Goal: Feedback & Contribution: Contribute content

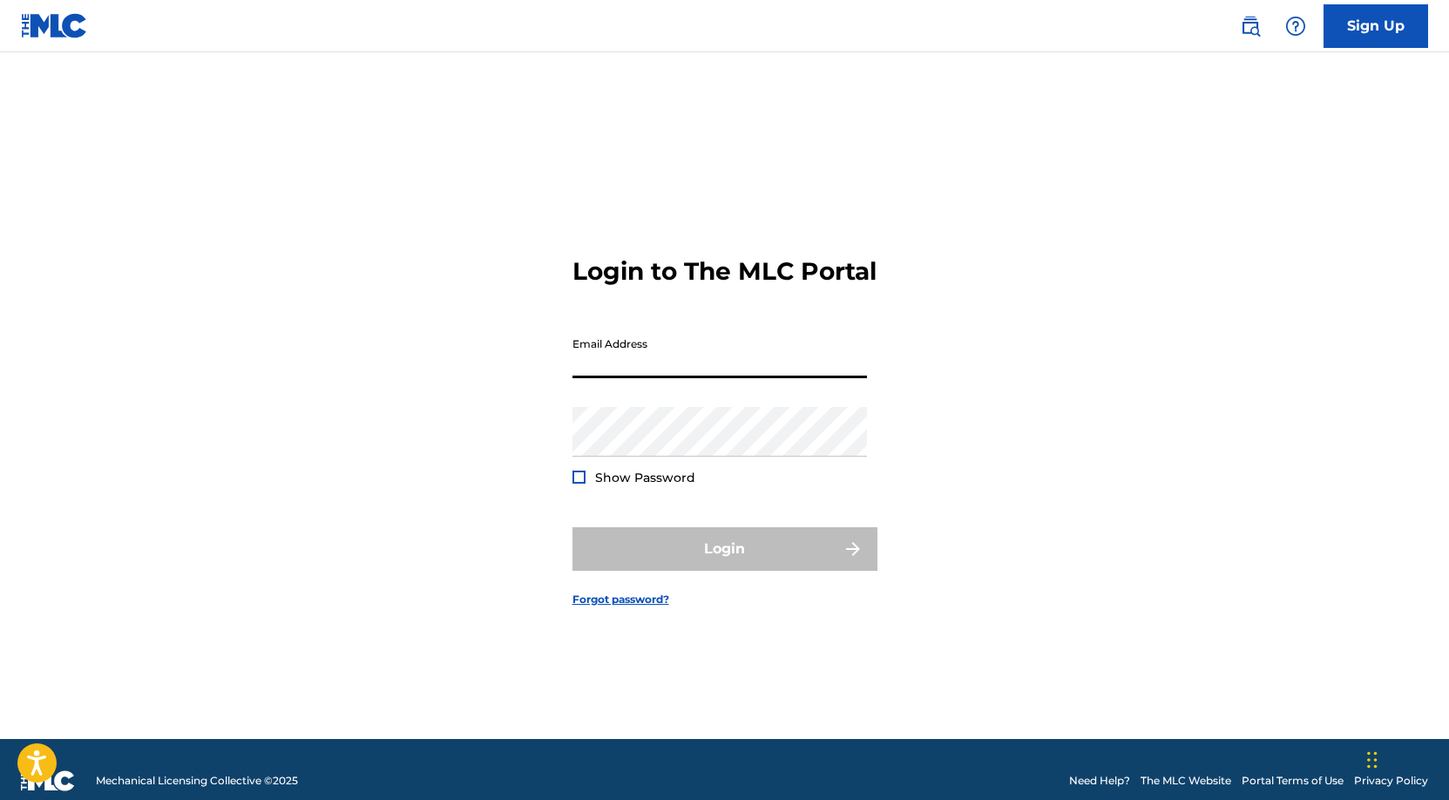
click at [768, 378] on input "Email Address" at bounding box center [720, 354] width 295 height 50
type input "[PERSON_NAME][EMAIL_ADDRESS][DOMAIN_NAME]"
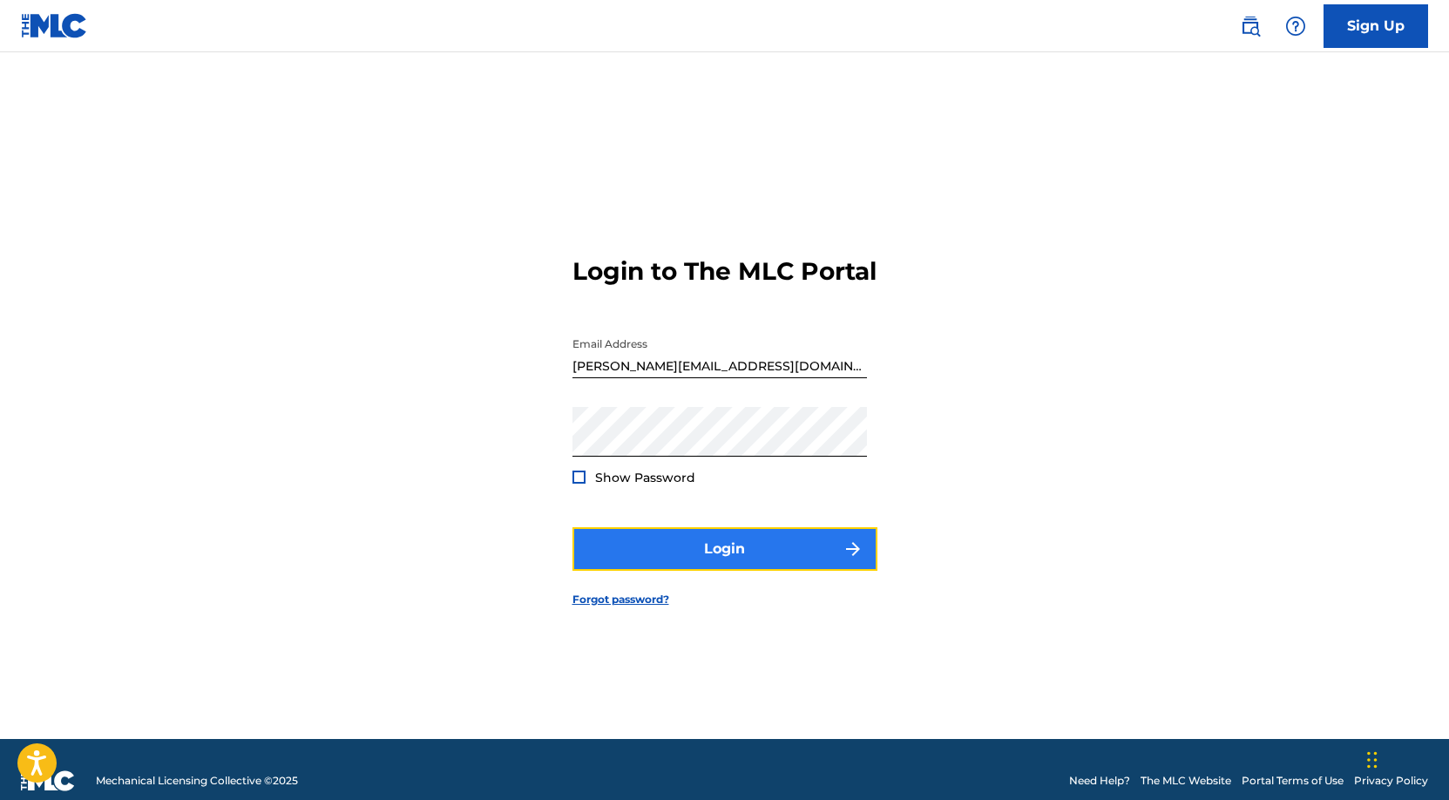
click at [730, 556] on button "Login" at bounding box center [725, 549] width 305 height 44
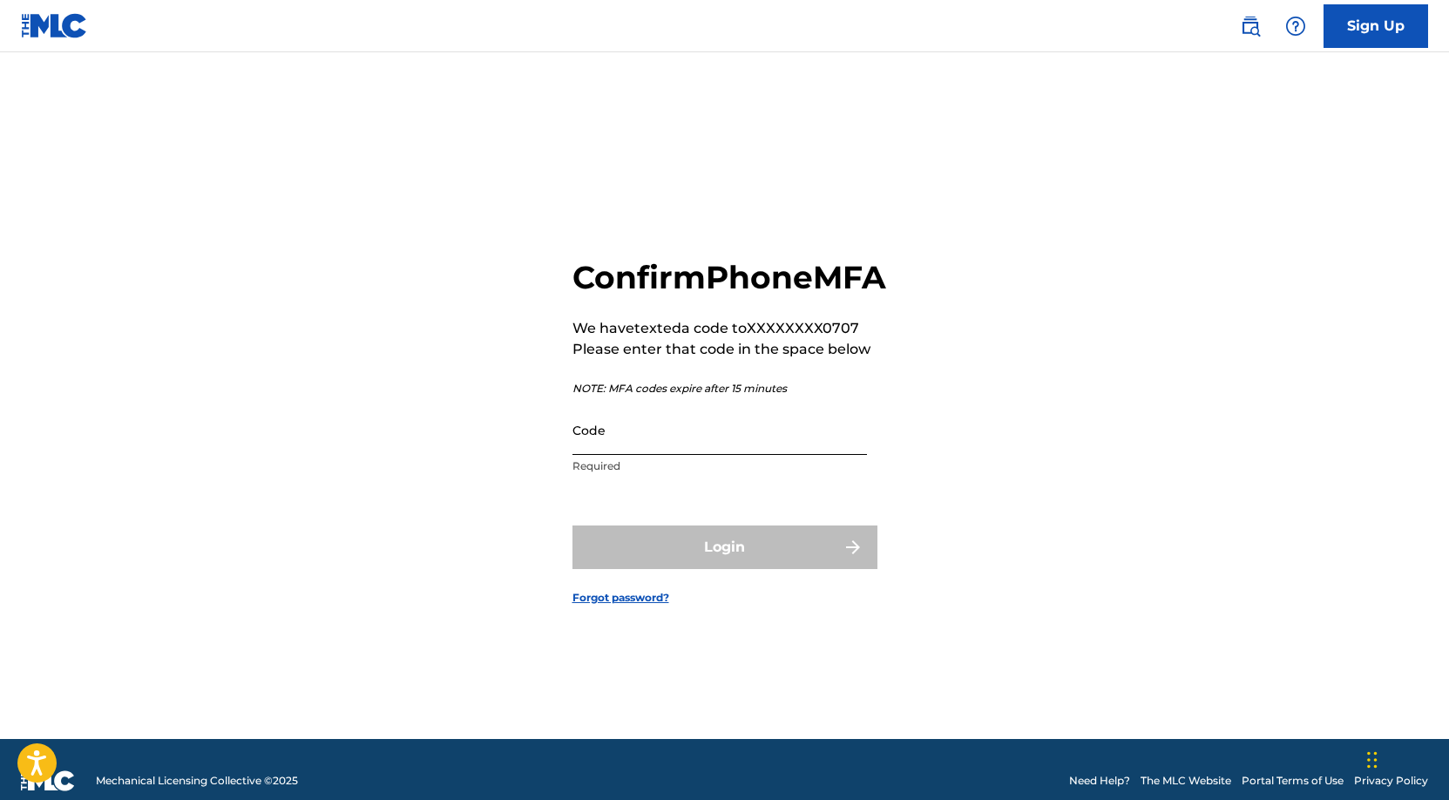
click at [723, 455] on input "Code" at bounding box center [720, 430] width 295 height 50
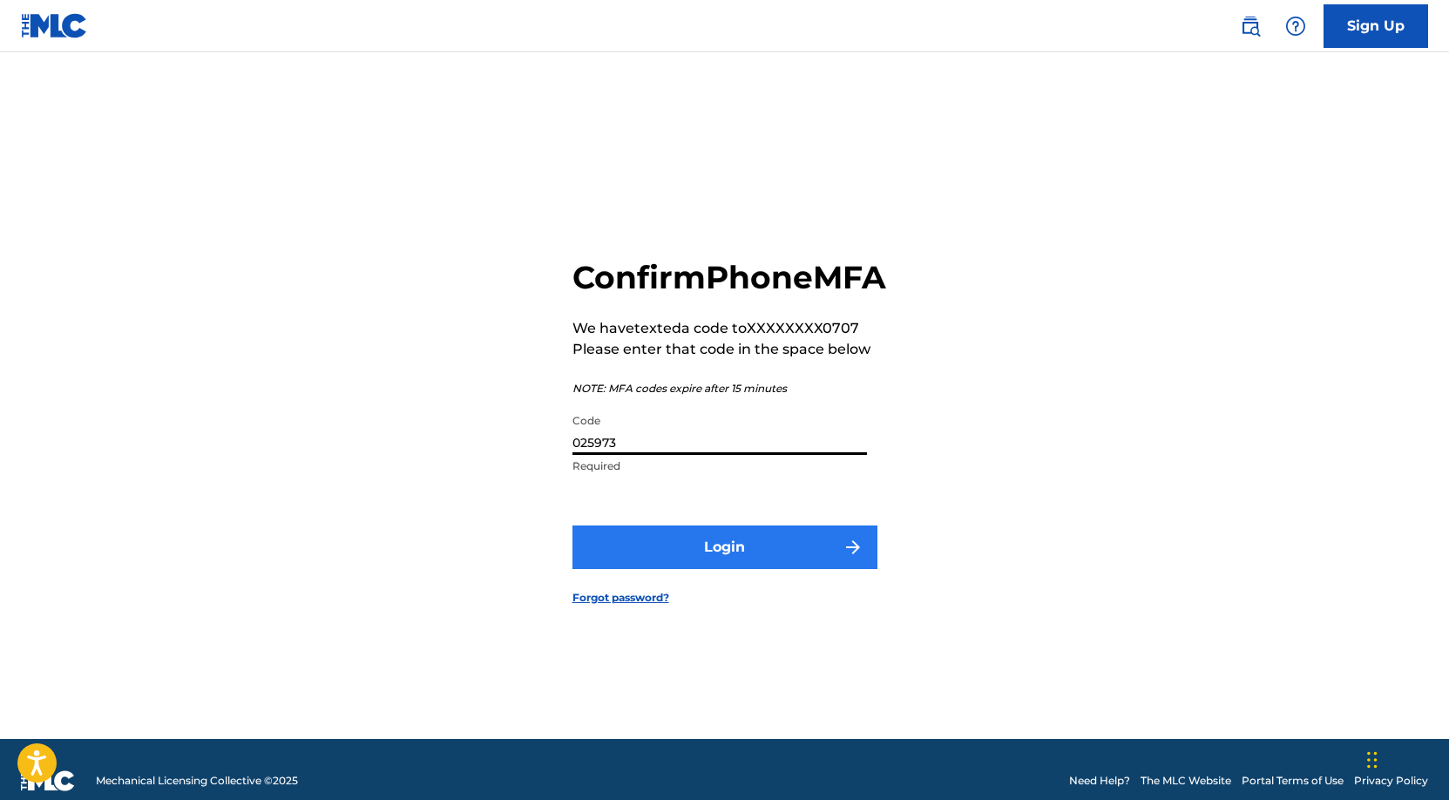
type input "025973"
click at [736, 565] on button "Login" at bounding box center [725, 548] width 305 height 44
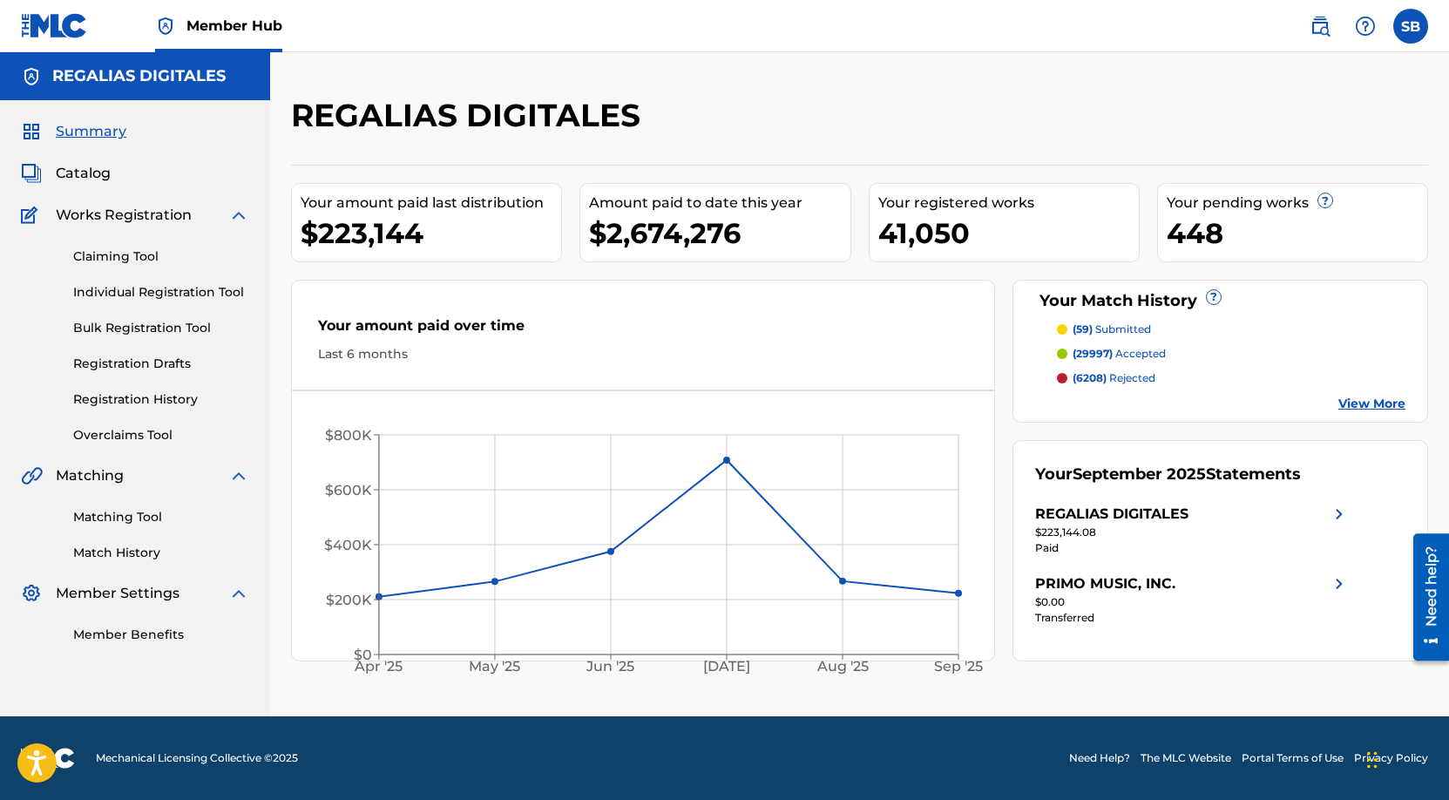
click at [797, 339] on div "Your amount paid over time" at bounding box center [643, 330] width 650 height 30
click at [200, 289] on link "Individual Registration Tool" at bounding box center [161, 292] width 176 height 18
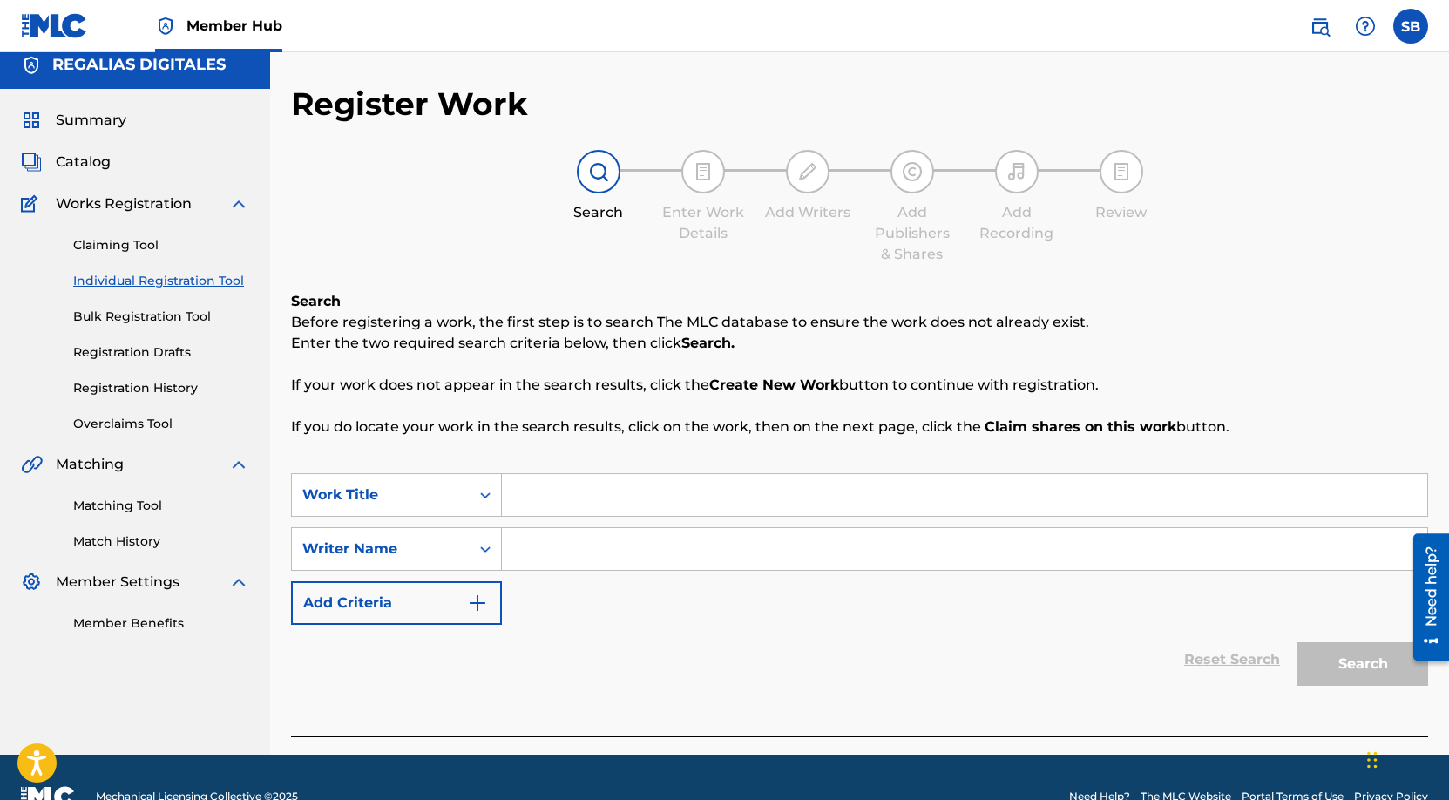
scroll to position [24, 0]
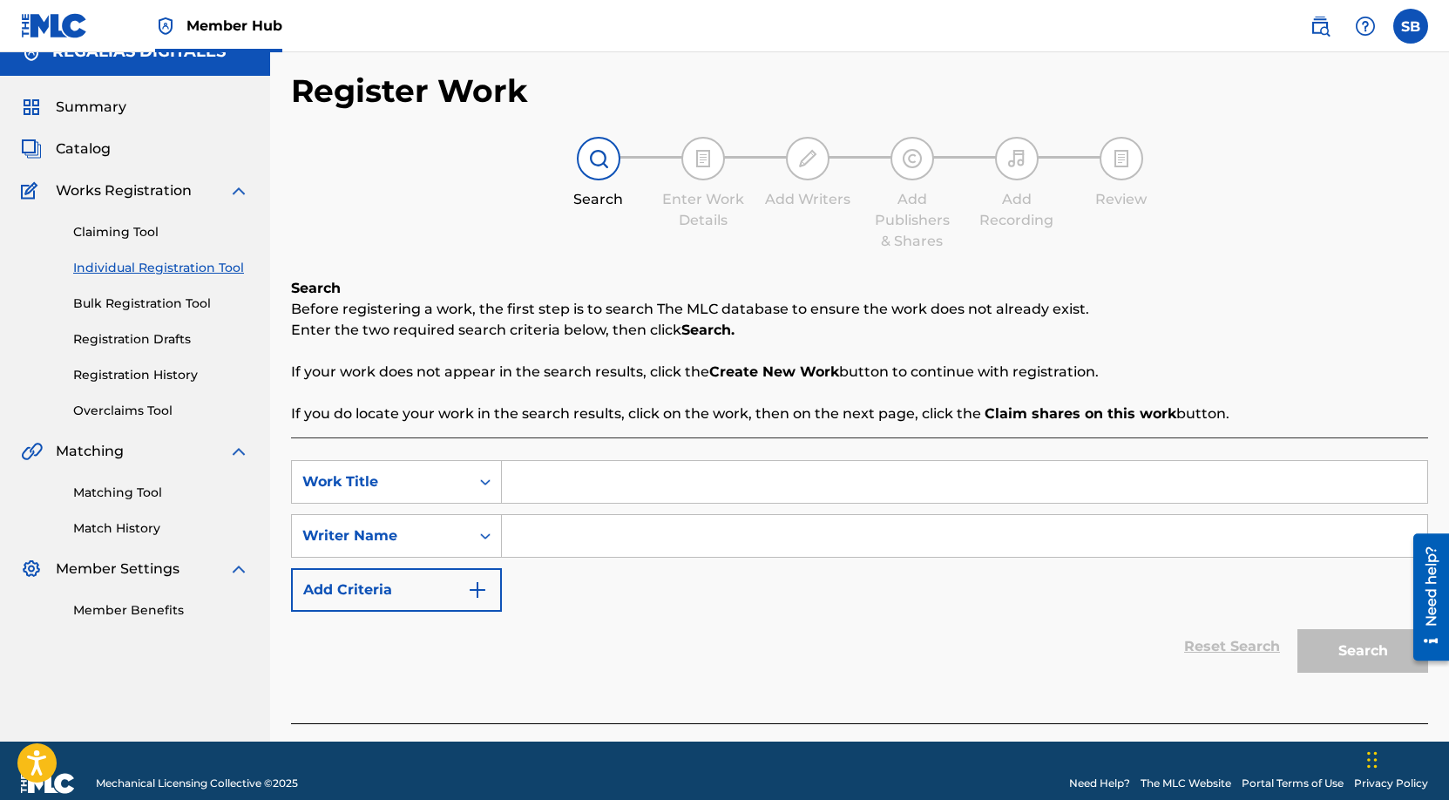
click at [560, 486] on input "Search Form" at bounding box center [965, 482] width 926 height 42
paste input "Lost"
type input "Lost"
click at [577, 539] on input "Search Form" at bounding box center [965, 536] width 926 height 42
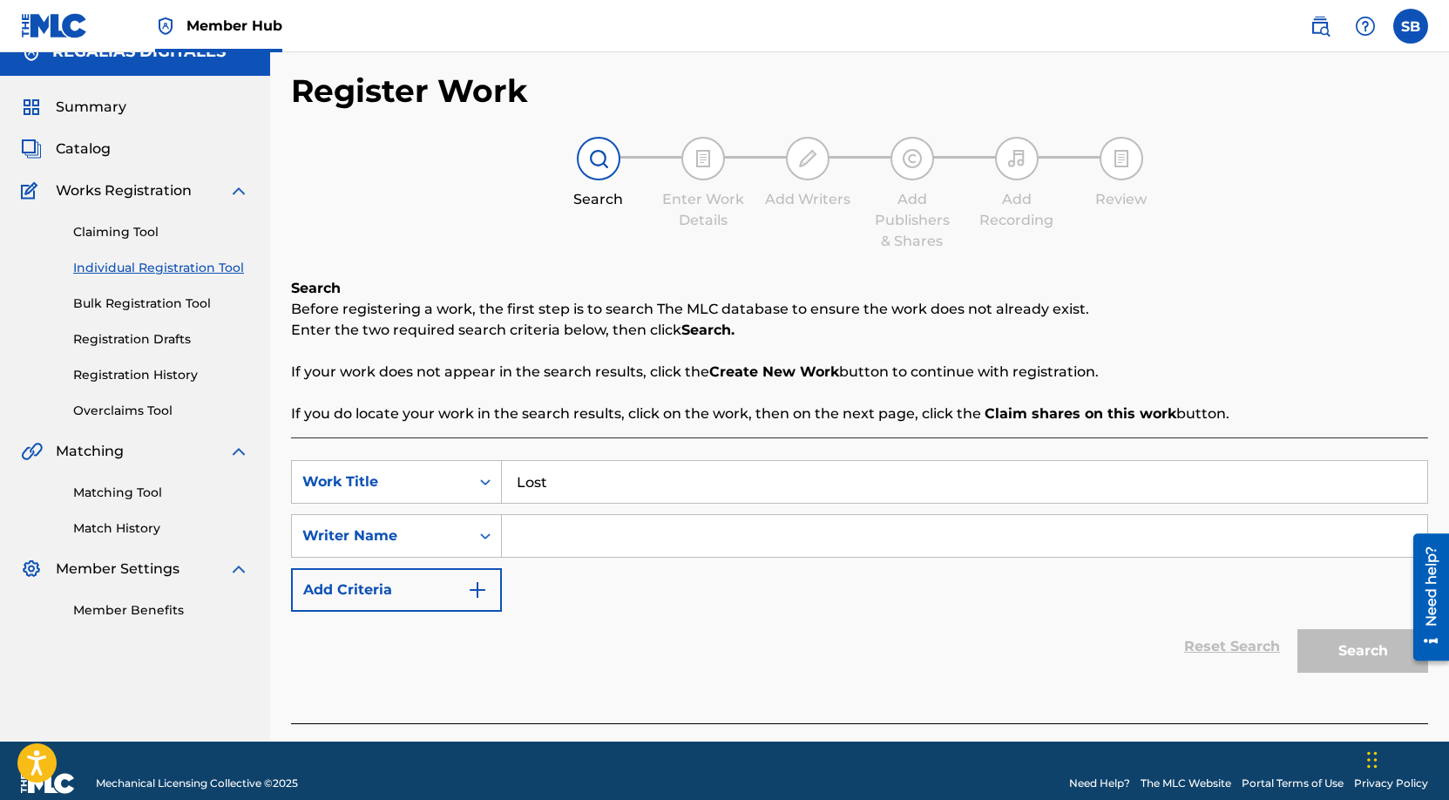
click at [641, 539] on input "Search Form" at bounding box center [965, 536] width 926 height 42
paste input "[PERSON_NAME], [PERSON_NAME]"
type input "[PERSON_NAME], [PERSON_NAME]"
click at [1329, 647] on button "Search" at bounding box center [1363, 651] width 131 height 44
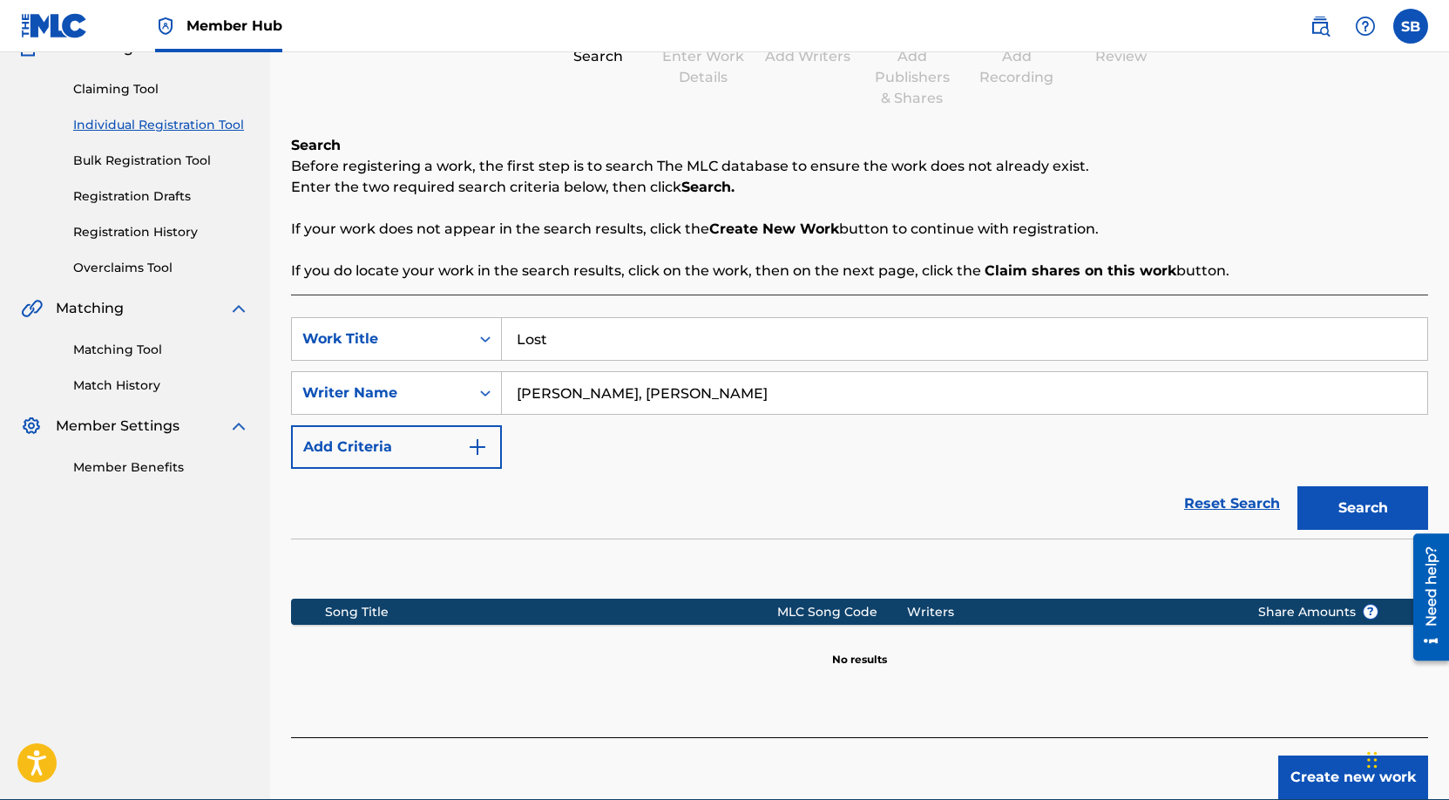
scroll to position [246, 0]
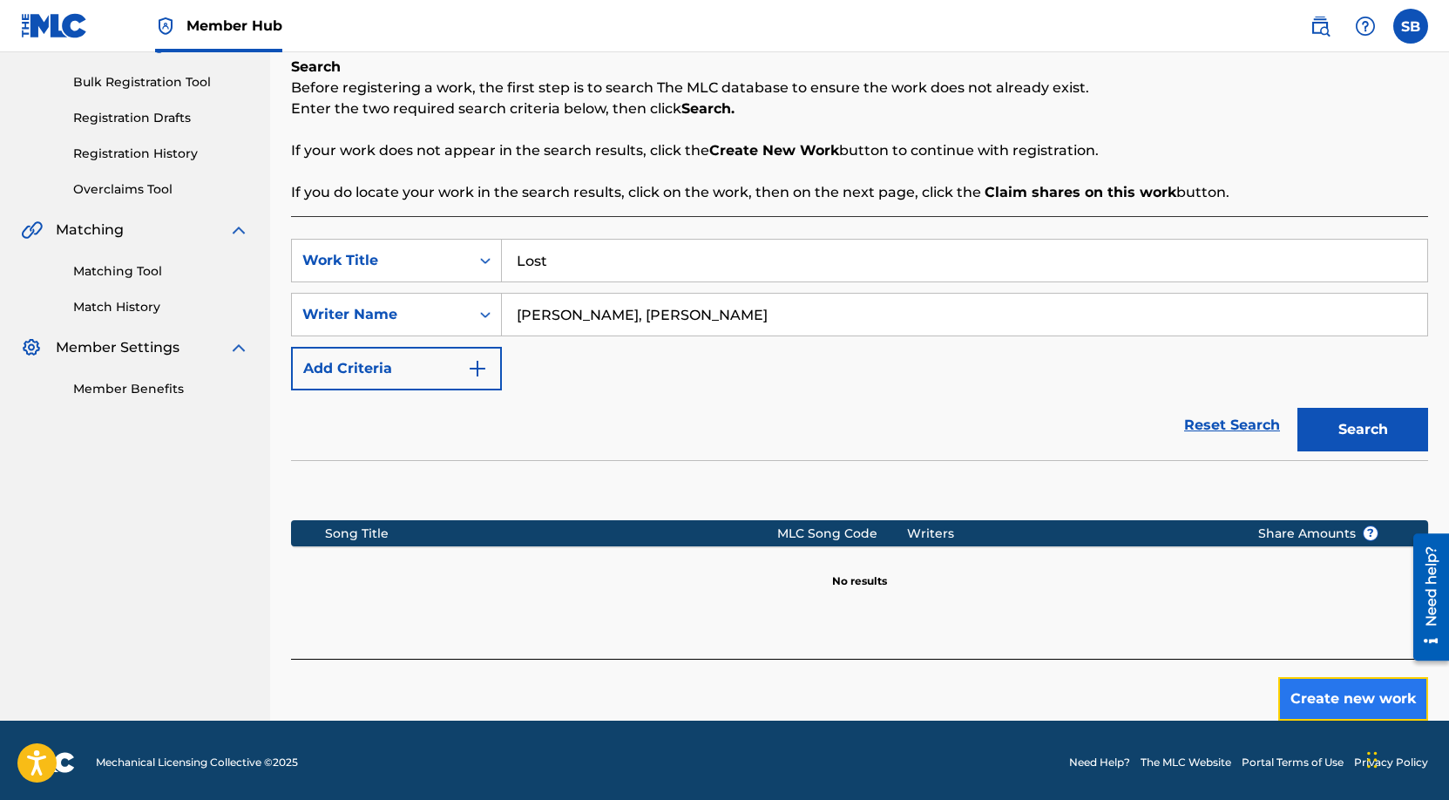
click at [1324, 687] on button "Create new work" at bounding box center [1354, 699] width 150 height 44
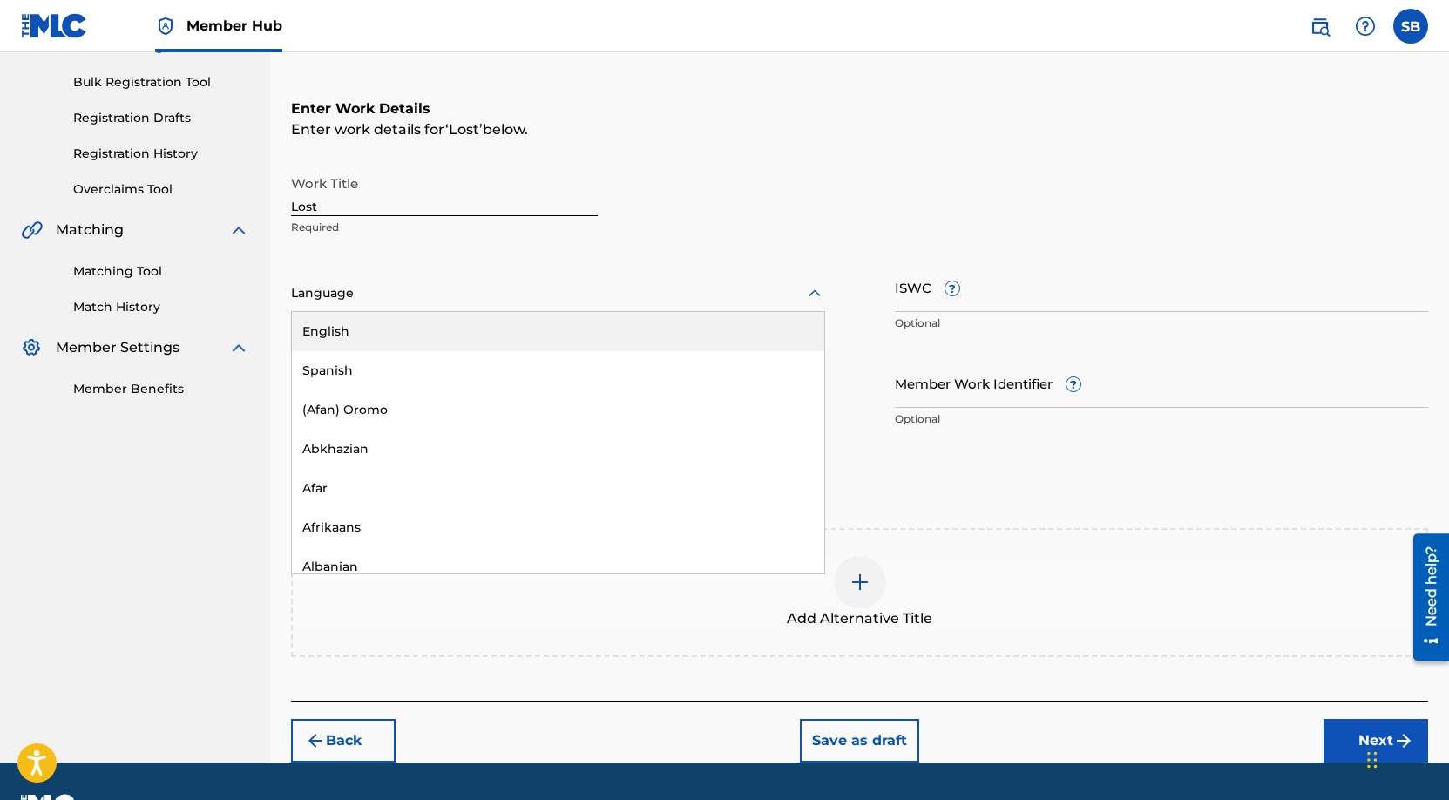
click at [518, 298] on div at bounding box center [558, 293] width 534 height 22
click at [485, 338] on div "English" at bounding box center [558, 331] width 533 height 39
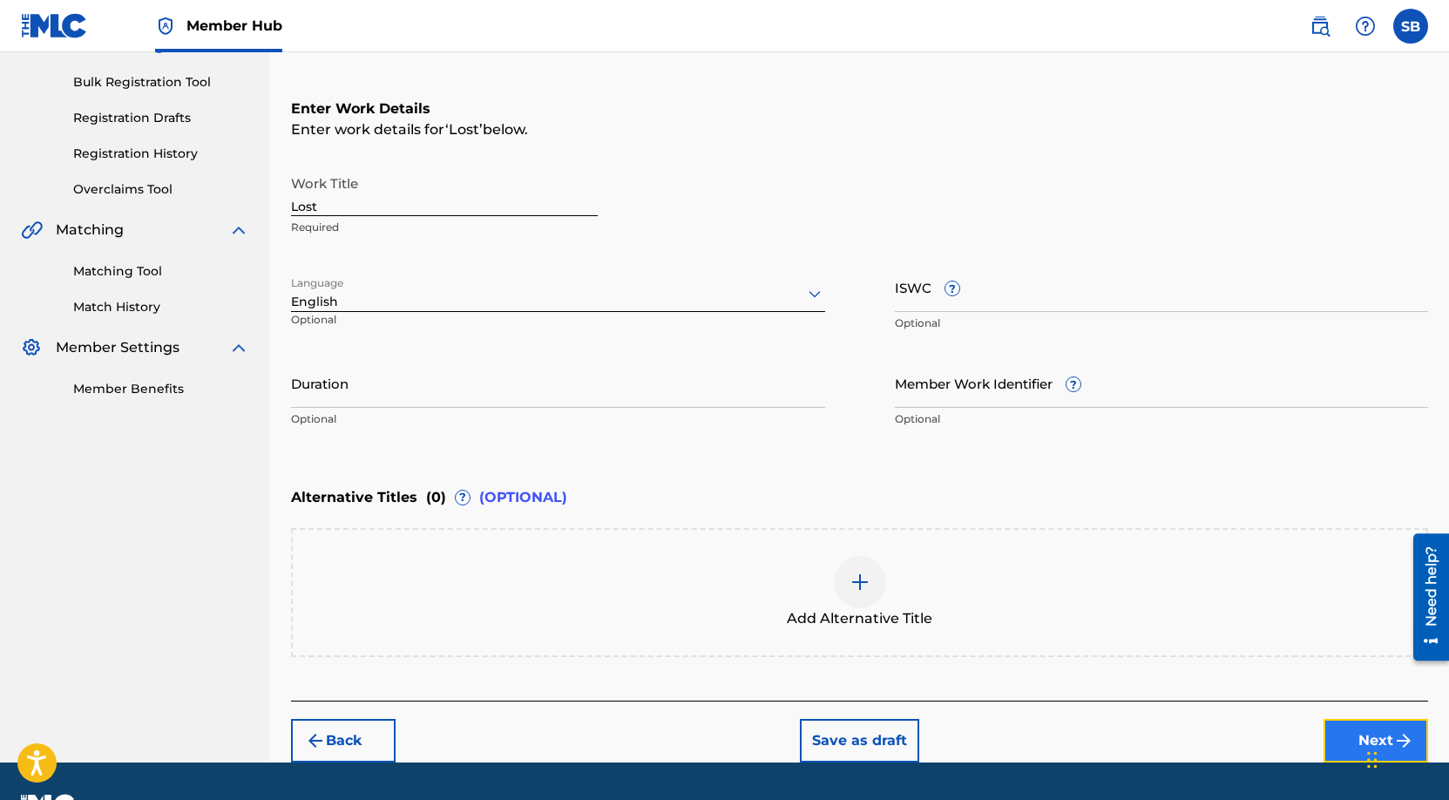
click at [1343, 730] on button "Next" at bounding box center [1376, 741] width 105 height 44
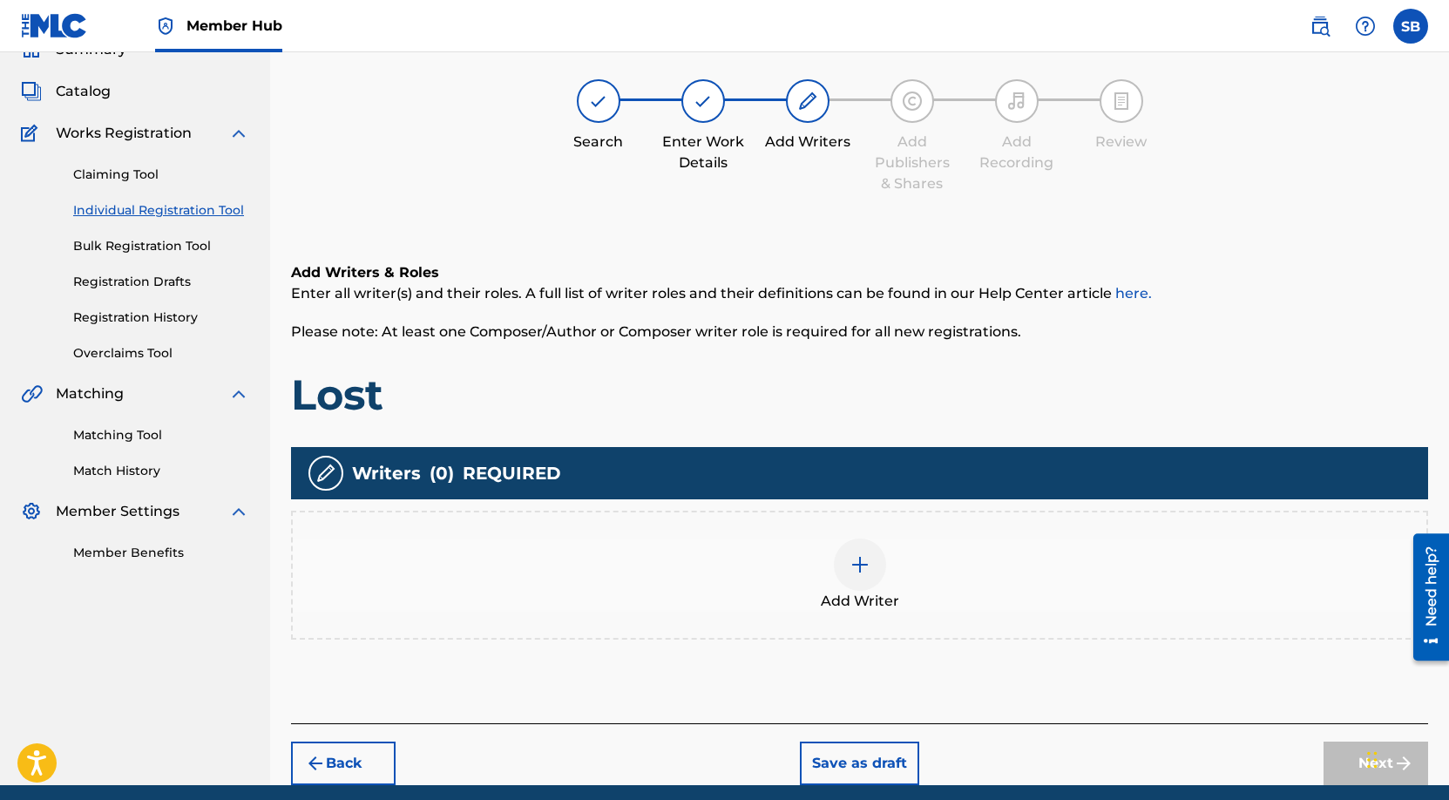
scroll to position [78, 0]
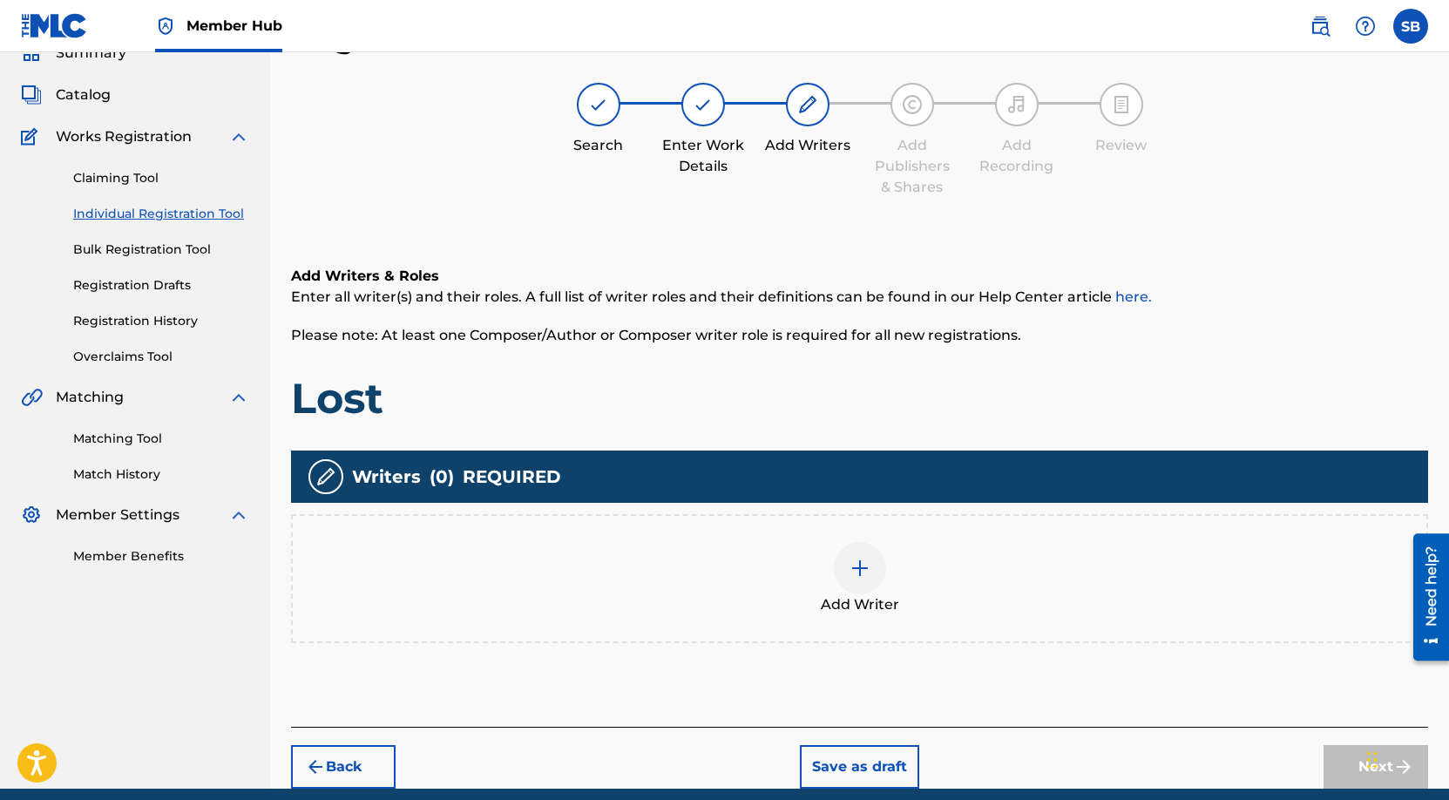
click at [953, 619] on div "Add Writer" at bounding box center [859, 578] width 1137 height 129
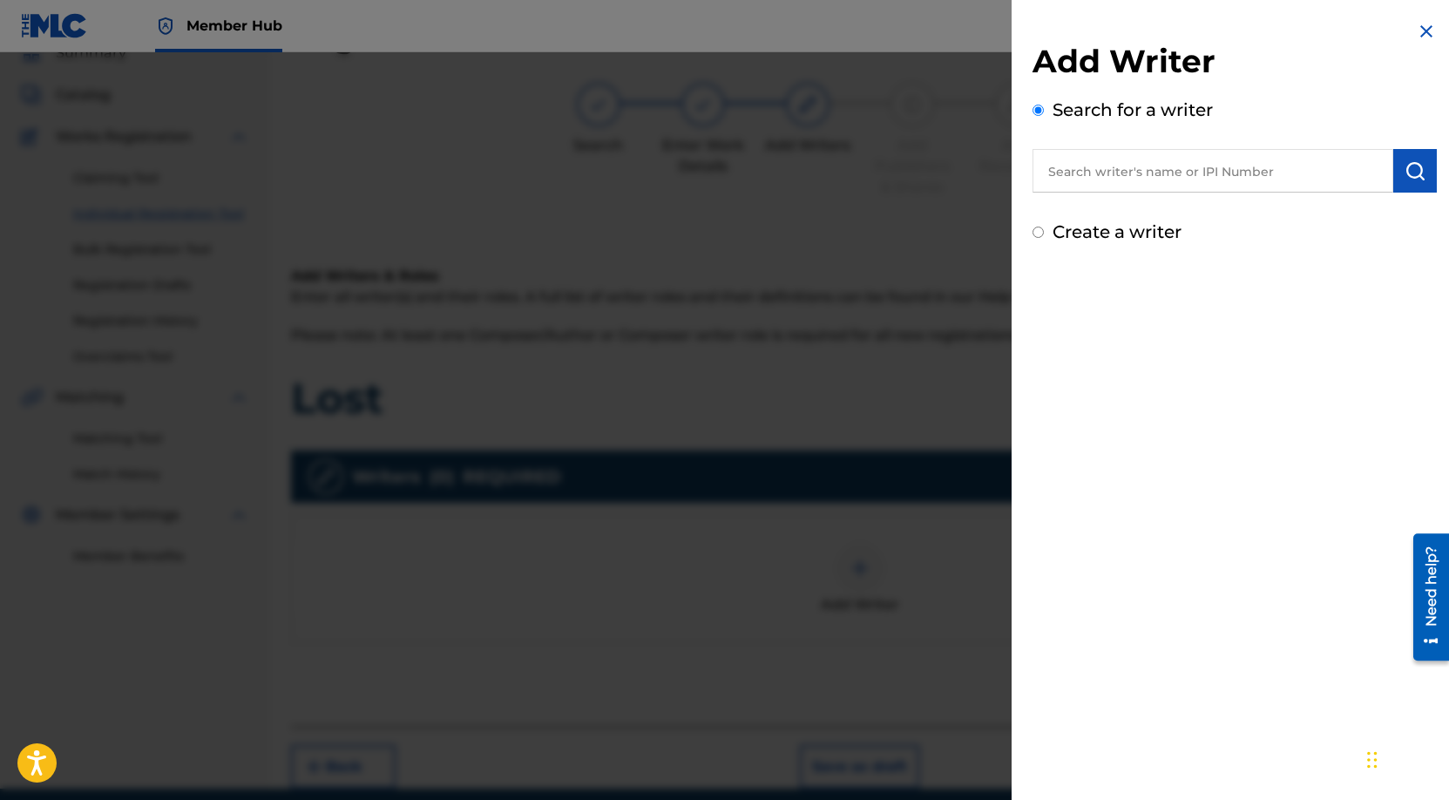
click at [1246, 169] on input "text" at bounding box center [1213, 171] width 361 height 44
paste input "[PERSON_NAME], [PERSON_NAME]"
drag, startPoint x: 1141, startPoint y: 173, endPoint x: 1333, endPoint y: 177, distance: 191.8
click at [1333, 177] on input "[PERSON_NAME], [PERSON_NAME]" at bounding box center [1213, 171] width 361 height 44
type input "[PERSON_NAME]"
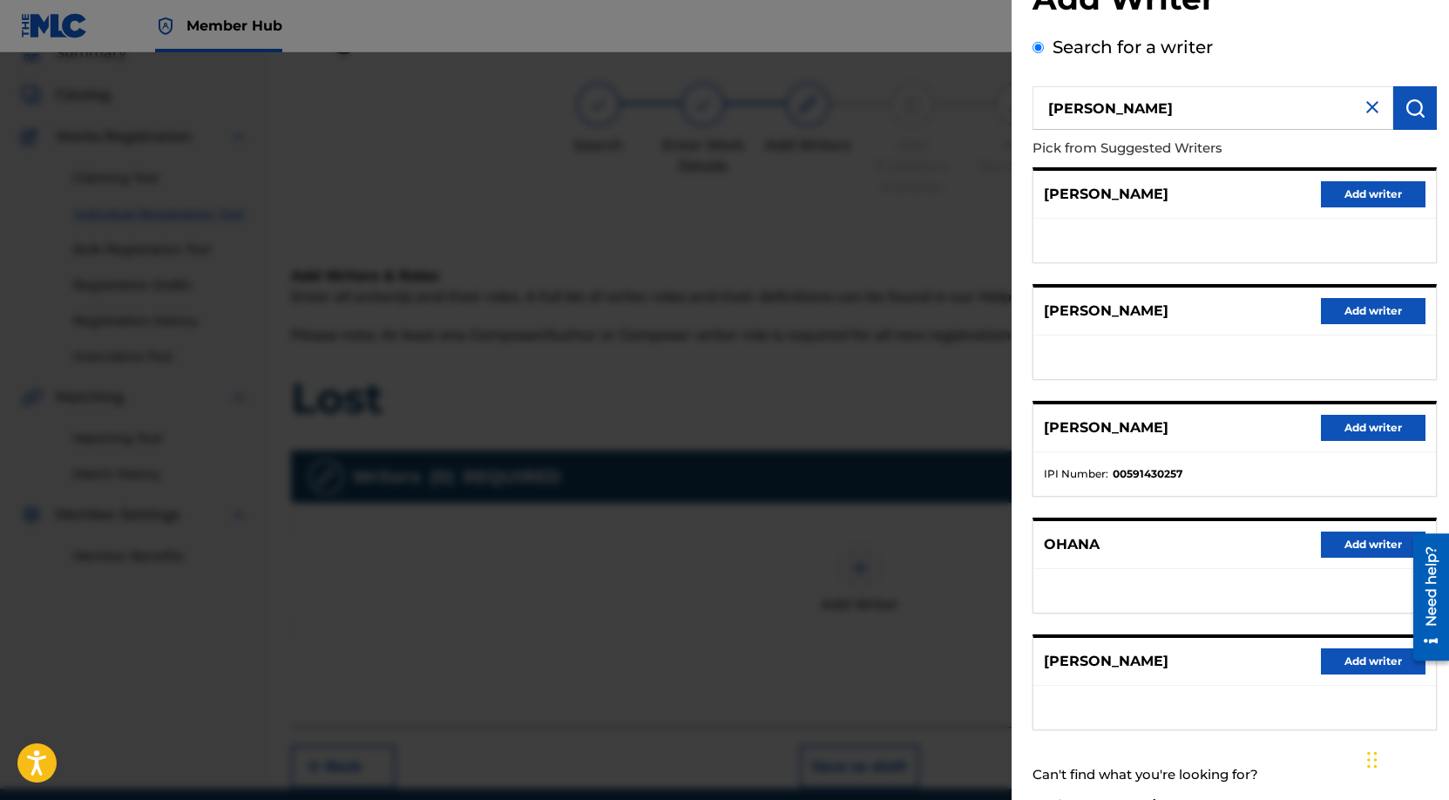
scroll to position [103, 0]
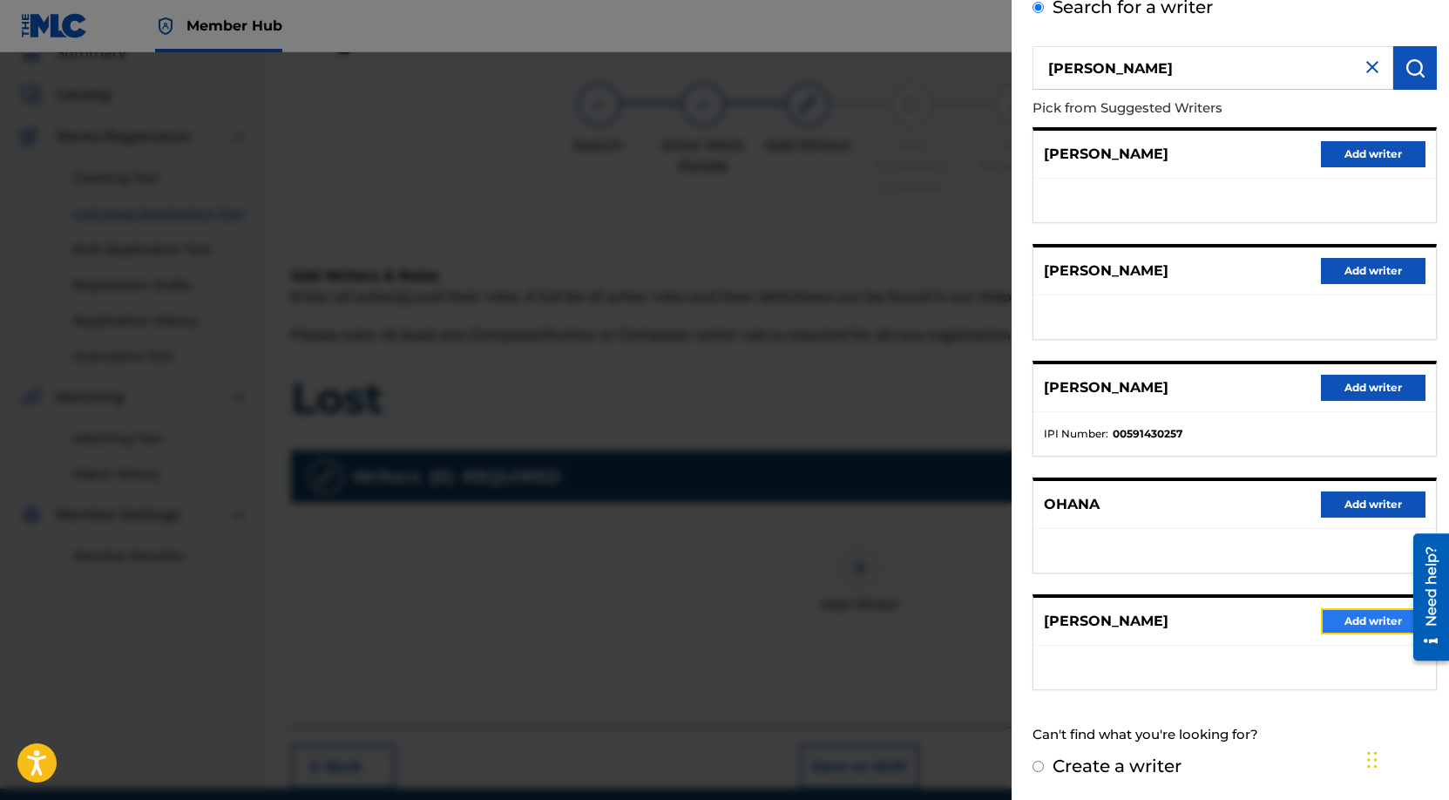
click at [1362, 624] on button "Add writer" at bounding box center [1373, 621] width 105 height 26
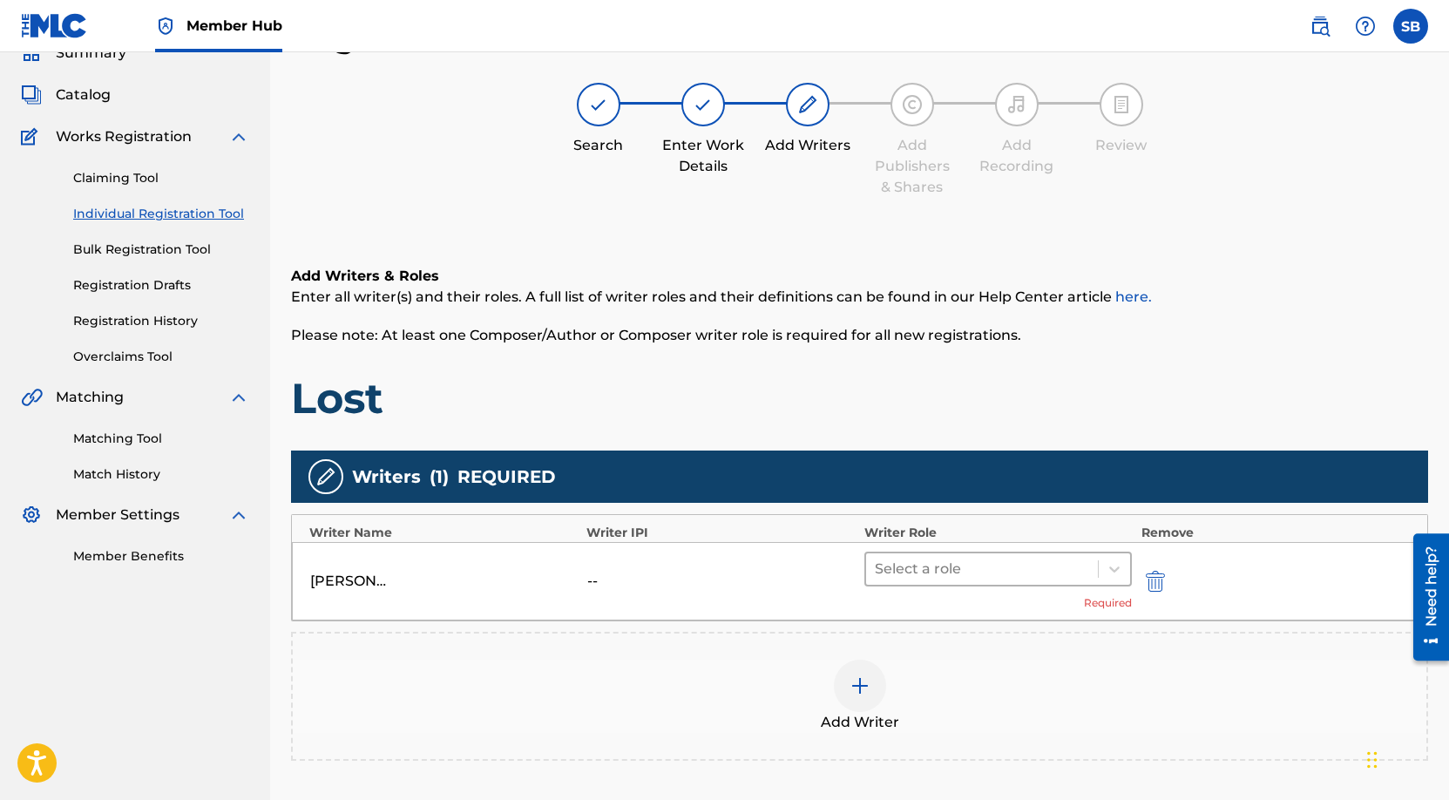
click at [1052, 582] on div "Select a role" at bounding box center [982, 568] width 233 height 31
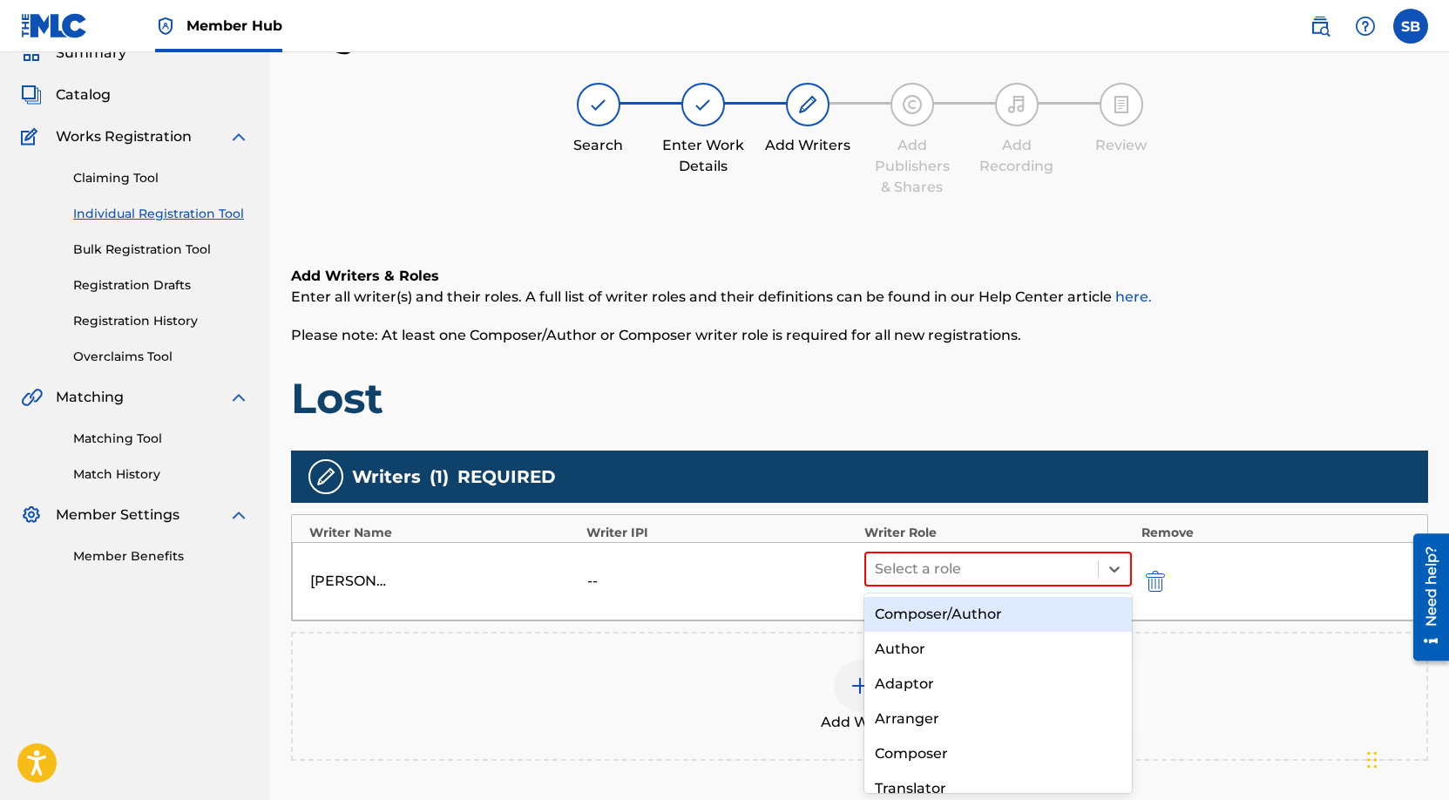
click at [1028, 610] on div "Composer/Author" at bounding box center [999, 614] width 268 height 35
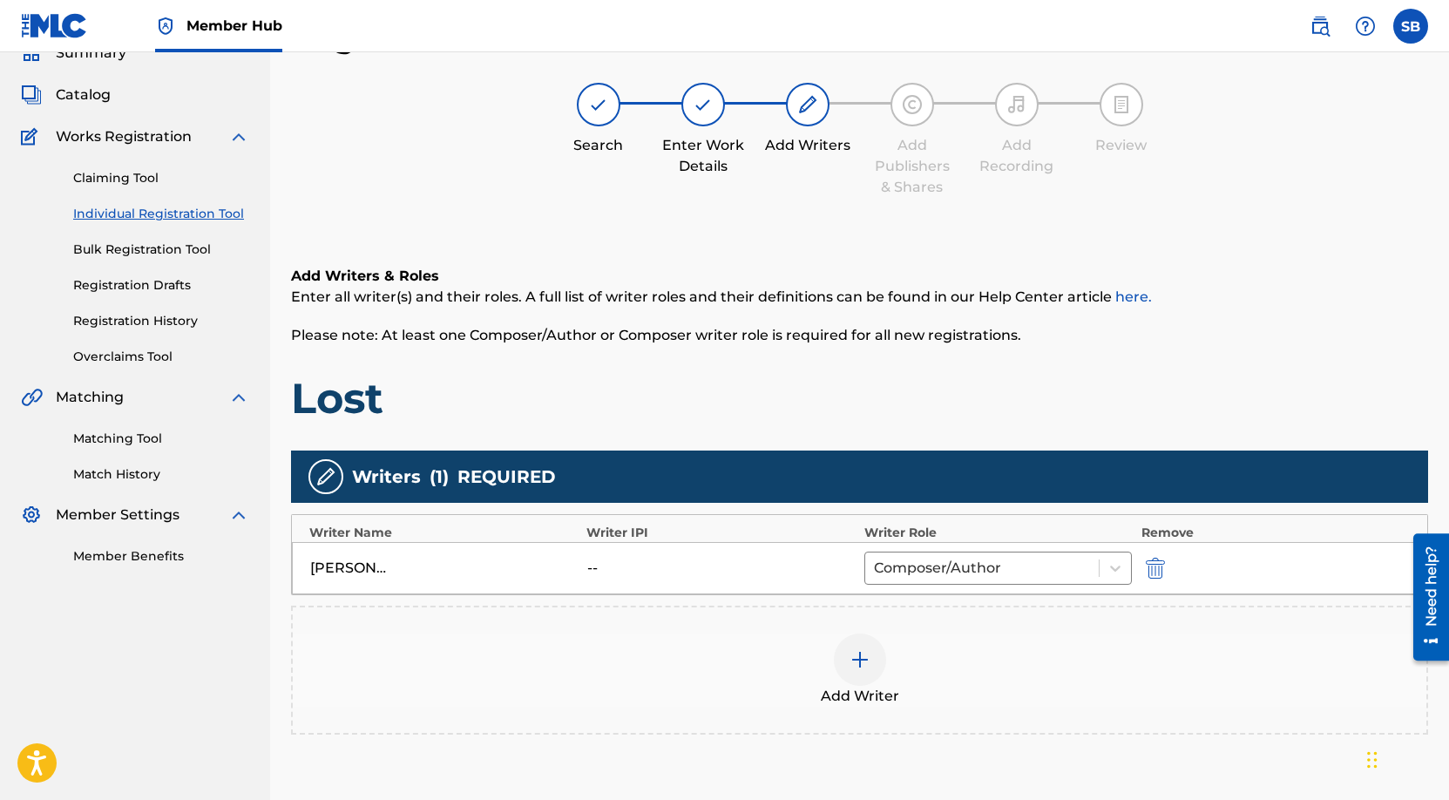
click at [882, 664] on div at bounding box center [860, 660] width 52 height 52
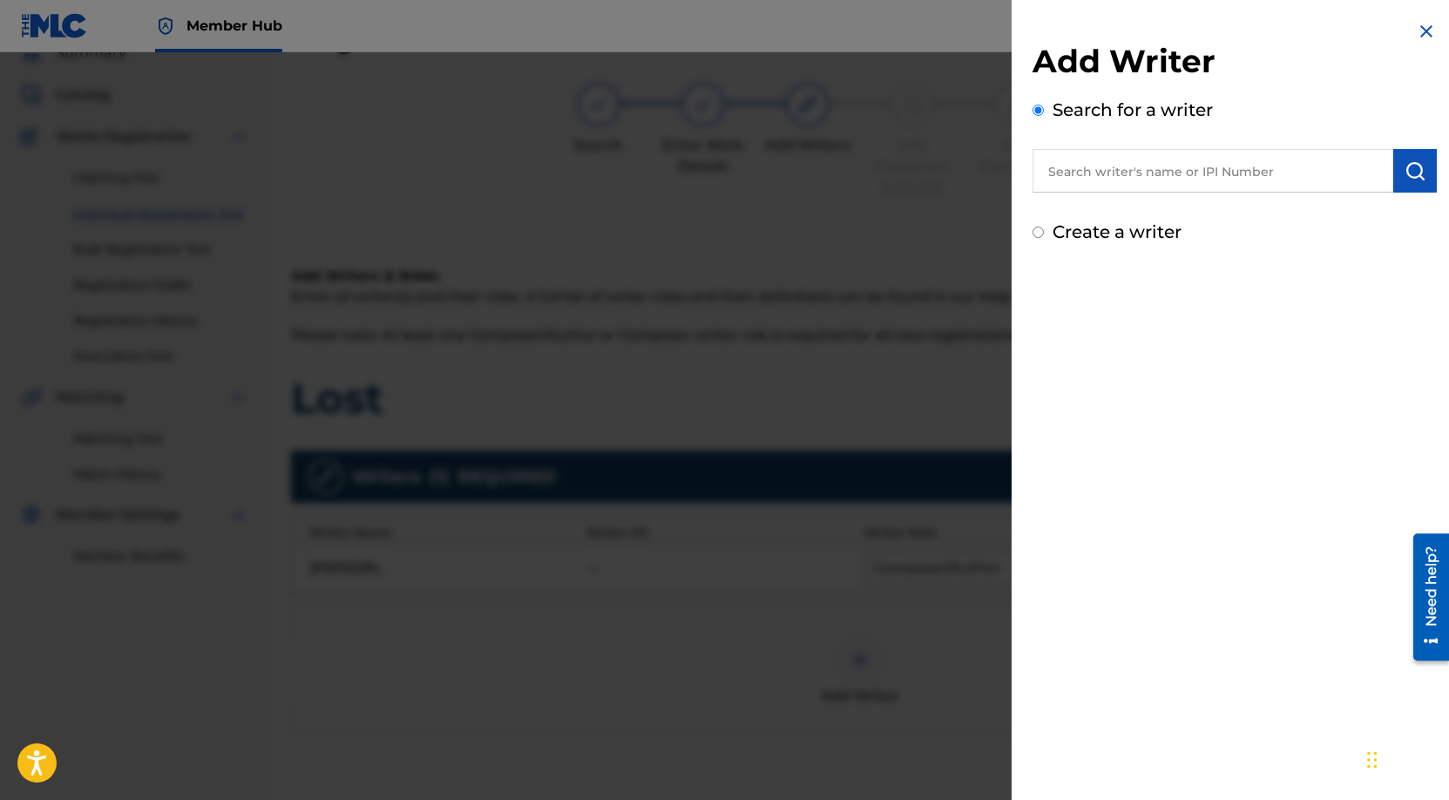
click at [1164, 159] on input "text" at bounding box center [1213, 171] width 361 height 44
paste input ", [PERSON_NAME]"
click at [1059, 172] on input ", [PERSON_NAME]" at bounding box center [1213, 171] width 361 height 44
type input "[PERSON_NAME]"
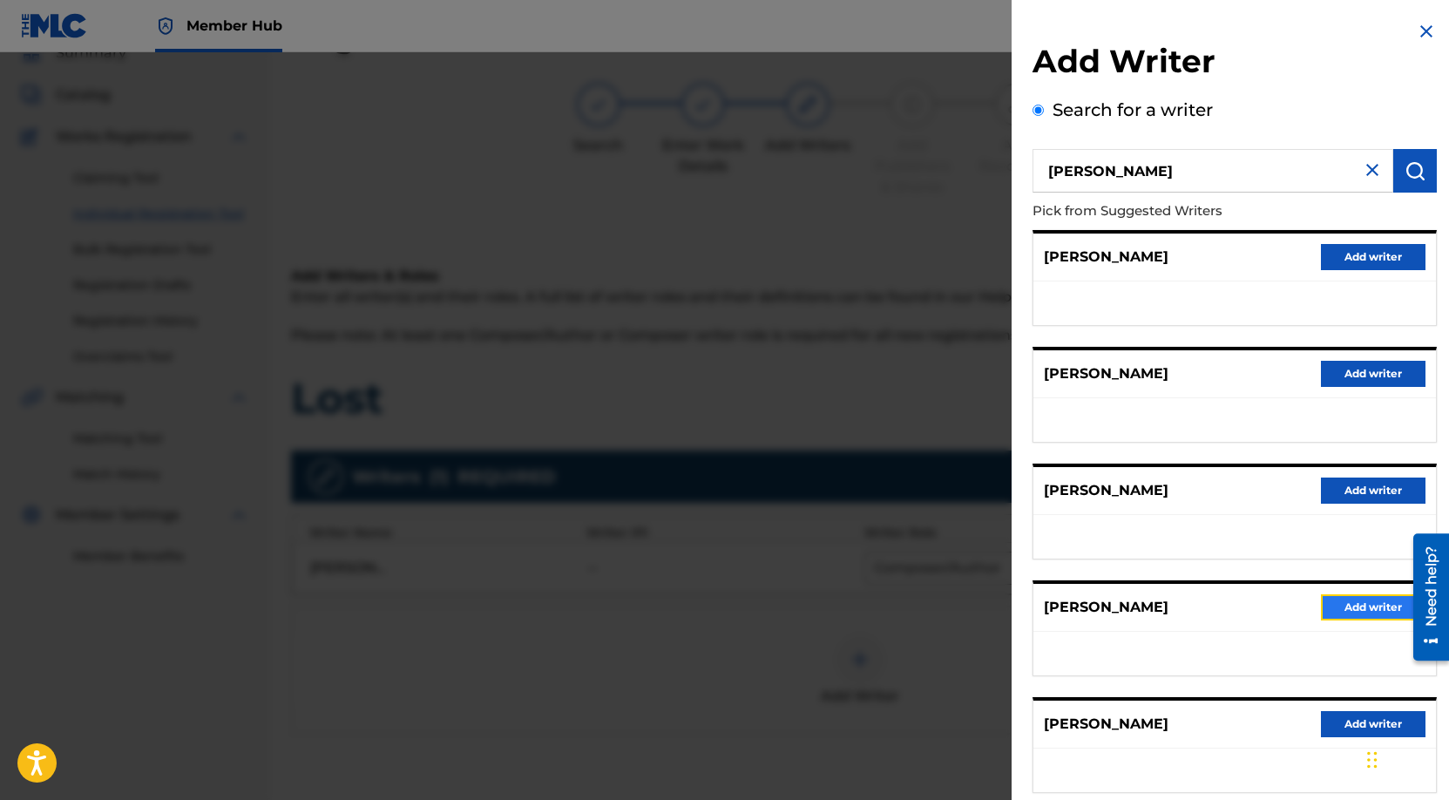
click at [1342, 605] on button "Add writer" at bounding box center [1373, 607] width 105 height 26
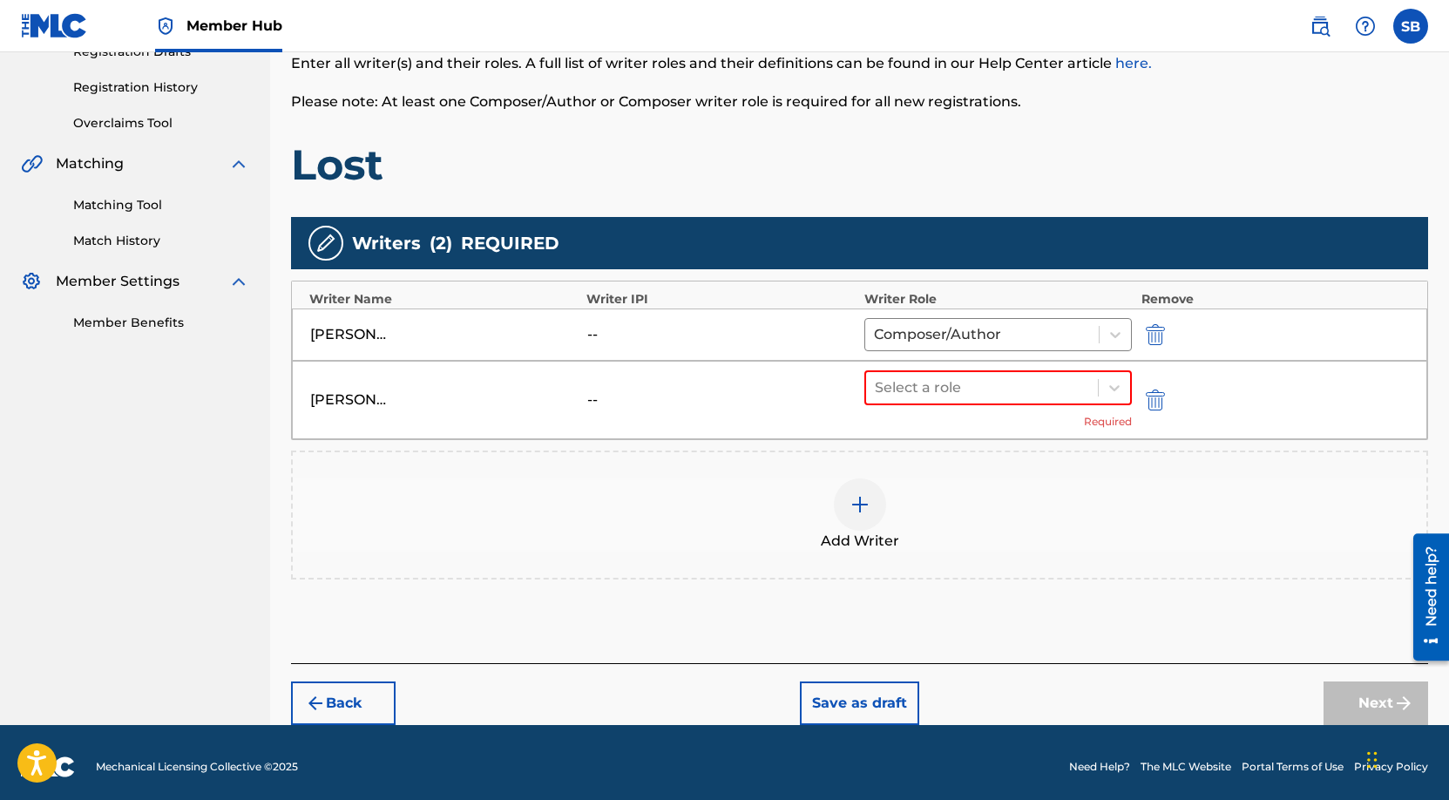
scroll to position [321, 0]
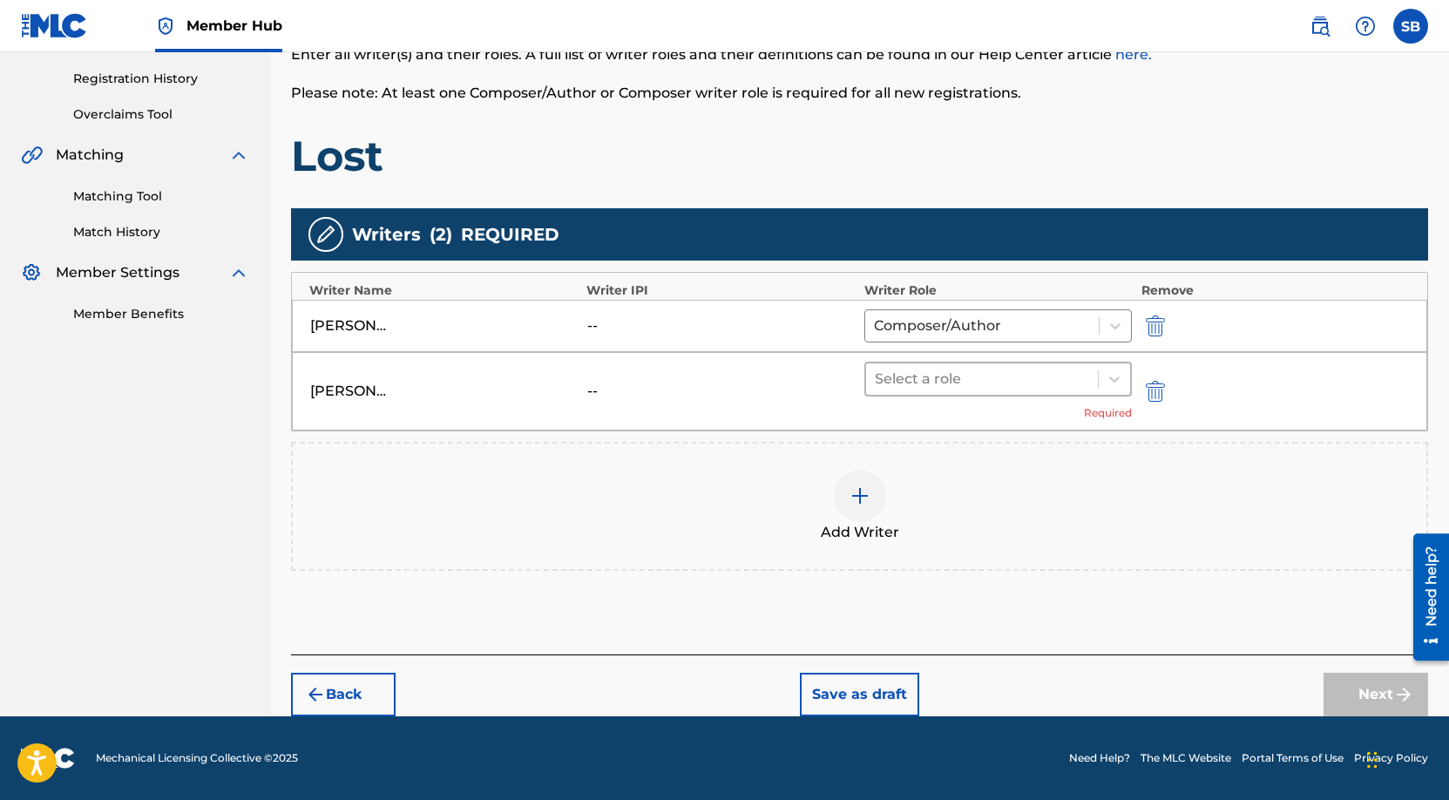
click at [955, 379] on div at bounding box center [982, 379] width 215 height 24
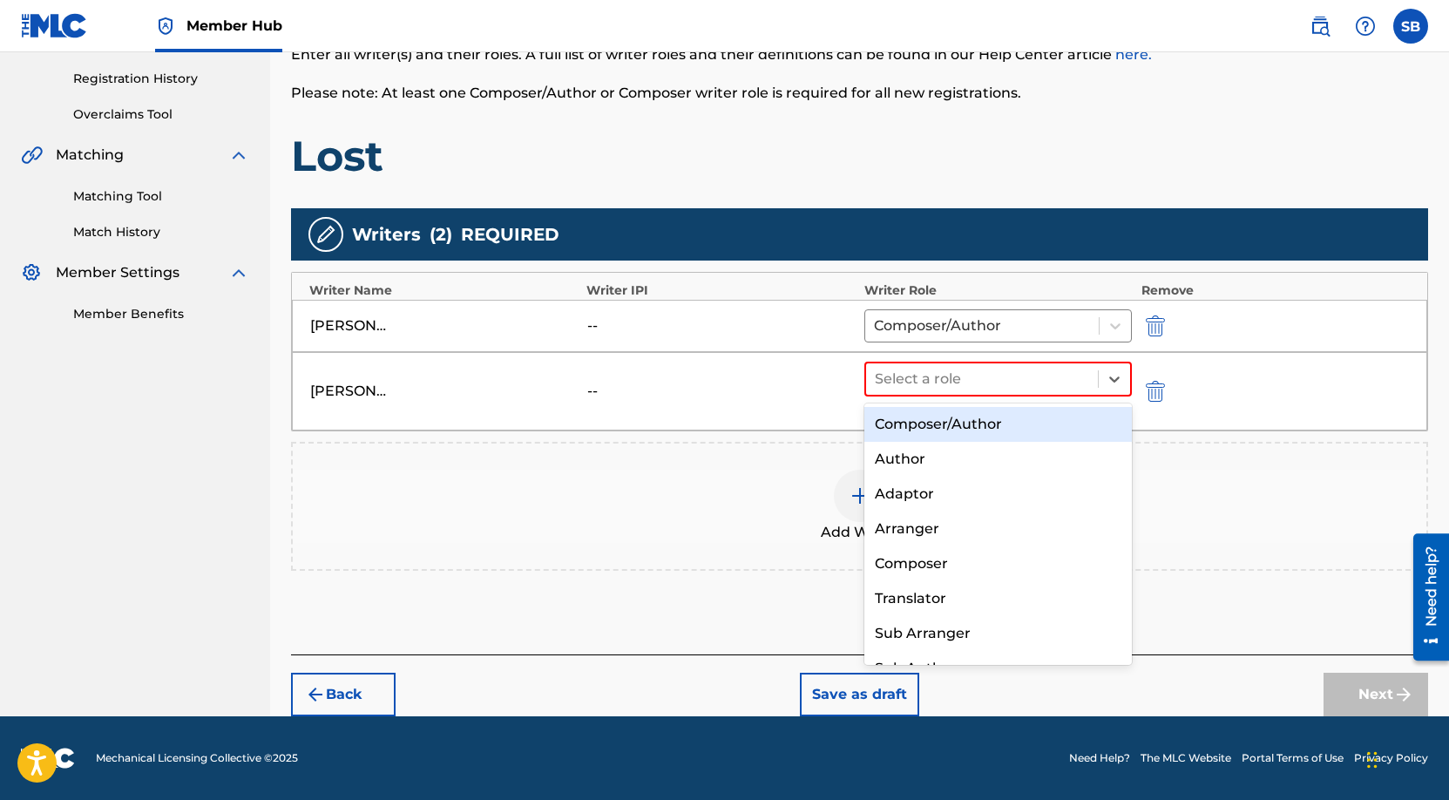
click at [957, 426] on div "Composer/Author" at bounding box center [999, 424] width 268 height 35
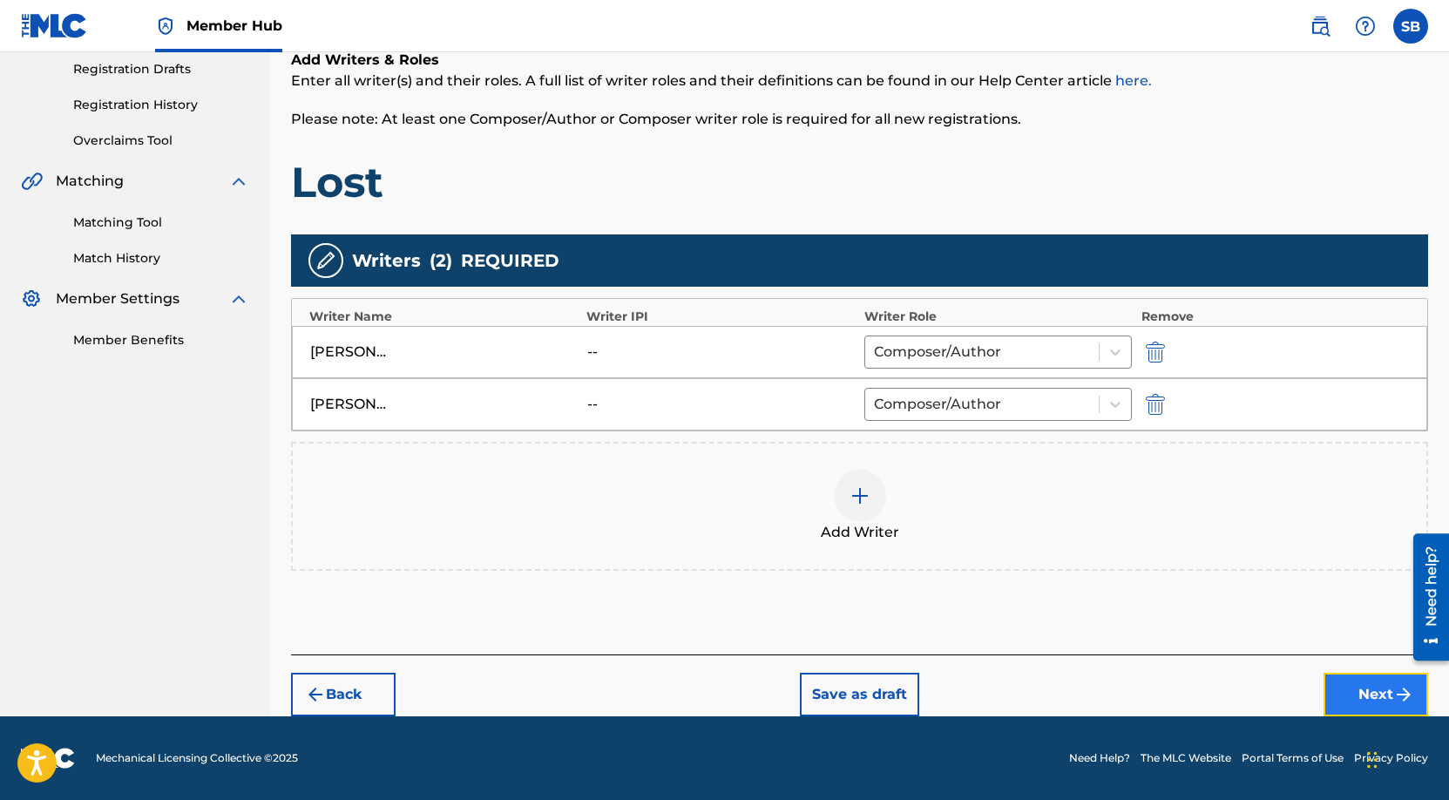
click at [1364, 688] on button "Next" at bounding box center [1376, 695] width 105 height 44
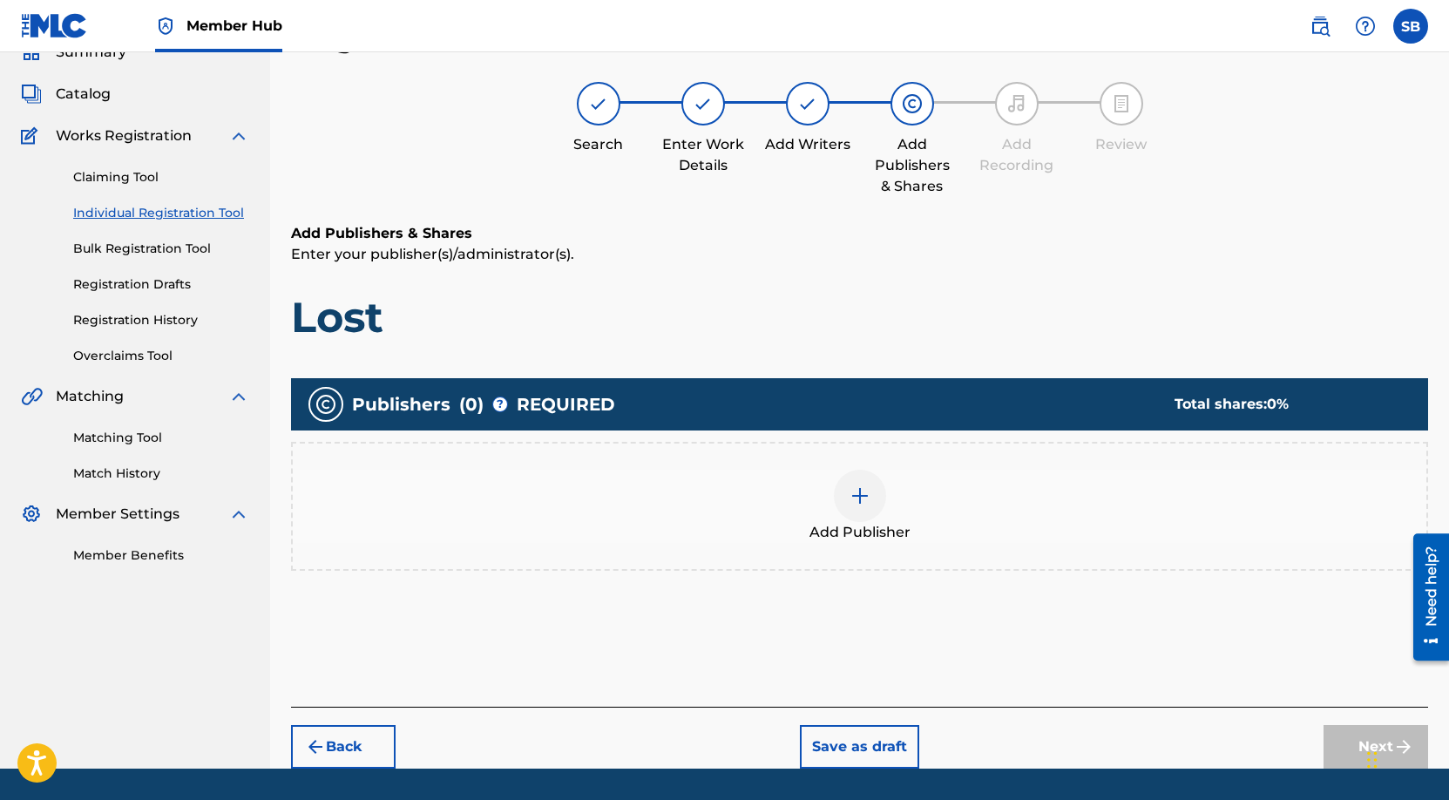
scroll to position [78, 0]
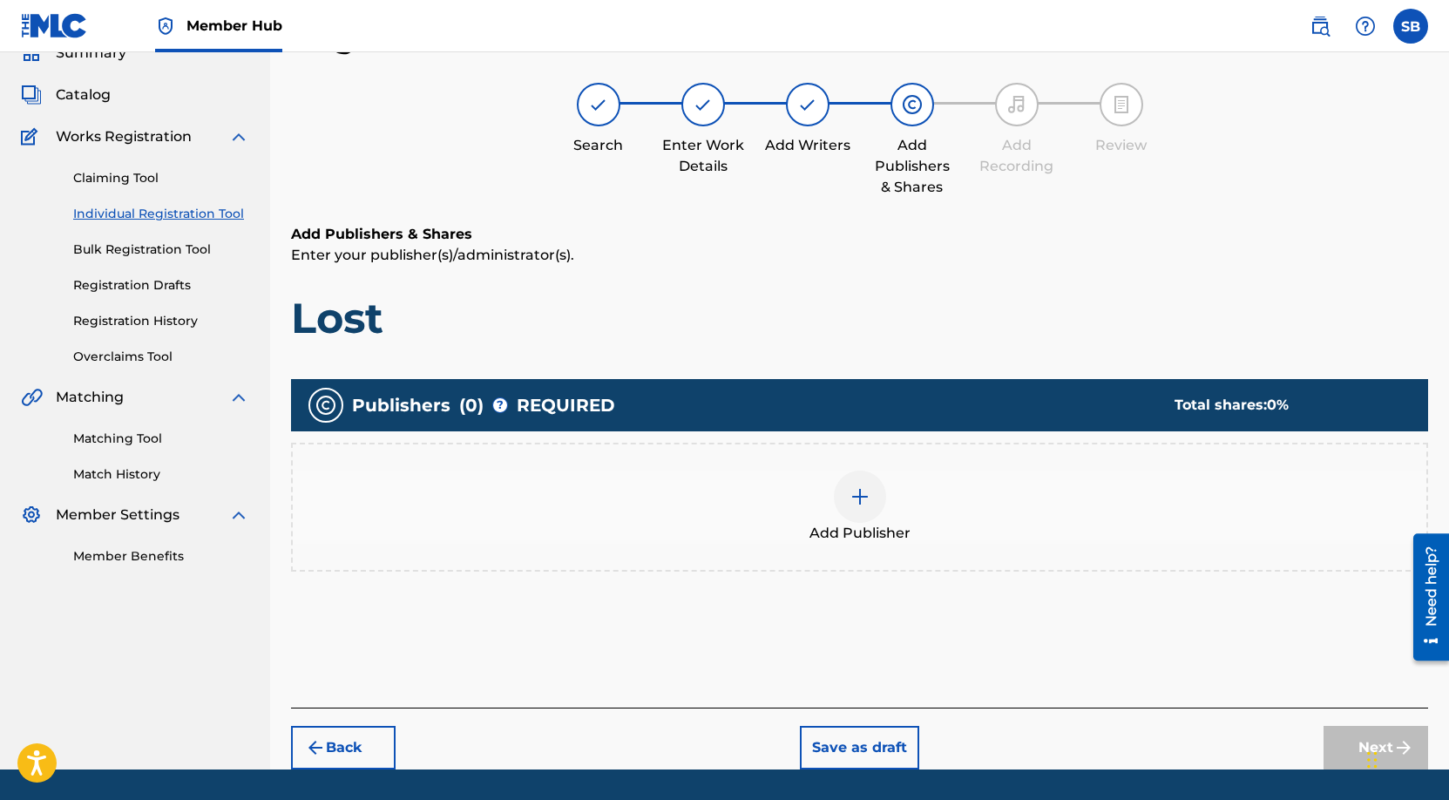
click at [987, 477] on div "Add Publisher" at bounding box center [860, 507] width 1134 height 73
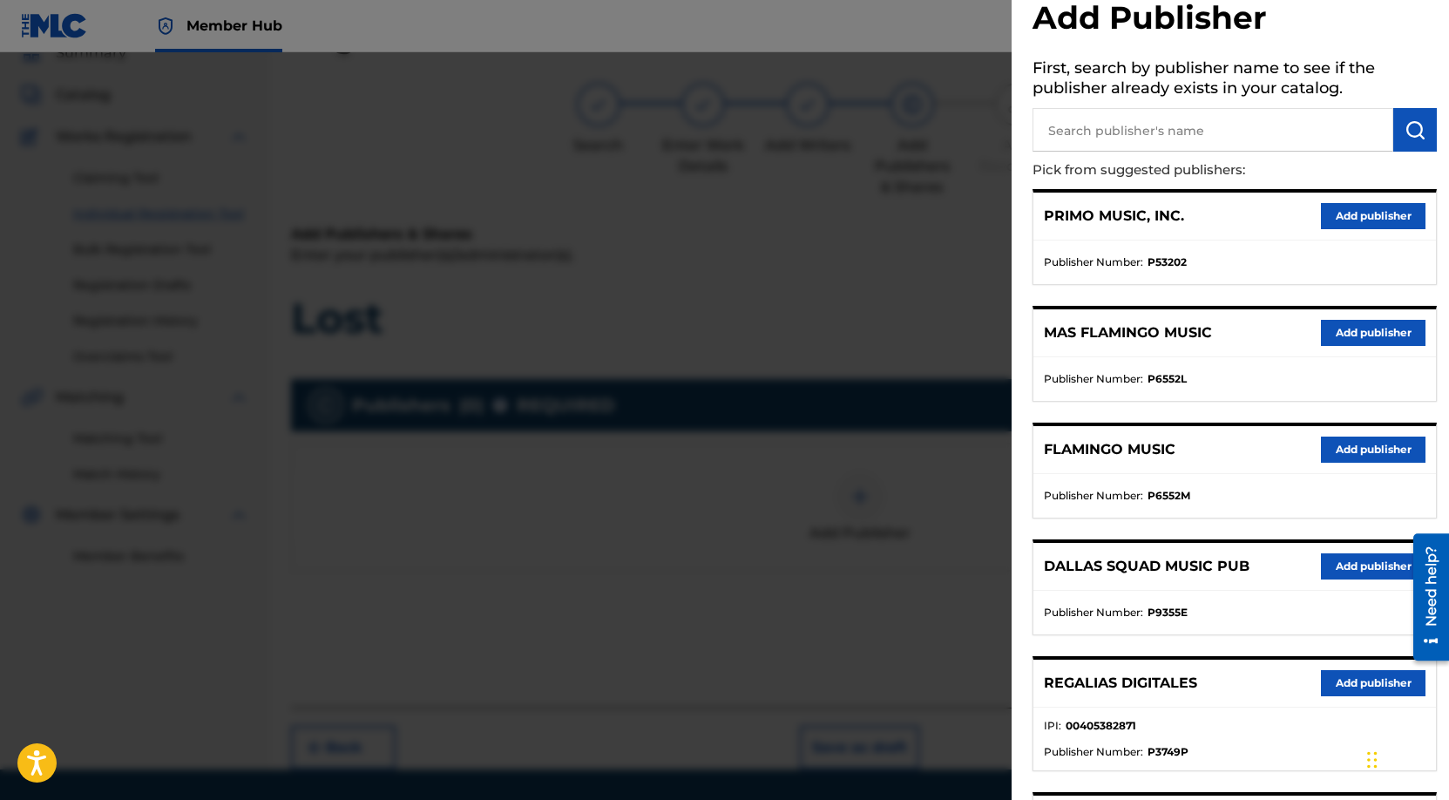
scroll to position [76, 0]
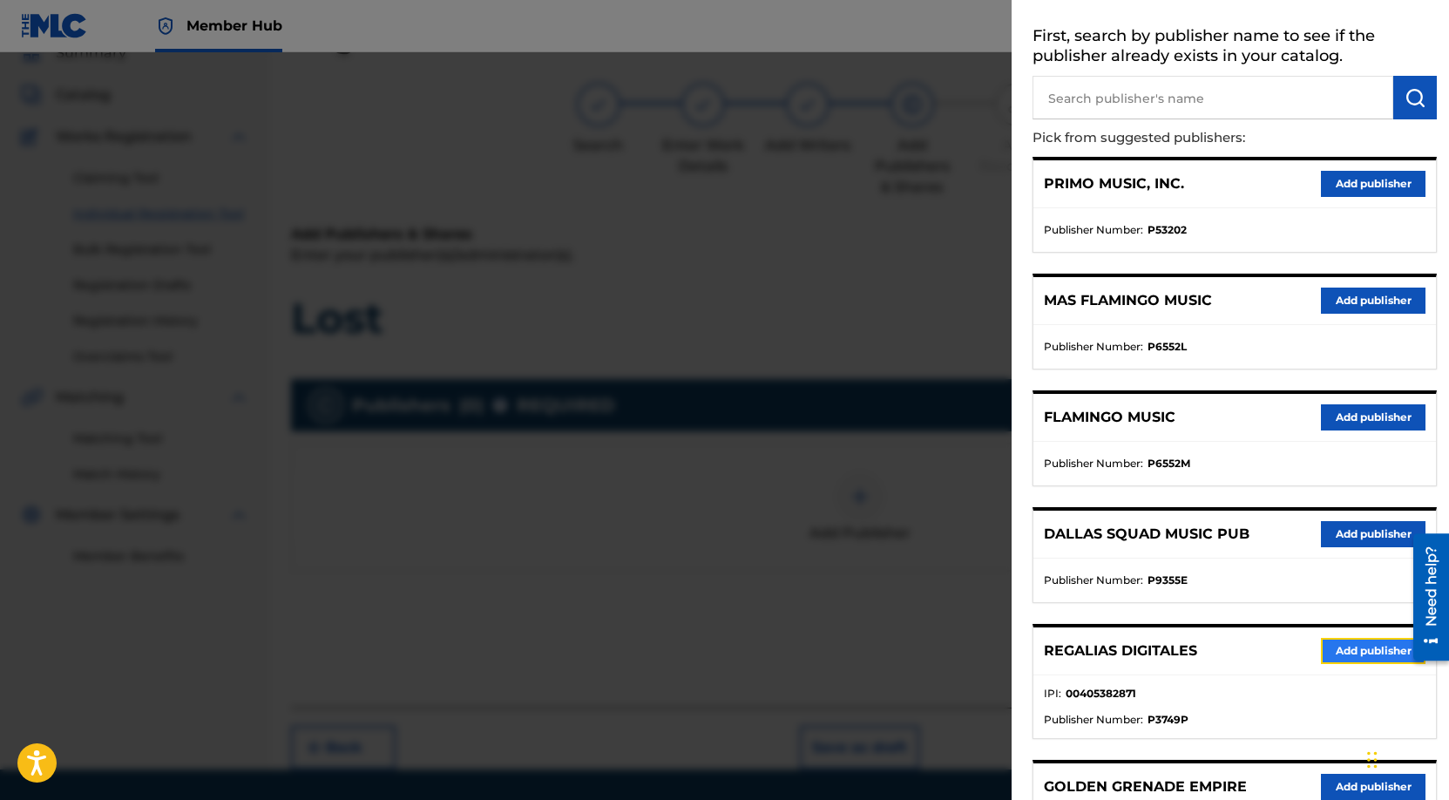
click at [1352, 639] on button "Add publisher" at bounding box center [1373, 651] width 105 height 26
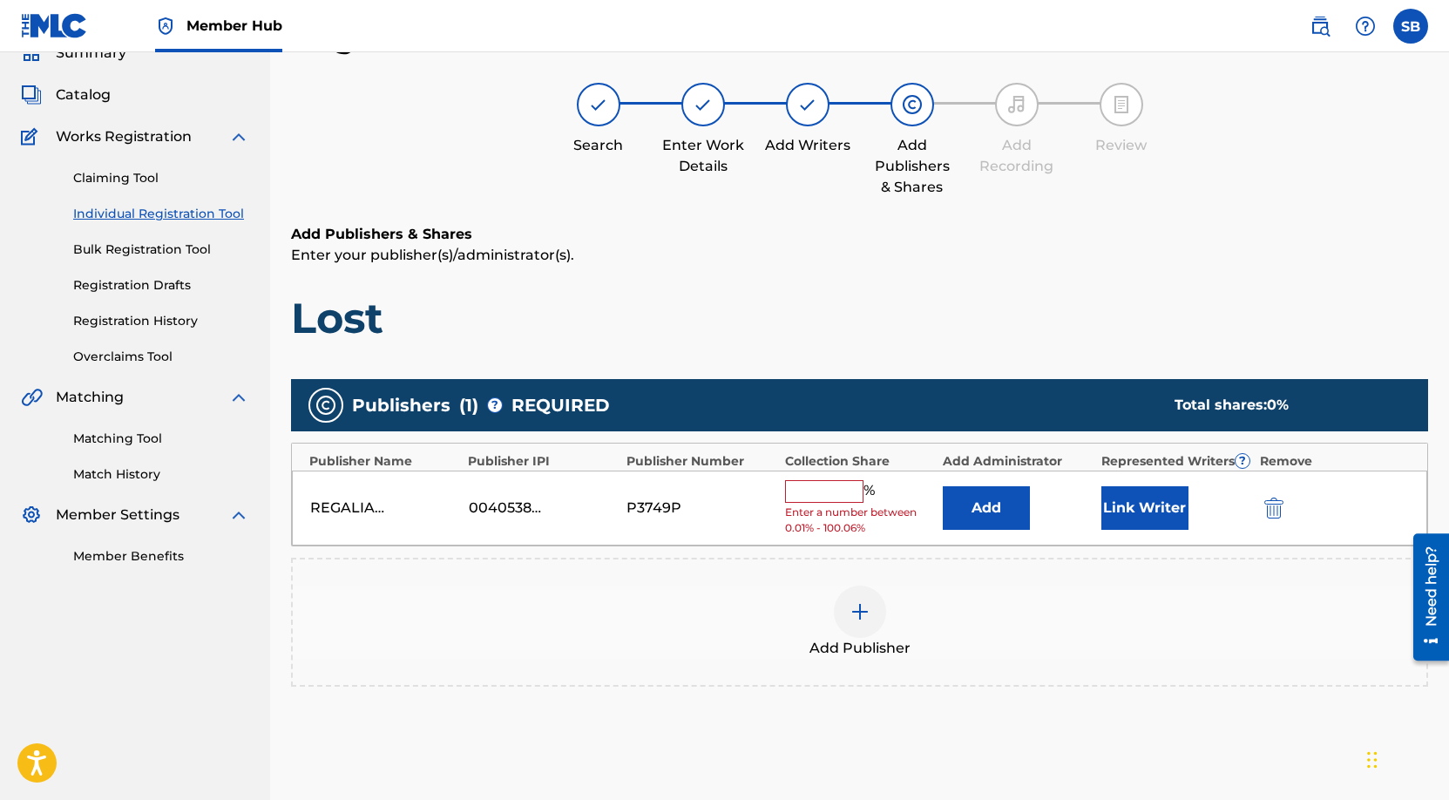
click at [818, 495] on input "text" at bounding box center [824, 491] width 78 height 23
type input "100"
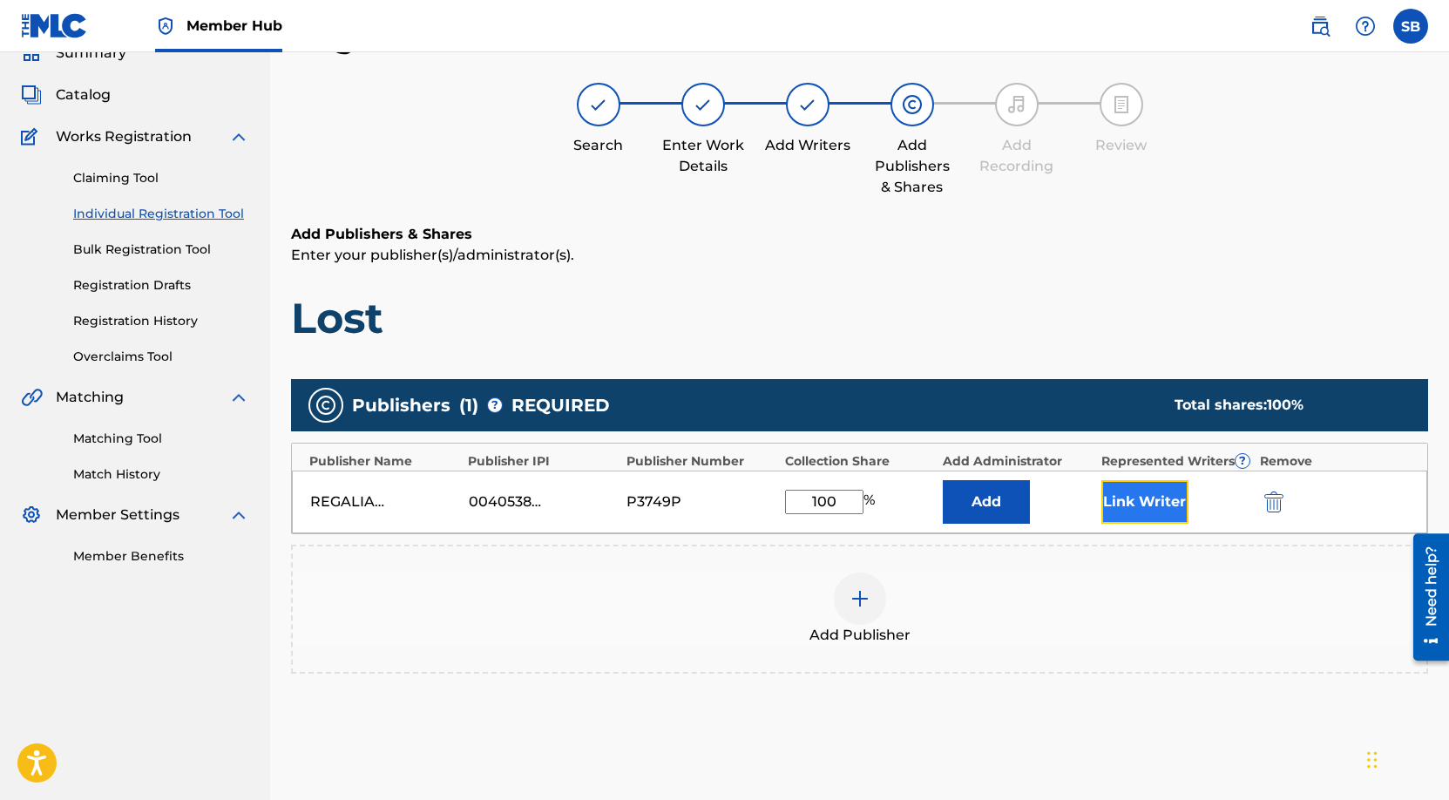
click at [1138, 501] on button "Link Writer" at bounding box center [1145, 502] width 87 height 44
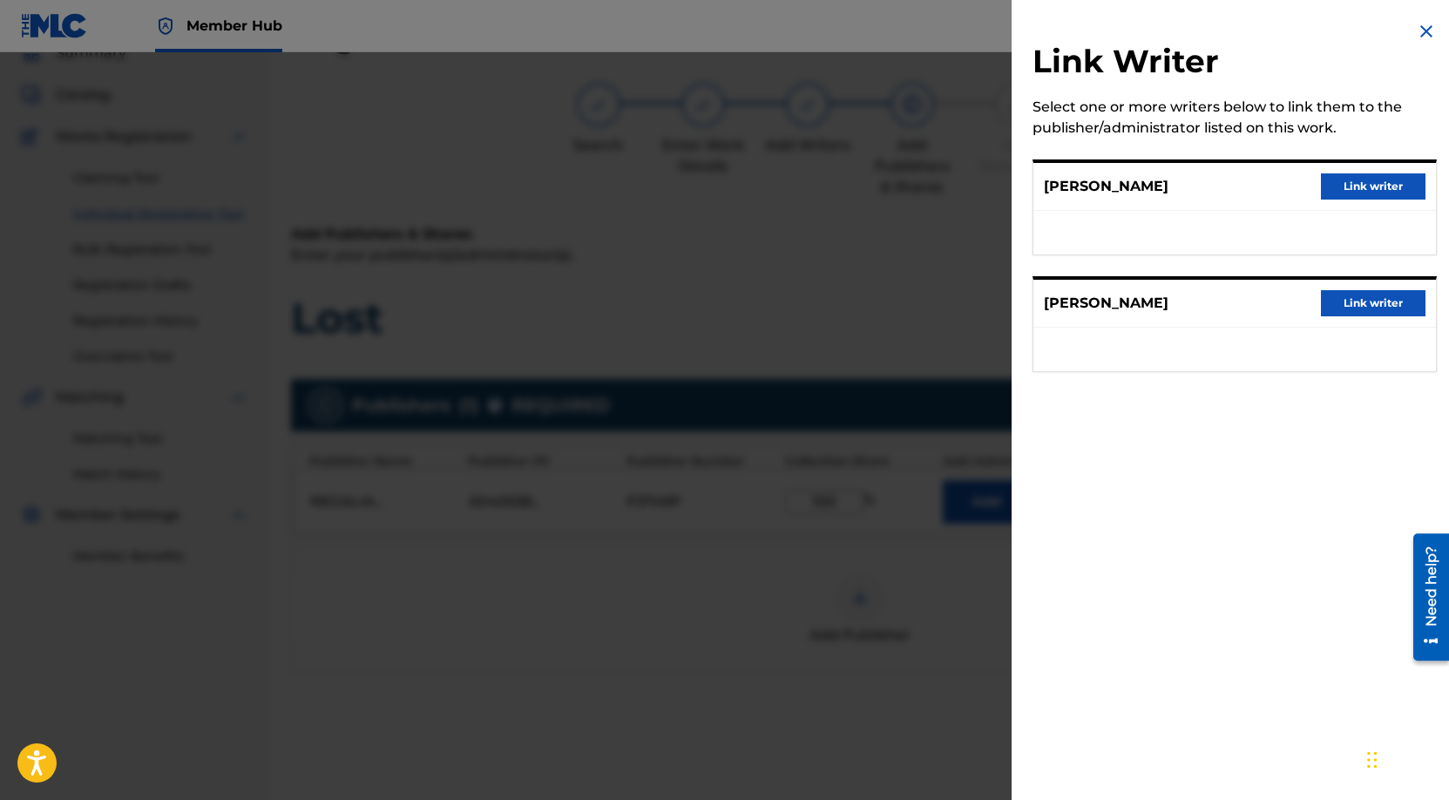
click at [1386, 163] on div "[PERSON_NAME] Link writer" at bounding box center [1235, 187] width 403 height 48
click at [1385, 166] on div "[PERSON_NAME] Link writer" at bounding box center [1235, 187] width 403 height 48
click at [1382, 182] on button "Link writer" at bounding box center [1373, 186] width 105 height 26
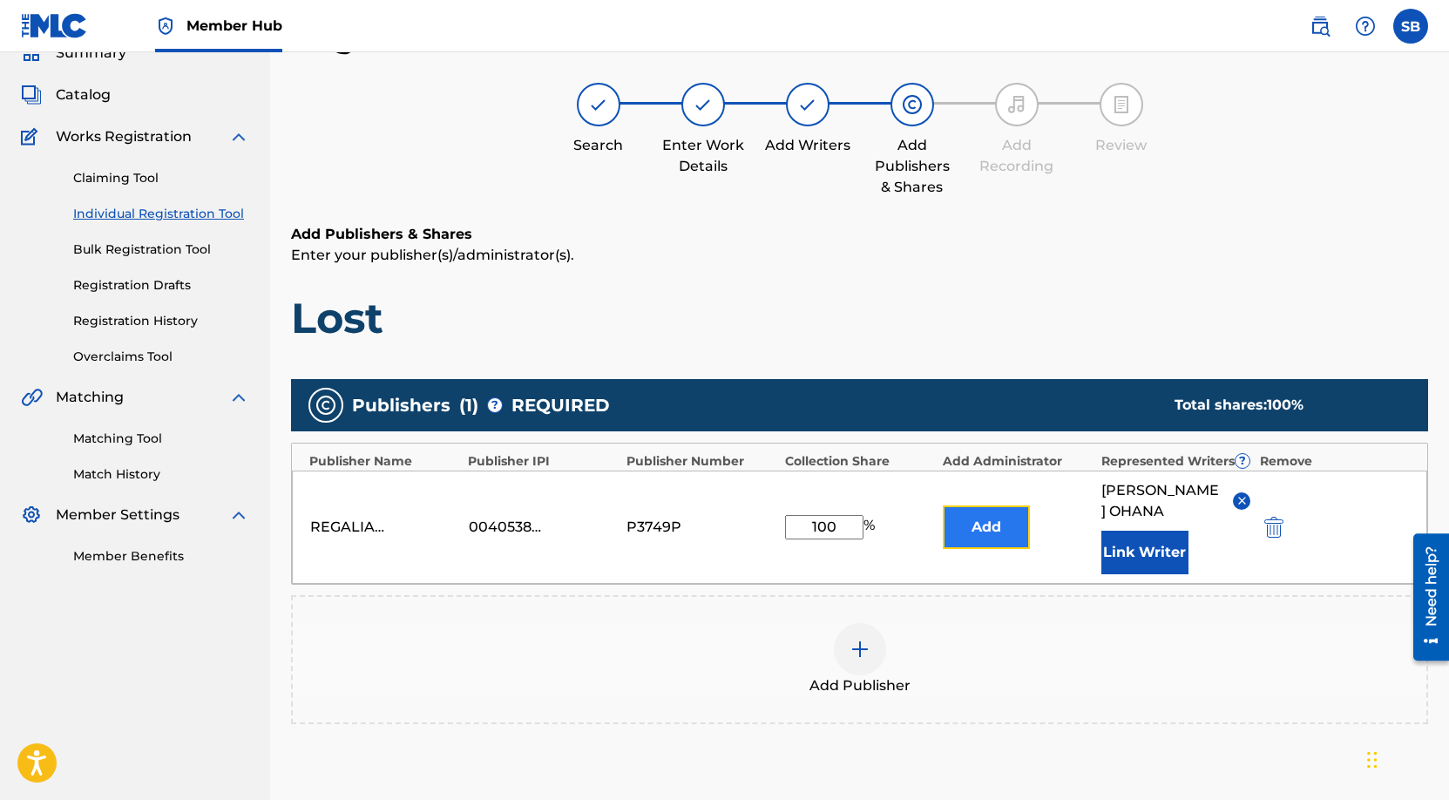
click at [1001, 533] on button "Add" at bounding box center [986, 527] width 87 height 44
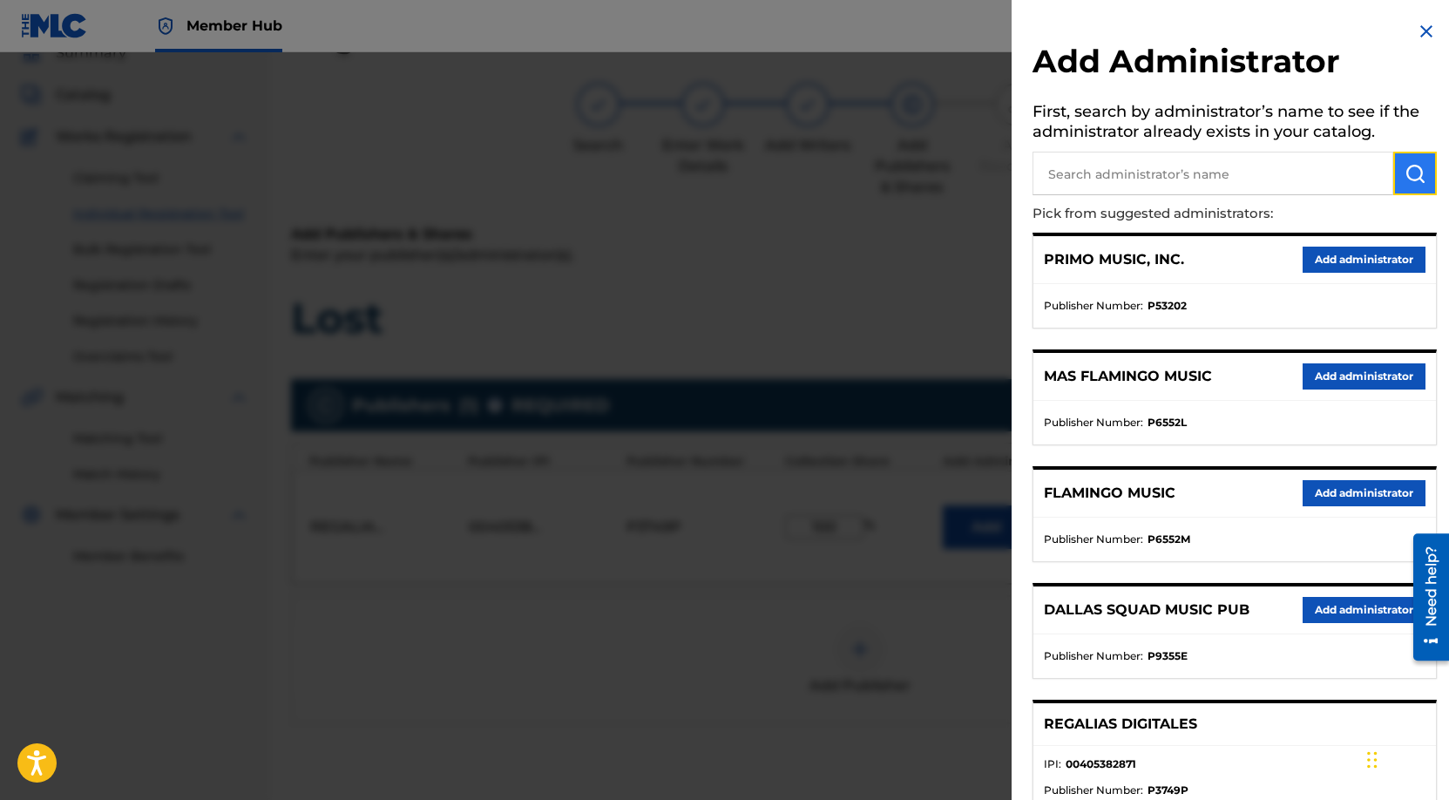
click at [1406, 166] on img "submit" at bounding box center [1415, 173] width 21 height 21
click at [1422, 32] on img at bounding box center [1426, 31] width 21 height 21
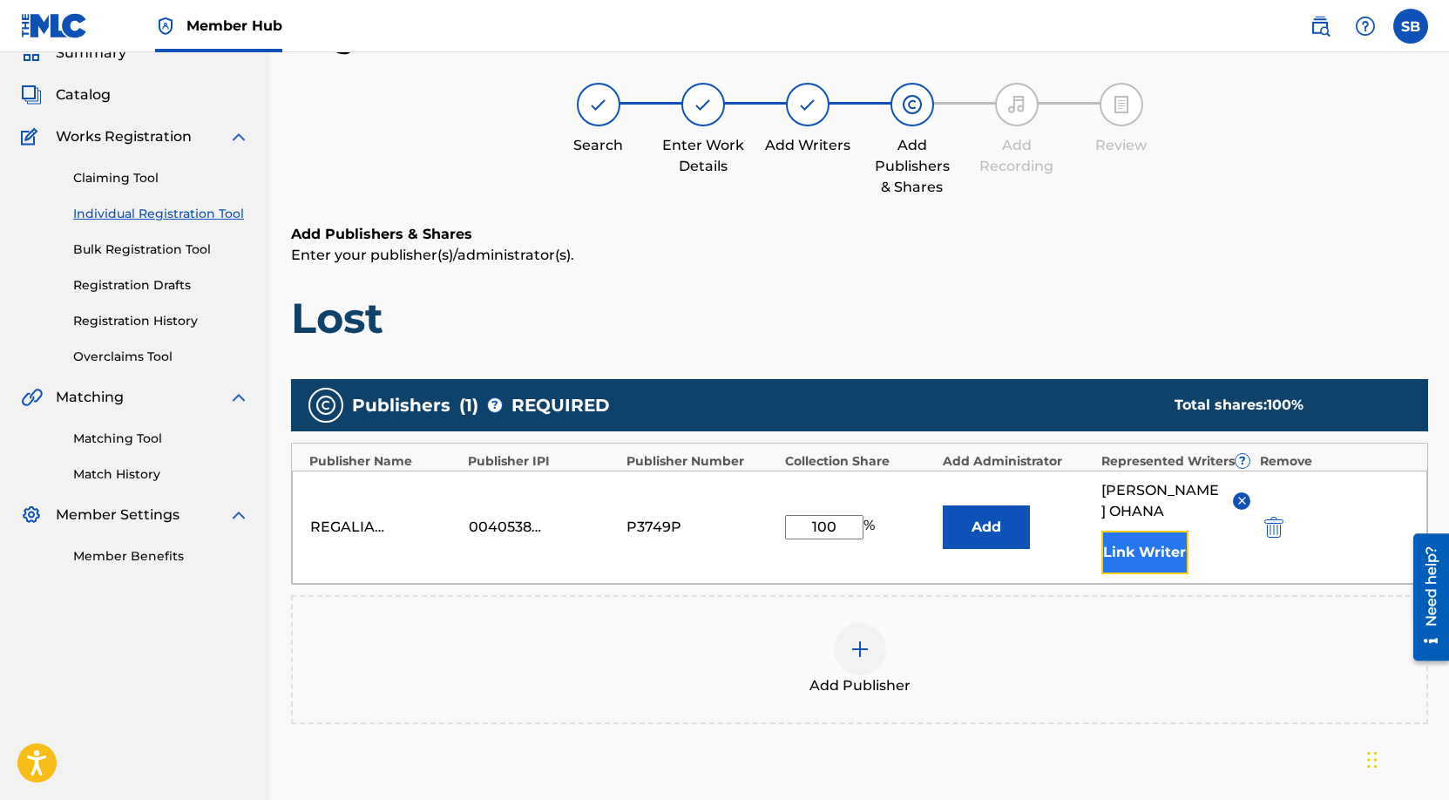
click at [1155, 531] on button "Link Writer" at bounding box center [1145, 553] width 87 height 44
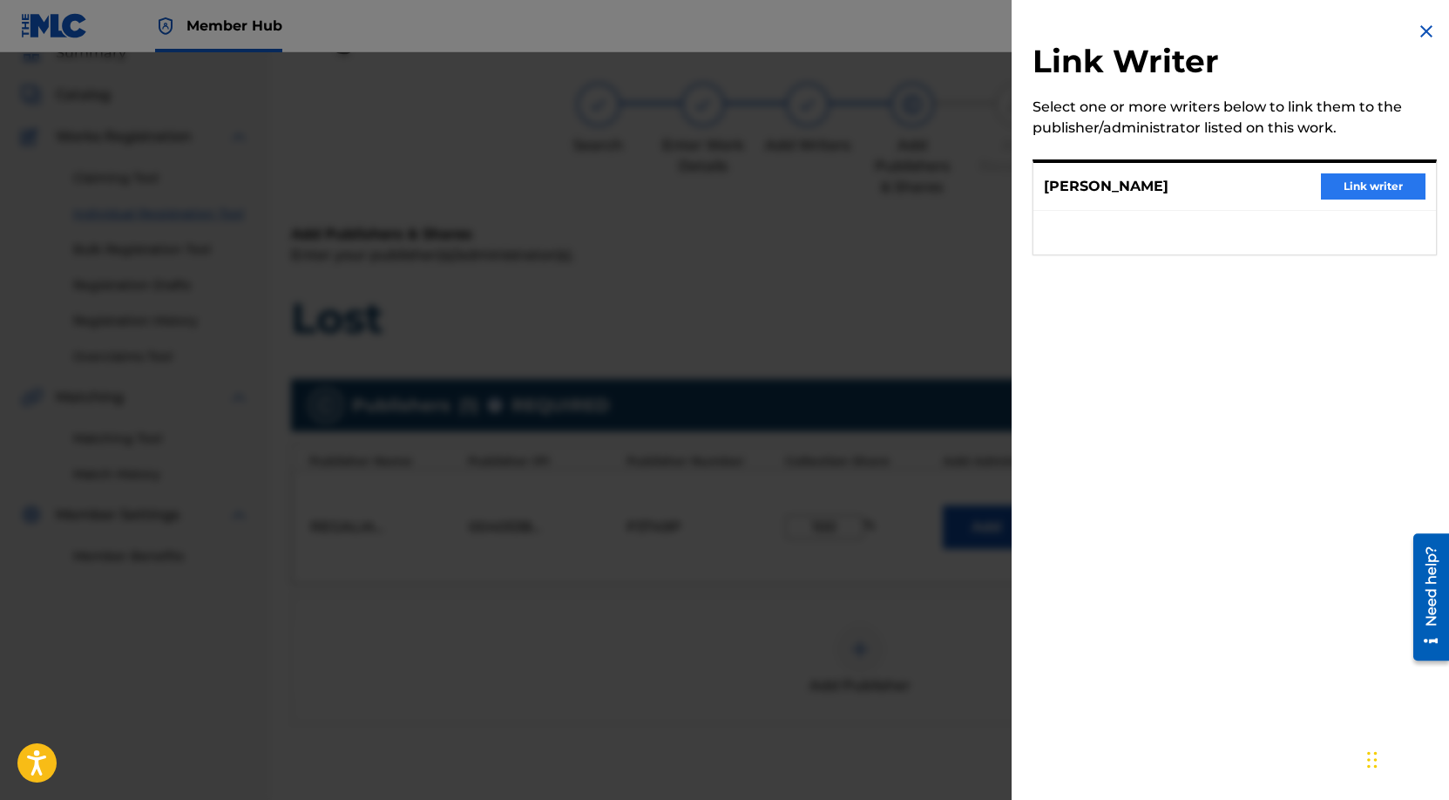
drag, startPoint x: 1385, startPoint y: 167, endPoint x: 1384, endPoint y: 180, distance: 13.1
click at [1384, 167] on div "[PERSON_NAME] Link writer" at bounding box center [1235, 187] width 403 height 48
click at [1381, 191] on button "Link writer" at bounding box center [1373, 186] width 105 height 26
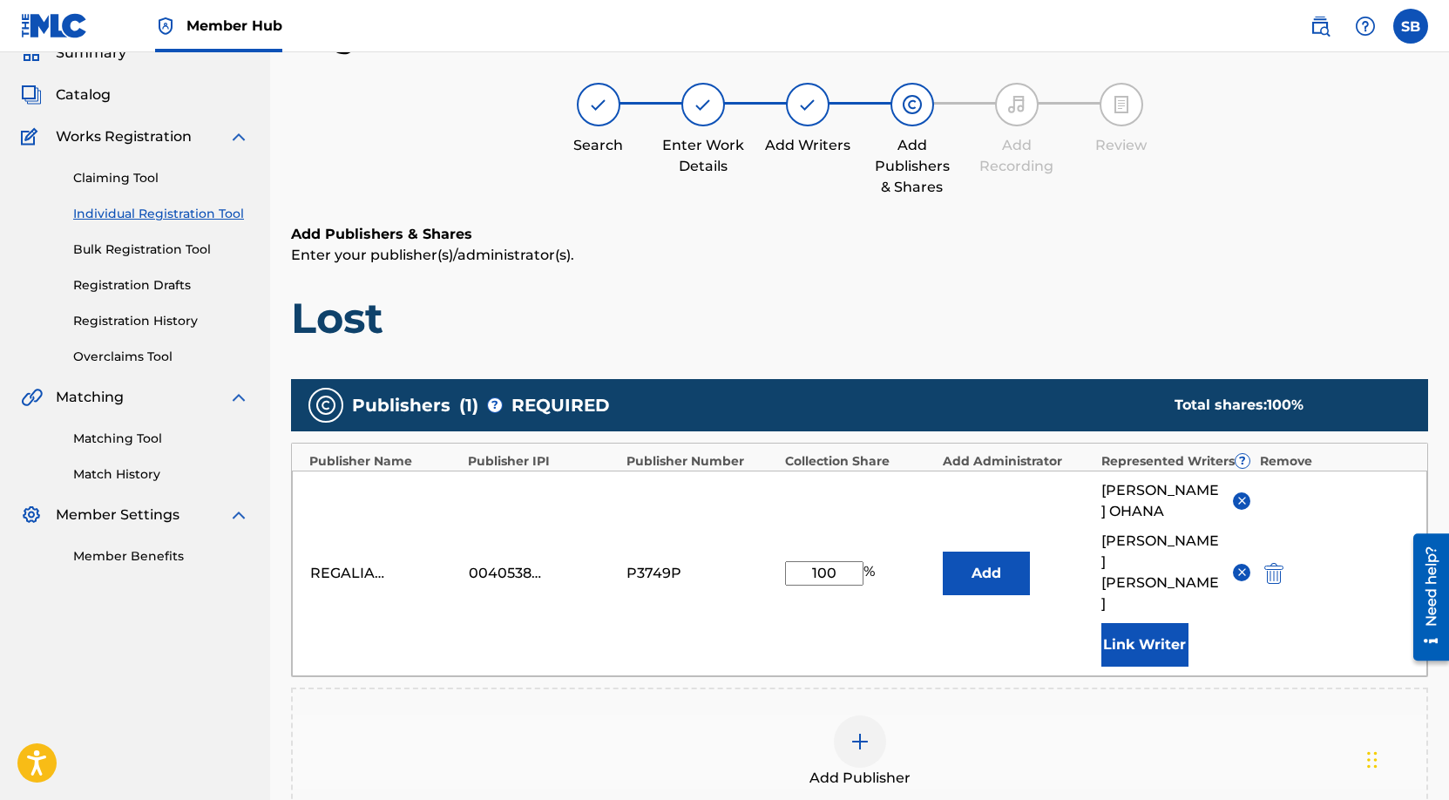
scroll to position [314, 0]
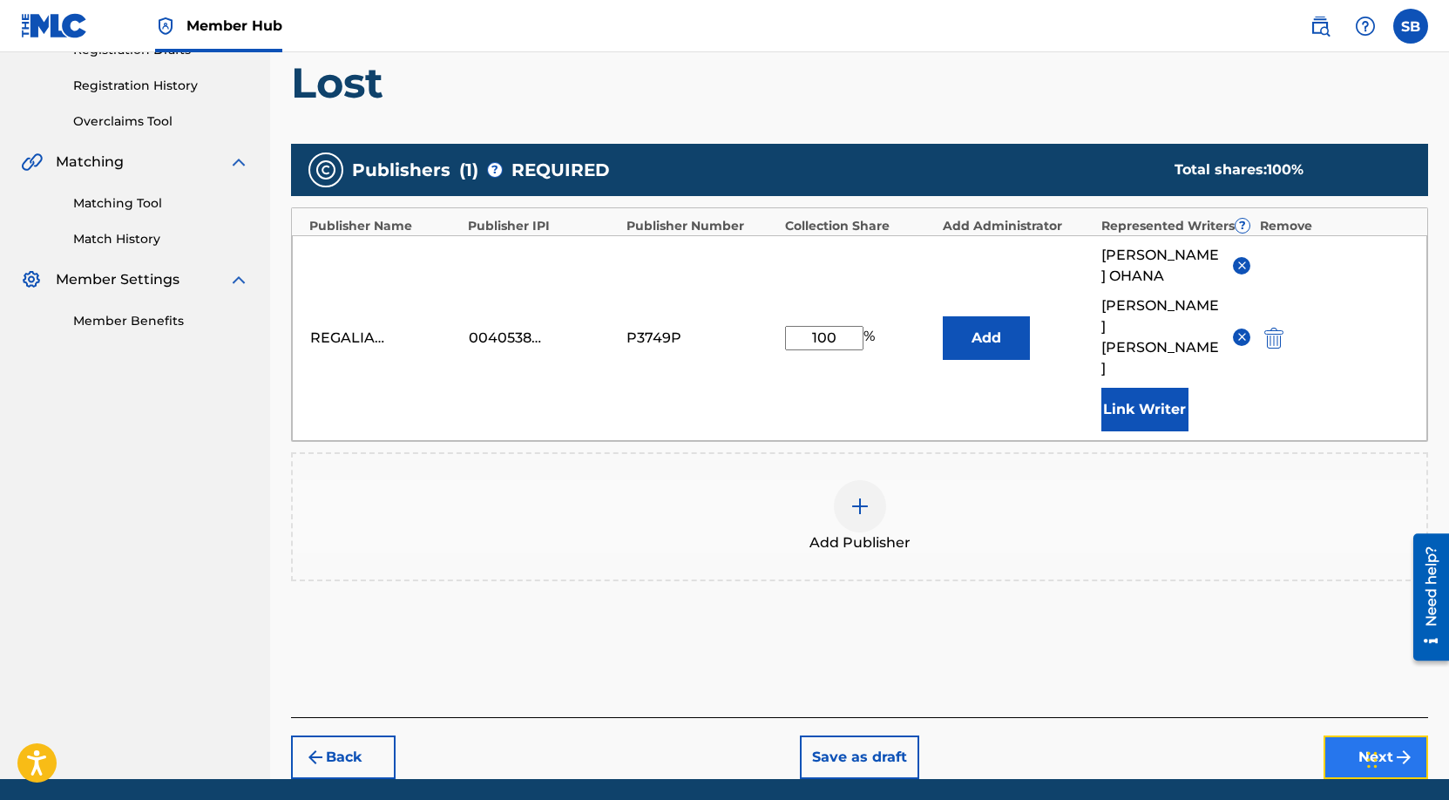
click at [1348, 736] on button "Next" at bounding box center [1376, 758] width 105 height 44
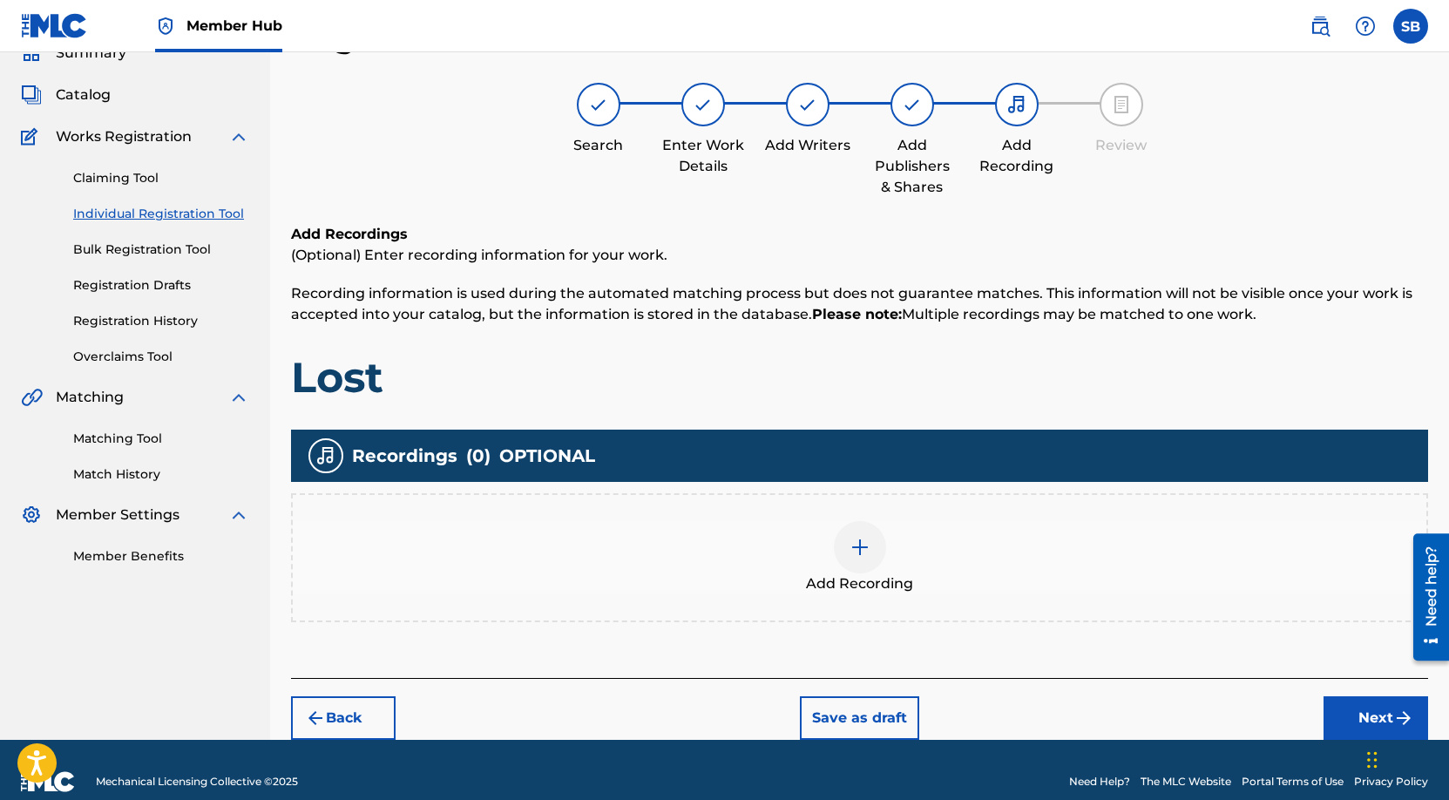
click at [1014, 634] on div "Add Recordings (Optional) Enter recording information for your work. Recording …" at bounding box center [859, 451] width 1137 height 454
click at [831, 562] on div "Add Recording" at bounding box center [860, 557] width 1134 height 73
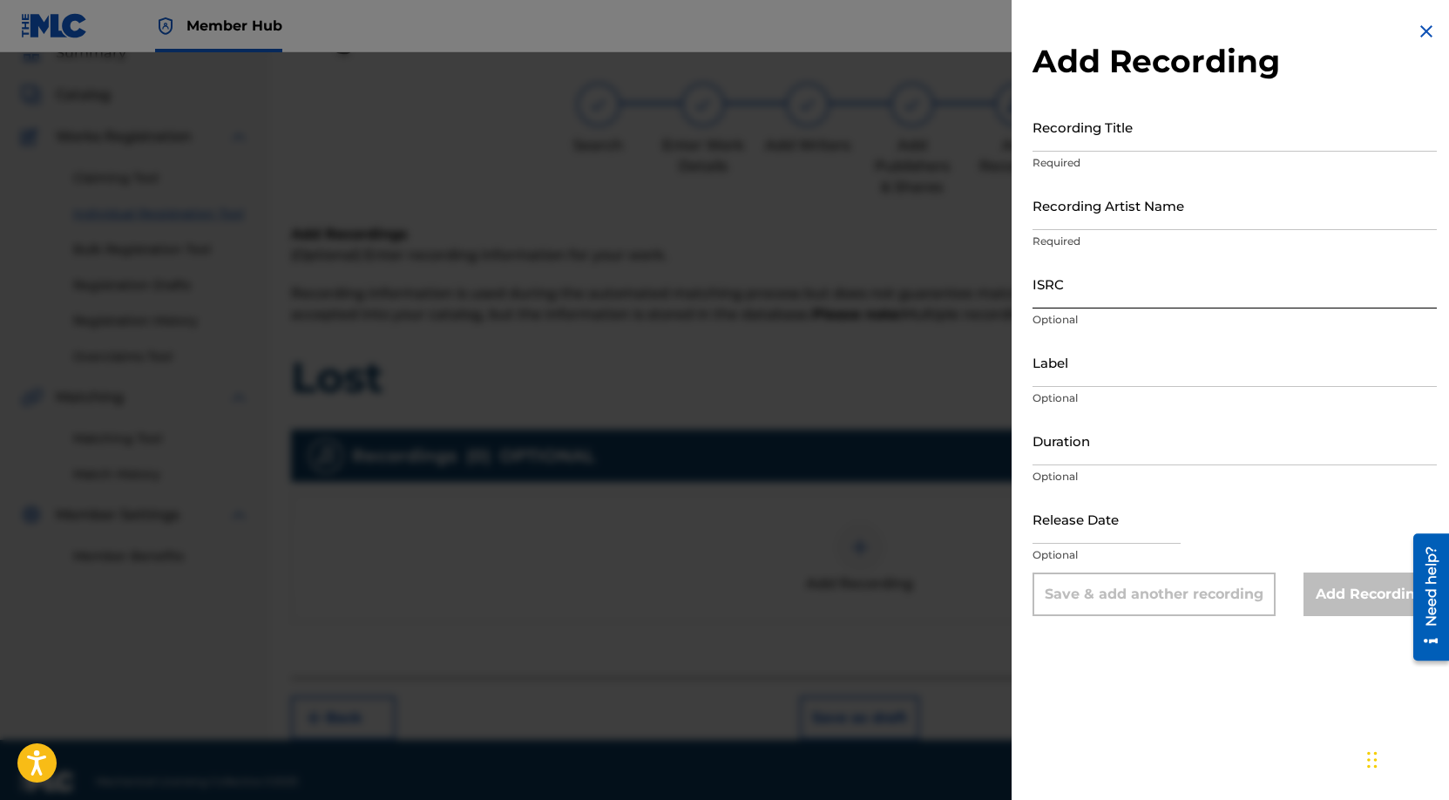
click at [1172, 292] on input "ISRC" at bounding box center [1235, 284] width 404 height 50
paste input "USBEB2510080"
type input "USBEB2510080"
click at [1269, 209] on input "Recording Artist Name" at bounding box center [1235, 205] width 404 height 50
paste input "[PERSON_NAME][DEMOGRAPHIC_DATA]"
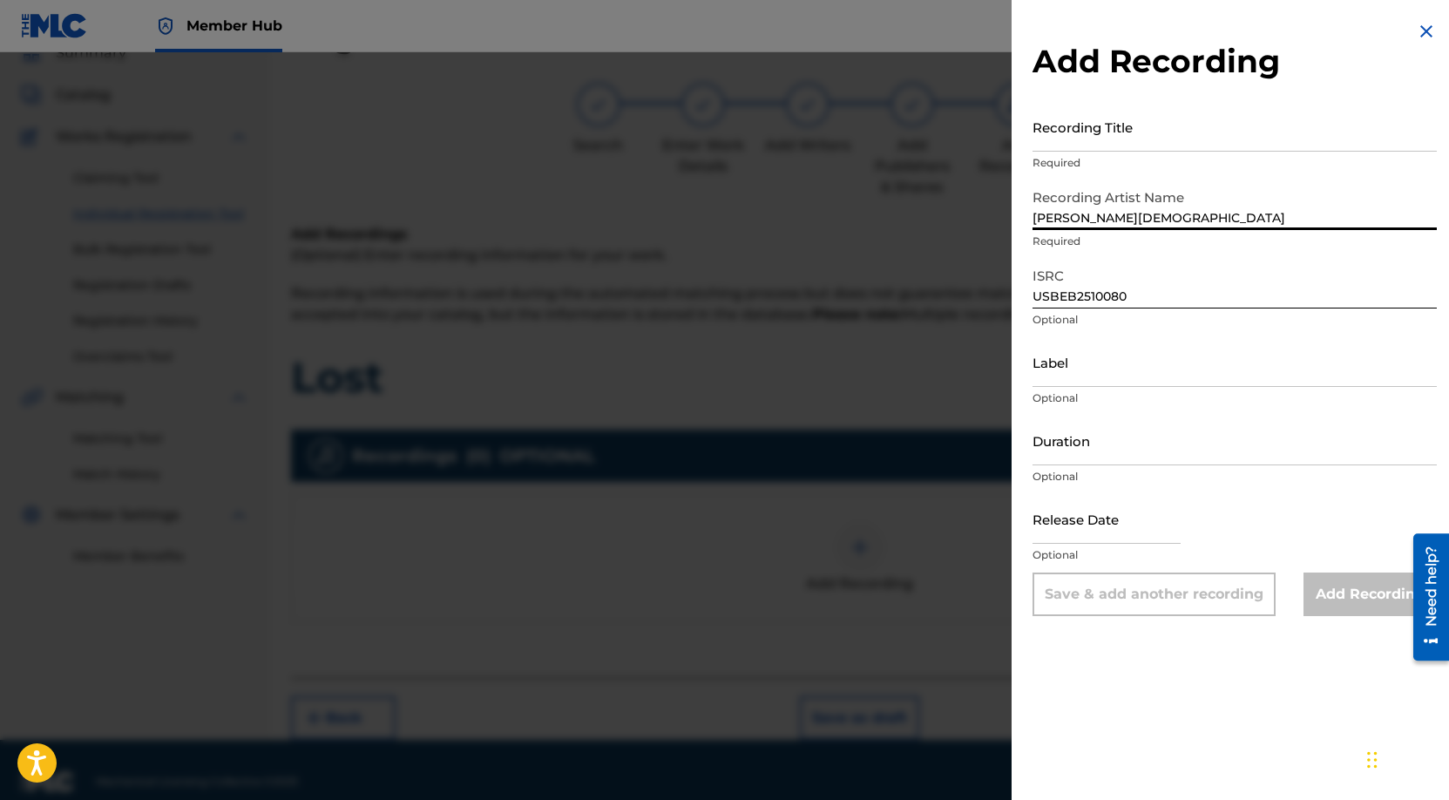
type input "[PERSON_NAME][DEMOGRAPHIC_DATA]"
click at [1218, 130] on input "Recording Title" at bounding box center [1235, 127] width 404 height 50
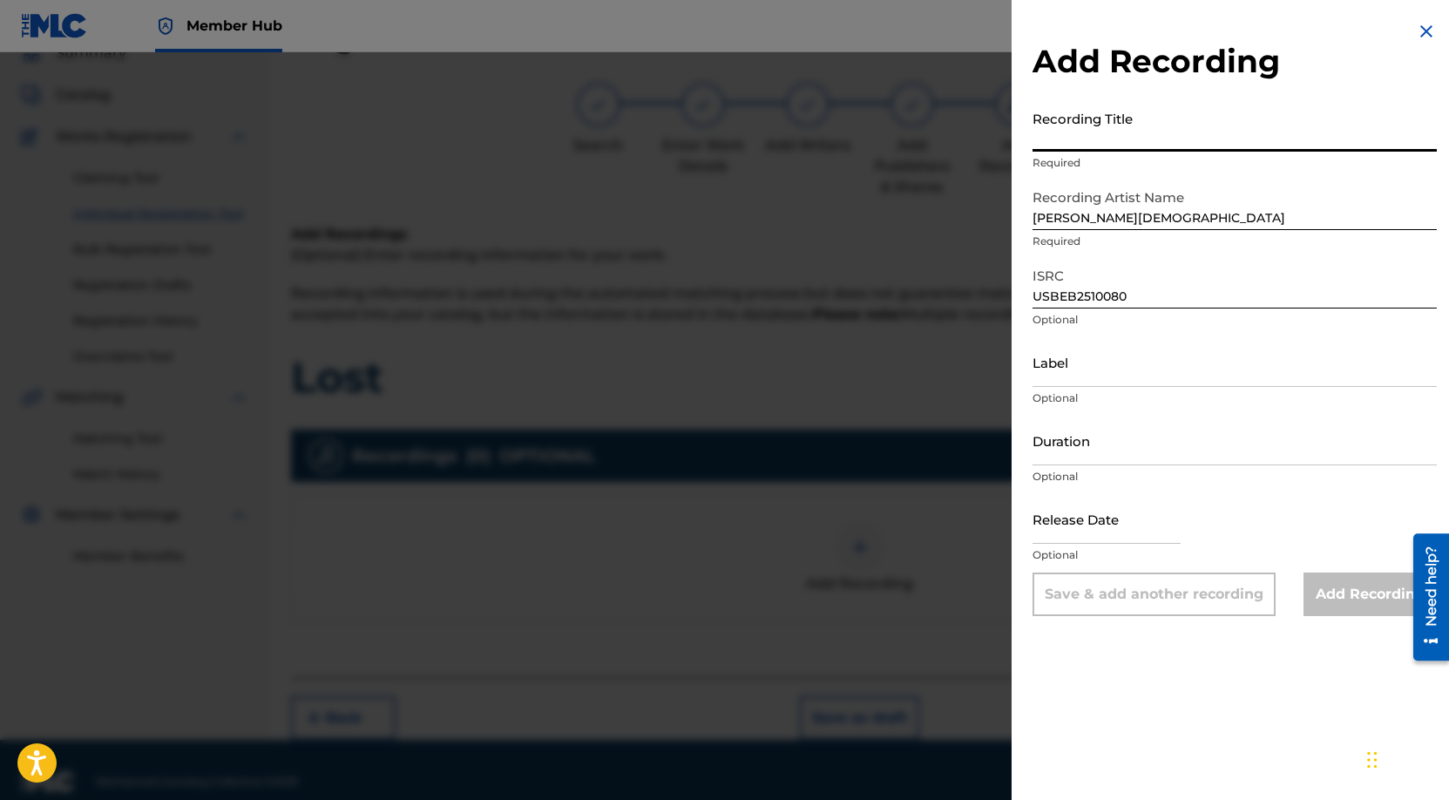
paste input "Lost"
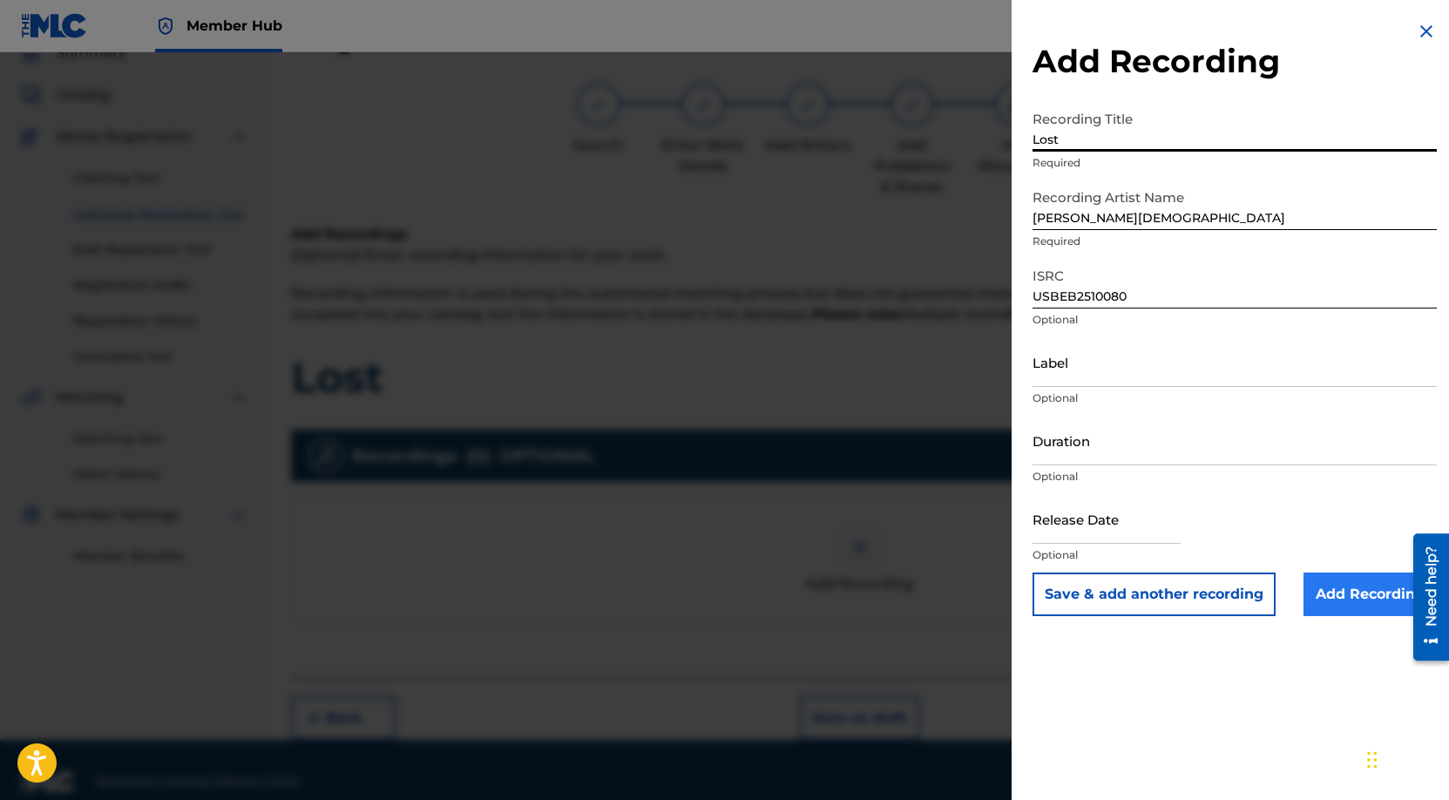
type input "Lost"
click at [1347, 587] on input "Add Recording" at bounding box center [1370, 595] width 133 height 44
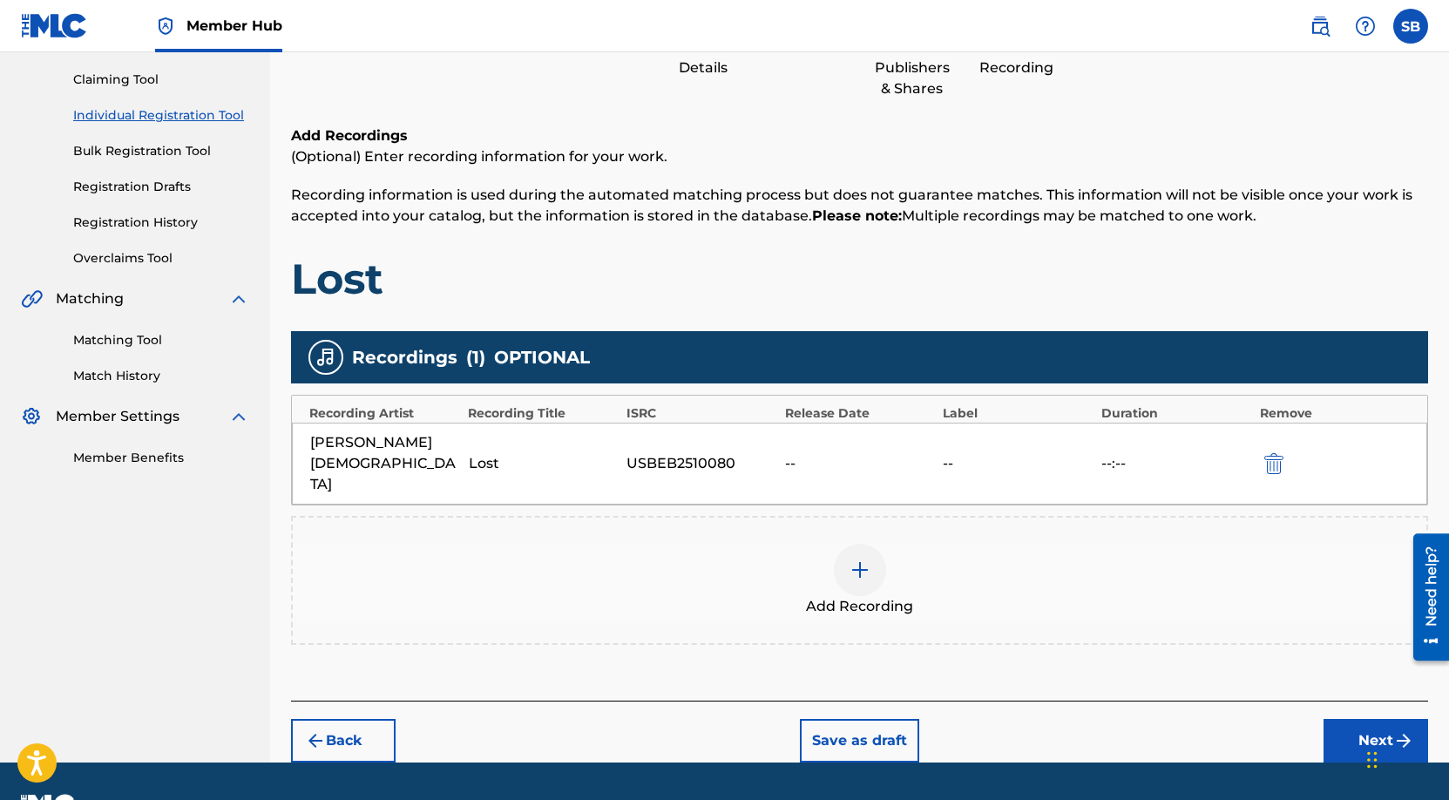
scroll to position [181, 0]
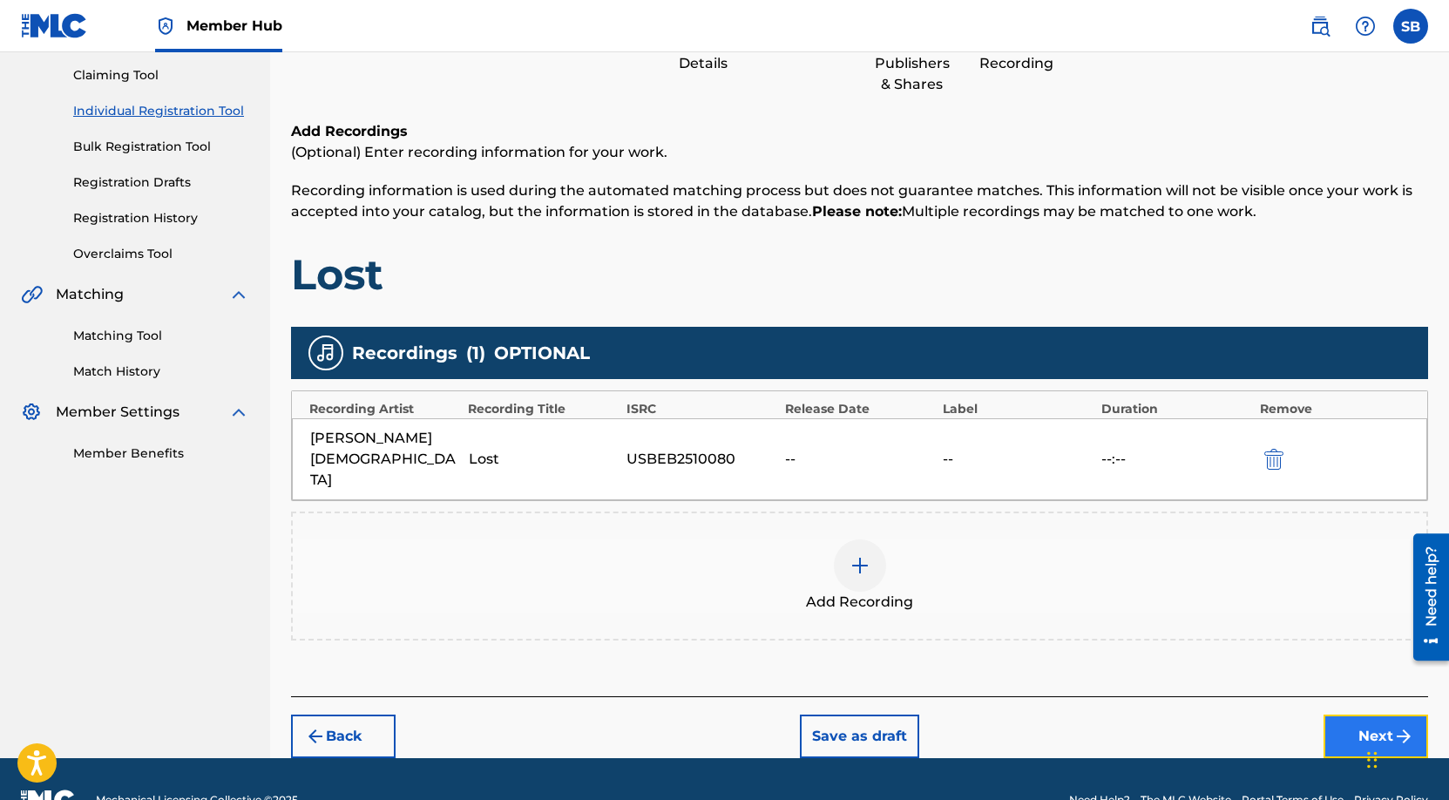
click at [1365, 715] on button "Next" at bounding box center [1376, 737] width 105 height 44
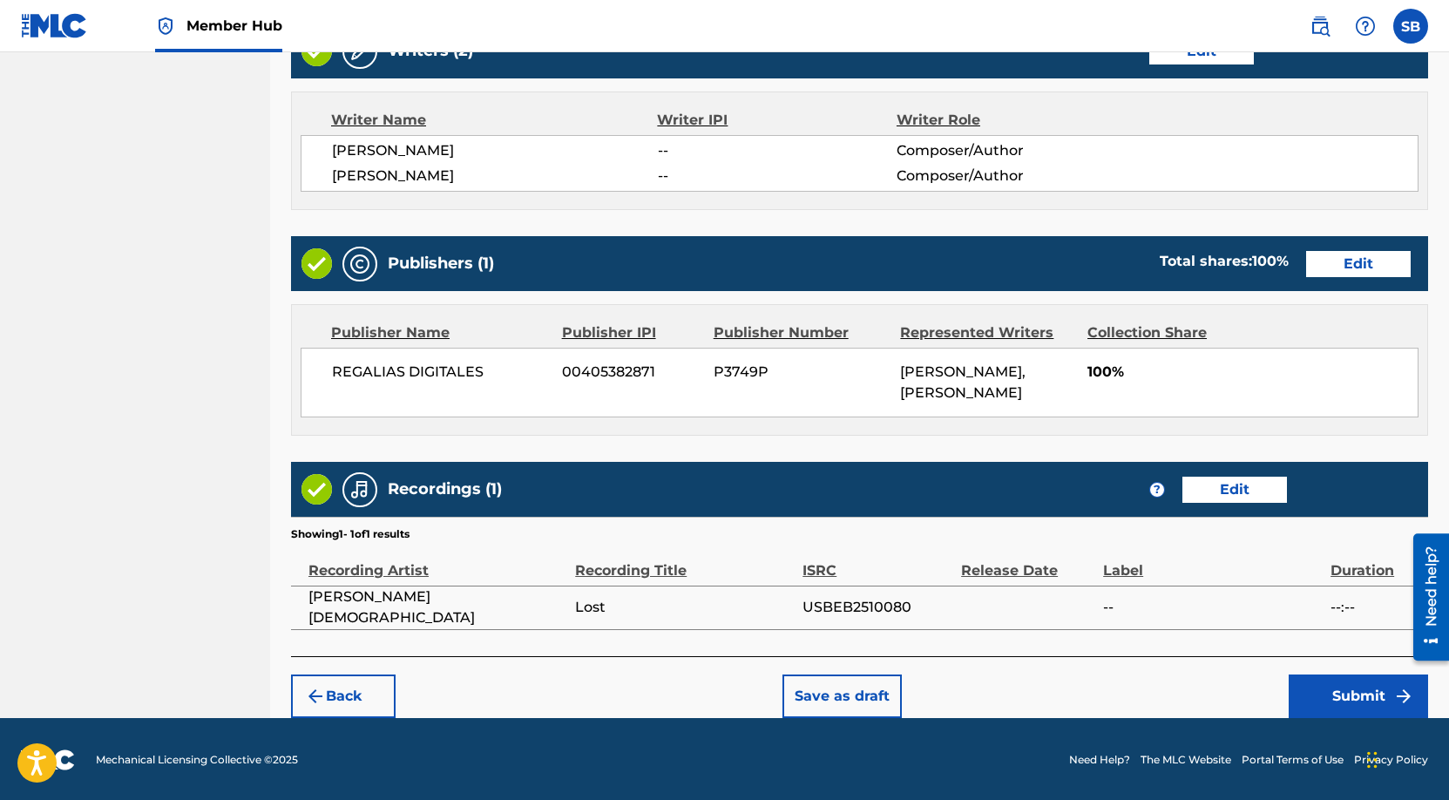
scroll to position [708, 0]
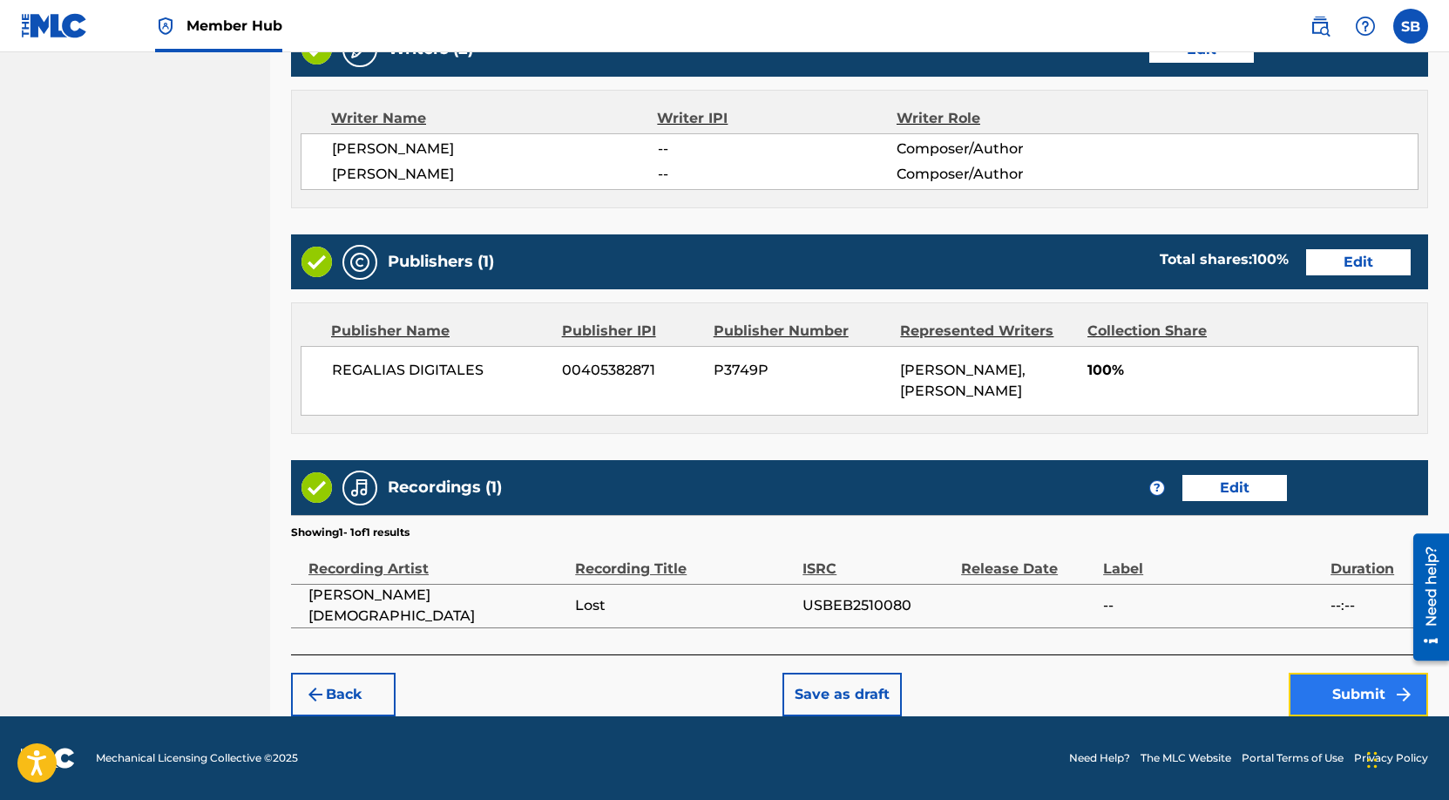
click at [1353, 687] on button "Submit" at bounding box center [1358, 695] width 139 height 44
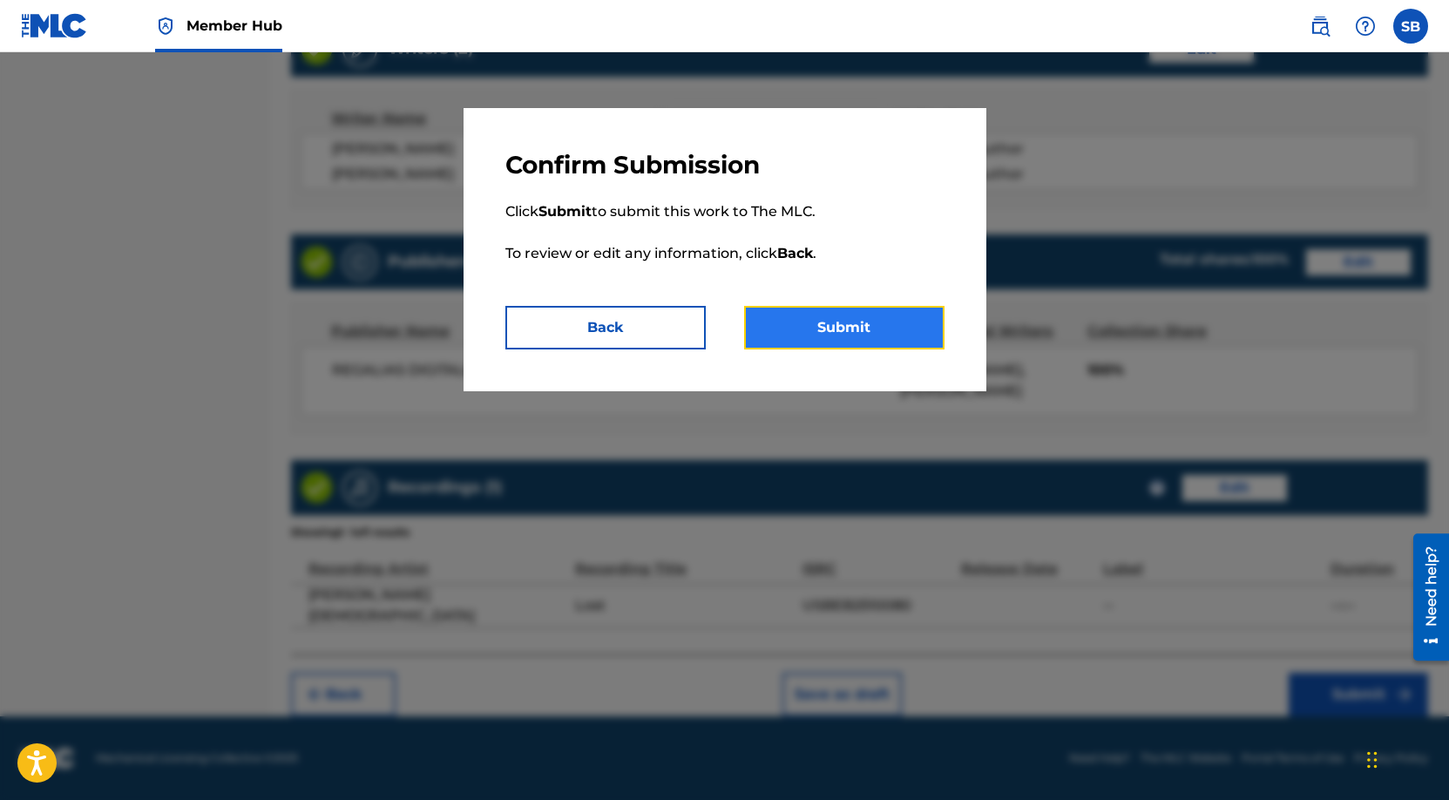
click at [895, 328] on button "Submit" at bounding box center [844, 328] width 200 height 44
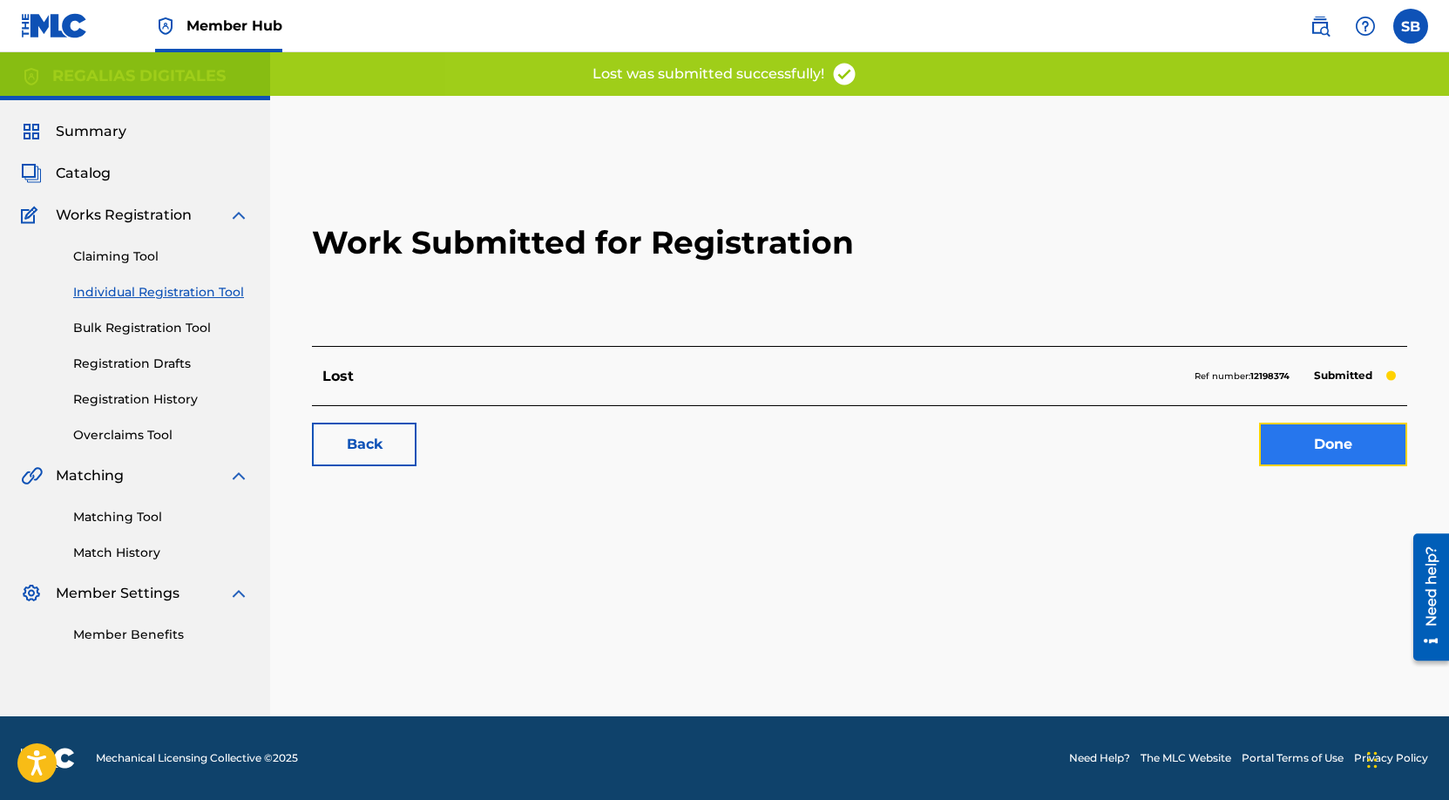
click at [1361, 435] on link "Done" at bounding box center [1333, 445] width 148 height 44
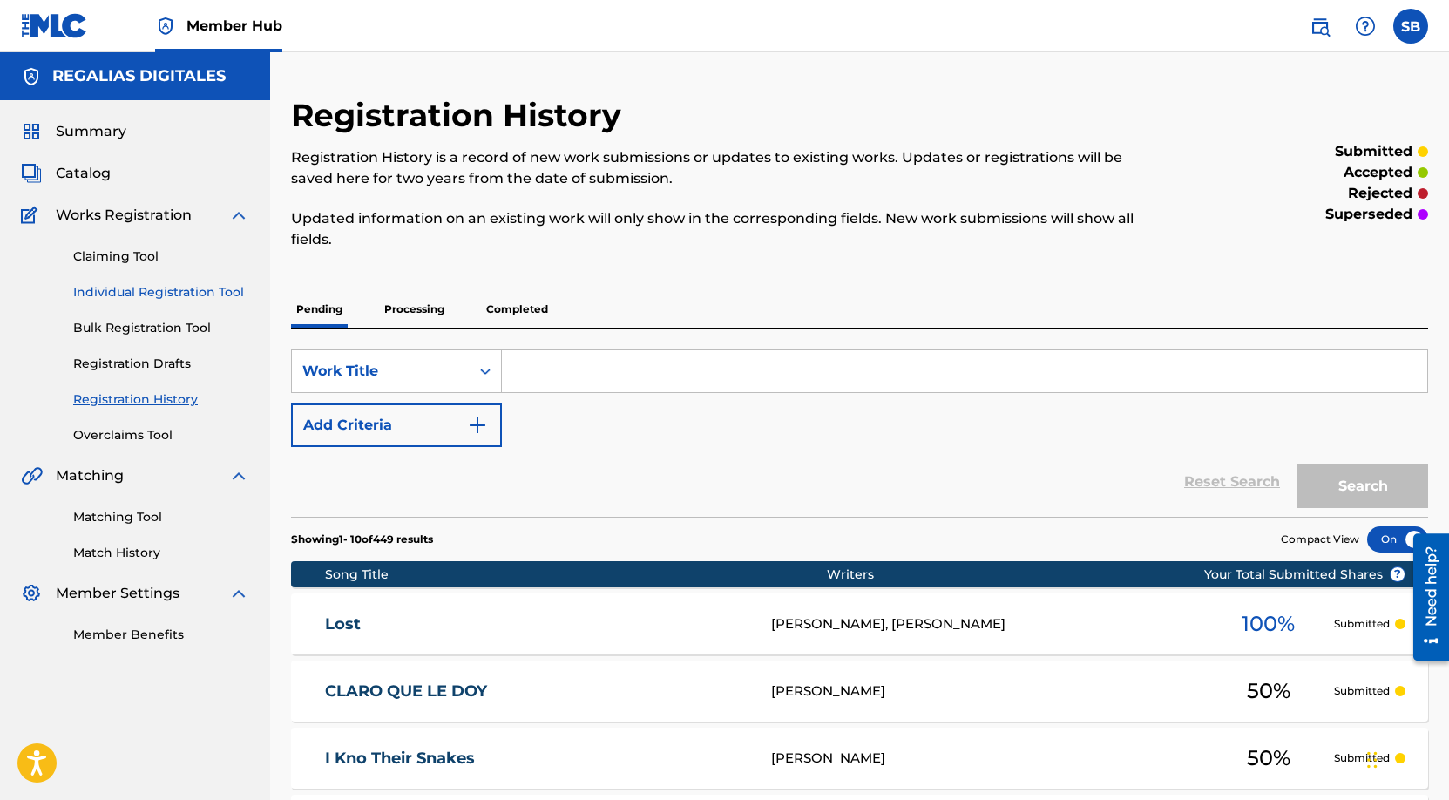
click at [214, 294] on link "Individual Registration Tool" at bounding box center [161, 292] width 176 height 18
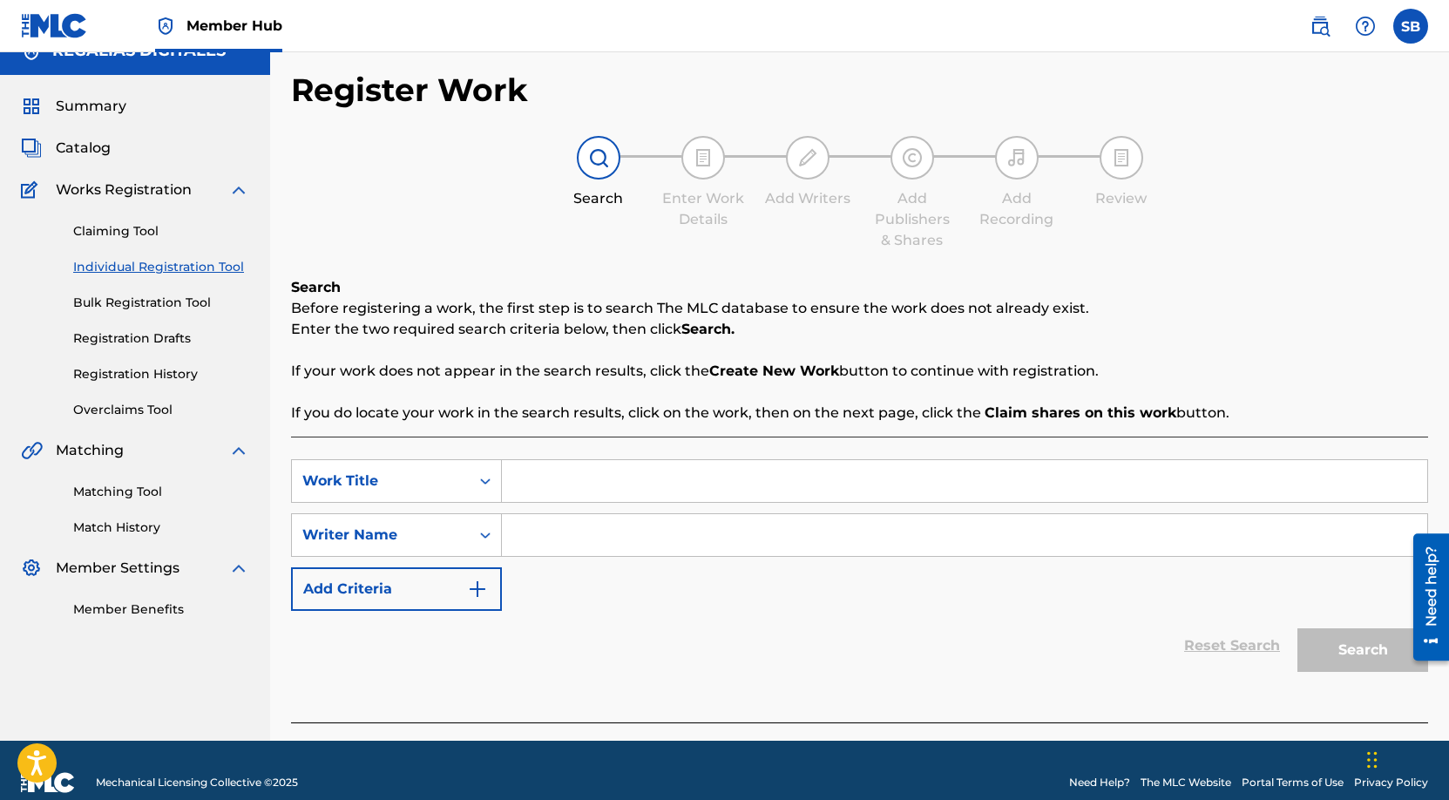
scroll to position [50, 0]
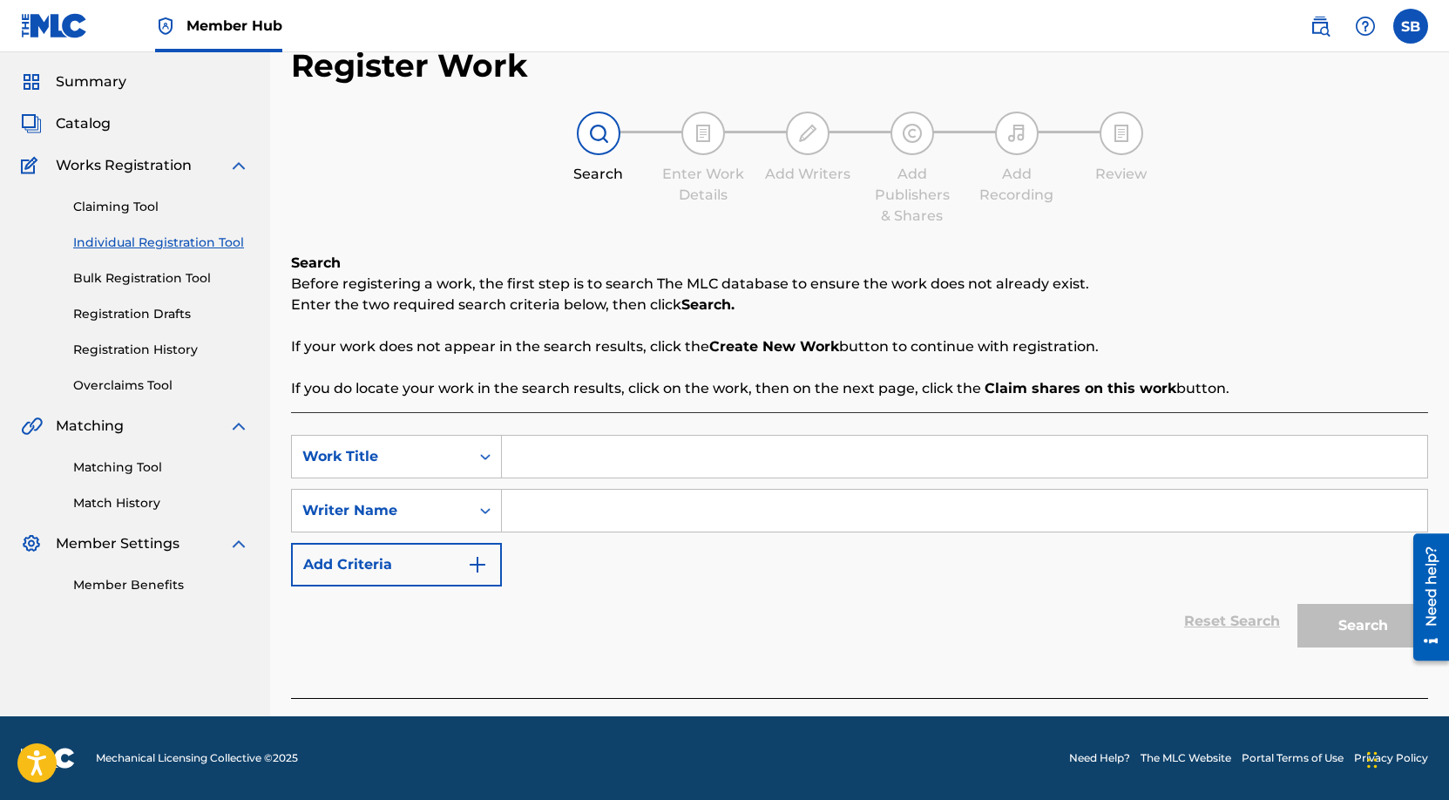
click at [580, 462] on input "Search Form" at bounding box center [965, 457] width 926 height 42
paste input "Big Slime"
type input "Big Slime"
click at [763, 515] on input "Search Form" at bounding box center [965, 511] width 926 height 42
click at [764, 515] on input "Search Form" at bounding box center [965, 511] width 926 height 42
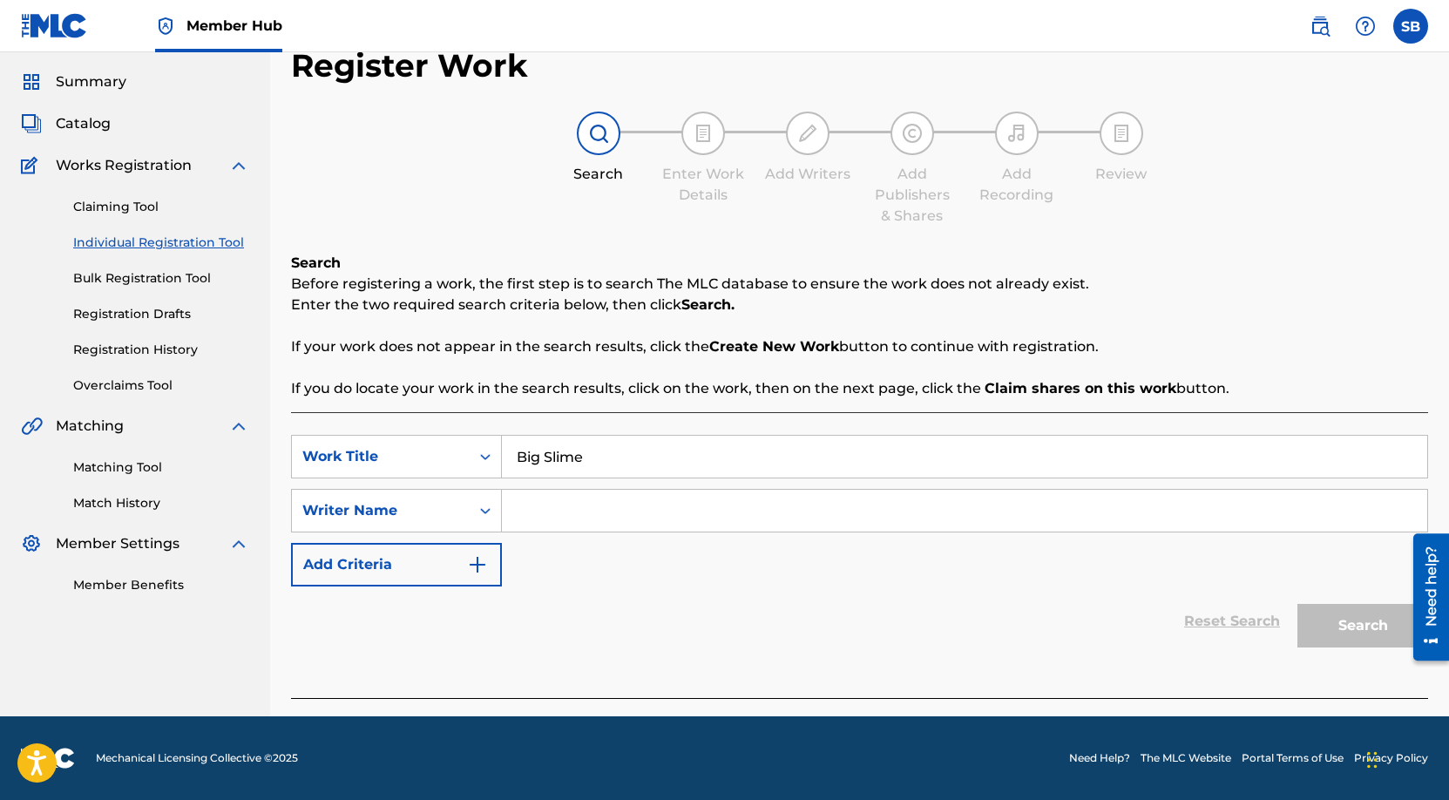
paste input "[PERSON_NAME]"
type input "[PERSON_NAME]"
click at [1355, 635] on button "Search" at bounding box center [1363, 626] width 131 height 44
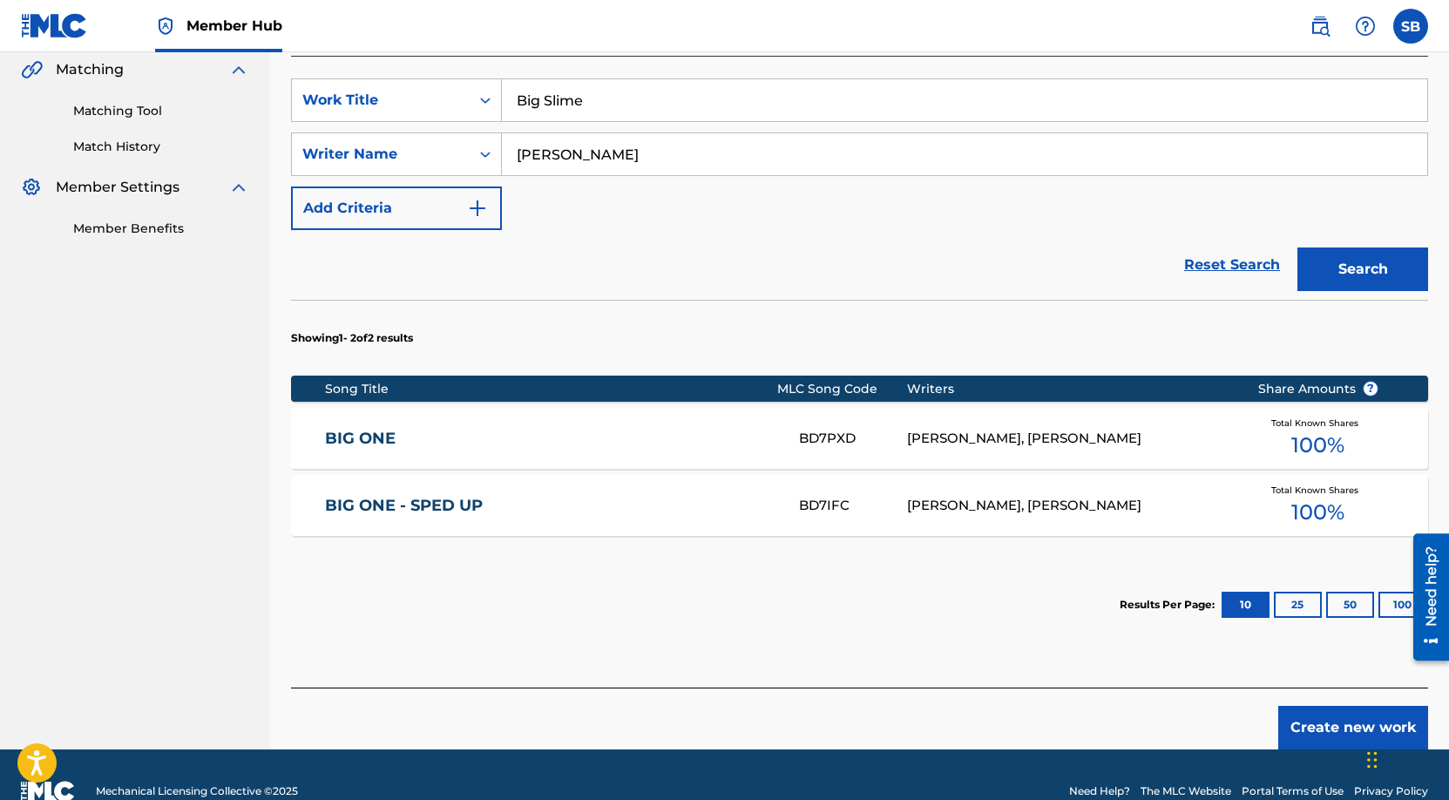
scroll to position [439, 0]
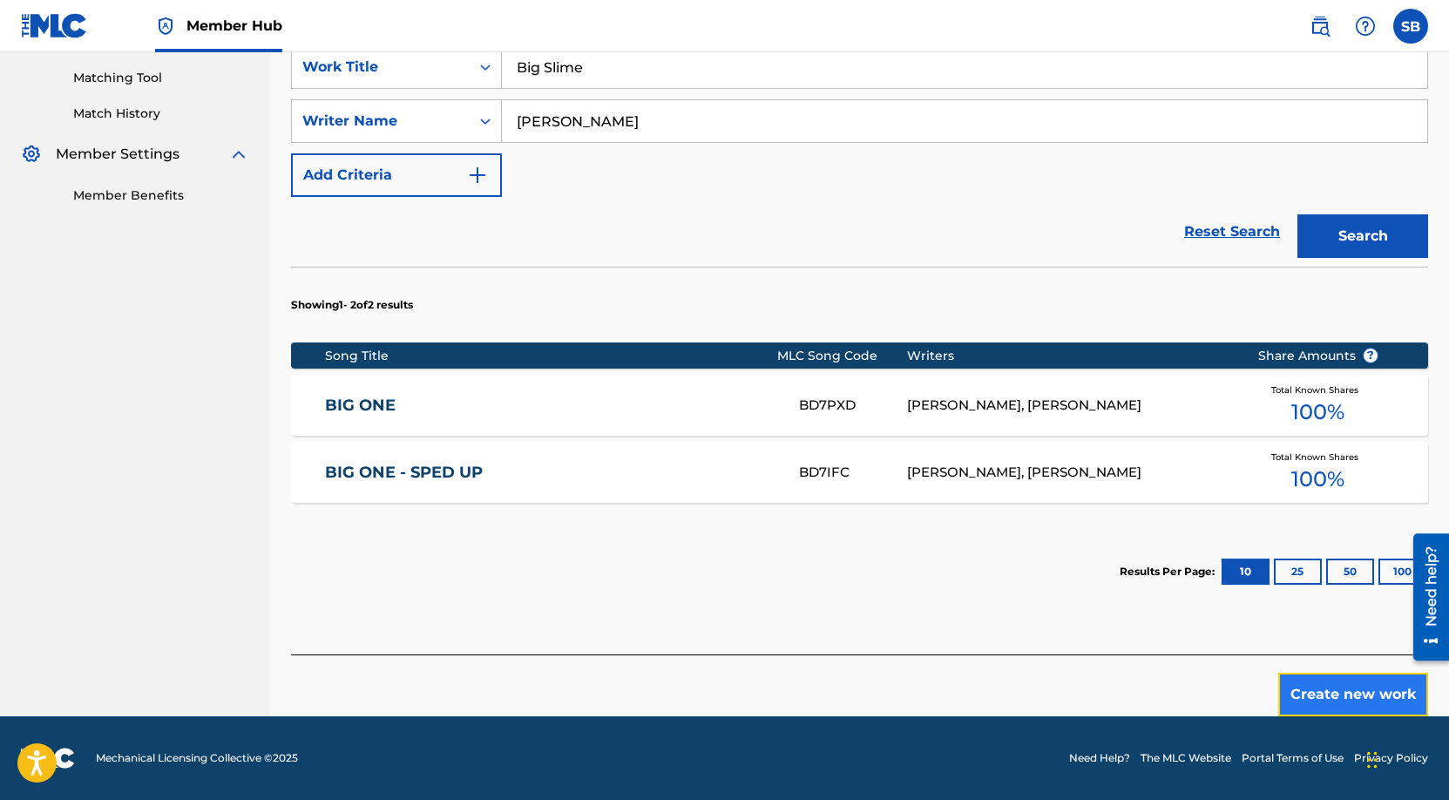
click at [1329, 691] on button "Create new work" at bounding box center [1354, 695] width 150 height 44
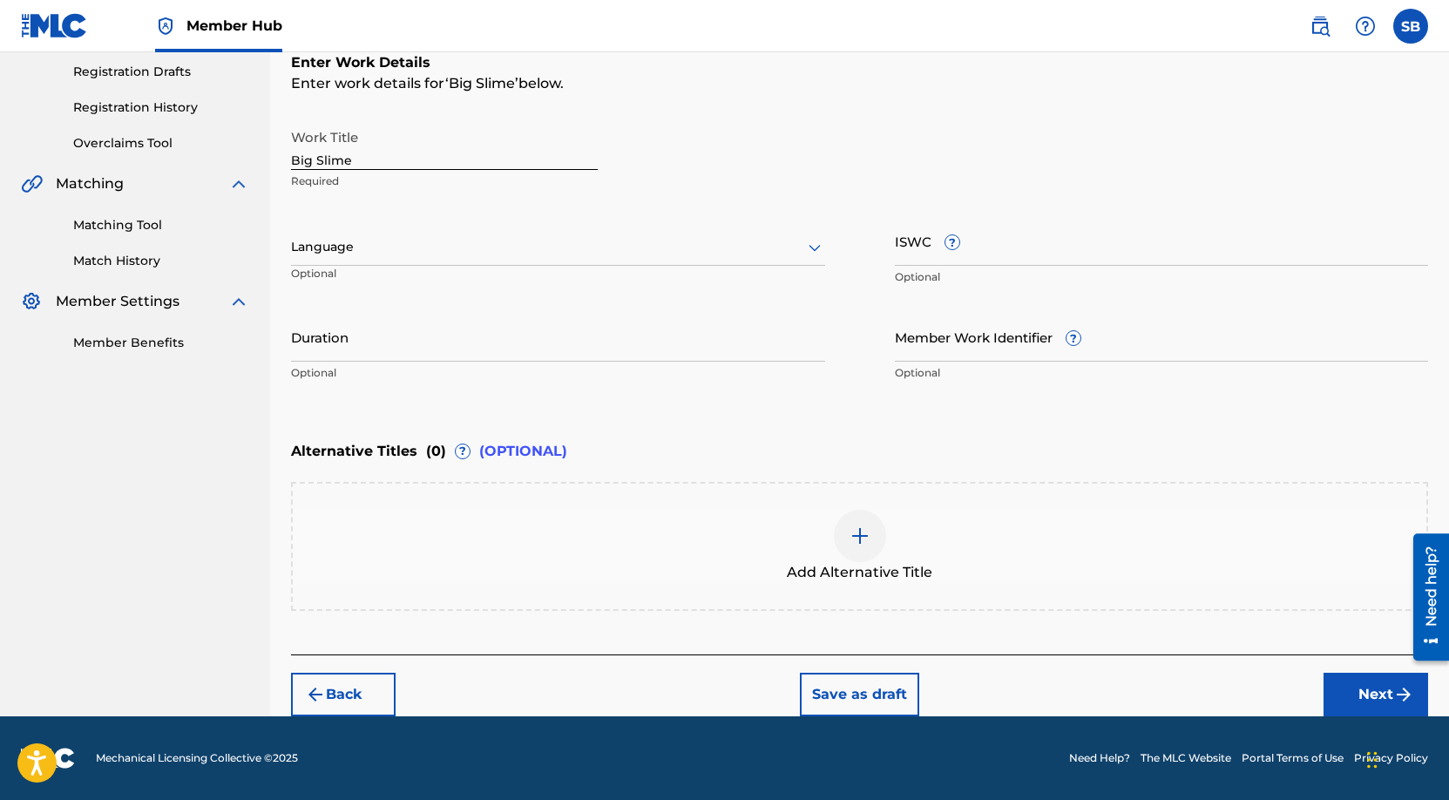
click at [526, 256] on div at bounding box center [558, 247] width 534 height 22
click at [526, 270] on div "English" at bounding box center [558, 285] width 533 height 39
click at [1348, 702] on button "Next" at bounding box center [1376, 695] width 105 height 44
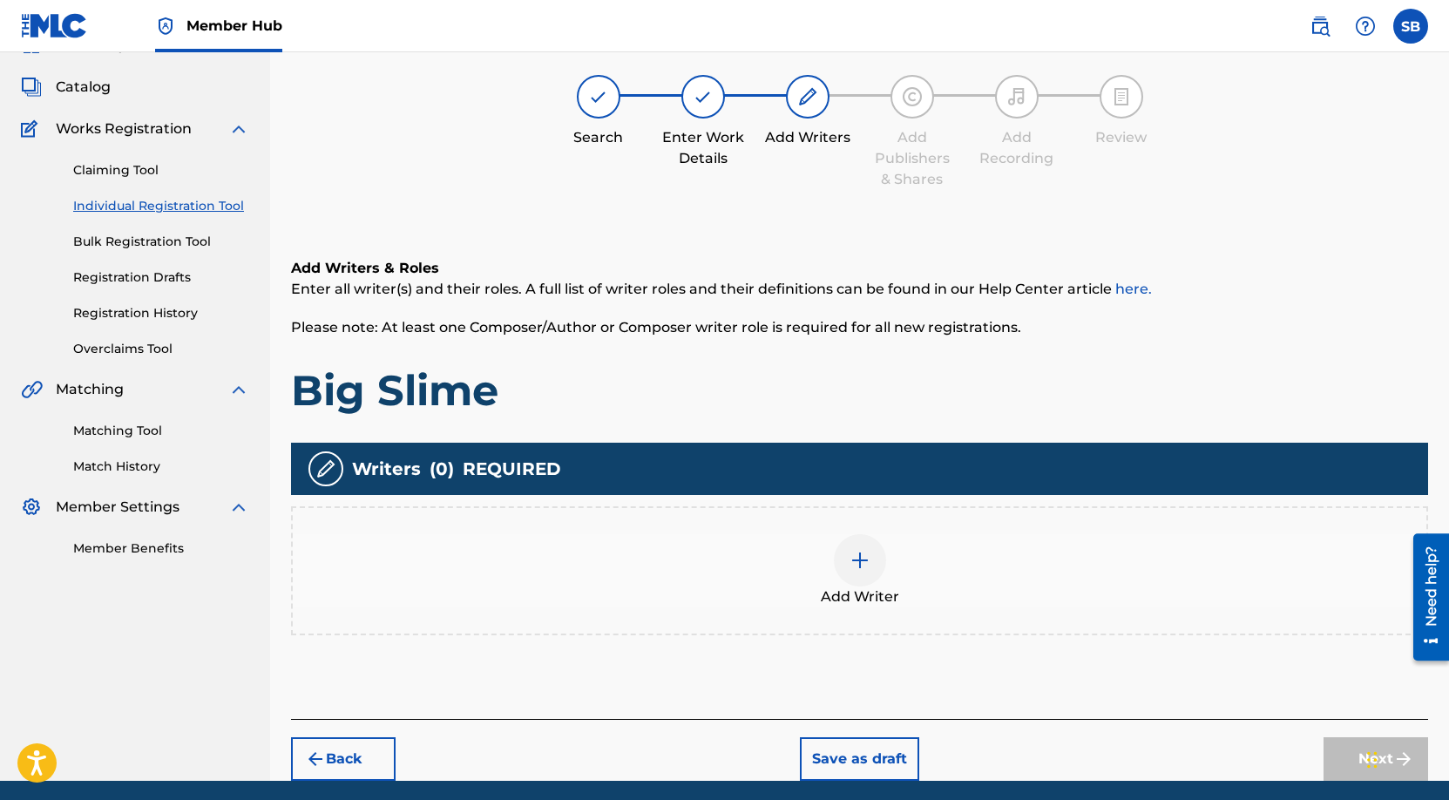
scroll to position [78, 0]
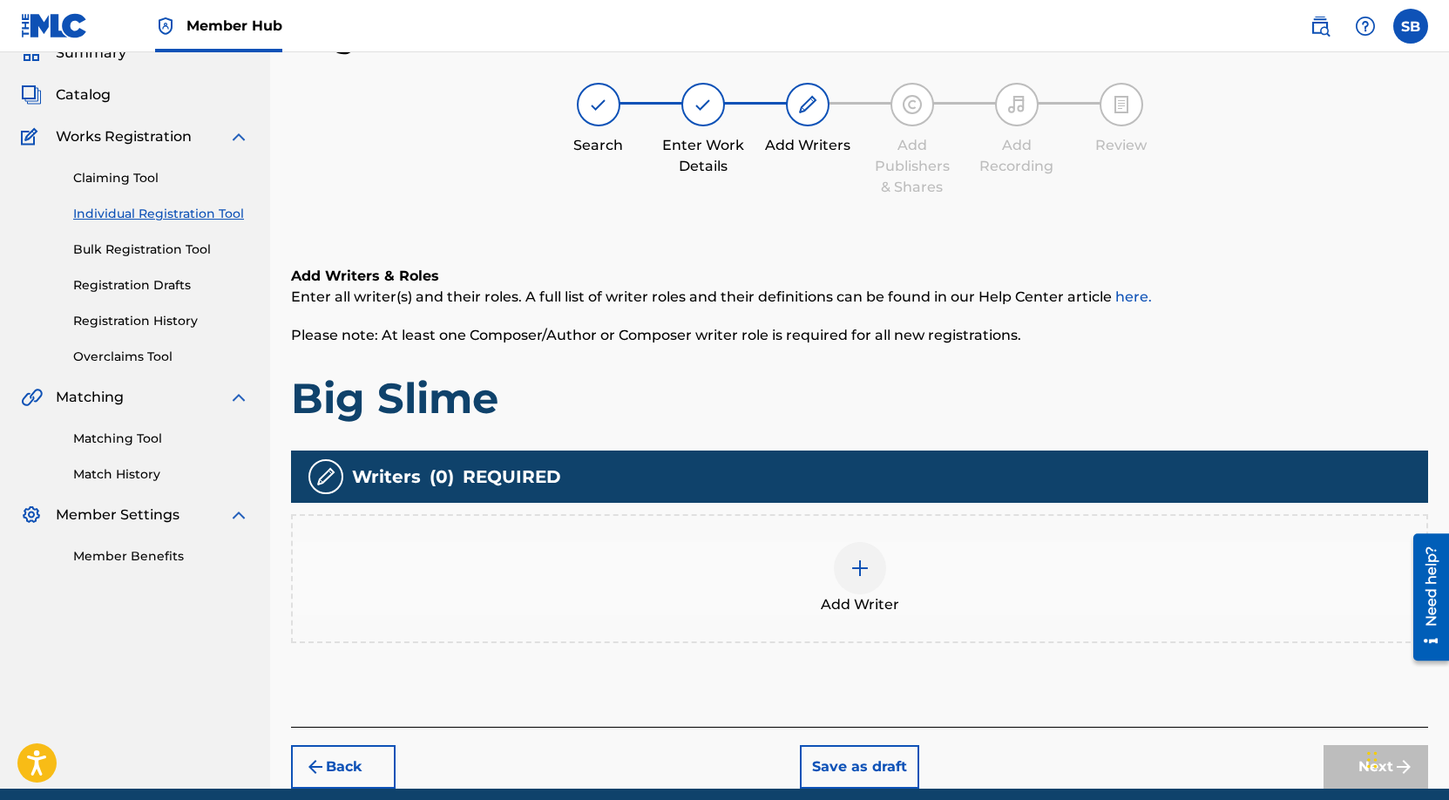
click at [871, 565] on div at bounding box center [860, 568] width 52 height 52
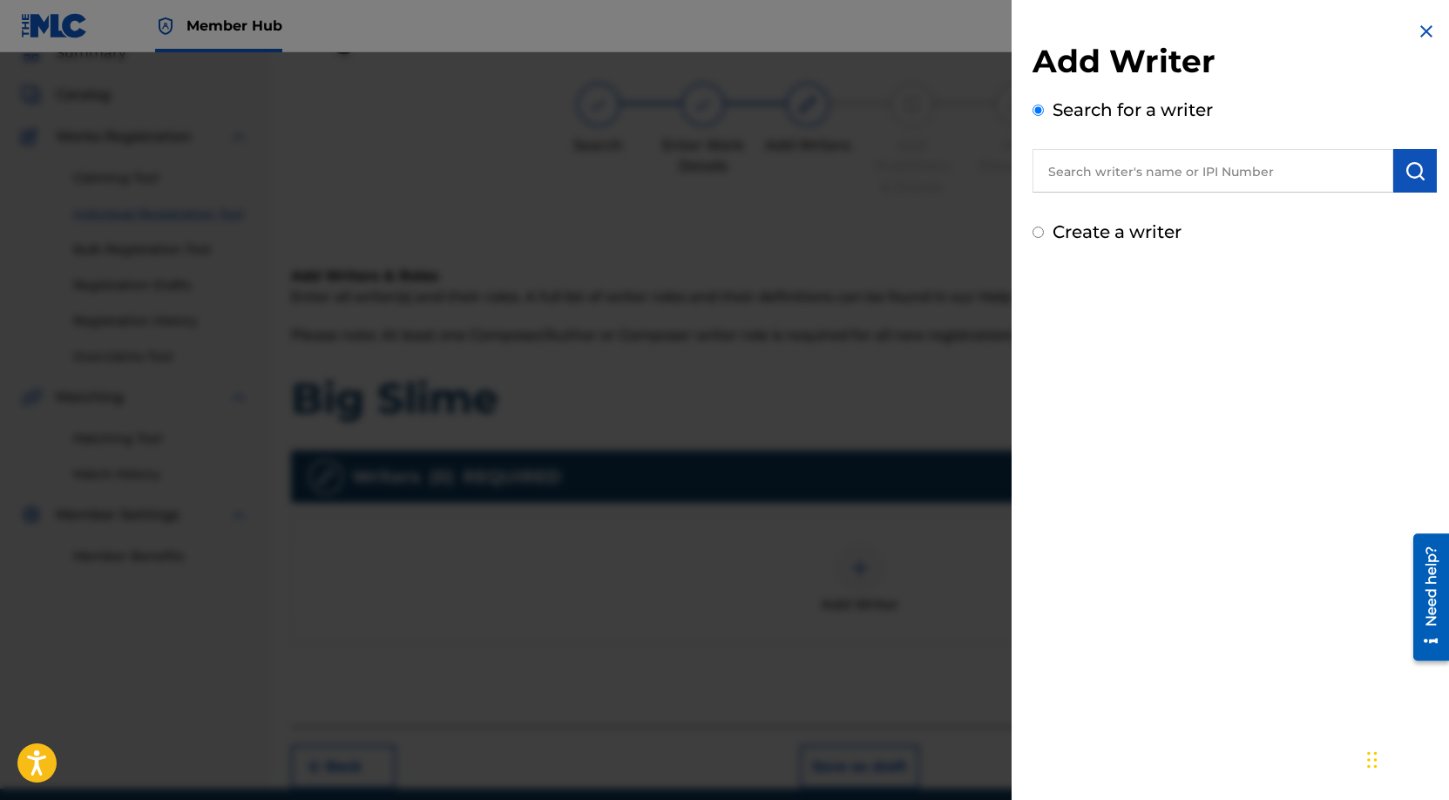
click at [1140, 173] on input "text" at bounding box center [1213, 171] width 361 height 44
paste input "[PERSON_NAME]"
type input "[PERSON_NAME]"
click at [1434, 174] on div "Add Writer Search for a writer [PERSON_NAME] Create a writer" at bounding box center [1235, 133] width 446 height 266
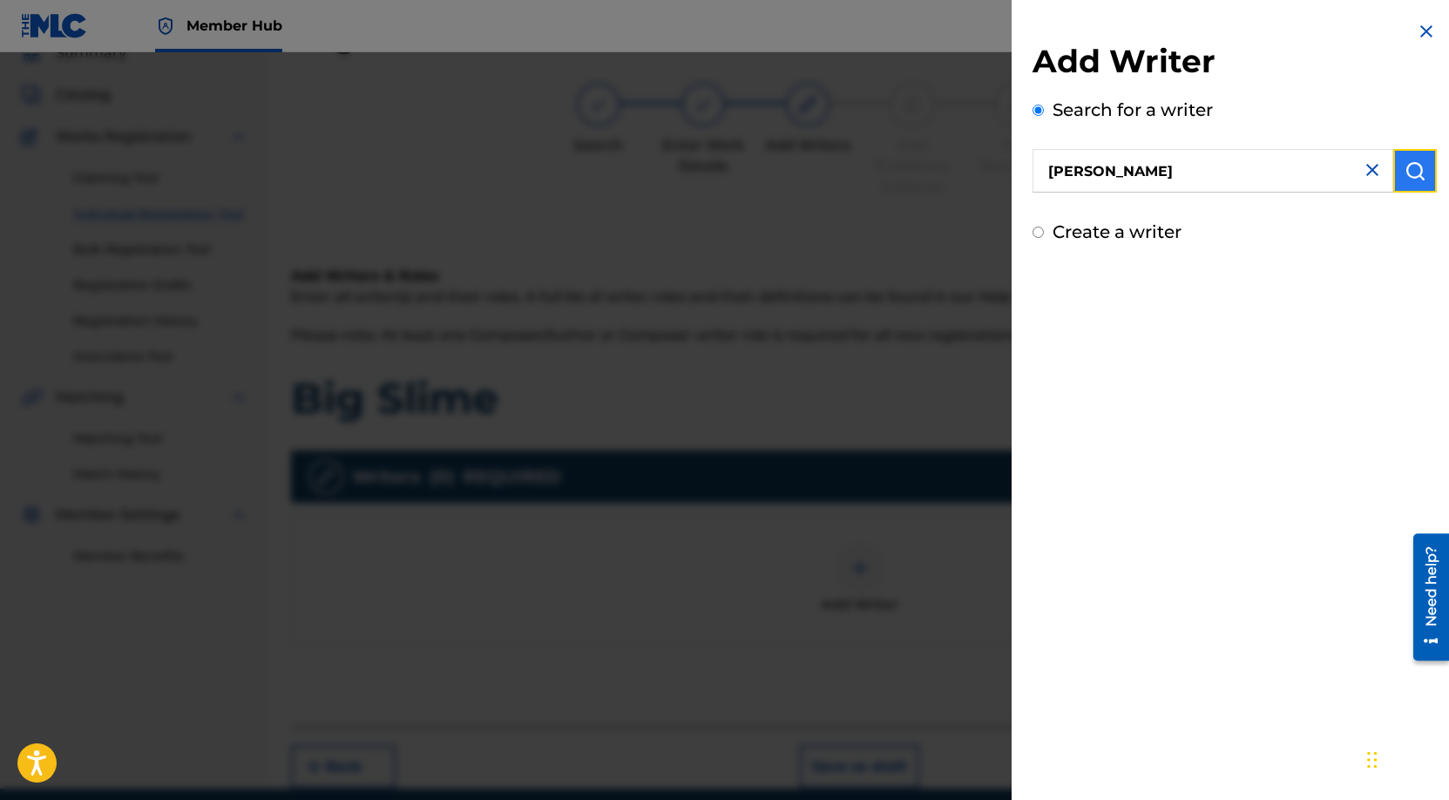
click at [1413, 173] on img "submit" at bounding box center [1415, 170] width 21 height 21
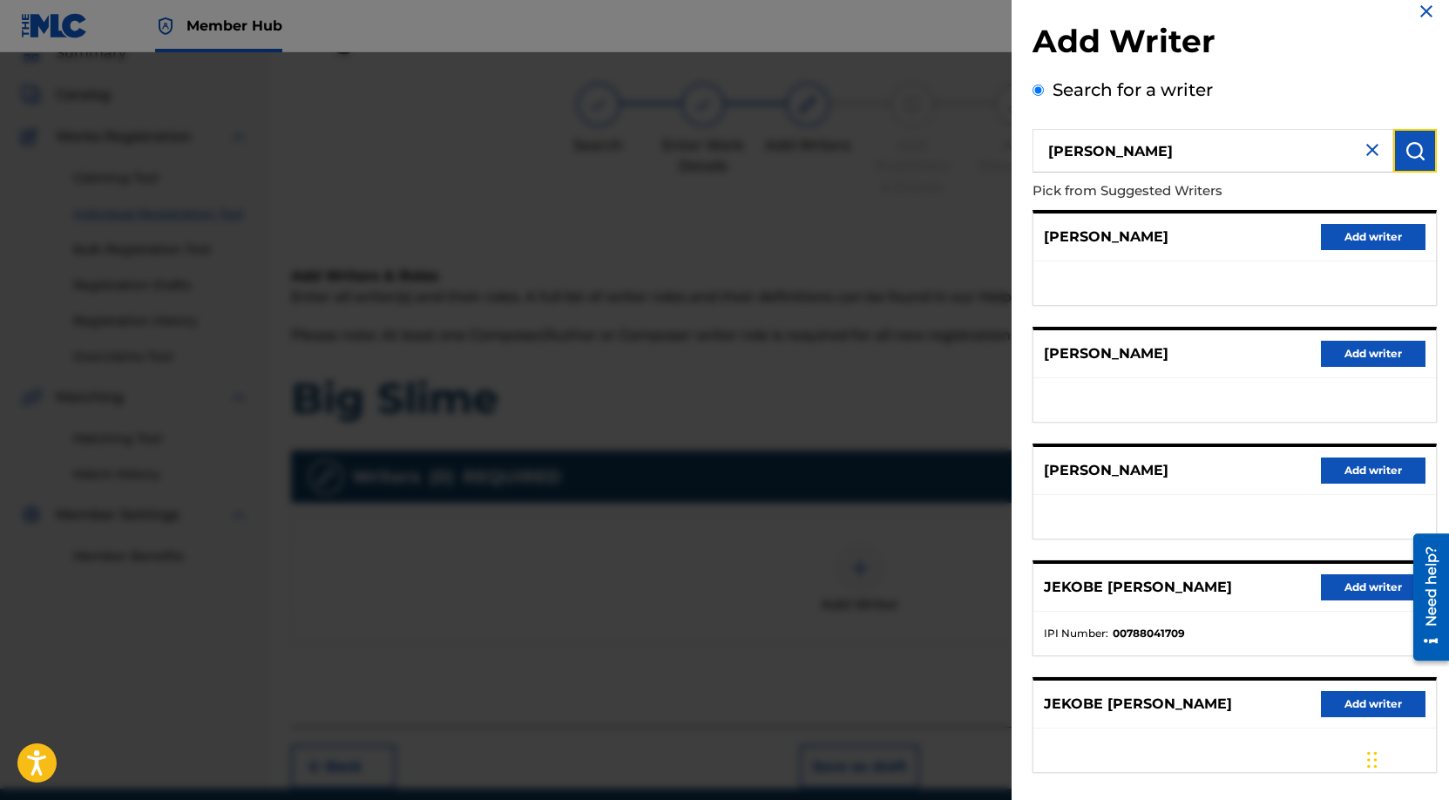
scroll to position [24, 0]
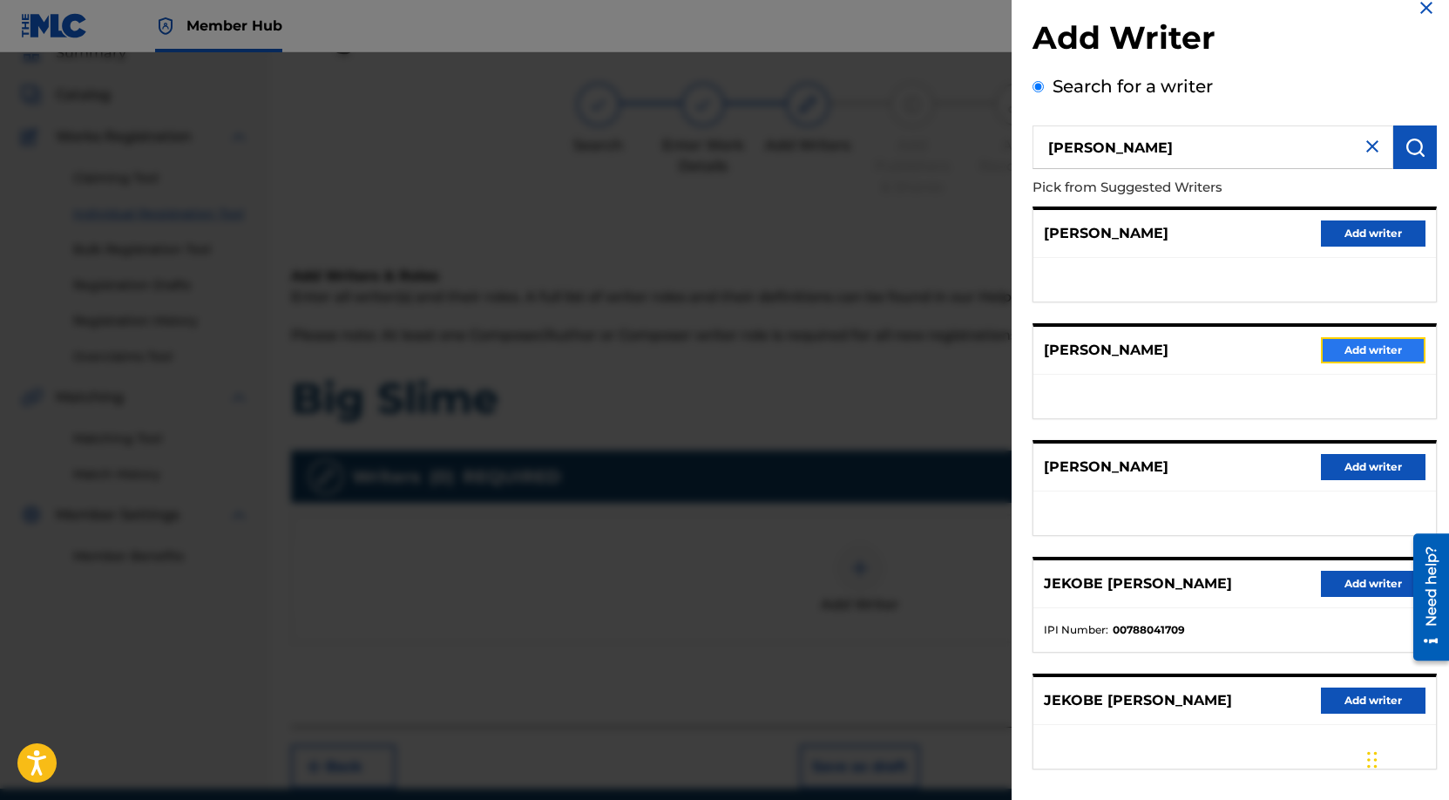
click at [1380, 349] on button "Add writer" at bounding box center [1373, 350] width 105 height 26
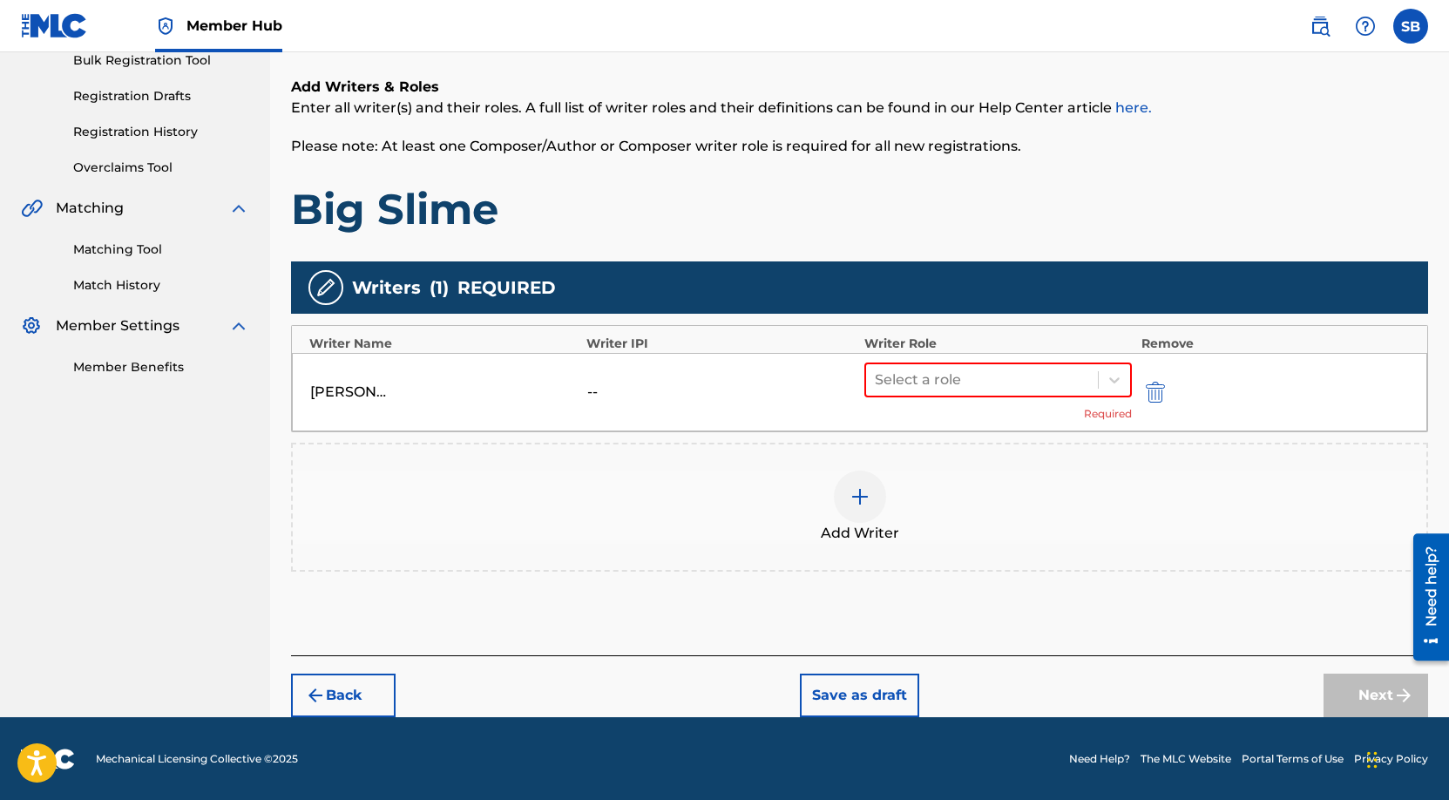
scroll to position [268, 0]
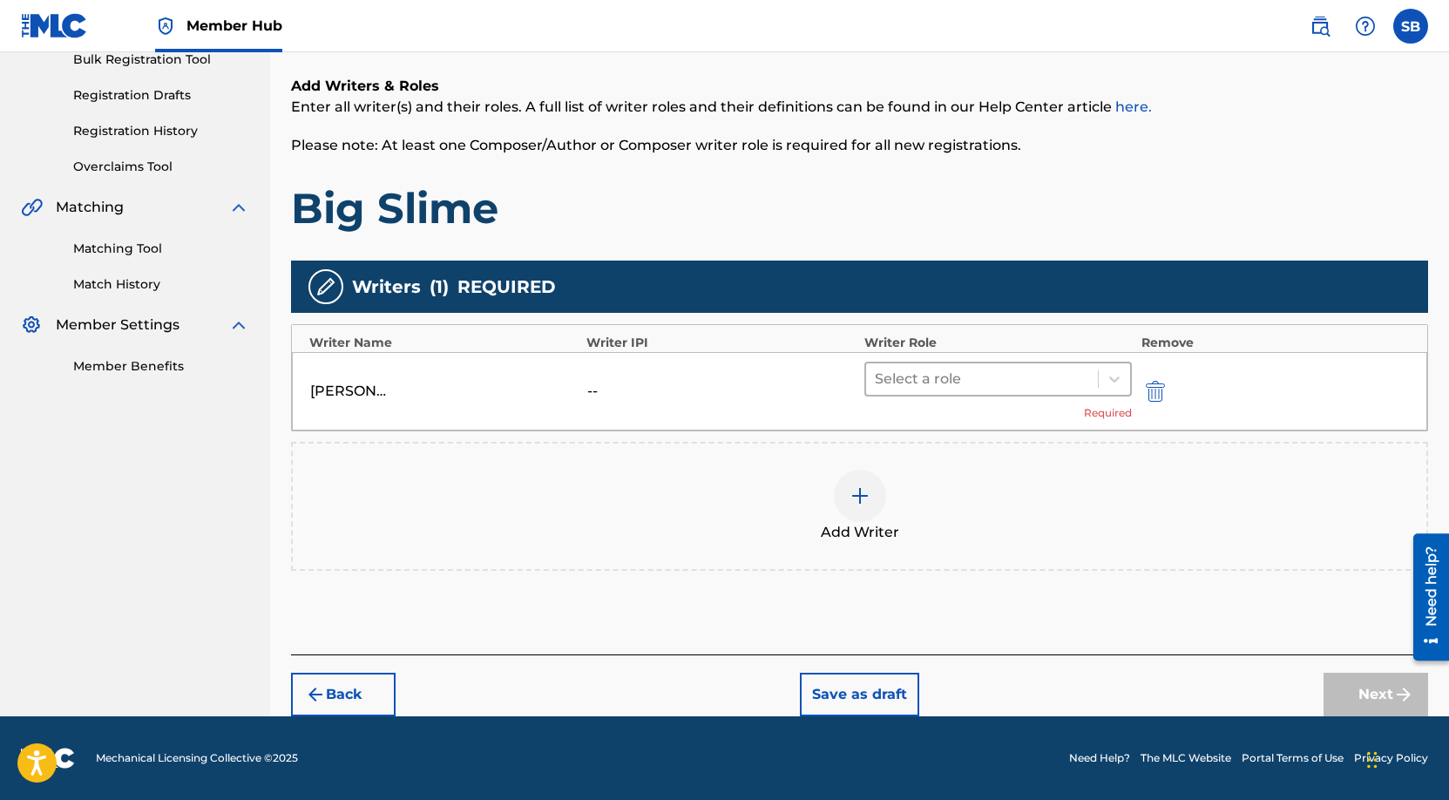
click at [994, 382] on div at bounding box center [982, 379] width 215 height 24
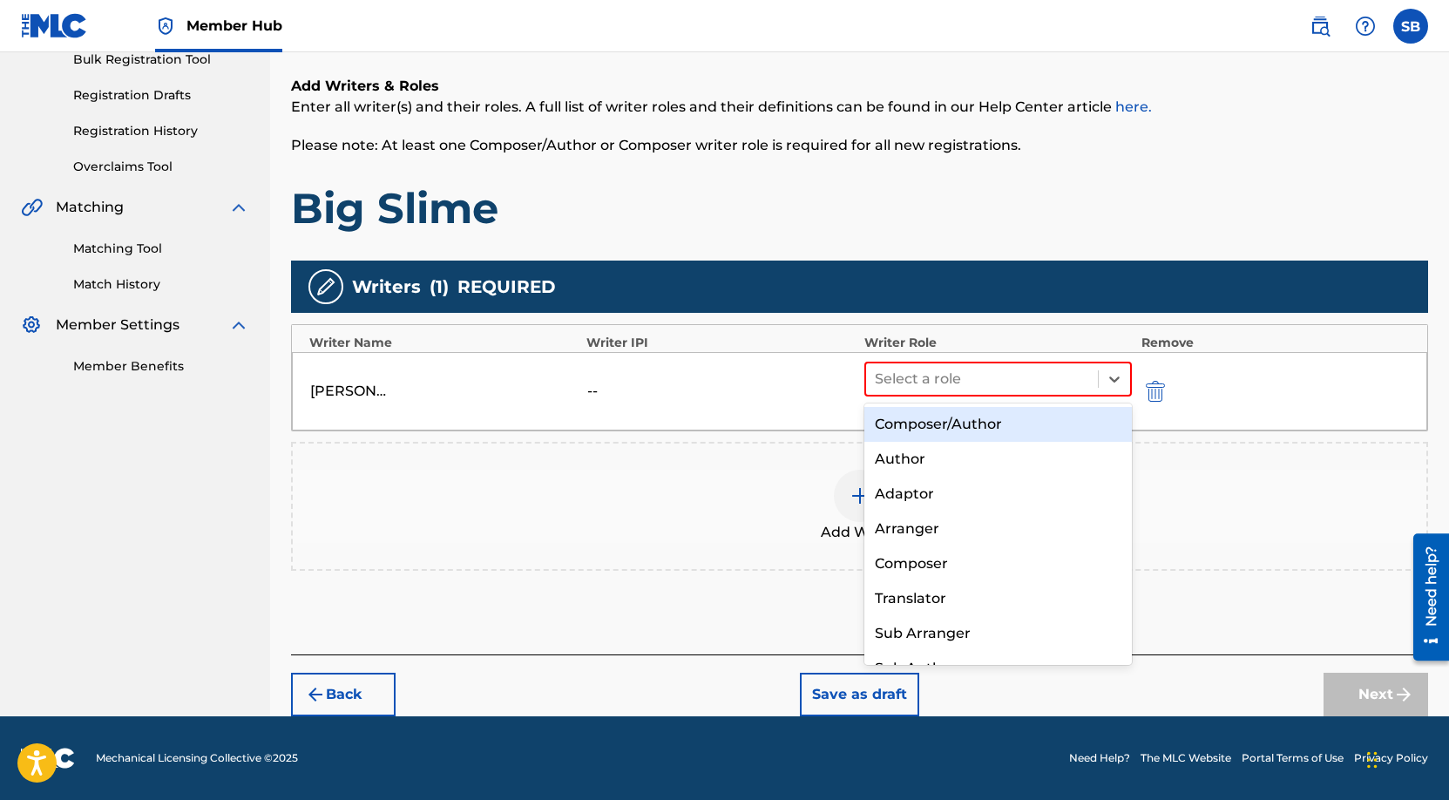
click at [986, 426] on div "Composer/Author" at bounding box center [999, 424] width 268 height 35
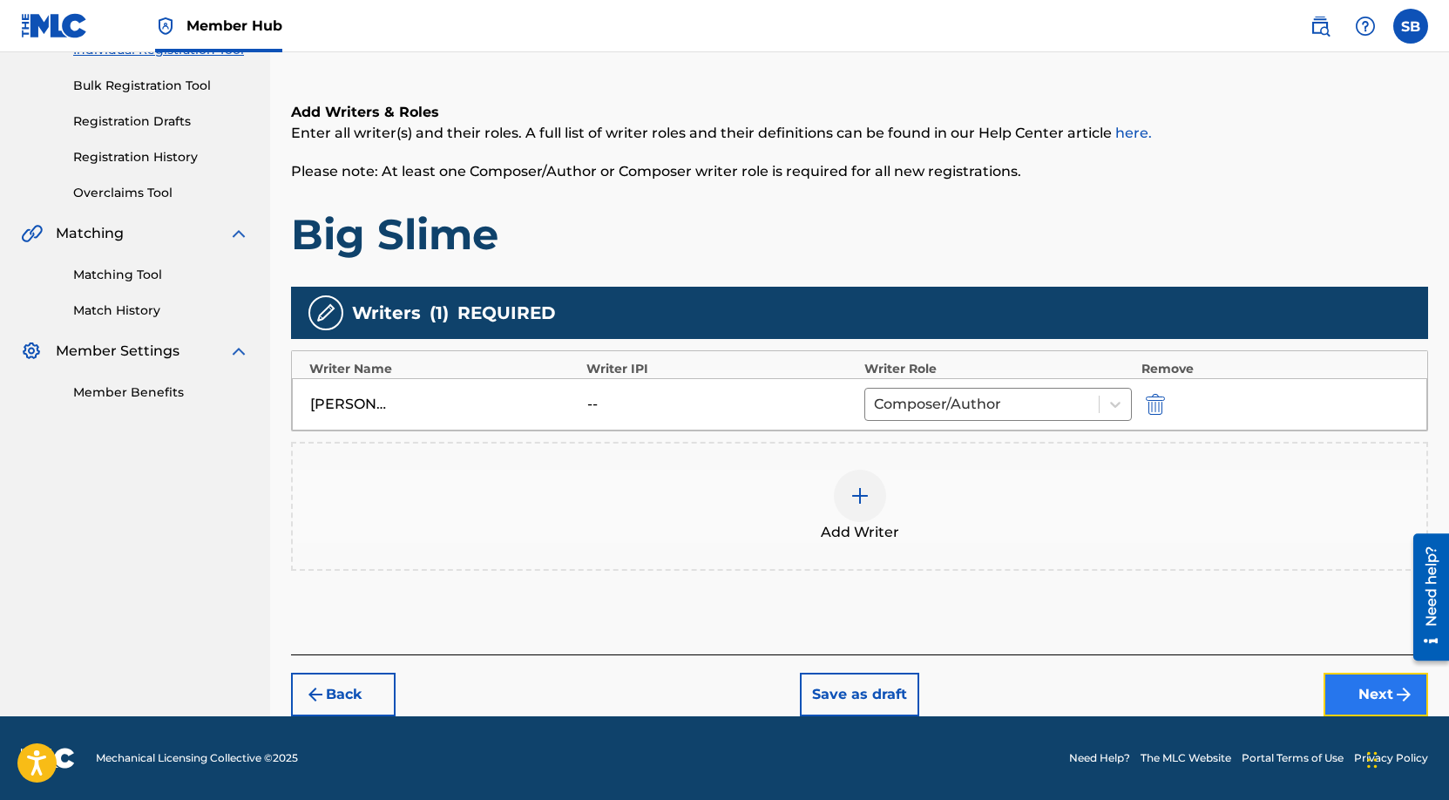
click at [1335, 689] on button "Next" at bounding box center [1376, 695] width 105 height 44
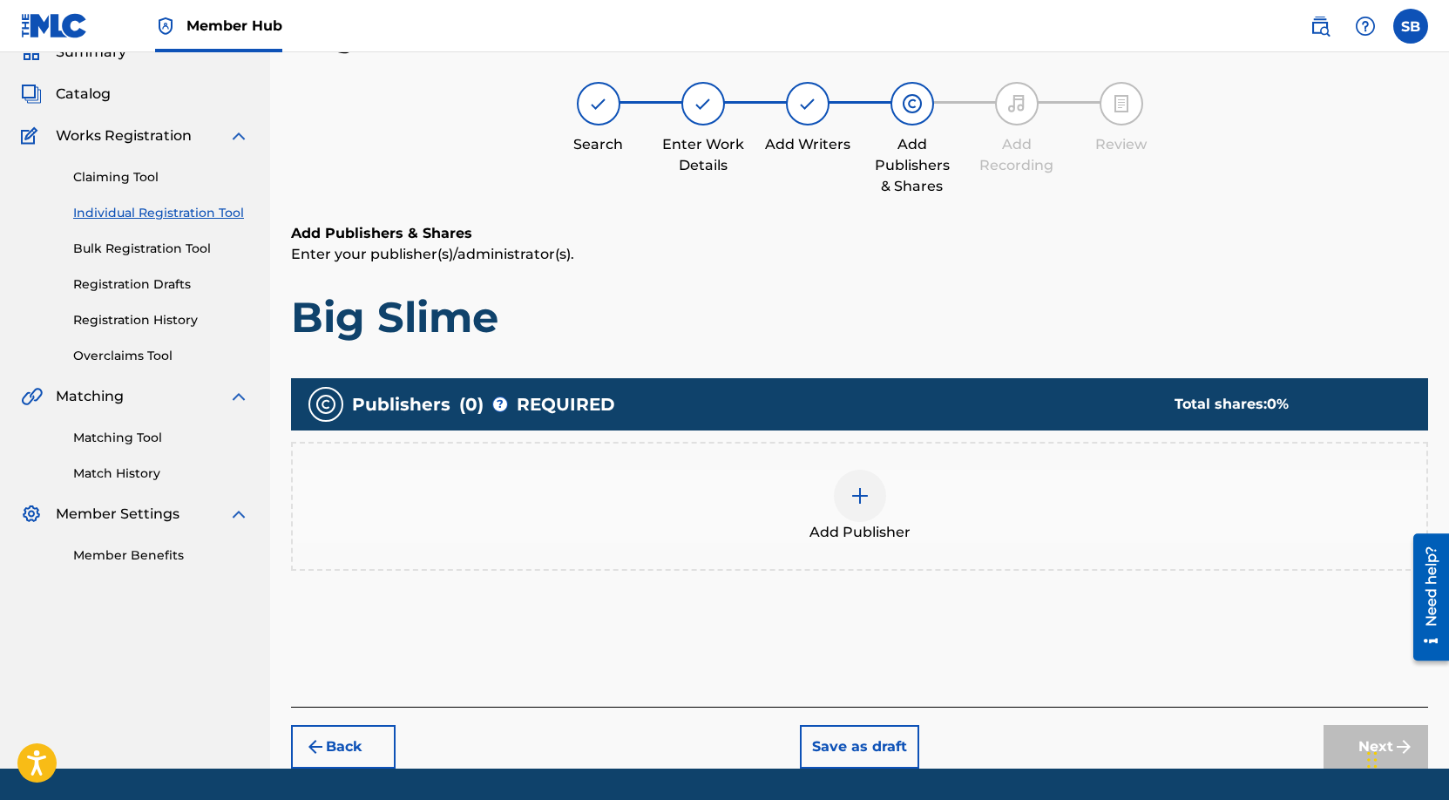
scroll to position [78, 0]
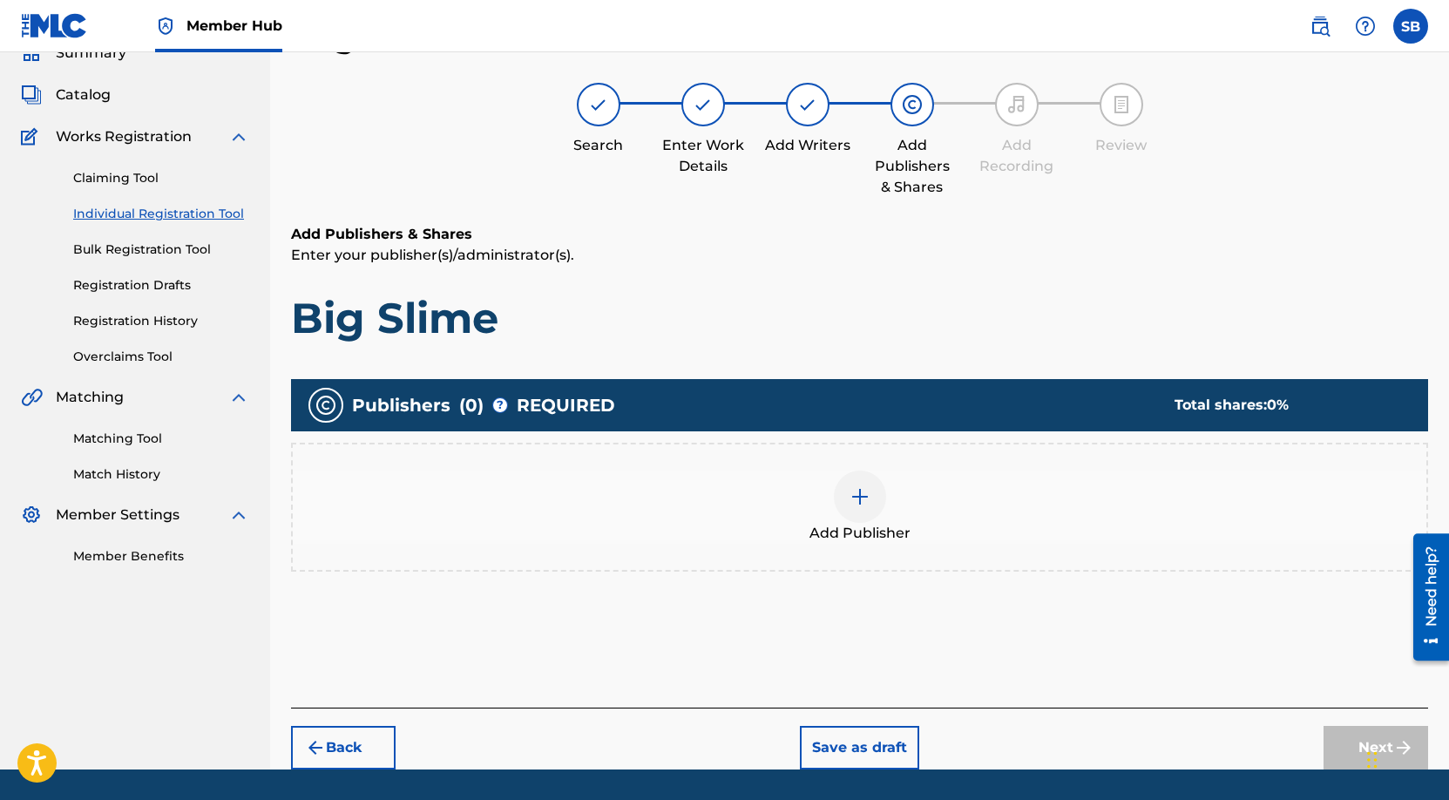
click at [897, 539] on span "Add Publisher" at bounding box center [860, 533] width 101 height 21
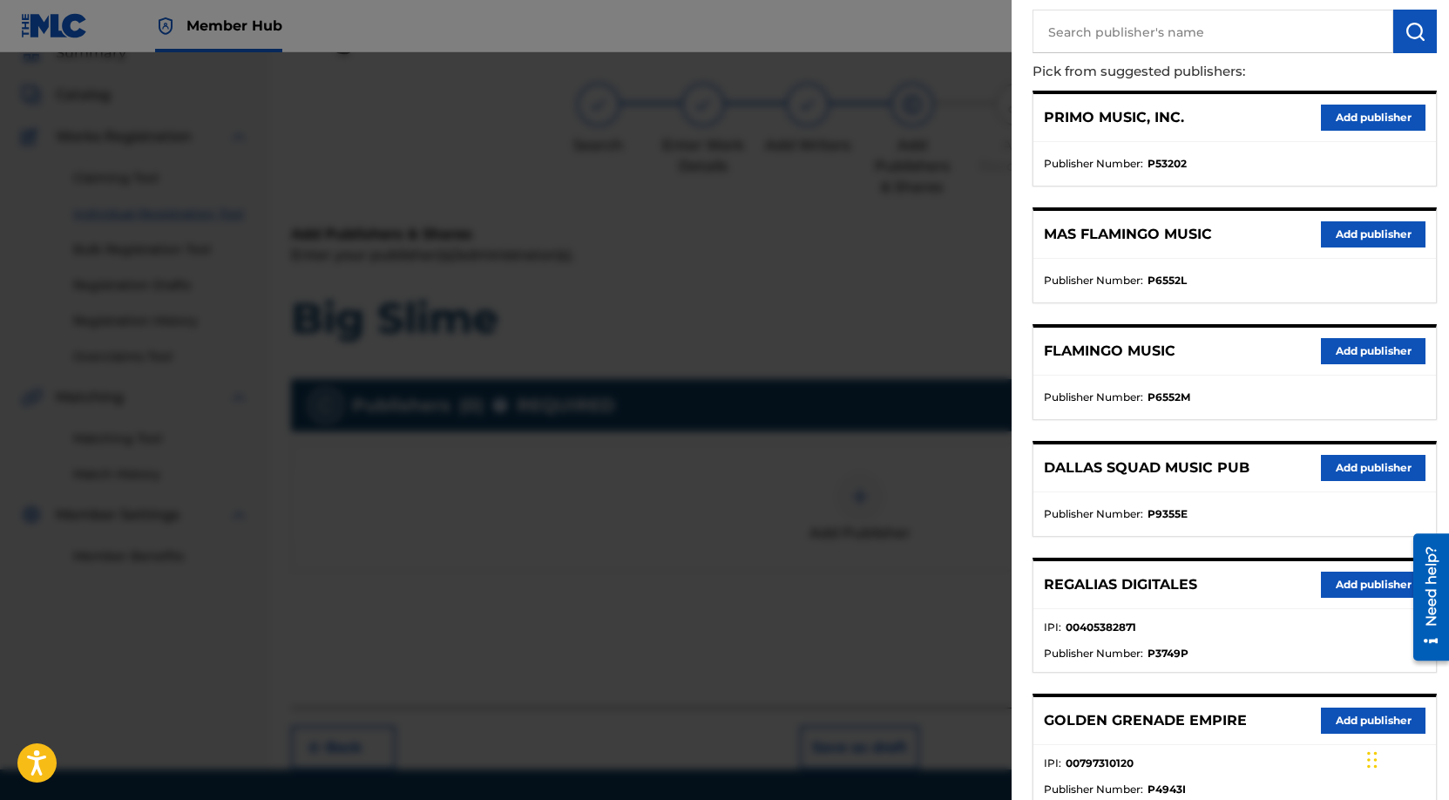
scroll to position [327, 0]
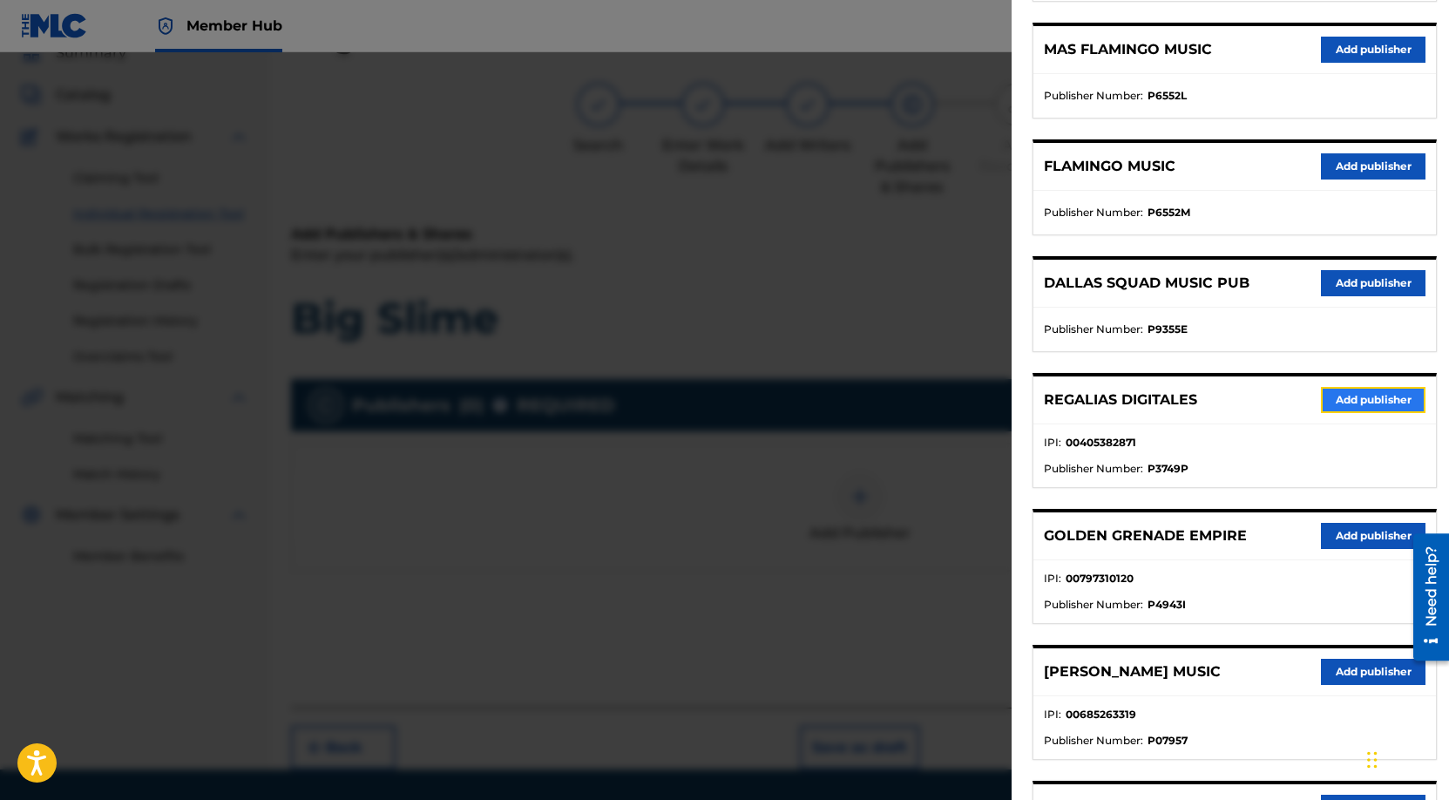
click at [1348, 393] on button "Add publisher" at bounding box center [1373, 400] width 105 height 26
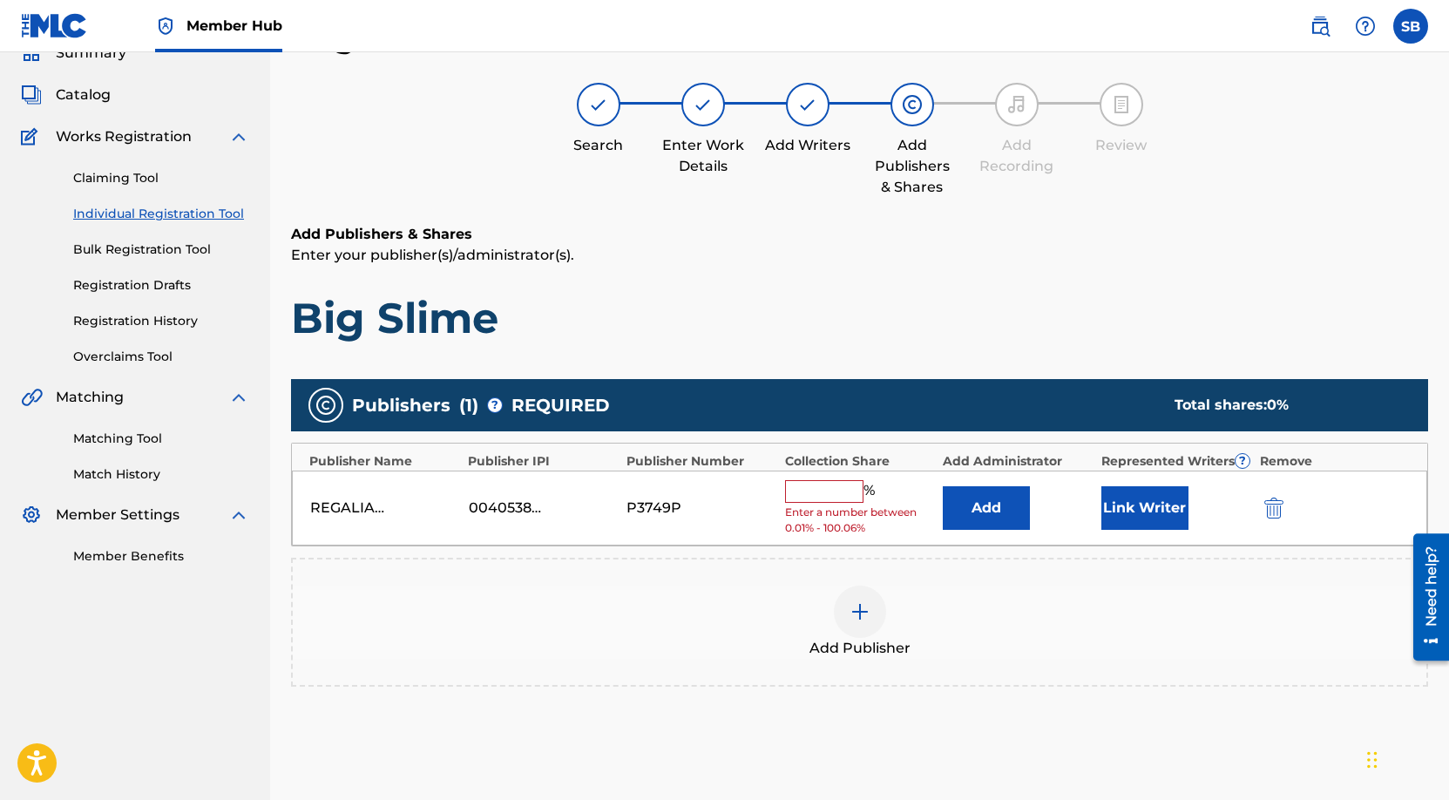
click at [836, 494] on input "text" at bounding box center [824, 491] width 78 height 23
type input "50"
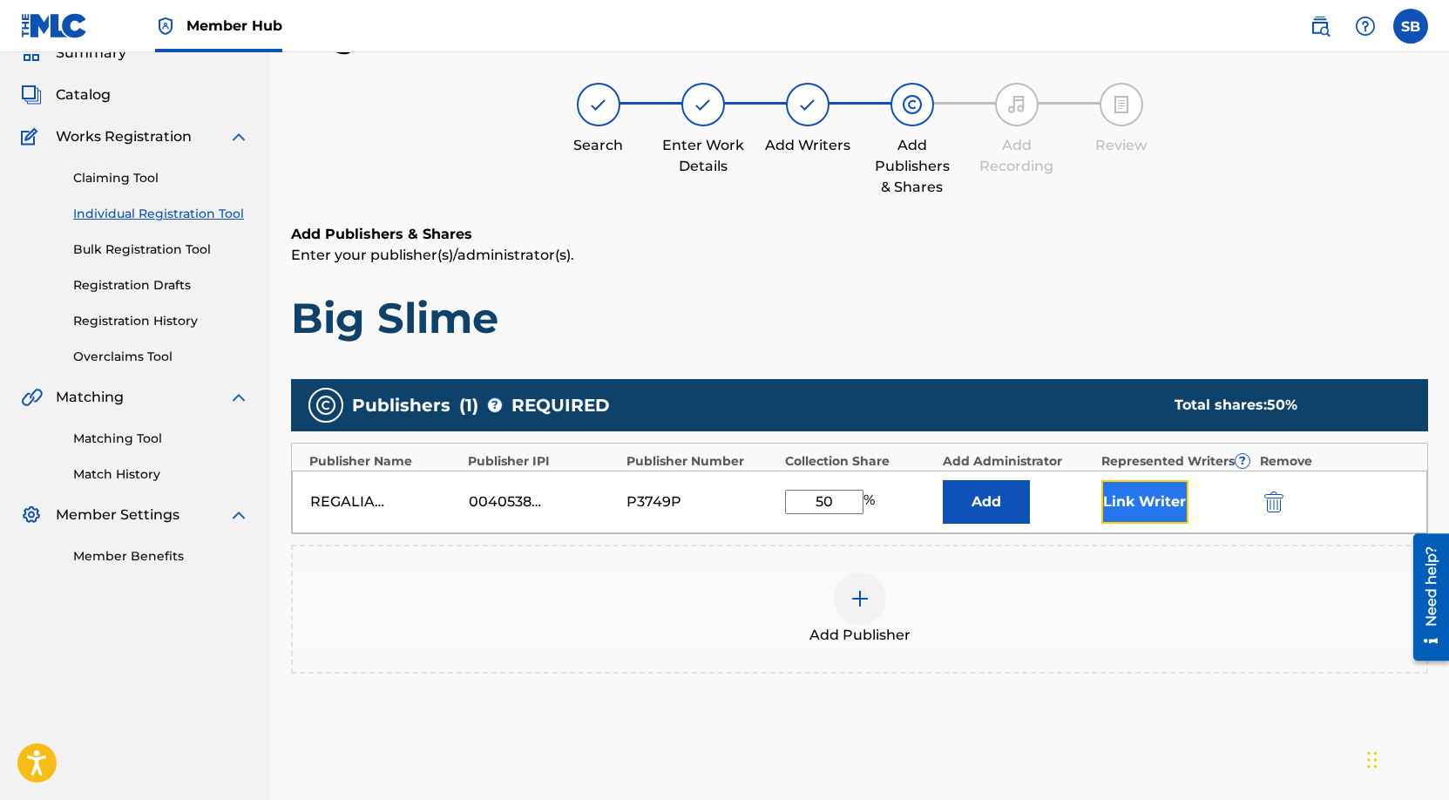
click at [1165, 502] on button "Link Writer" at bounding box center [1145, 502] width 87 height 44
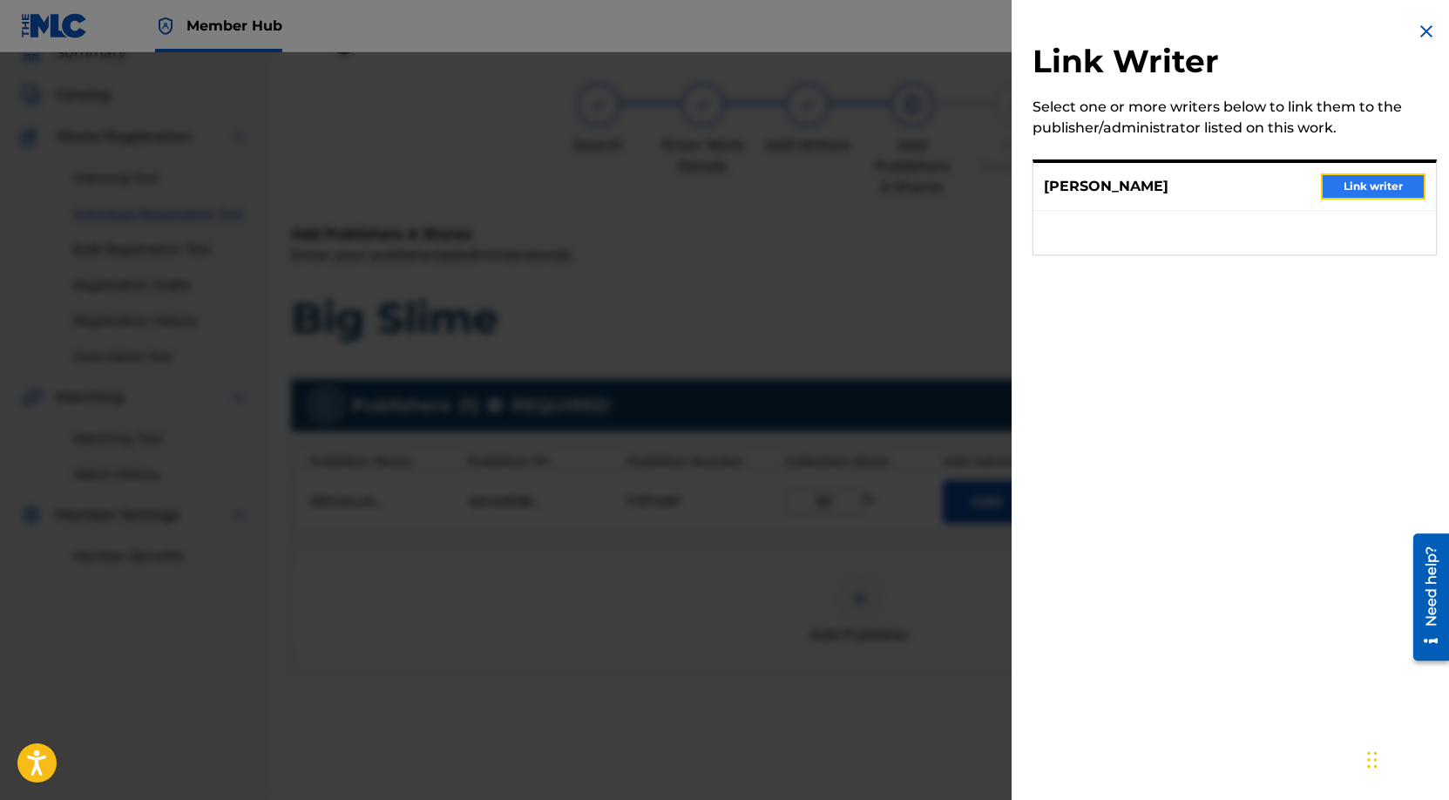
click at [1371, 180] on button "Link writer" at bounding box center [1373, 186] width 105 height 26
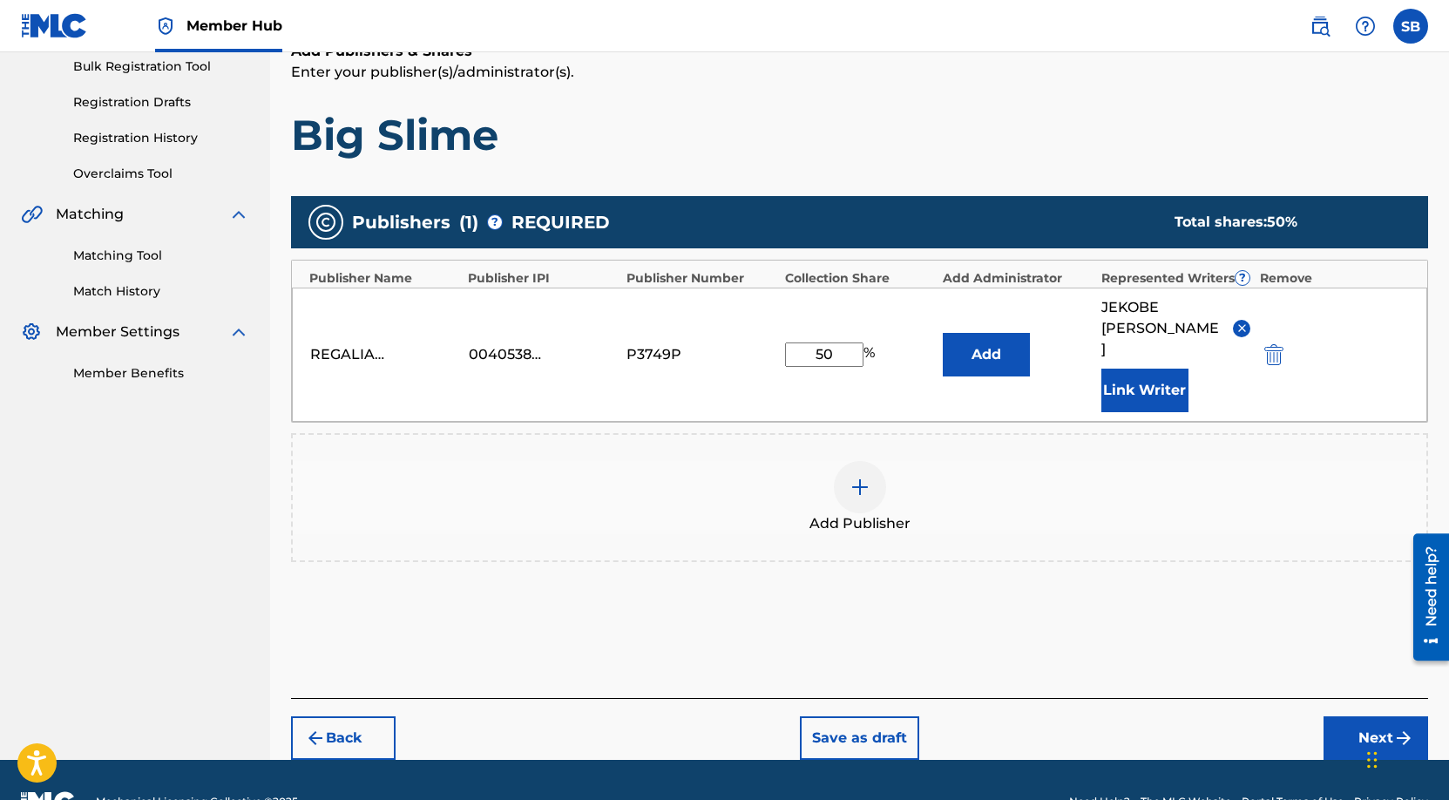
scroll to position [284, 0]
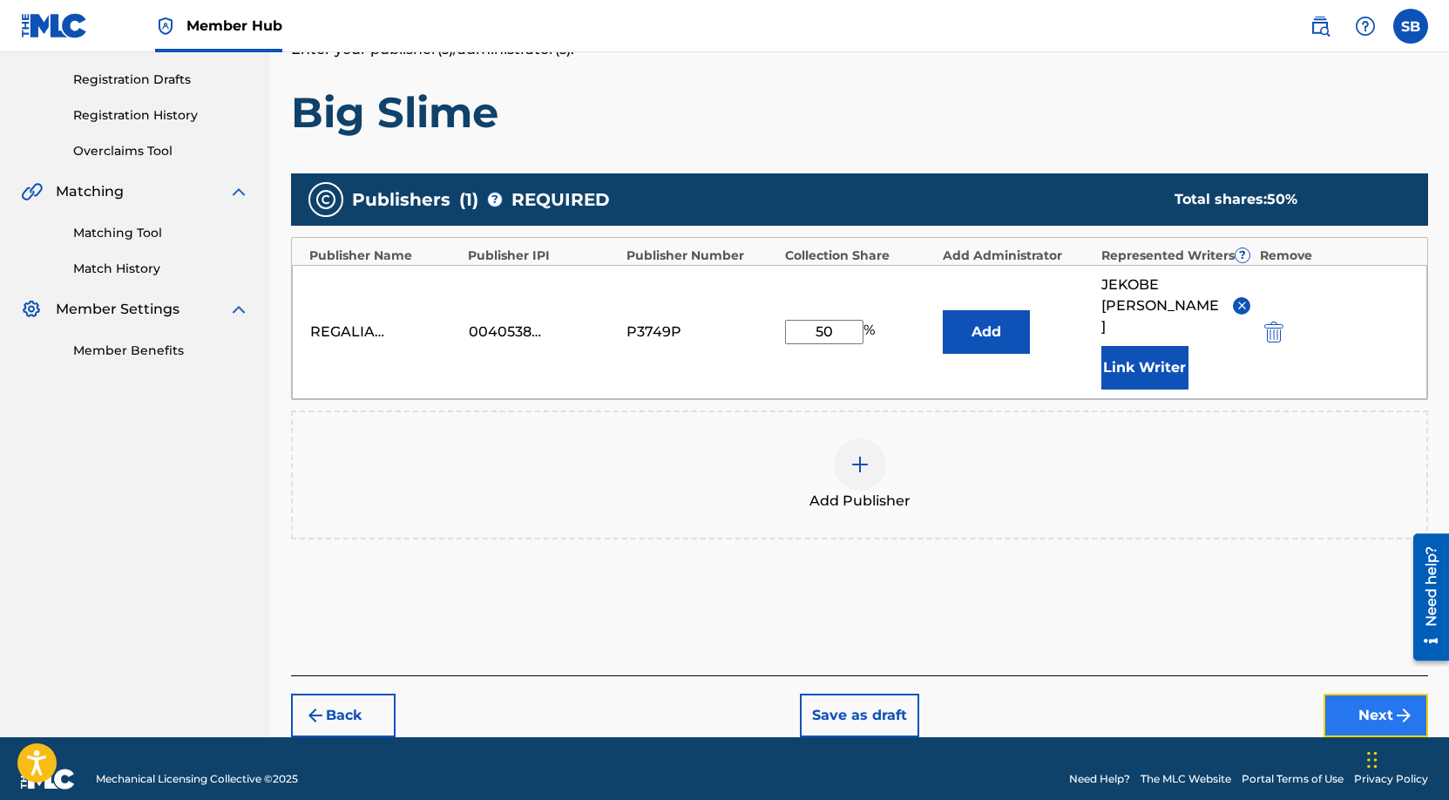
click at [1378, 695] on button "Next" at bounding box center [1376, 716] width 105 height 44
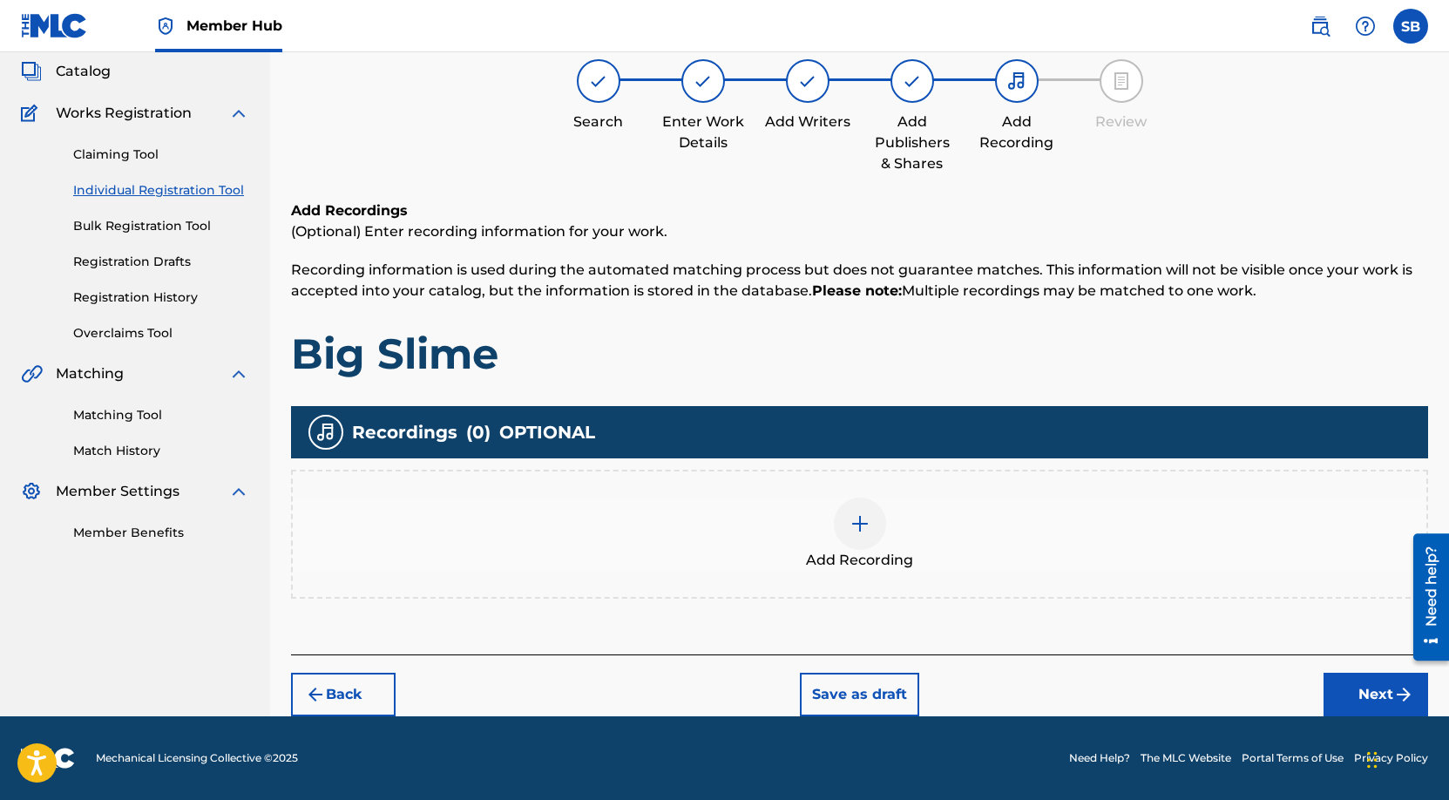
scroll to position [78, 0]
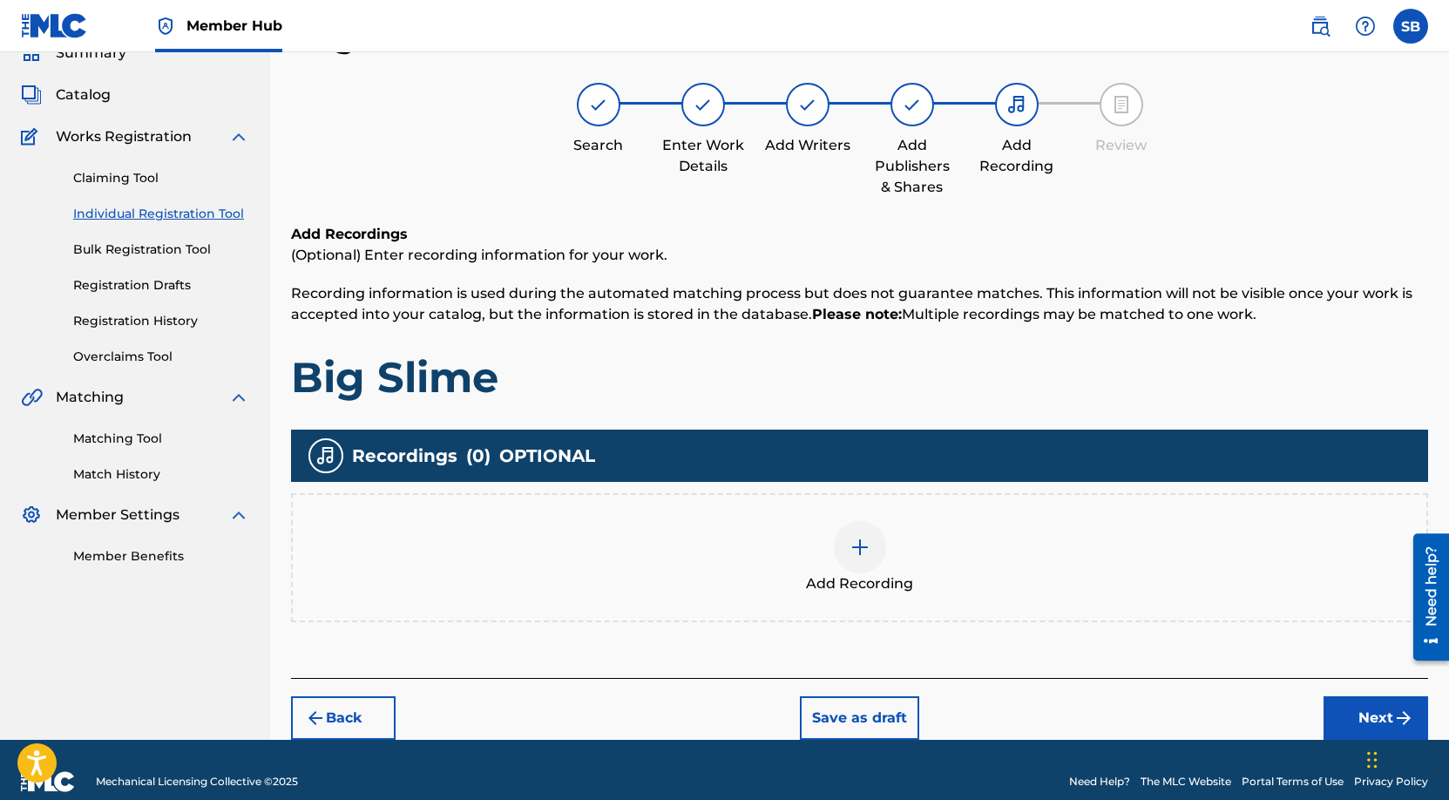
click at [909, 534] on div "Add Recording" at bounding box center [860, 557] width 1134 height 73
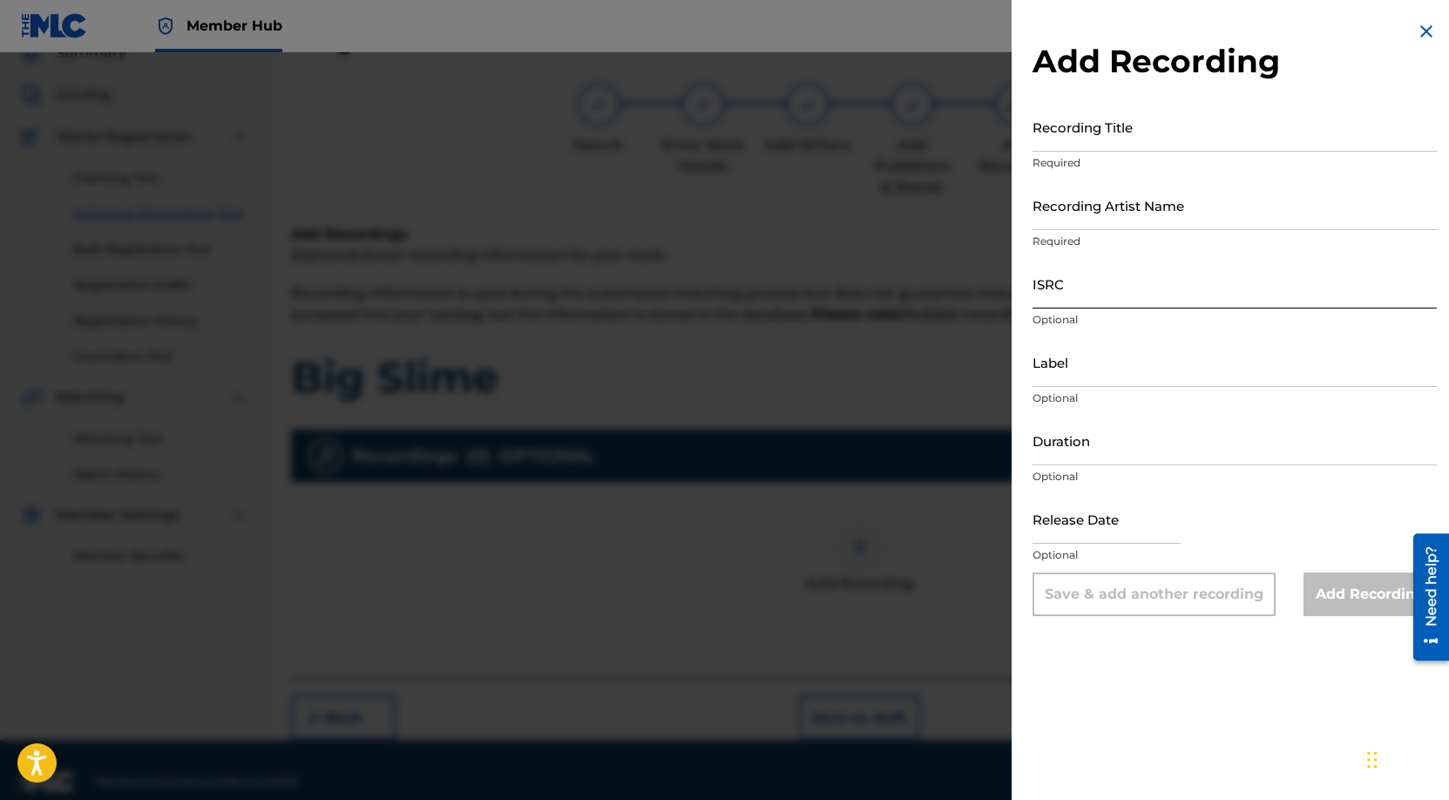
click at [1116, 274] on input "ISRC" at bounding box center [1235, 284] width 404 height 50
paste input "USLD91783000"
type input "USLD91783000"
click at [1181, 220] on input "Recording Artist Name" at bounding box center [1235, 205] width 404 height 50
paste input "Heembeezy"
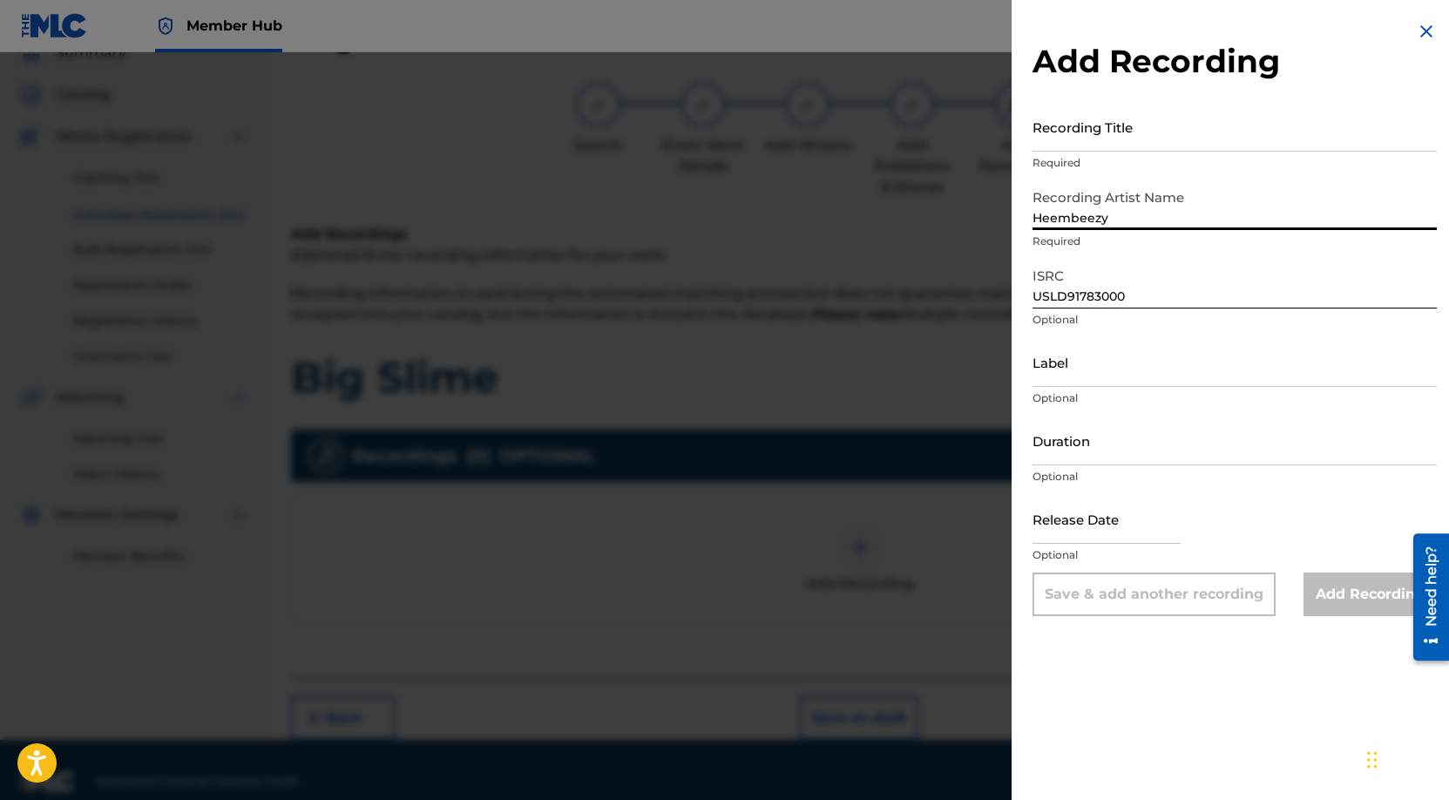
type input "Heembeezy"
click at [1240, 131] on input "Recording Title" at bounding box center [1235, 127] width 404 height 50
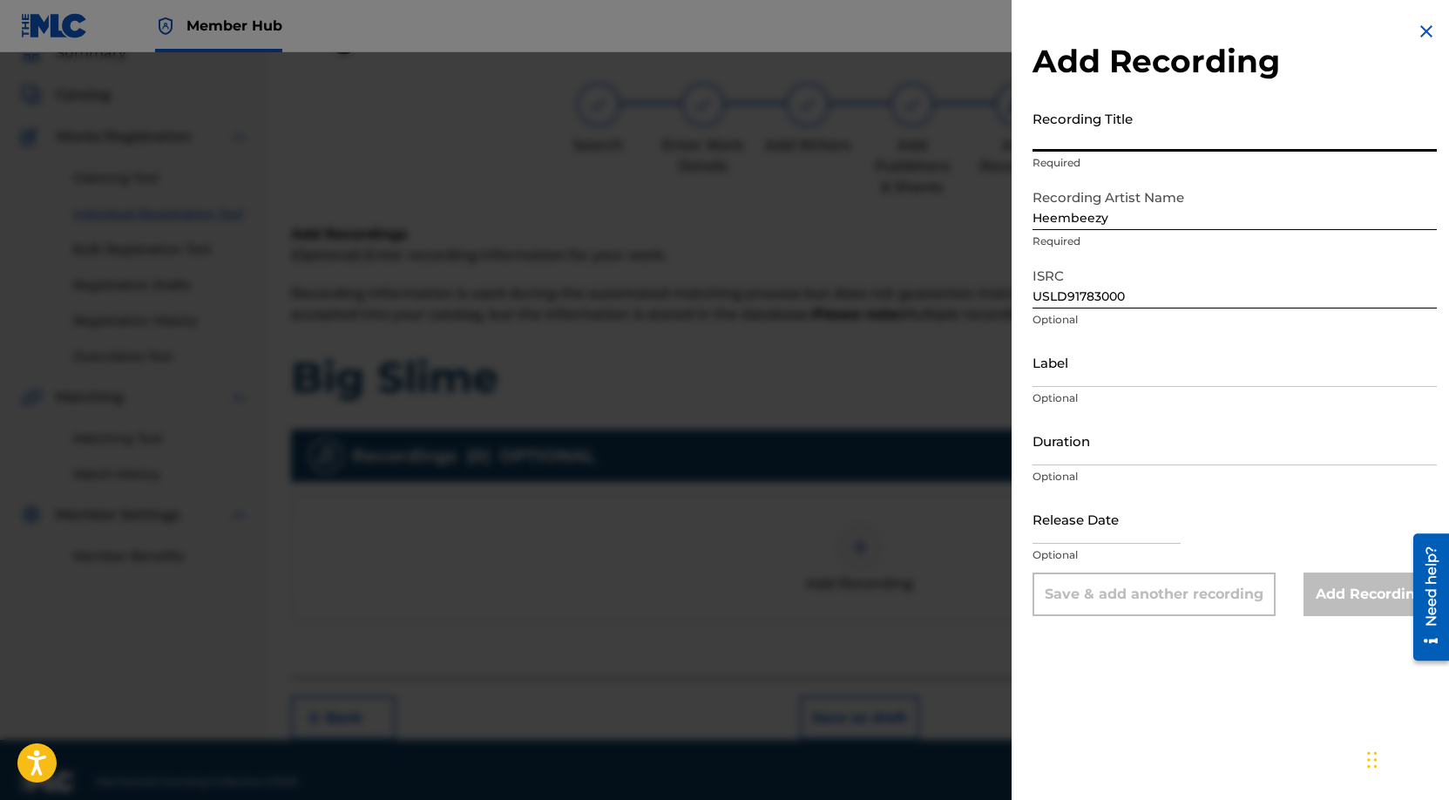
paste input "Big Slime"
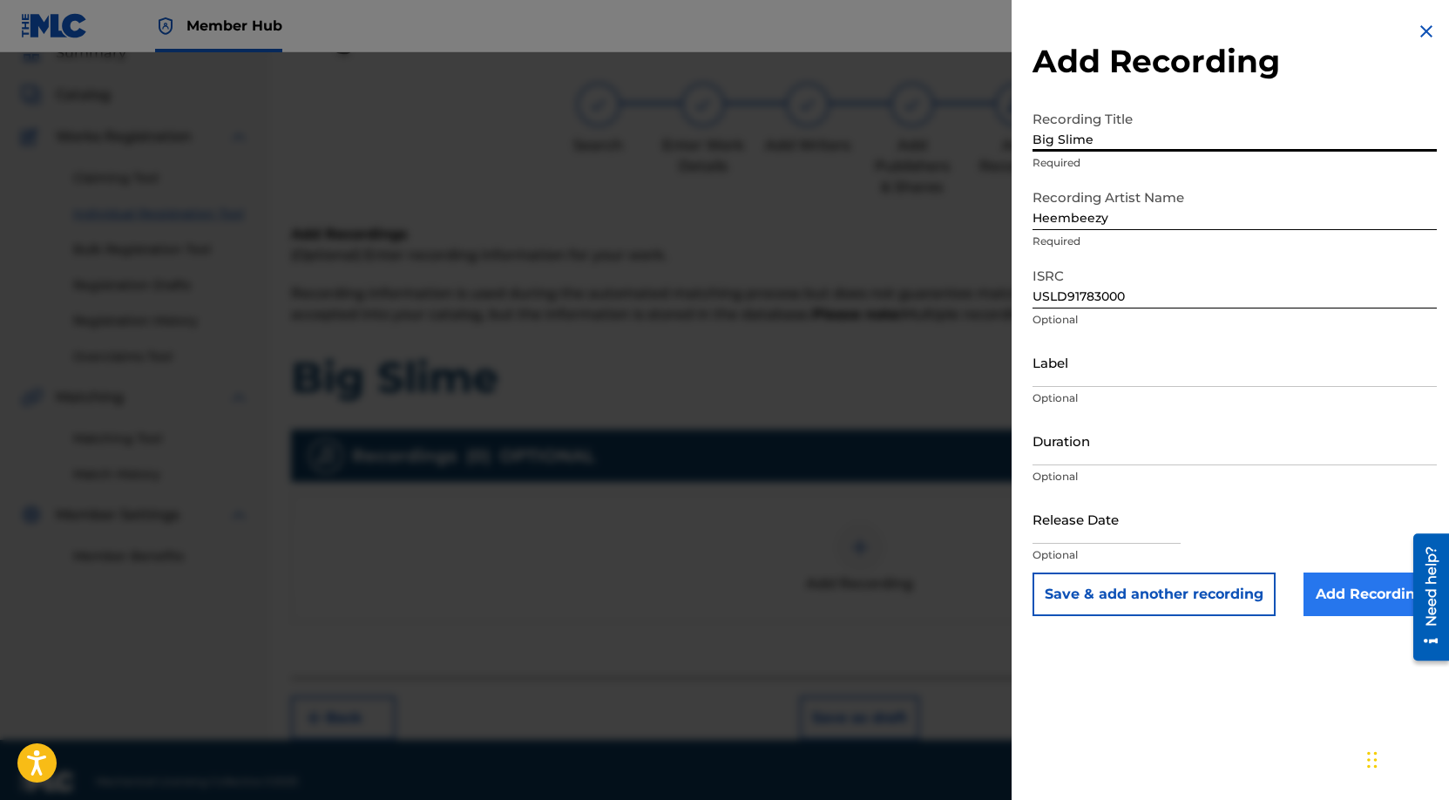
type input "Big Slime"
click at [1337, 585] on input "Add Recording" at bounding box center [1370, 595] width 133 height 44
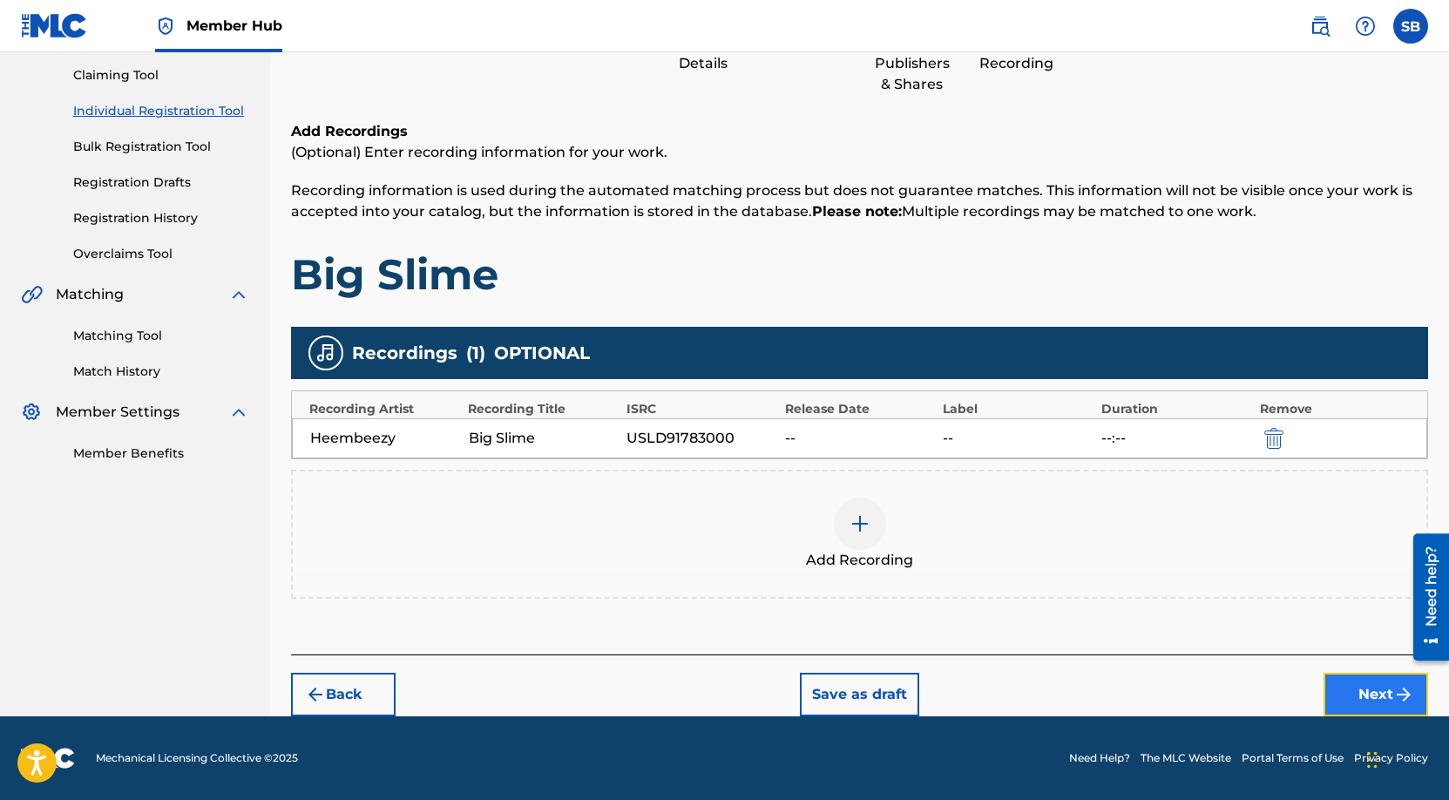
click at [1340, 683] on button "Next" at bounding box center [1376, 695] width 105 height 44
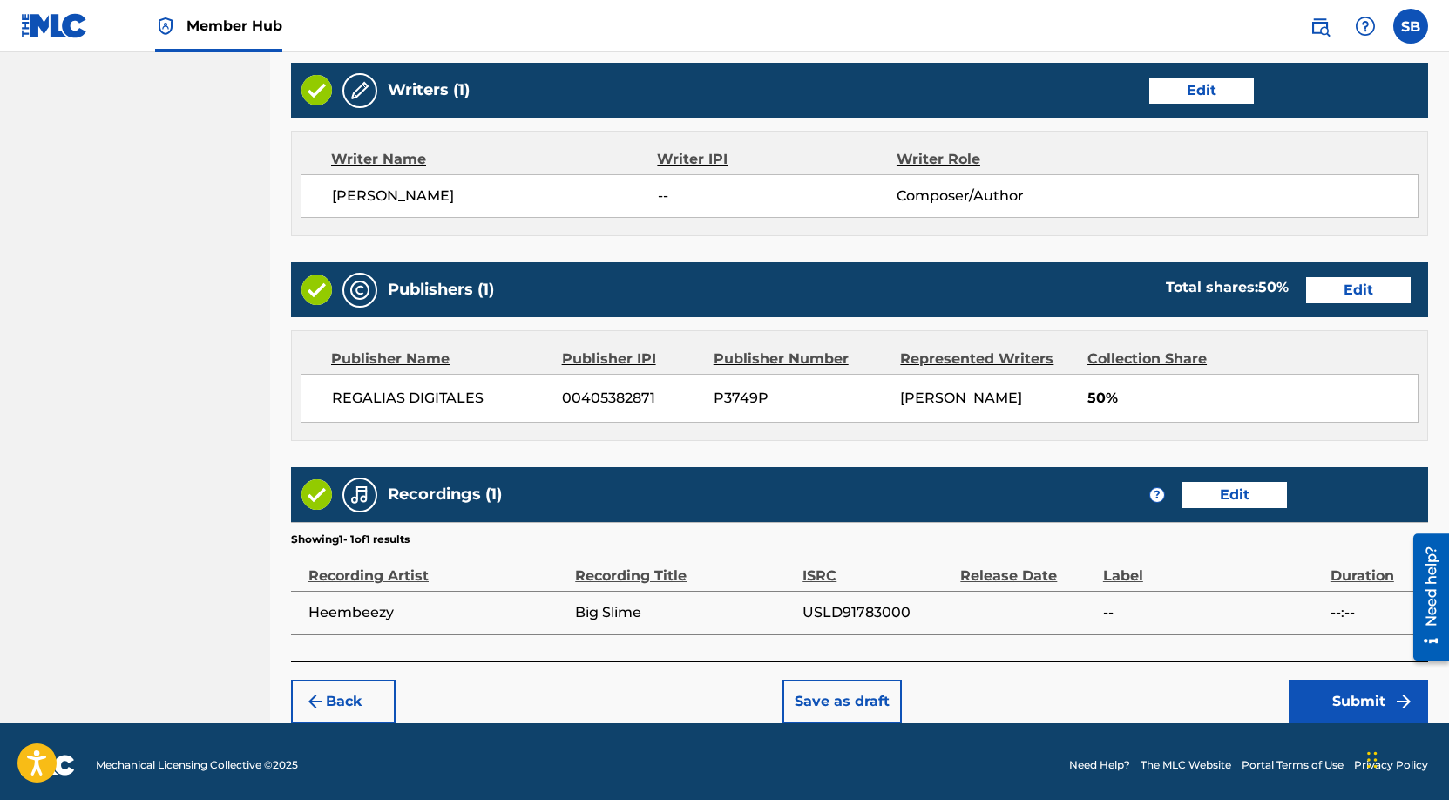
scroll to position [674, 0]
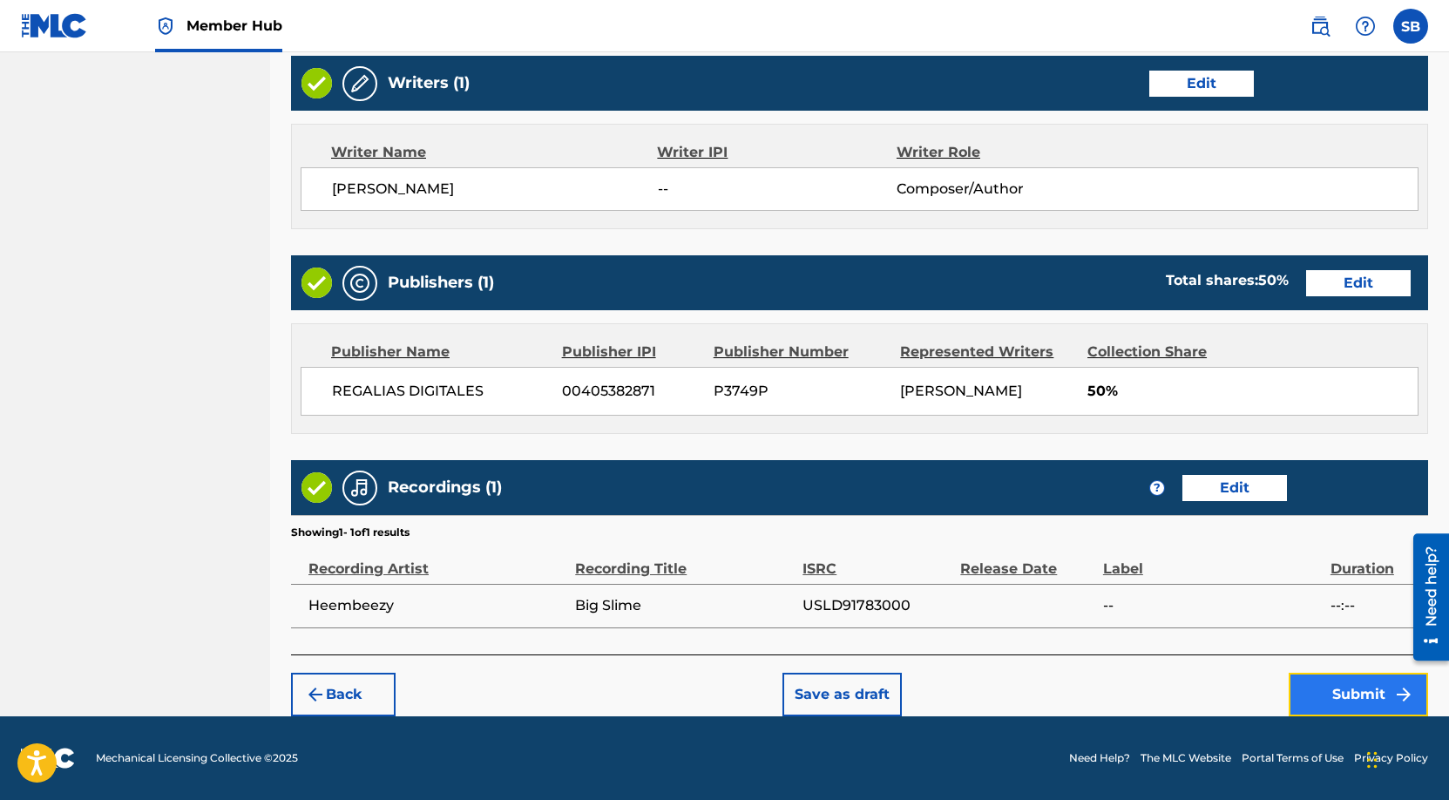
click at [1349, 690] on button "Submit" at bounding box center [1358, 695] width 139 height 44
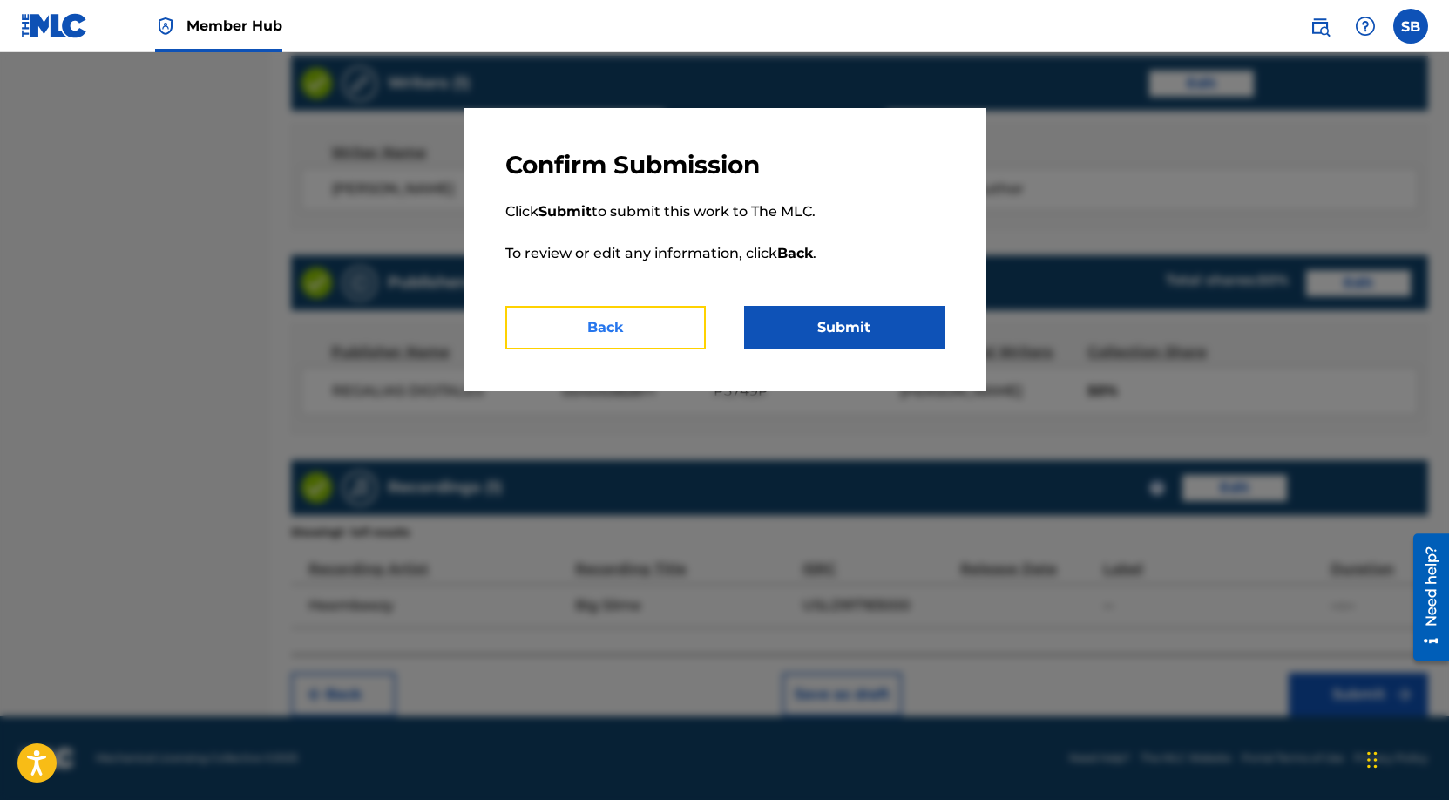
click at [619, 320] on button "Back" at bounding box center [605, 328] width 200 height 44
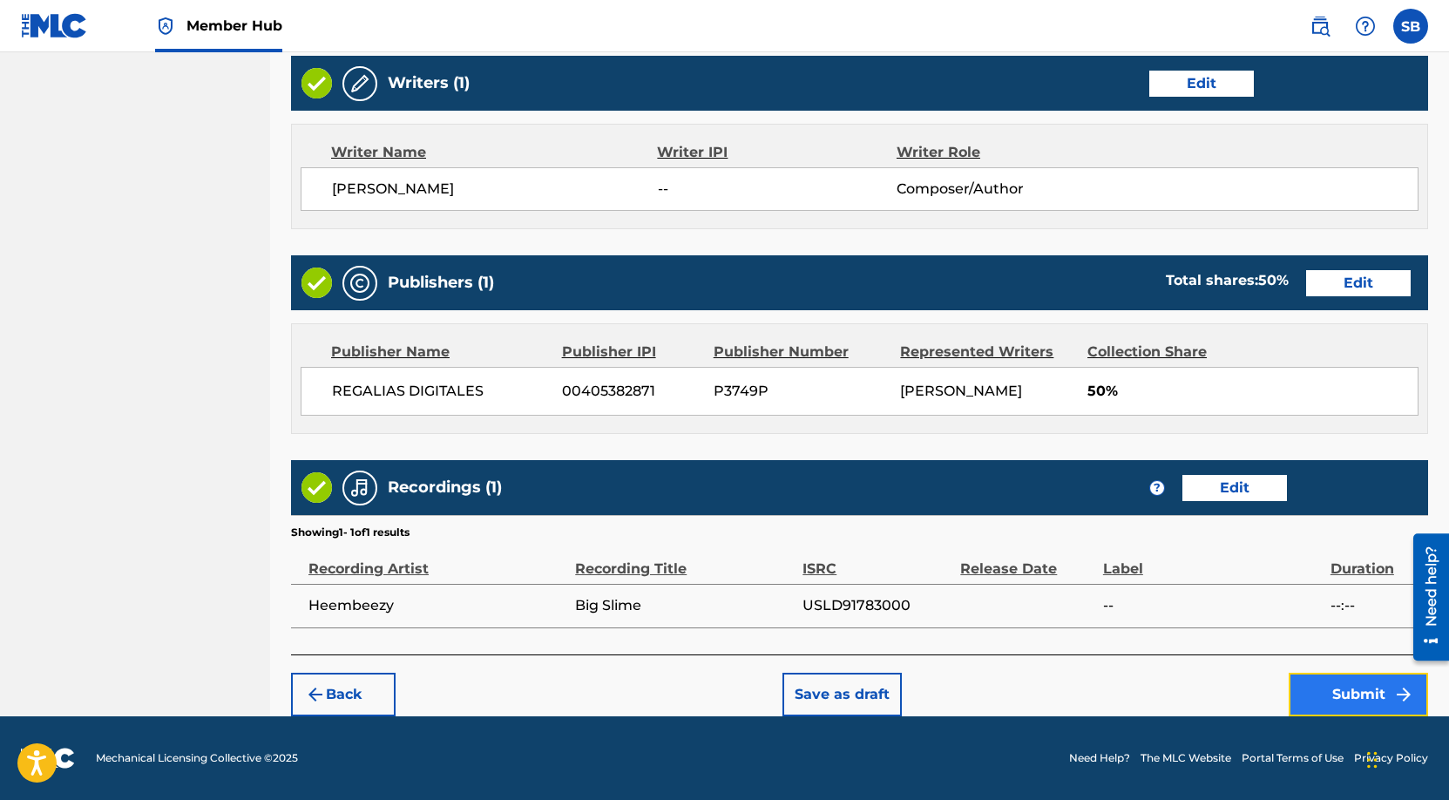
click at [1326, 683] on button "Submit" at bounding box center [1358, 695] width 139 height 44
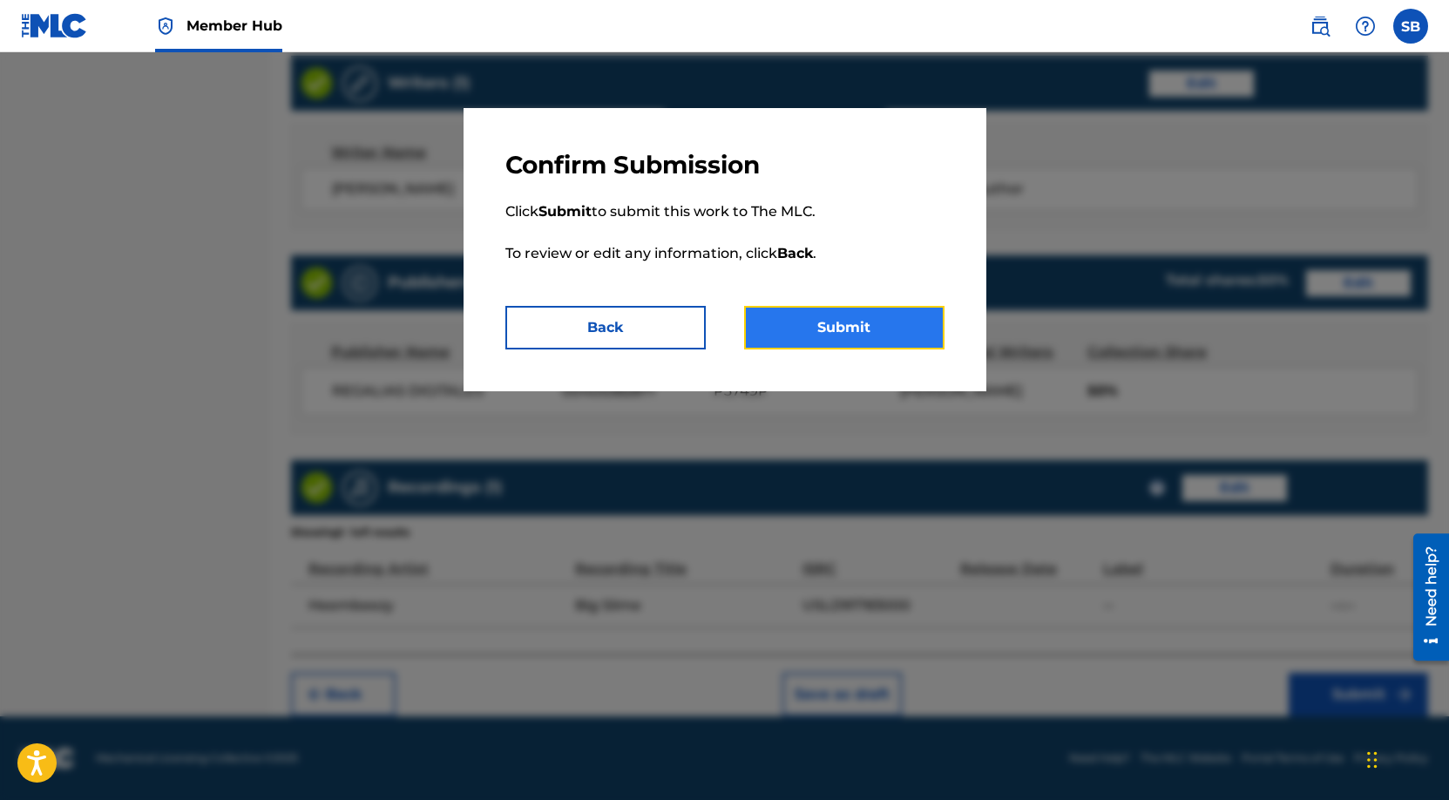
click at [867, 318] on button "Submit" at bounding box center [844, 328] width 200 height 44
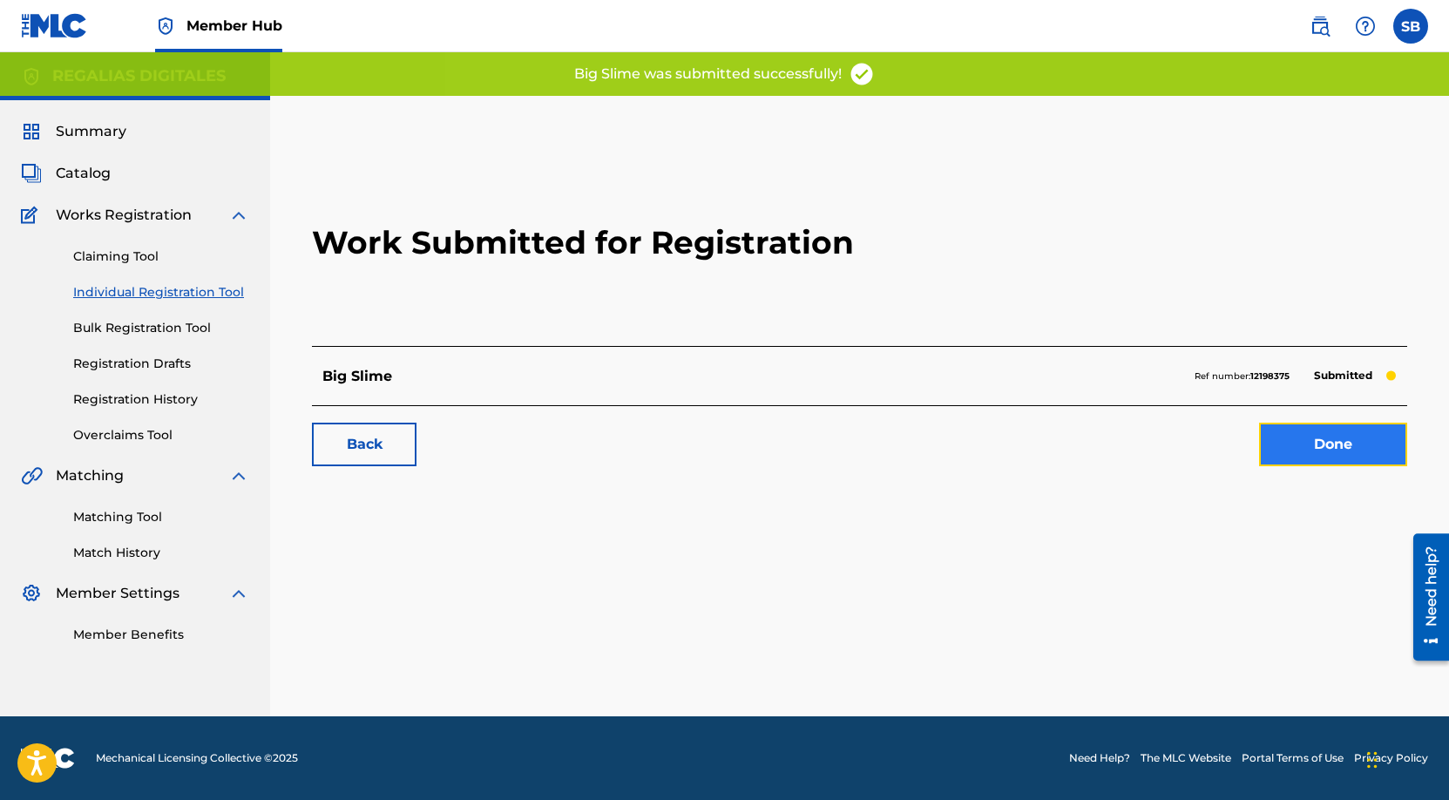
click at [1295, 440] on link "Done" at bounding box center [1333, 445] width 148 height 44
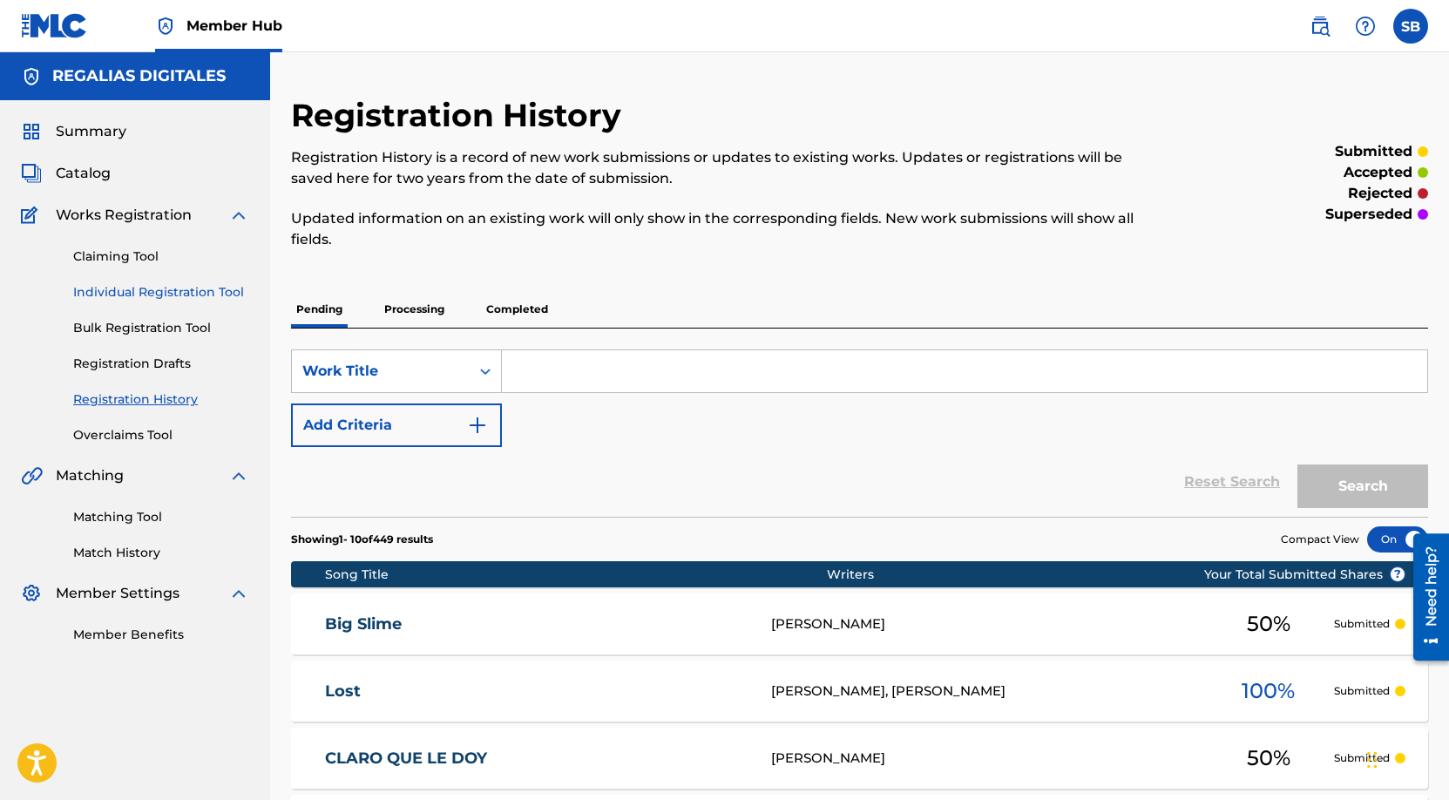
click at [218, 288] on link "Individual Registration Tool" at bounding box center [161, 292] width 176 height 18
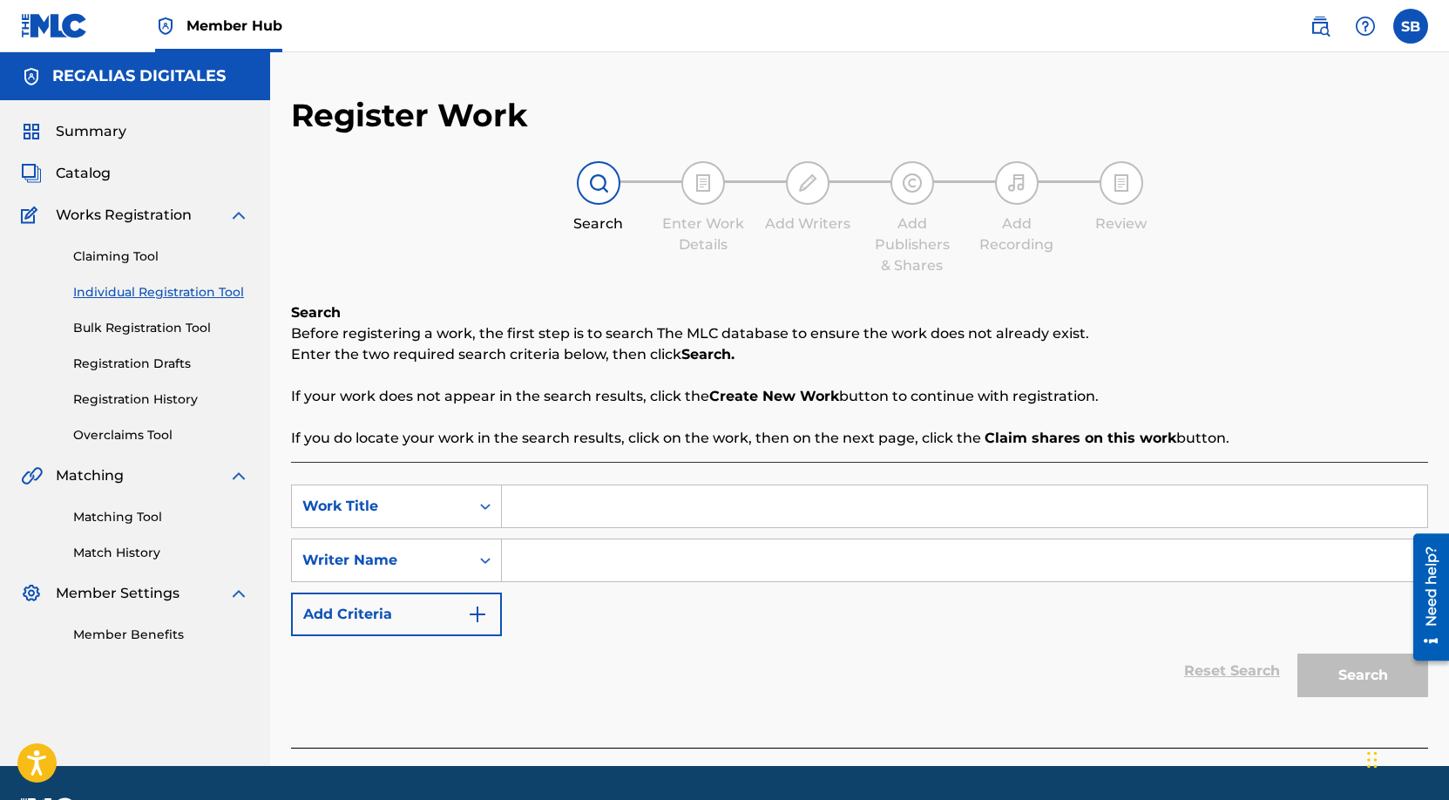
scroll to position [50, 0]
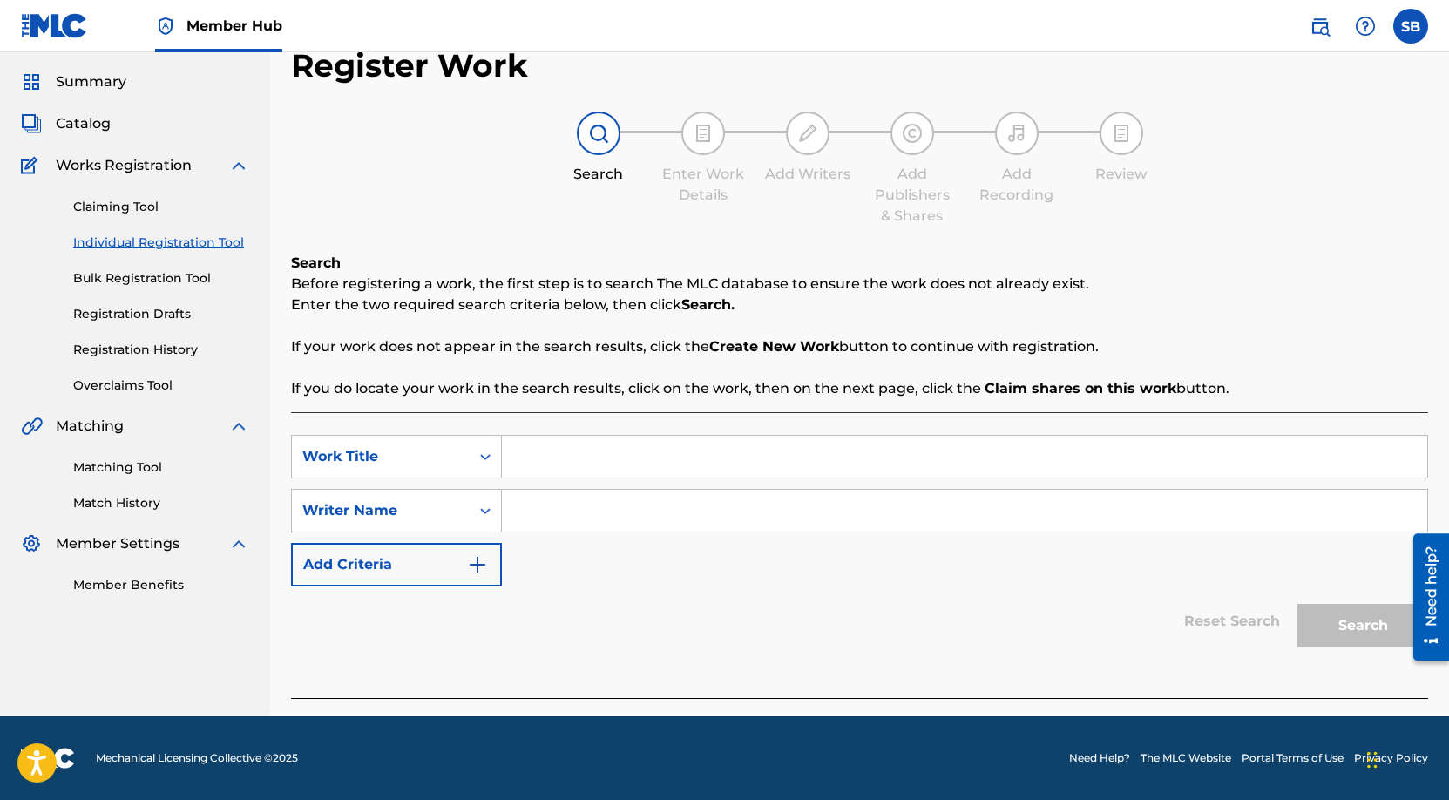
click at [607, 477] on input "Search Form" at bounding box center [965, 457] width 926 height 42
paste input "Babyy (feat. [GEOGRAPHIC_DATA])"
type input "Babyy (feat. [GEOGRAPHIC_DATA])"
click at [634, 515] on input "Search Form" at bounding box center [965, 511] width 926 height 42
click at [709, 505] on input "Search Form" at bounding box center [965, 511] width 926 height 42
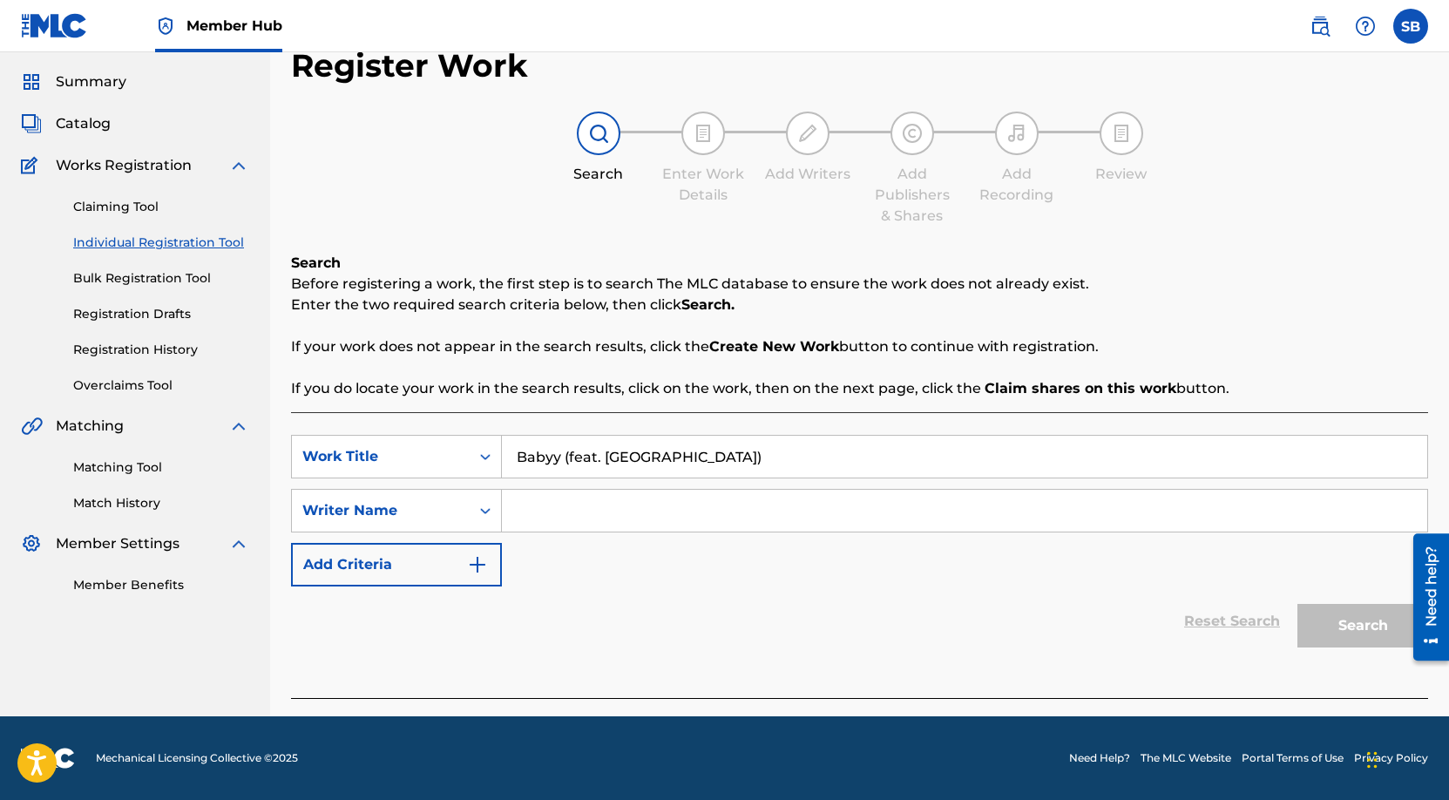
paste input "[PERSON_NAME]"
type input "[PERSON_NAME]"
click at [1361, 622] on button "Search" at bounding box center [1363, 626] width 131 height 44
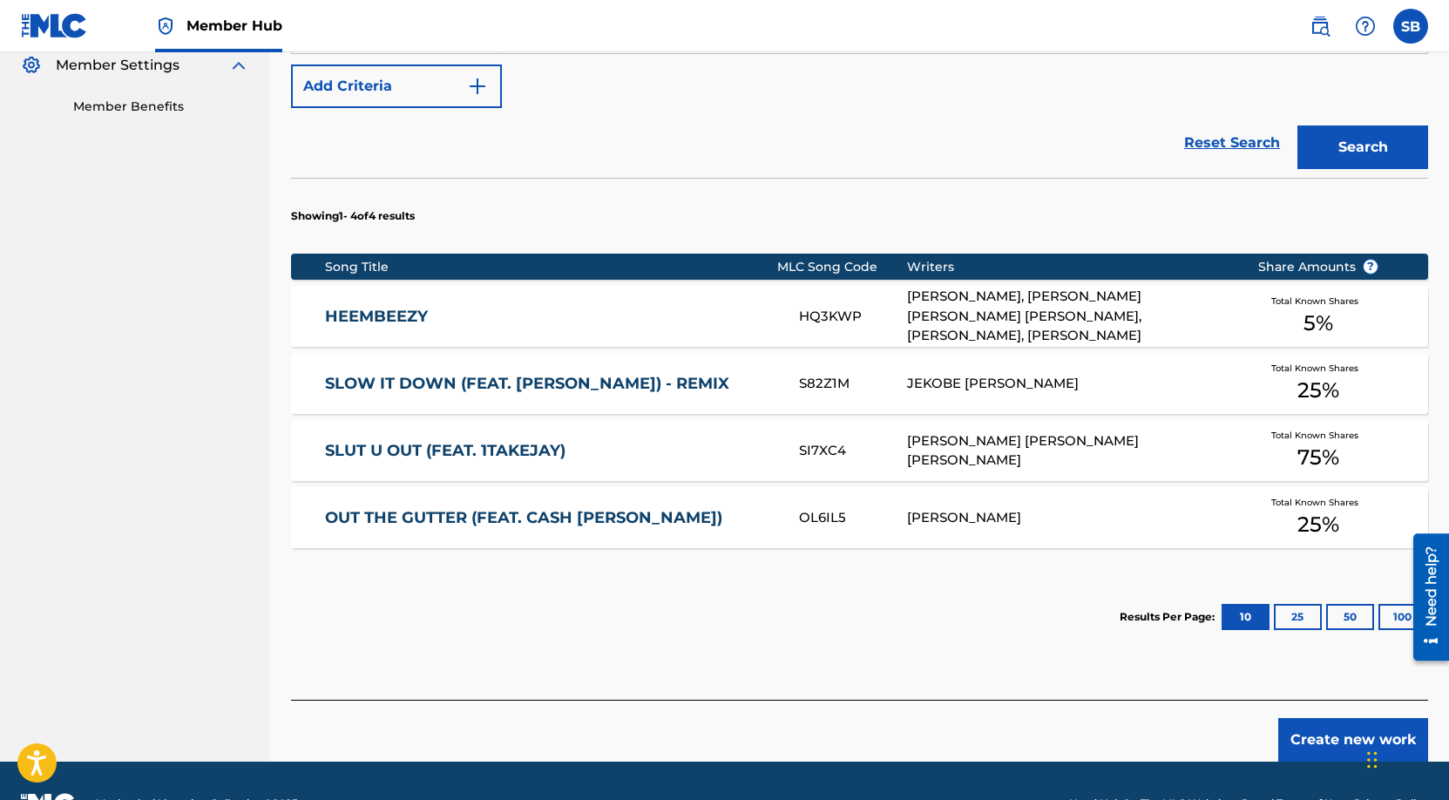
scroll to position [550, 0]
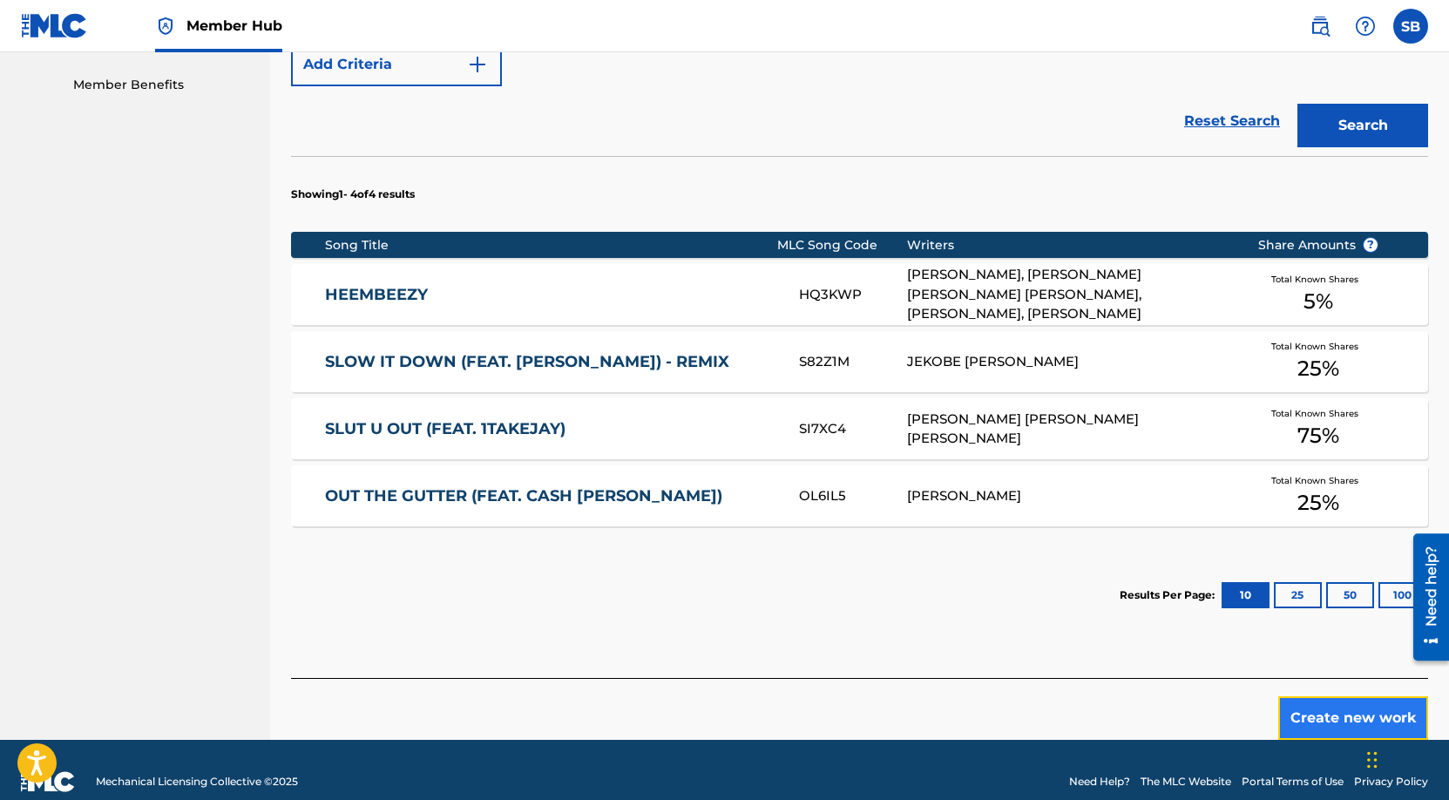
click at [1311, 710] on button "Create new work" at bounding box center [1354, 718] width 150 height 44
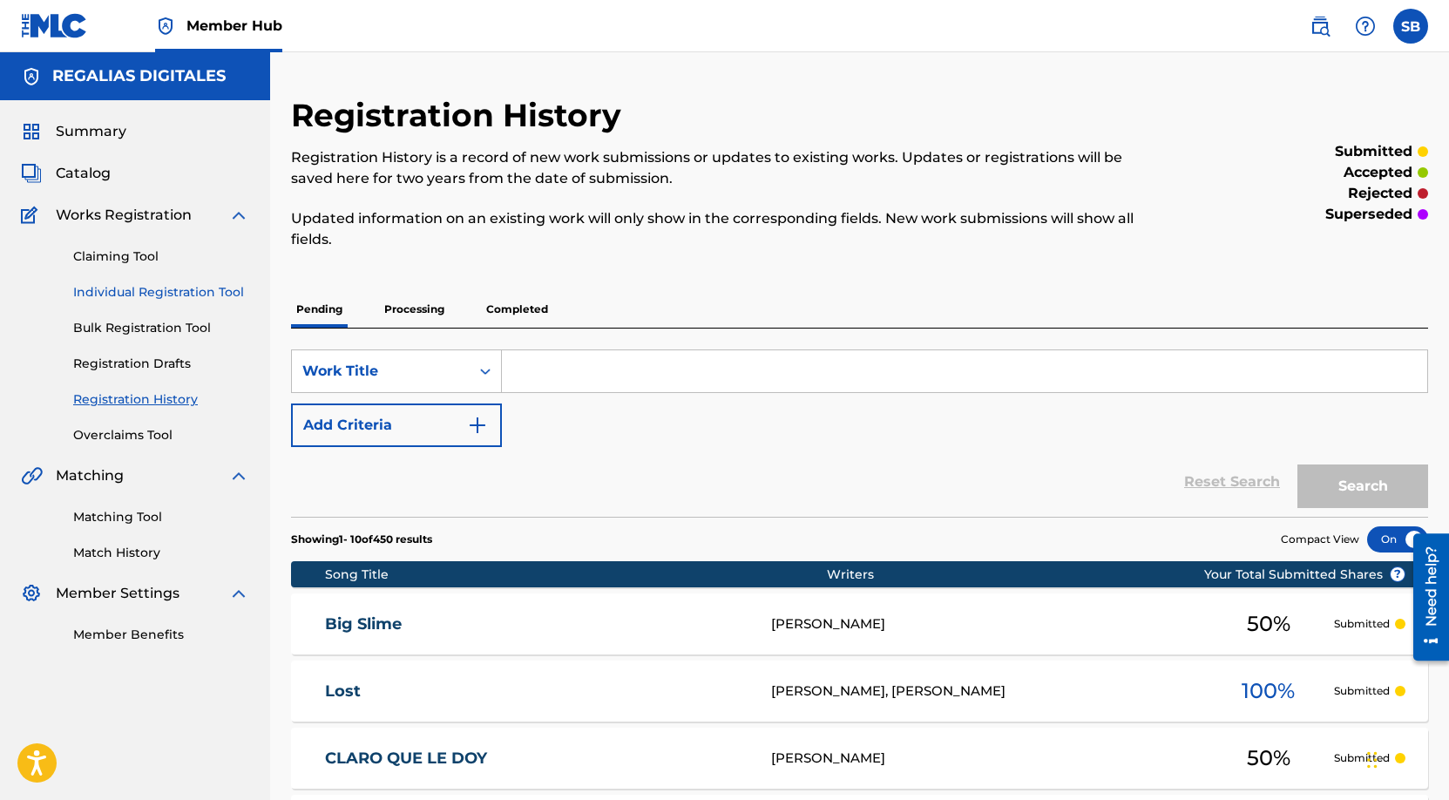
click at [224, 288] on link "Individual Registration Tool" at bounding box center [161, 292] width 176 height 18
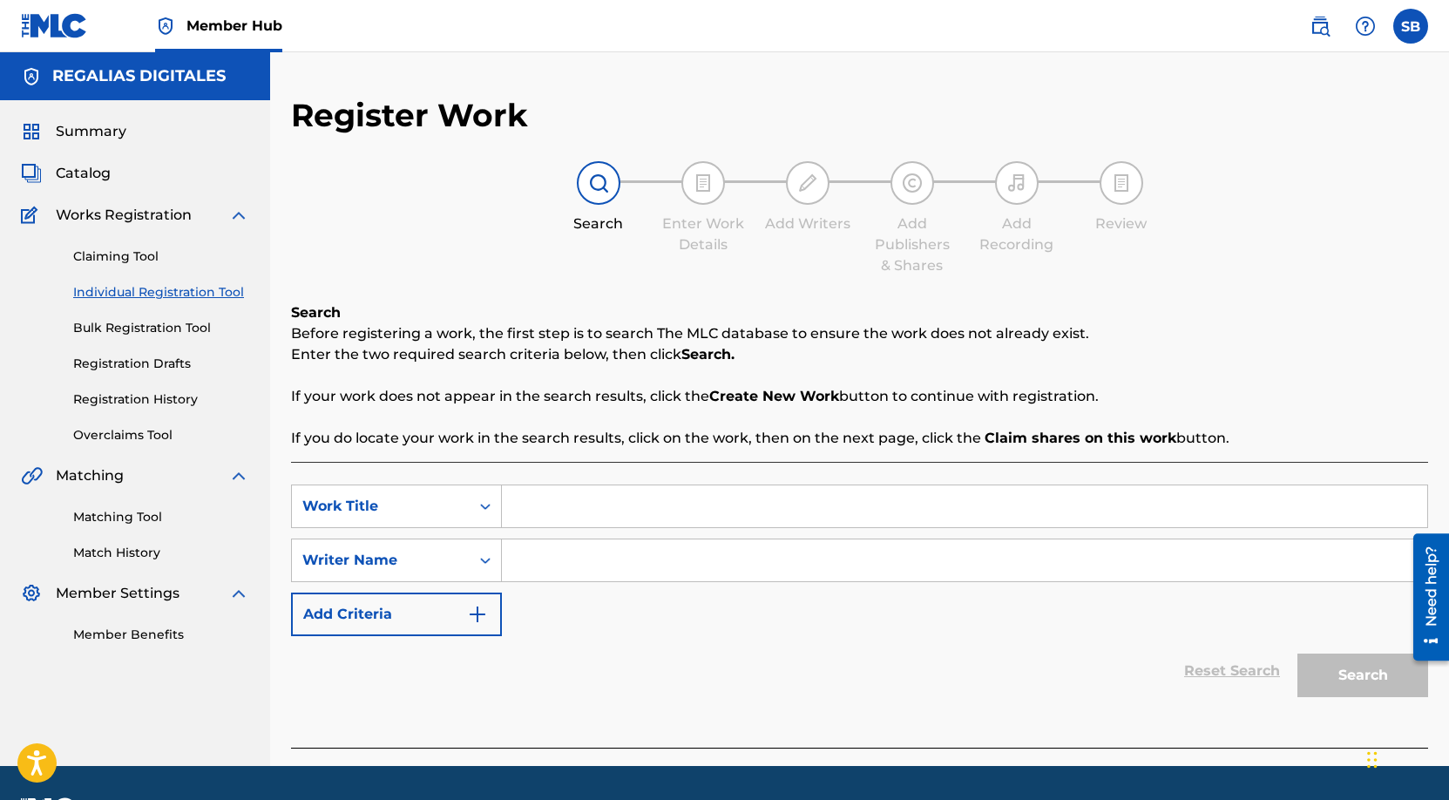
click at [597, 513] on input "Search Form" at bounding box center [965, 506] width 926 height 42
paste input "[PERSON_NAME]"
type input "[PERSON_NAME]"
click at [668, 578] on input "Search Form" at bounding box center [965, 560] width 926 height 42
type input "h"
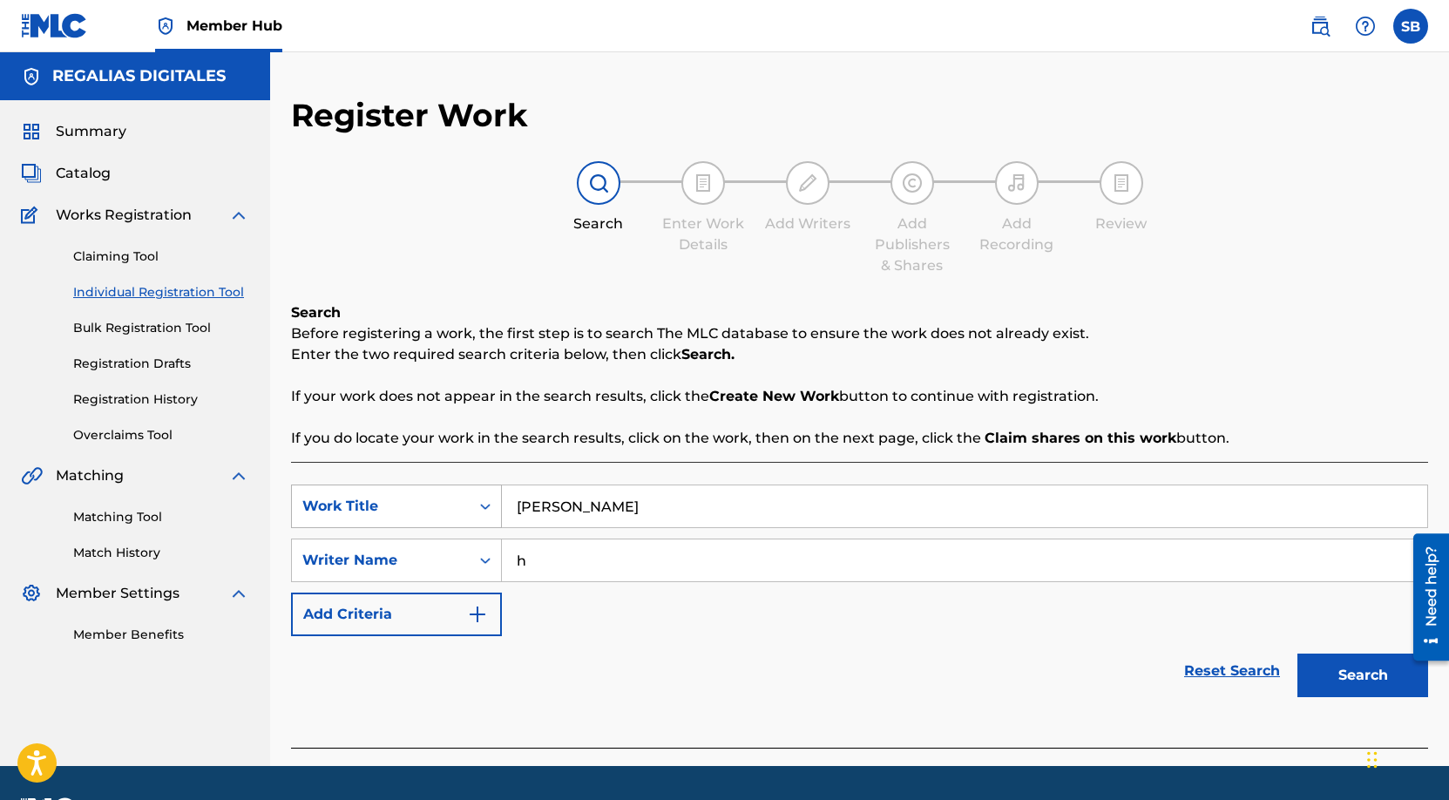
drag, startPoint x: 736, startPoint y: 524, endPoint x: 478, endPoint y: 519, distance: 258.0
click at [476, 519] on div "SearchWithCriteria1a531d7b-a5f2-4d3a-9d67-fcb167538145 Work Title [PERSON_NAME]" at bounding box center [859, 507] width 1137 height 44
drag, startPoint x: 649, startPoint y: 512, endPoint x: 452, endPoint y: 508, distance: 197.0
click at [452, 508] on div "SearchWithCriteria1a531d7b-a5f2-4d3a-9d67-fcb167538145 Work Title [PERSON_NAME]" at bounding box center [859, 507] width 1137 height 44
click at [535, 559] on input "h" at bounding box center [965, 560] width 926 height 42
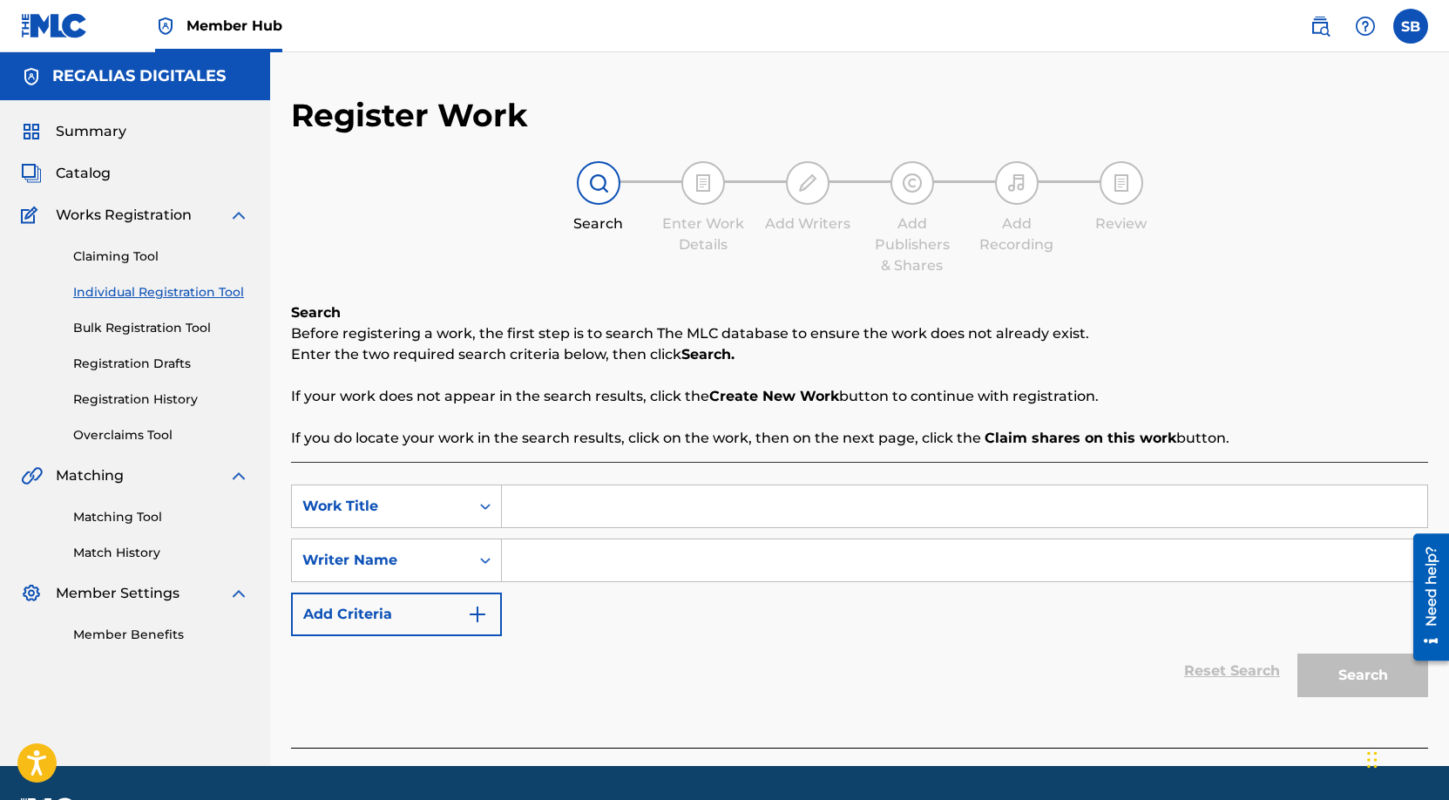
paste input "[PERSON_NAME]"
type input "[PERSON_NAME]"
click at [702, 505] on input "Search Form" at bounding box center [965, 506] width 926 height 42
paste input "Babyy (feat. [GEOGRAPHIC_DATA])"
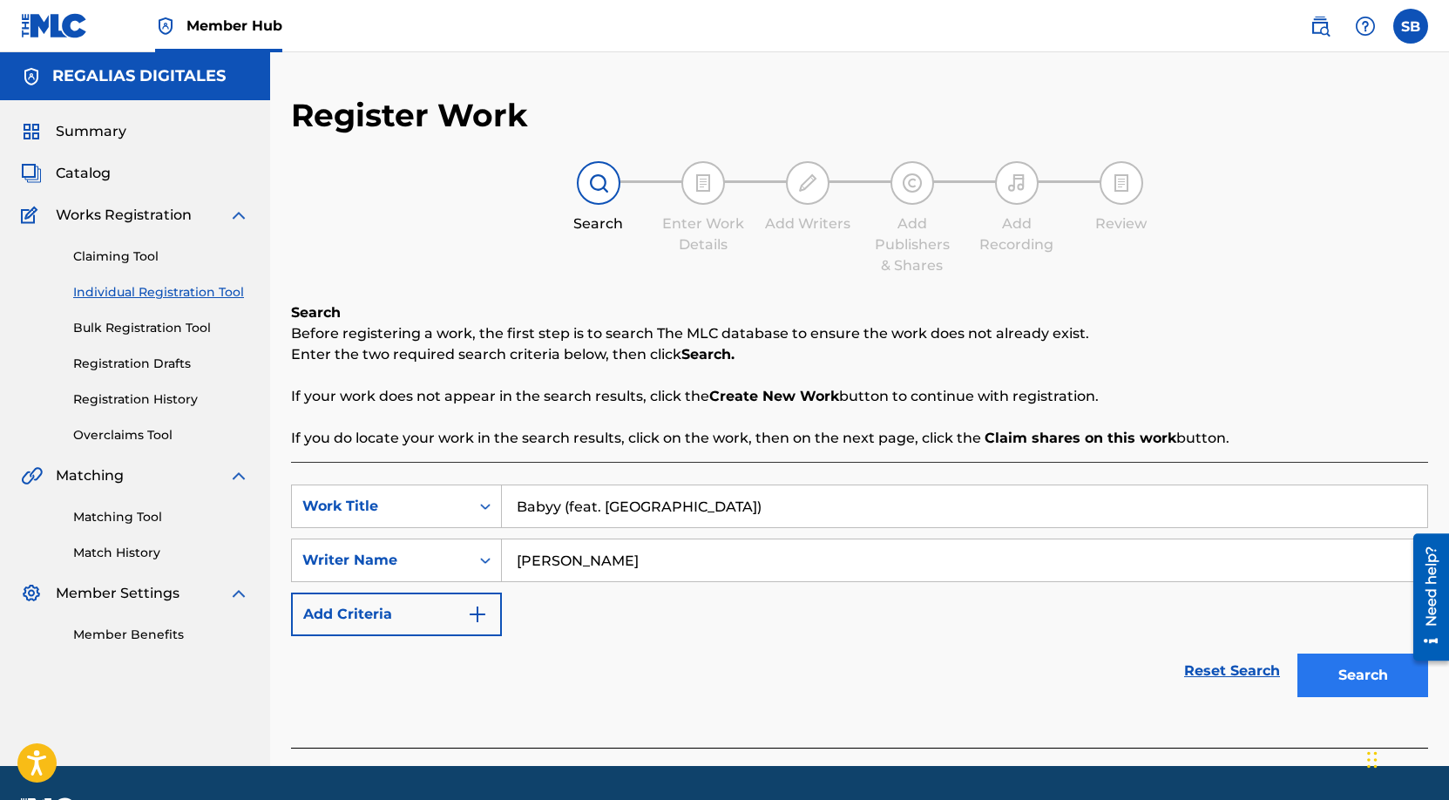
type input "Babyy (feat. [GEOGRAPHIC_DATA])"
click at [1352, 678] on button "Search" at bounding box center [1363, 676] width 131 height 44
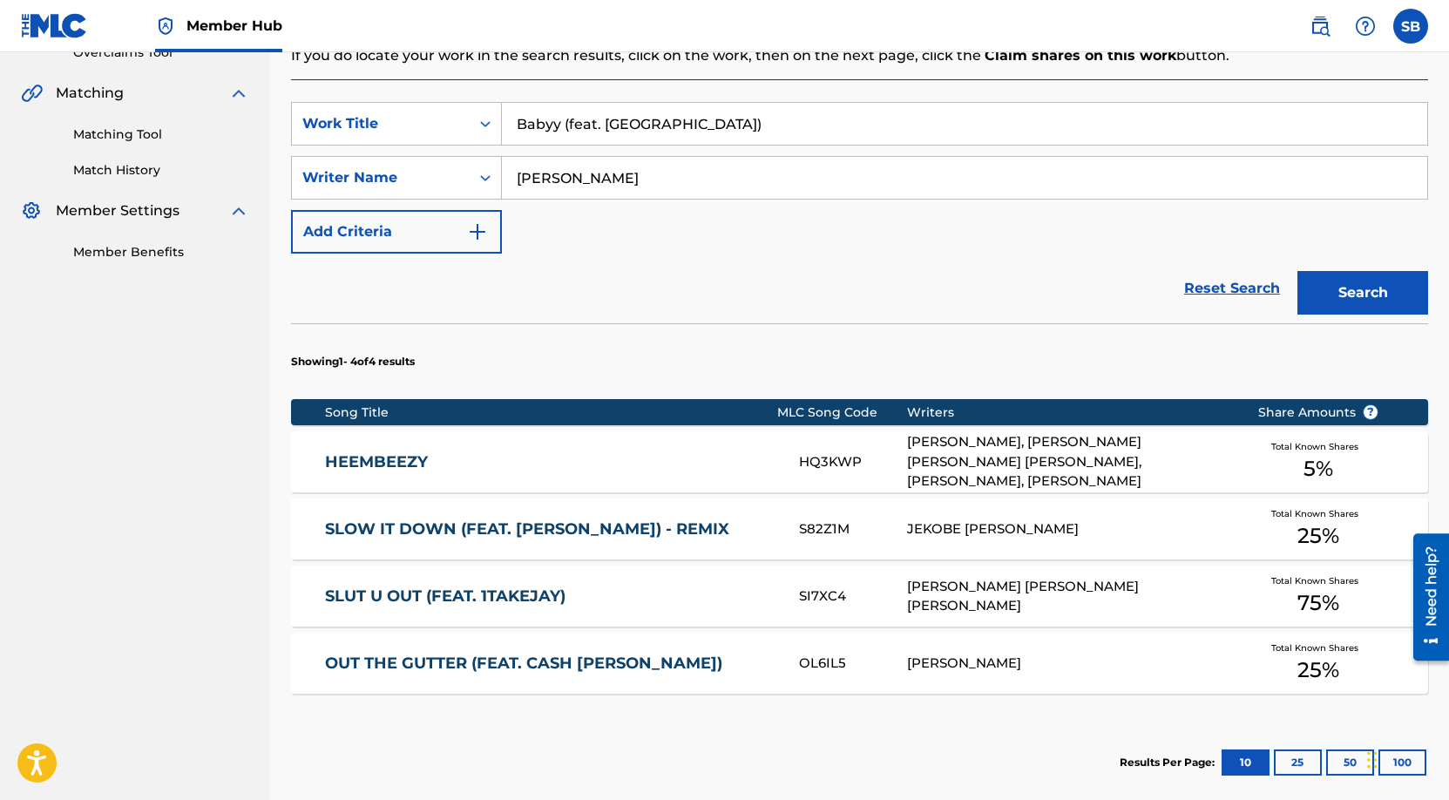
scroll to position [386, 0]
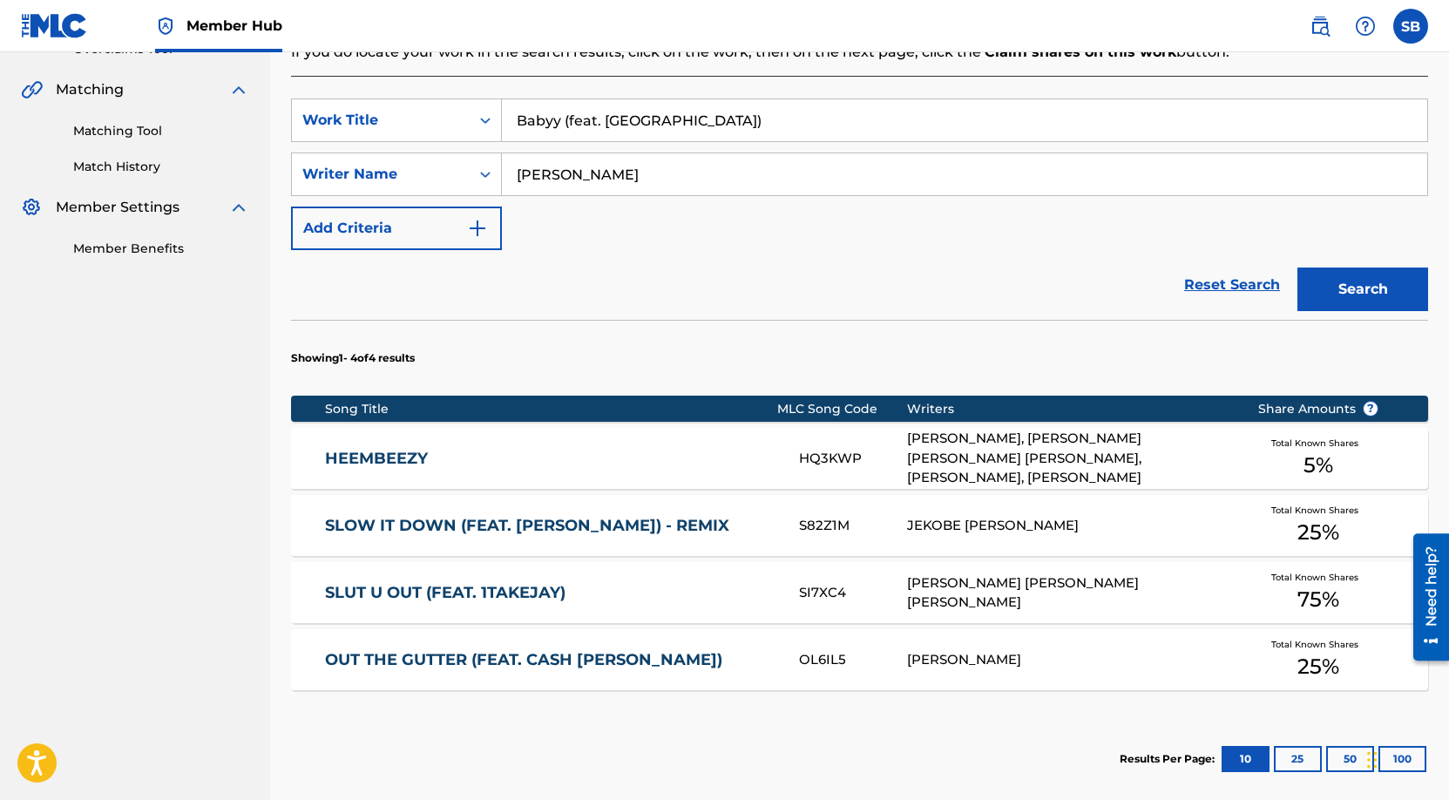
click at [967, 581] on div "[PERSON_NAME] [PERSON_NAME] [PERSON_NAME]" at bounding box center [1069, 592] width 324 height 39
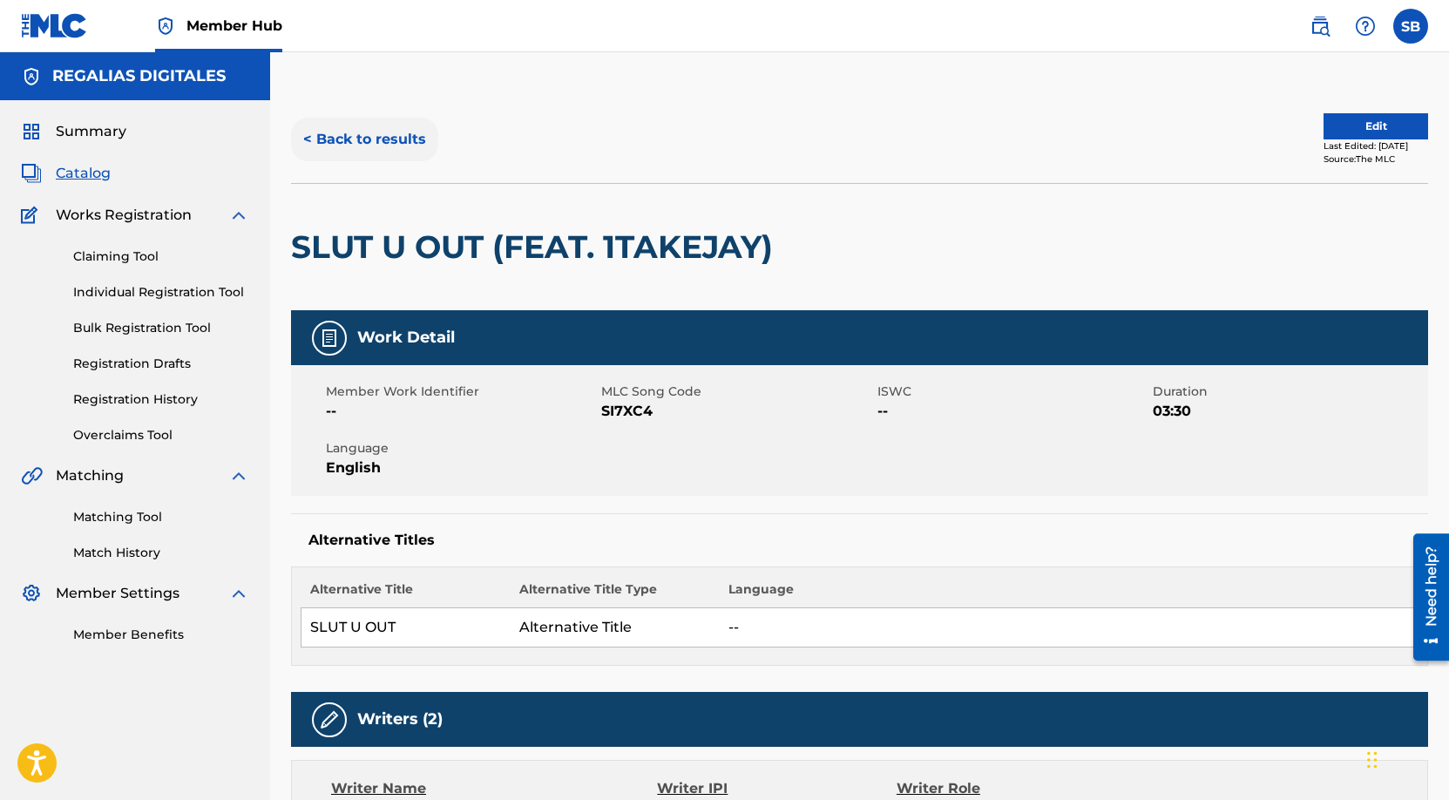
click at [372, 146] on button "< Back to results" at bounding box center [364, 140] width 147 height 44
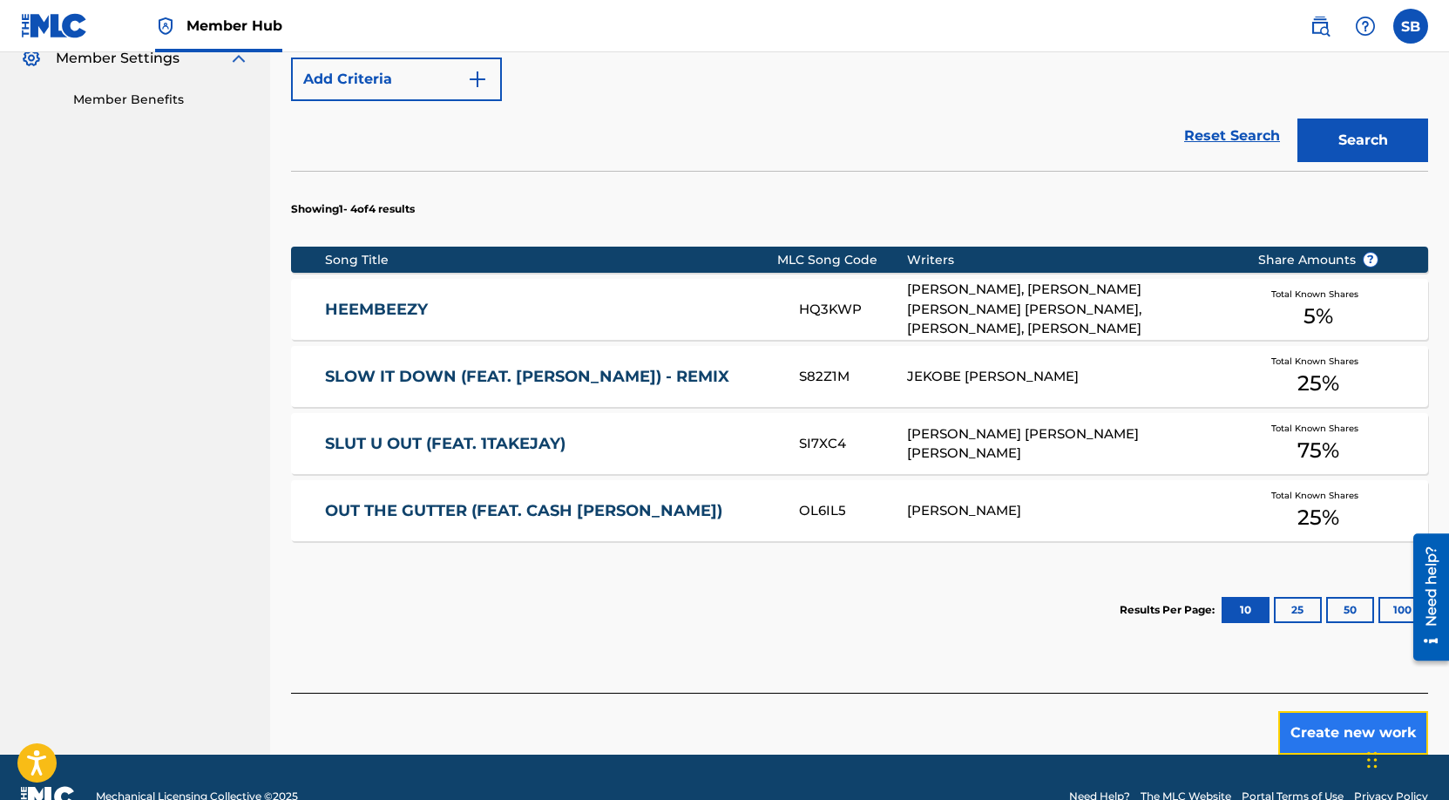
click at [1342, 734] on button "Create new work" at bounding box center [1354, 733] width 150 height 44
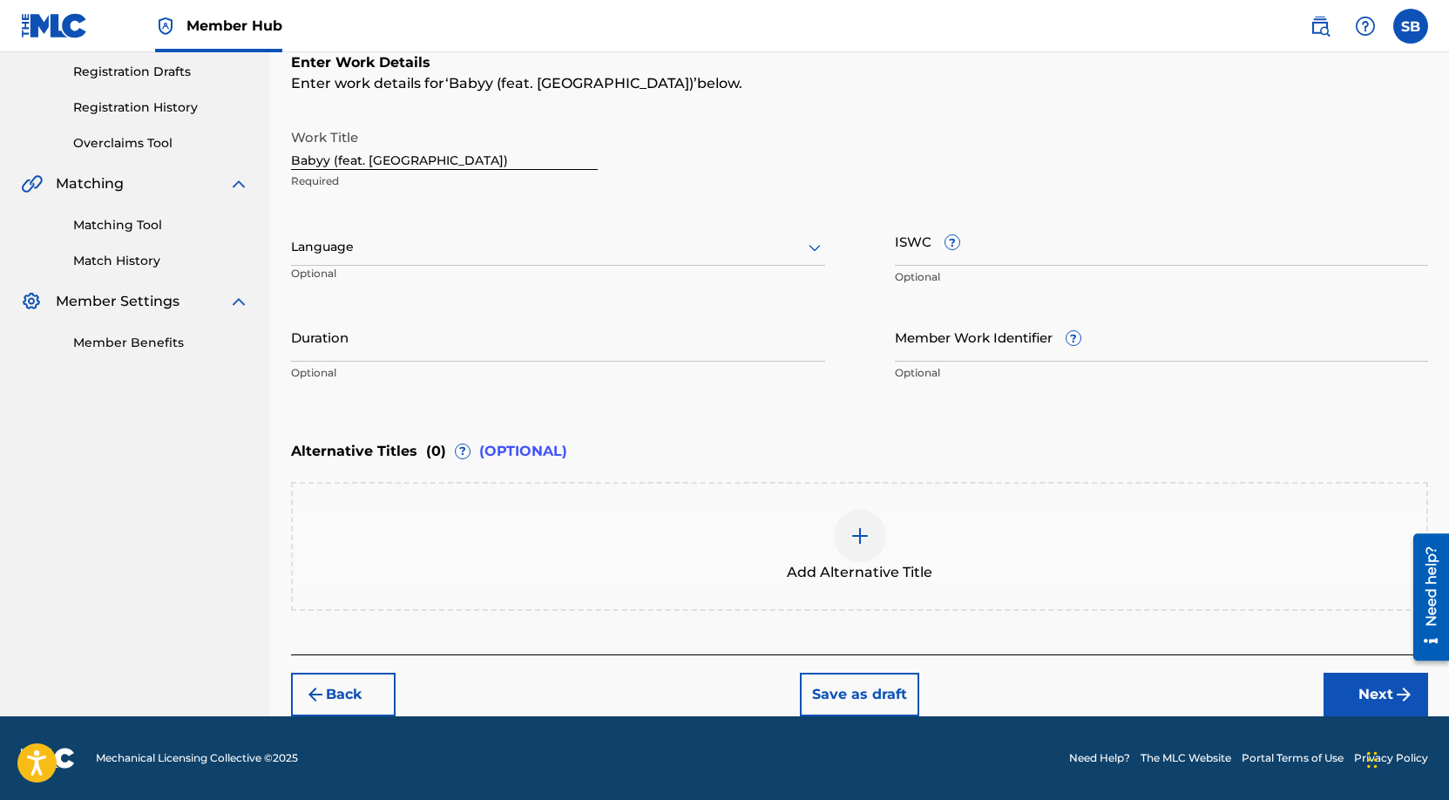
click at [406, 249] on div at bounding box center [558, 247] width 534 height 22
click at [409, 283] on div "English" at bounding box center [558, 285] width 533 height 39
click at [1334, 690] on button "Next" at bounding box center [1376, 695] width 105 height 44
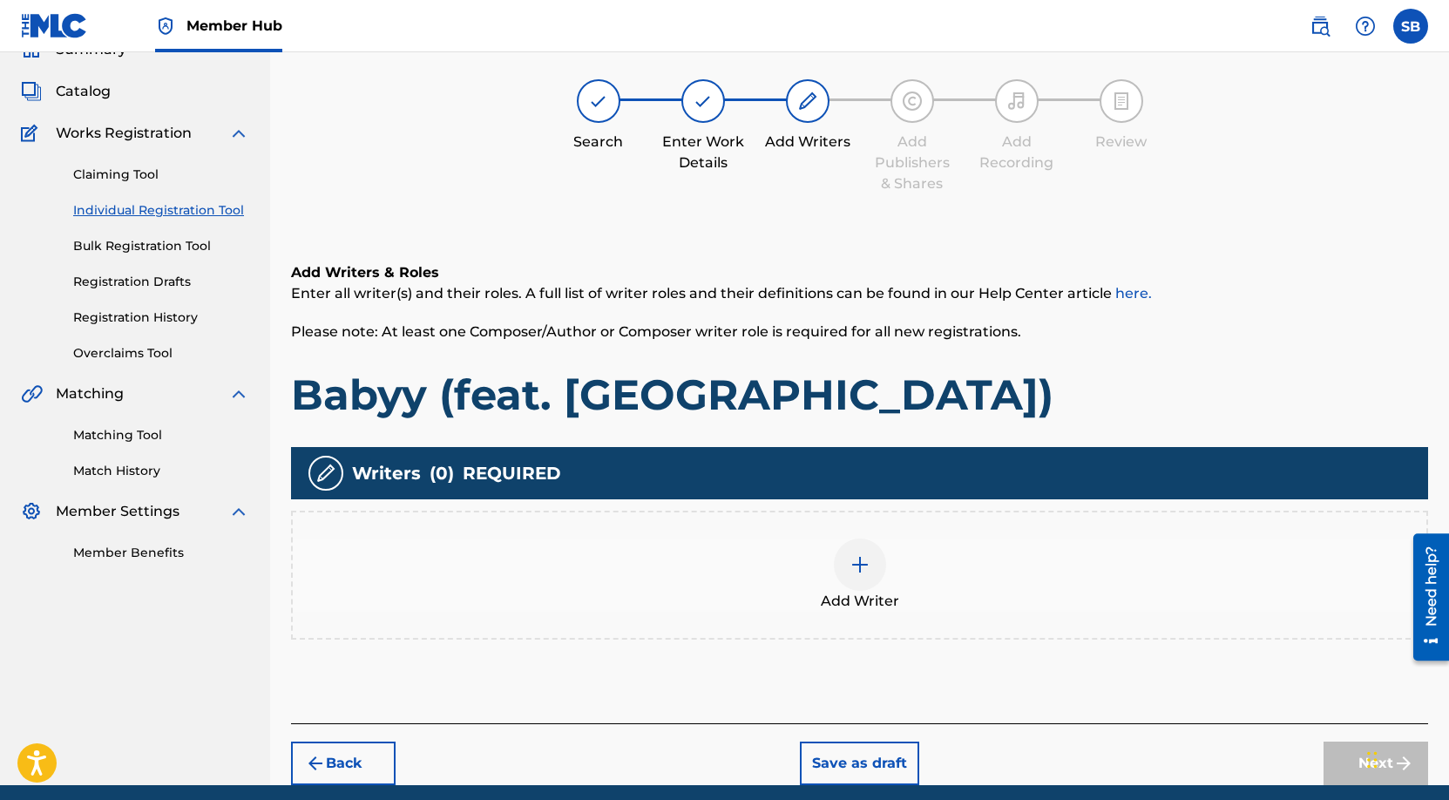
scroll to position [78, 0]
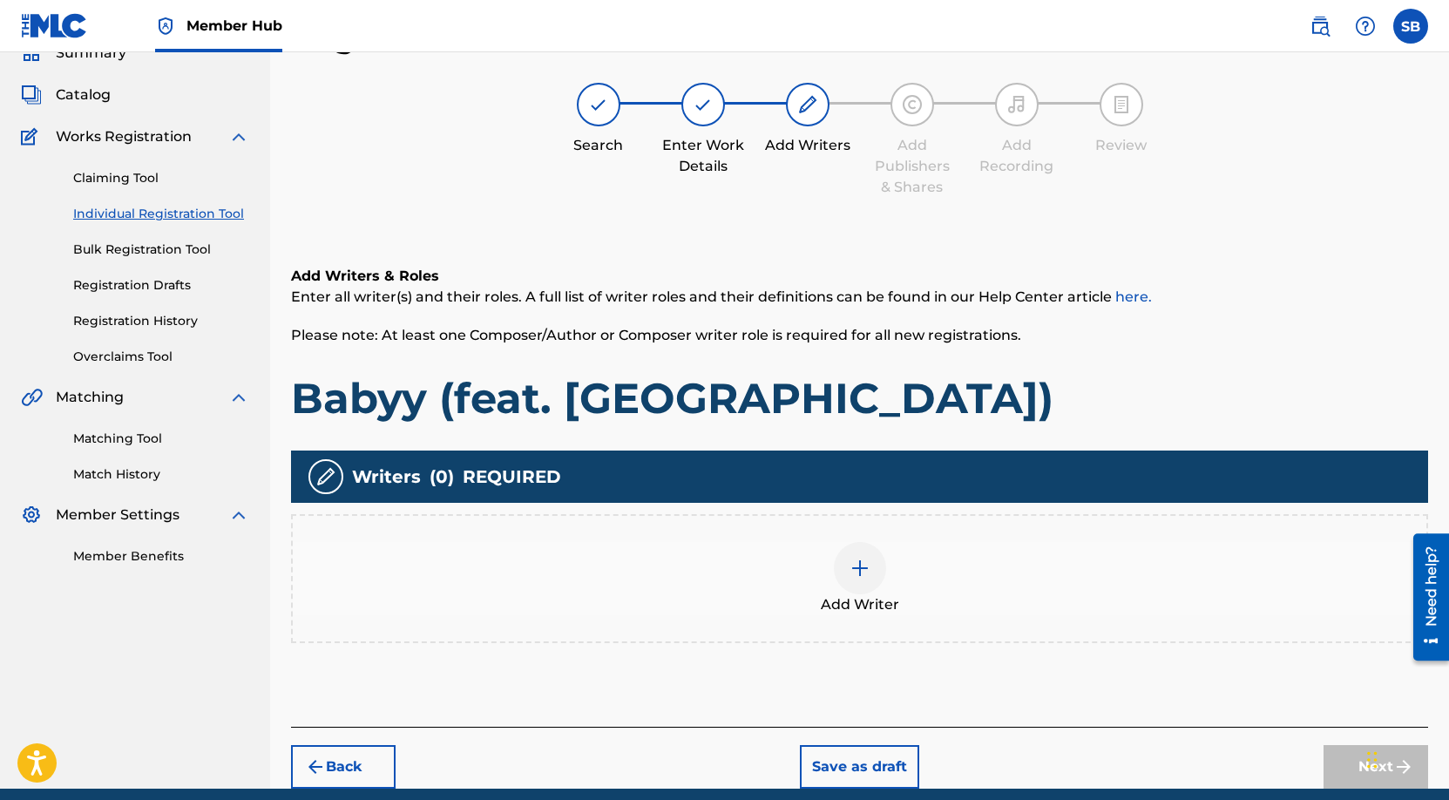
click at [891, 576] on div "Add Writer" at bounding box center [860, 578] width 1134 height 73
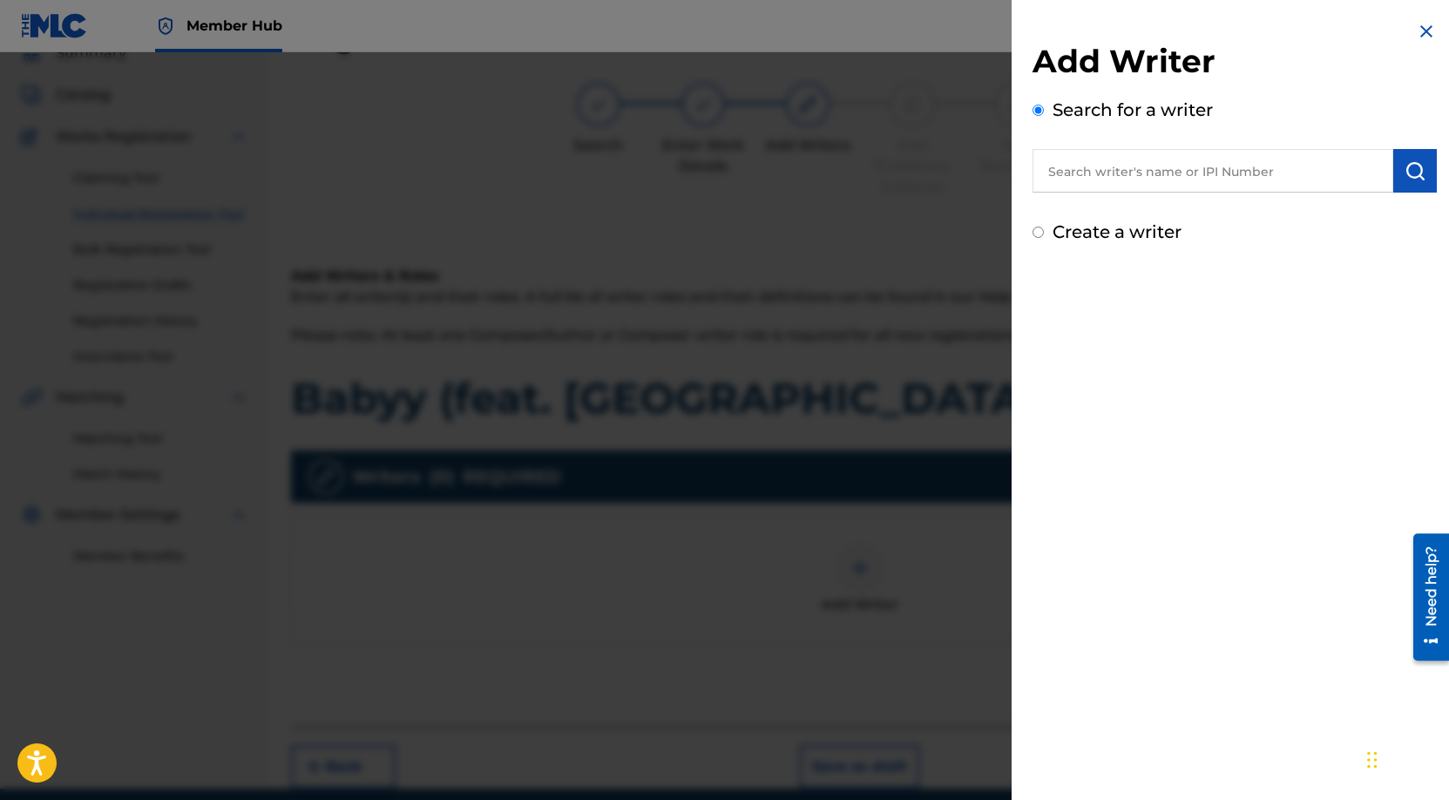
click at [1187, 149] on input "text" at bounding box center [1213, 171] width 361 height 44
click at [1186, 156] on input "text" at bounding box center [1213, 171] width 361 height 44
paste input "[PERSON_NAME]"
type input "[PERSON_NAME]"
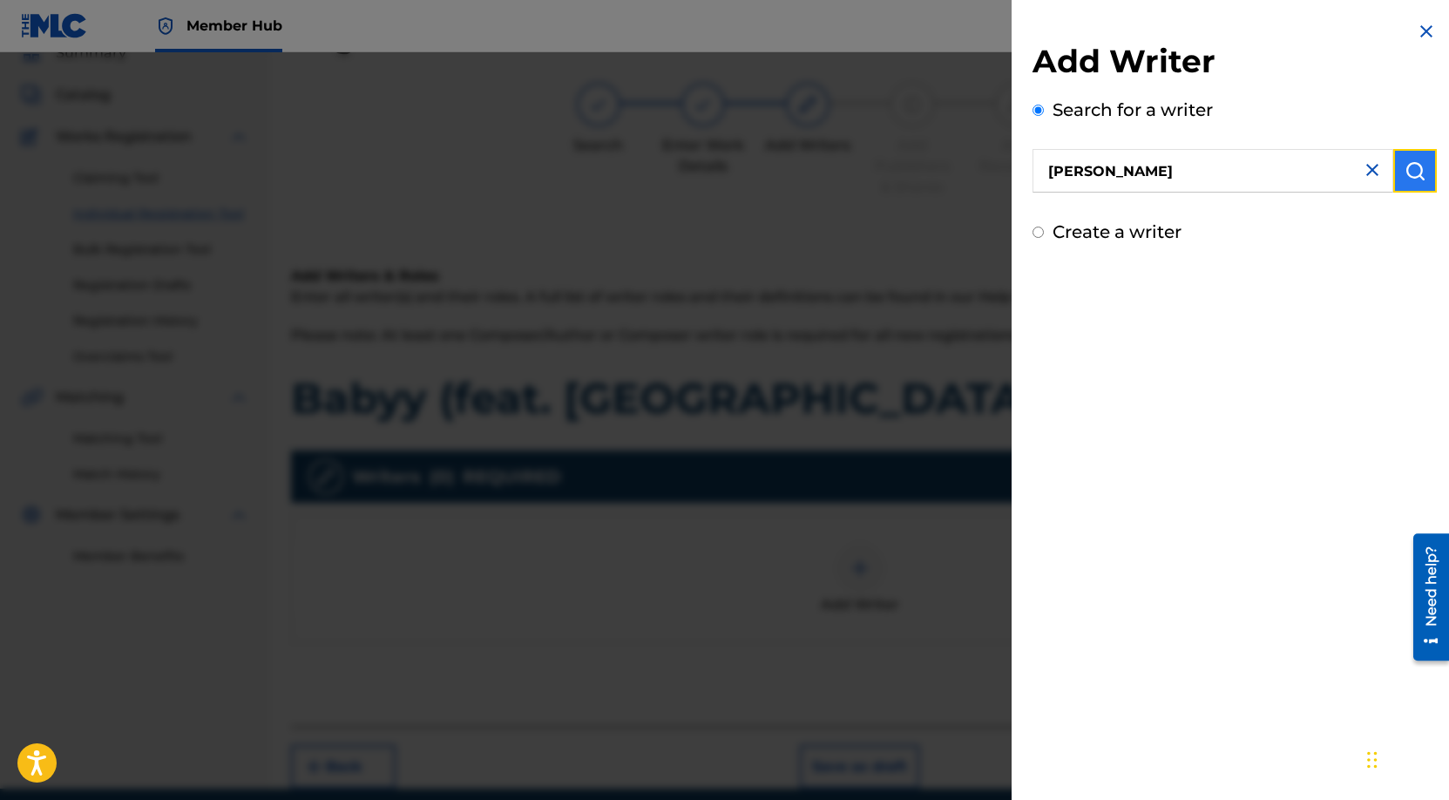
click at [1402, 187] on button "submit" at bounding box center [1416, 171] width 44 height 44
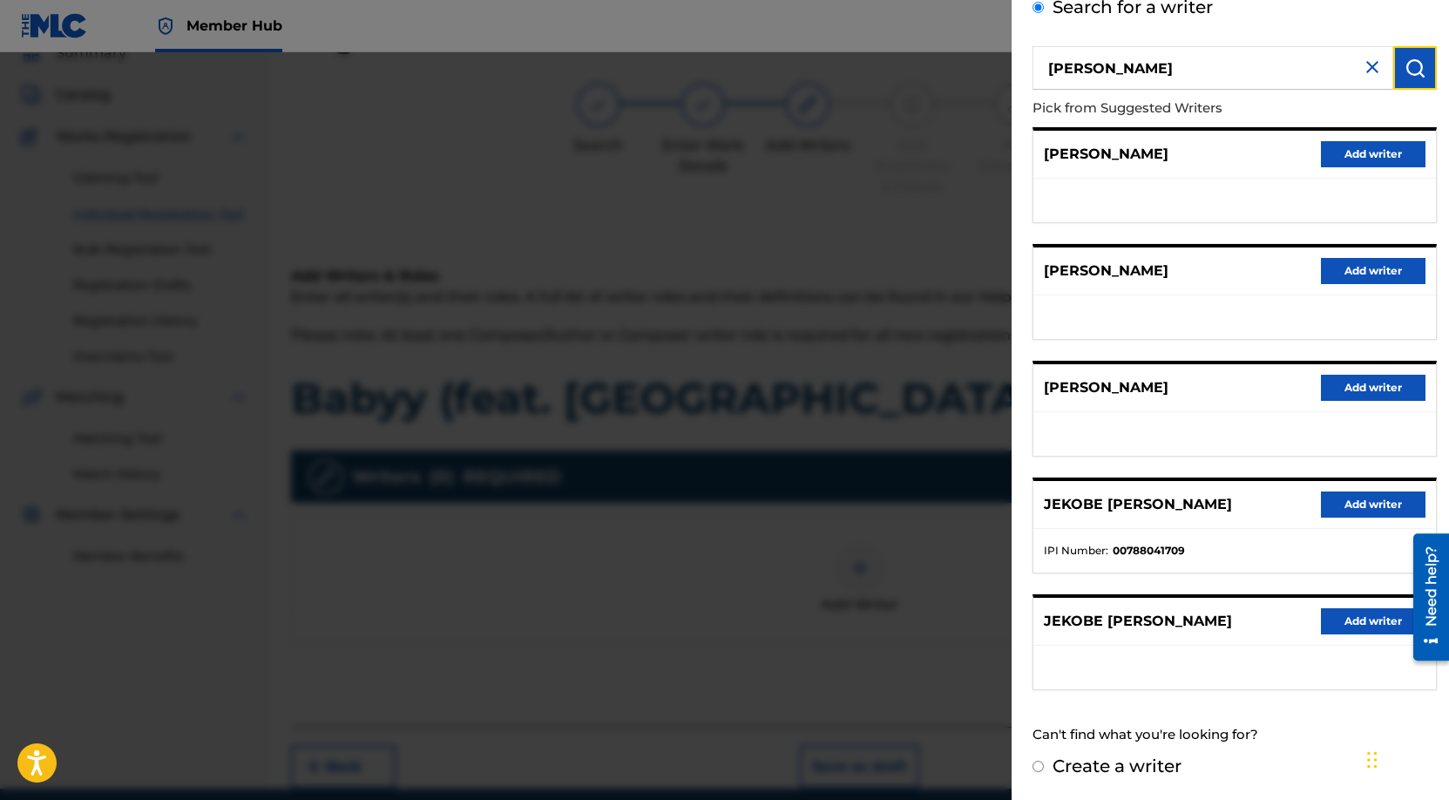
scroll to position [0, 0]
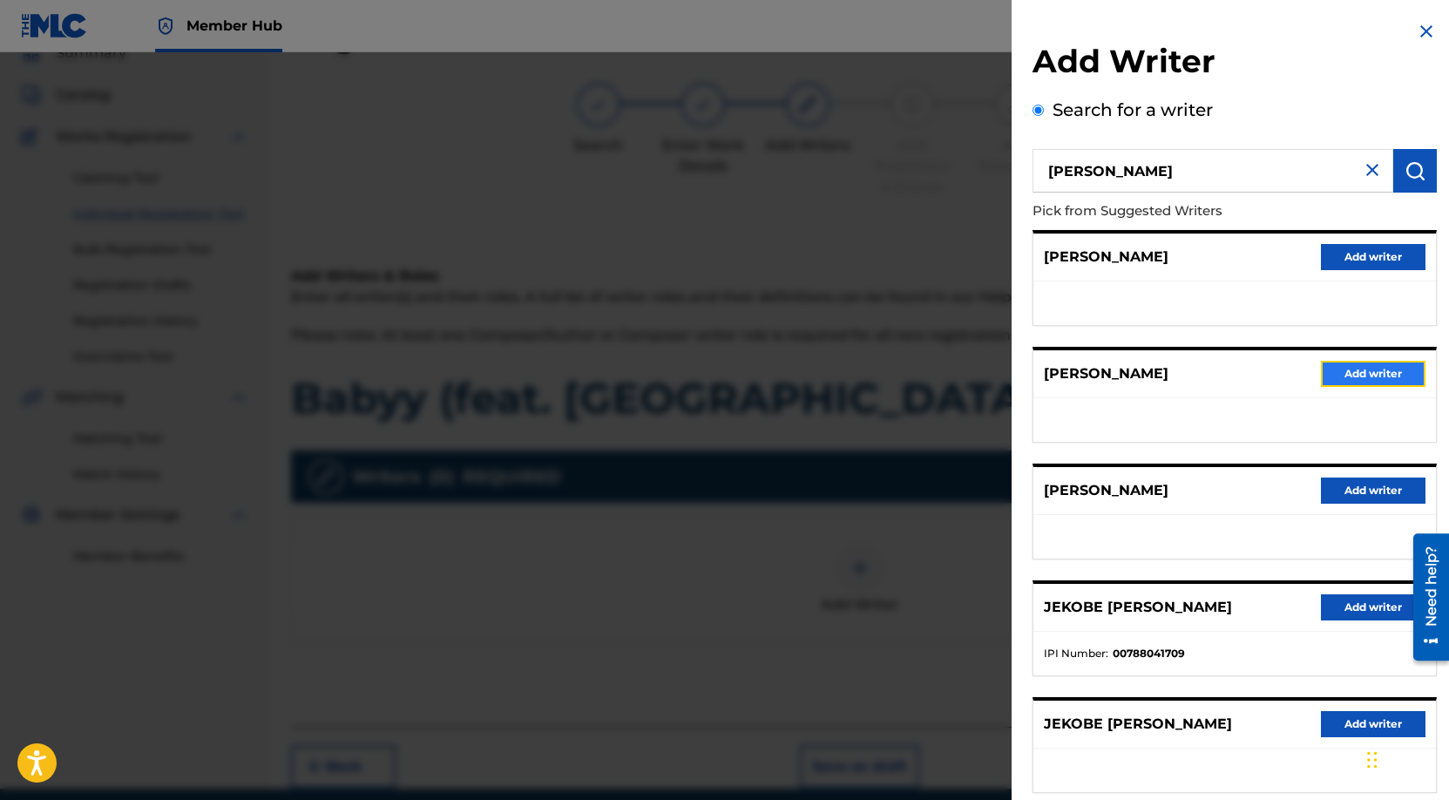
click at [1389, 371] on button "Add writer" at bounding box center [1373, 374] width 105 height 26
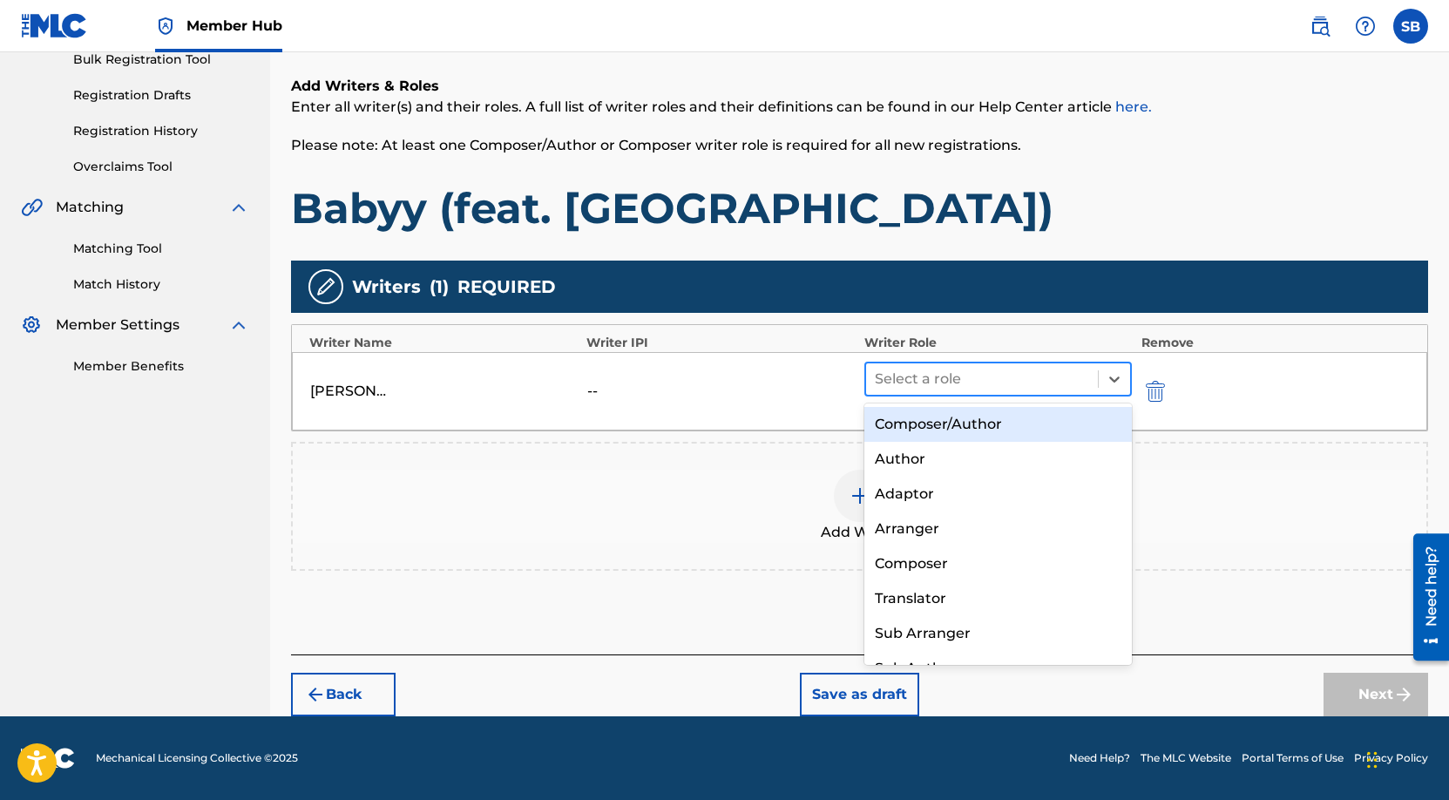
click at [1001, 383] on div at bounding box center [982, 379] width 215 height 24
click at [975, 432] on div "Composer/Author" at bounding box center [999, 424] width 268 height 35
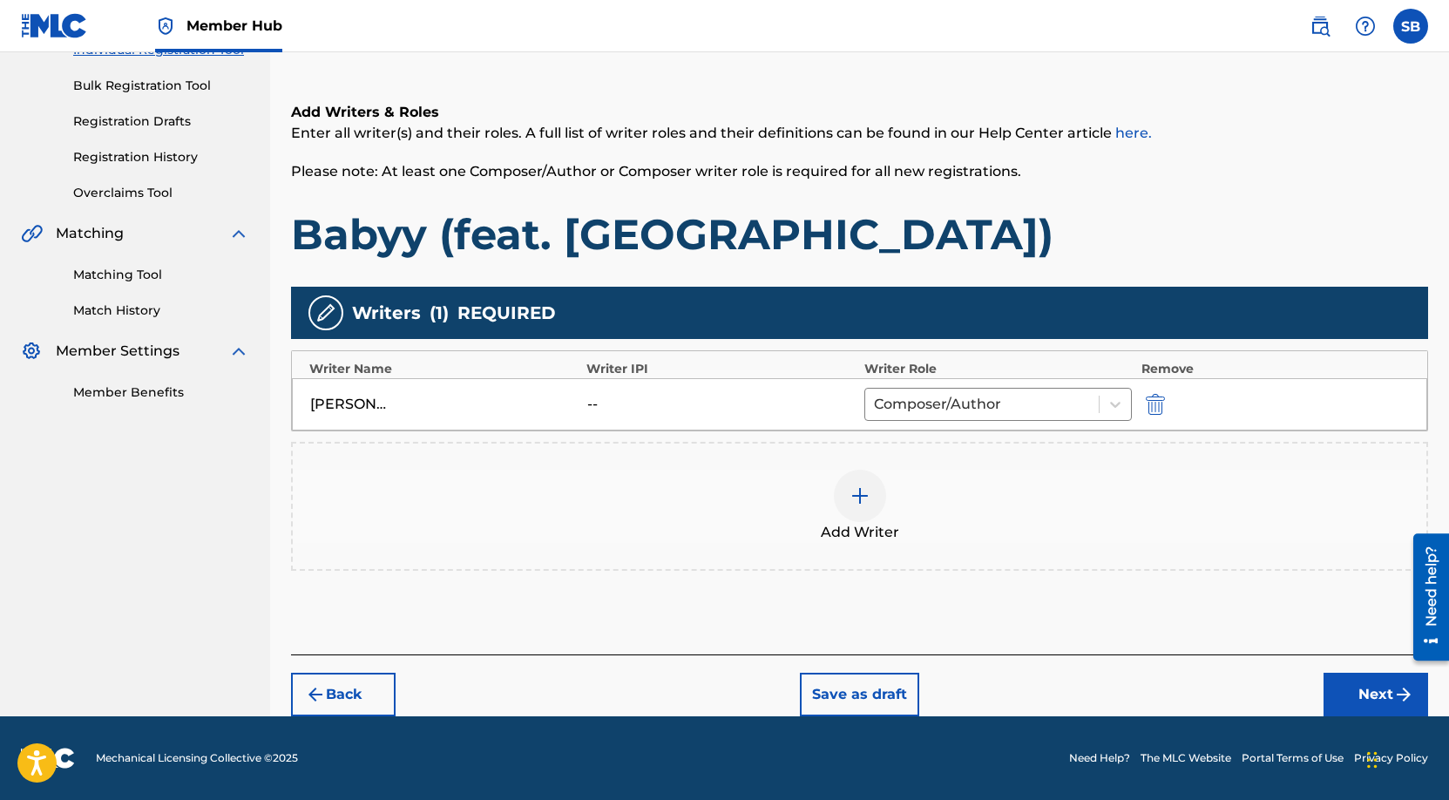
scroll to position [242, 0]
click at [1369, 684] on button "Next" at bounding box center [1376, 695] width 105 height 44
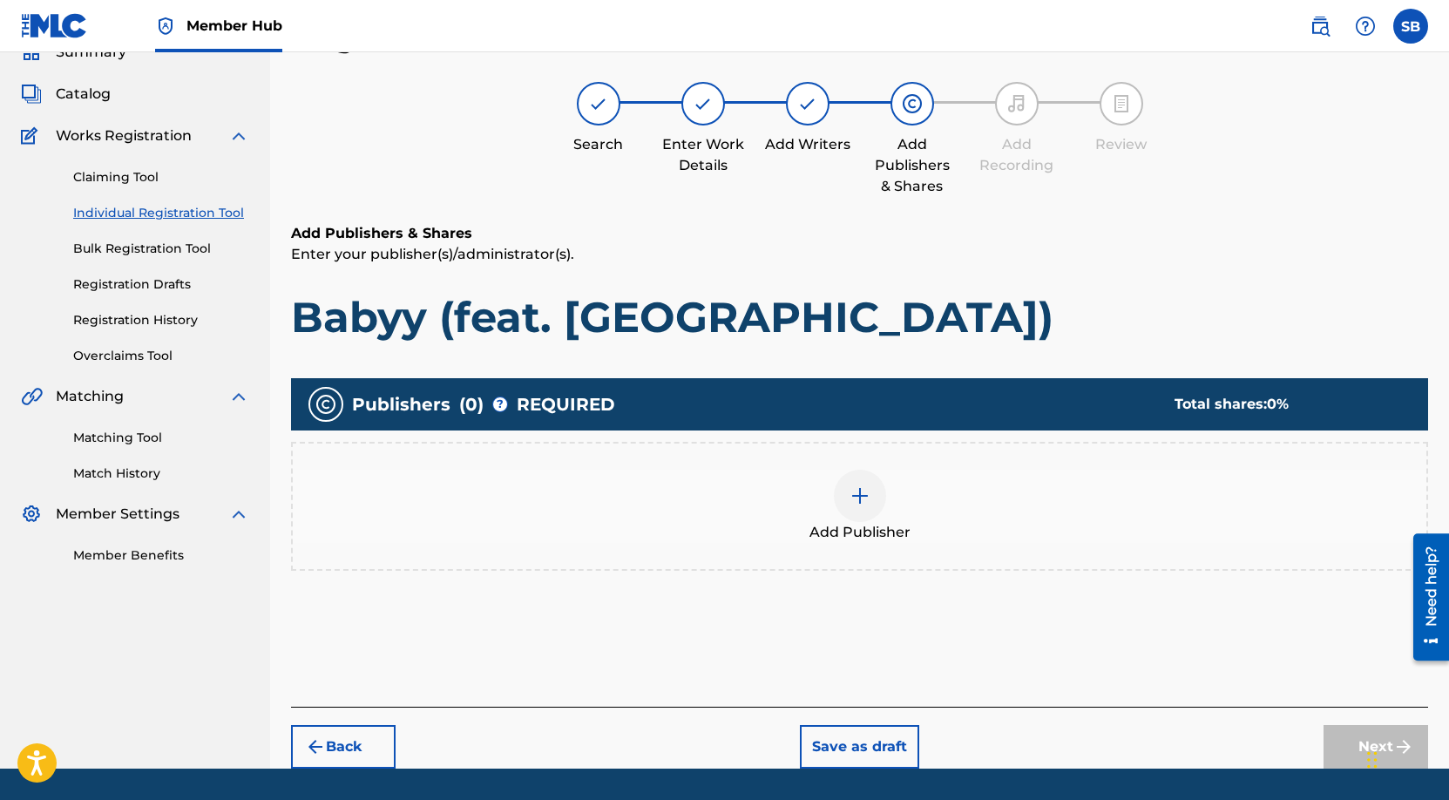
scroll to position [78, 0]
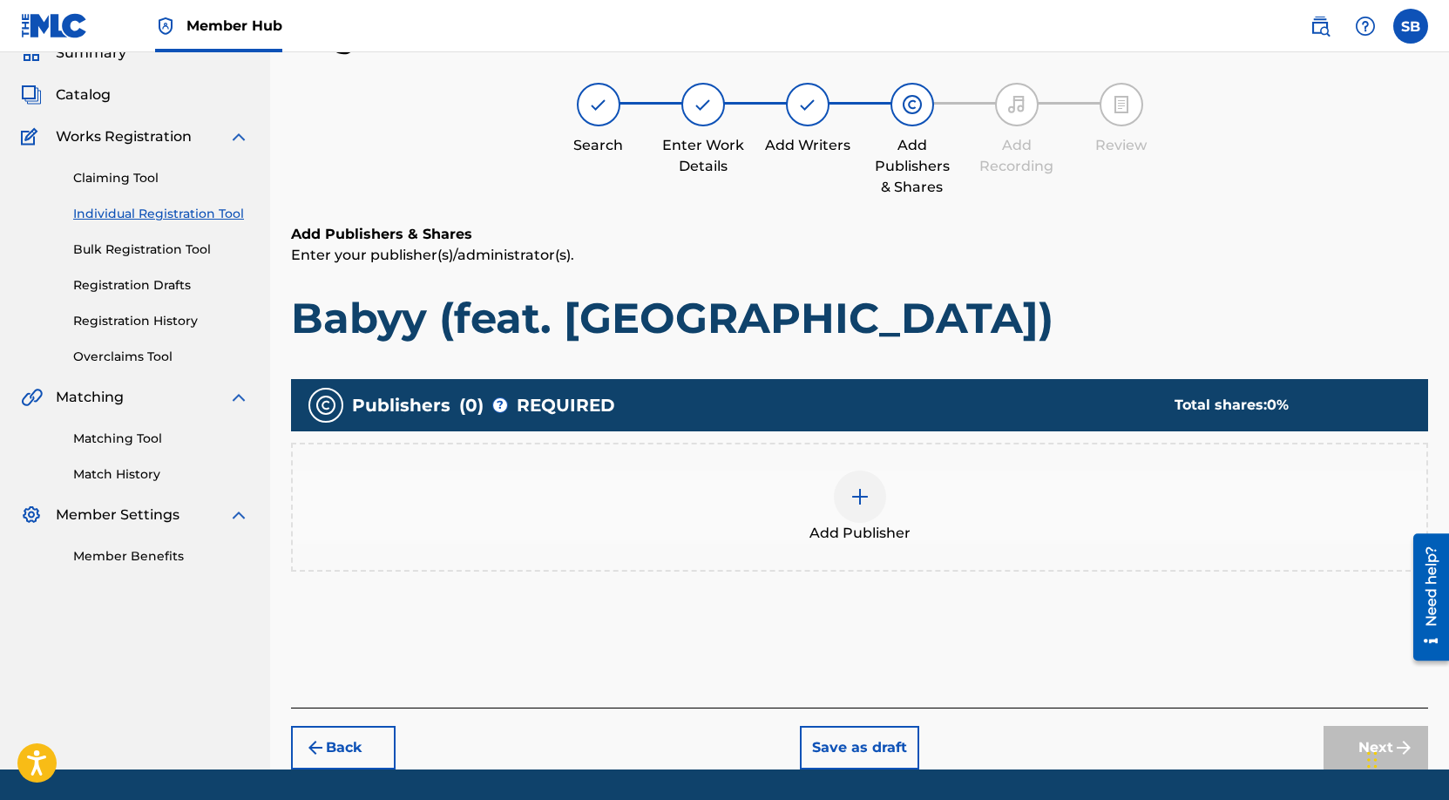
click at [935, 501] on div "Add Publisher" at bounding box center [860, 507] width 1134 height 73
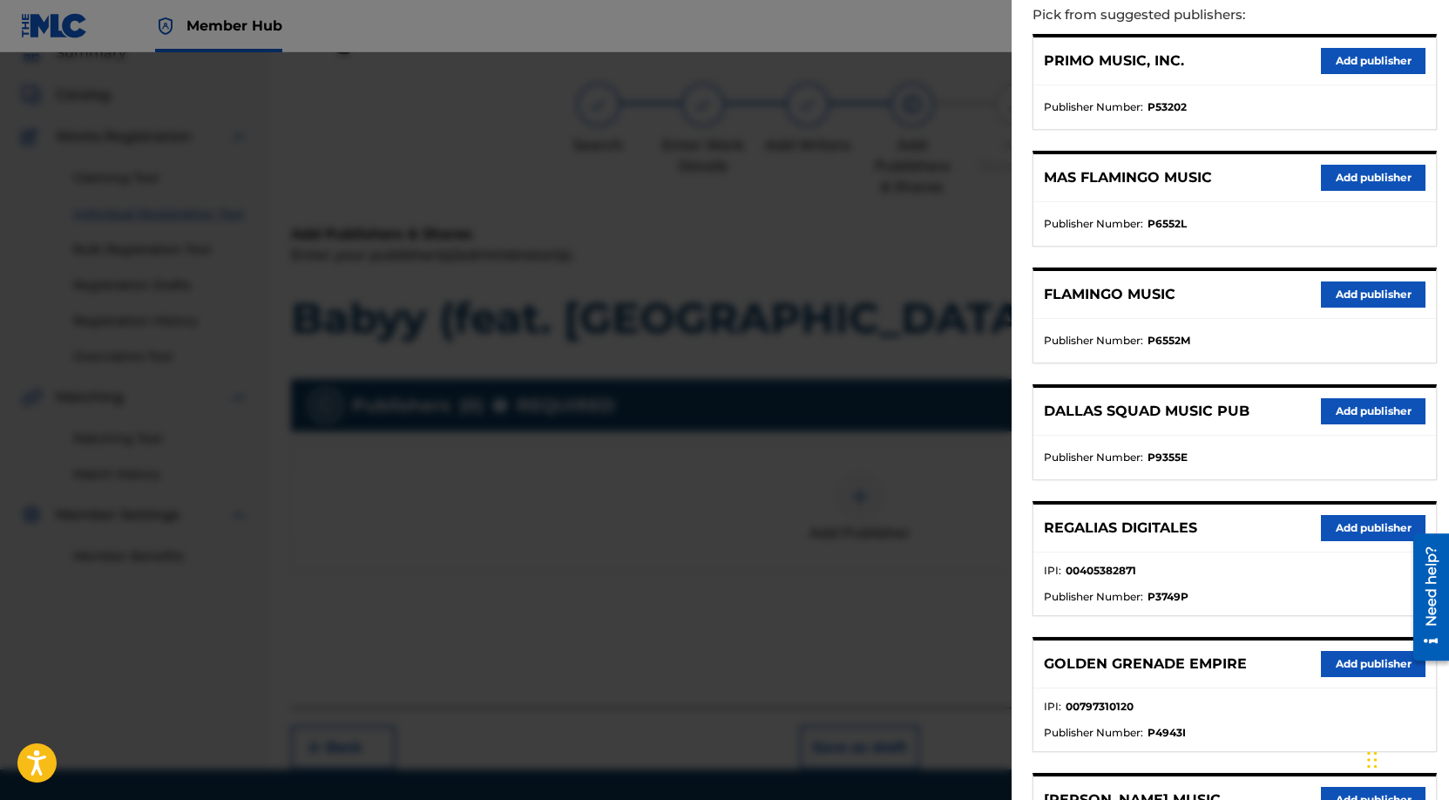
scroll to position [418, 0]
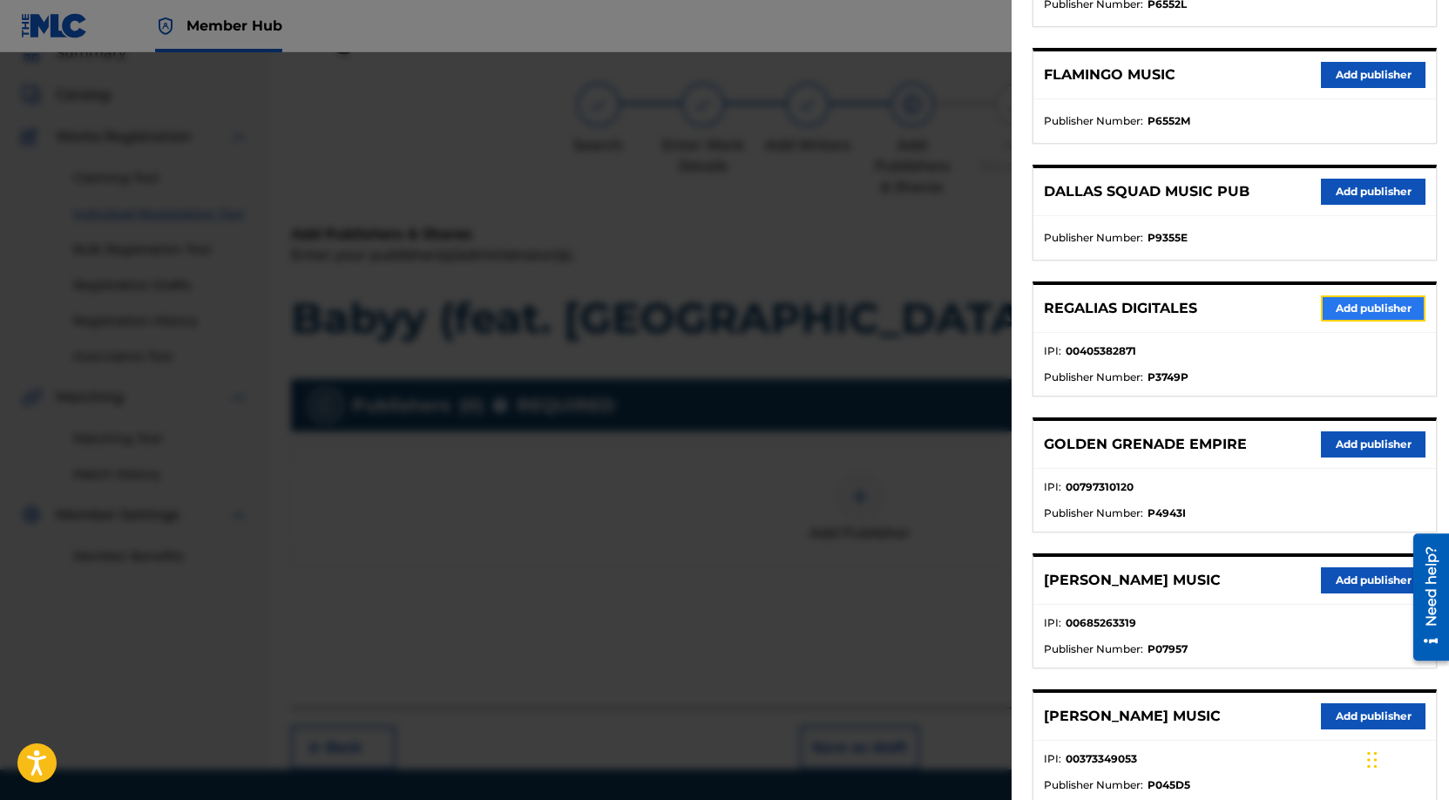
click at [1388, 311] on button "Add publisher" at bounding box center [1373, 308] width 105 height 26
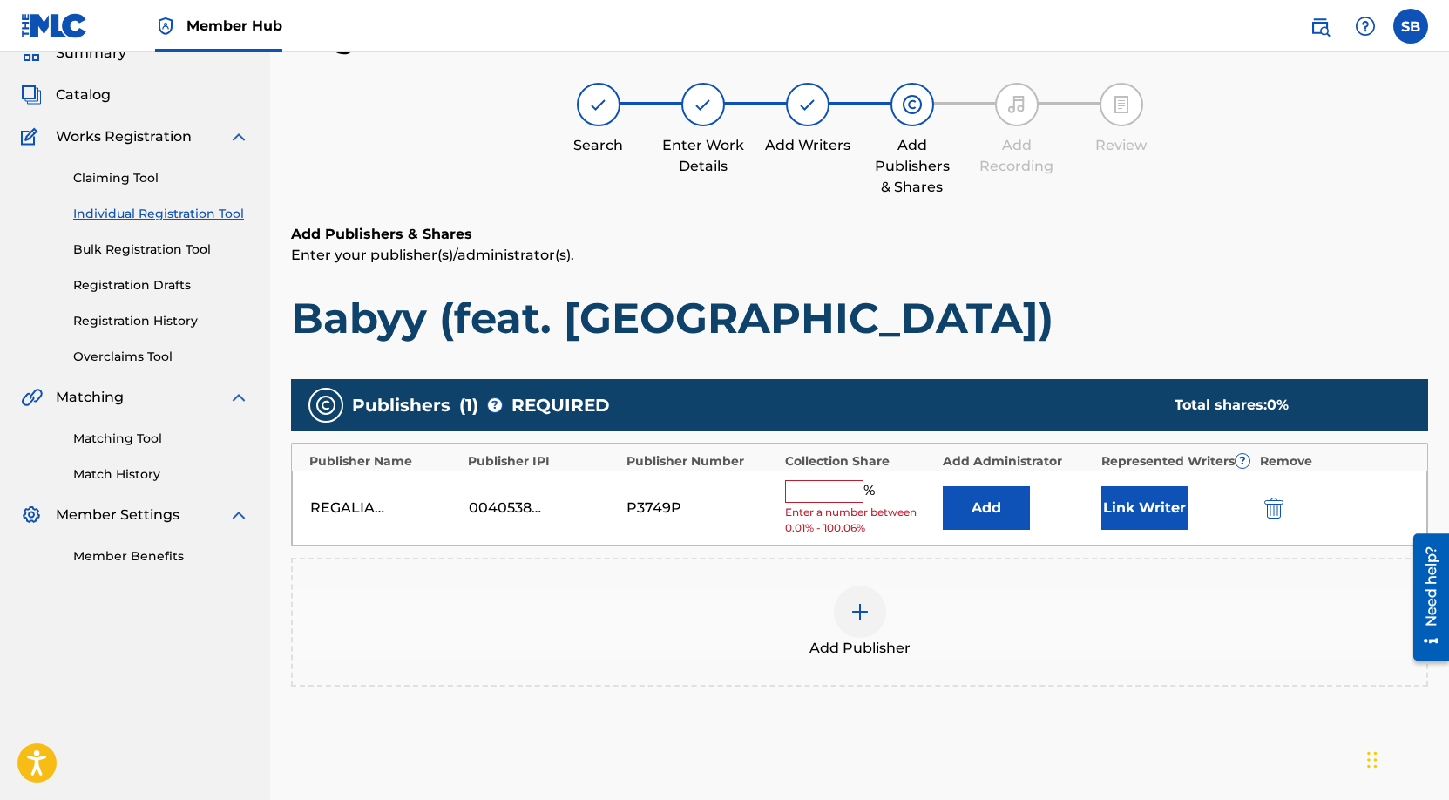
click at [823, 486] on input "text" at bounding box center [824, 491] width 78 height 23
type input "25"
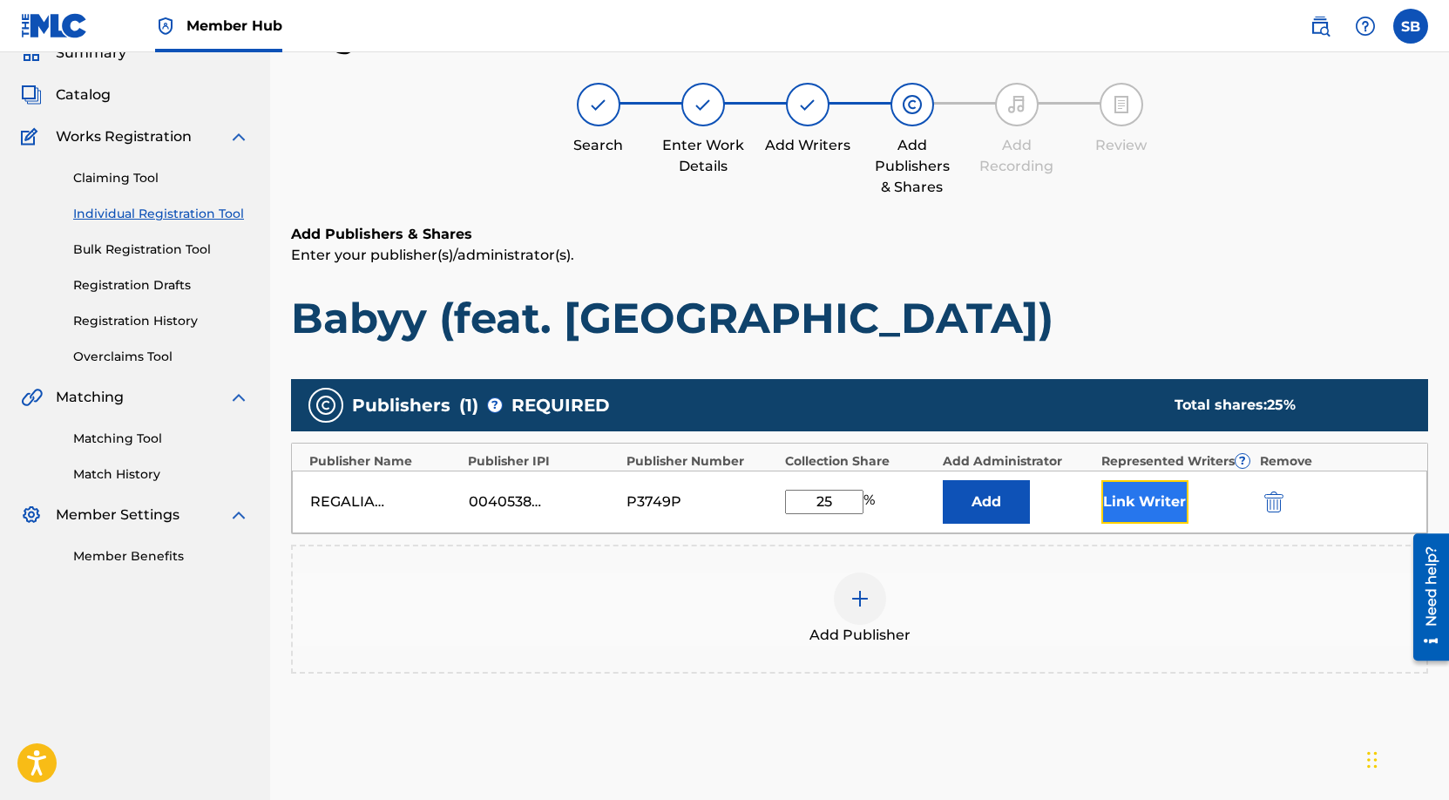
click at [1148, 508] on button "Link Writer" at bounding box center [1145, 502] width 87 height 44
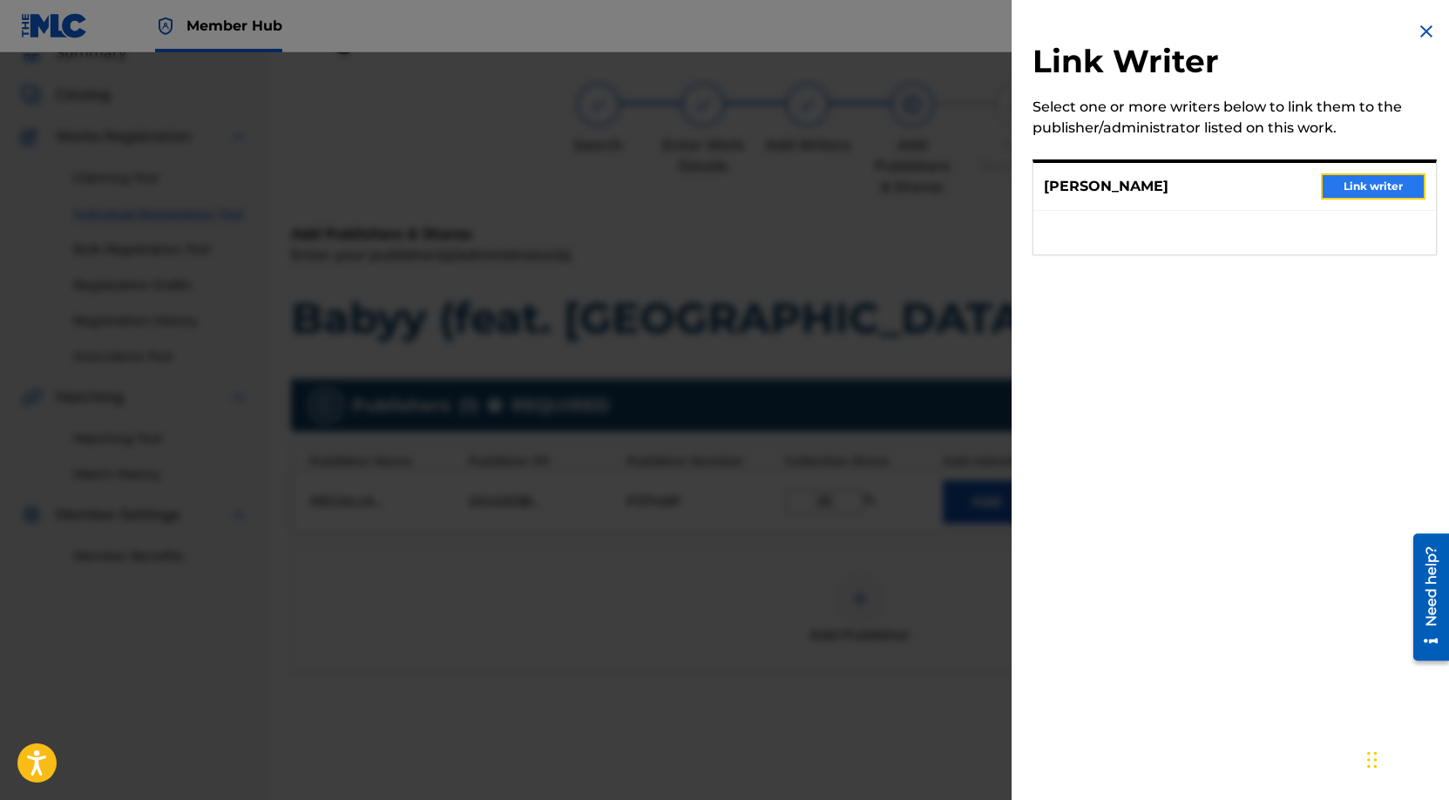
click at [1389, 187] on button "Link writer" at bounding box center [1373, 186] width 105 height 26
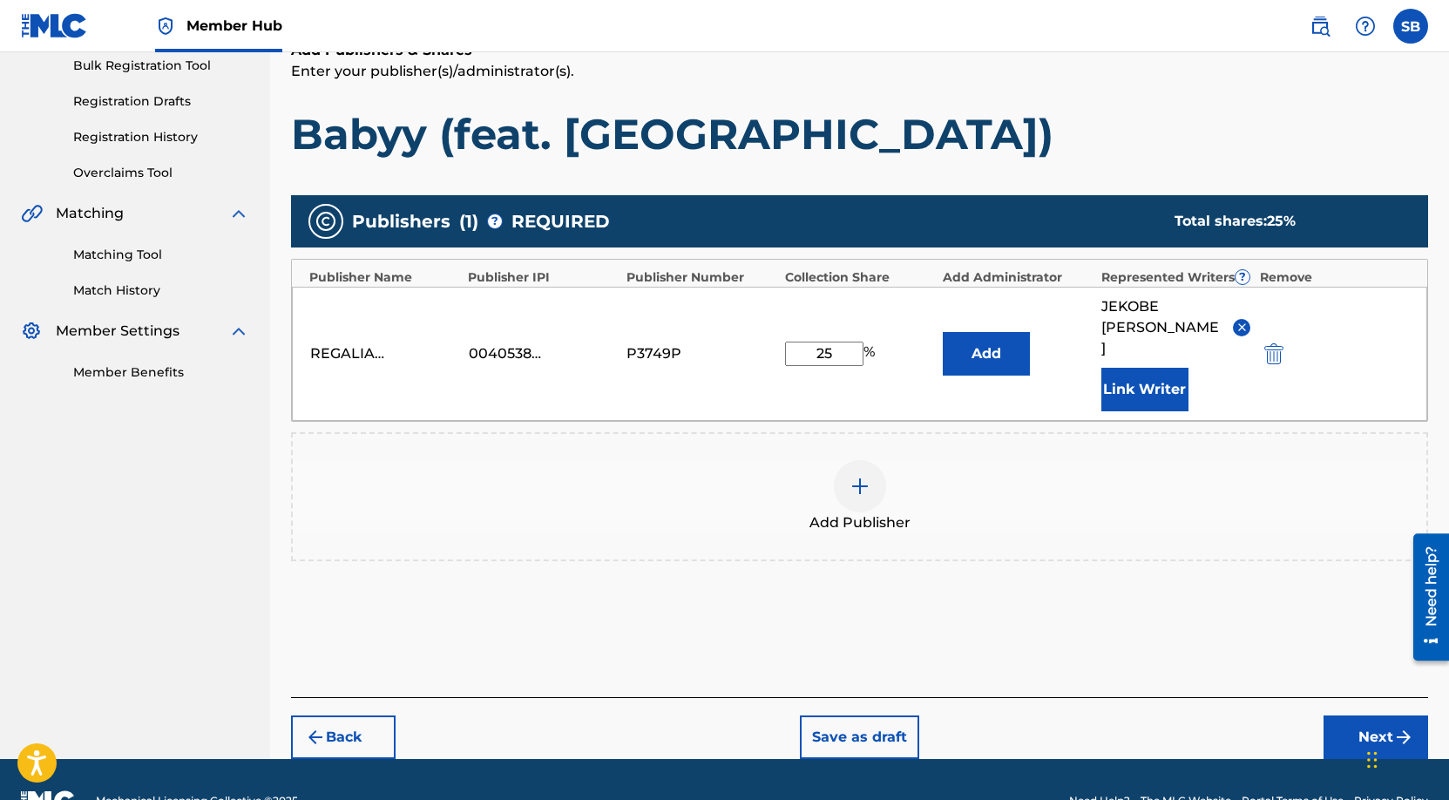
scroll to position [284, 0]
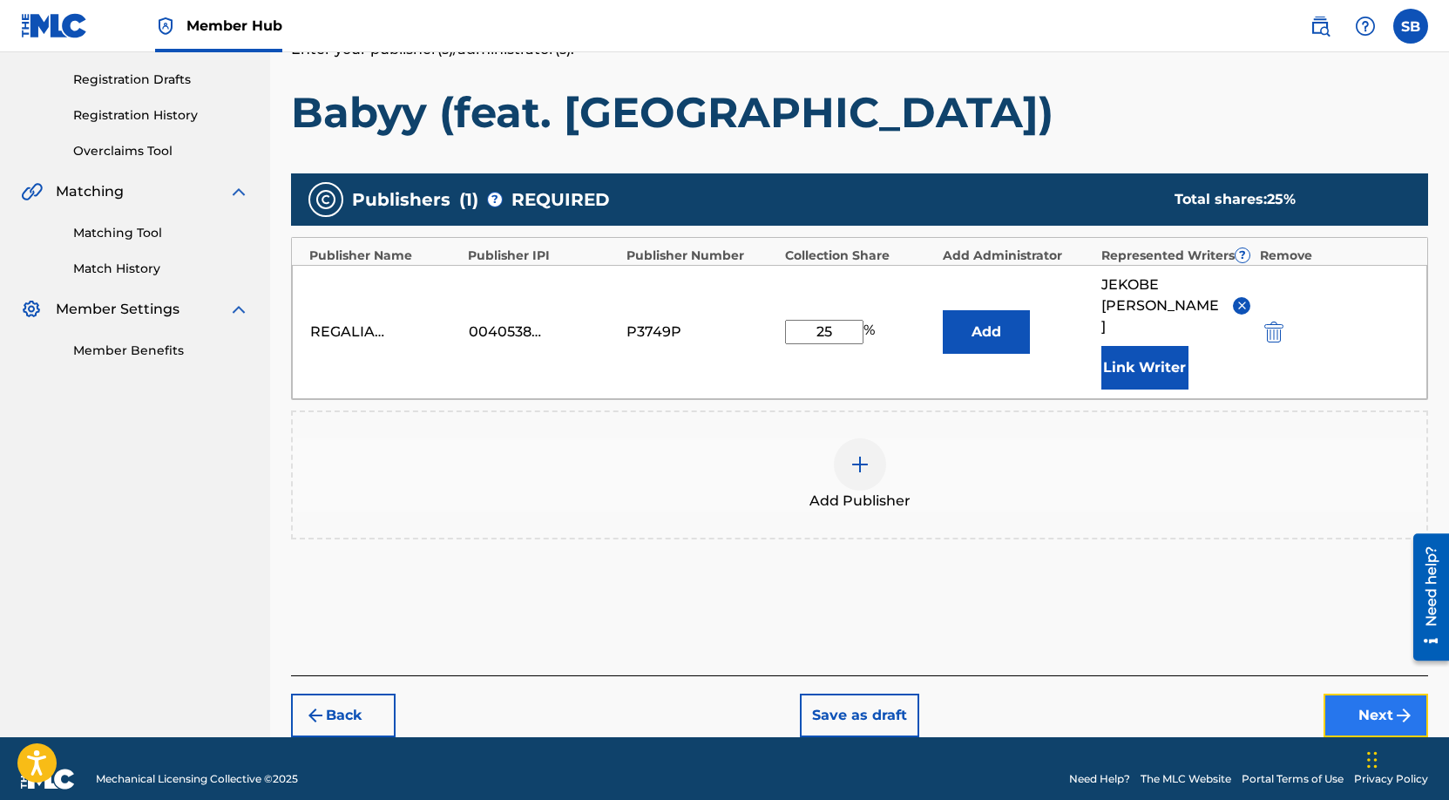
click at [1340, 694] on button "Next" at bounding box center [1376, 716] width 105 height 44
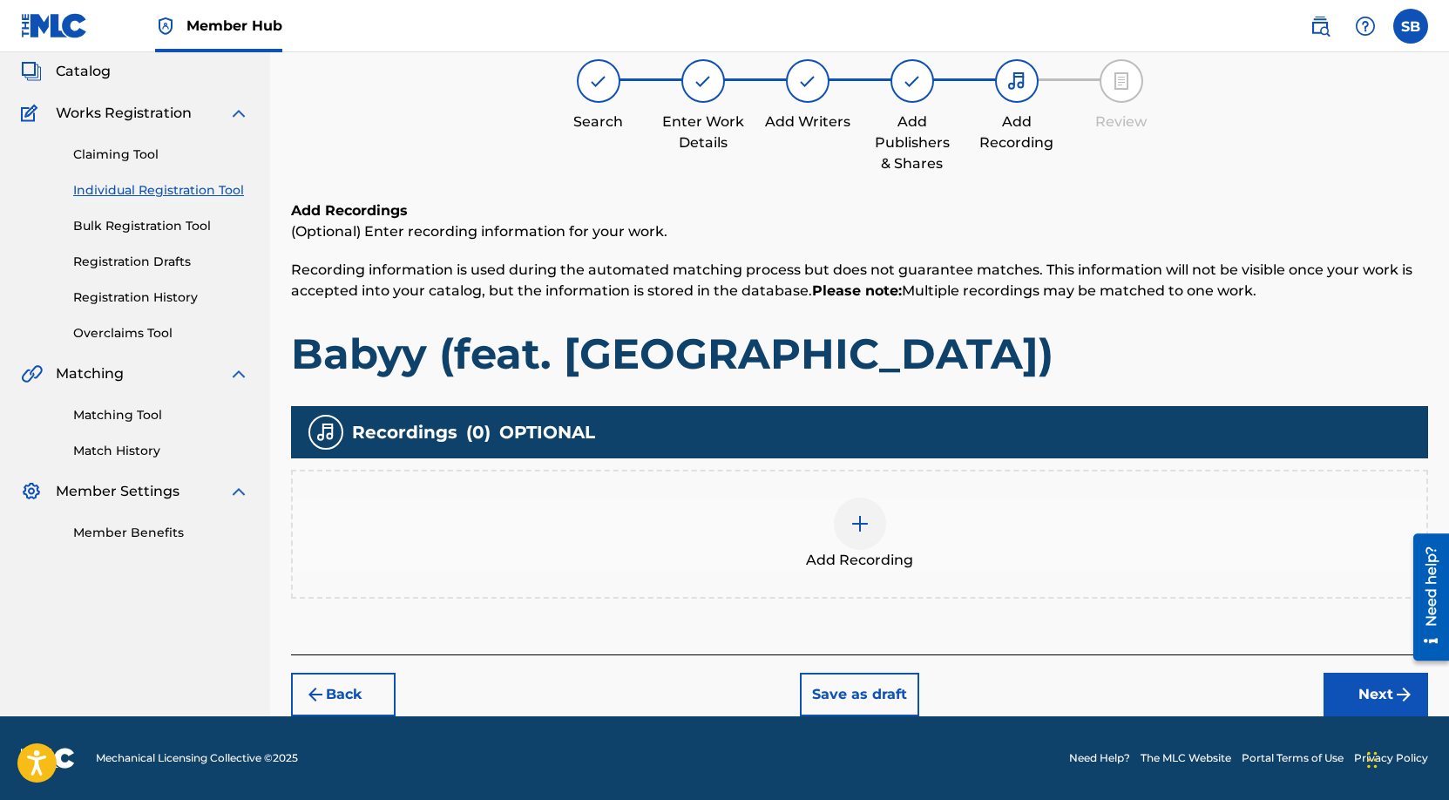
scroll to position [78, 0]
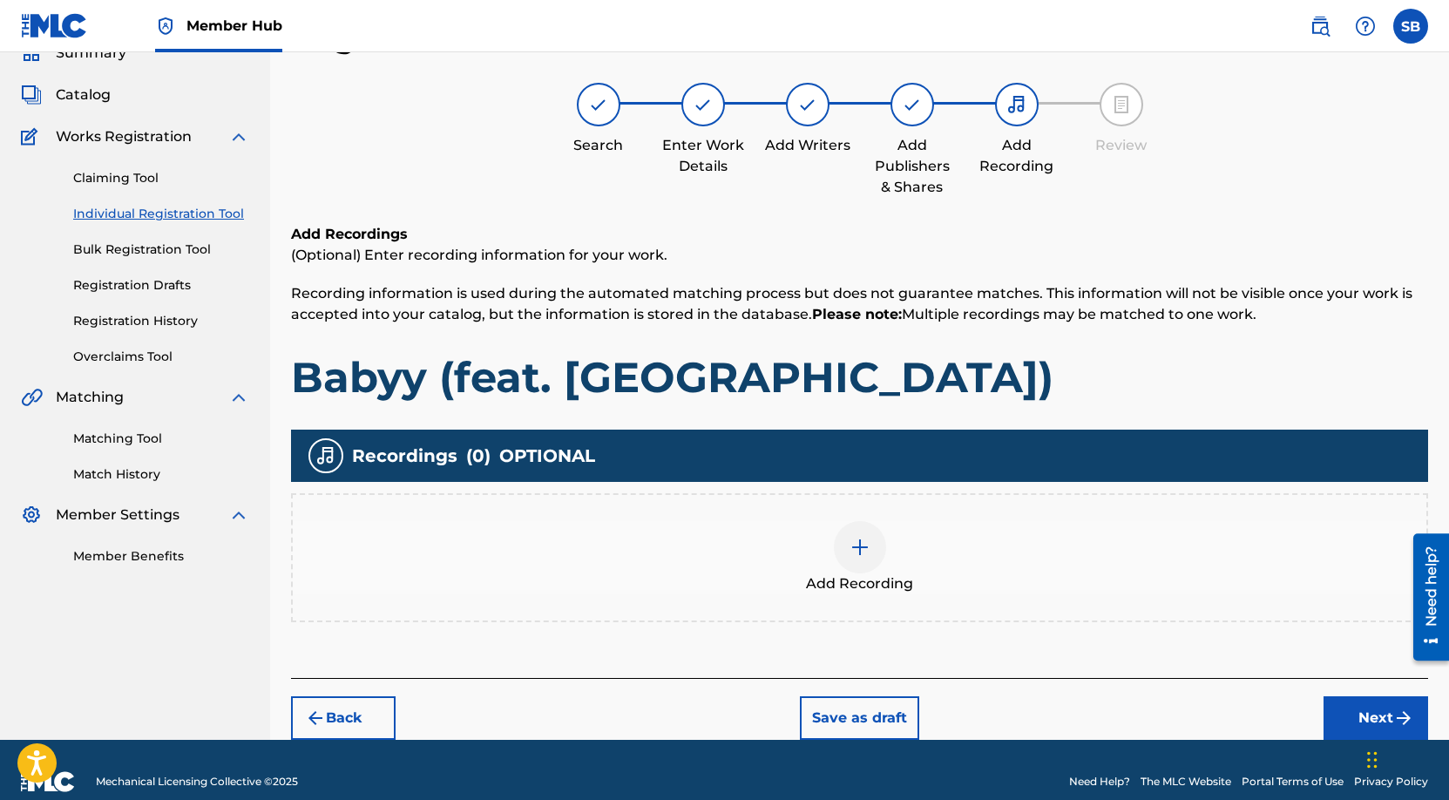
click at [884, 557] on div at bounding box center [860, 547] width 52 height 52
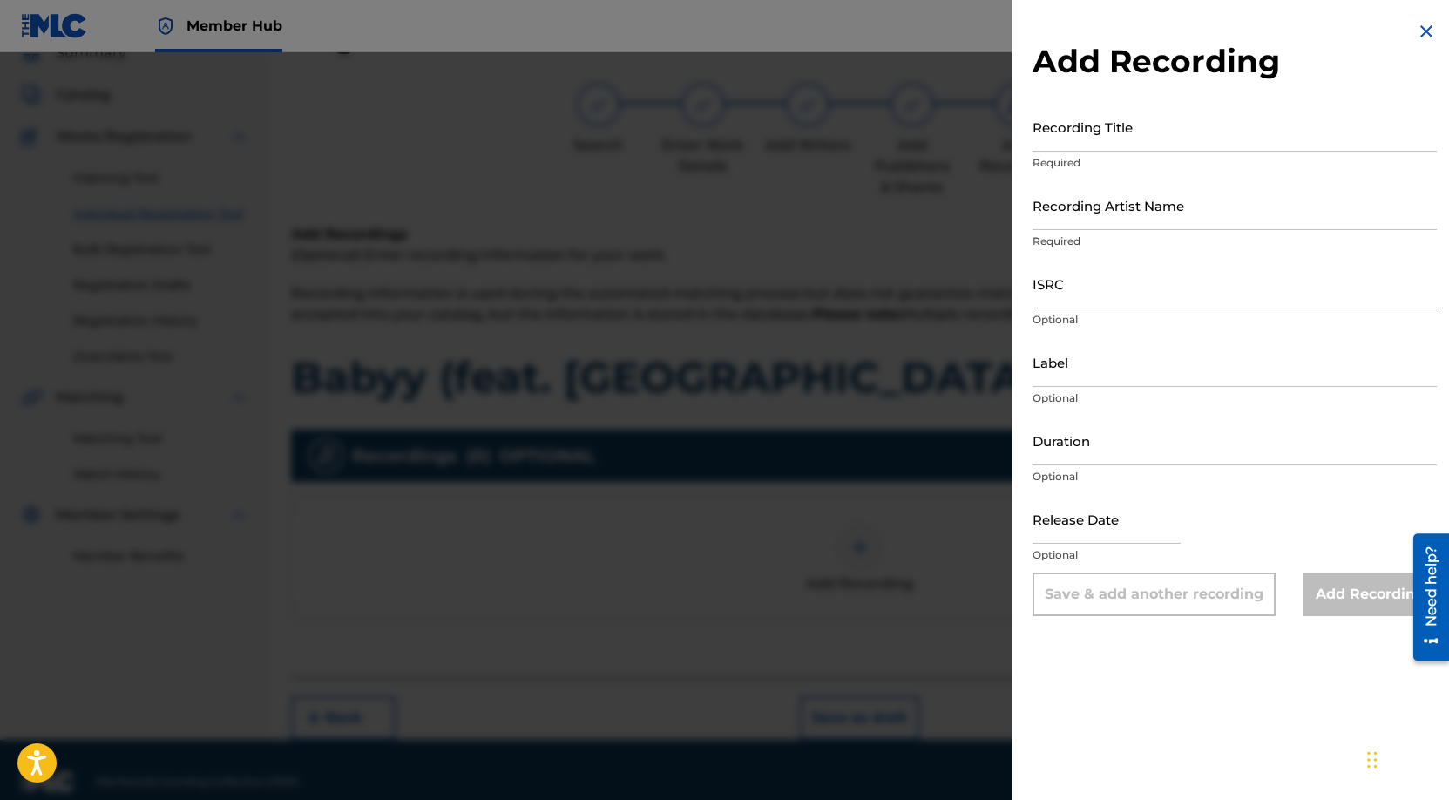
click at [1167, 298] on input "ISRC" at bounding box center [1235, 284] width 404 height 50
paste input "USUYG1758889"
type input "USUYG1758889"
click at [1296, 220] on input "Recording Artist Name" at bounding box center [1235, 205] width 404 height 50
paste input "hoodtrophy bino, Heembeezy"
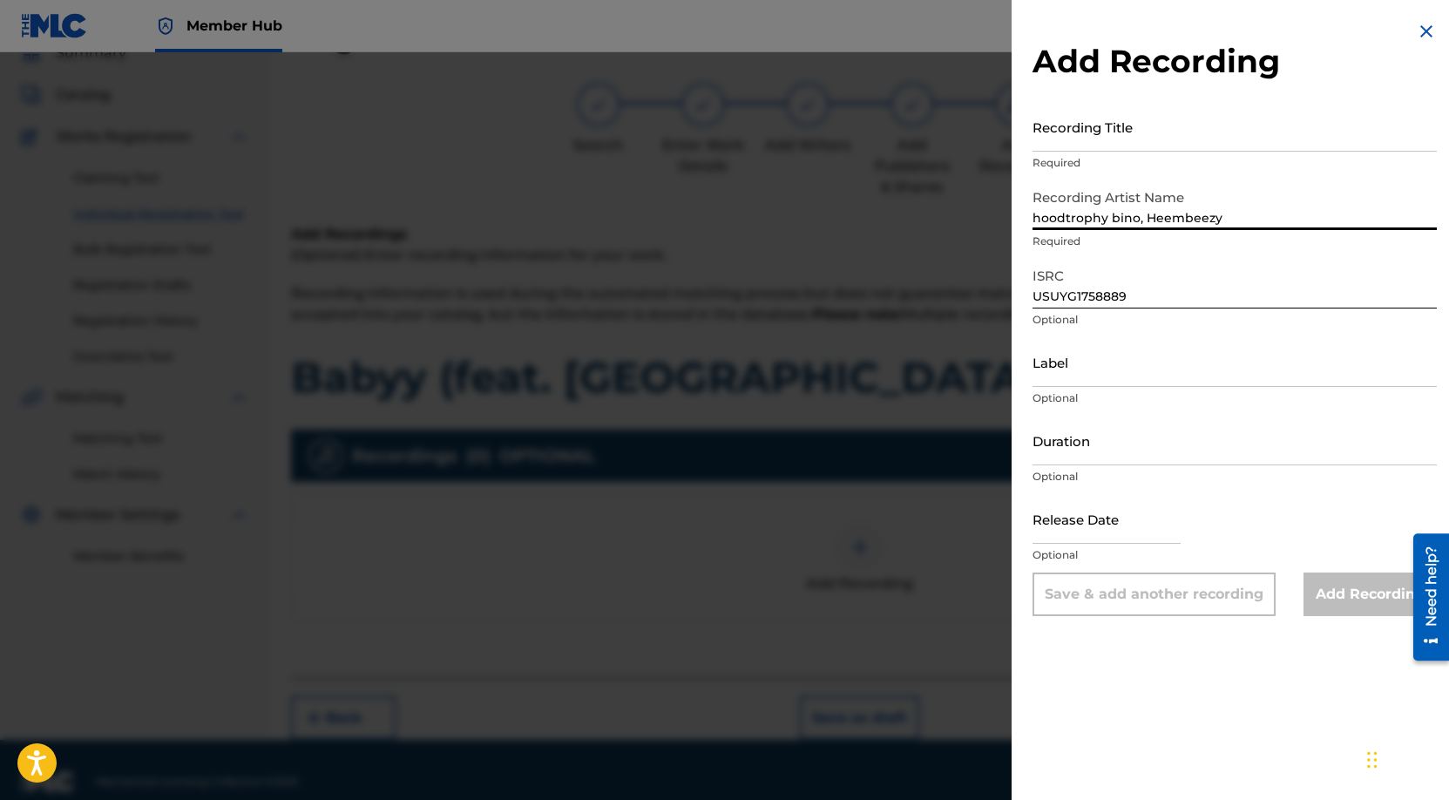
type input "hoodtrophy bino, Heembeezy"
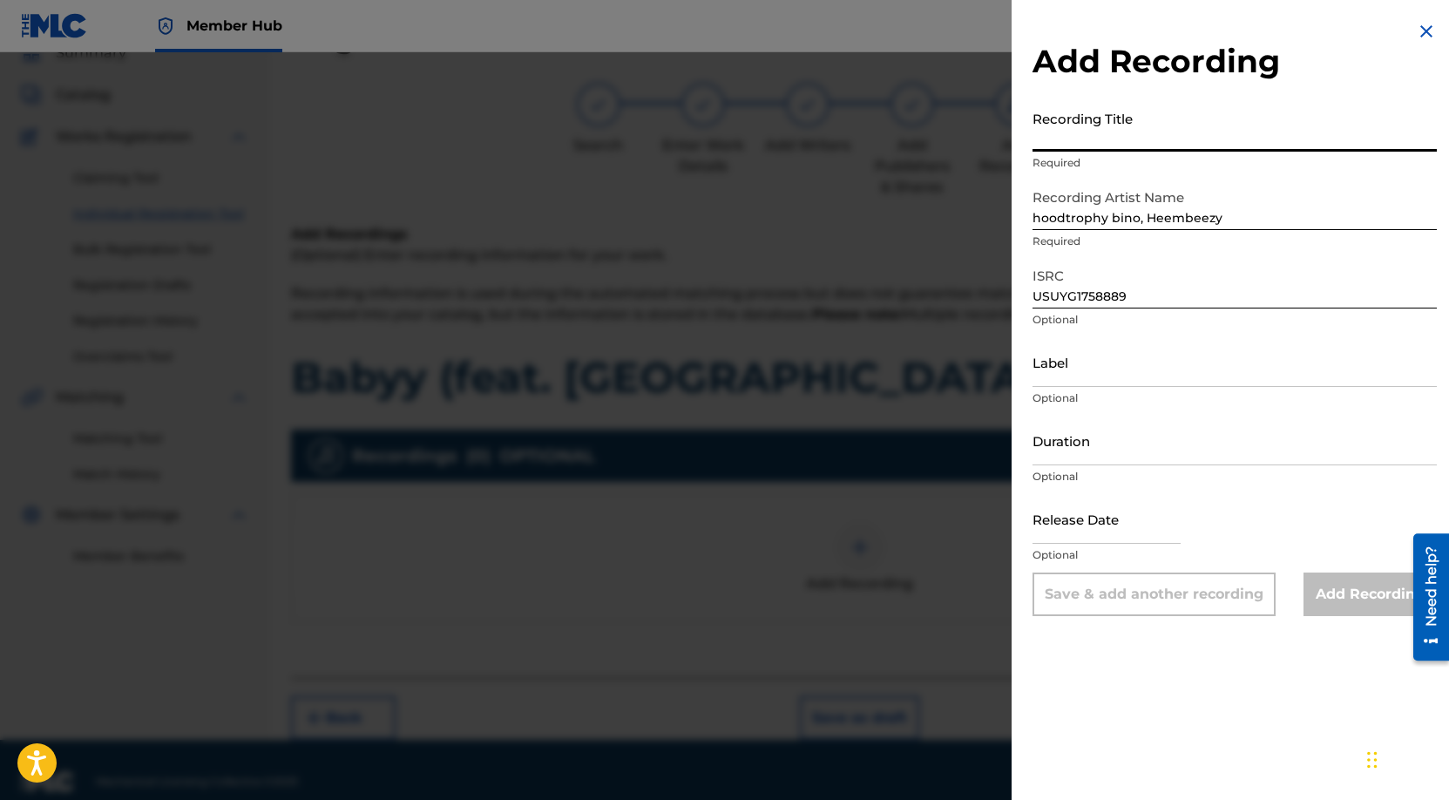
click at [1217, 145] on input "Recording Title" at bounding box center [1235, 127] width 404 height 50
paste input "Babyy (feat. [GEOGRAPHIC_DATA])"
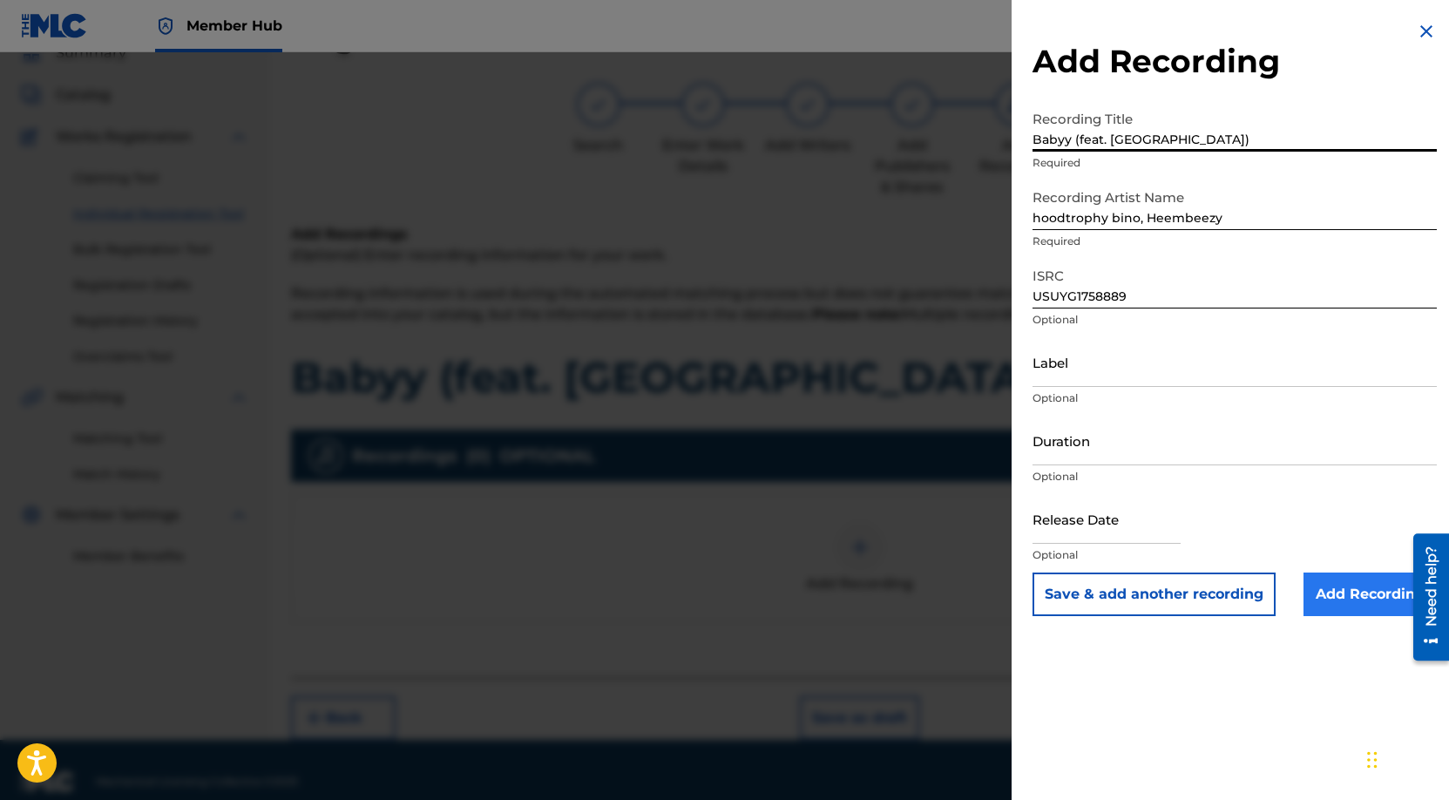
type input "Babyy (feat. [GEOGRAPHIC_DATA])"
click at [1361, 577] on input "Add Recording" at bounding box center [1370, 595] width 133 height 44
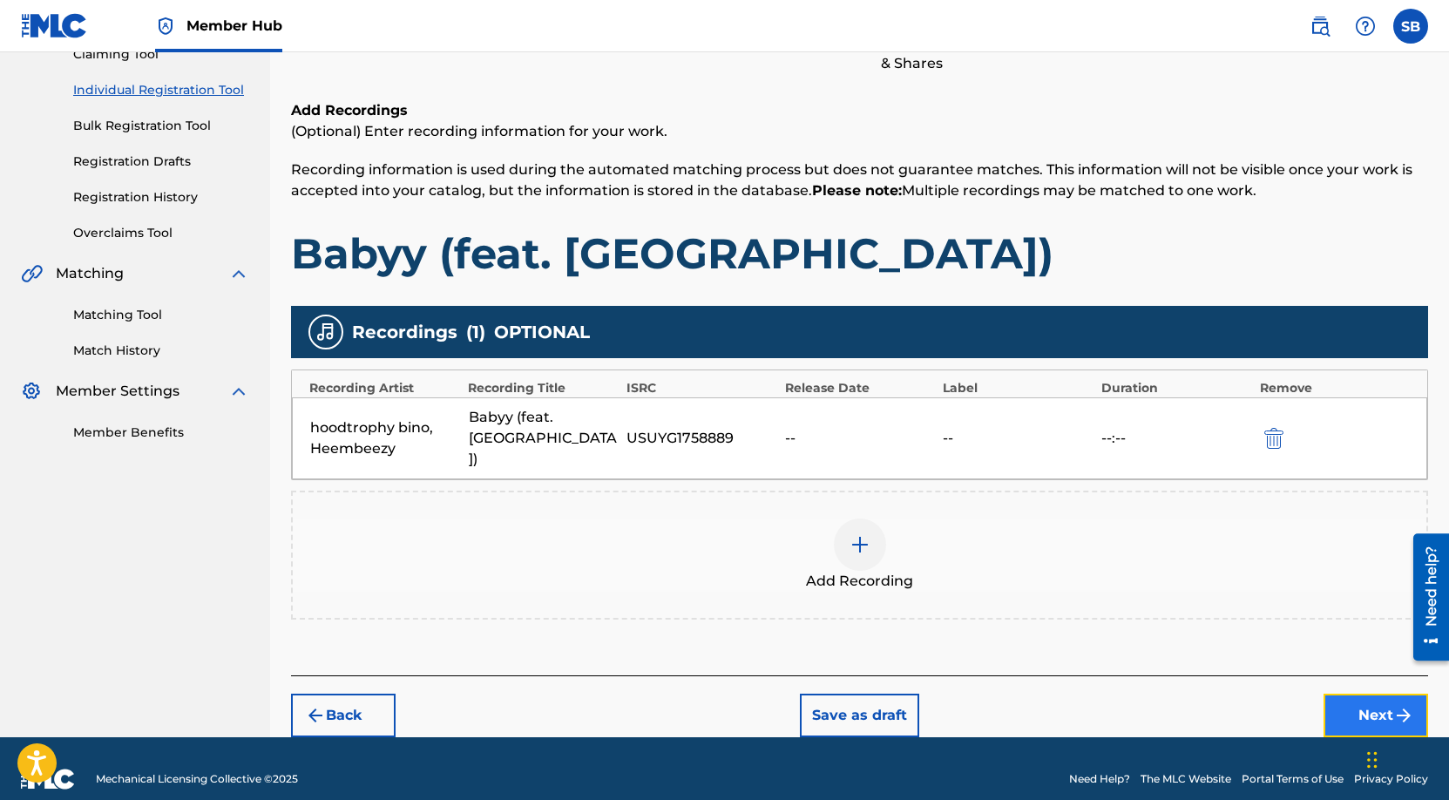
click at [1363, 694] on button "Next" at bounding box center [1376, 716] width 105 height 44
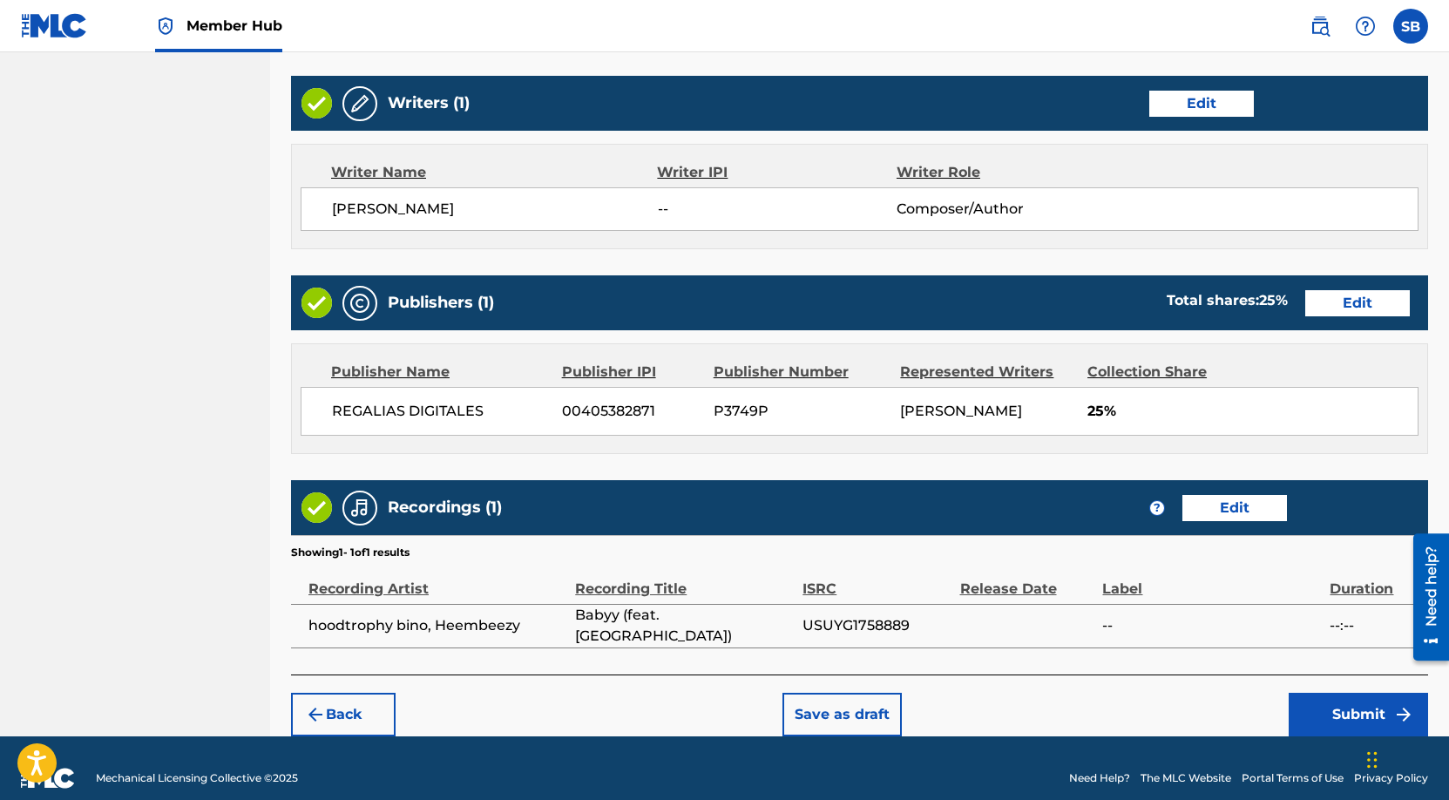
scroll to position [674, 0]
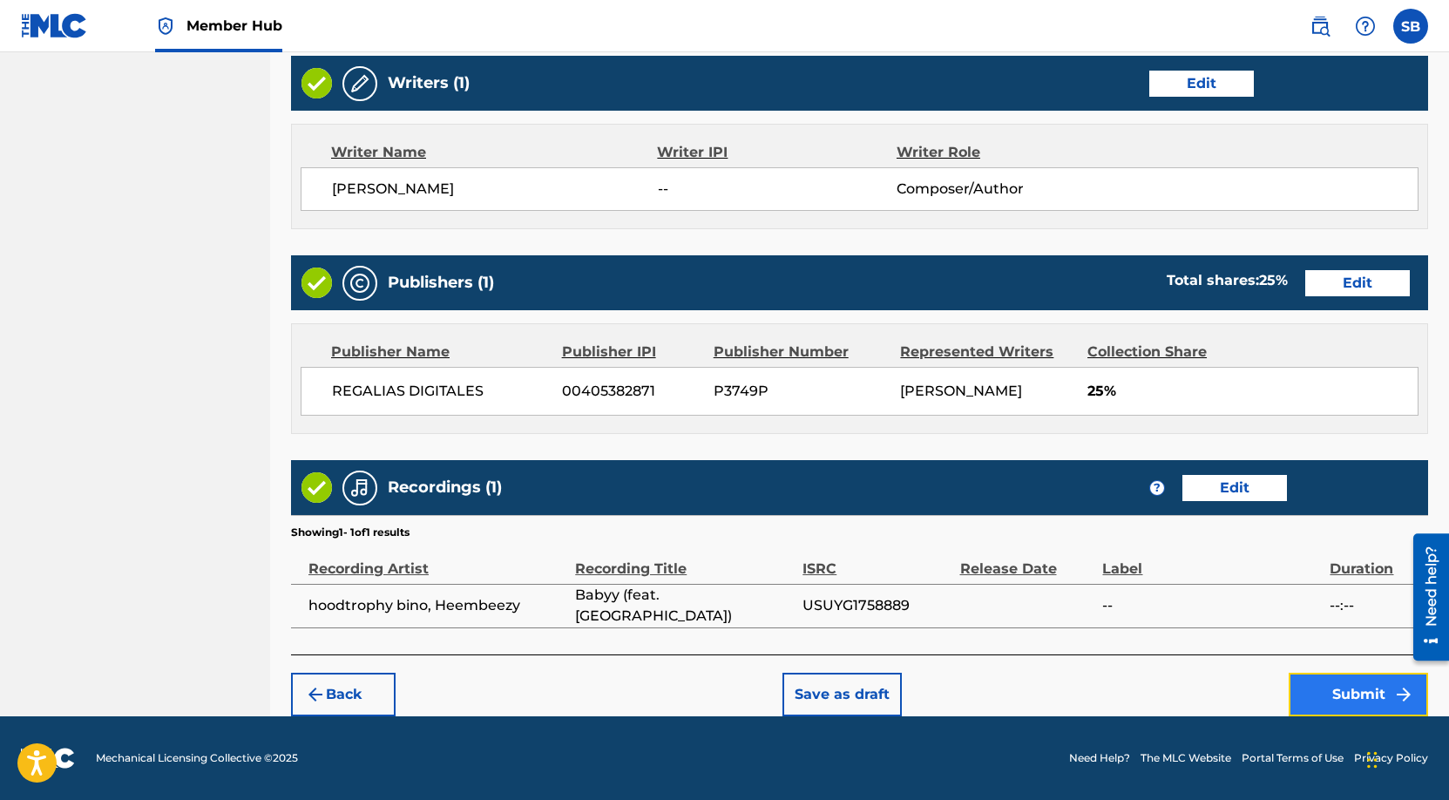
click at [1343, 689] on button "Submit" at bounding box center [1358, 695] width 139 height 44
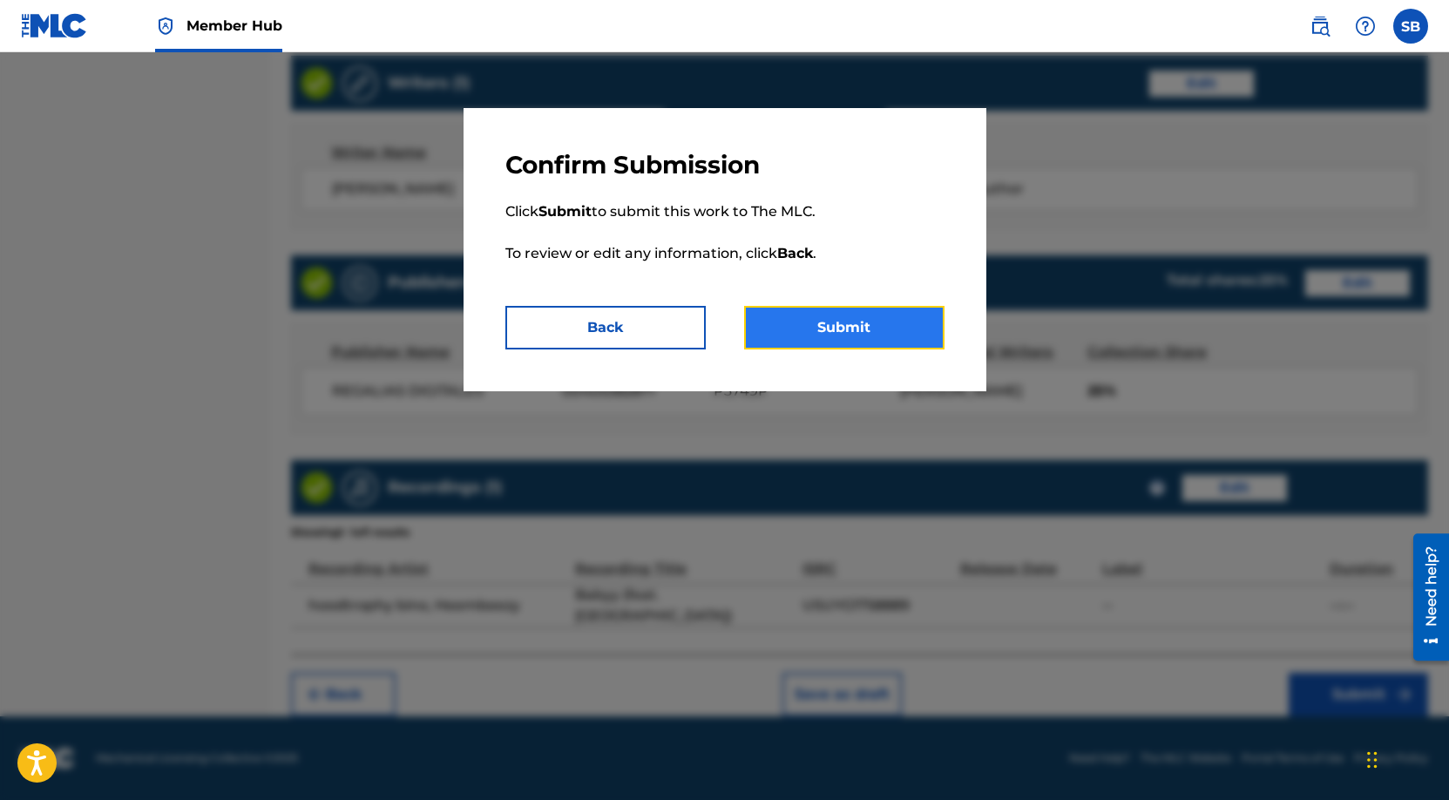
click at [869, 322] on button "Submit" at bounding box center [844, 328] width 200 height 44
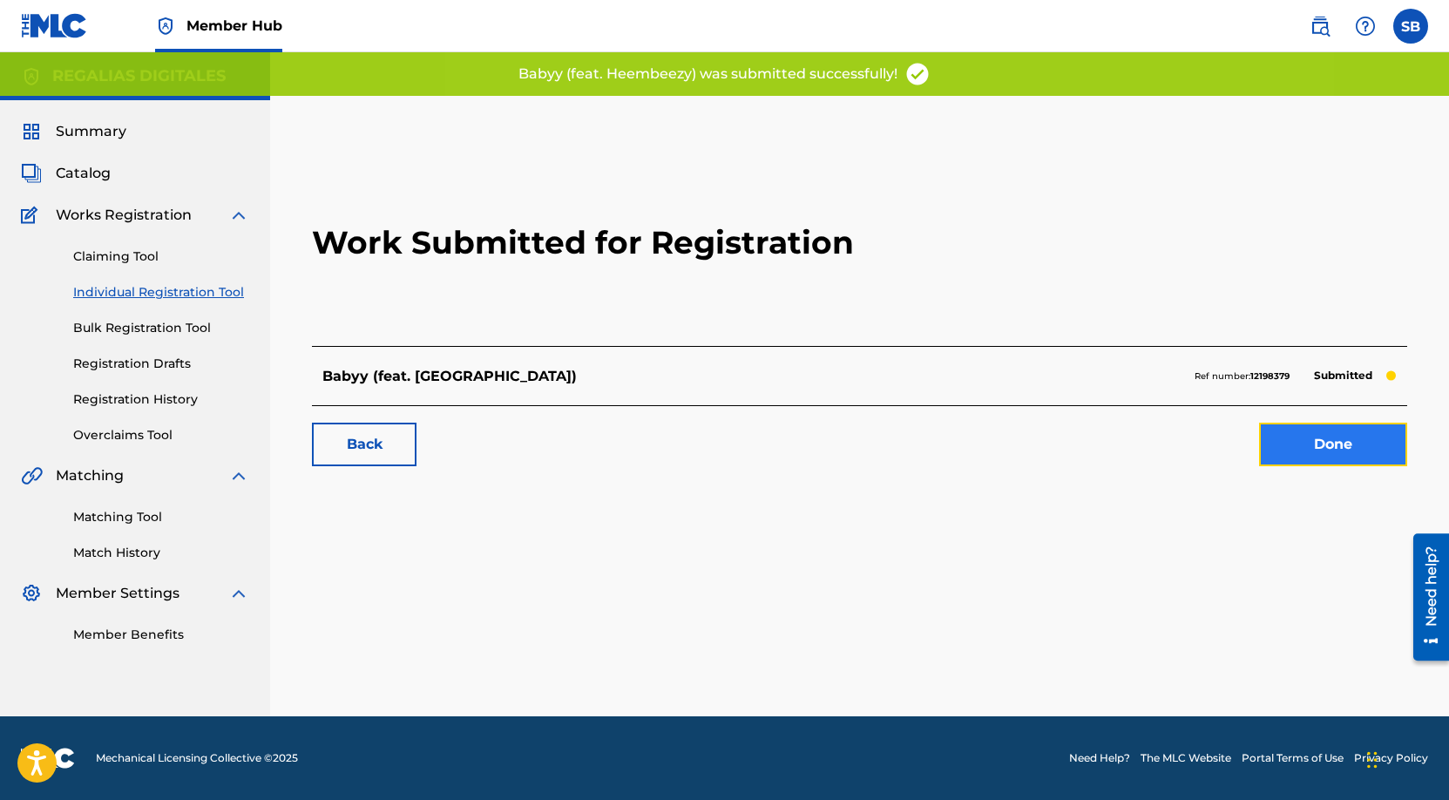
click at [1354, 443] on link "Done" at bounding box center [1333, 445] width 148 height 44
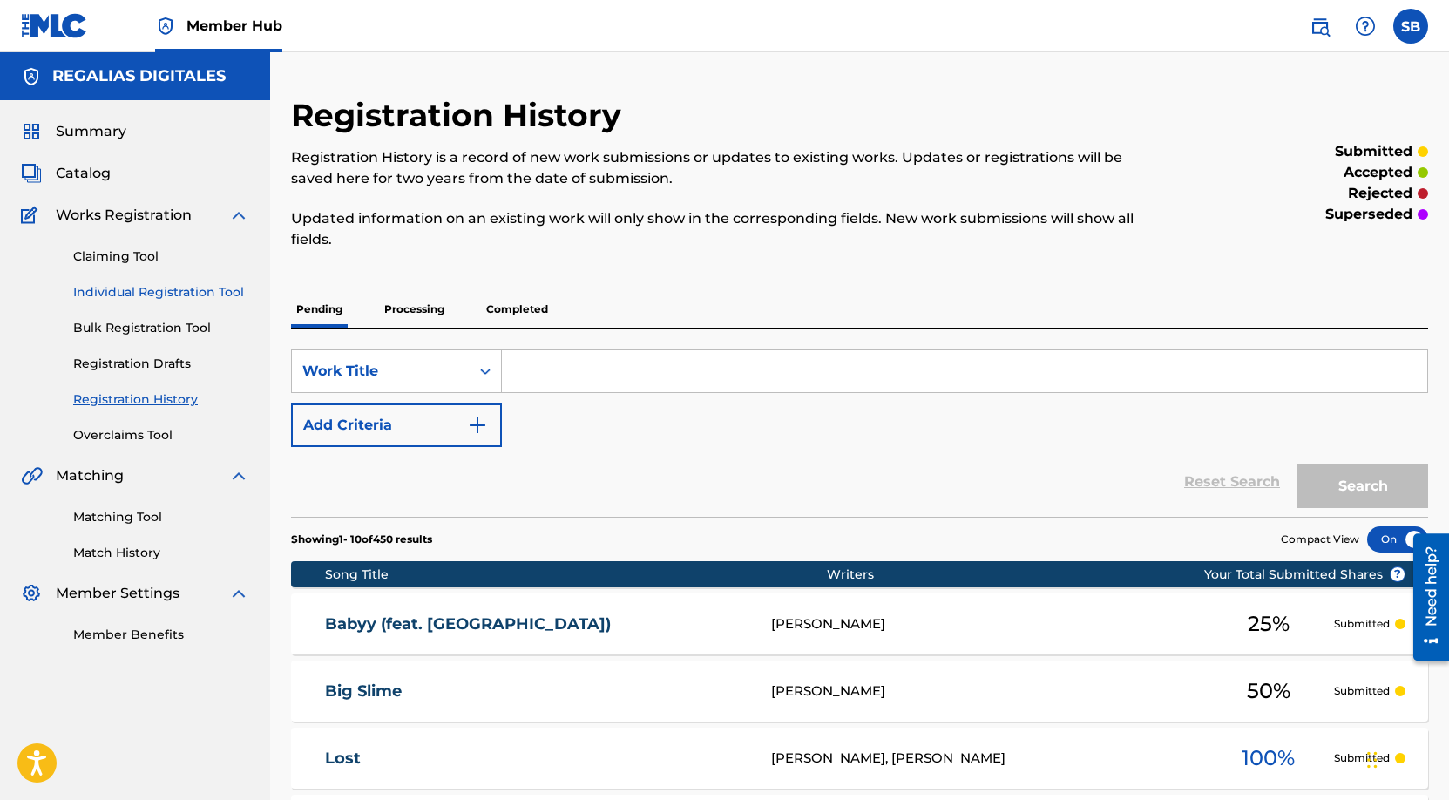
click at [213, 291] on link "Individual Registration Tool" at bounding box center [161, 292] width 176 height 18
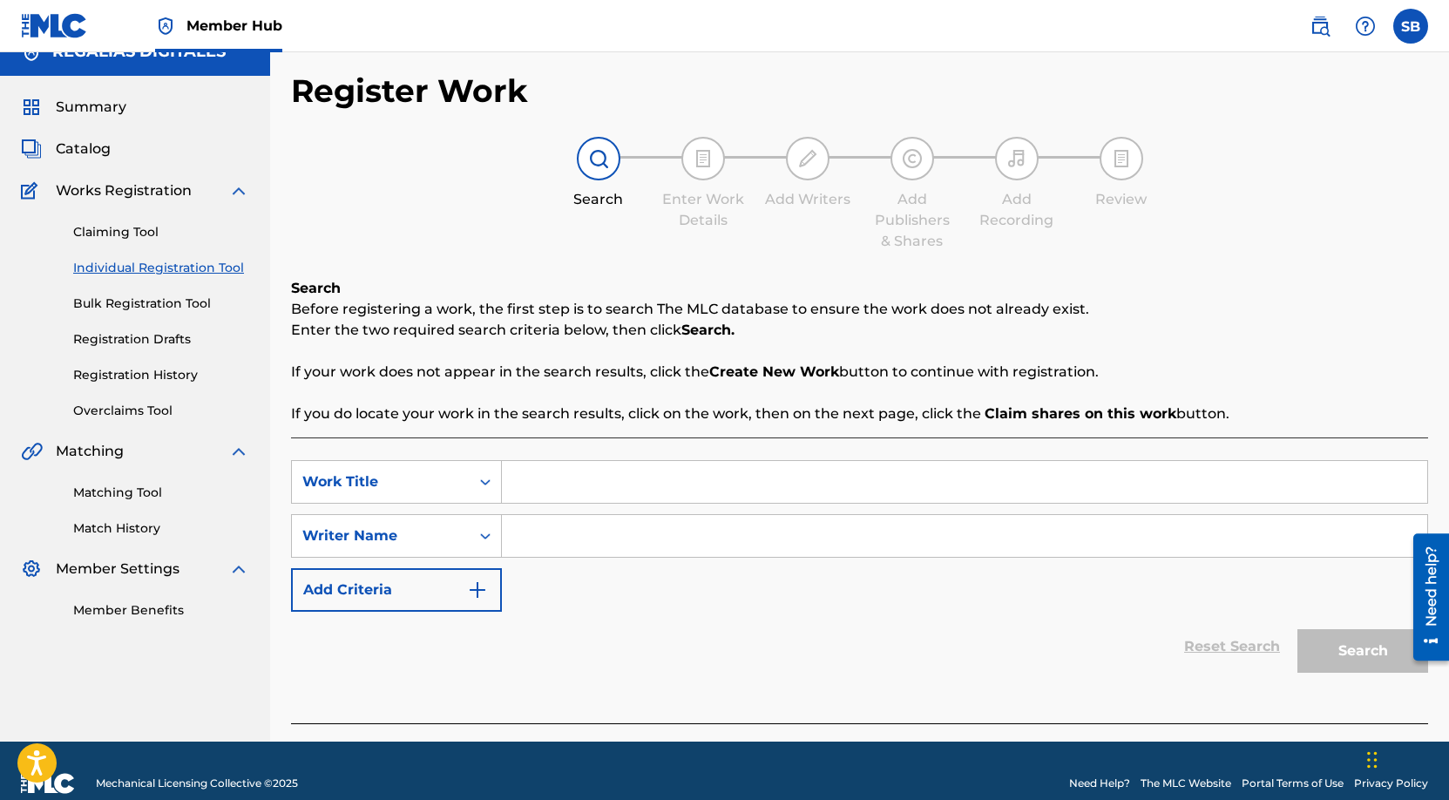
scroll to position [50, 0]
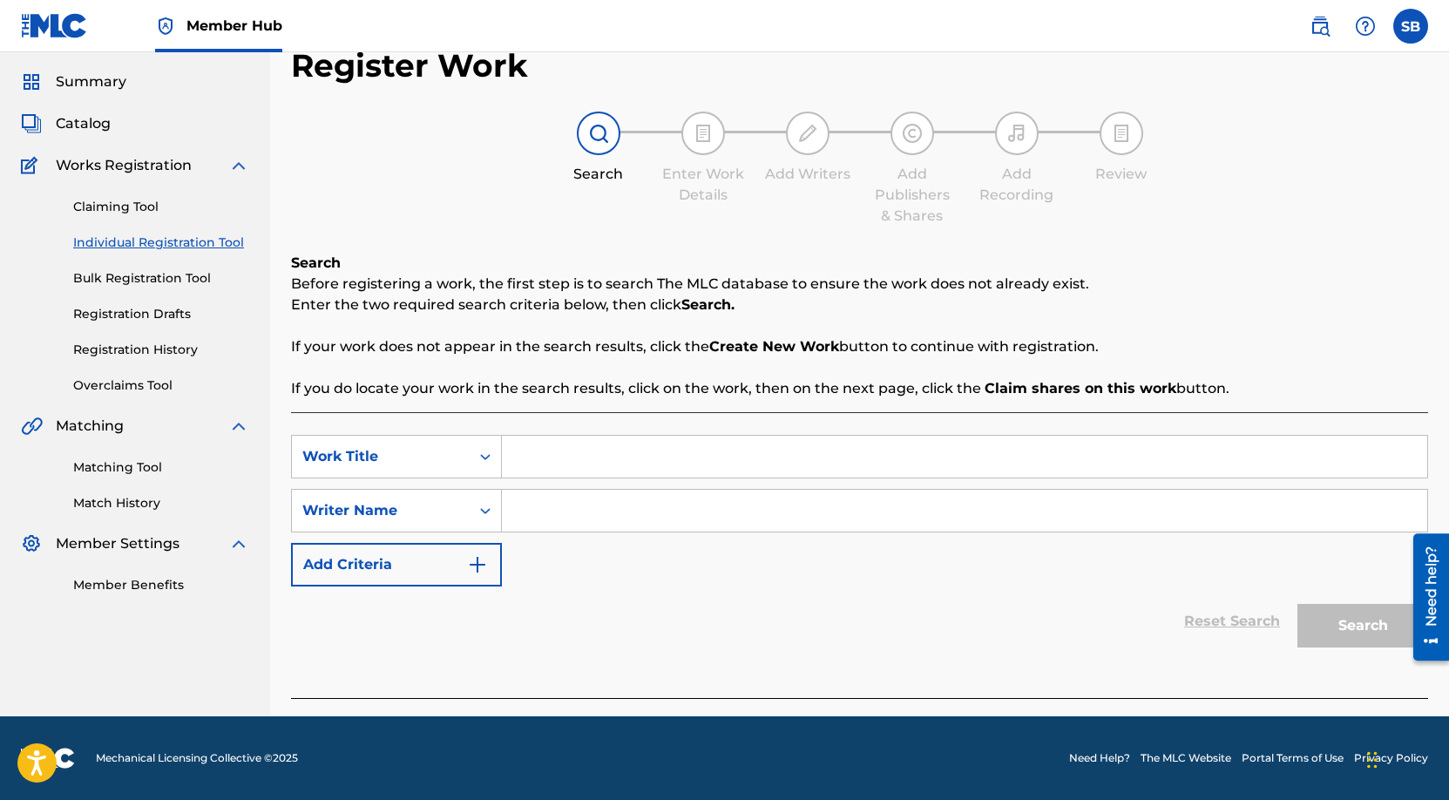
click at [602, 460] on input "Search Form" at bounding box center [965, 457] width 926 height 42
paste input "Nothing More Nothing Less"
type input "Nothing More Nothing Less"
click at [631, 517] on input "Search Form" at bounding box center [965, 511] width 926 height 42
click at [712, 508] on input "Search Form" at bounding box center [965, 511] width 926 height 42
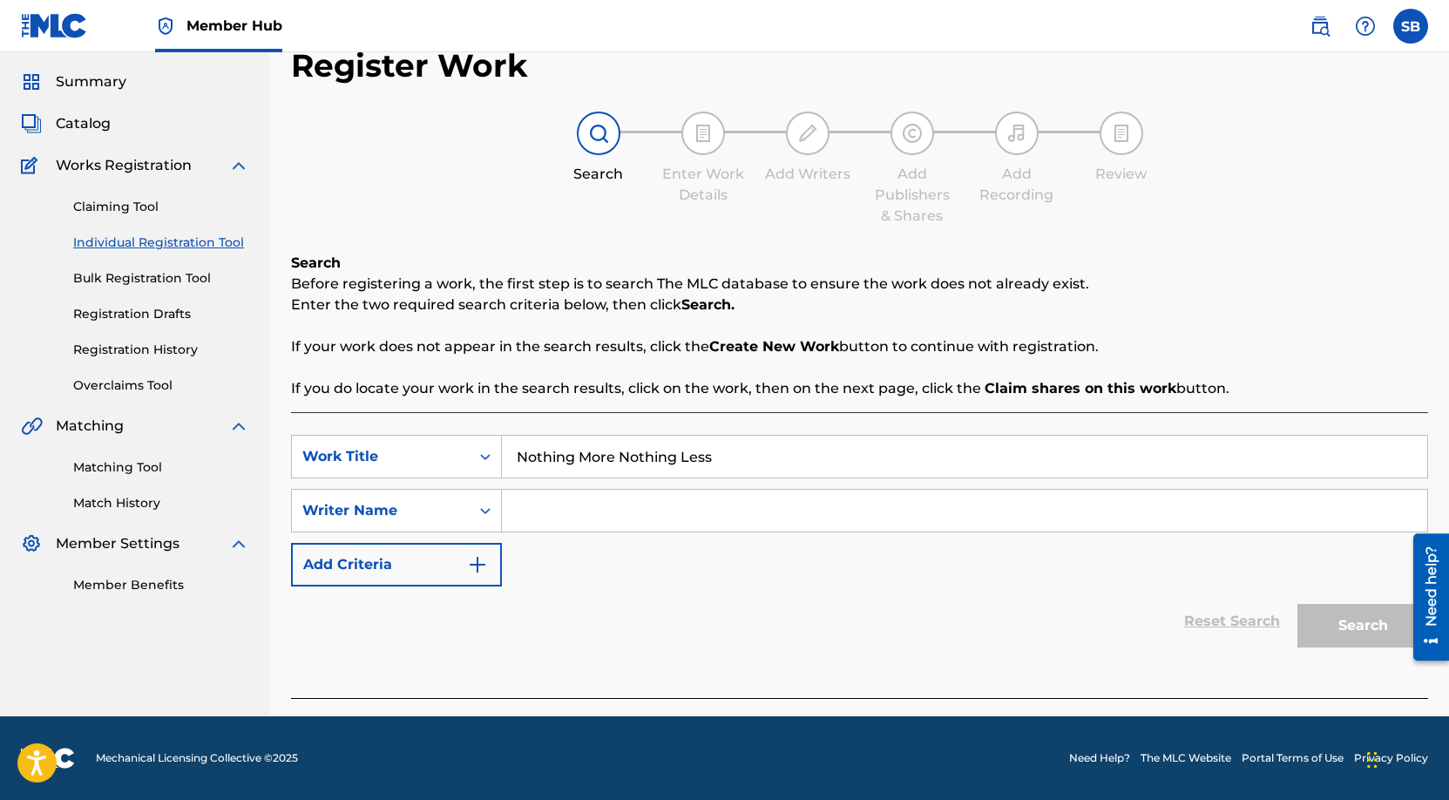
paste input "[PERSON_NAME]"
type input "[PERSON_NAME]"
click at [1320, 616] on button "Search" at bounding box center [1363, 626] width 131 height 44
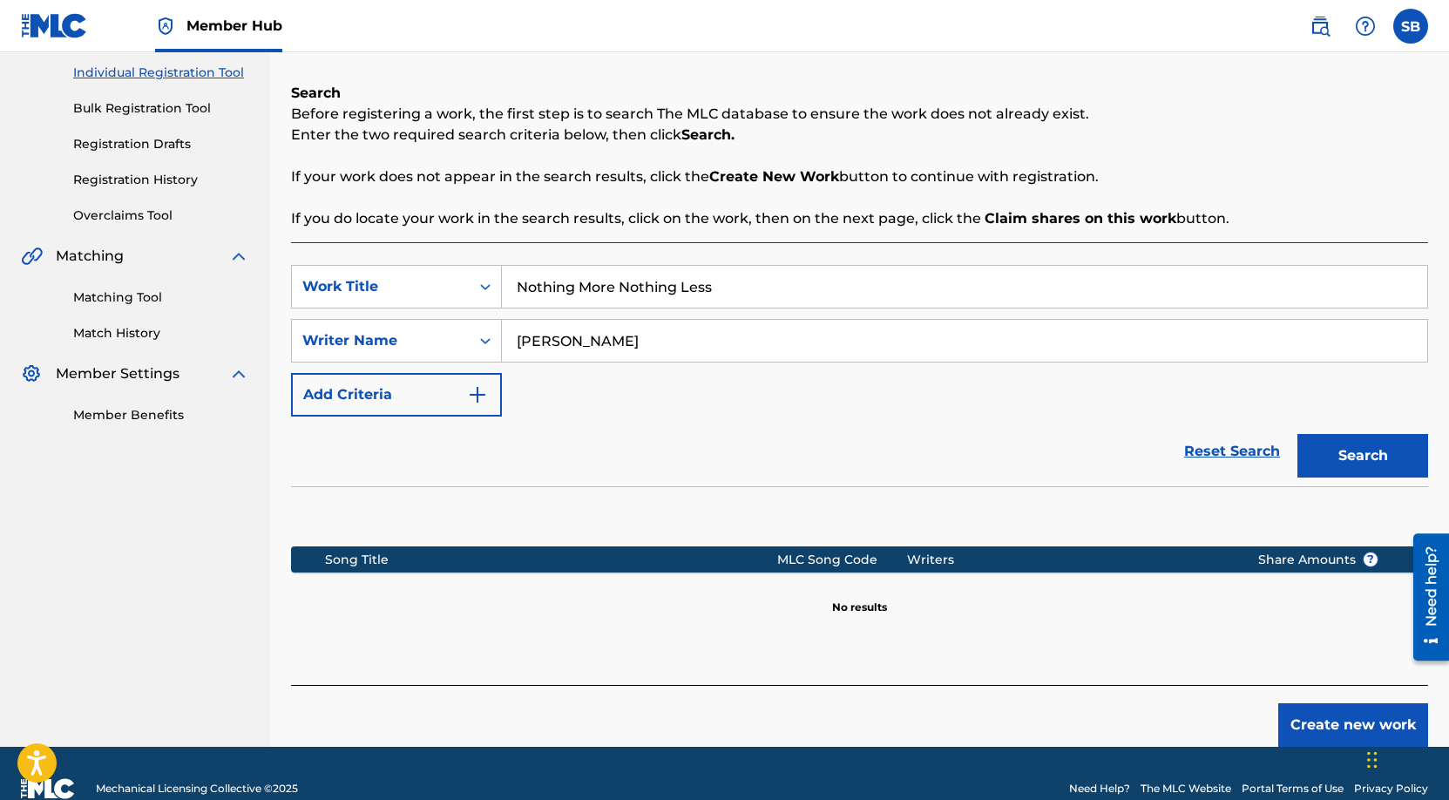
scroll to position [250, 0]
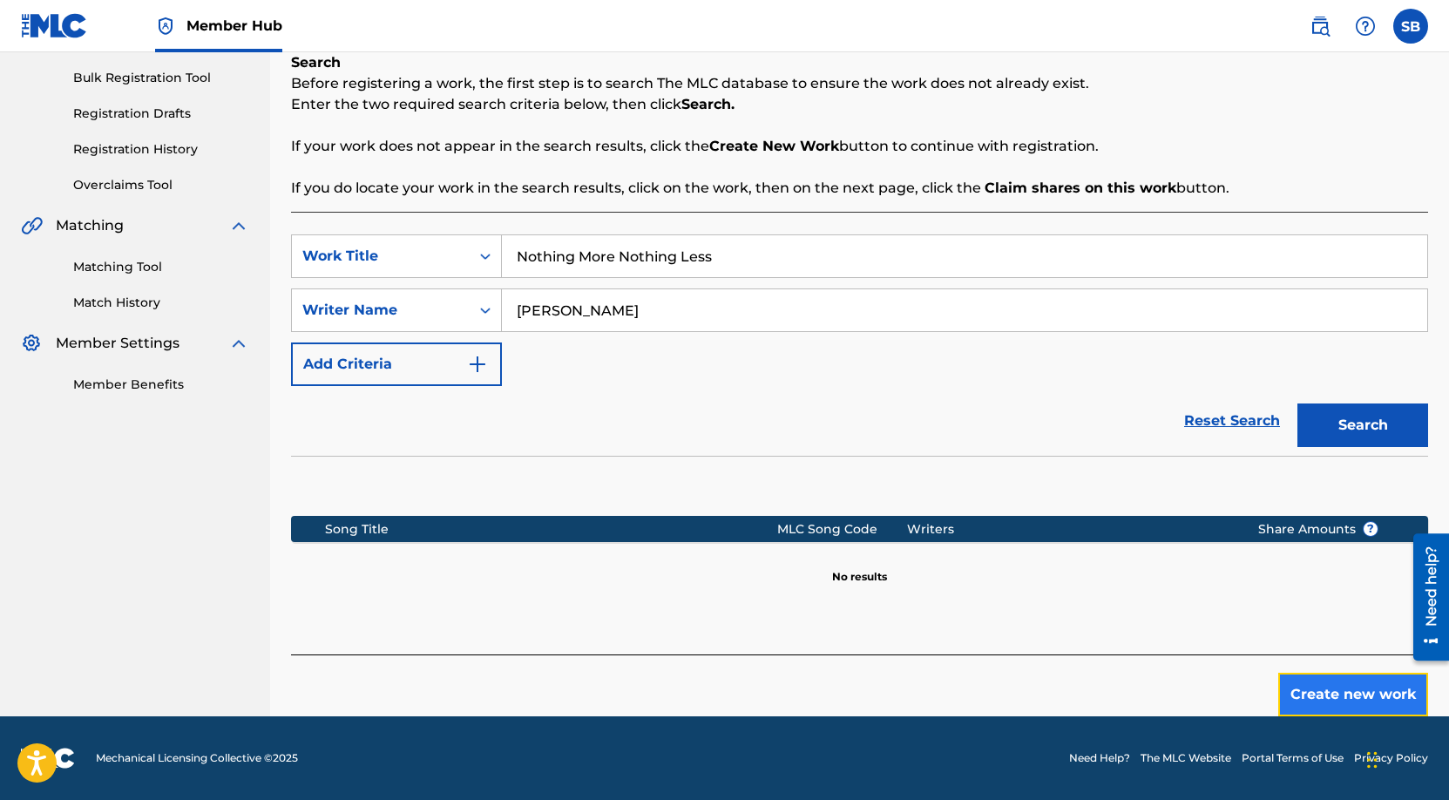
click at [1329, 697] on button "Create new work" at bounding box center [1354, 695] width 150 height 44
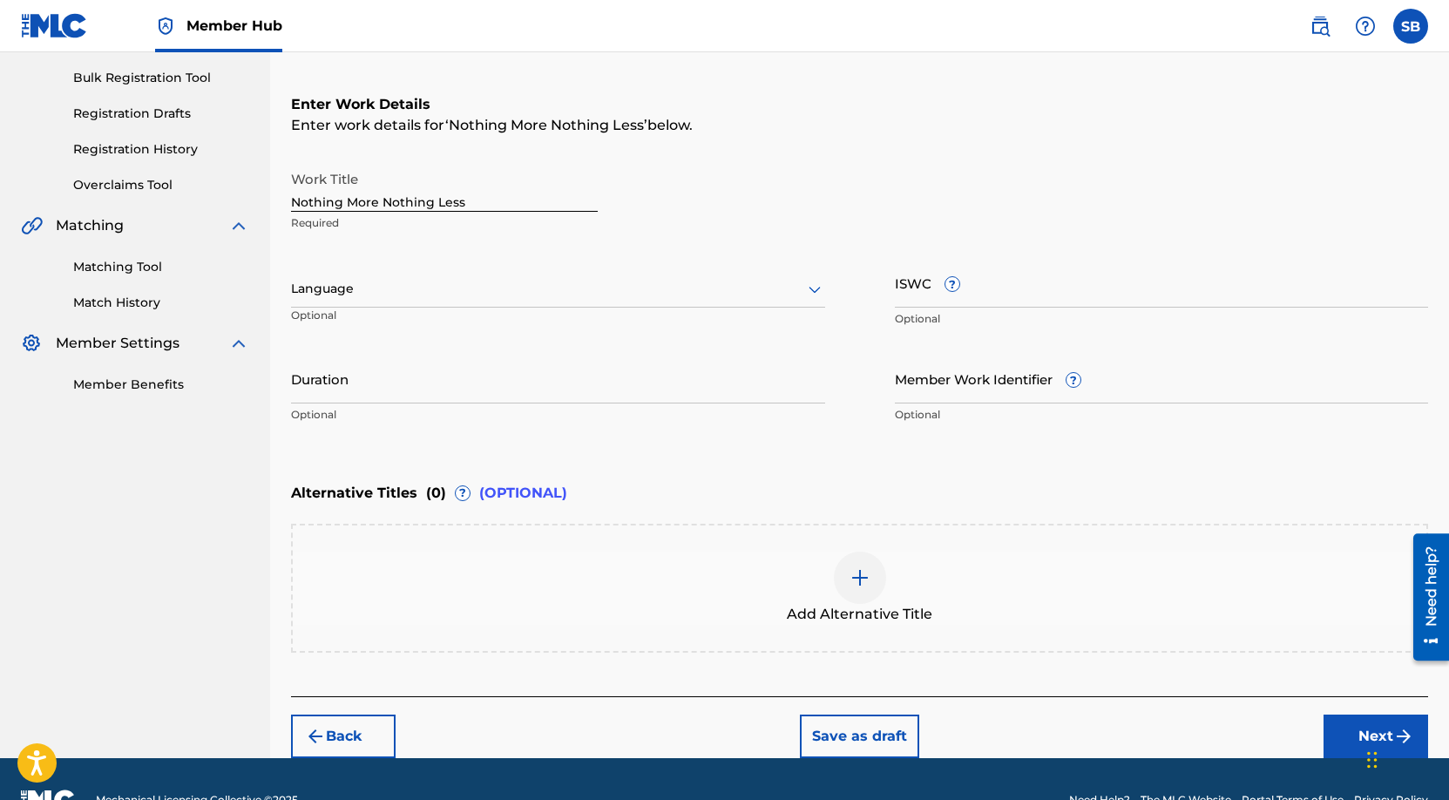
click at [404, 287] on div at bounding box center [558, 289] width 534 height 22
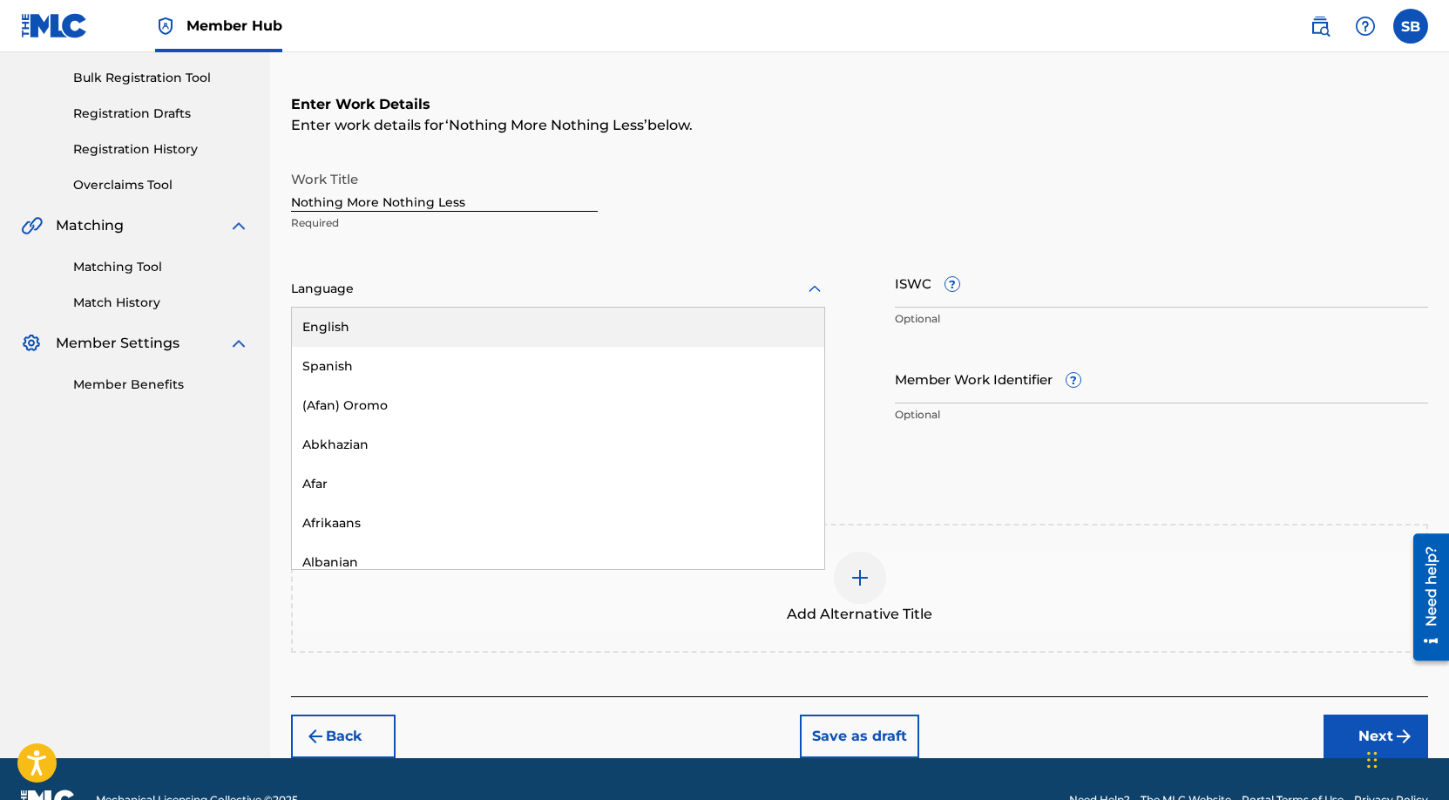
click at [386, 320] on div "English" at bounding box center [558, 327] width 533 height 39
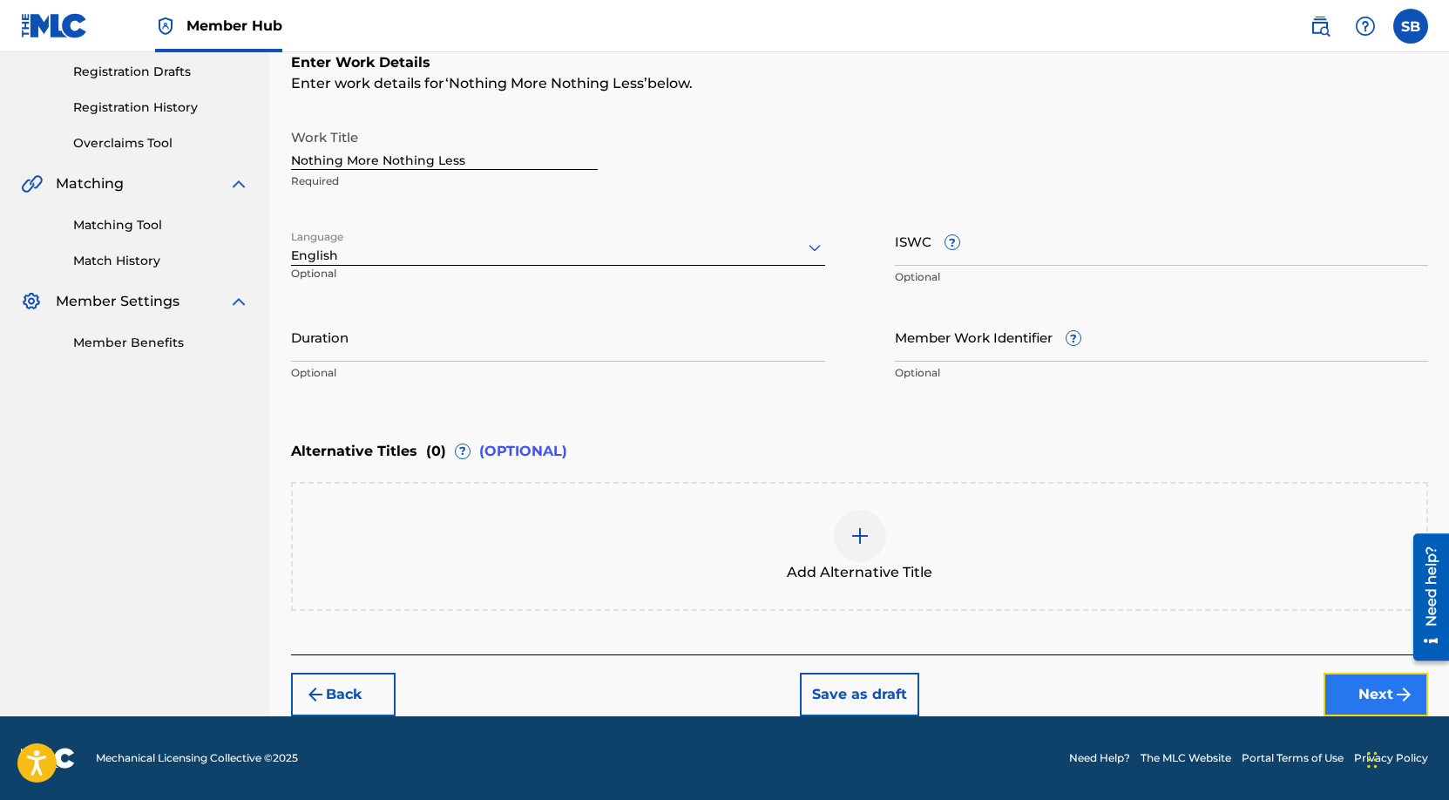
click at [1358, 688] on button "Next" at bounding box center [1376, 695] width 105 height 44
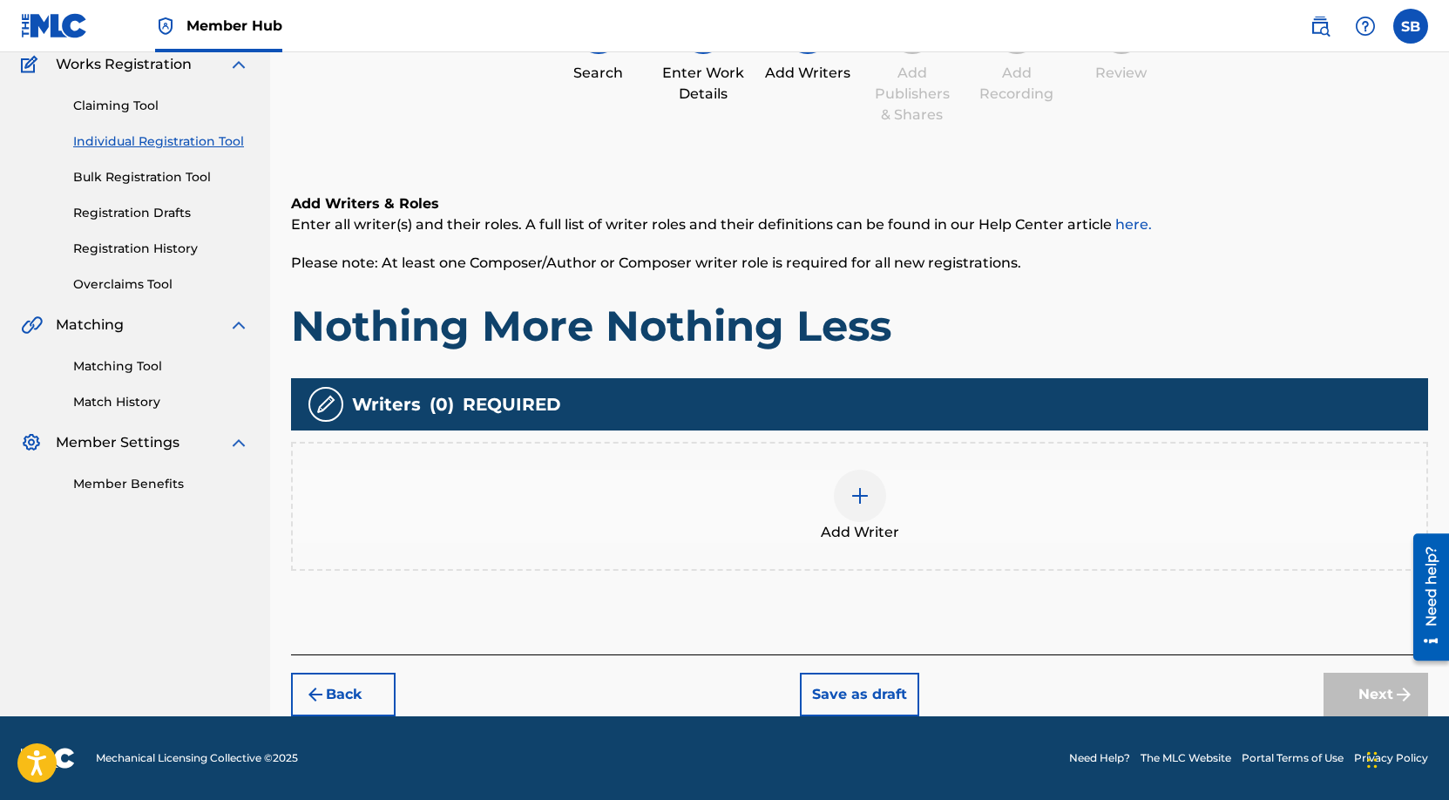
scroll to position [78, 0]
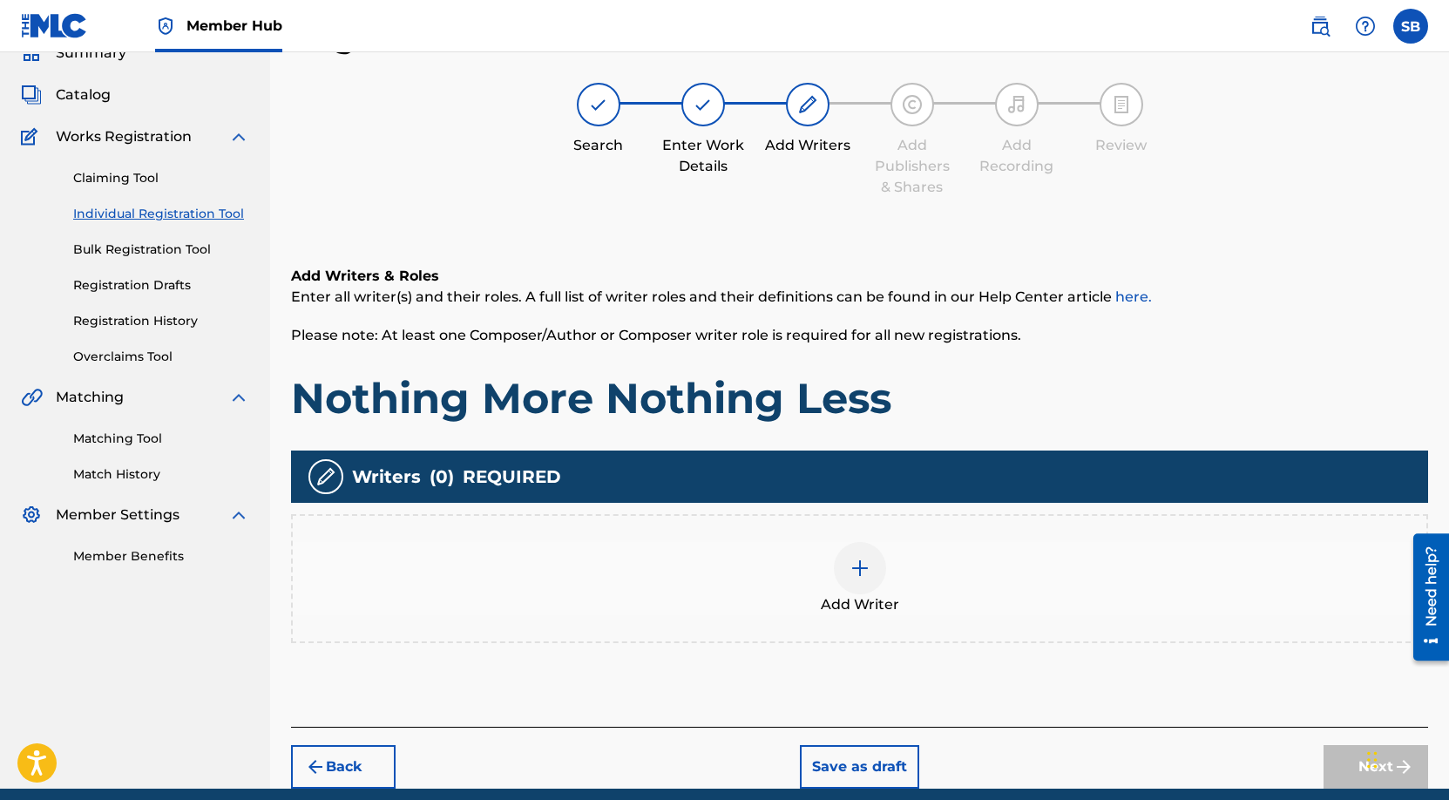
click at [857, 562] on img at bounding box center [860, 568] width 21 height 21
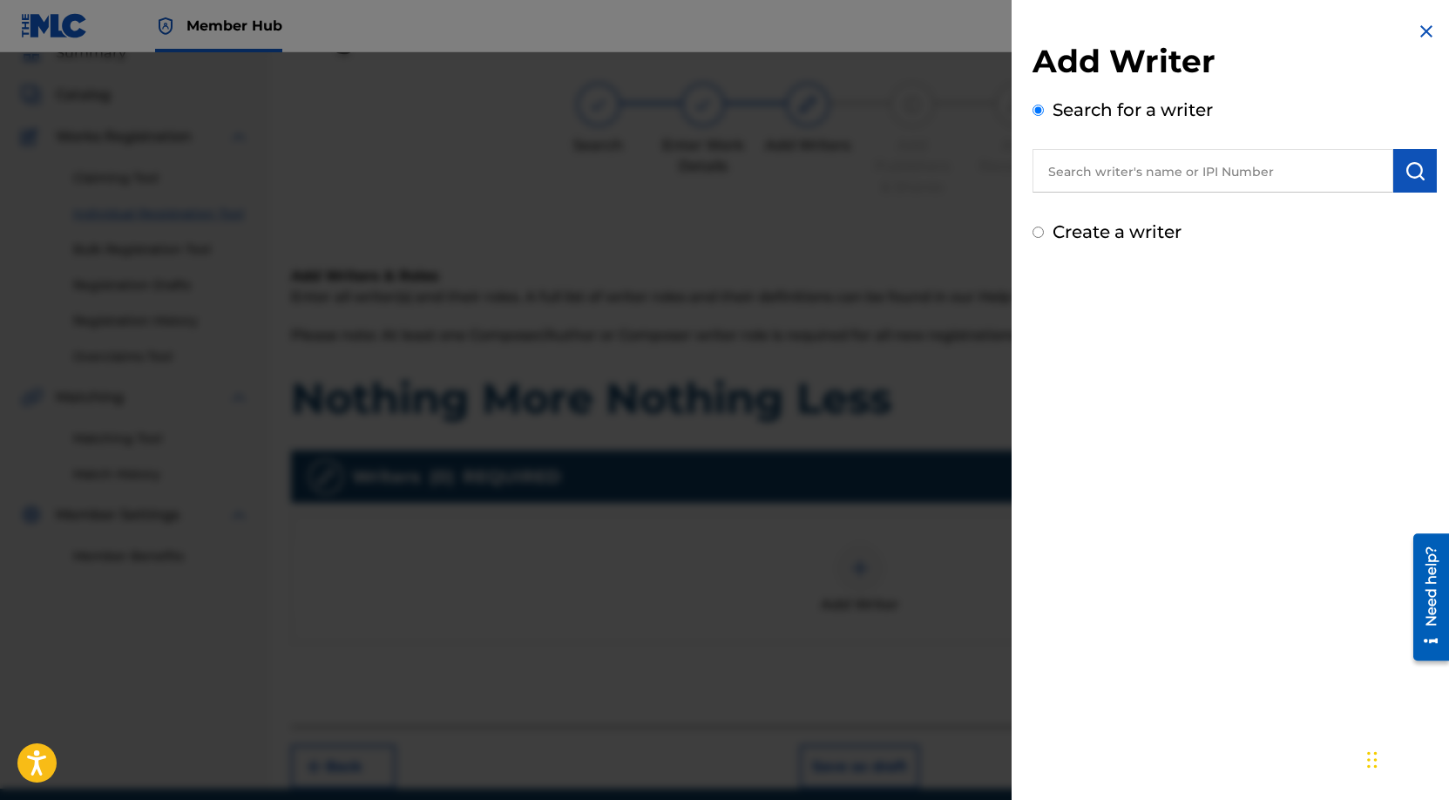
click at [1143, 179] on input "text" at bounding box center [1213, 171] width 361 height 44
paste input "[PERSON_NAME]"
type input "[PERSON_NAME]"
click at [1415, 164] on img "submit" at bounding box center [1415, 170] width 21 height 21
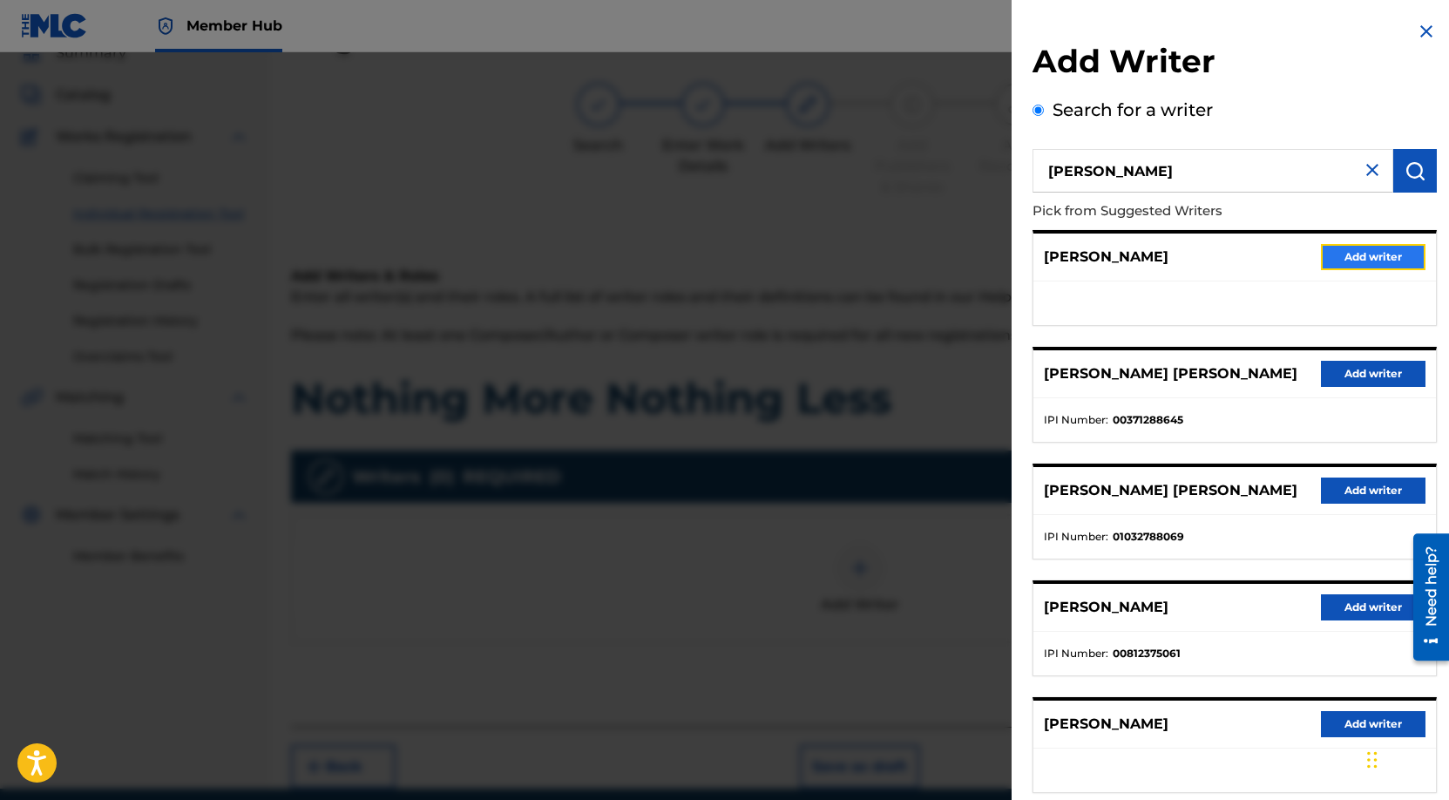
click at [1360, 256] on button "Add writer" at bounding box center [1373, 257] width 105 height 26
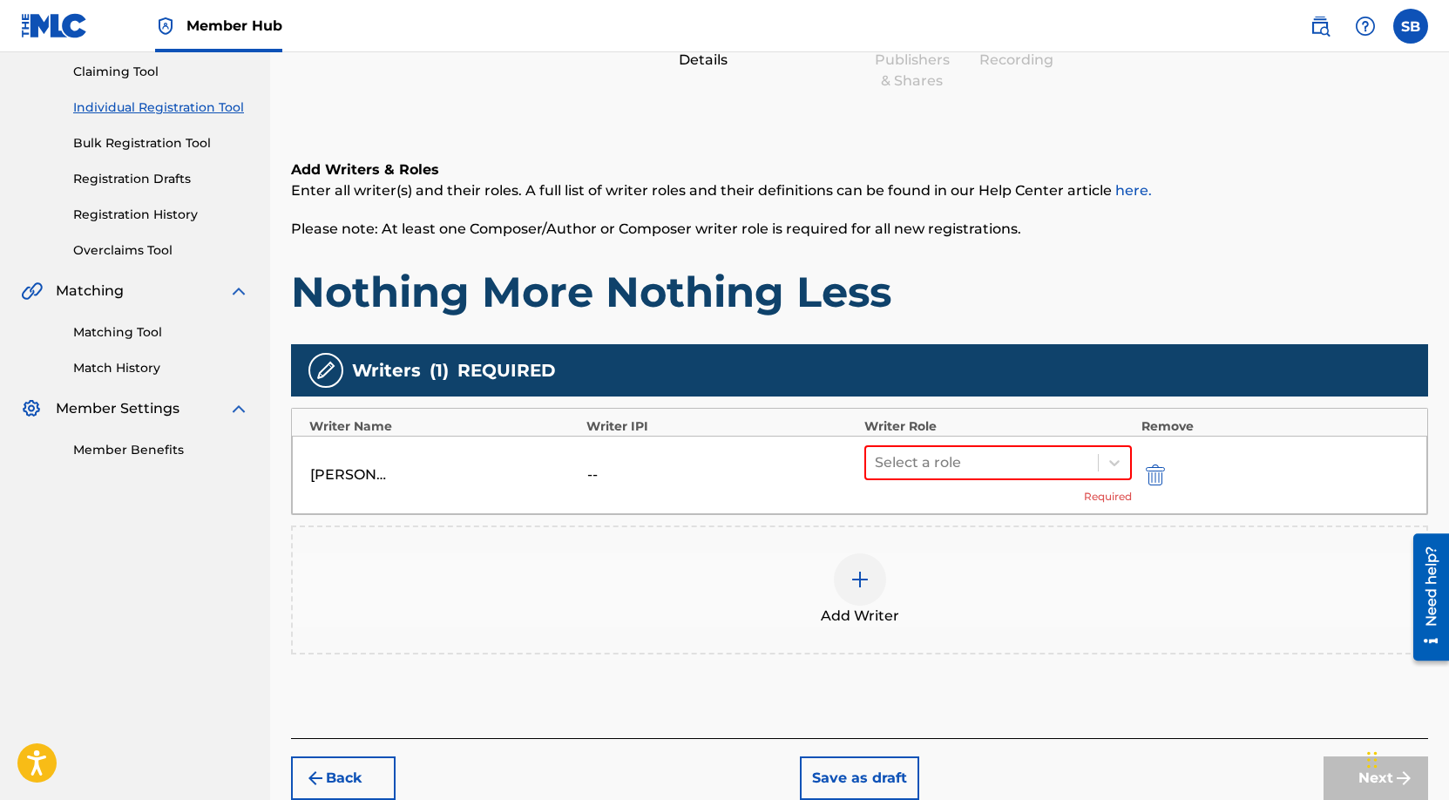
scroll to position [268, 0]
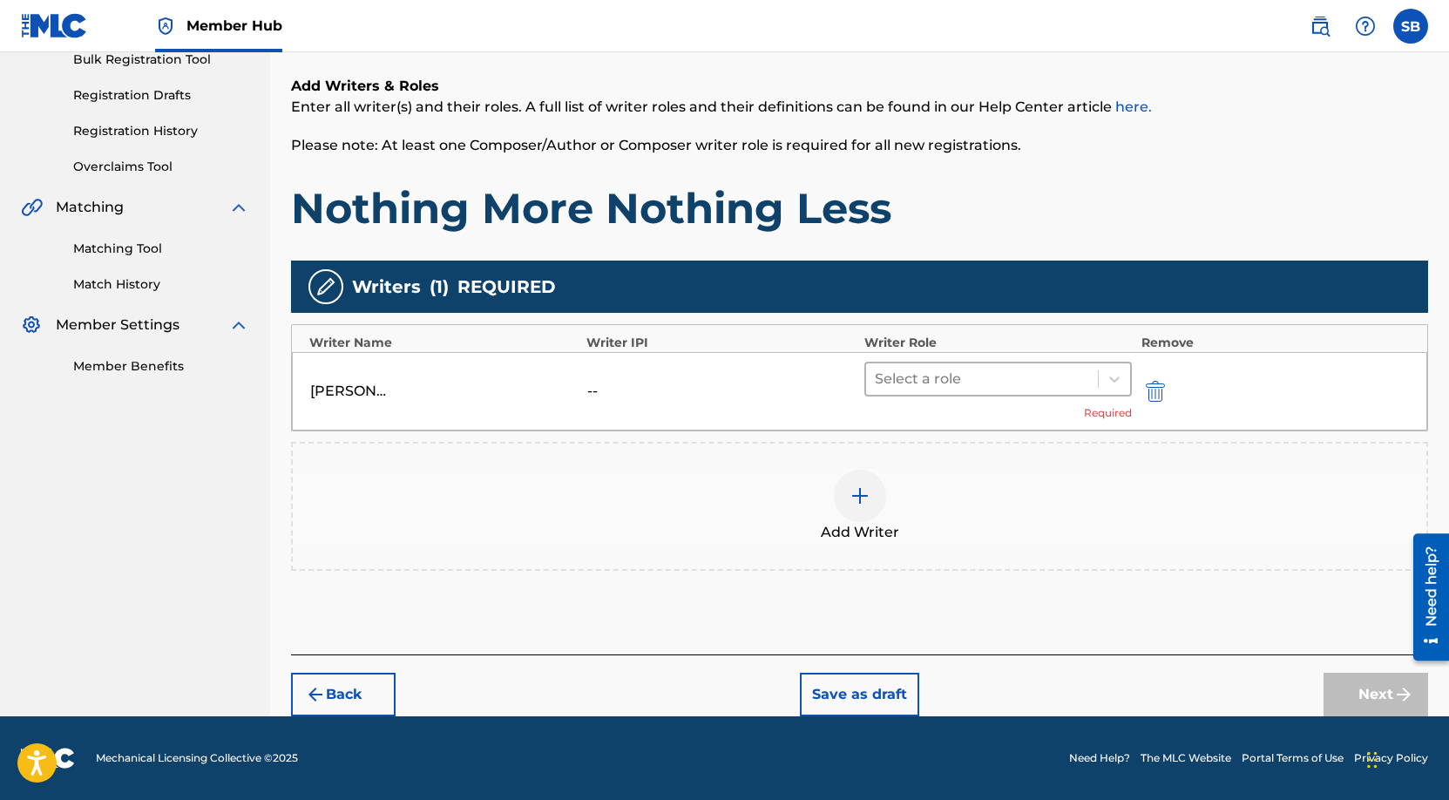
click at [978, 383] on div at bounding box center [982, 379] width 215 height 24
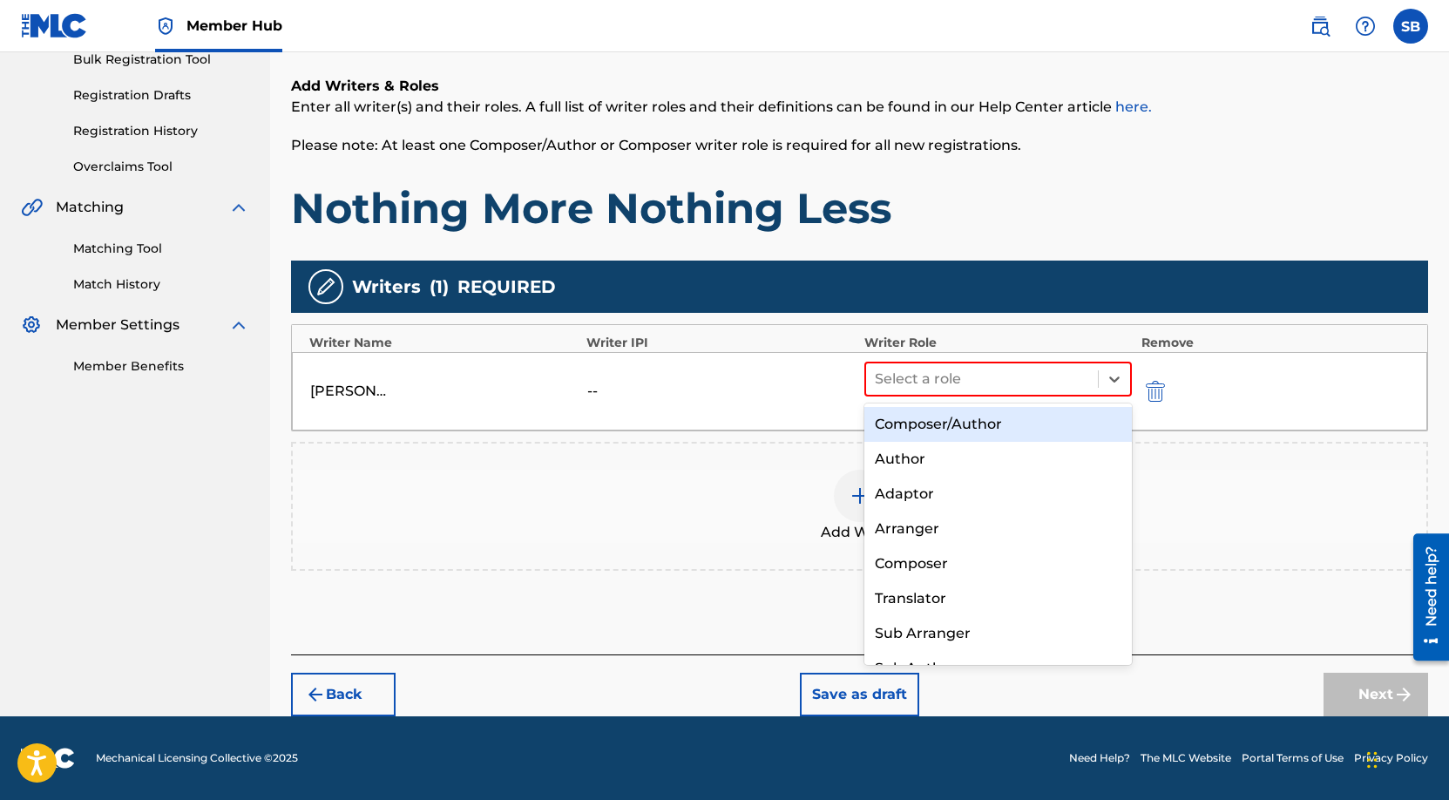
click at [1000, 427] on div "Composer/Author" at bounding box center [999, 424] width 268 height 35
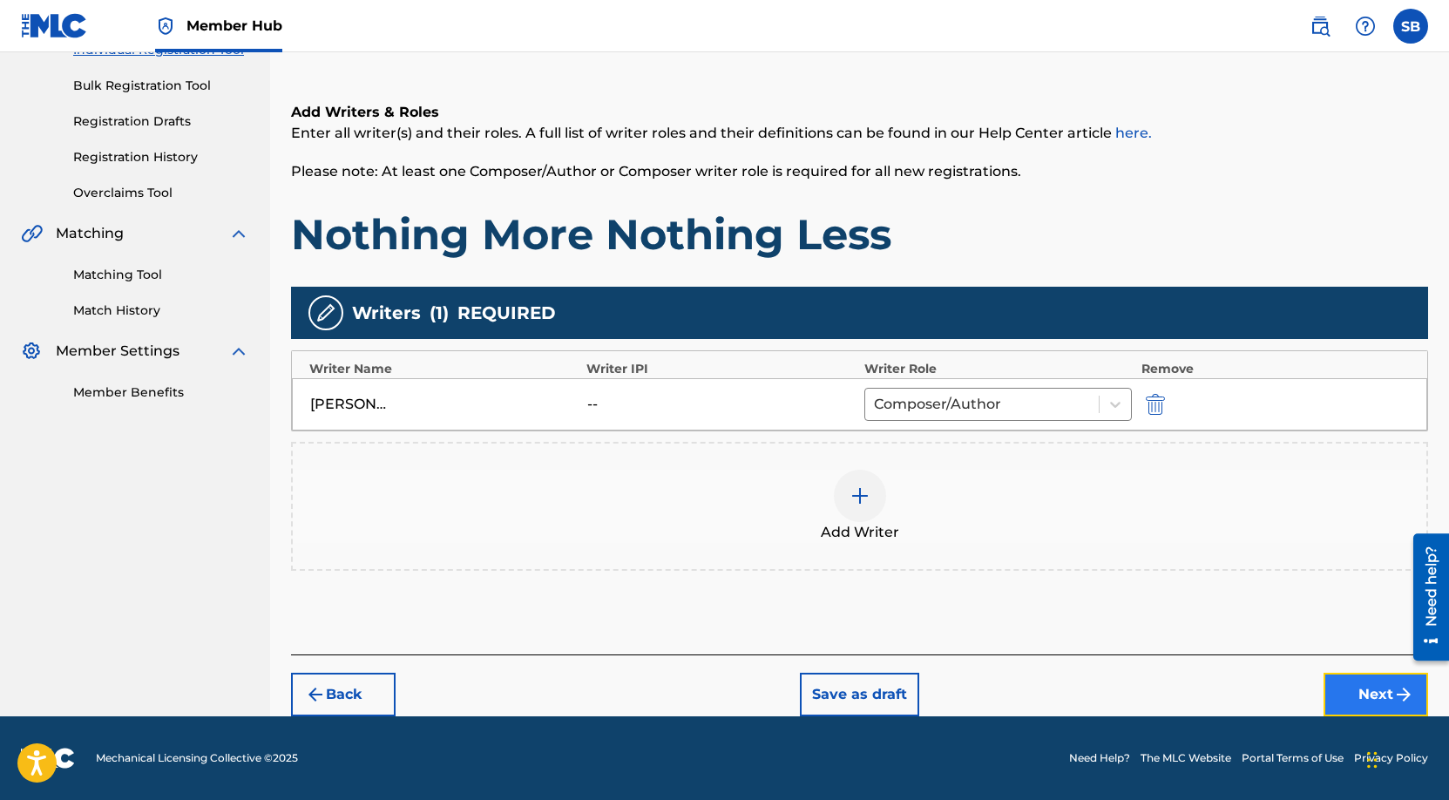
click at [1351, 695] on button "Next" at bounding box center [1376, 695] width 105 height 44
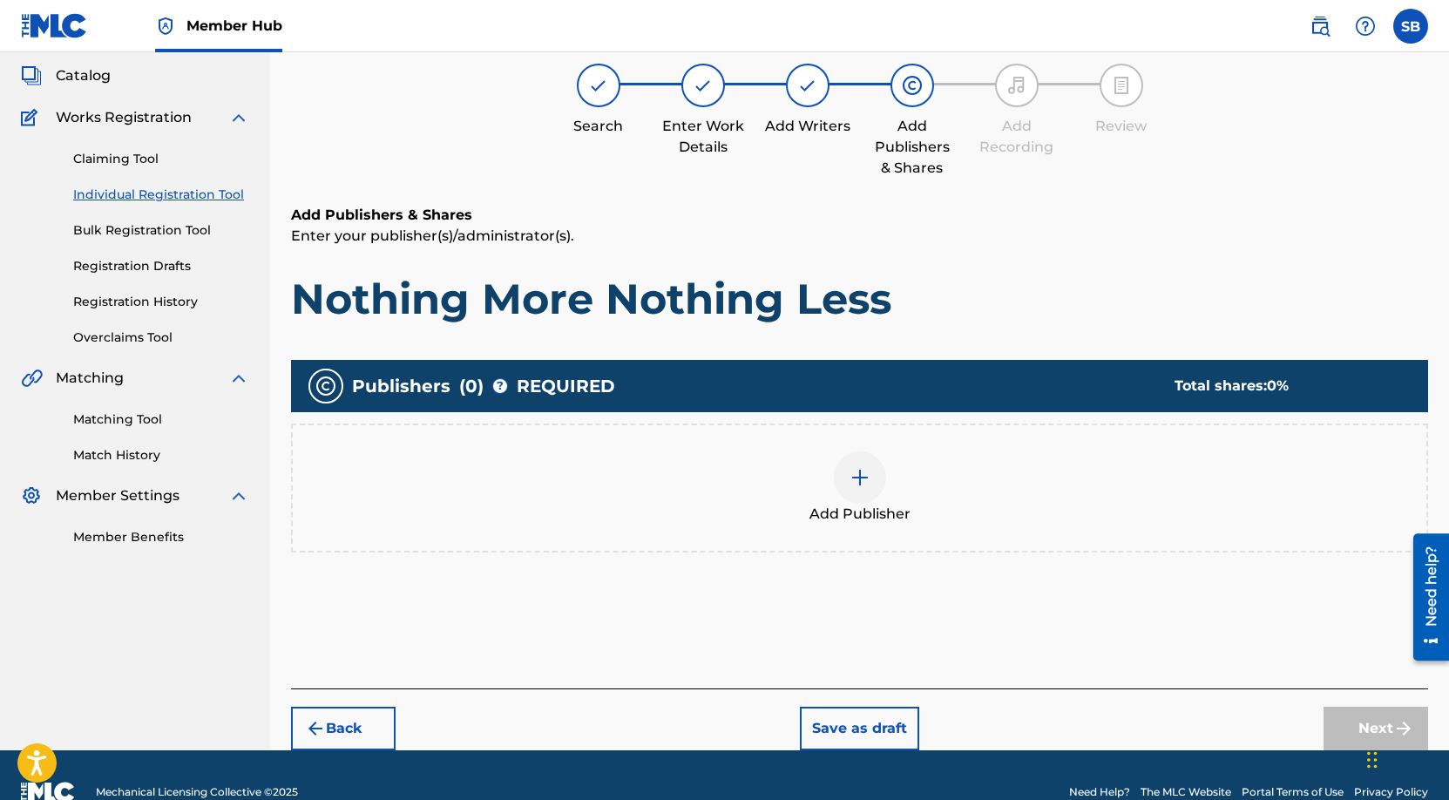
scroll to position [132, 0]
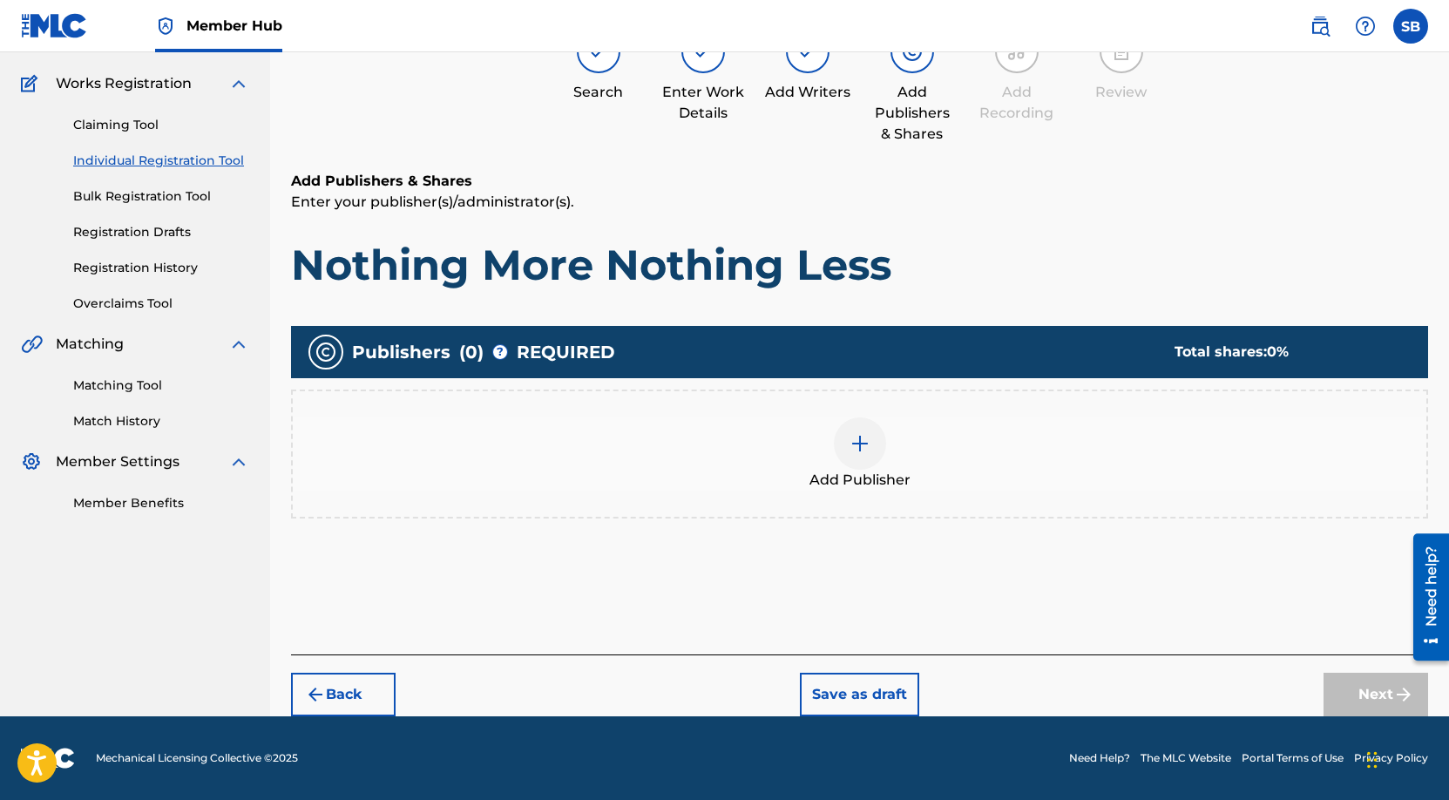
click at [858, 459] on div at bounding box center [860, 443] width 52 height 52
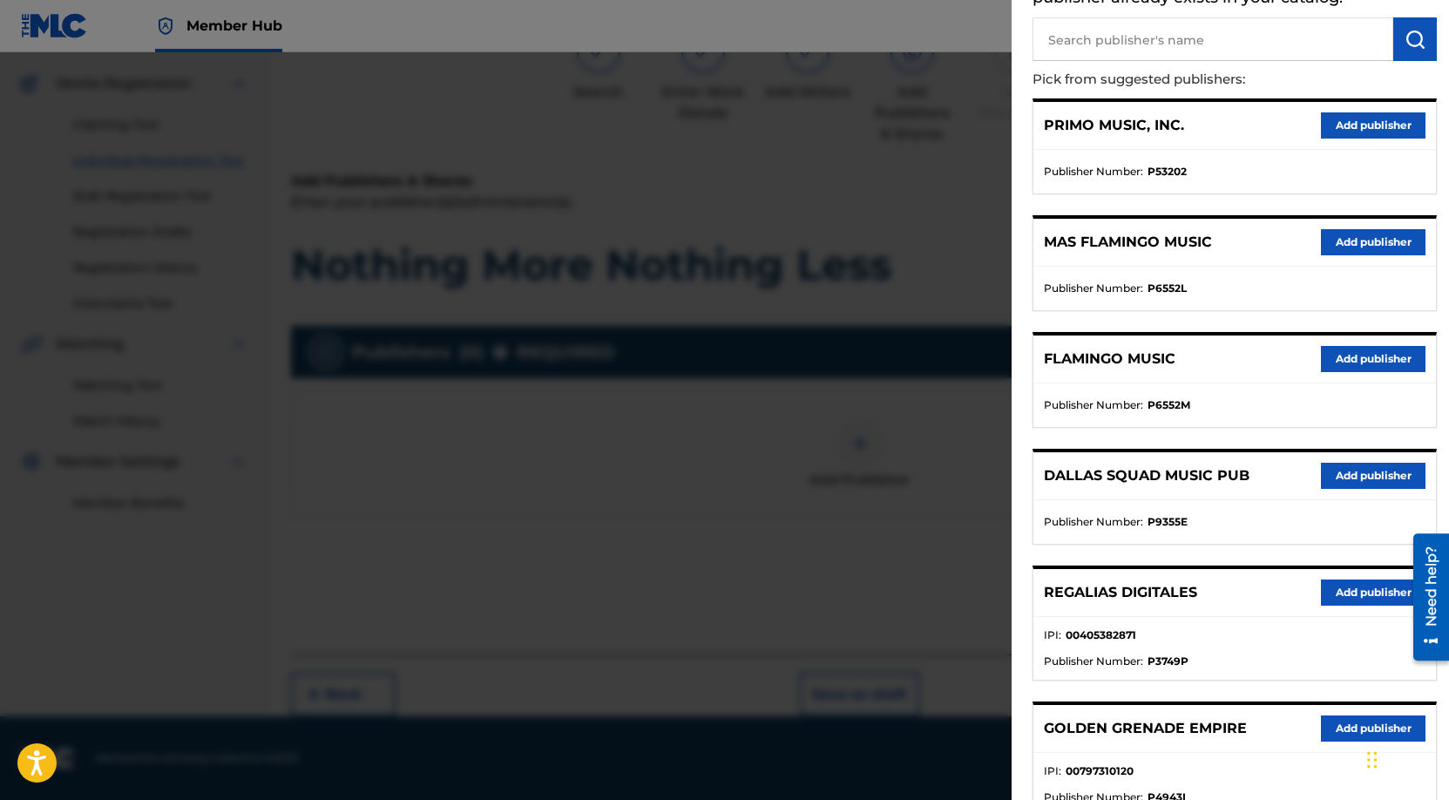
scroll to position [324, 0]
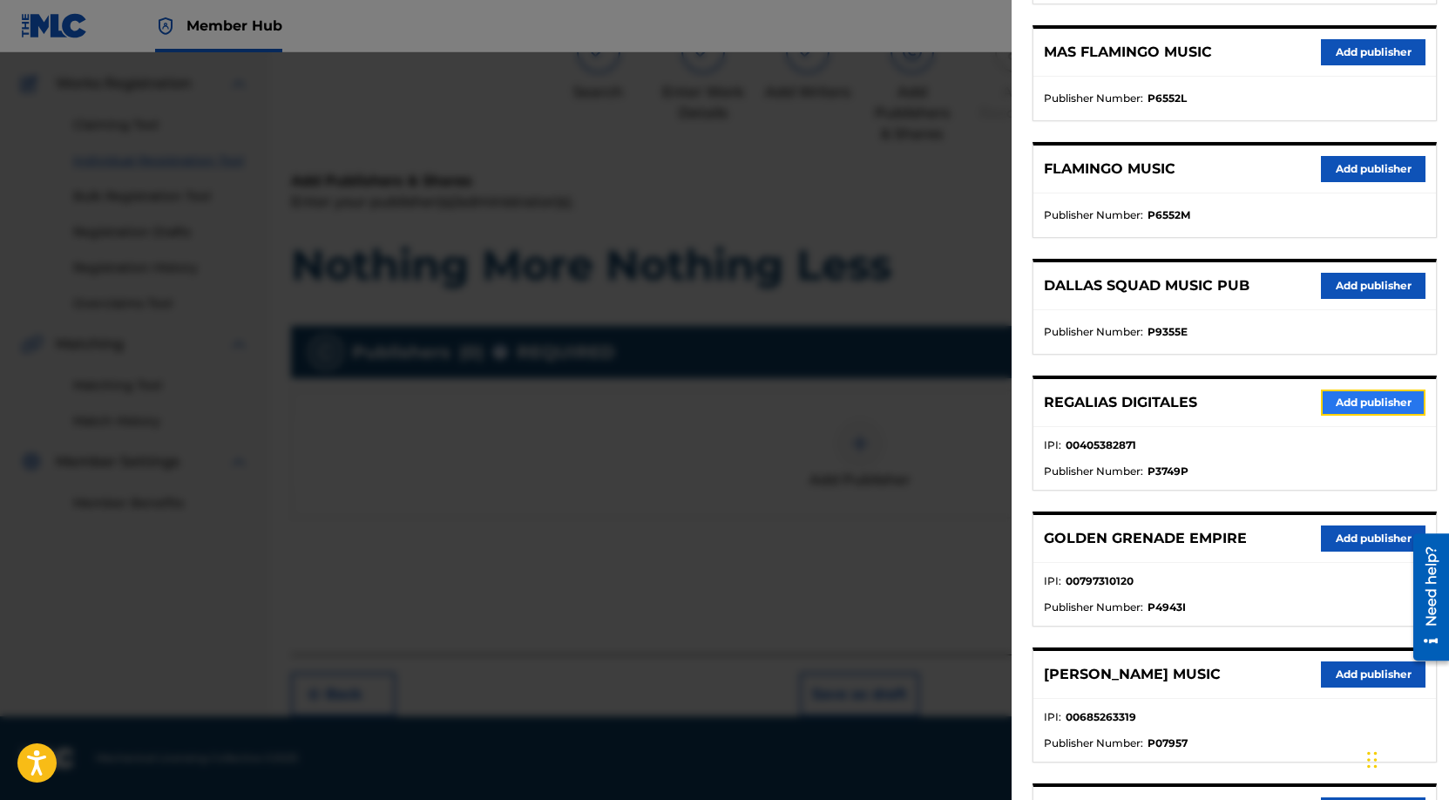
click at [1347, 396] on button "Add publisher" at bounding box center [1373, 403] width 105 height 26
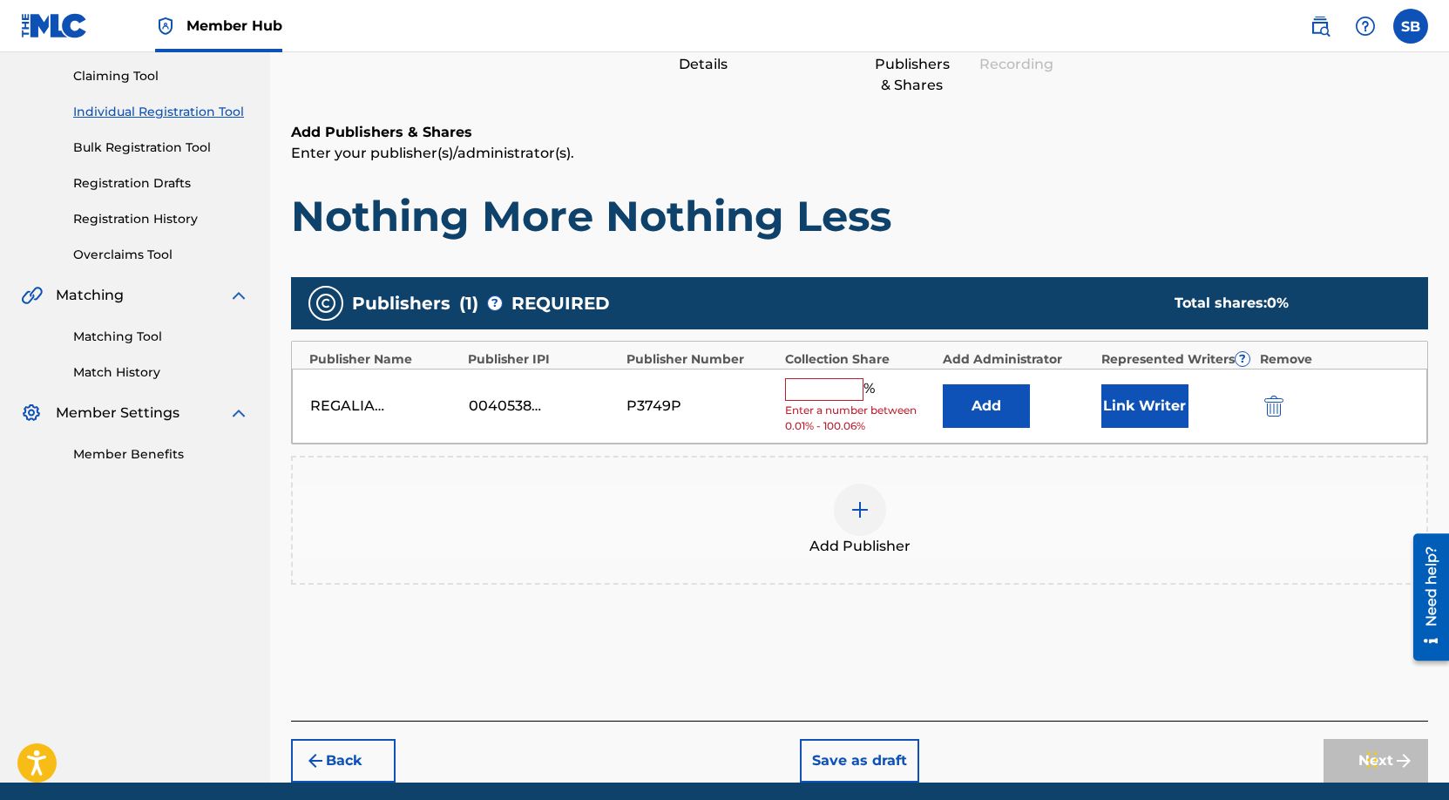
scroll to position [247, 0]
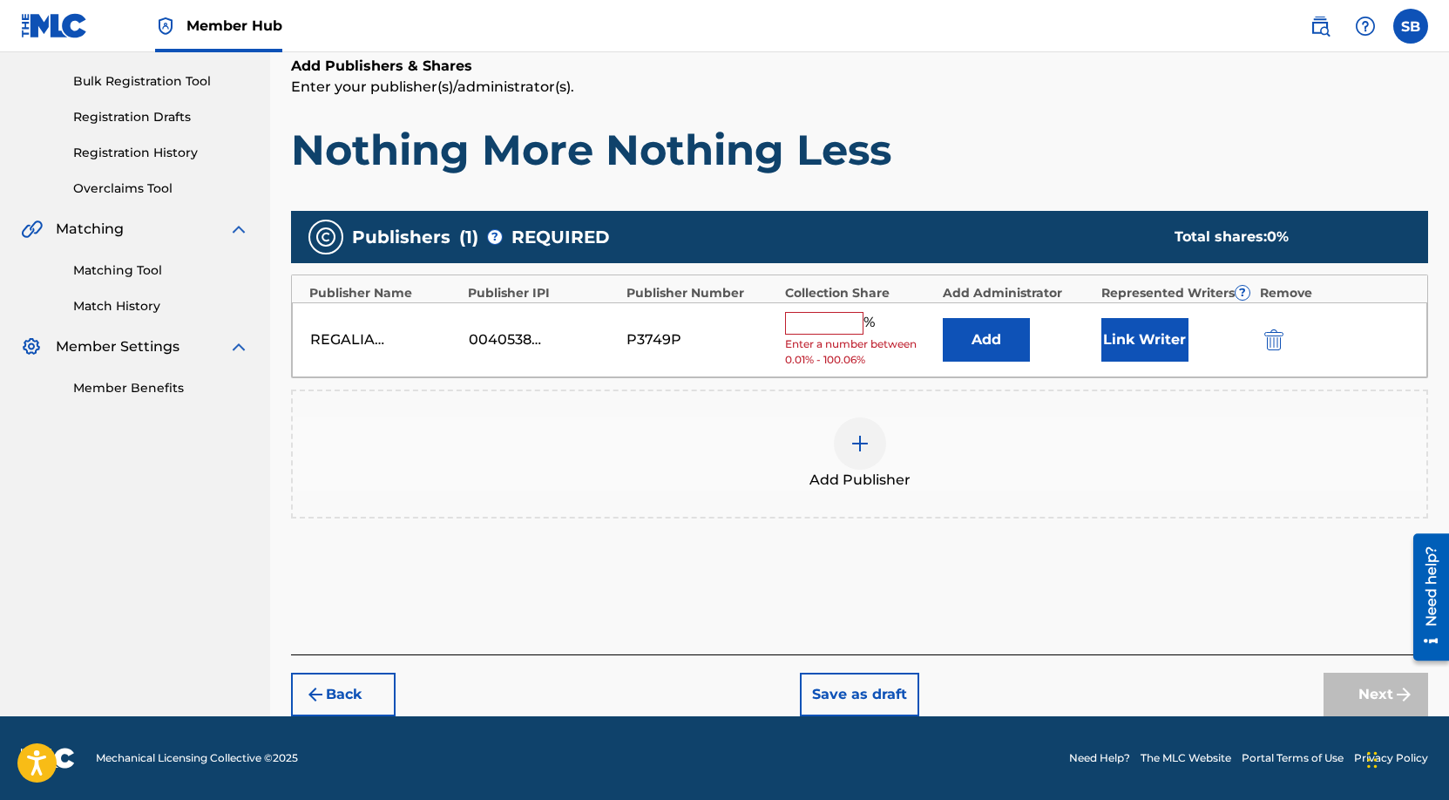
click at [830, 322] on input "text" at bounding box center [824, 323] width 78 height 23
type input "25"
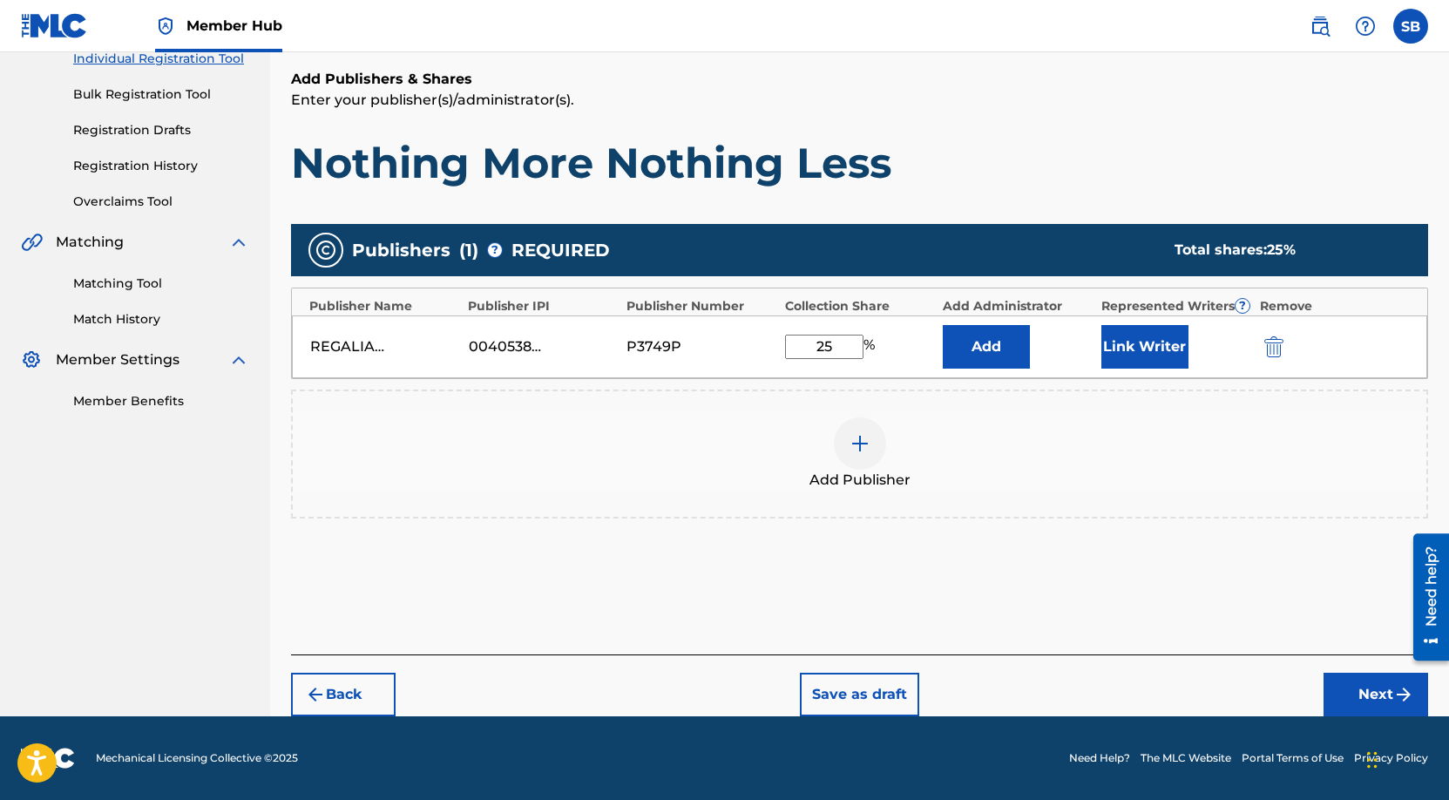
click at [1099, 349] on div "REGALIAS DIGITALES 00405382871 P3749P 25 % Add Link Writer" at bounding box center [860, 346] width 1136 height 63
click at [1132, 351] on button "Link Writer" at bounding box center [1145, 347] width 87 height 44
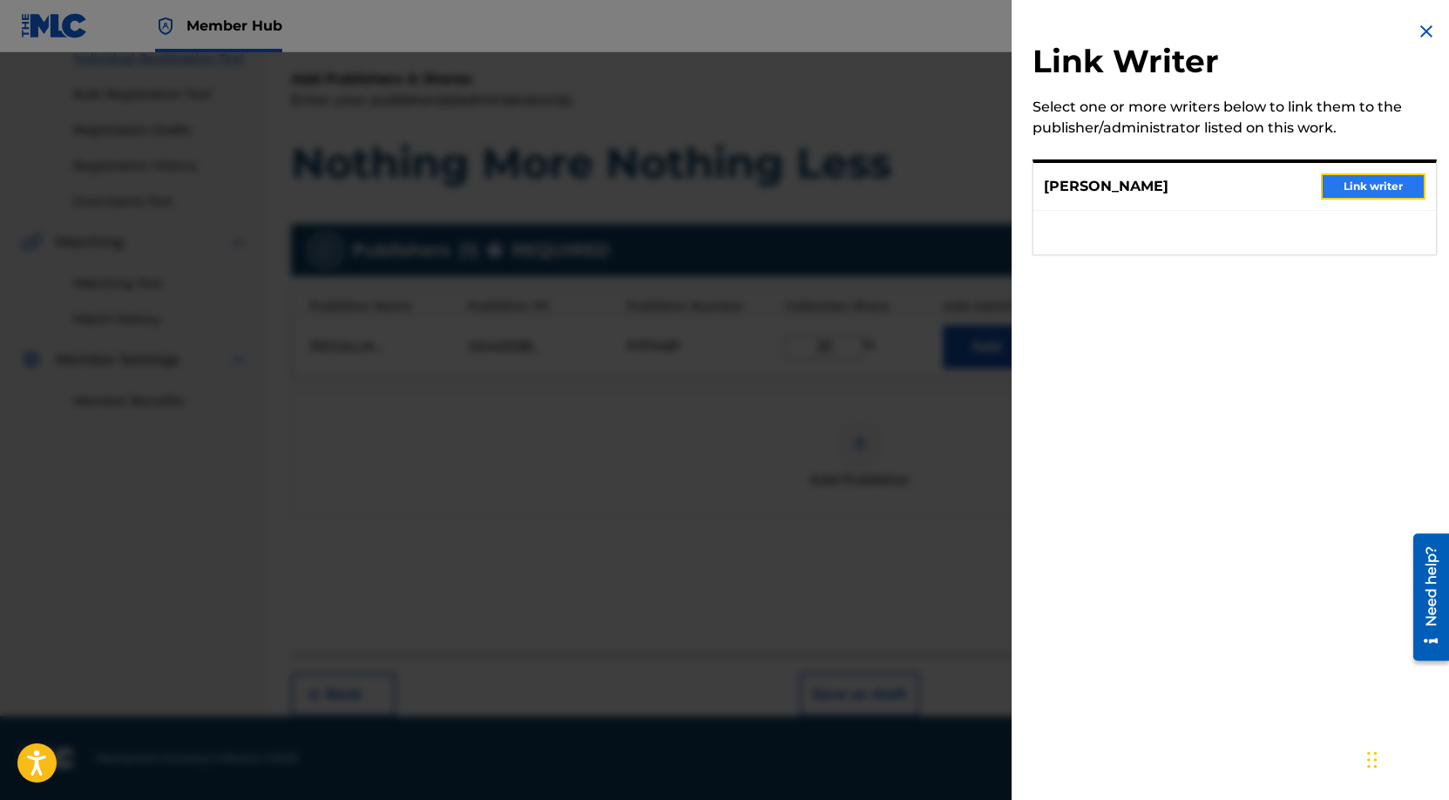
click at [1379, 175] on button "Link writer" at bounding box center [1373, 186] width 105 height 26
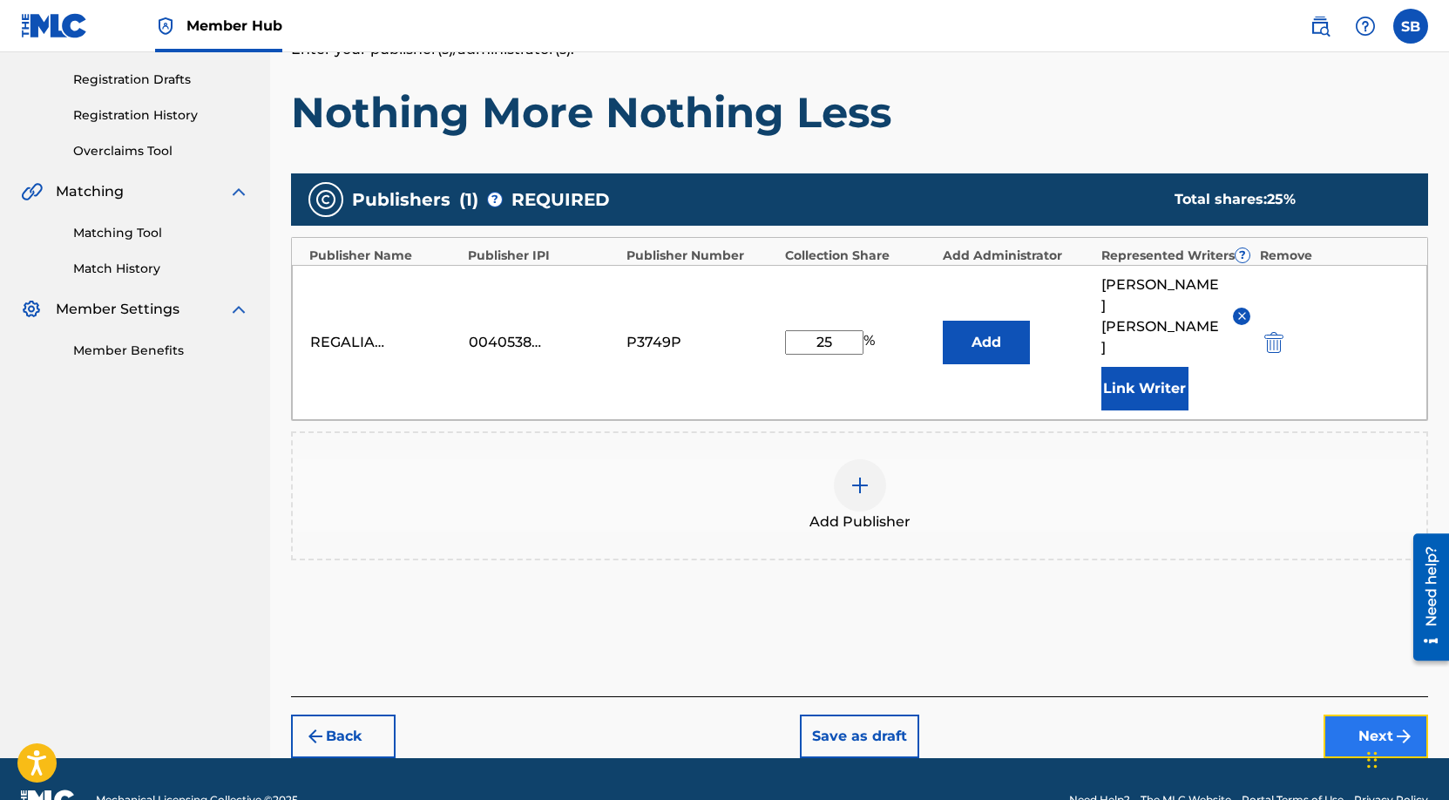
click at [1356, 715] on button "Next" at bounding box center [1376, 737] width 105 height 44
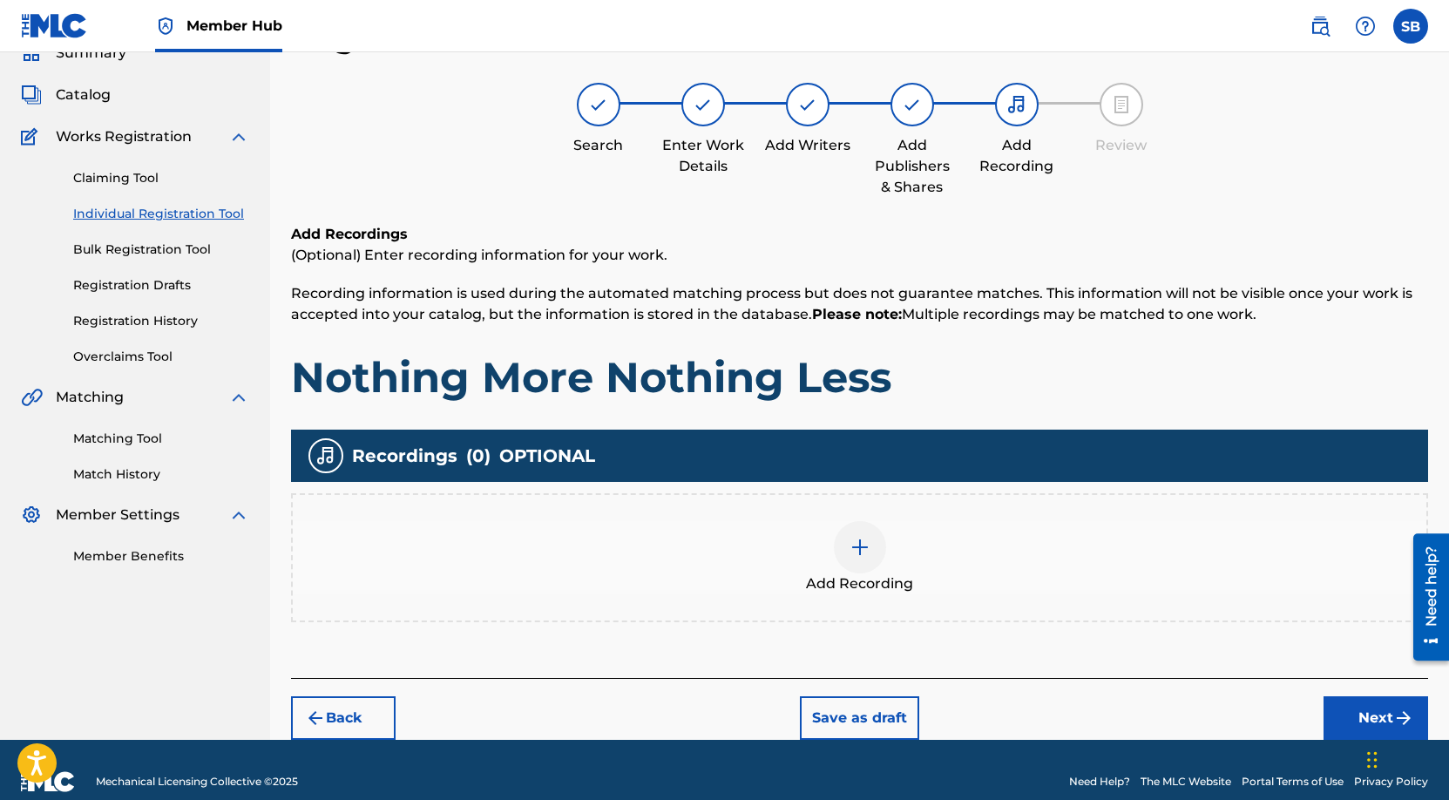
click at [863, 537] on img at bounding box center [860, 547] width 21 height 21
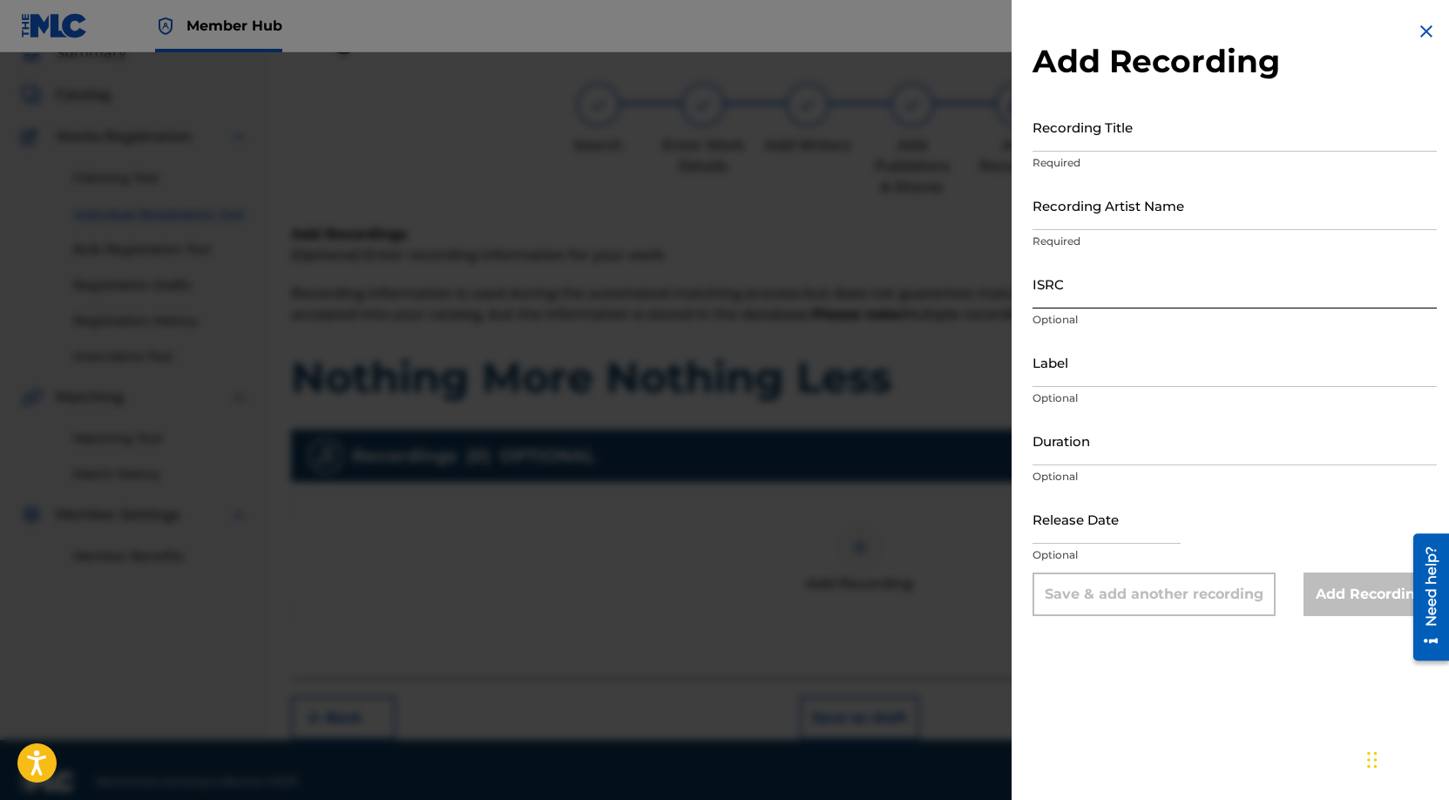
click at [1178, 296] on input "ISRC" at bounding box center [1235, 284] width 404 height 50
paste input "QZZ7U2598536"
type input "QZZ7U2598536"
click at [1297, 206] on input "Recording Artist Name" at bounding box center [1235, 205] width 404 height 50
paste input "Eastside Duce, Prezi"
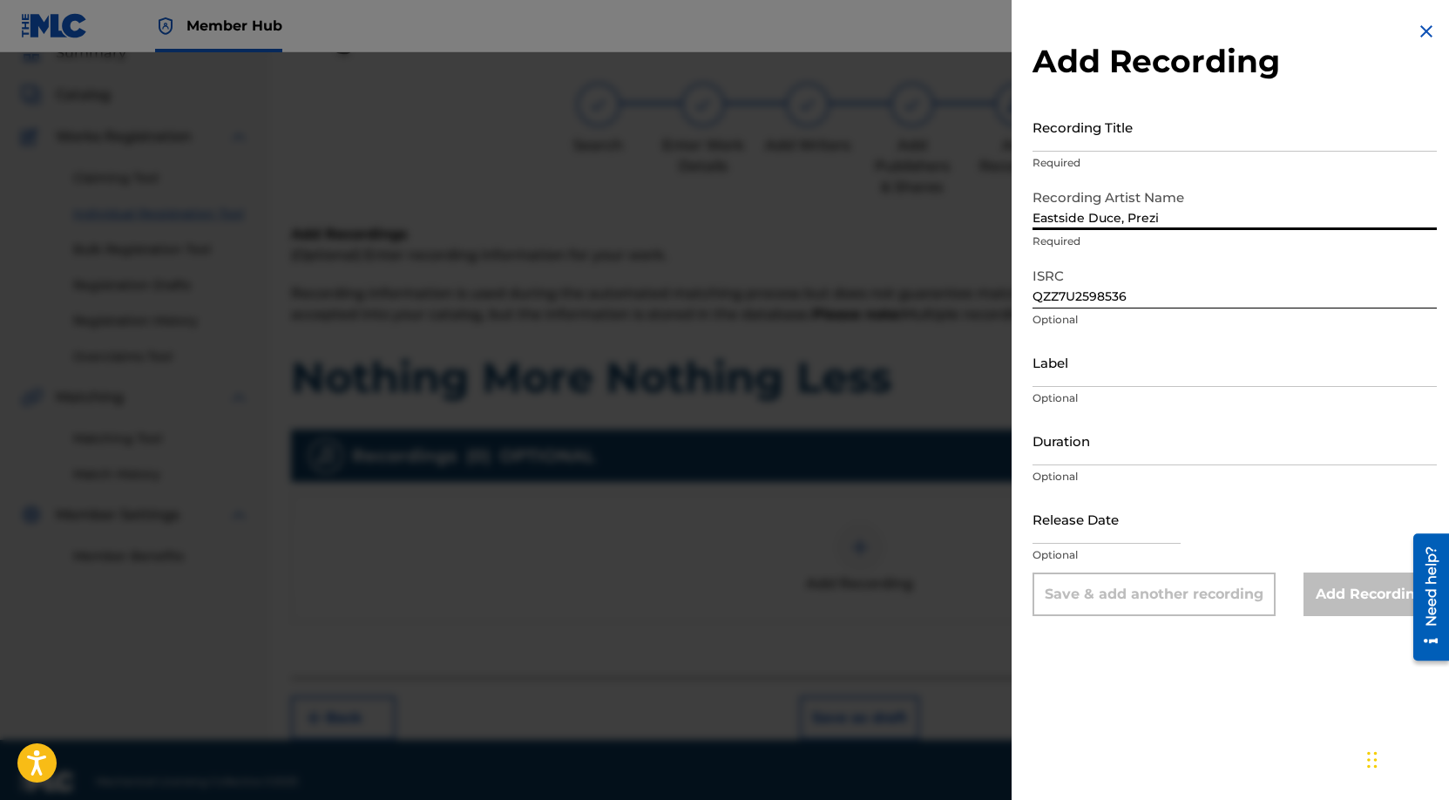
type input "Eastside Duce, Prezi"
click at [1326, 131] on input "Recording Title" at bounding box center [1235, 127] width 404 height 50
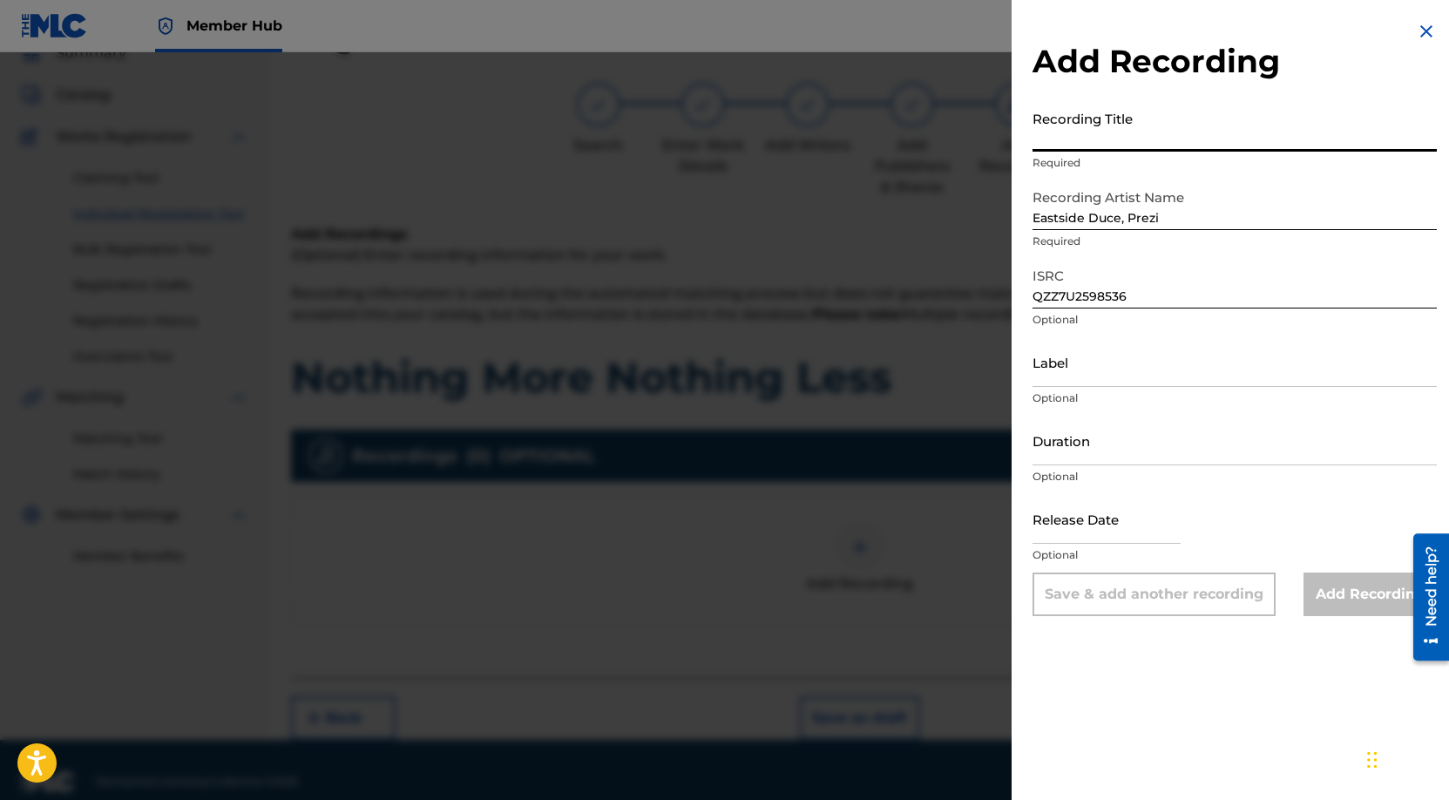
paste input "Nothing More Nothing Less"
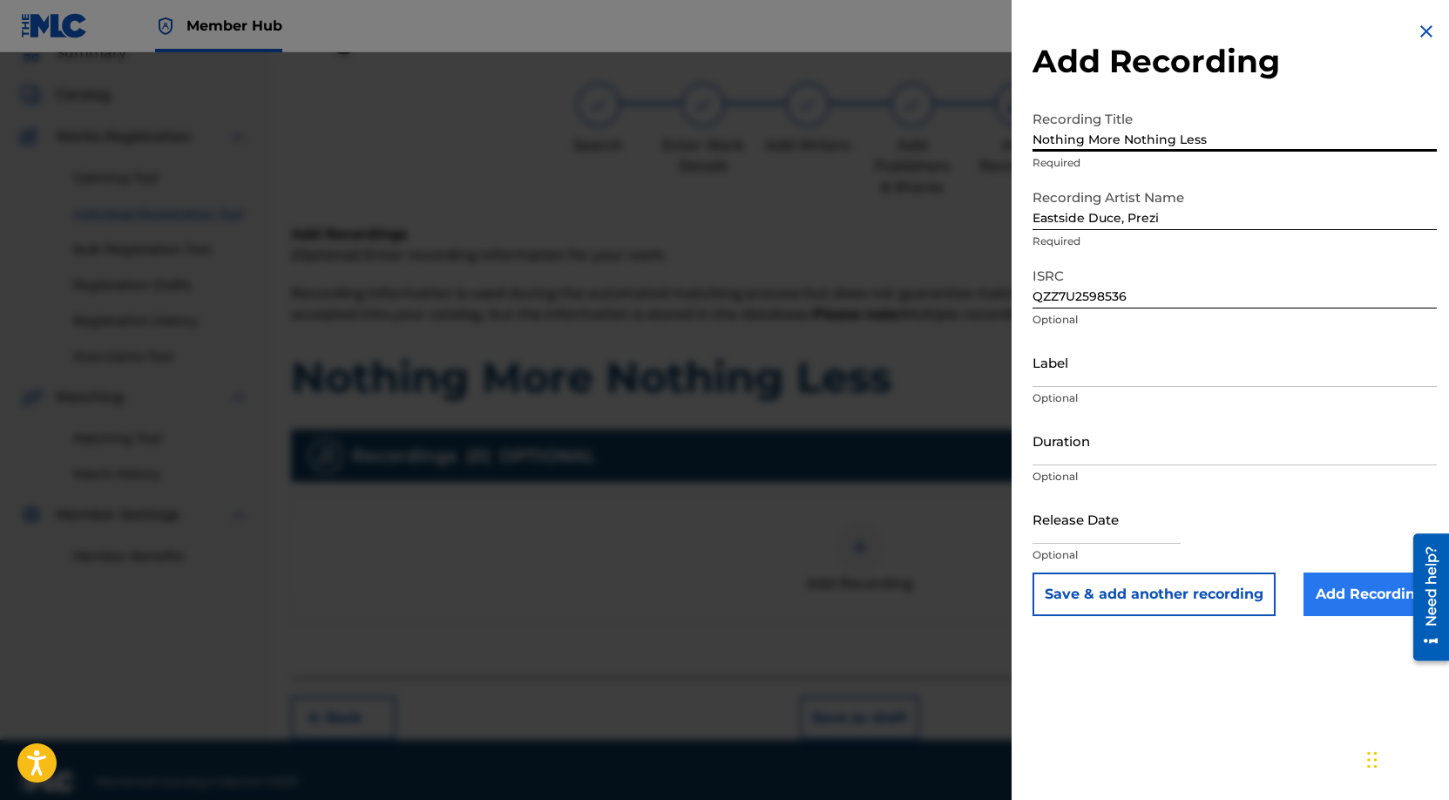
type input "Nothing More Nothing Less"
click at [1345, 583] on input "Add Recording" at bounding box center [1370, 595] width 133 height 44
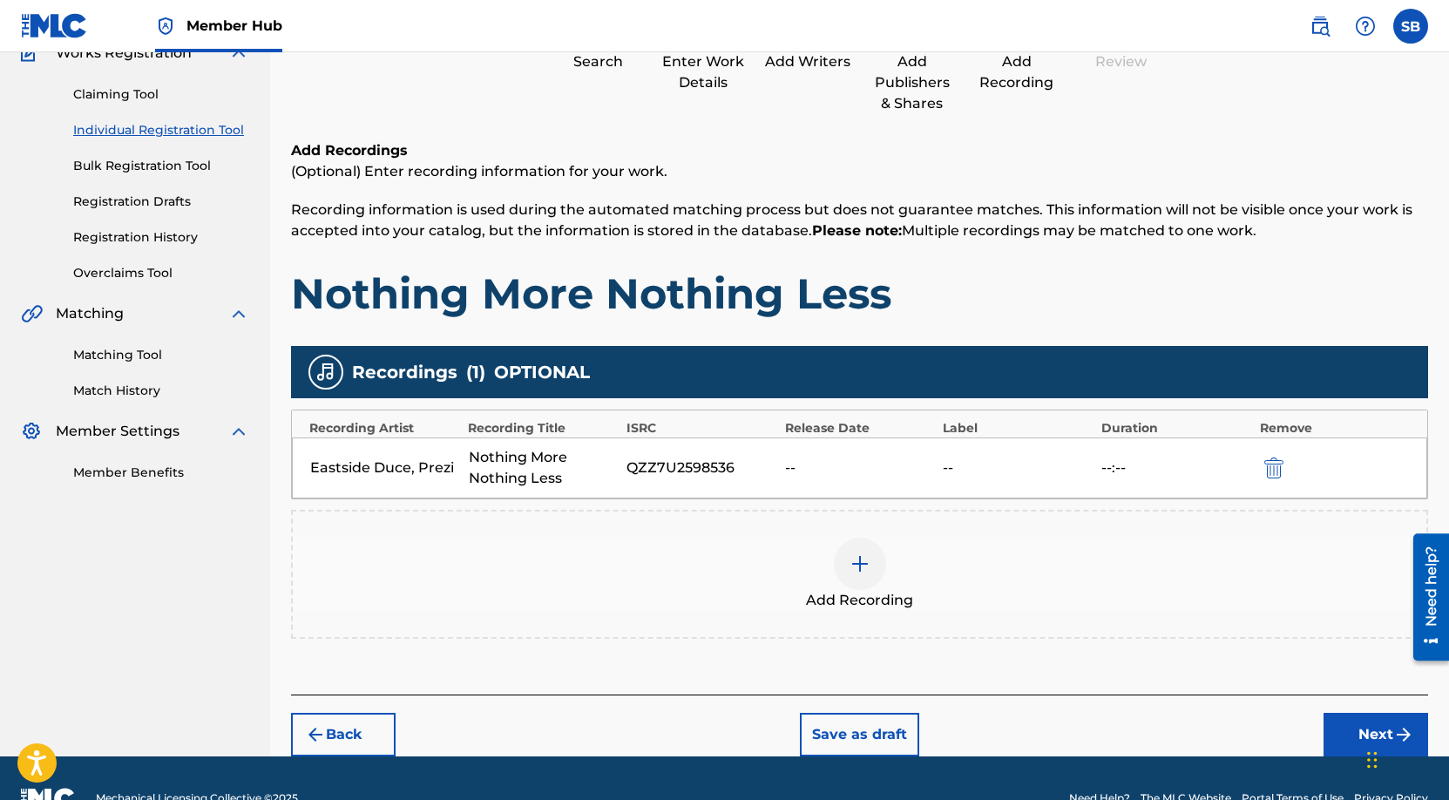
scroll to position [202, 0]
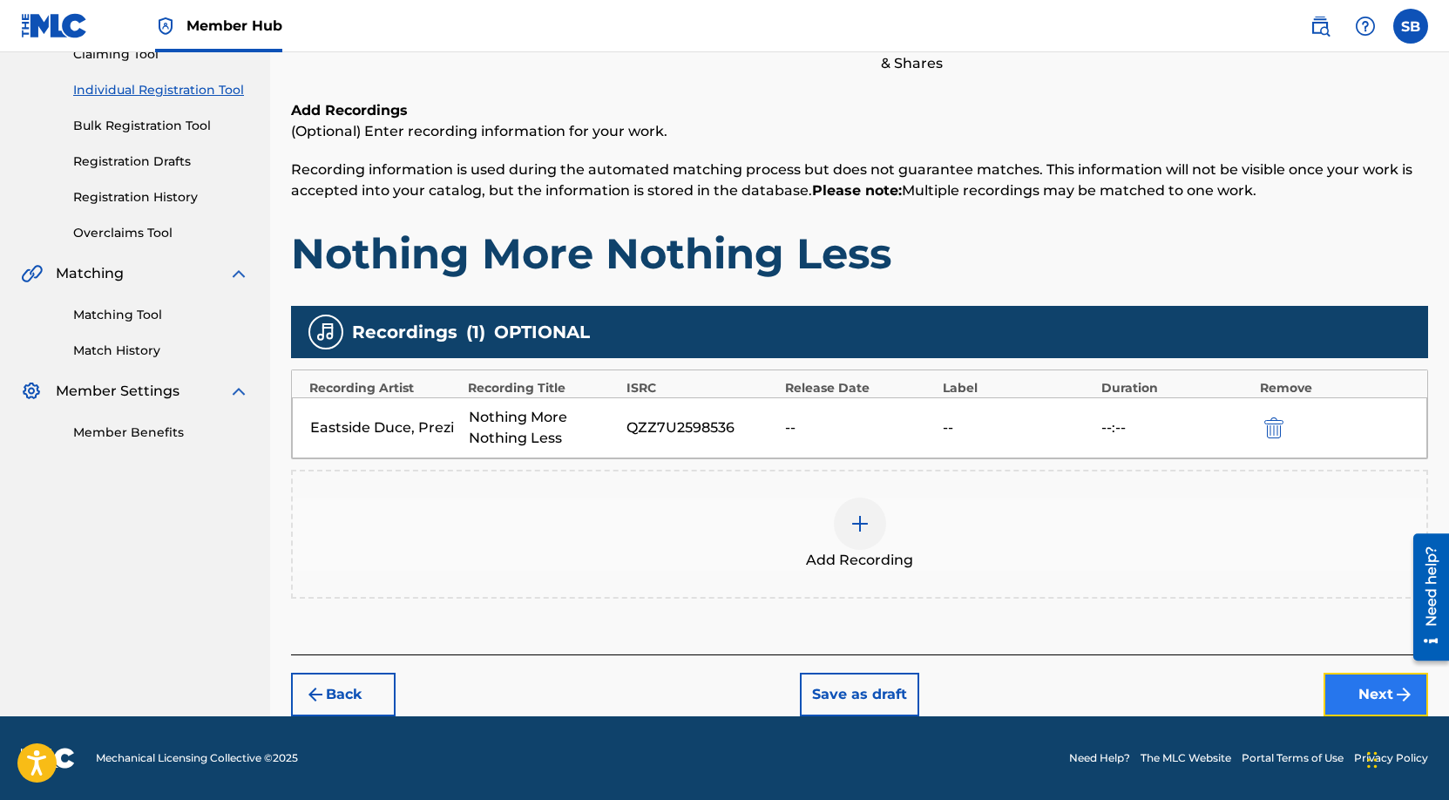
click at [1367, 693] on button "Next" at bounding box center [1376, 695] width 105 height 44
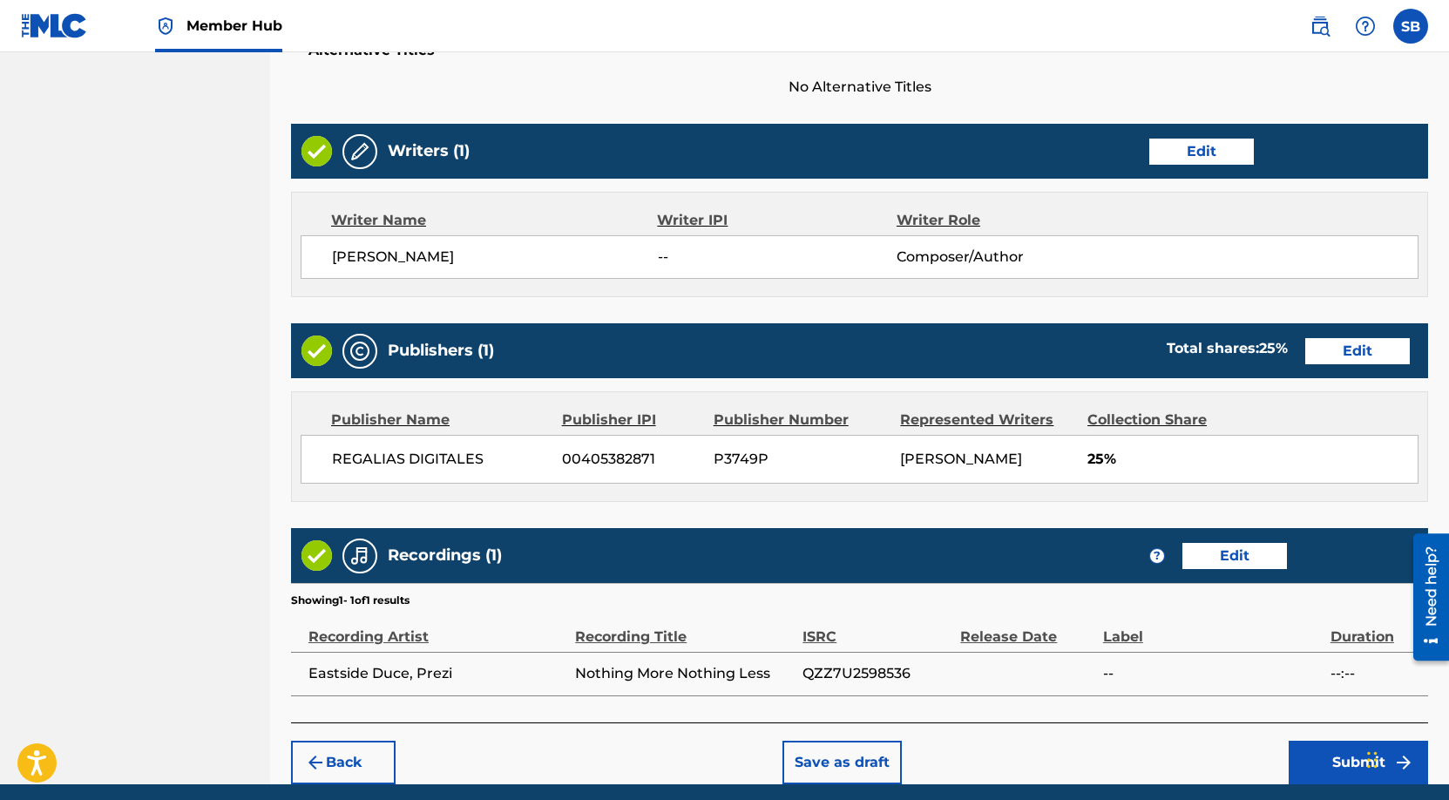
scroll to position [616, 0]
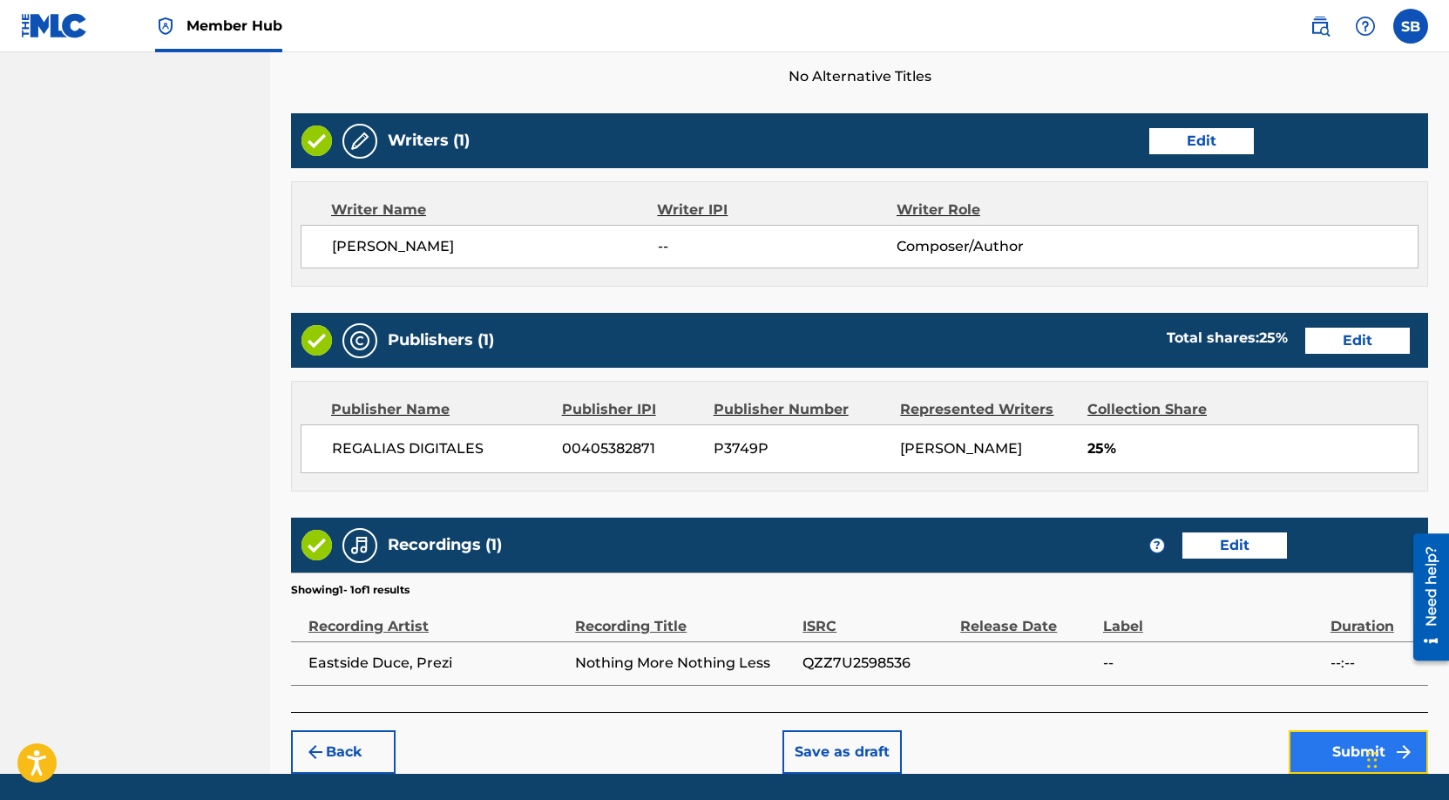
click at [1299, 734] on button "Submit" at bounding box center [1358, 752] width 139 height 44
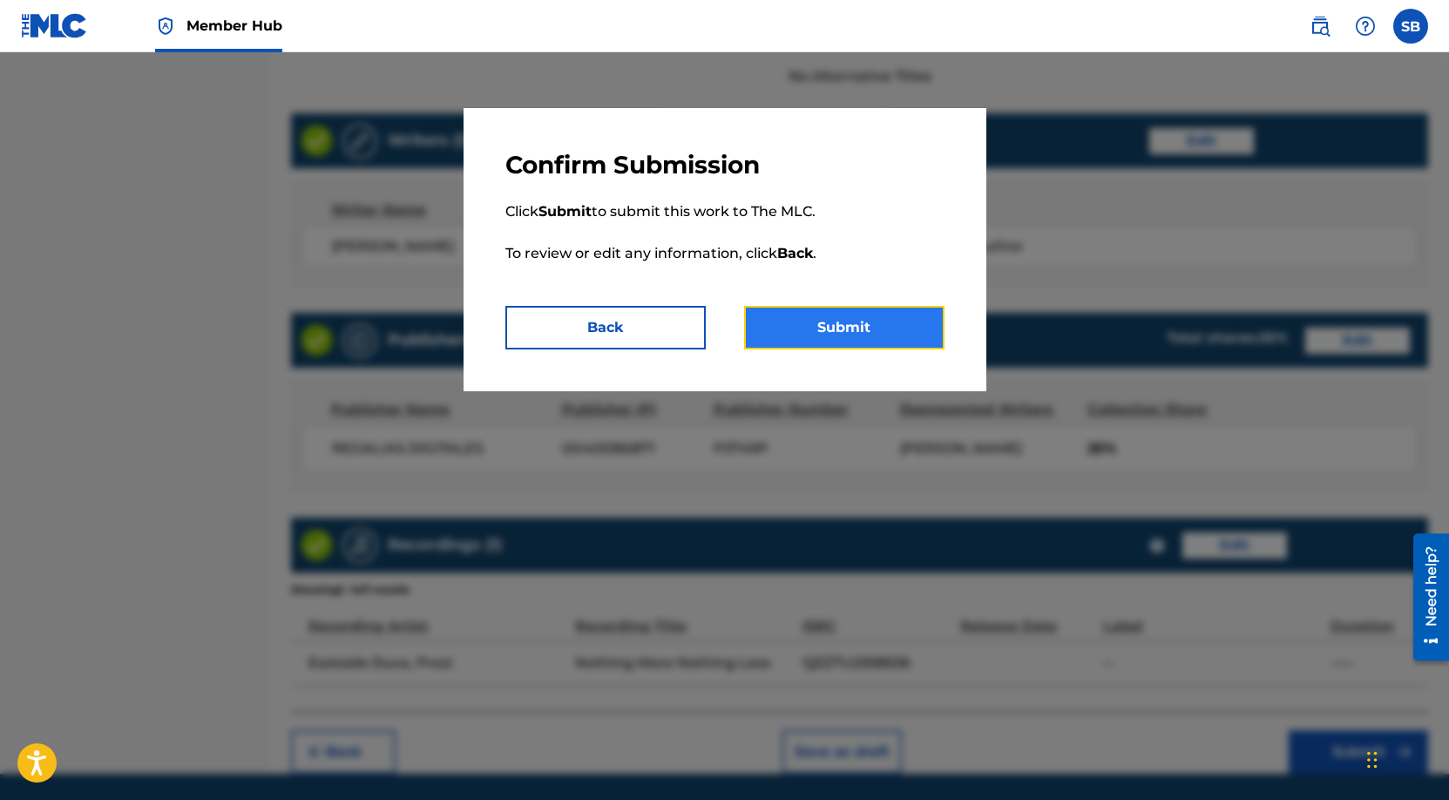
click at [879, 341] on button "Submit" at bounding box center [844, 328] width 200 height 44
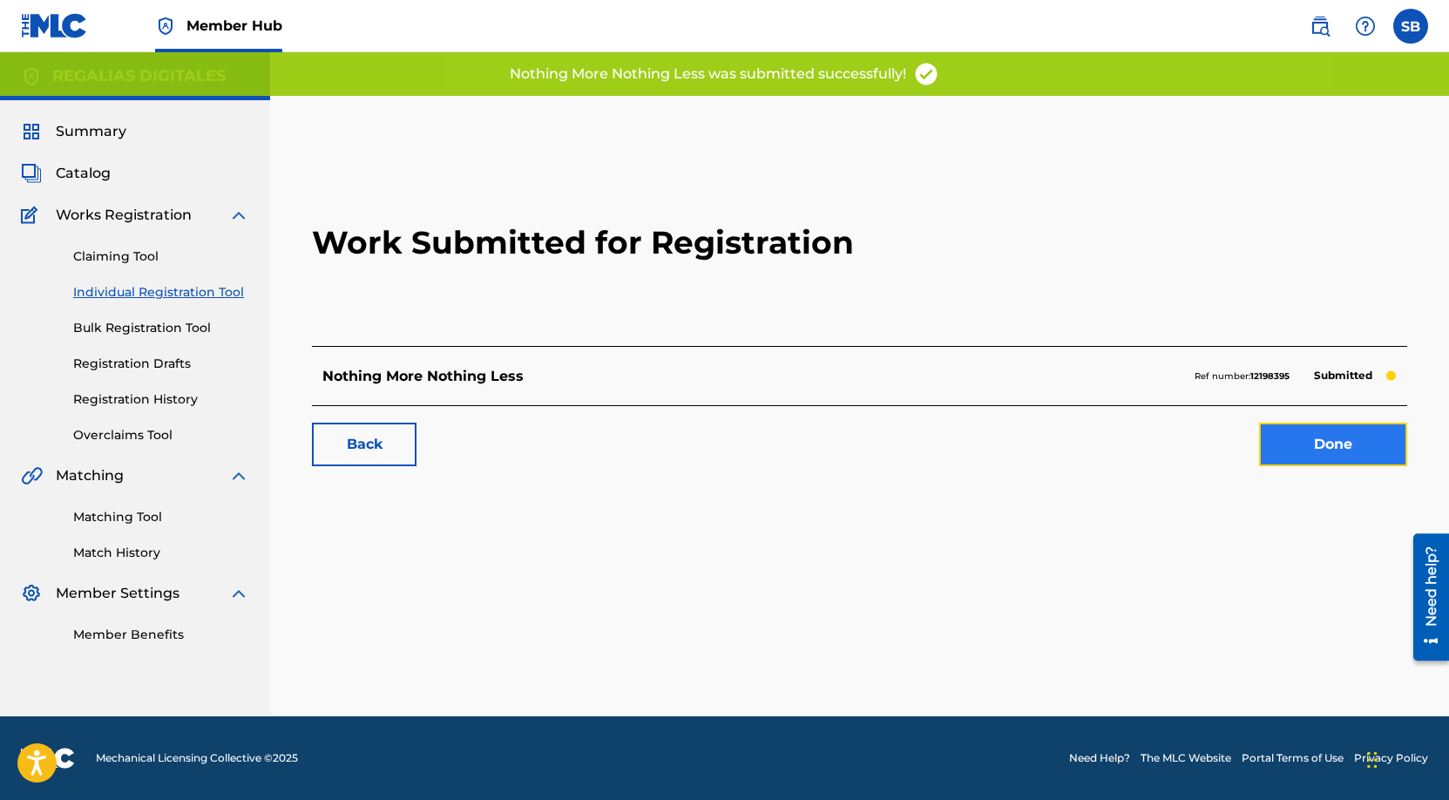
click at [1354, 430] on link "Done" at bounding box center [1333, 445] width 148 height 44
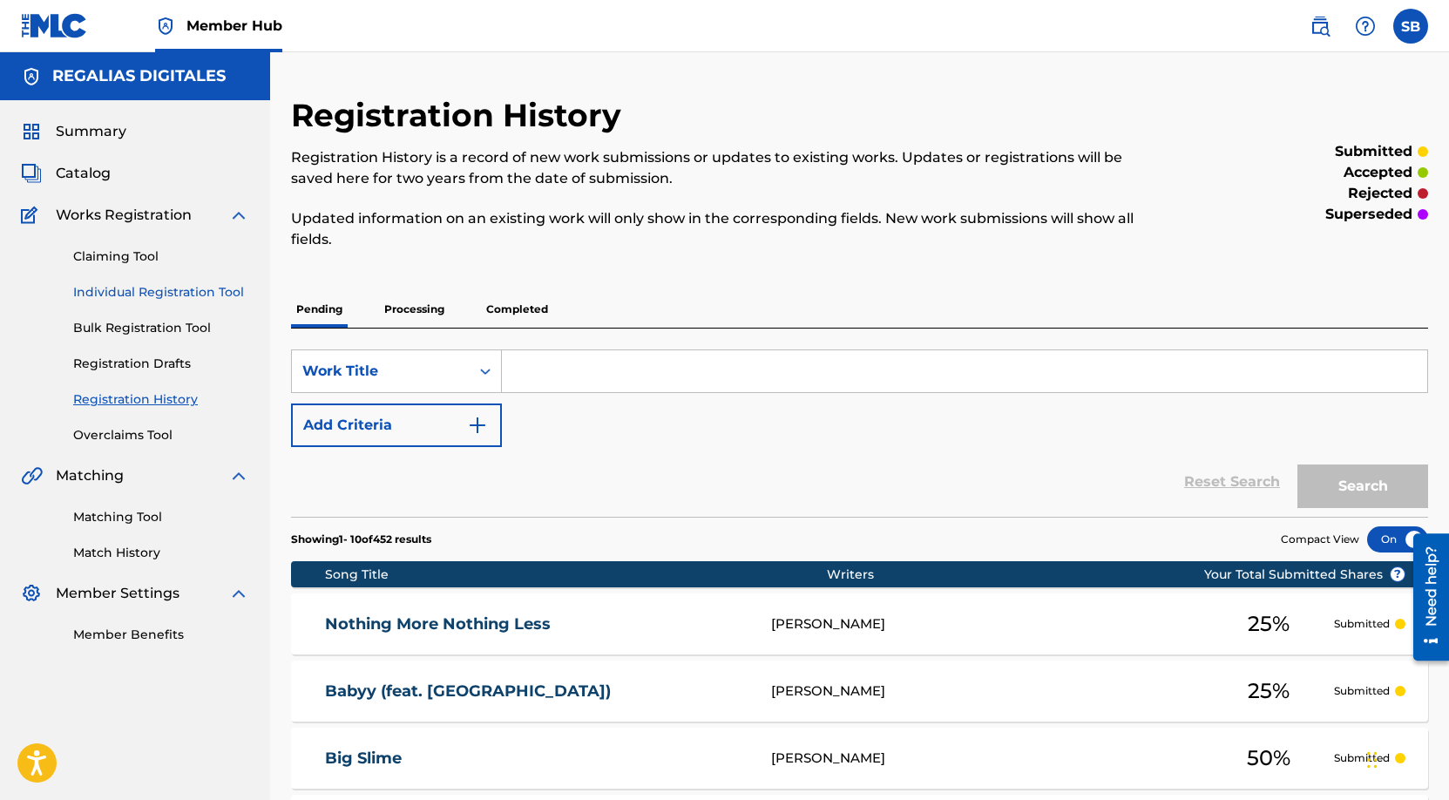
click at [225, 294] on link "Individual Registration Tool" at bounding box center [161, 292] width 176 height 18
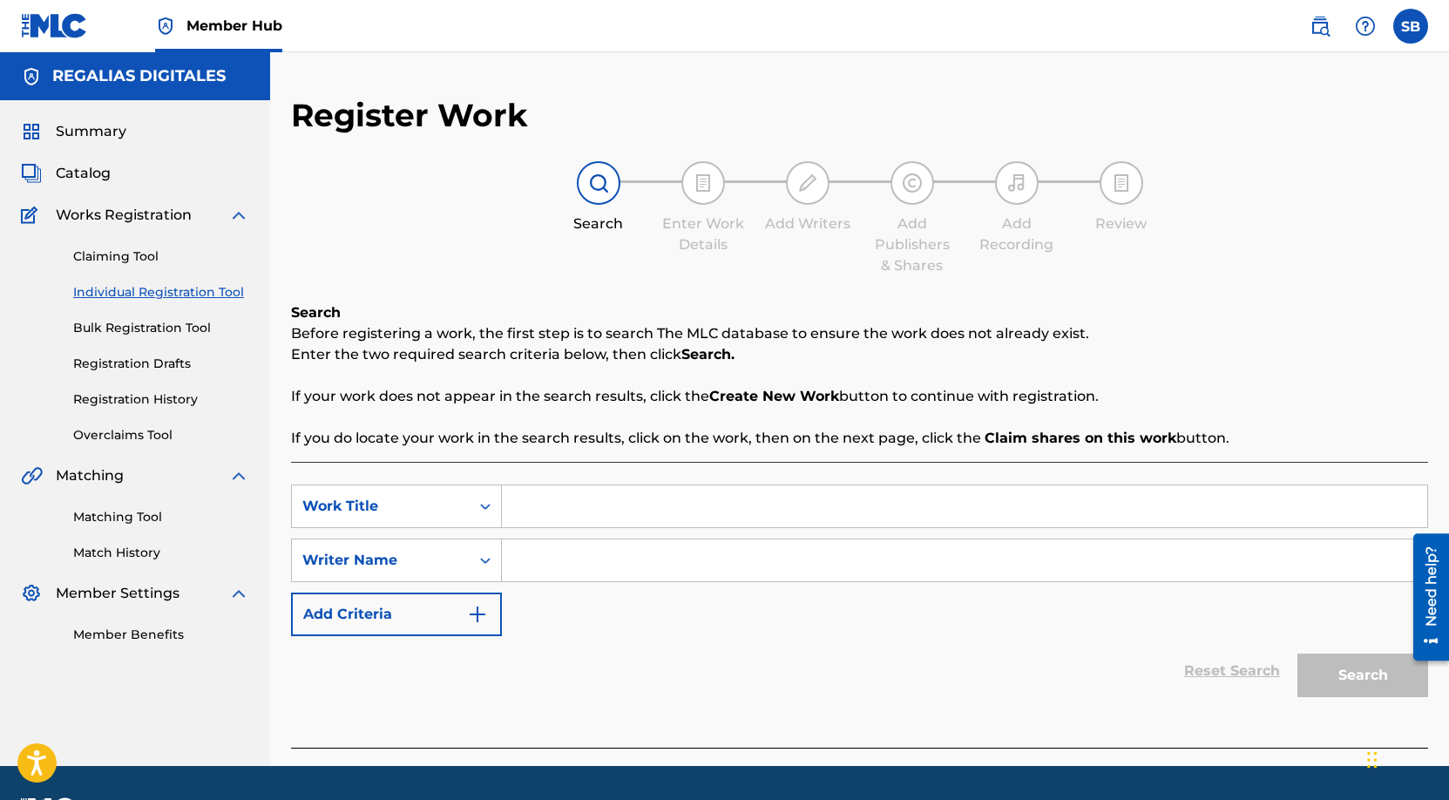
click at [225, 294] on link "Individual Registration Tool" at bounding box center [161, 292] width 176 height 18
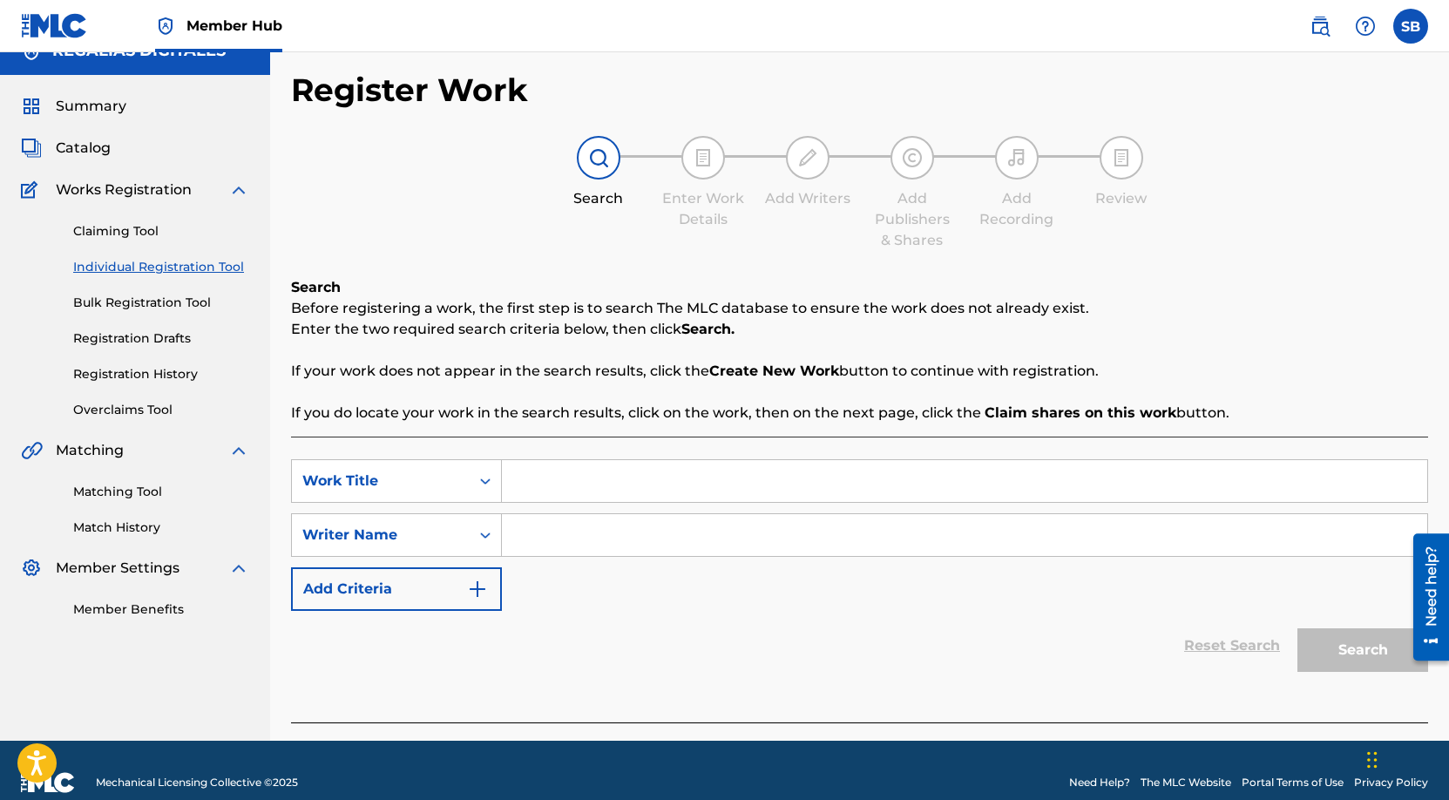
scroll to position [50, 0]
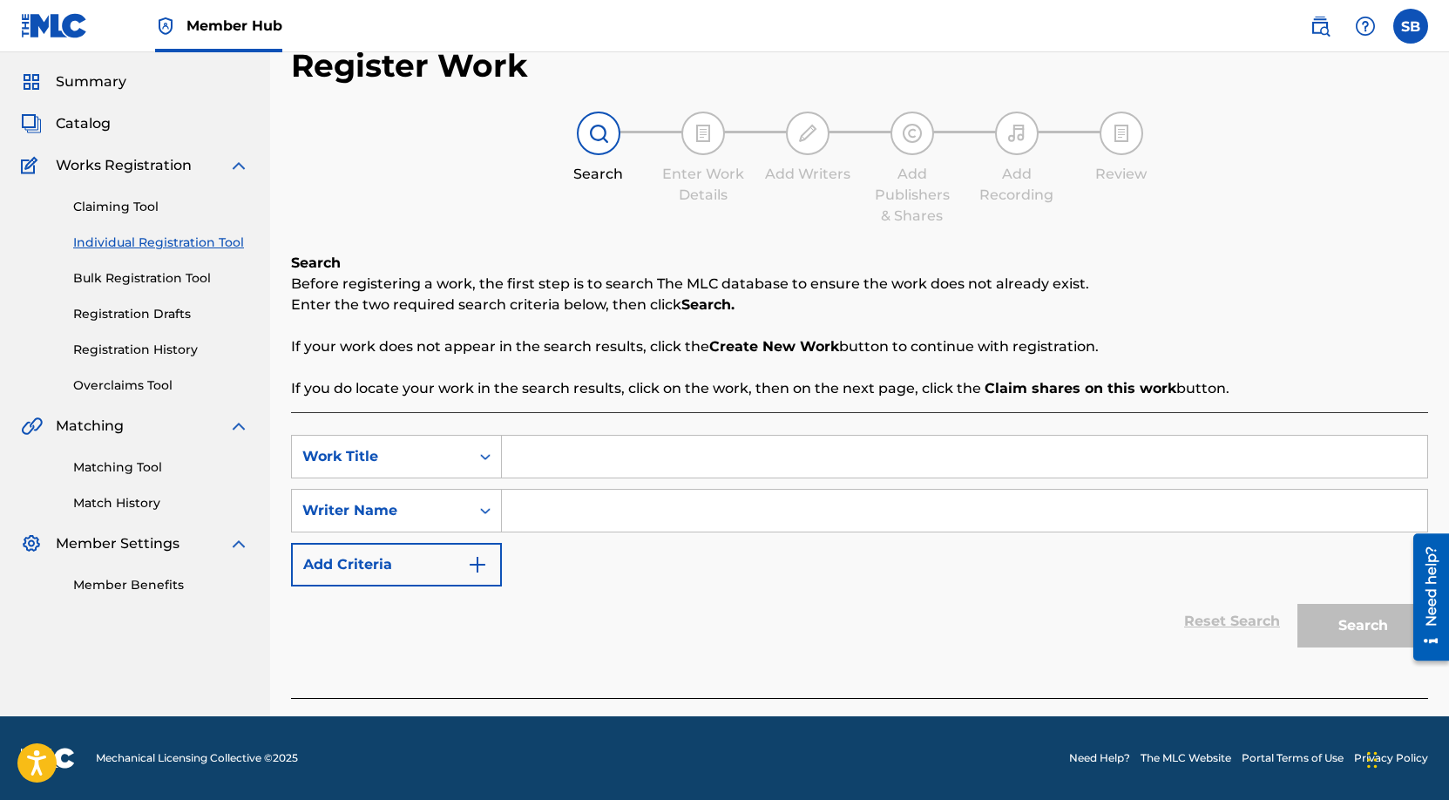
click at [649, 462] on input "Search Form" at bounding box center [965, 457] width 926 height 42
paste input "Day Ones (feat. OMB Peezy)"
type input "Day Ones (feat. OMB Peezy)"
click at [614, 503] on input "Search Form" at bounding box center [965, 511] width 926 height 42
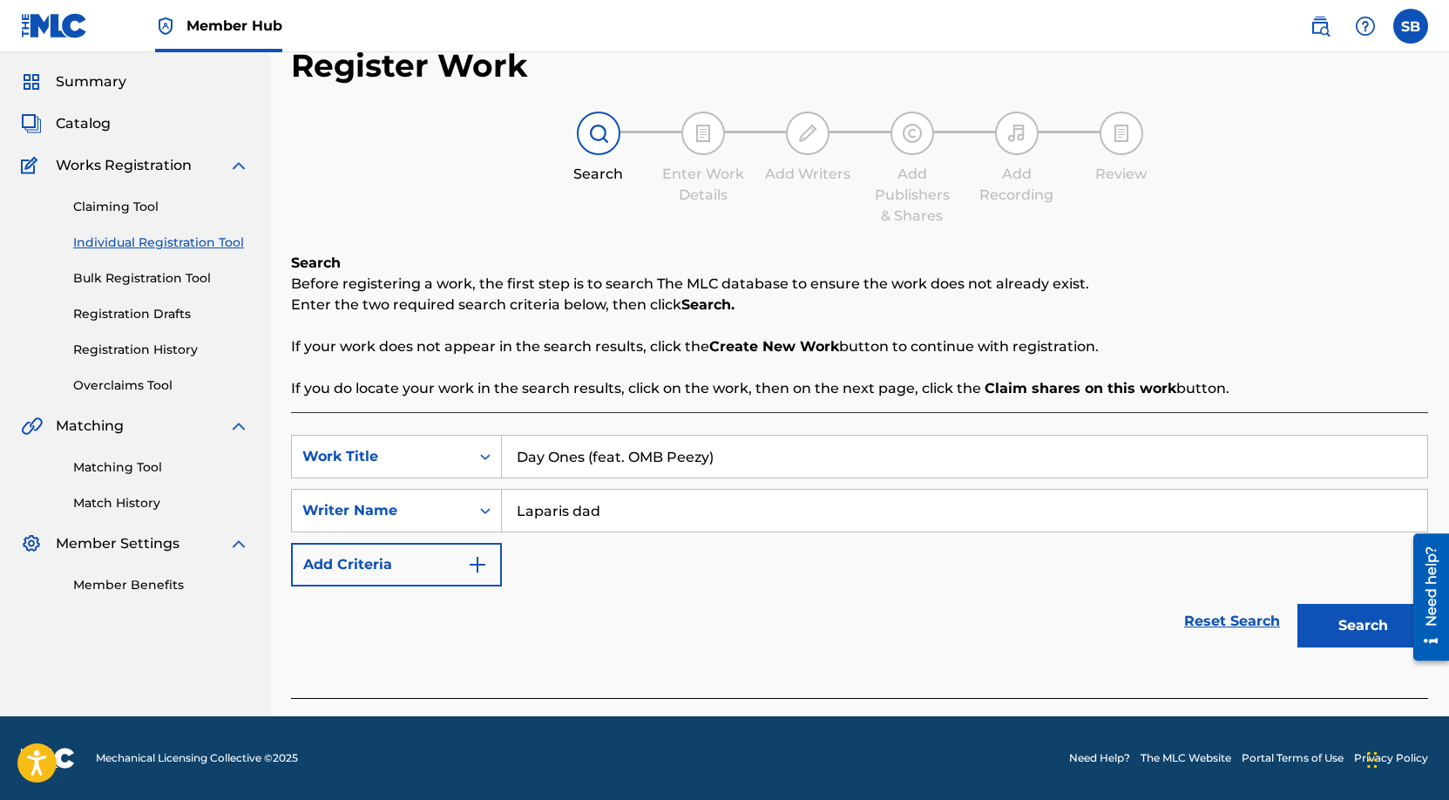
click at [1298, 604] on button "Search" at bounding box center [1363, 626] width 131 height 44
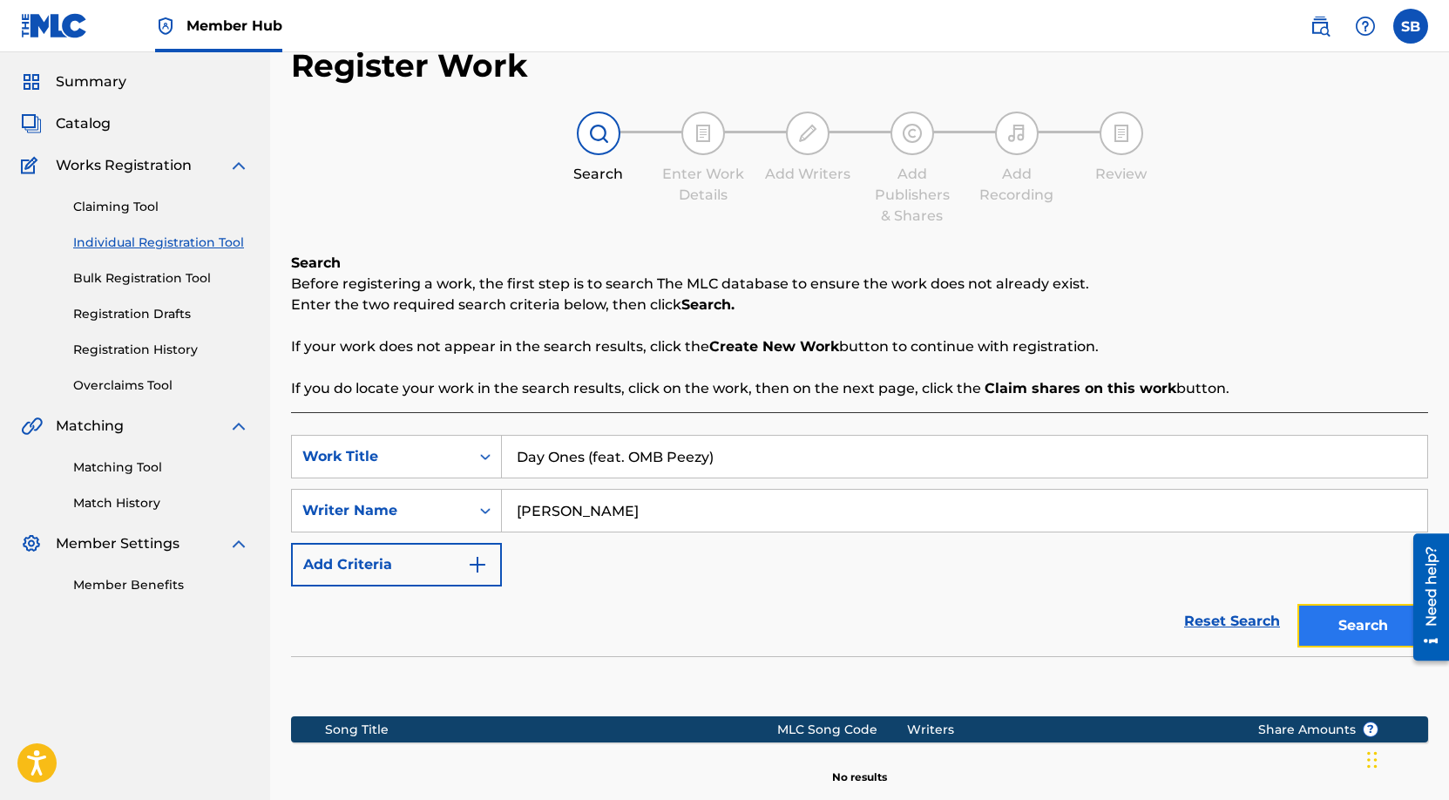
click at [1347, 615] on button "Search" at bounding box center [1363, 626] width 131 height 44
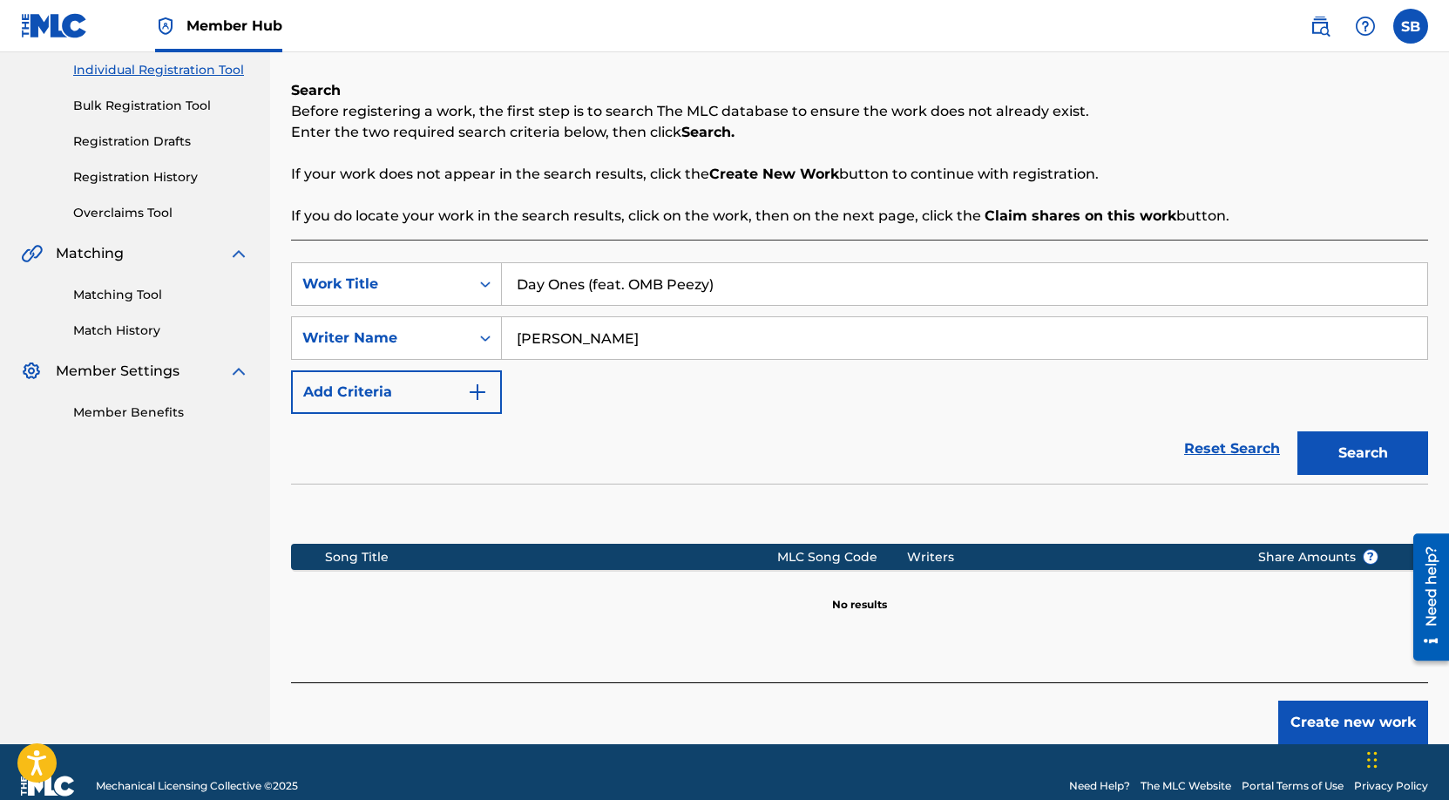
scroll to position [250, 0]
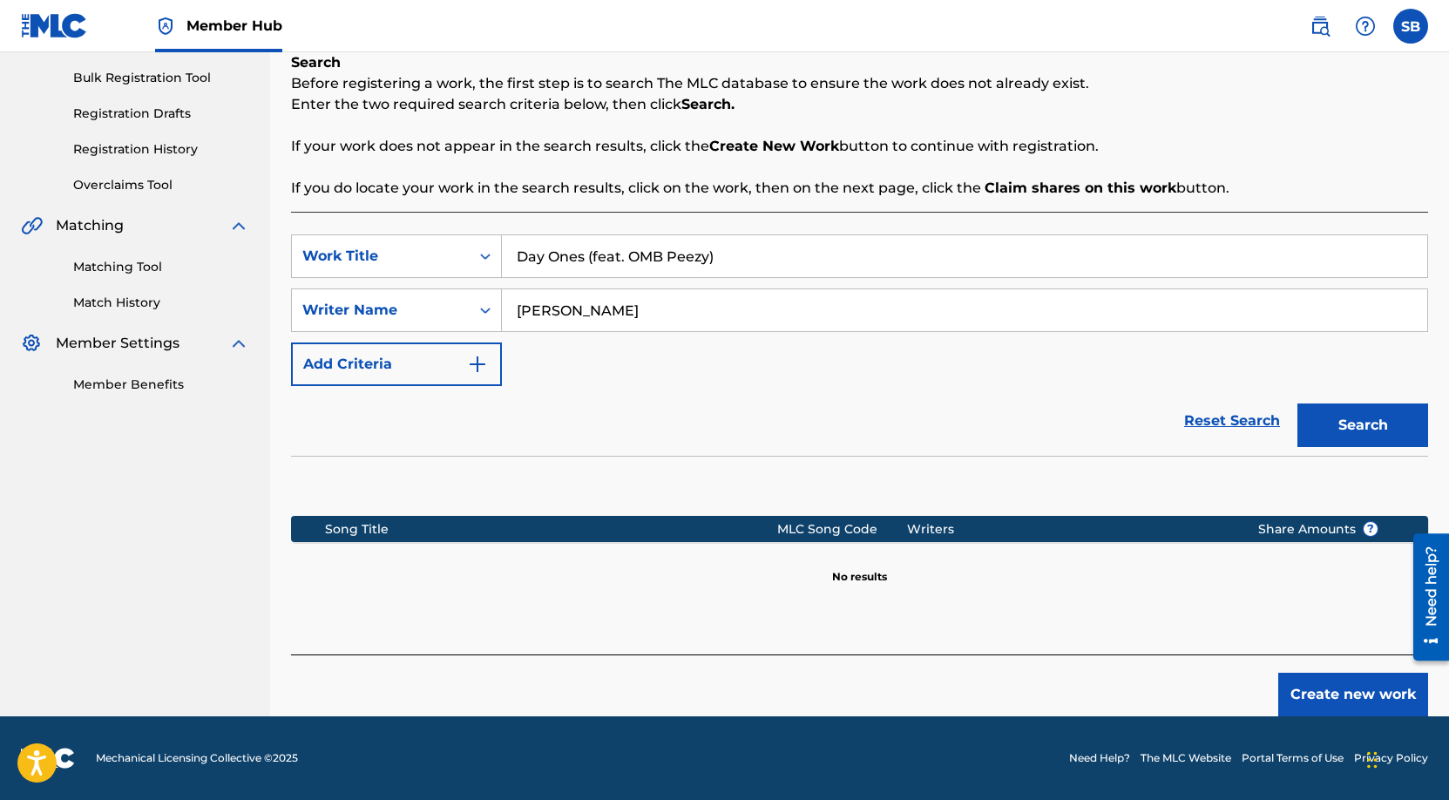
drag, startPoint x: 532, startPoint y: 312, endPoint x: 542, endPoint y: 314, distance: 10.6
click at [532, 312] on input "[PERSON_NAME]" at bounding box center [965, 310] width 926 height 42
type input "Leparis dade"
click at [1382, 422] on button "Search" at bounding box center [1363, 426] width 131 height 44
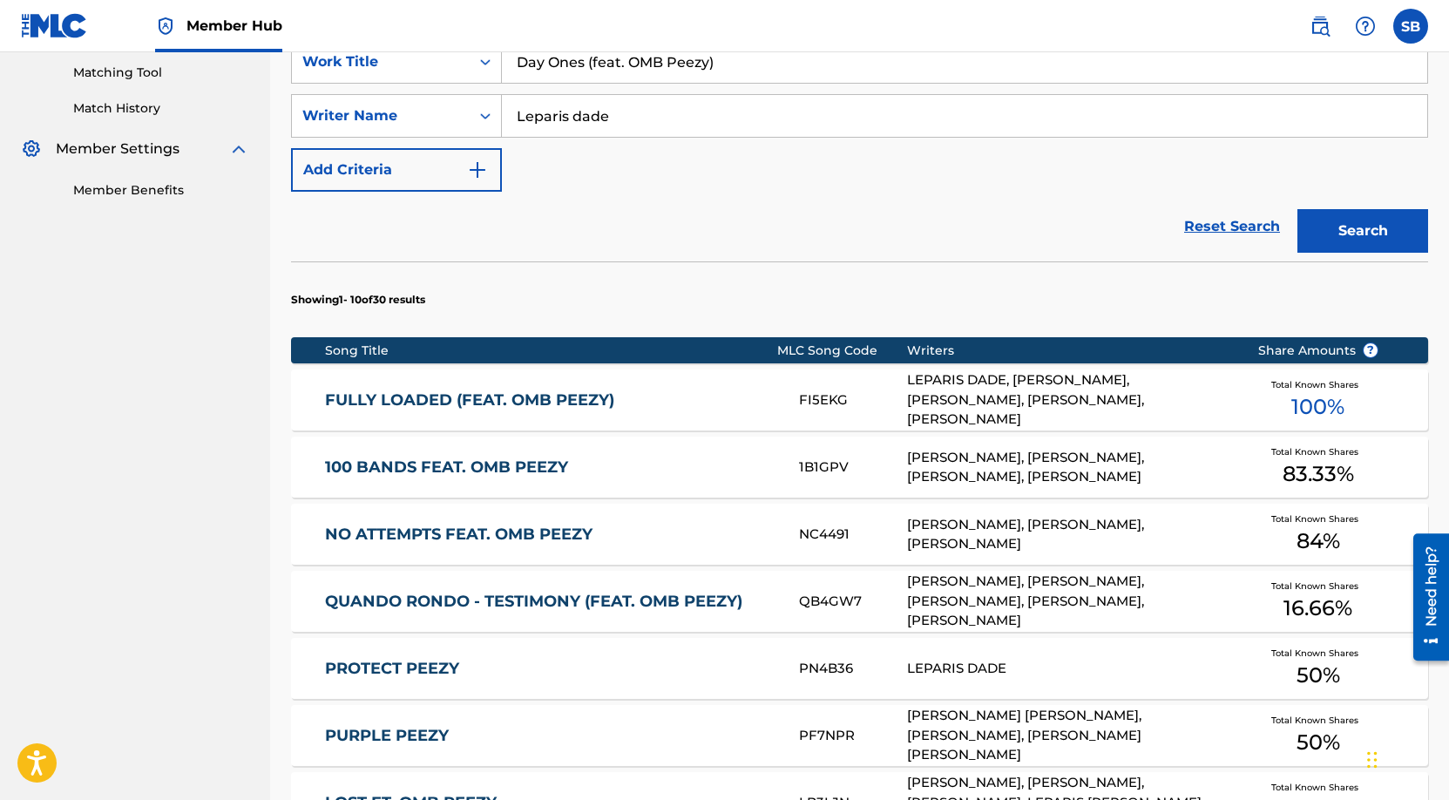
scroll to position [955, 0]
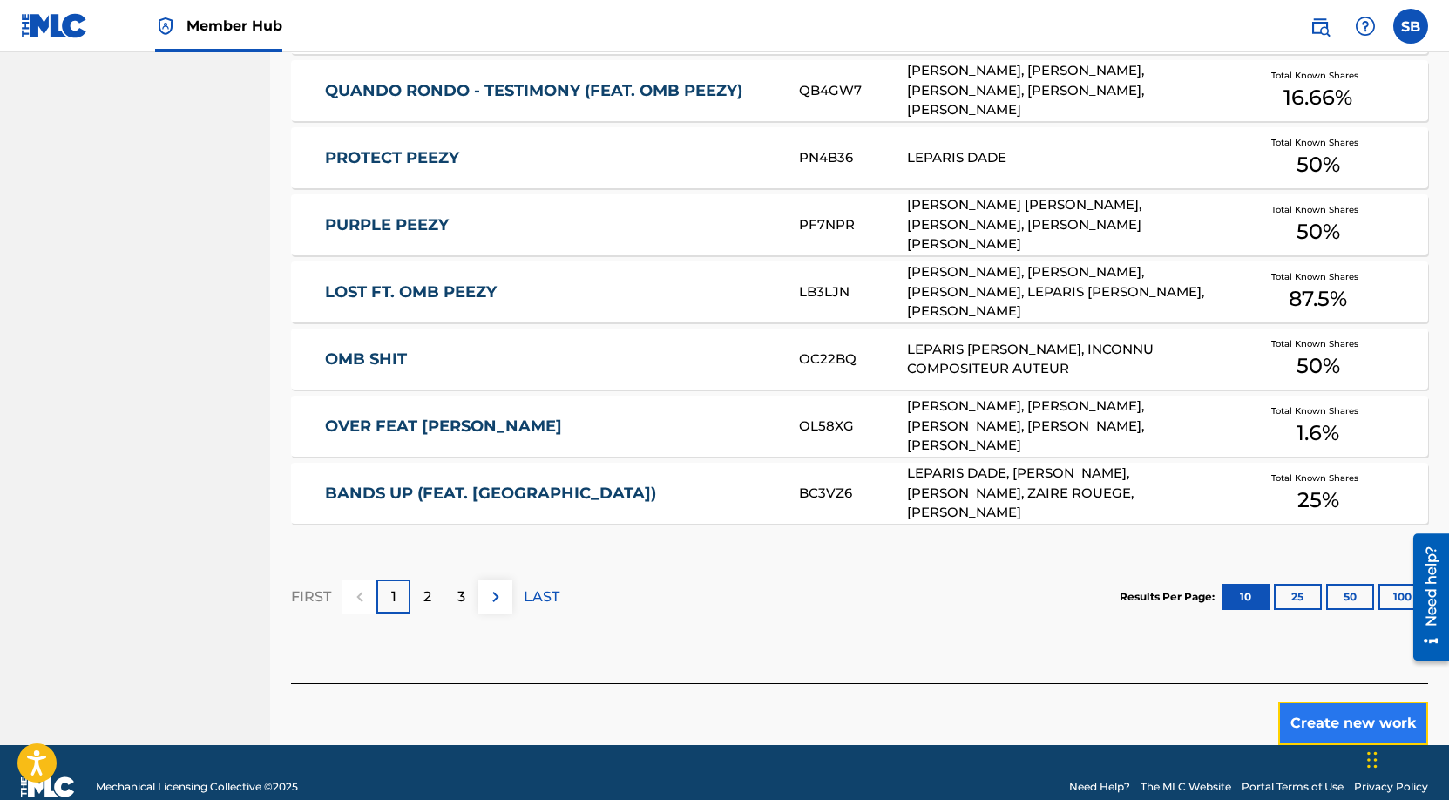
click at [1333, 723] on button "Create new work" at bounding box center [1354, 724] width 150 height 44
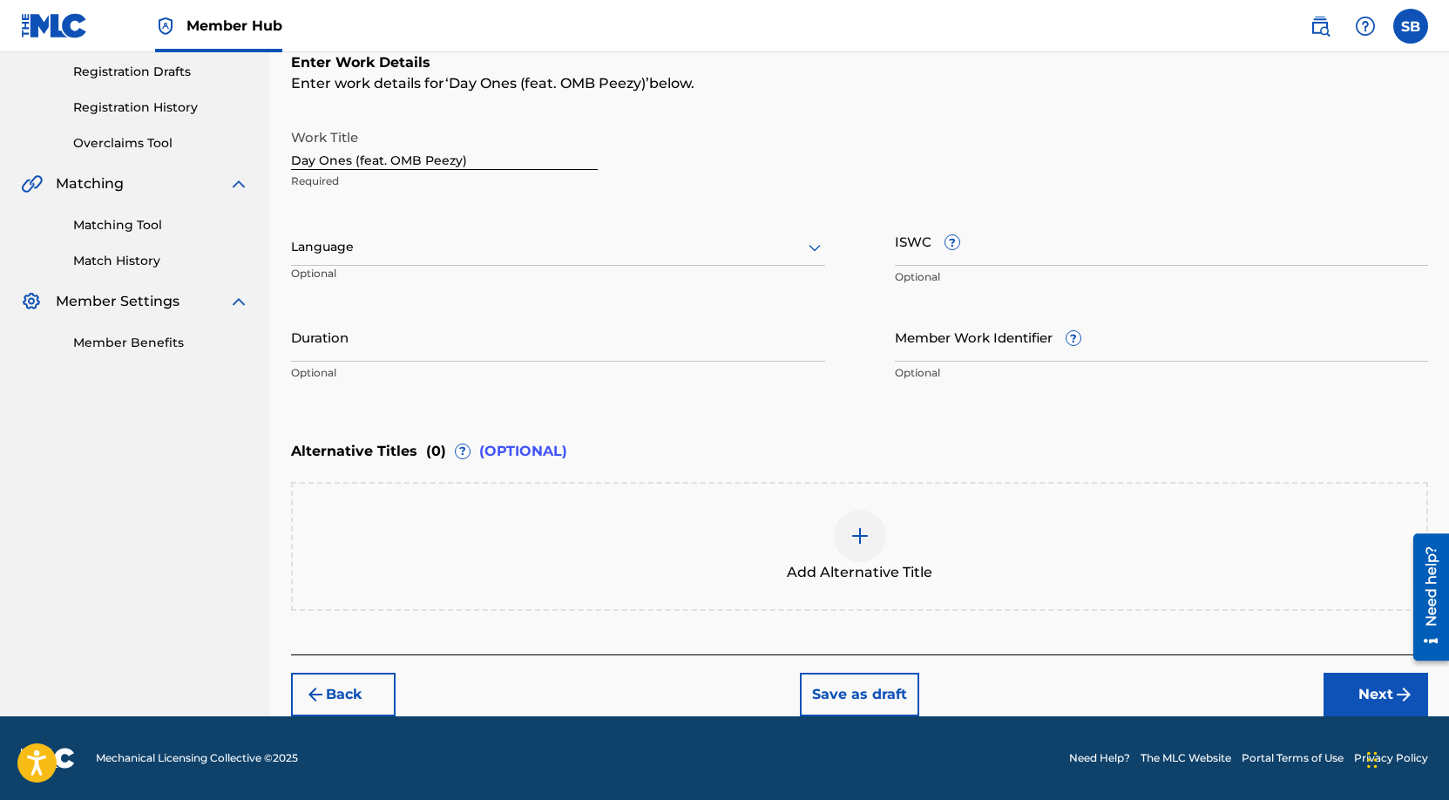
scroll to position [292, 0]
click at [454, 250] on div at bounding box center [558, 247] width 534 height 22
click at [450, 285] on div "English" at bounding box center [558, 285] width 533 height 39
click at [1361, 688] on button "Next" at bounding box center [1376, 695] width 105 height 44
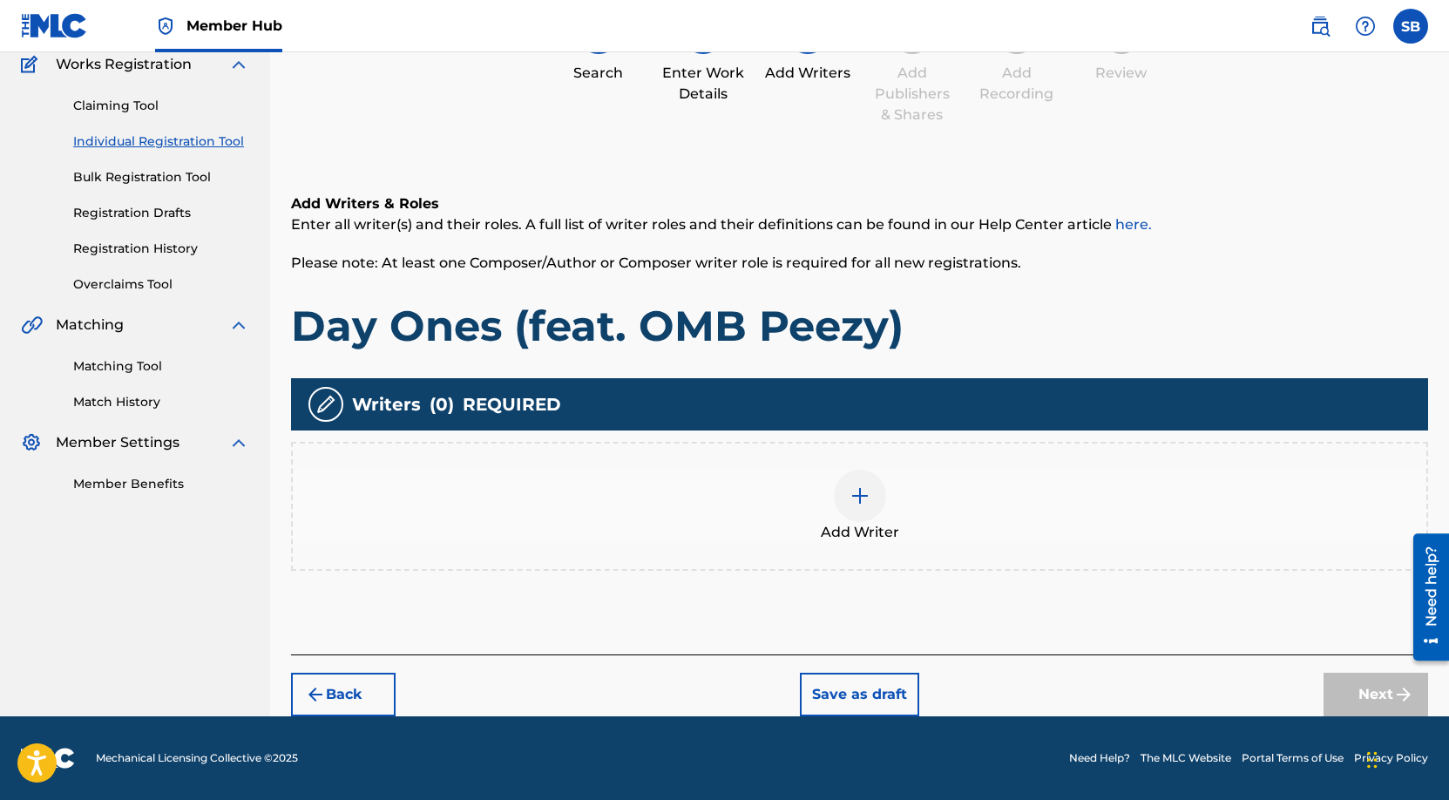
scroll to position [78, 0]
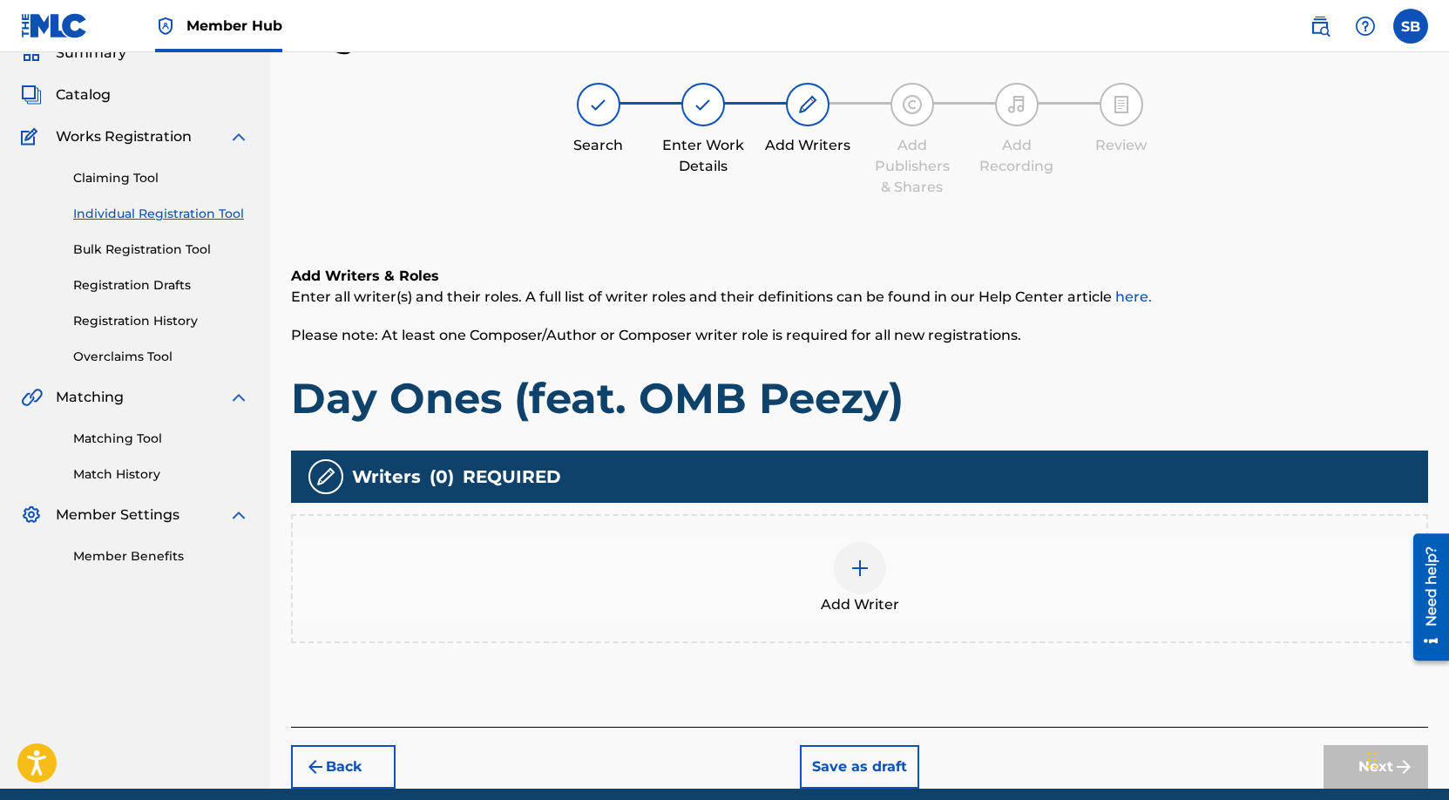
click at [856, 550] on div at bounding box center [860, 568] width 52 height 52
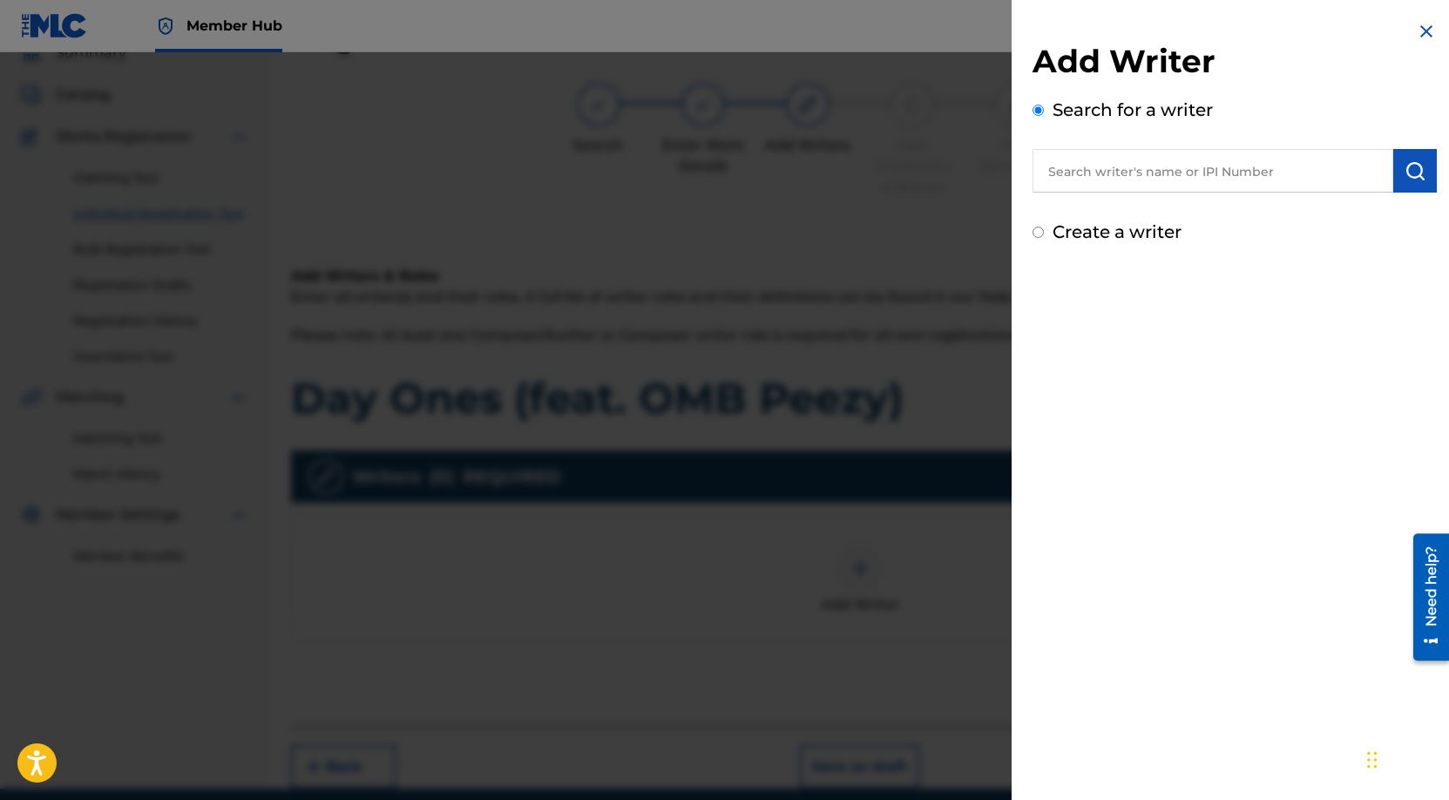
click at [1257, 167] on input "text" at bounding box center [1213, 171] width 361 height 44
paste input "Leparis Dade"
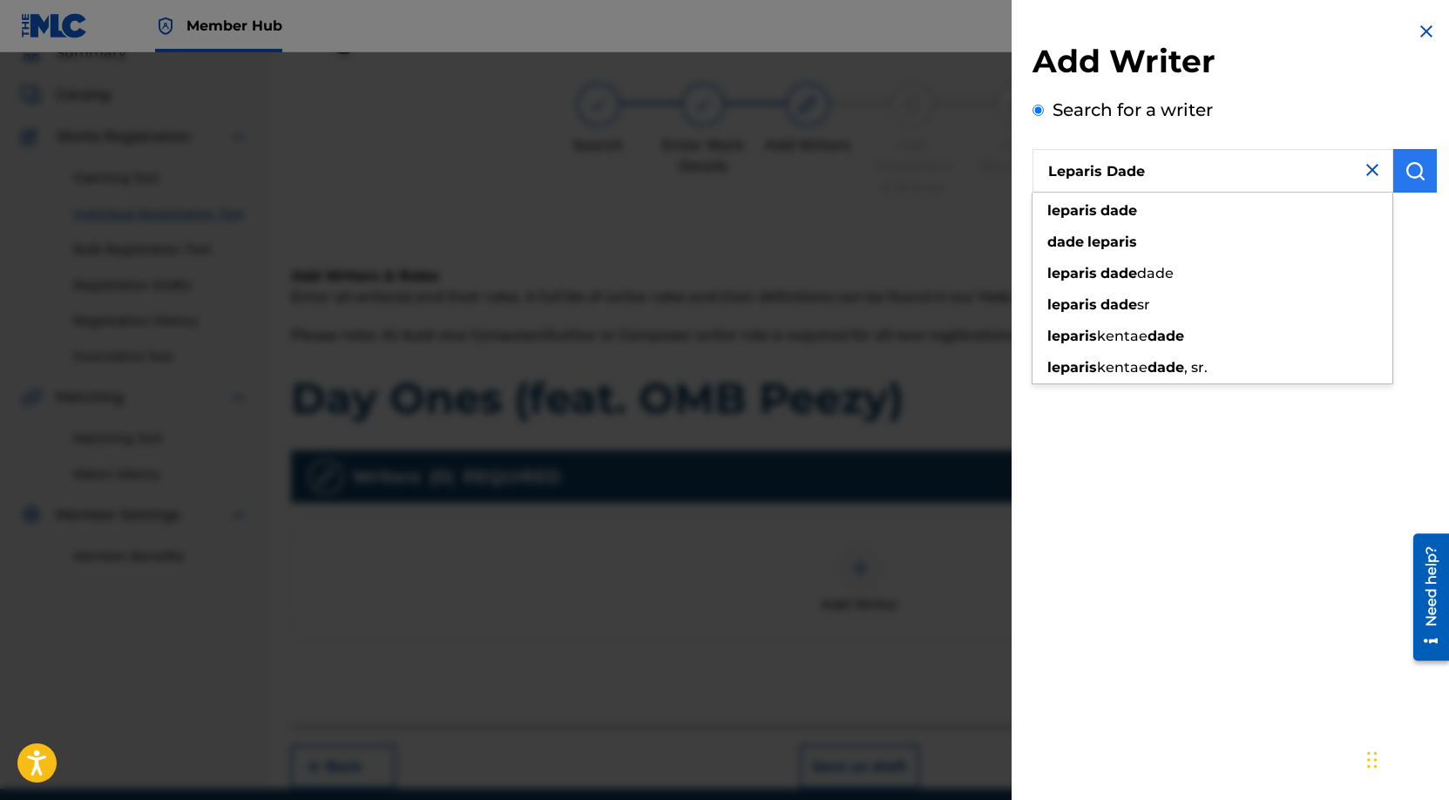
type input "Leparis Dade"
click at [1408, 180] on img "submit" at bounding box center [1415, 170] width 21 height 21
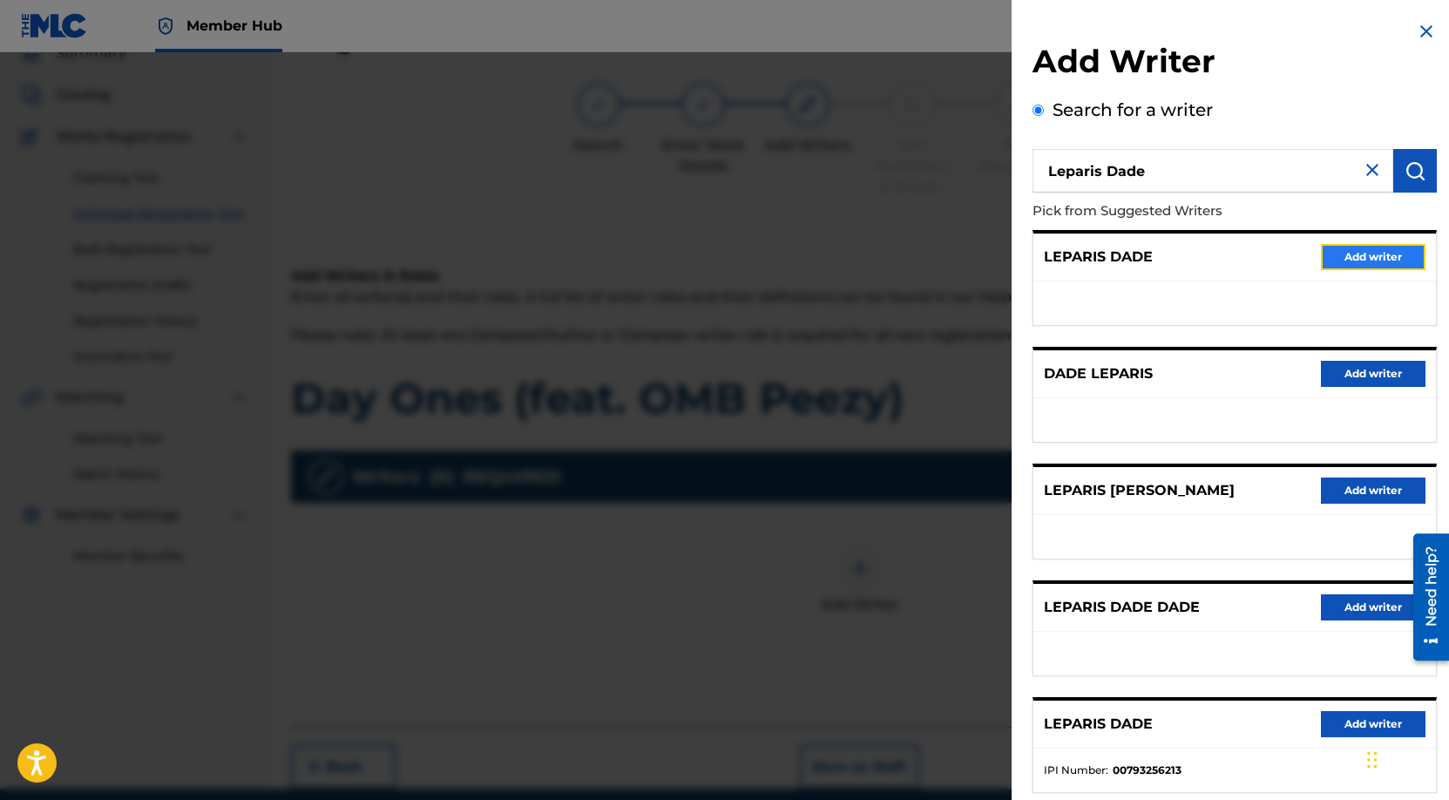
click at [1368, 248] on button "Add writer" at bounding box center [1373, 257] width 105 height 26
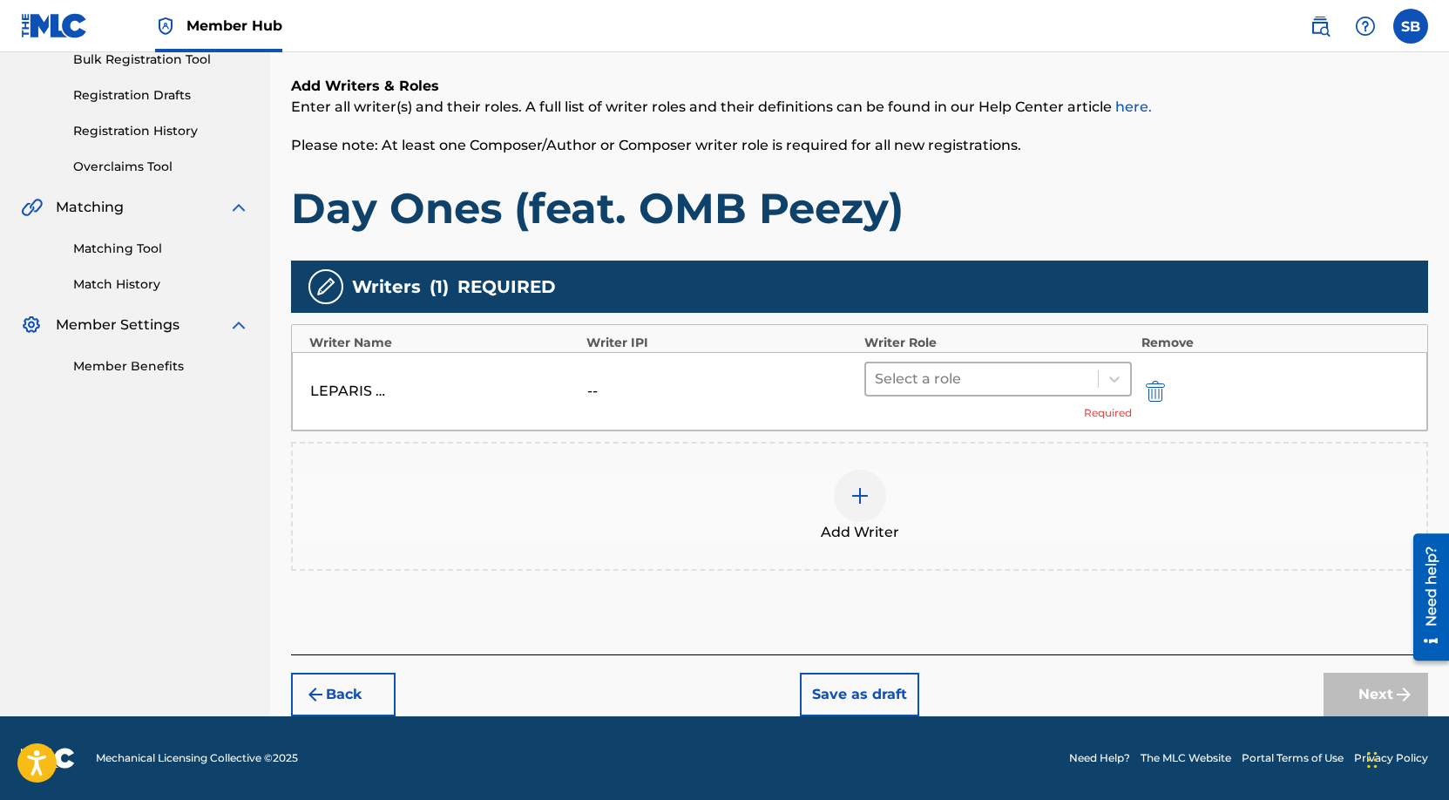
click at [978, 394] on div "Select a role" at bounding box center [999, 379] width 268 height 35
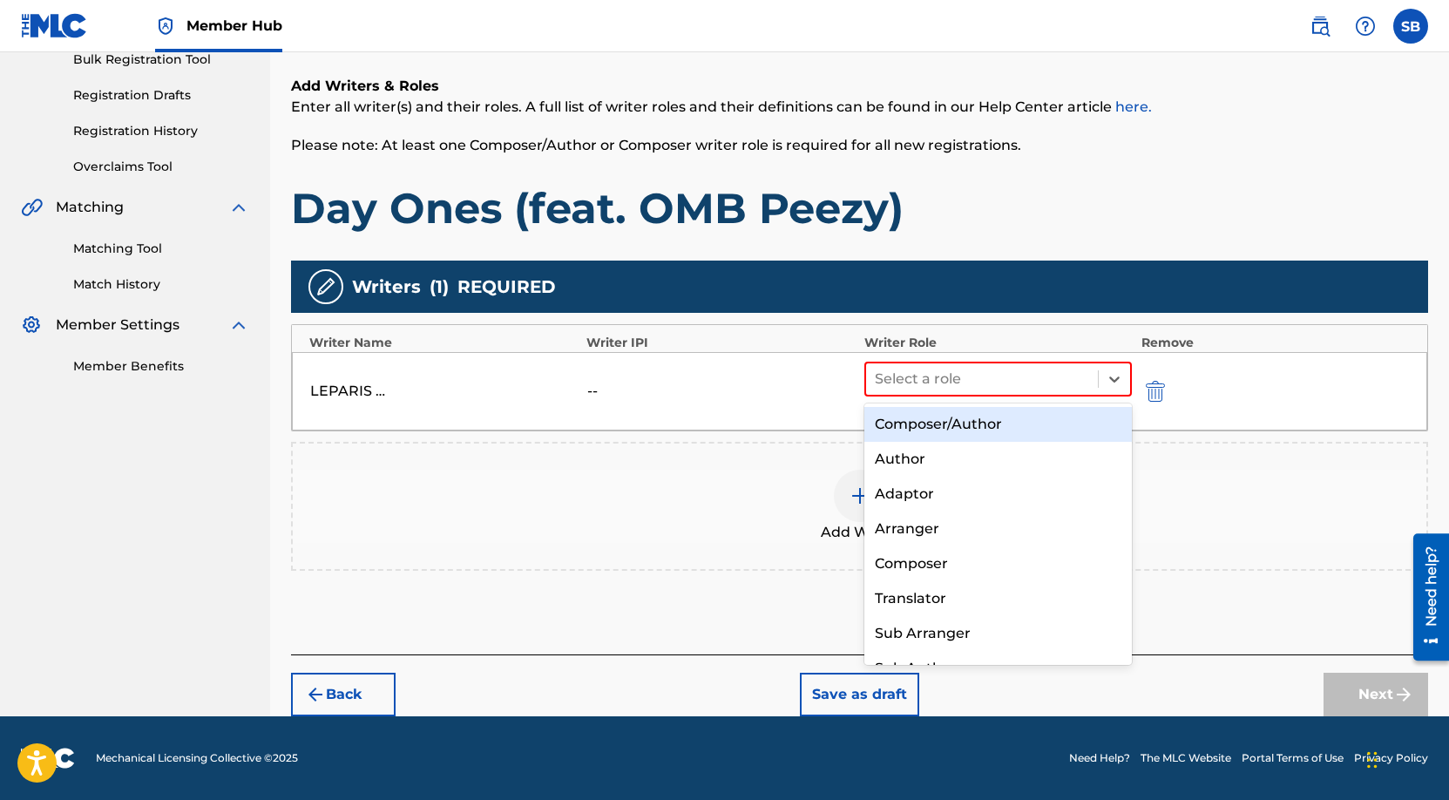
click at [987, 436] on div "Composer/Author" at bounding box center [999, 424] width 268 height 35
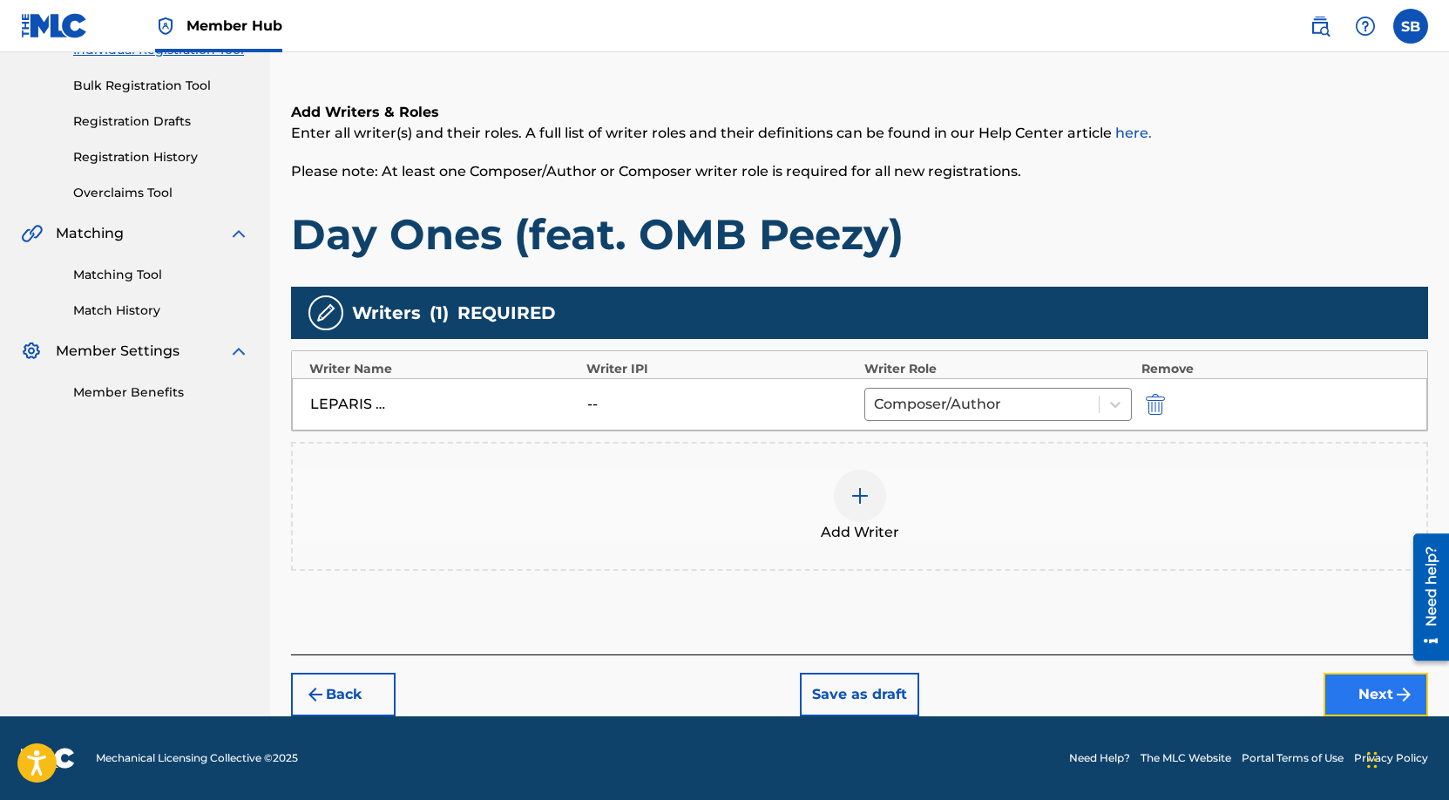
click at [1368, 691] on button "Next" at bounding box center [1376, 695] width 105 height 44
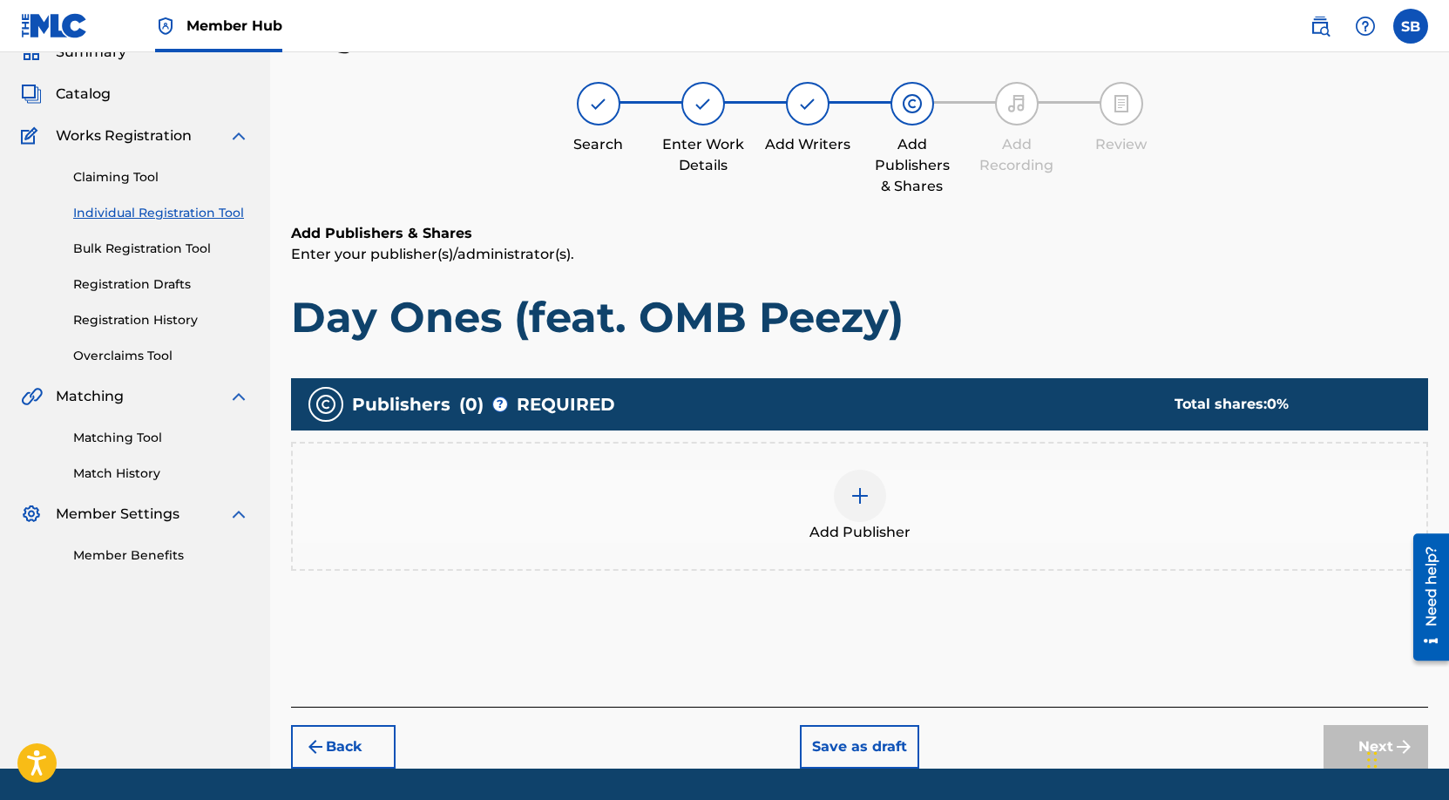
scroll to position [78, 0]
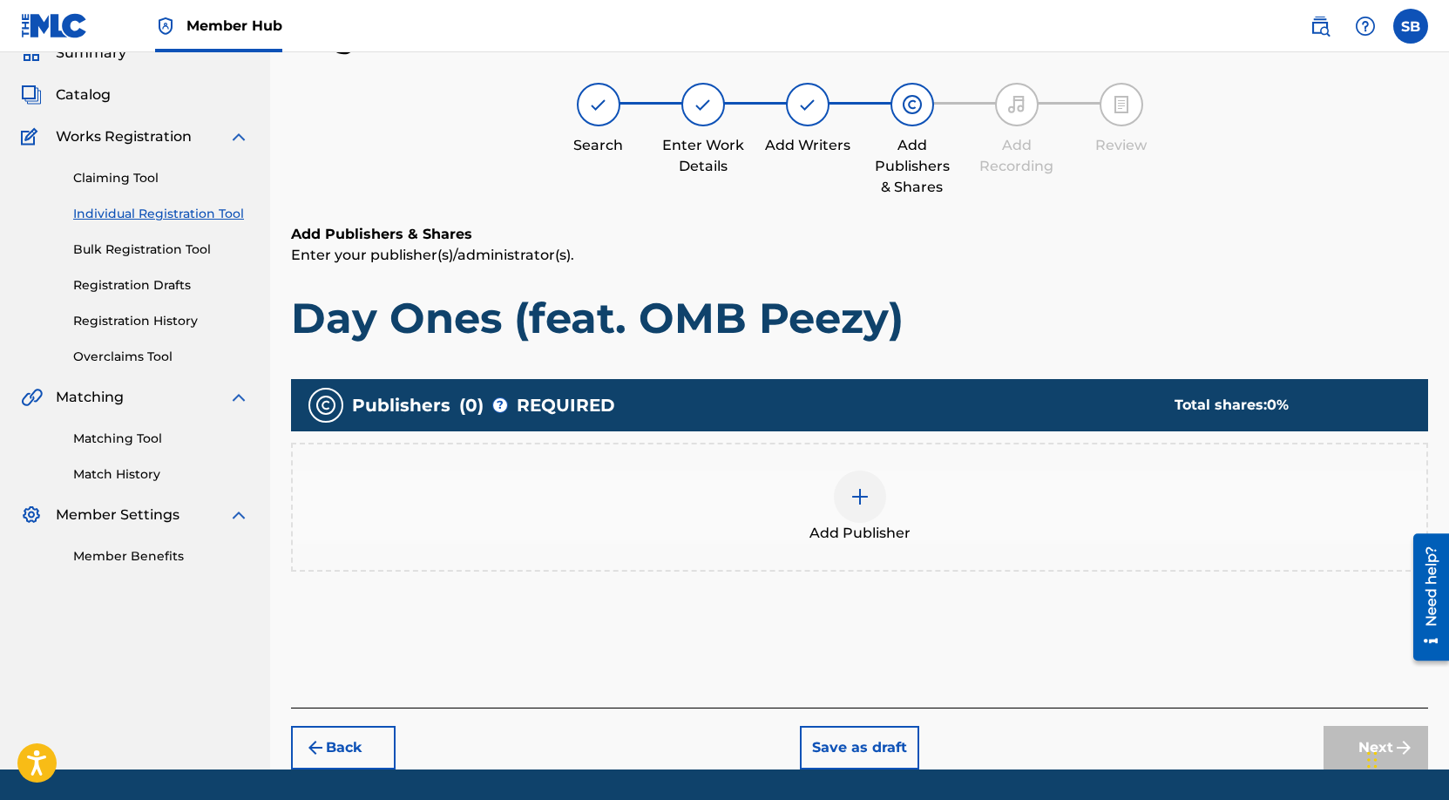
click at [826, 500] on div "Add Publisher" at bounding box center [860, 507] width 1134 height 73
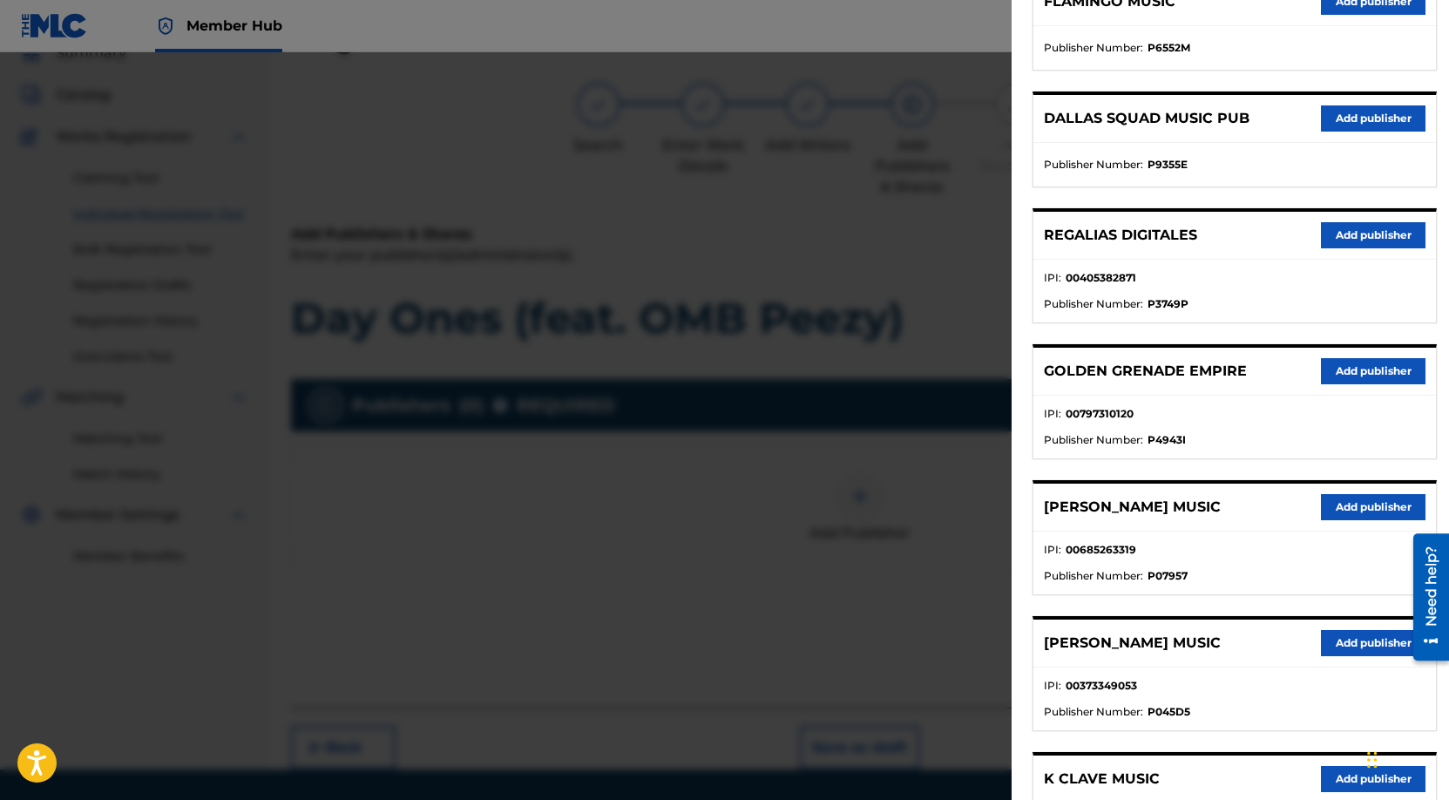
scroll to position [525, 0]
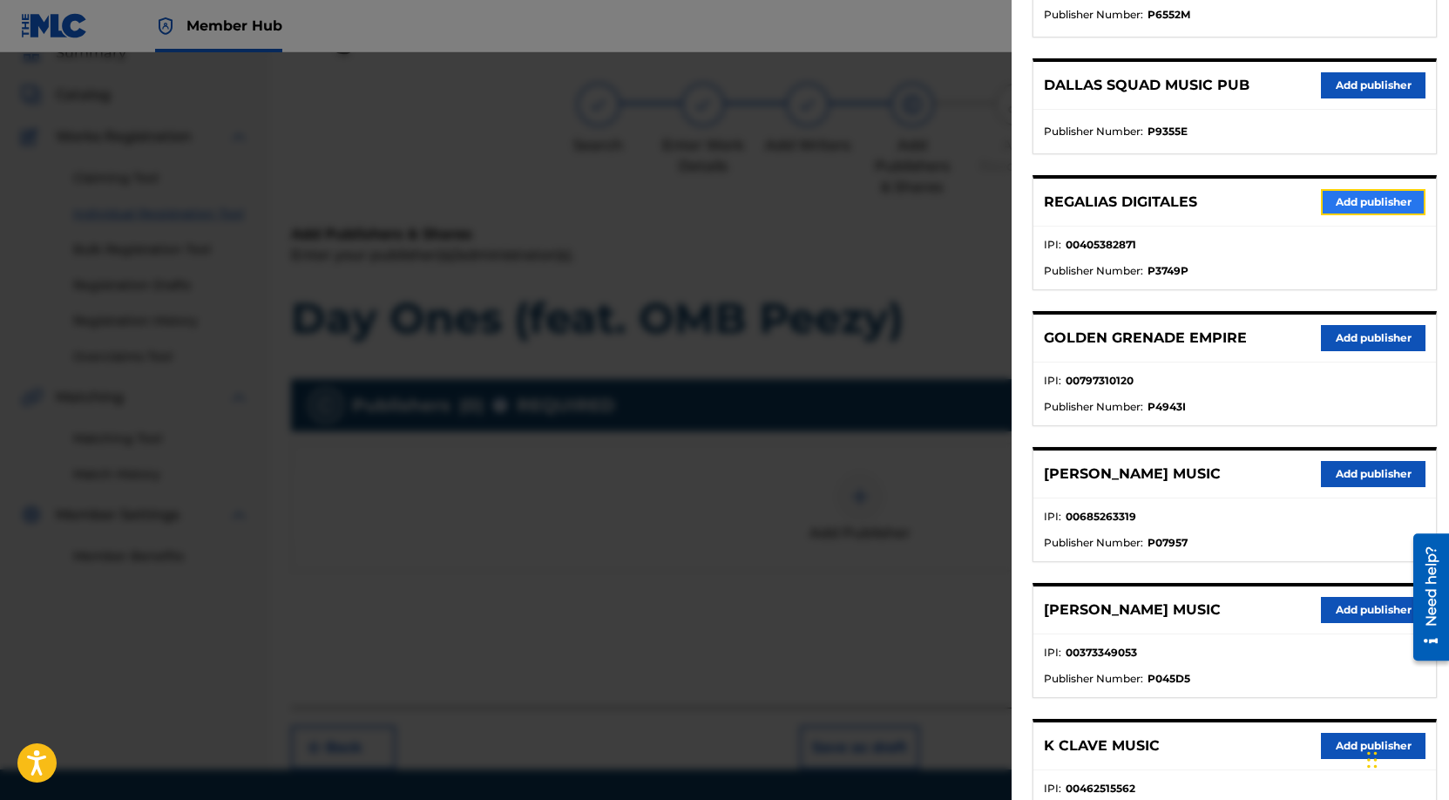
click at [1361, 204] on button "Add publisher" at bounding box center [1373, 202] width 105 height 26
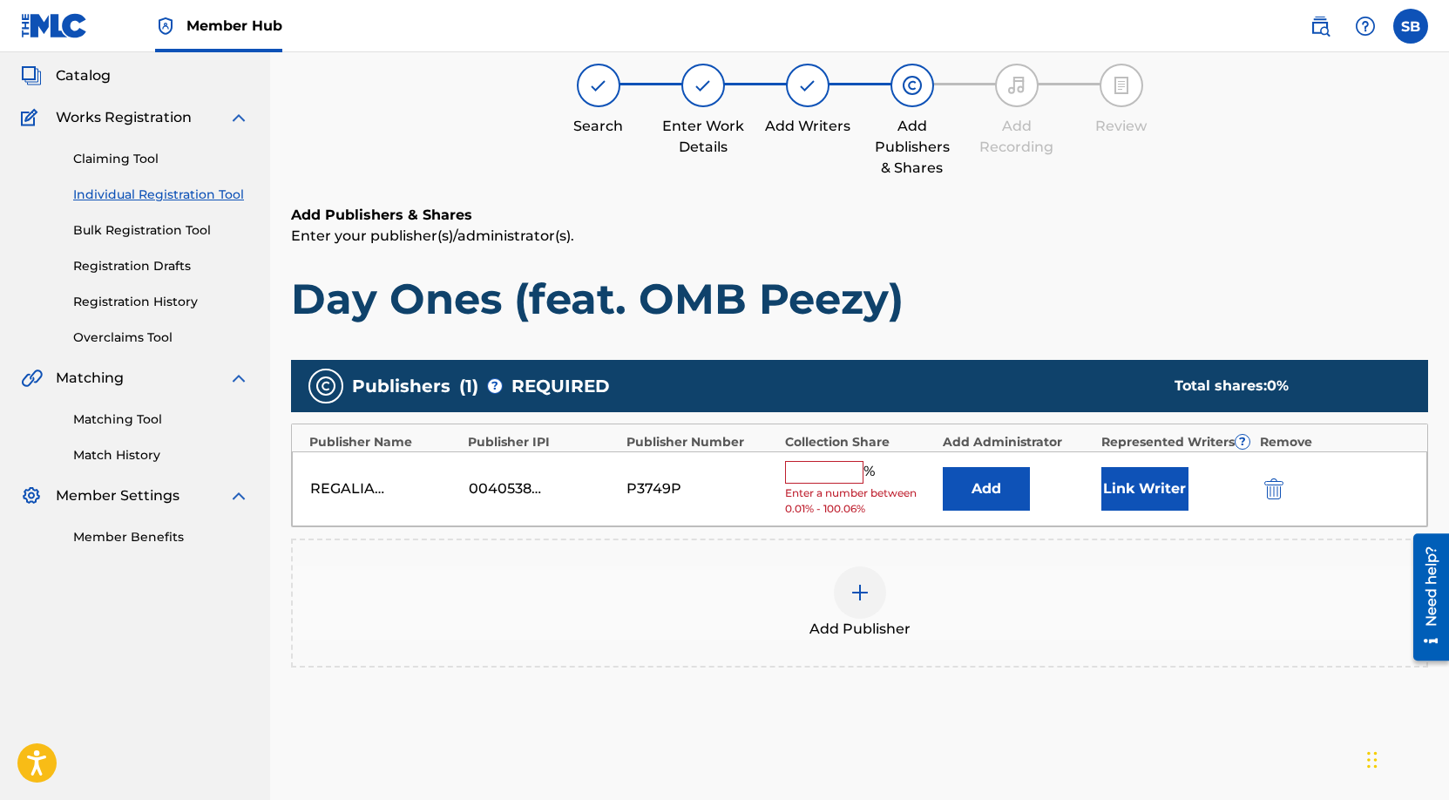
scroll to position [98, 0]
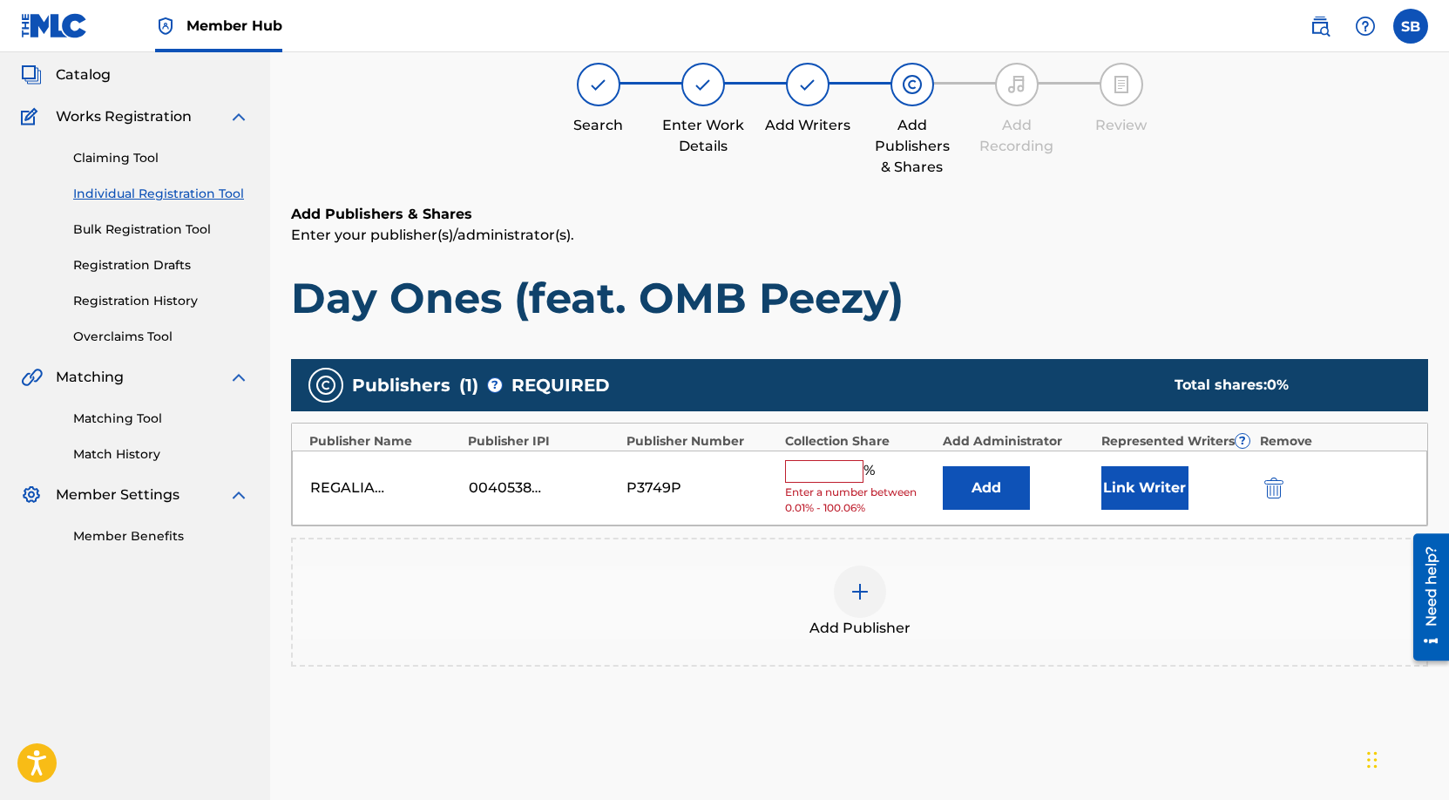
click at [824, 477] on input "text" at bounding box center [824, 471] width 78 height 23
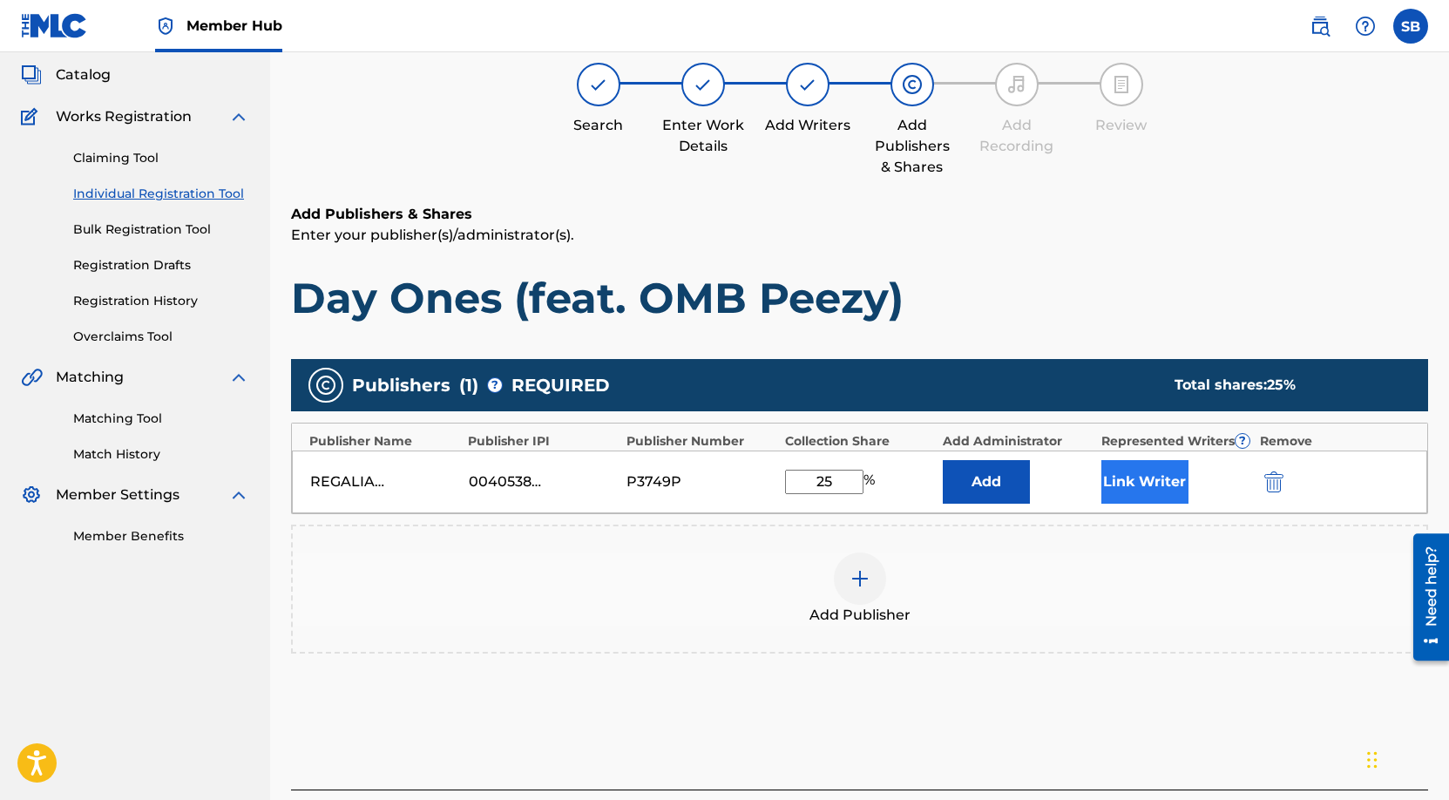
type input "25"
click at [1173, 470] on button "Link Writer" at bounding box center [1145, 482] width 87 height 44
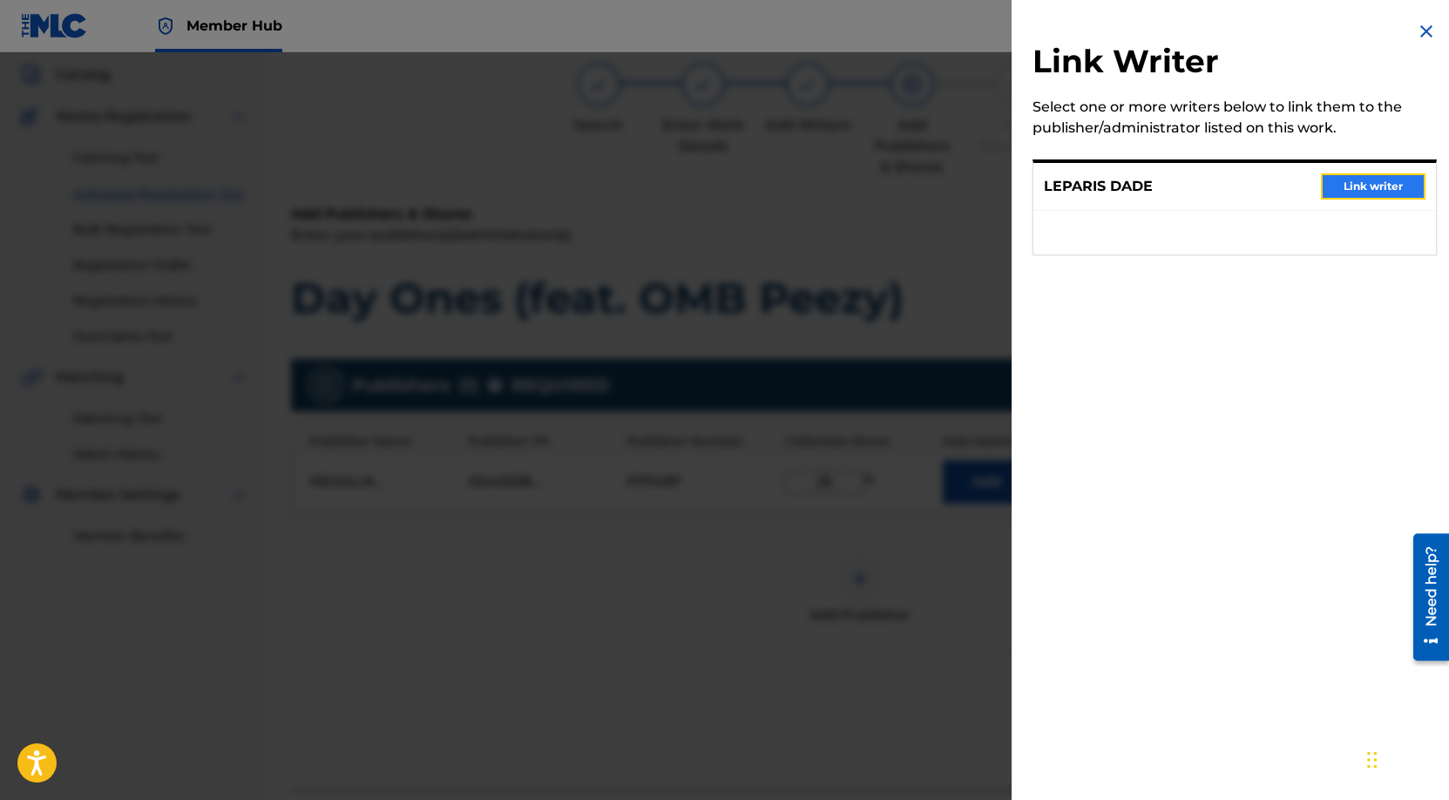
click at [1384, 185] on button "Link writer" at bounding box center [1373, 186] width 105 height 26
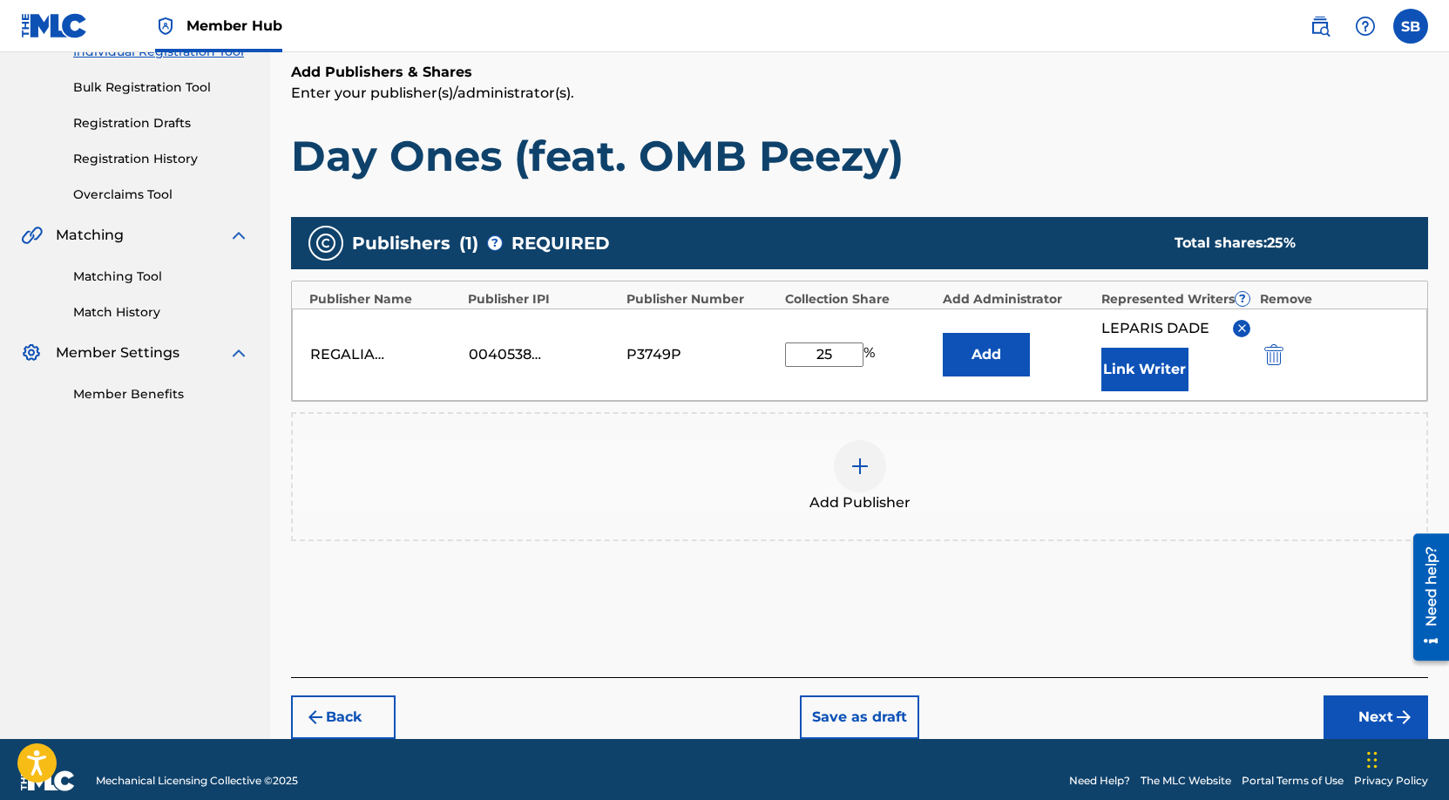
scroll to position [263, 0]
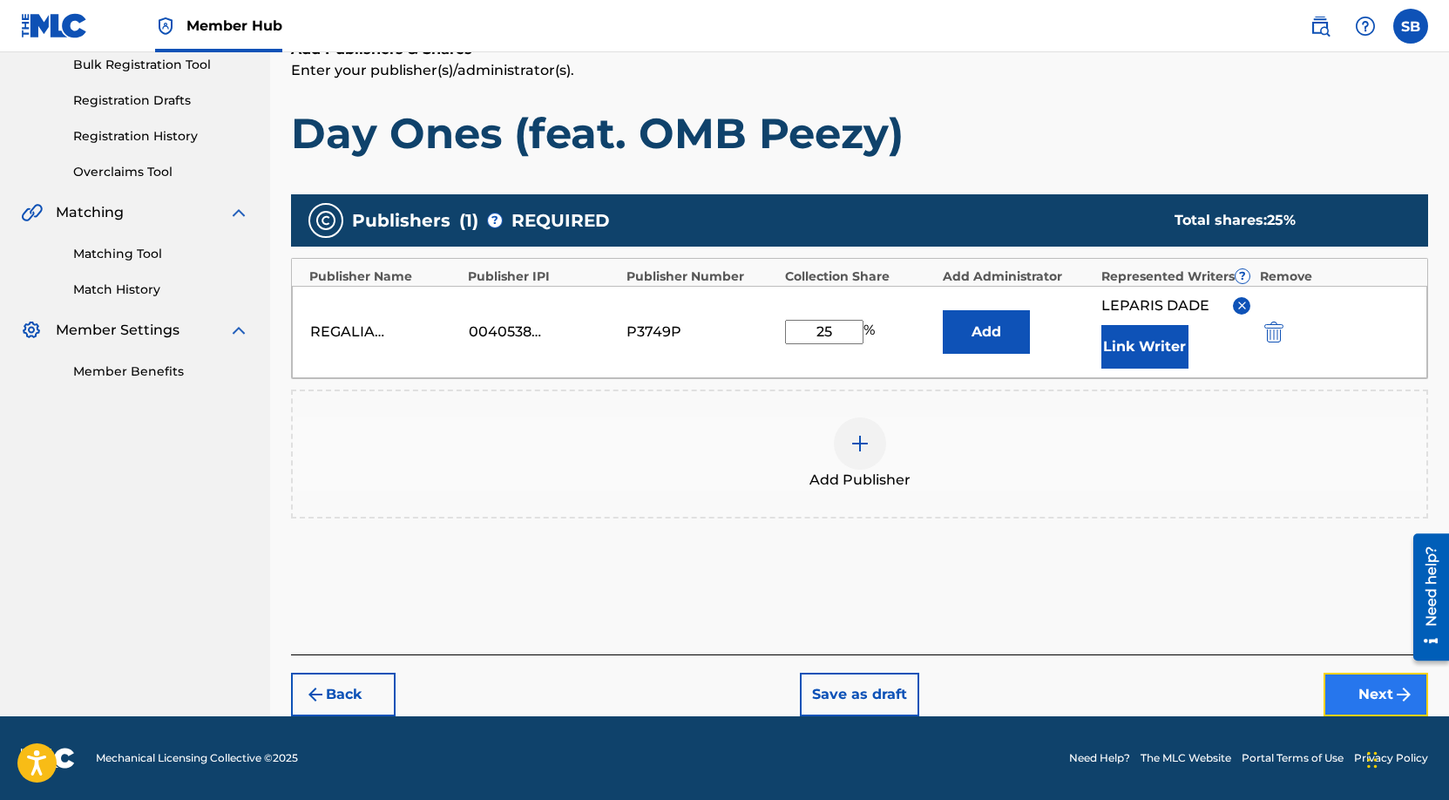
click at [1369, 693] on button "Next" at bounding box center [1376, 695] width 105 height 44
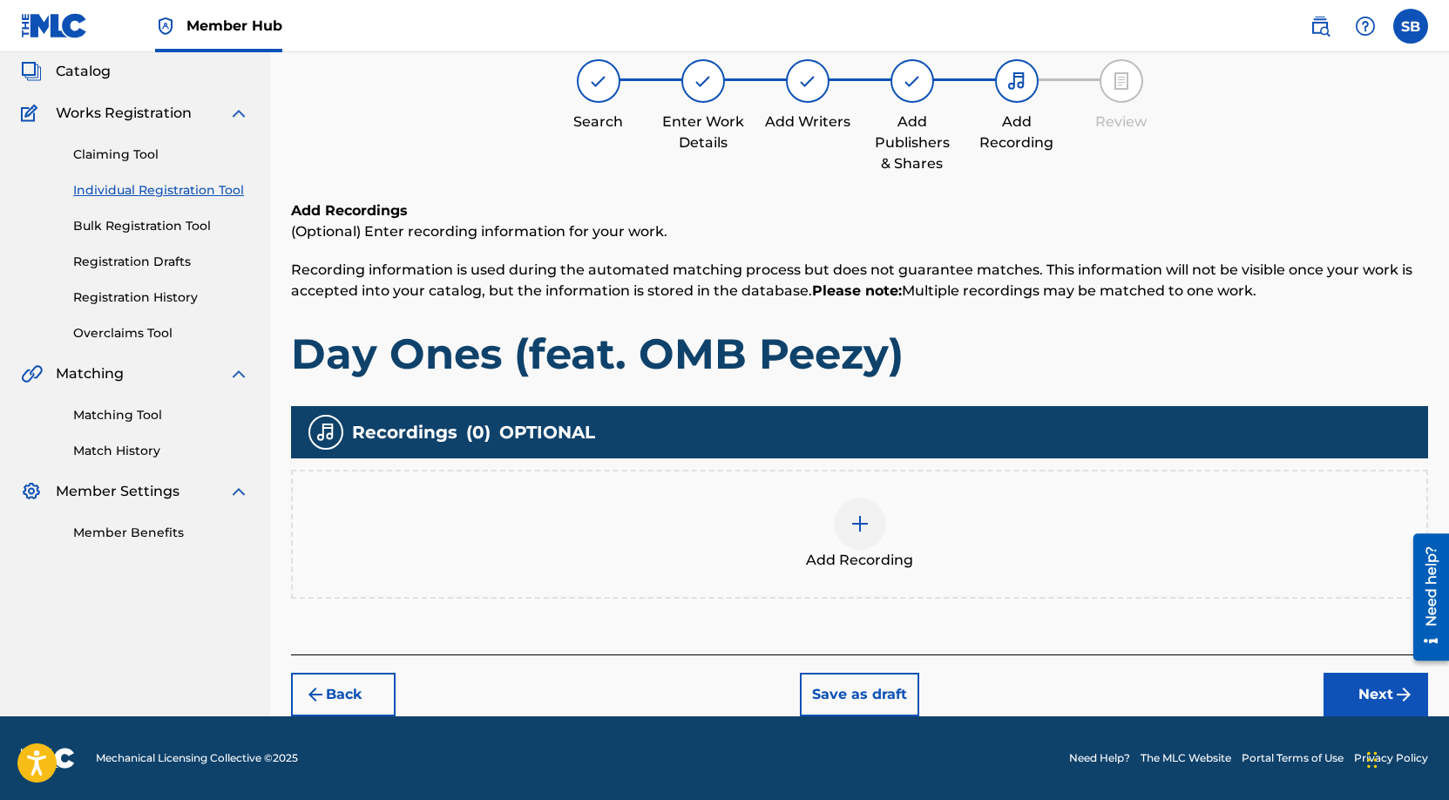
scroll to position [78, 0]
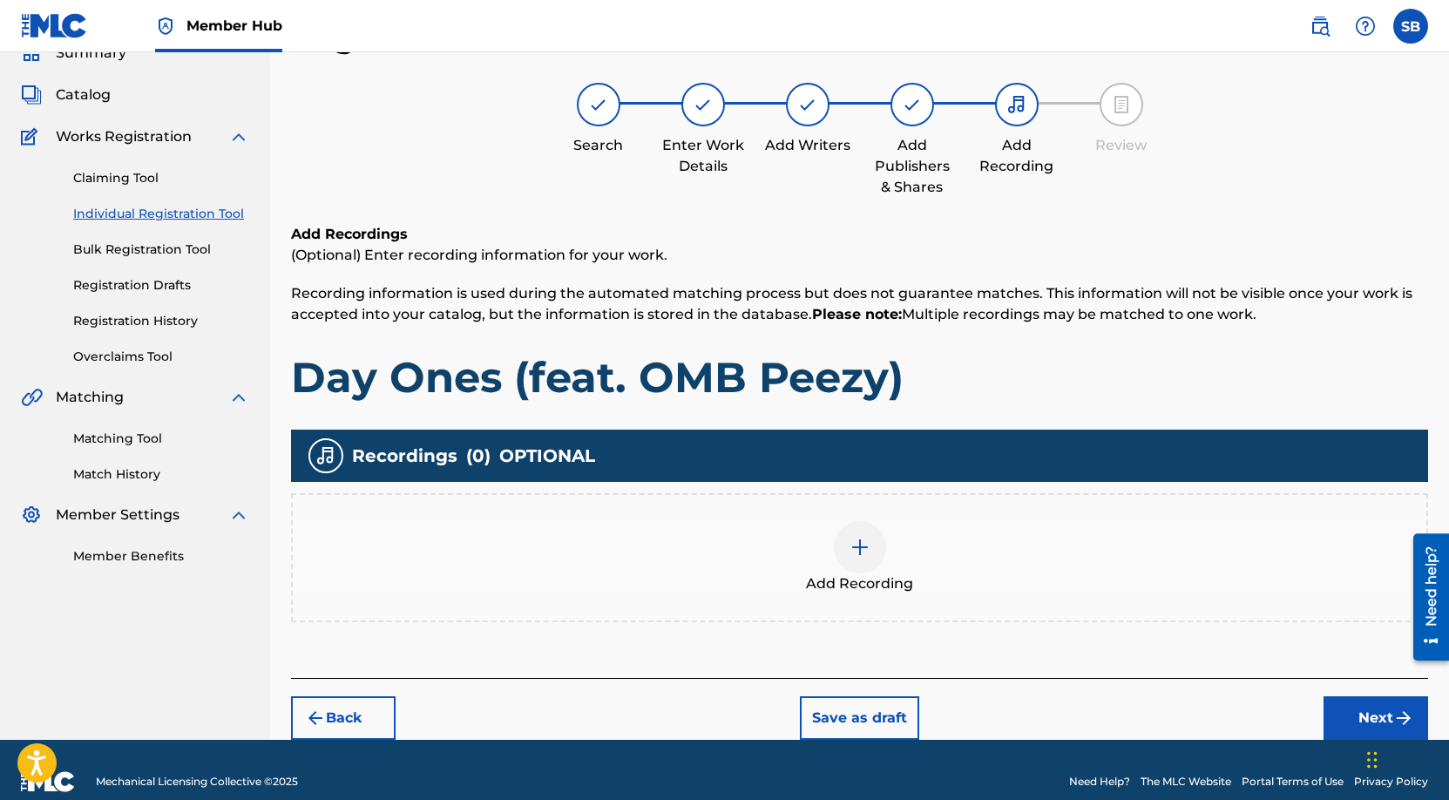
click at [980, 549] on div "Add Recording" at bounding box center [860, 557] width 1134 height 73
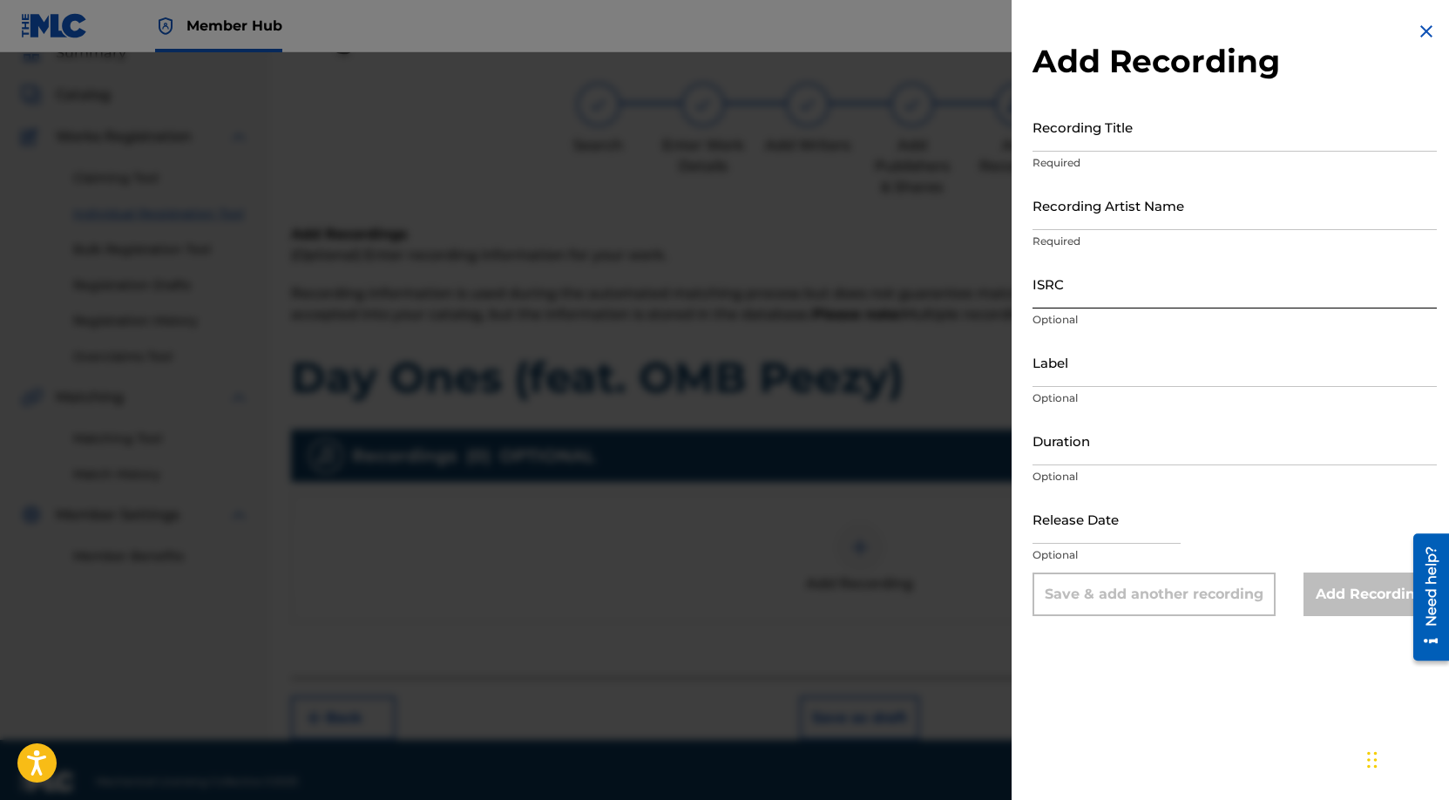
click at [1219, 296] on input "ISRC" at bounding box center [1235, 284] width 404 height 50
paste input "USAT22506999"
type input "USAT22506999"
click at [1182, 217] on input "Recording Artist Name" at bounding box center [1235, 205] width 404 height 50
paste input "lil toonk, OMB Peezy"
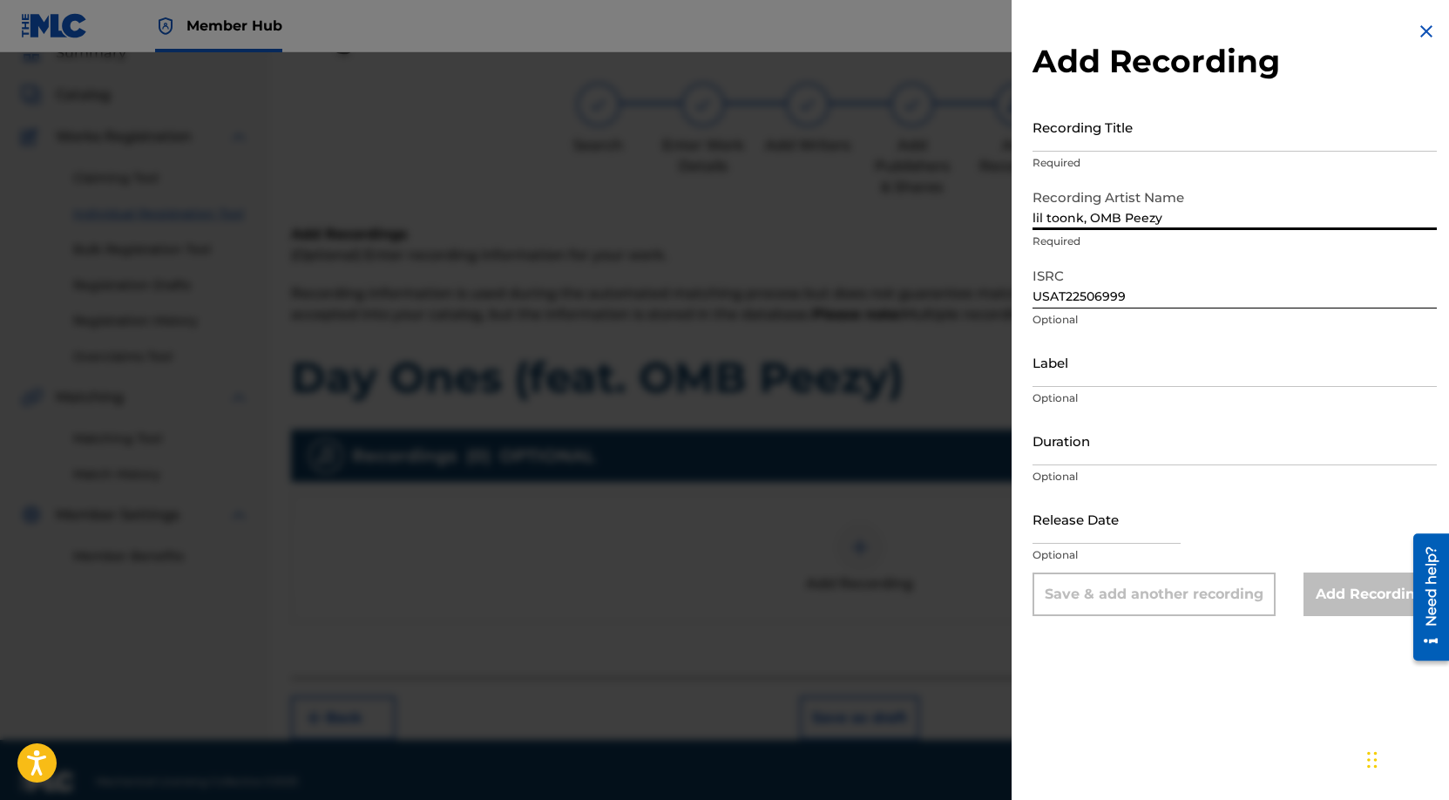
type input "lil toonk, OMB Peezy"
click at [1270, 120] on input "Recording Title" at bounding box center [1235, 127] width 404 height 50
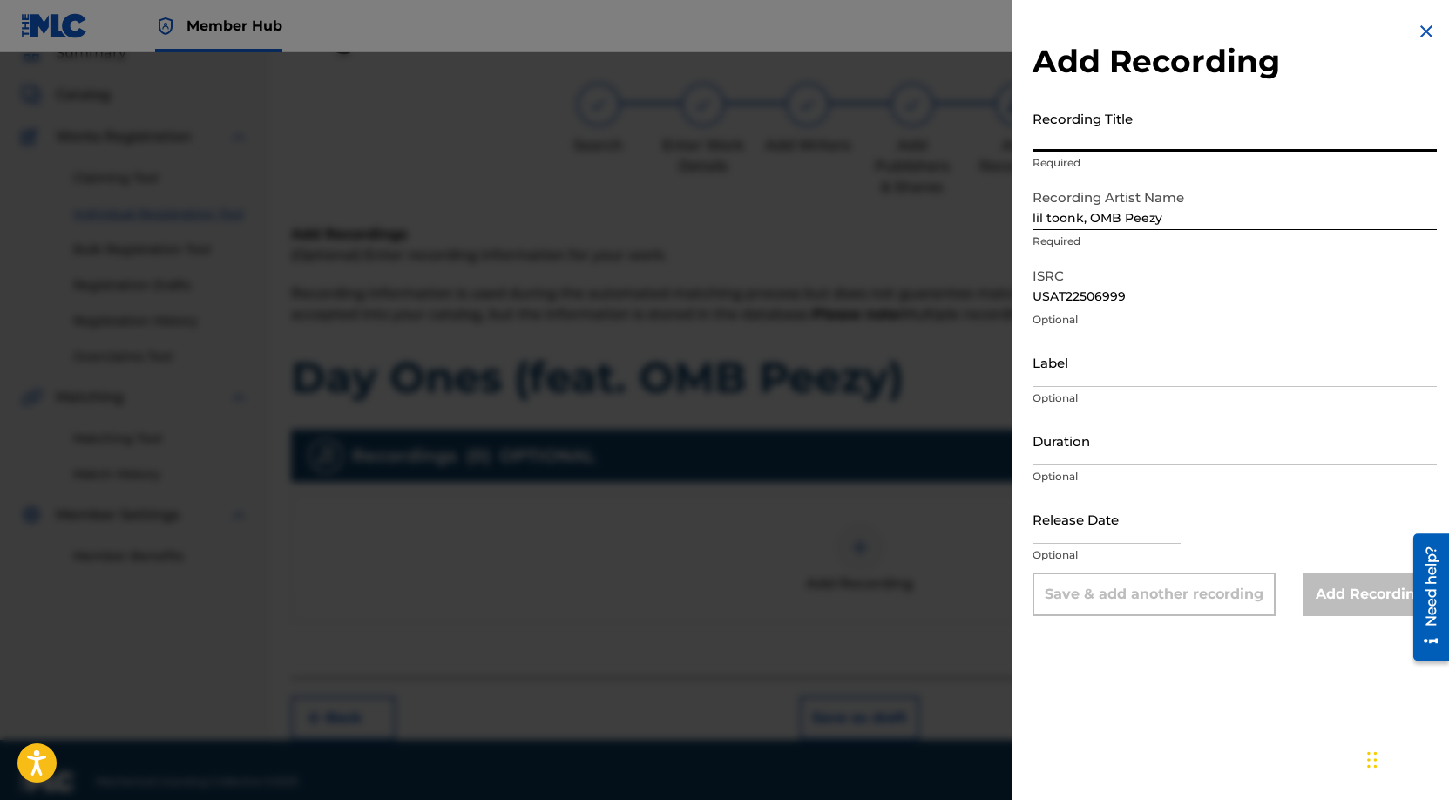
paste input "Day Ones (feat. OMB Peezy)"
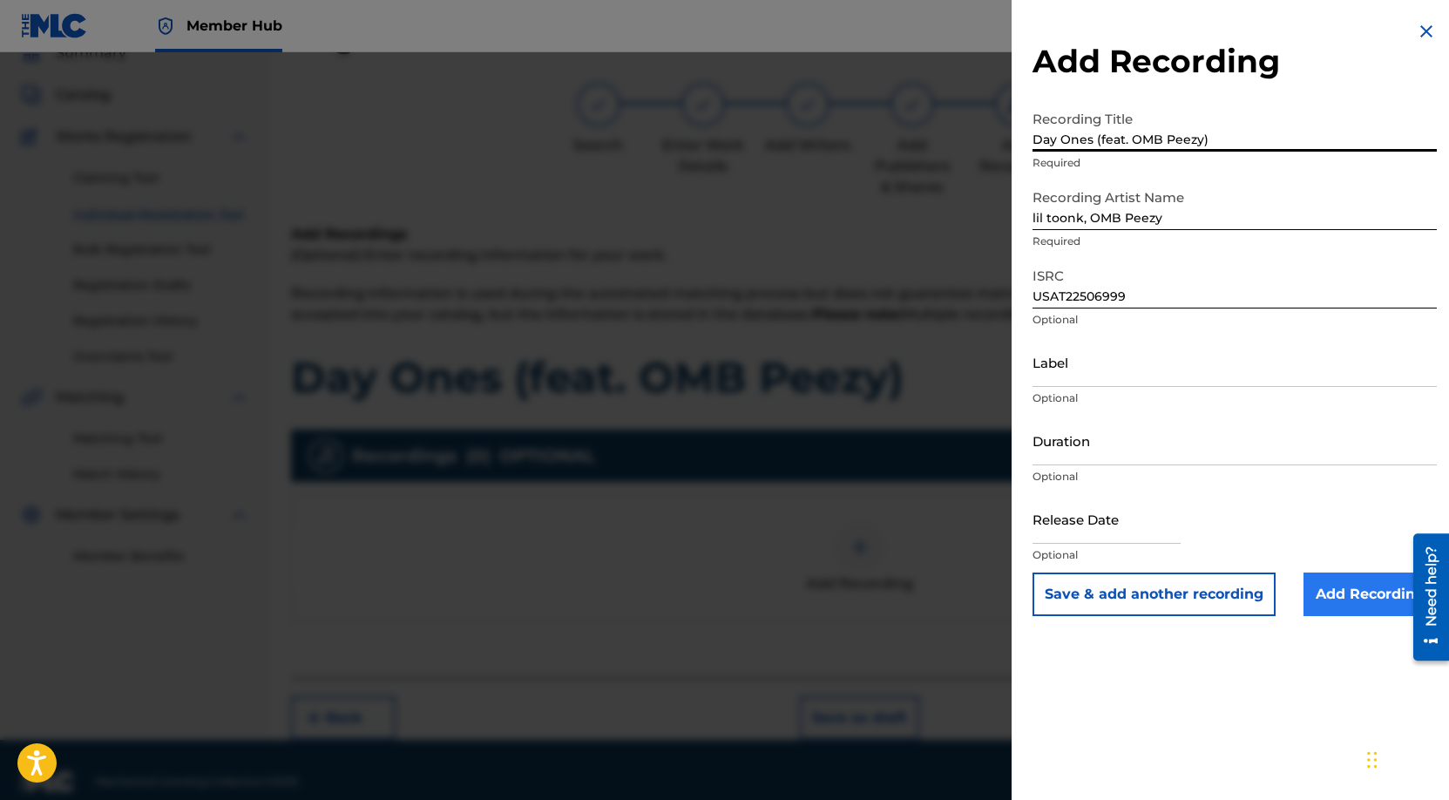
type input "Day Ones (feat. OMB Peezy)"
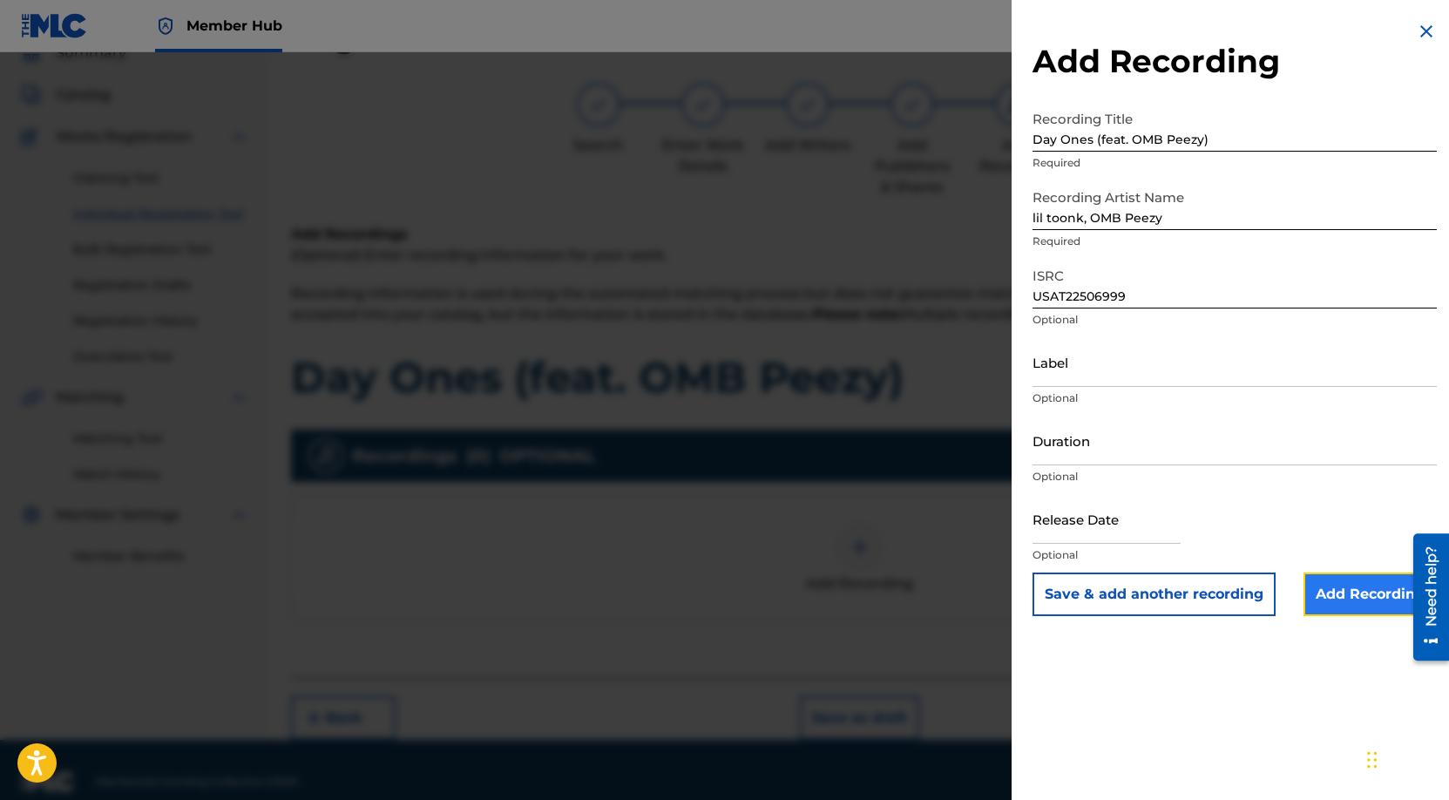
click at [1366, 603] on input "Add Recording" at bounding box center [1370, 595] width 133 height 44
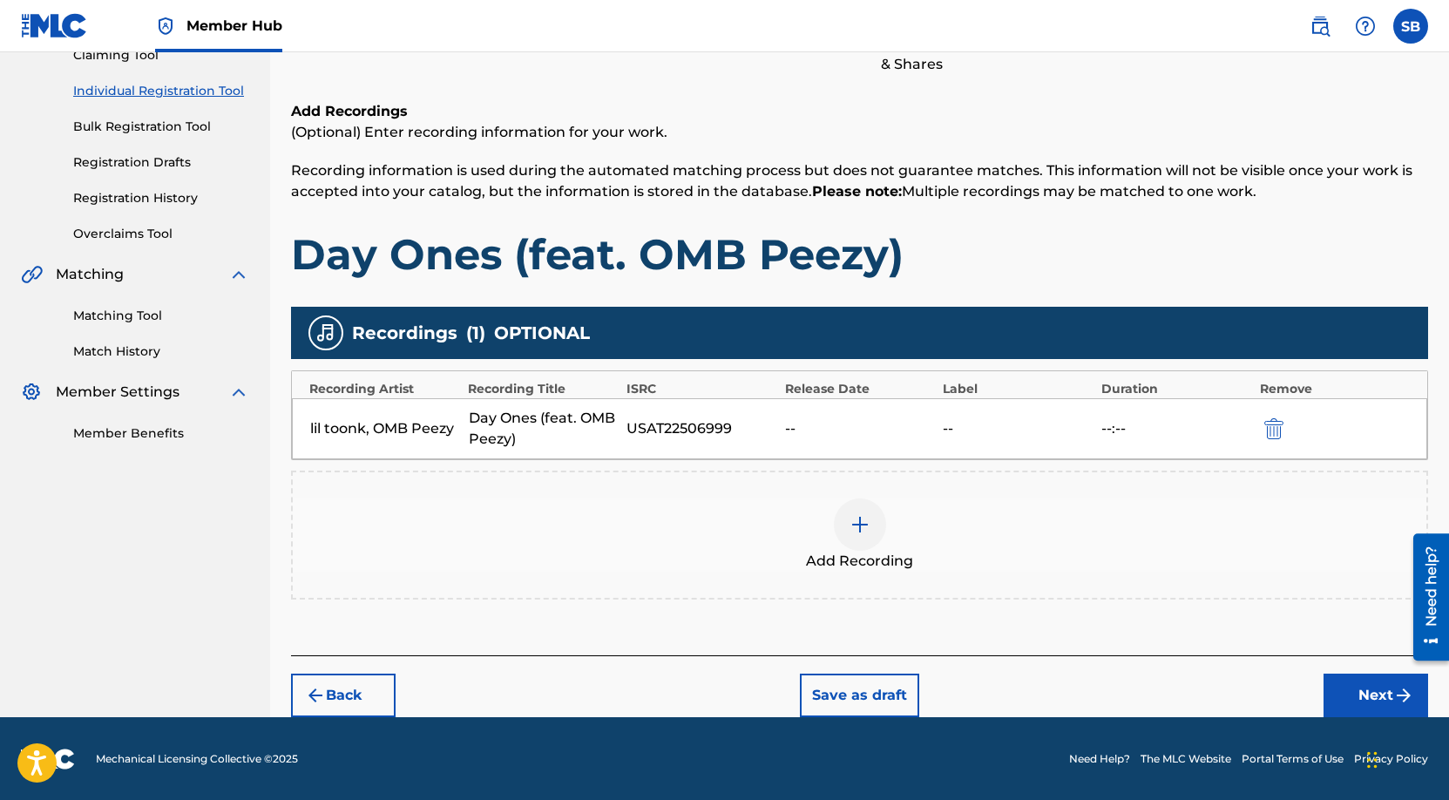
scroll to position [202, 0]
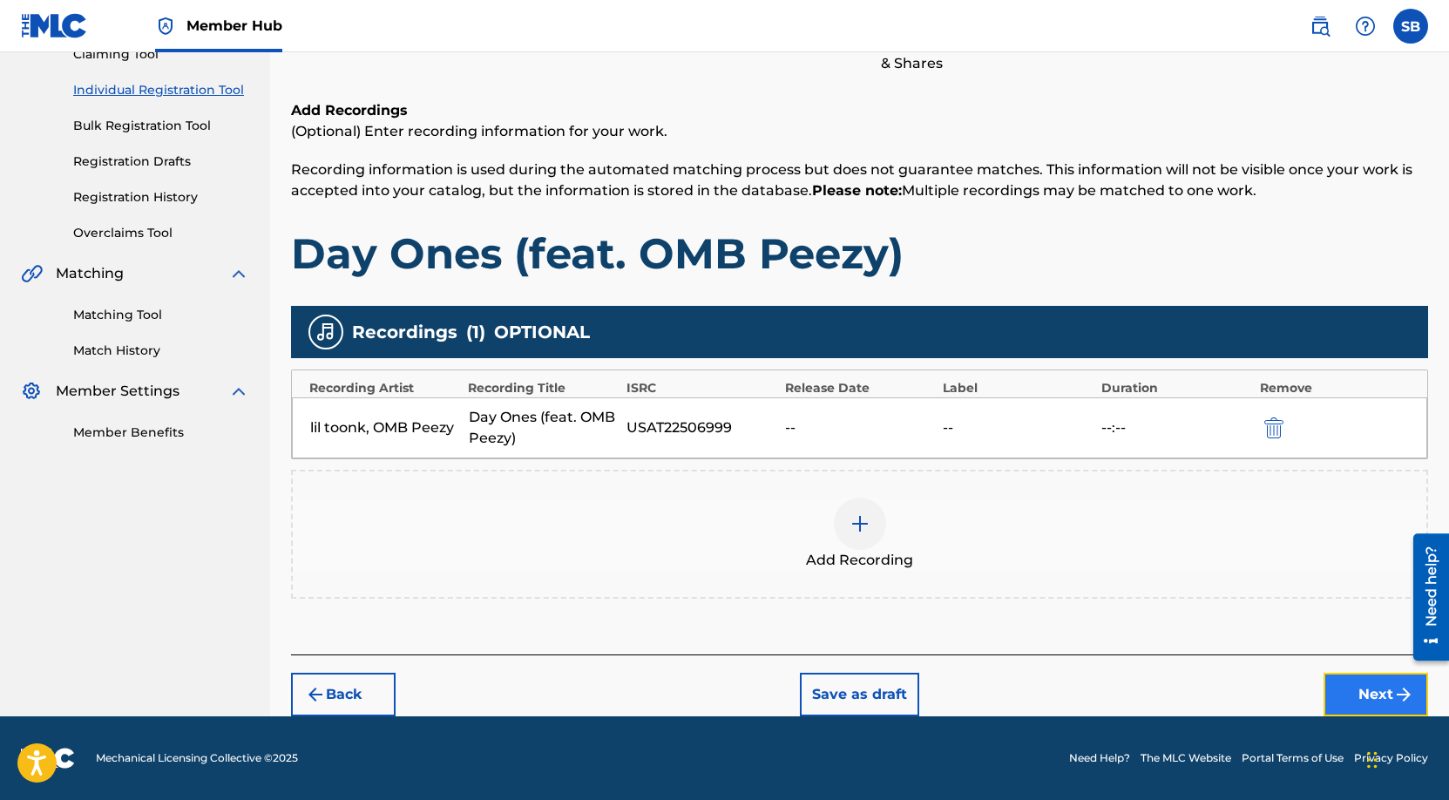
click at [1381, 694] on button "Next" at bounding box center [1376, 695] width 105 height 44
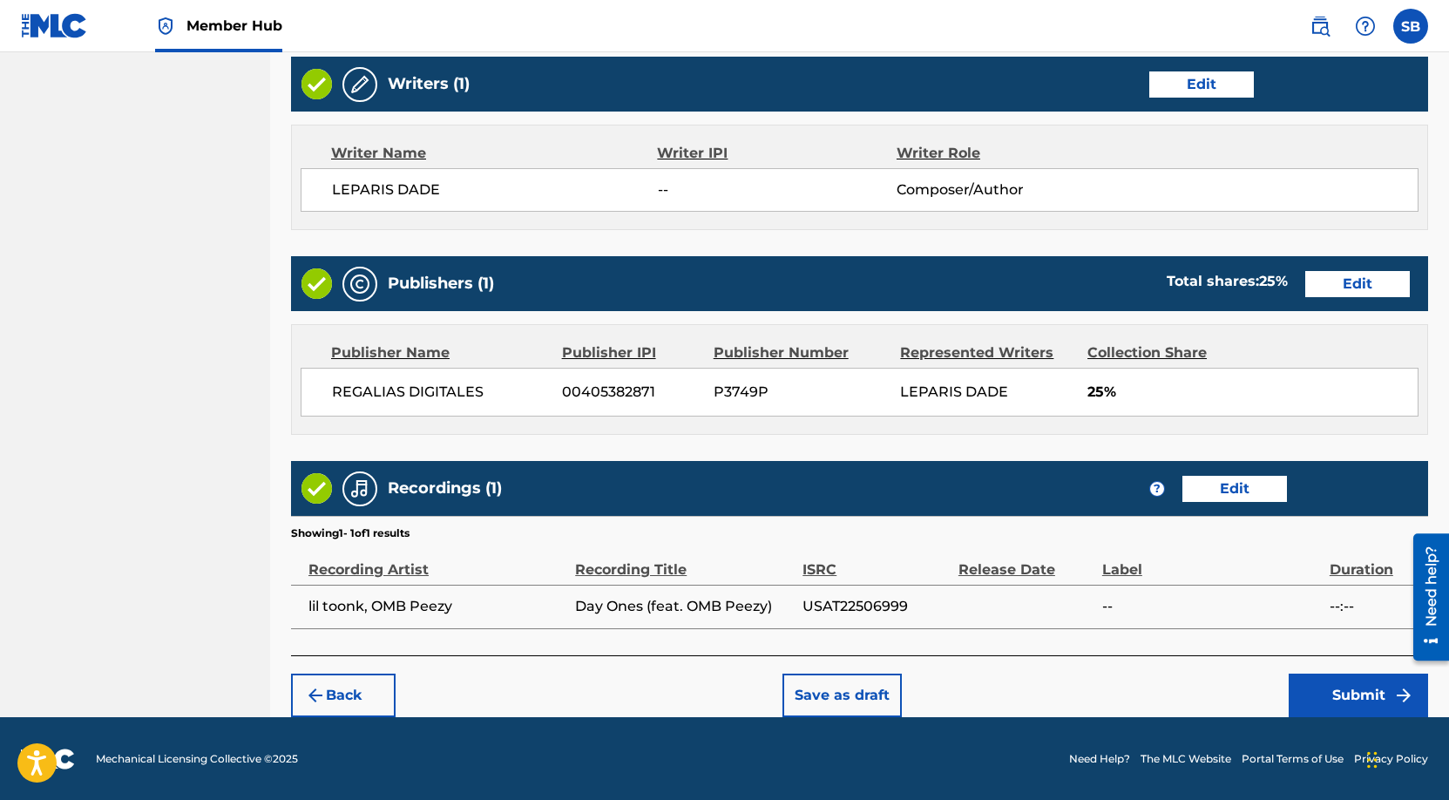
scroll to position [674, 0]
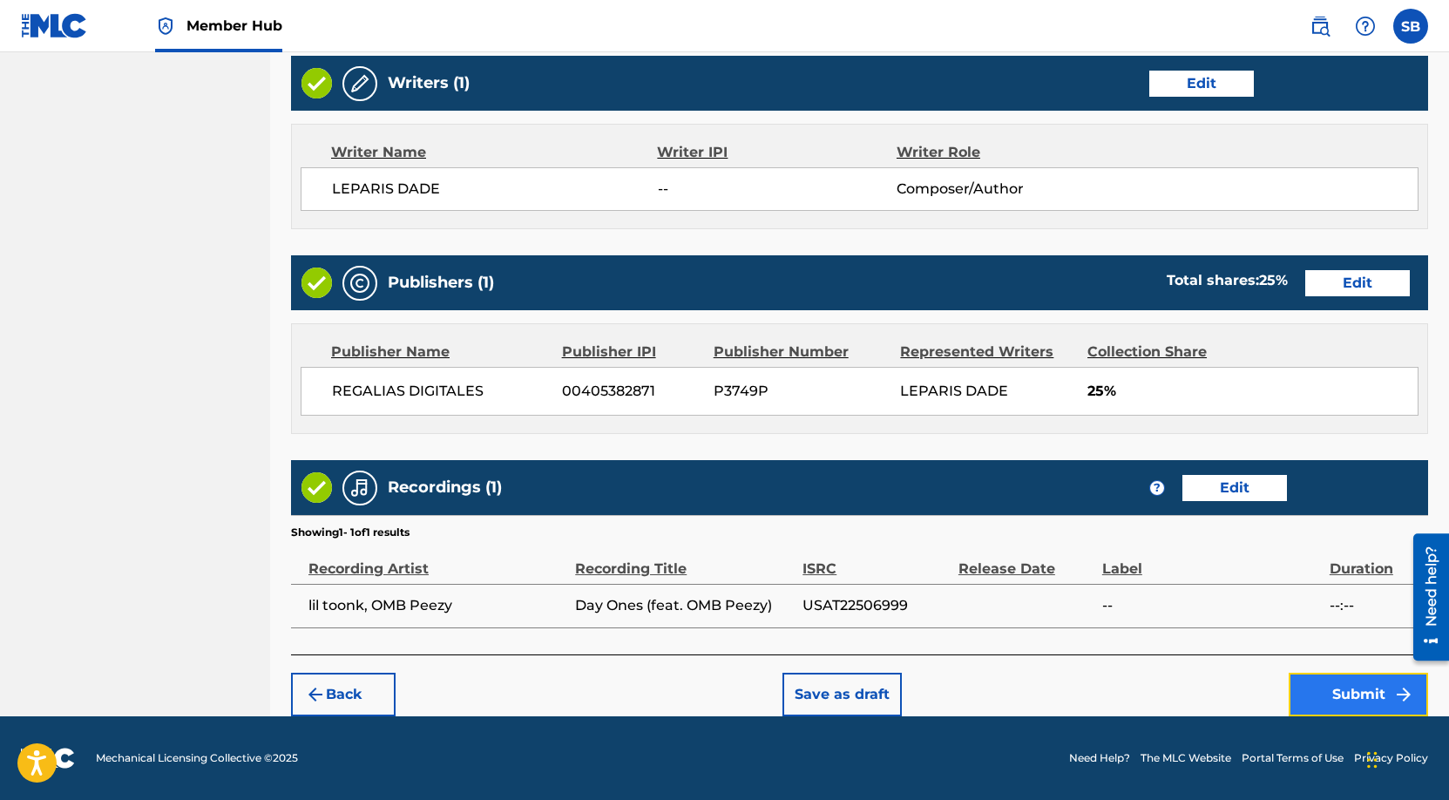
click at [1352, 700] on button "Submit" at bounding box center [1358, 695] width 139 height 44
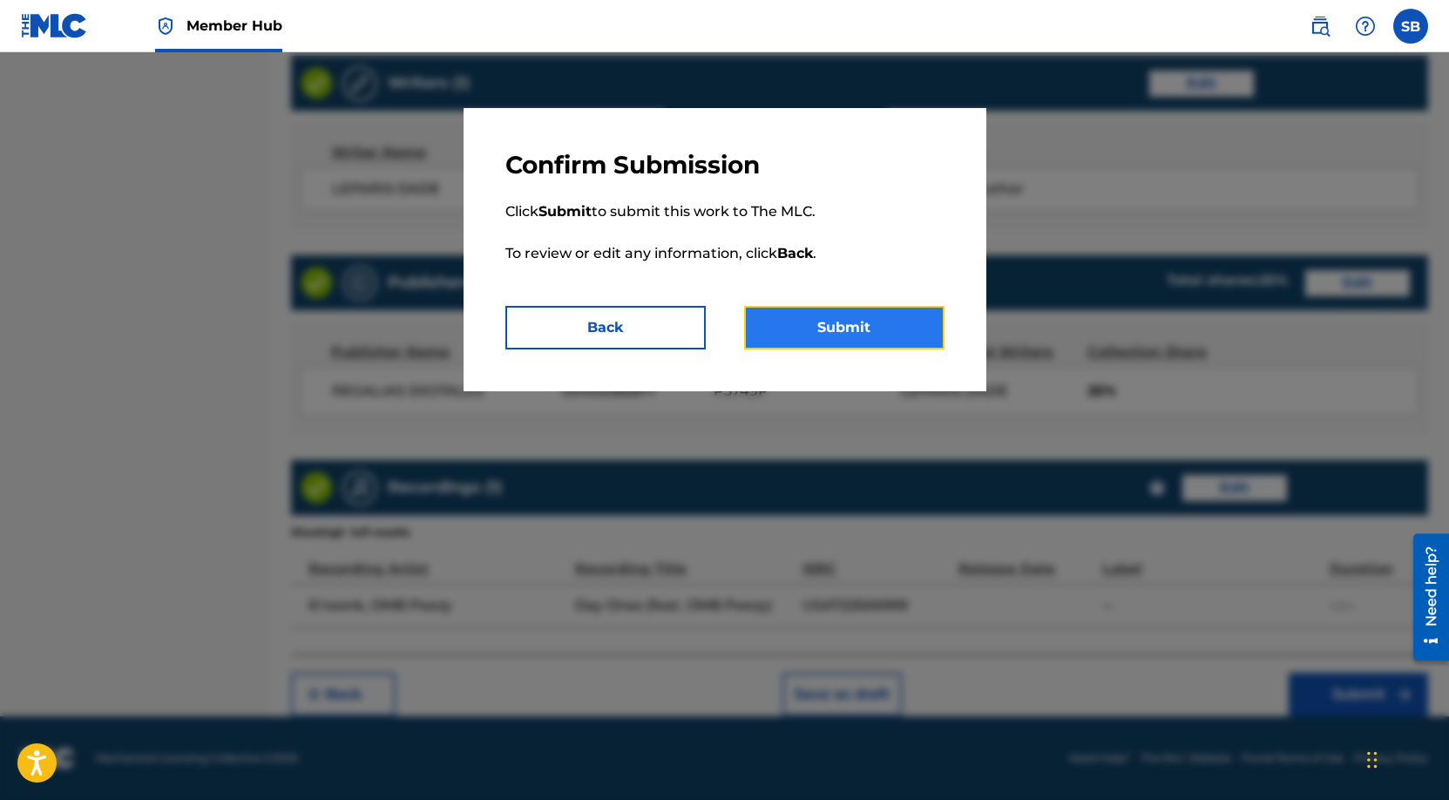
click at [868, 320] on button "Submit" at bounding box center [844, 328] width 200 height 44
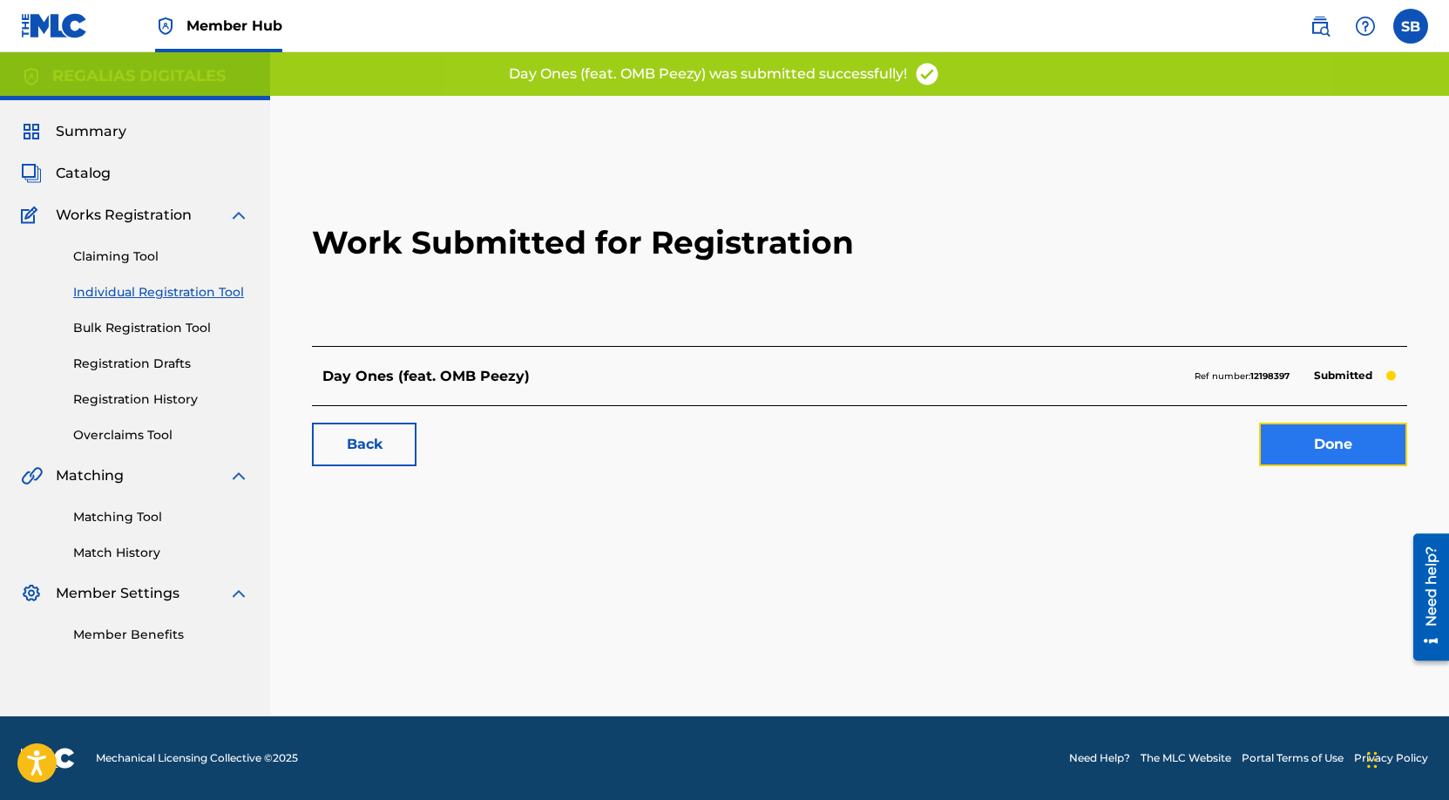
click at [1326, 452] on link "Done" at bounding box center [1333, 445] width 148 height 44
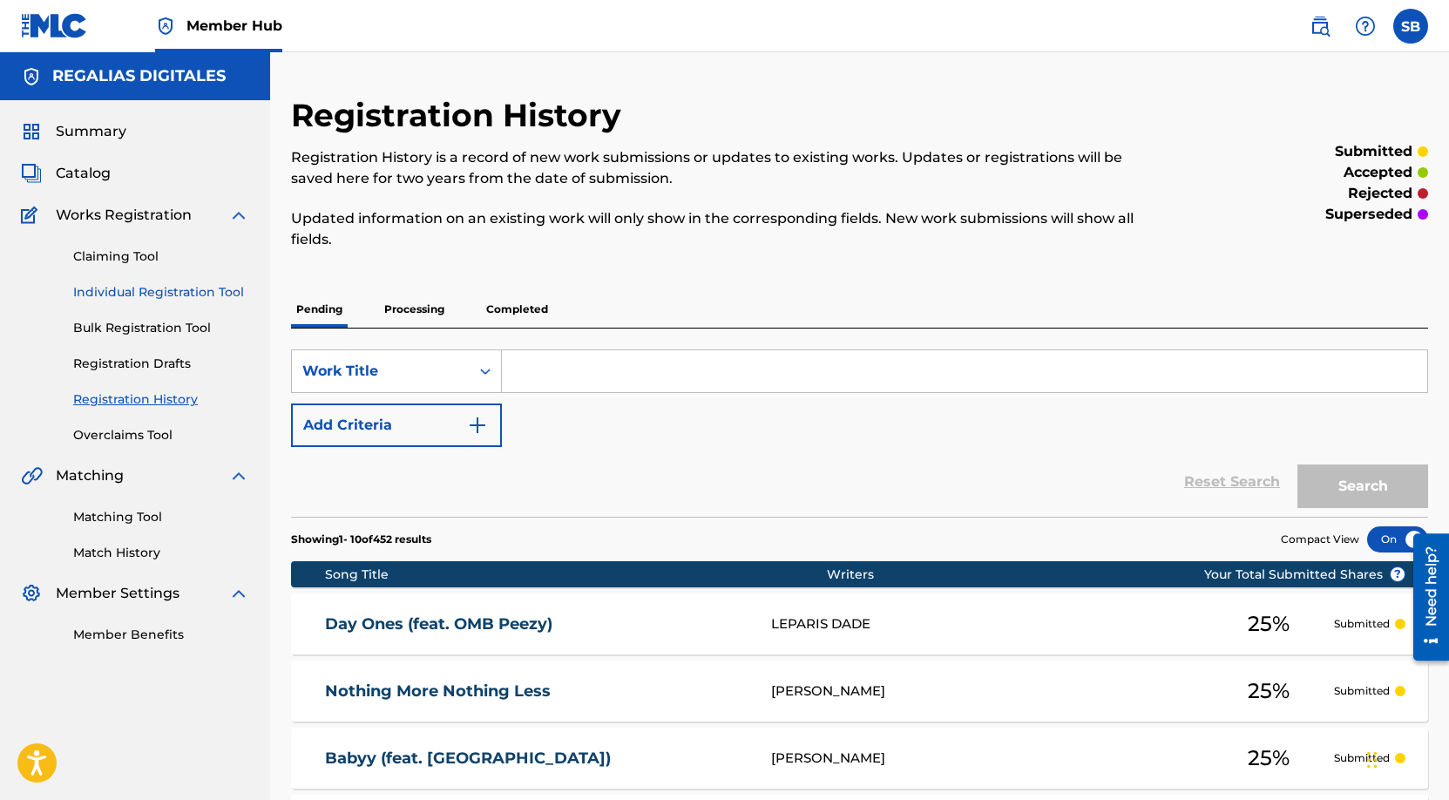
click at [202, 296] on link "Individual Registration Tool" at bounding box center [161, 292] width 176 height 18
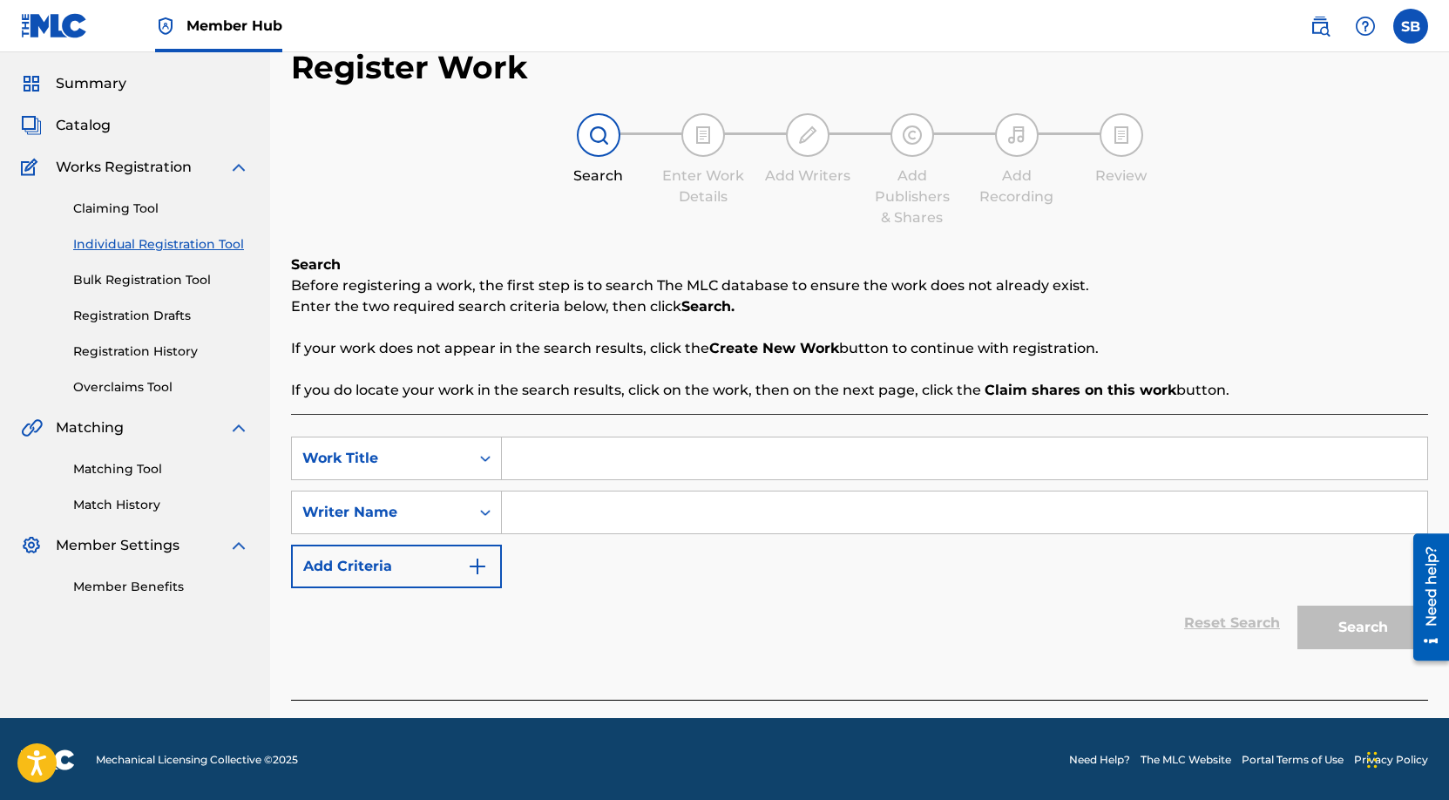
scroll to position [50, 0]
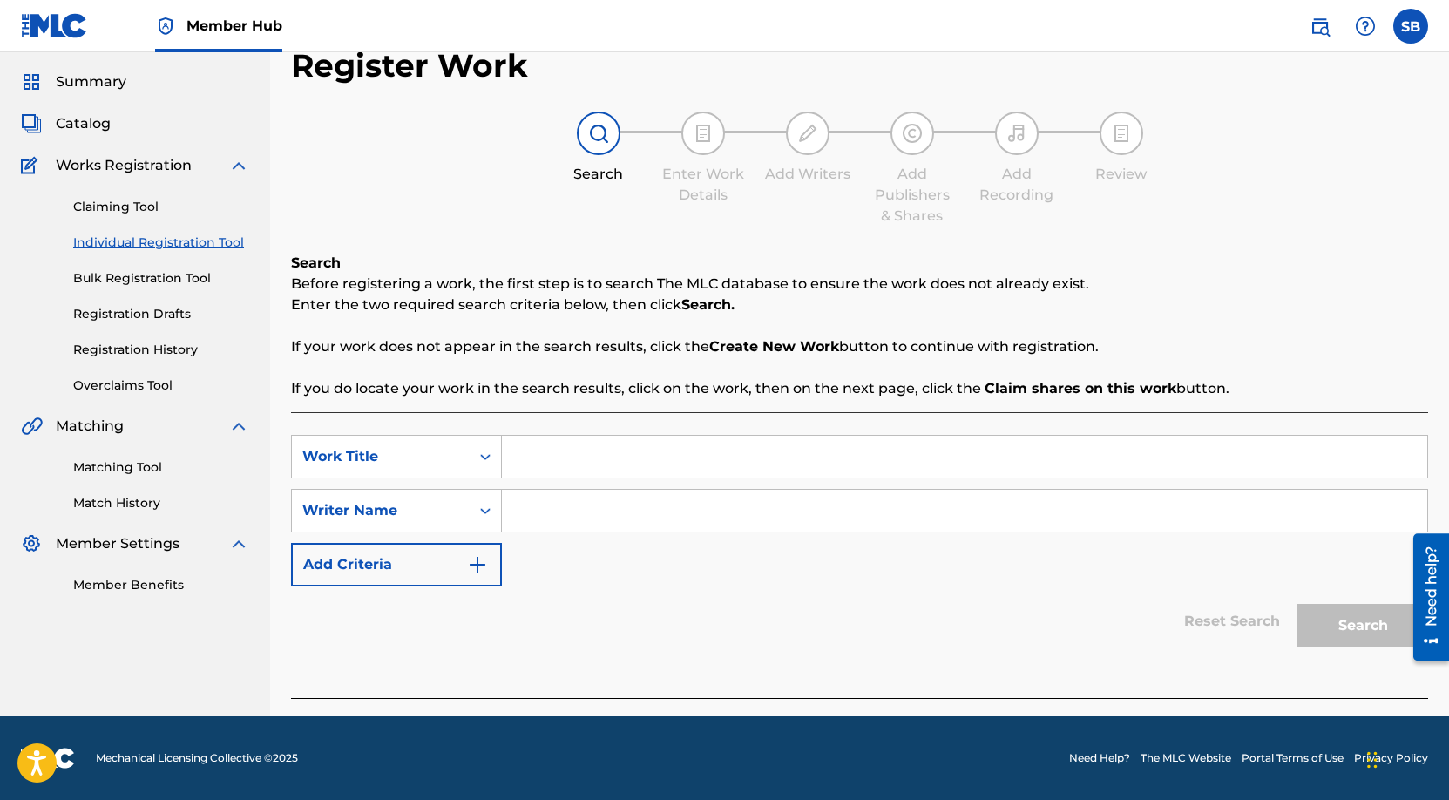
click at [617, 464] on input "Search Form" at bounding box center [965, 457] width 926 height 42
paste input "Dope Like [PERSON_NAME]"
type input "Dope Like [PERSON_NAME]"
click at [633, 511] on input "Search Form" at bounding box center [965, 511] width 926 height 42
click at [676, 511] on input "Search Form" at bounding box center [965, 511] width 926 height 42
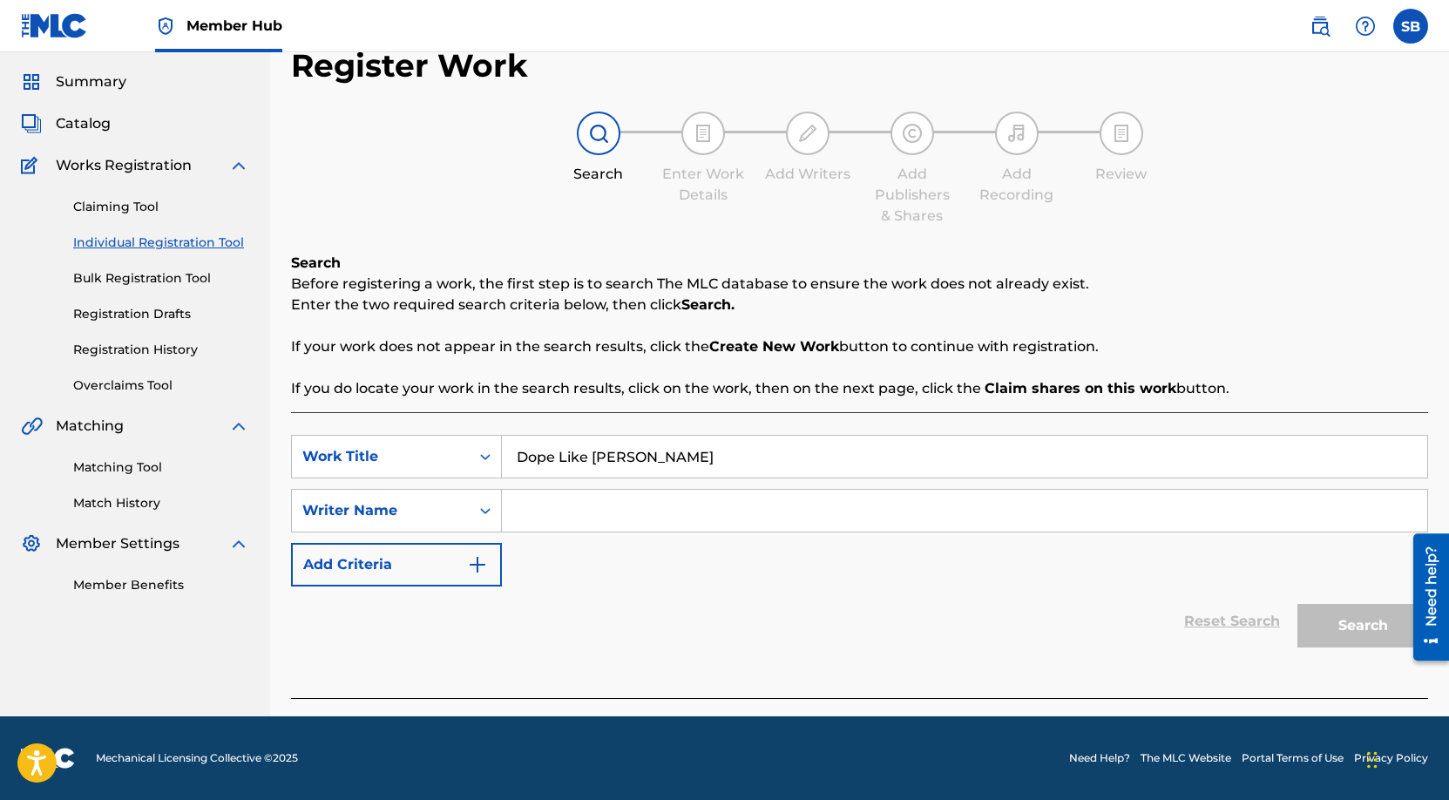
click at [676, 511] on input "Search Form" at bounding box center [965, 511] width 926 height 42
paste input "[PERSON_NAME]"
type input "[PERSON_NAME]"
click at [1380, 623] on button "Search" at bounding box center [1363, 626] width 131 height 44
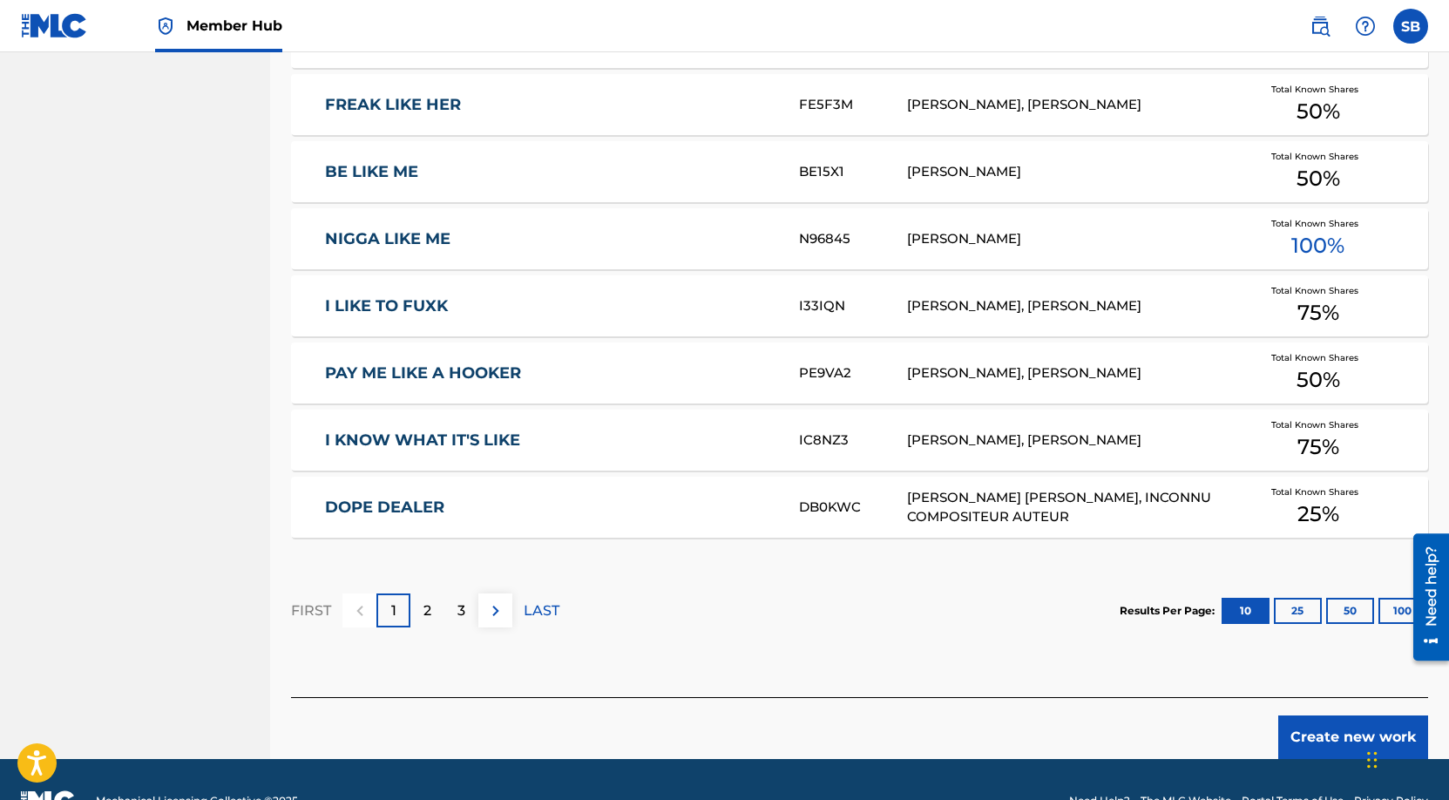
scroll to position [984, 0]
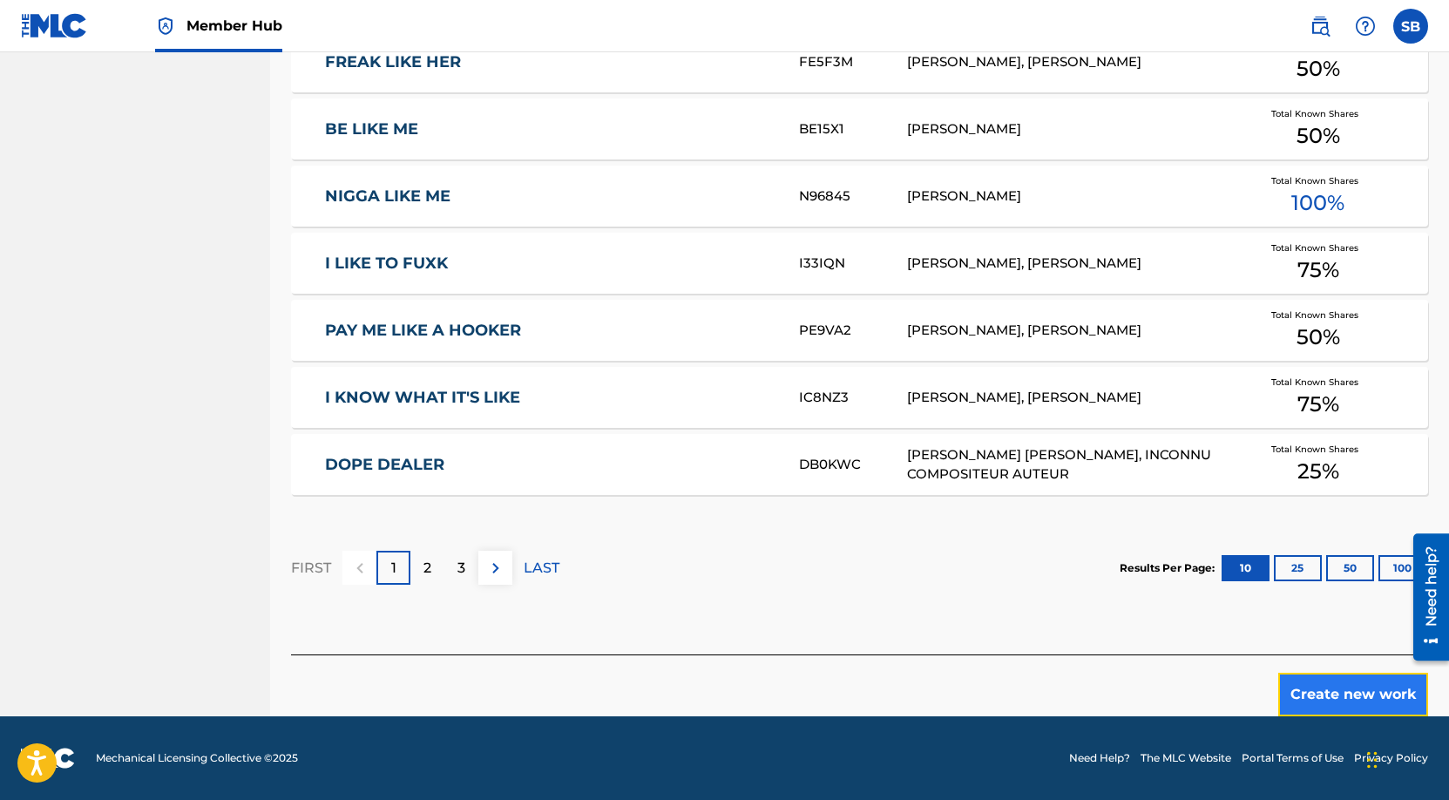
click at [1324, 687] on button "Create new work" at bounding box center [1354, 695] width 150 height 44
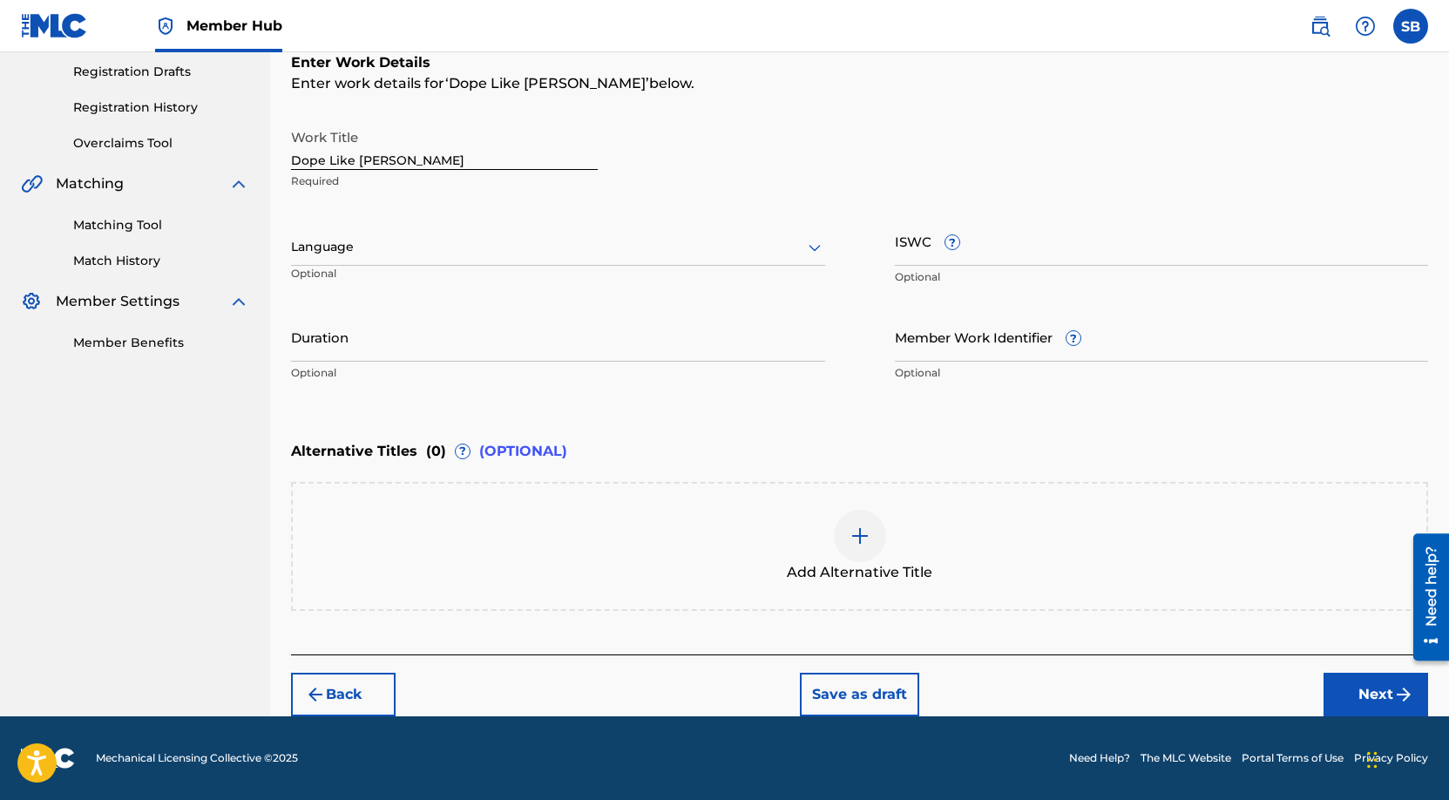
scroll to position [292, 0]
click at [410, 254] on div at bounding box center [558, 247] width 534 height 22
click at [410, 292] on div "English" at bounding box center [558, 285] width 533 height 39
click at [1356, 673] on button "Next" at bounding box center [1376, 695] width 105 height 44
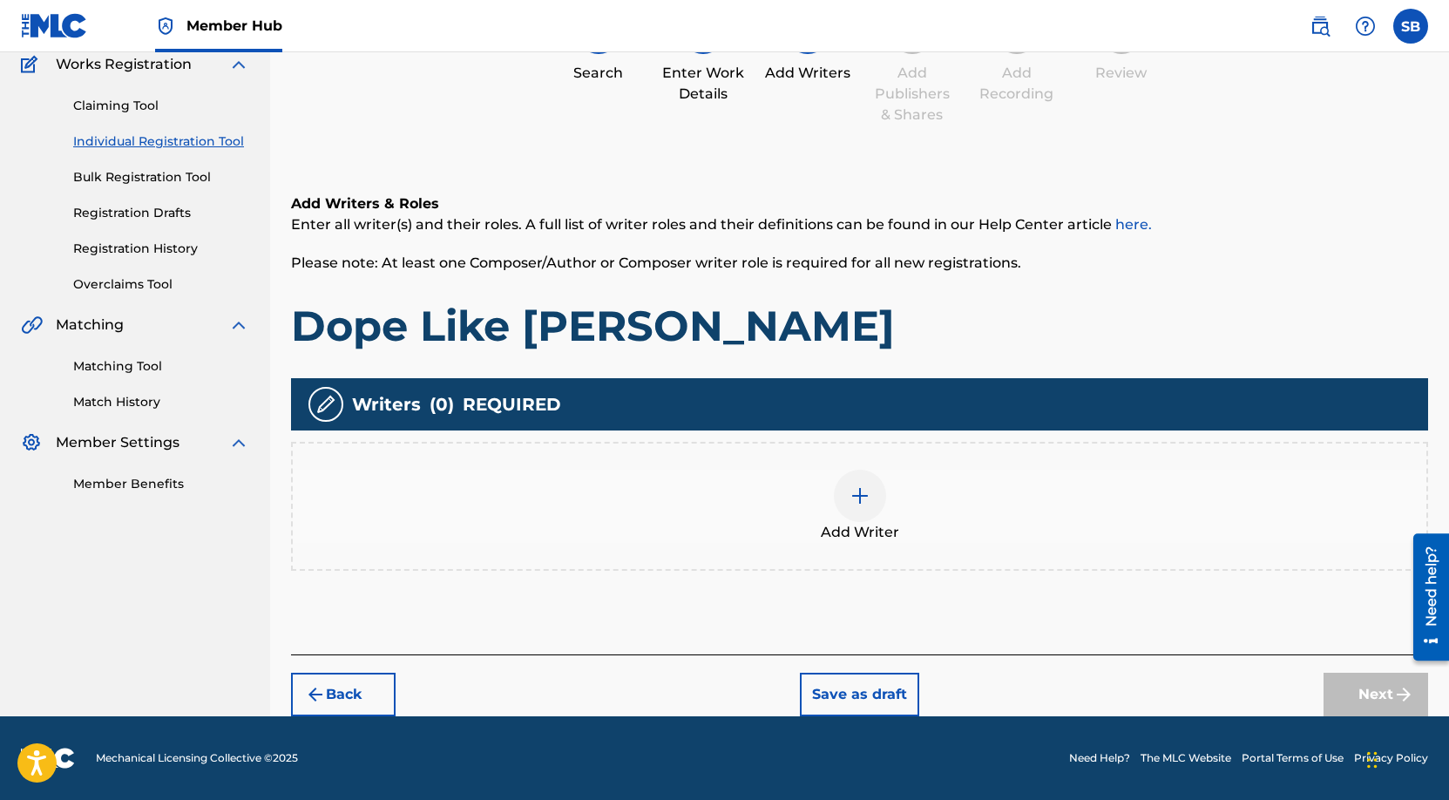
scroll to position [78, 0]
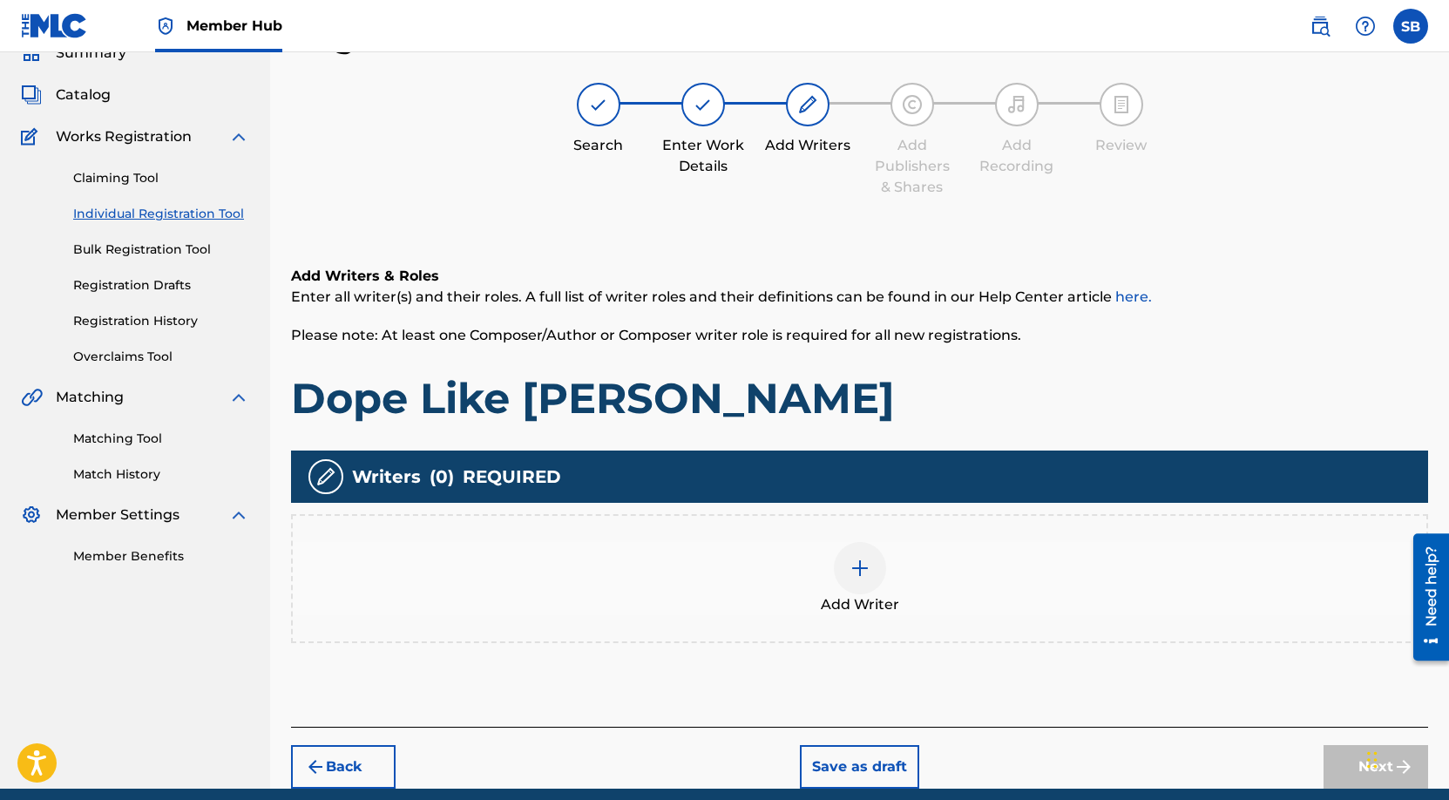
click at [976, 561] on div "Add Writer" at bounding box center [860, 578] width 1134 height 73
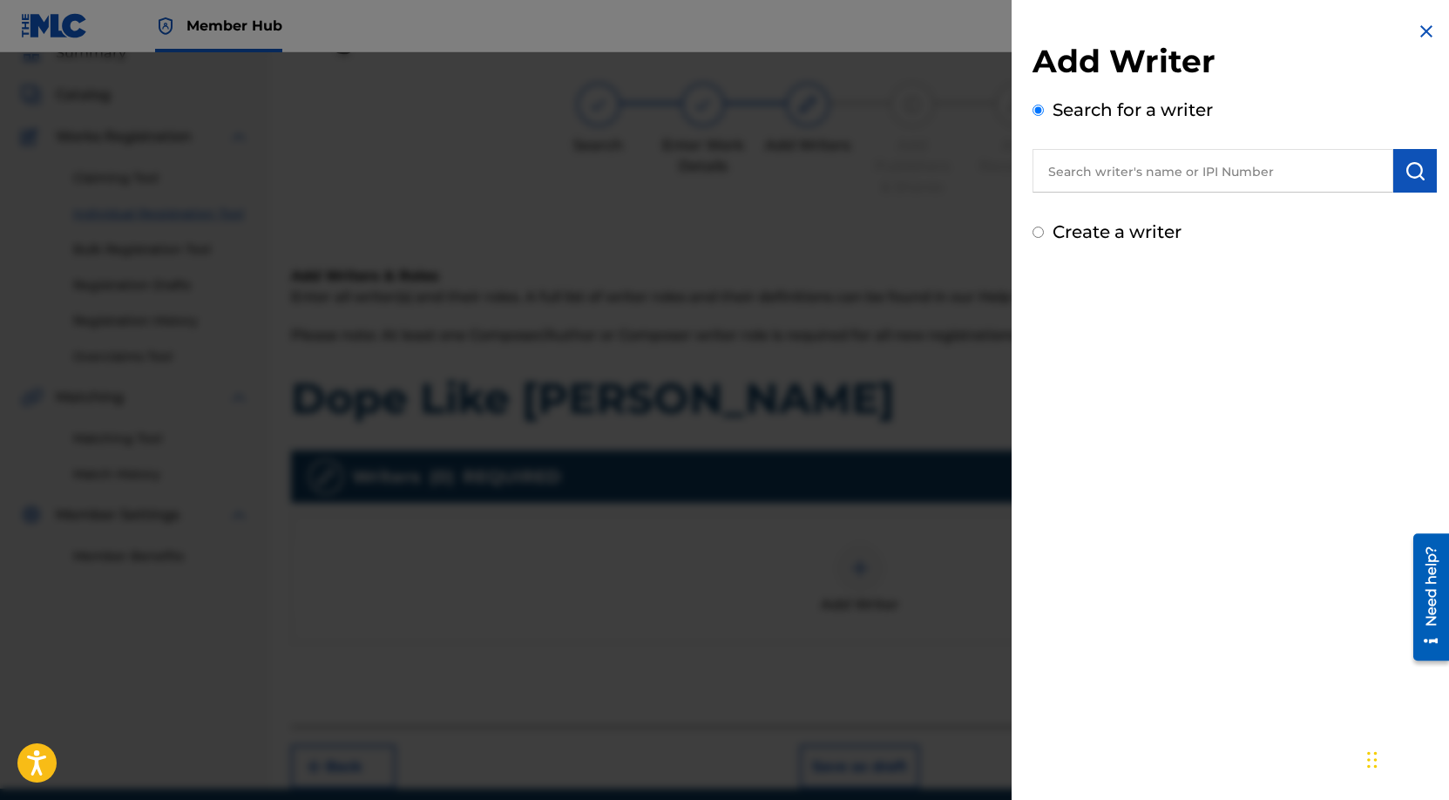
click at [1276, 176] on input "text" at bounding box center [1213, 171] width 361 height 44
paste input "[PERSON_NAME]"
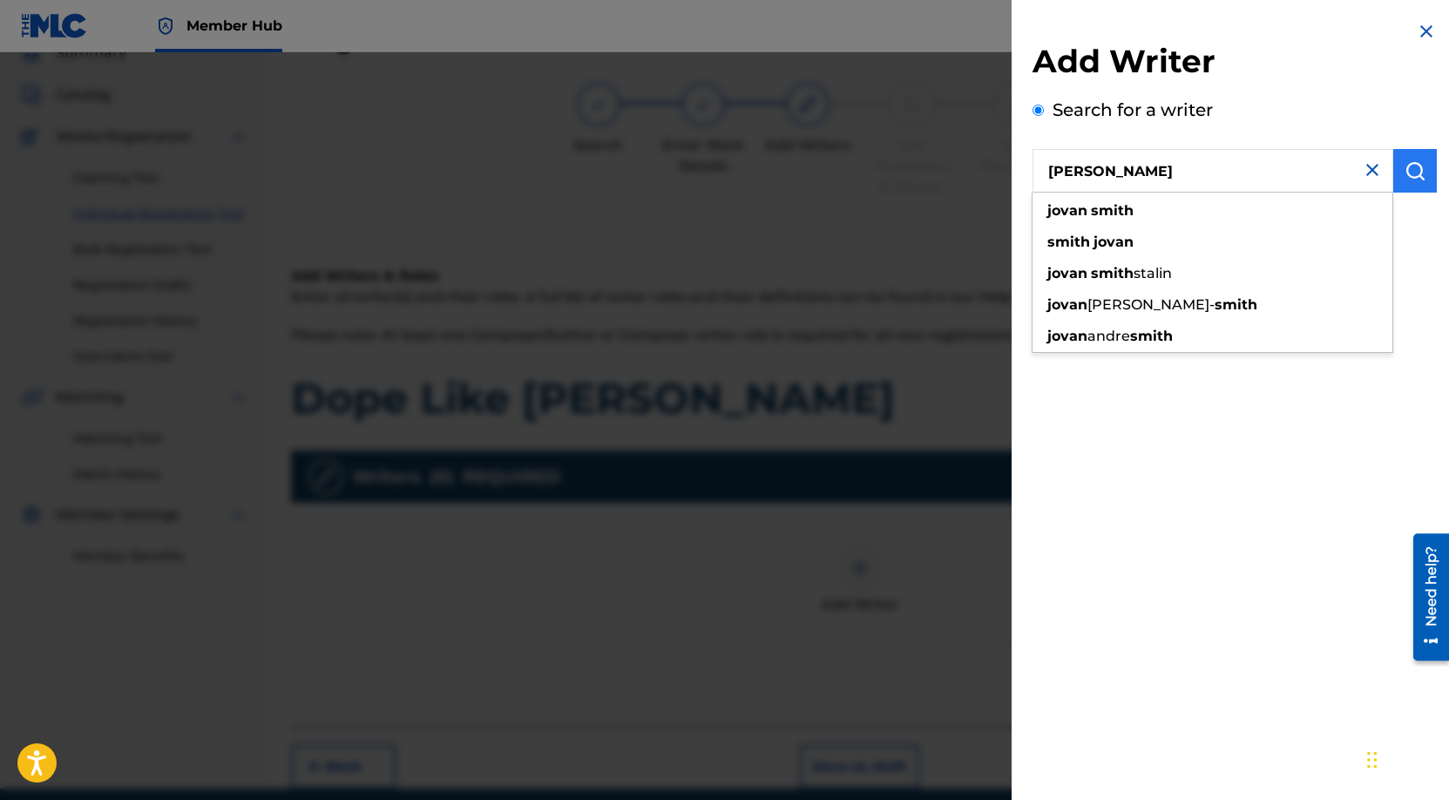
type input "[PERSON_NAME]"
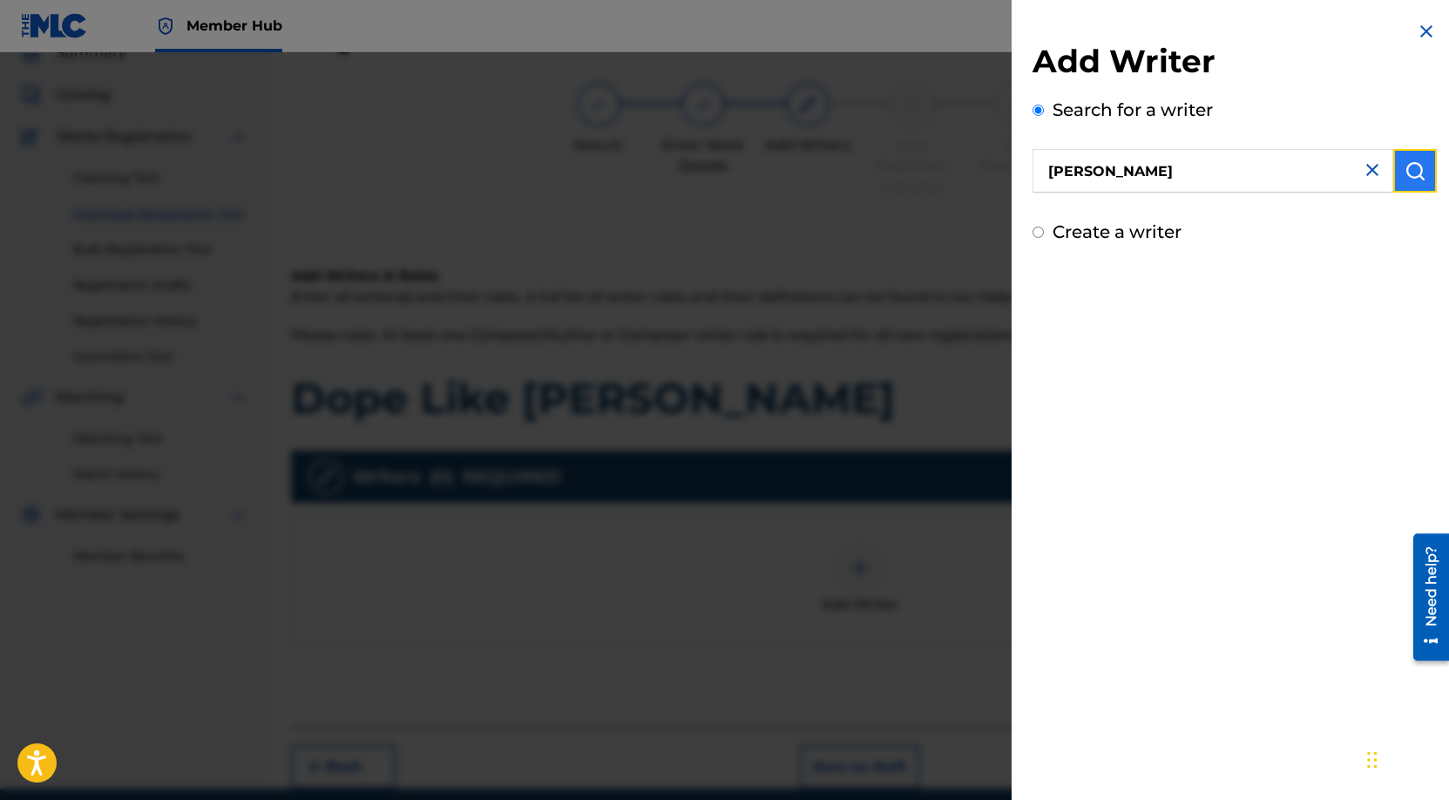
click at [1414, 190] on button "submit" at bounding box center [1416, 171] width 44 height 44
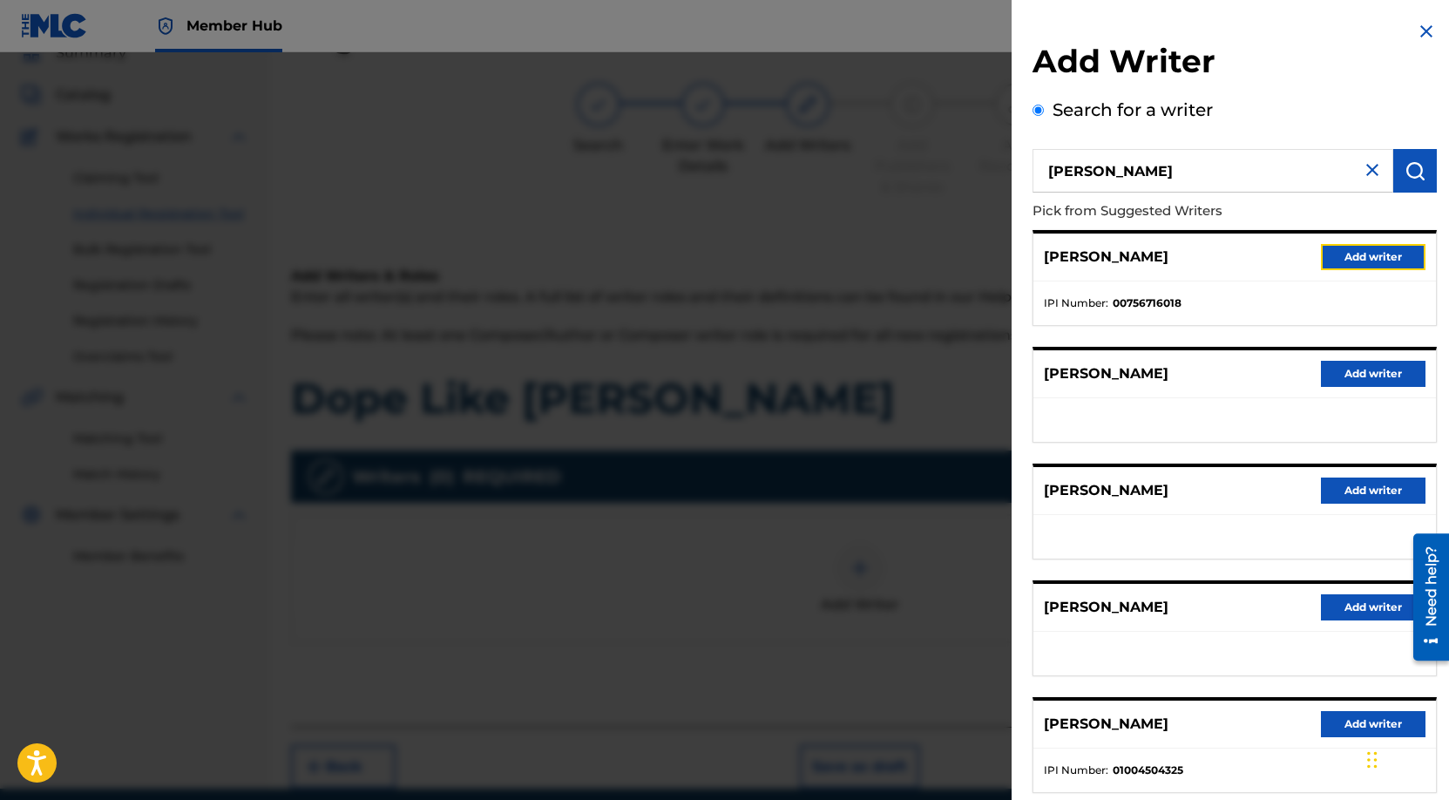
click at [1390, 260] on button "Add writer" at bounding box center [1373, 257] width 105 height 26
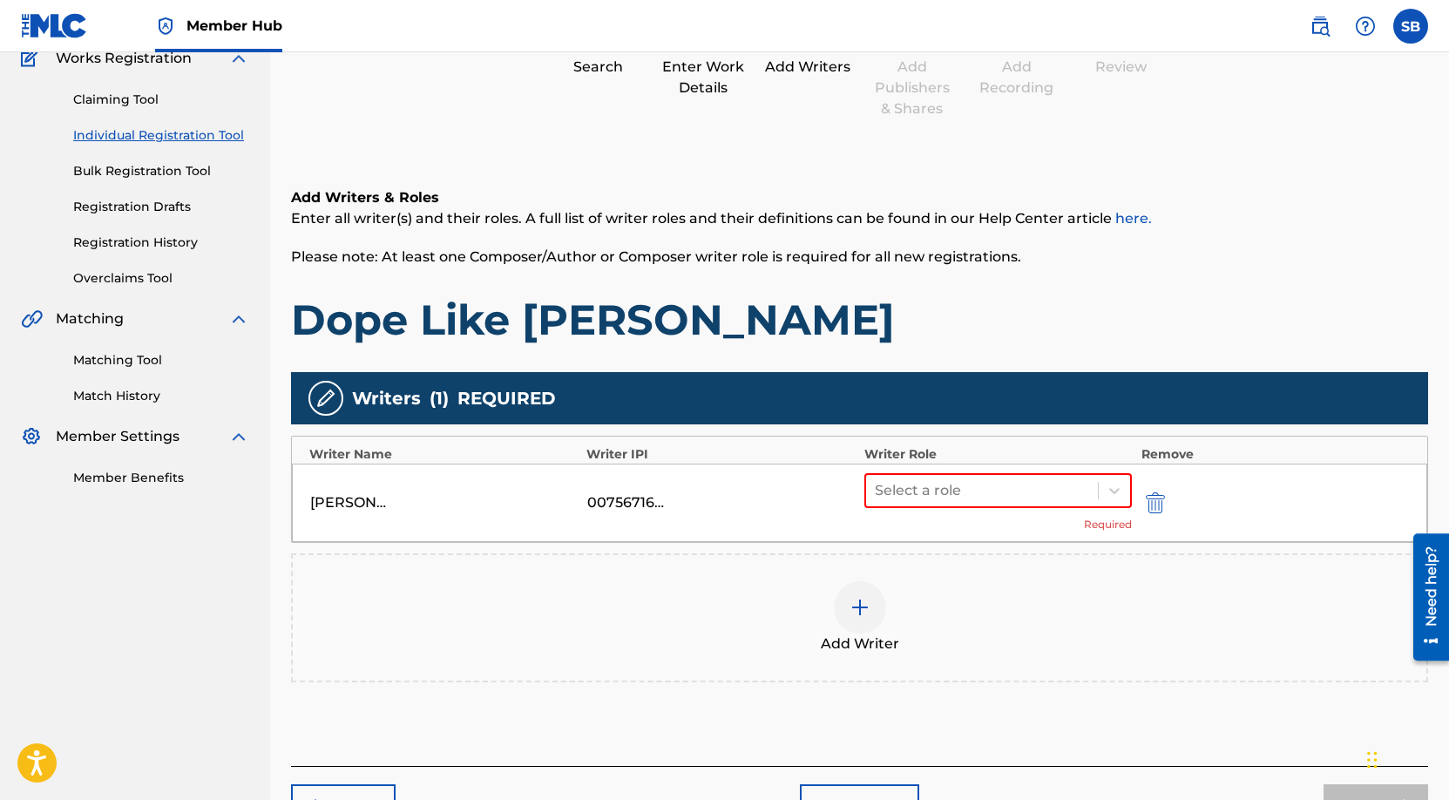
scroll to position [159, 0]
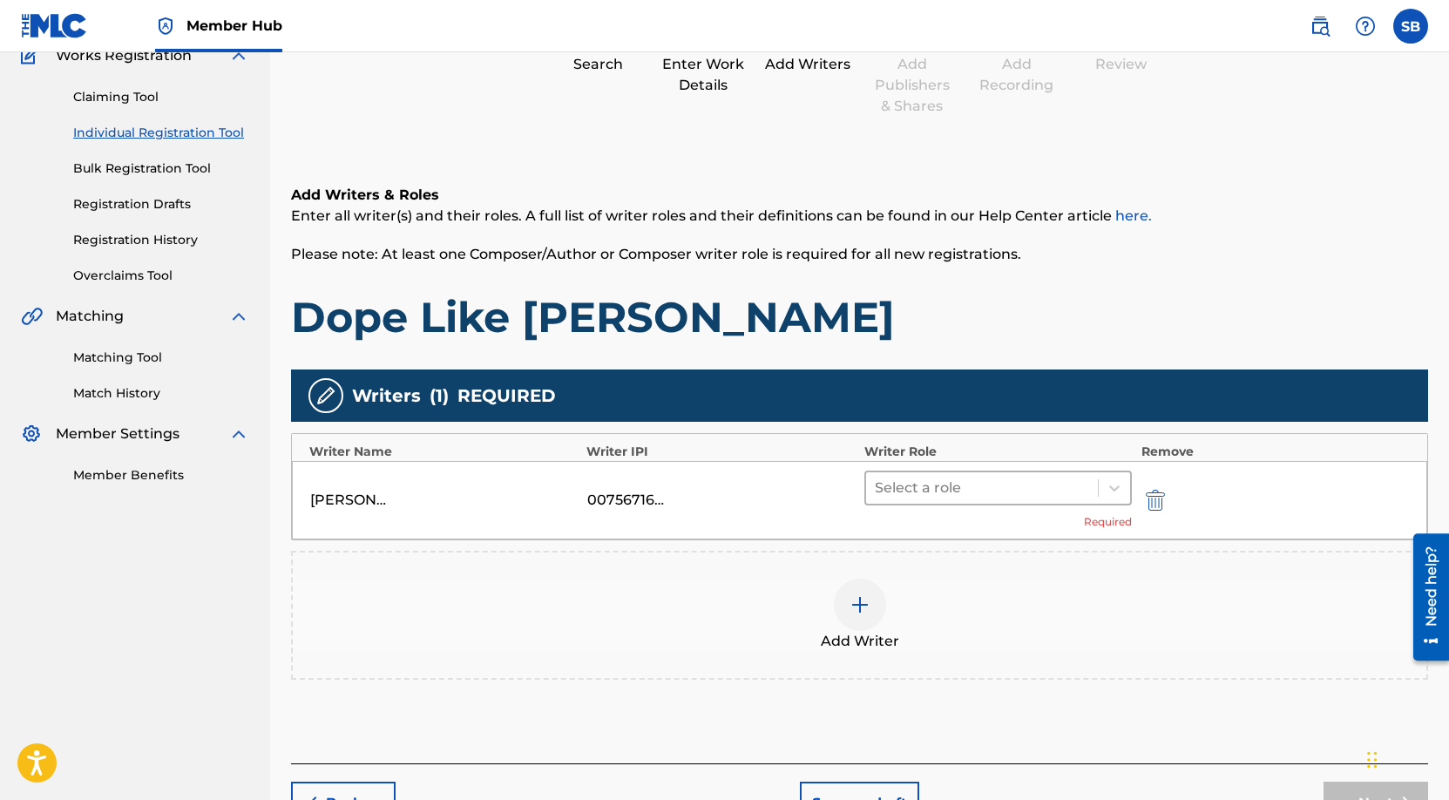
click at [955, 493] on div at bounding box center [982, 488] width 215 height 24
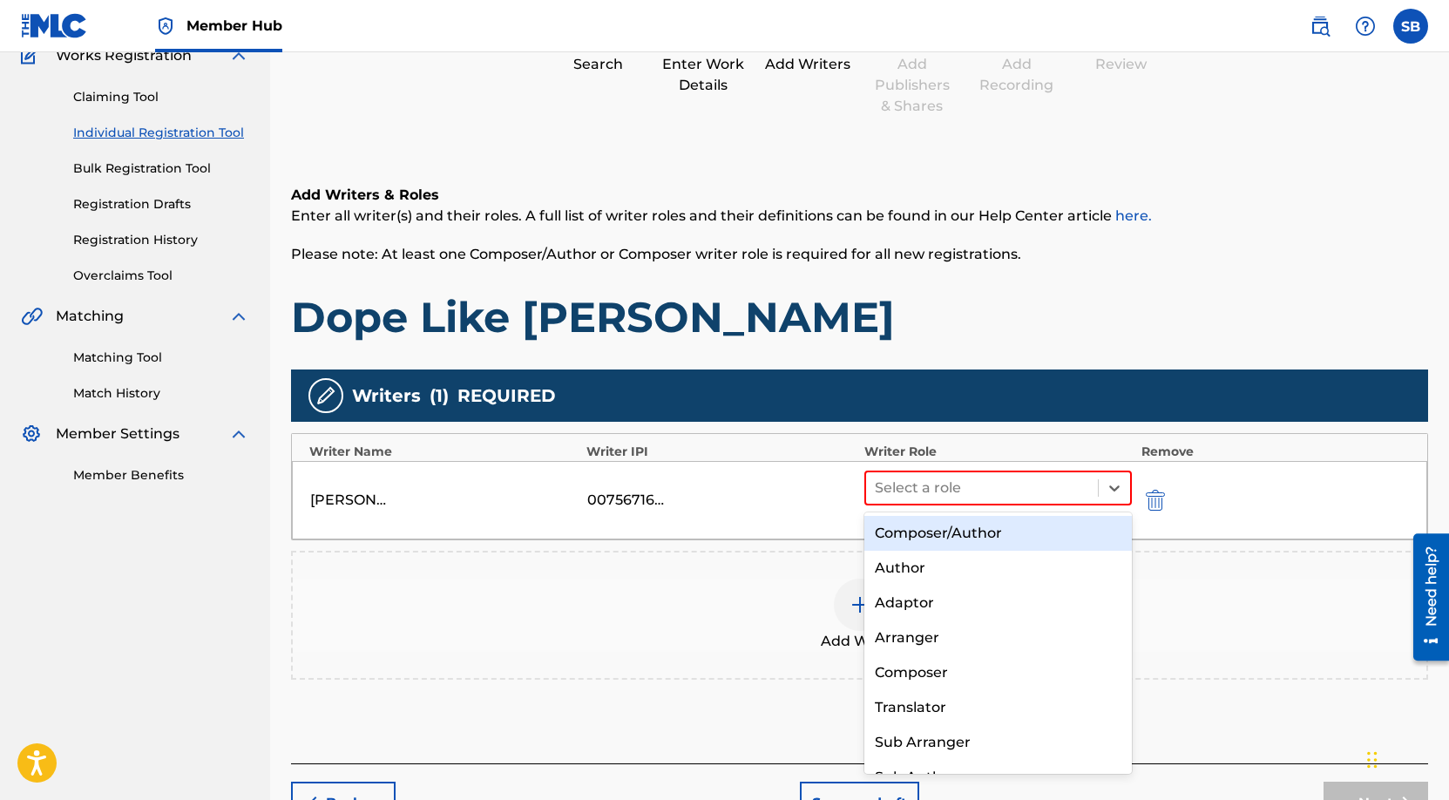
click at [955, 539] on div "Composer/Author" at bounding box center [999, 533] width 268 height 35
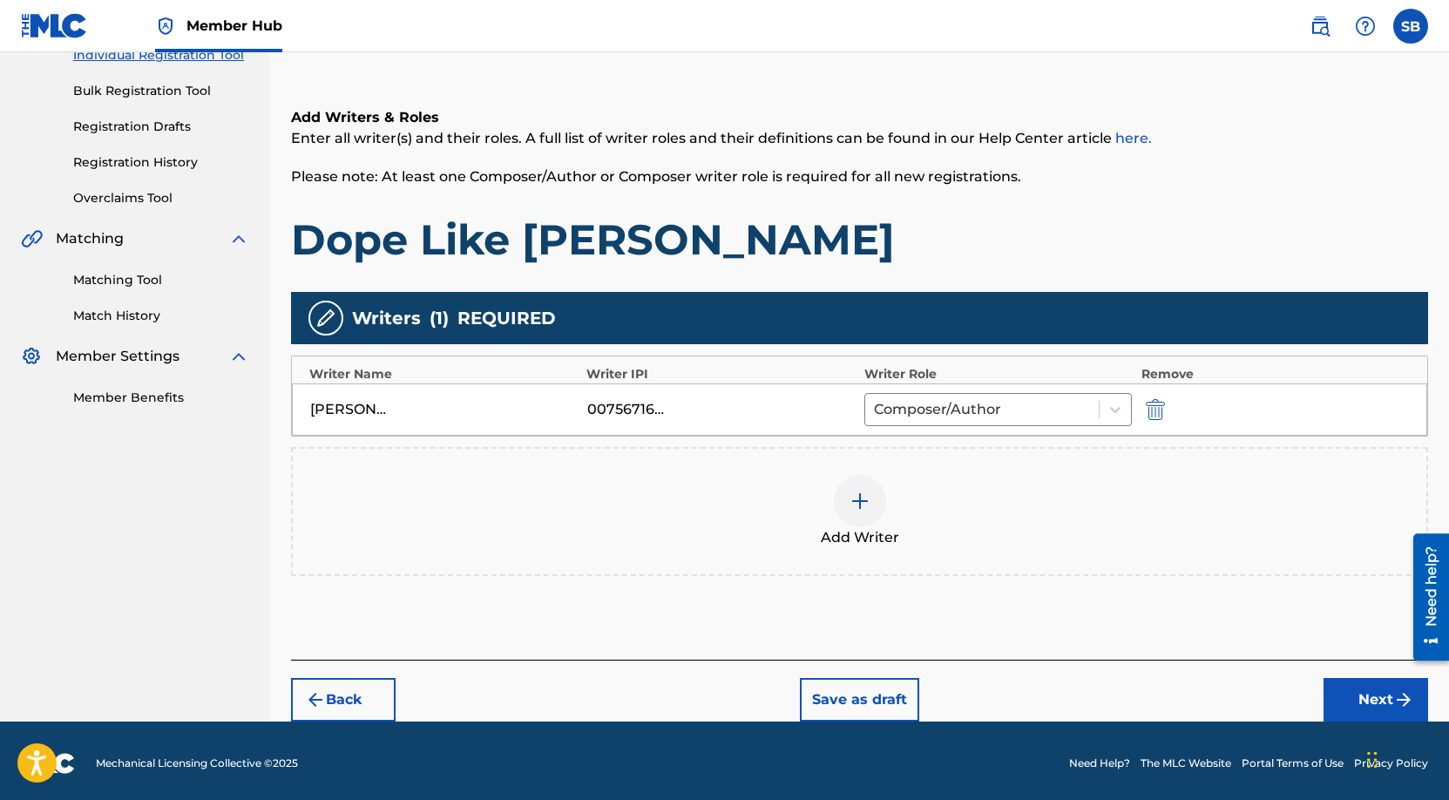
scroll to position [242, 0]
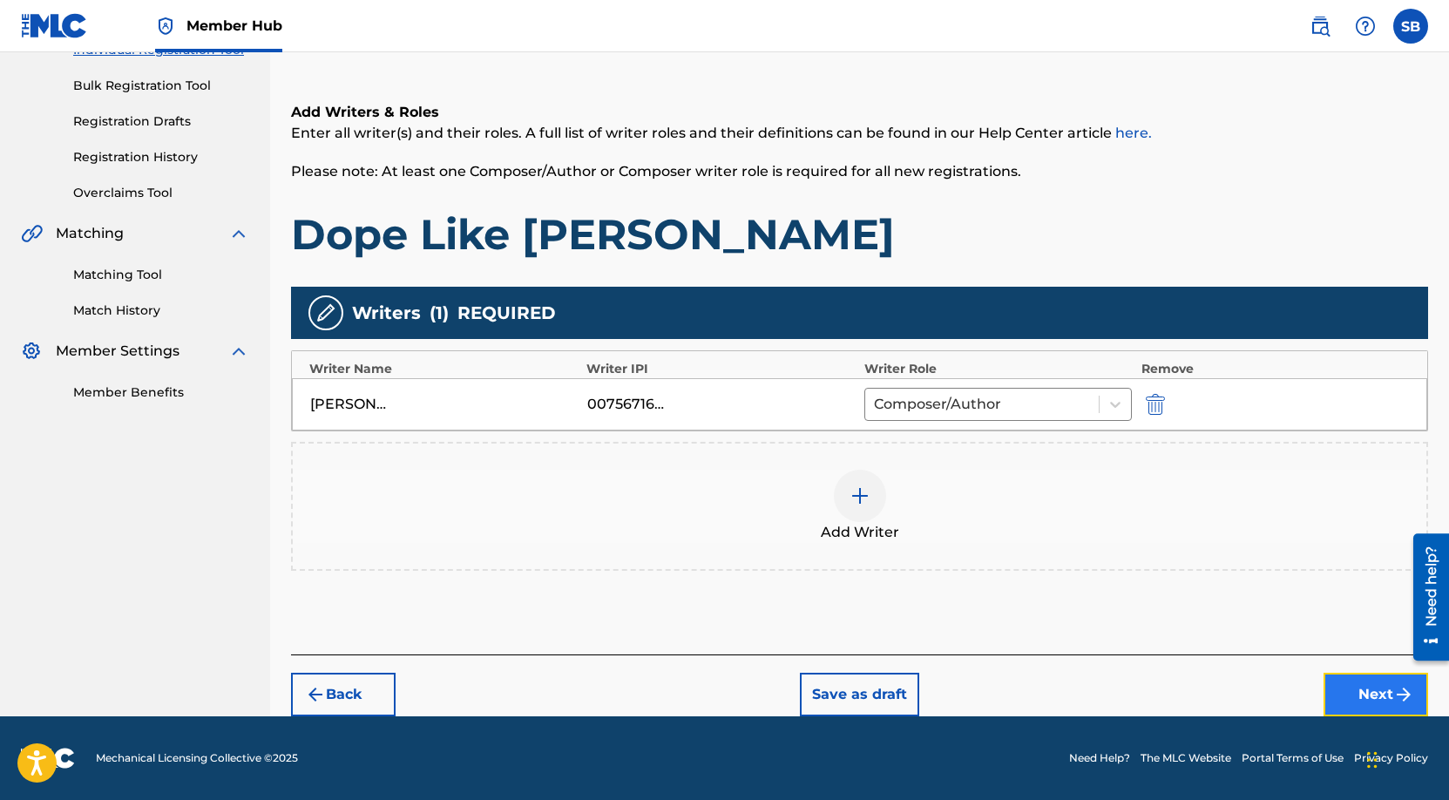
click at [1370, 682] on button "Next" at bounding box center [1376, 695] width 105 height 44
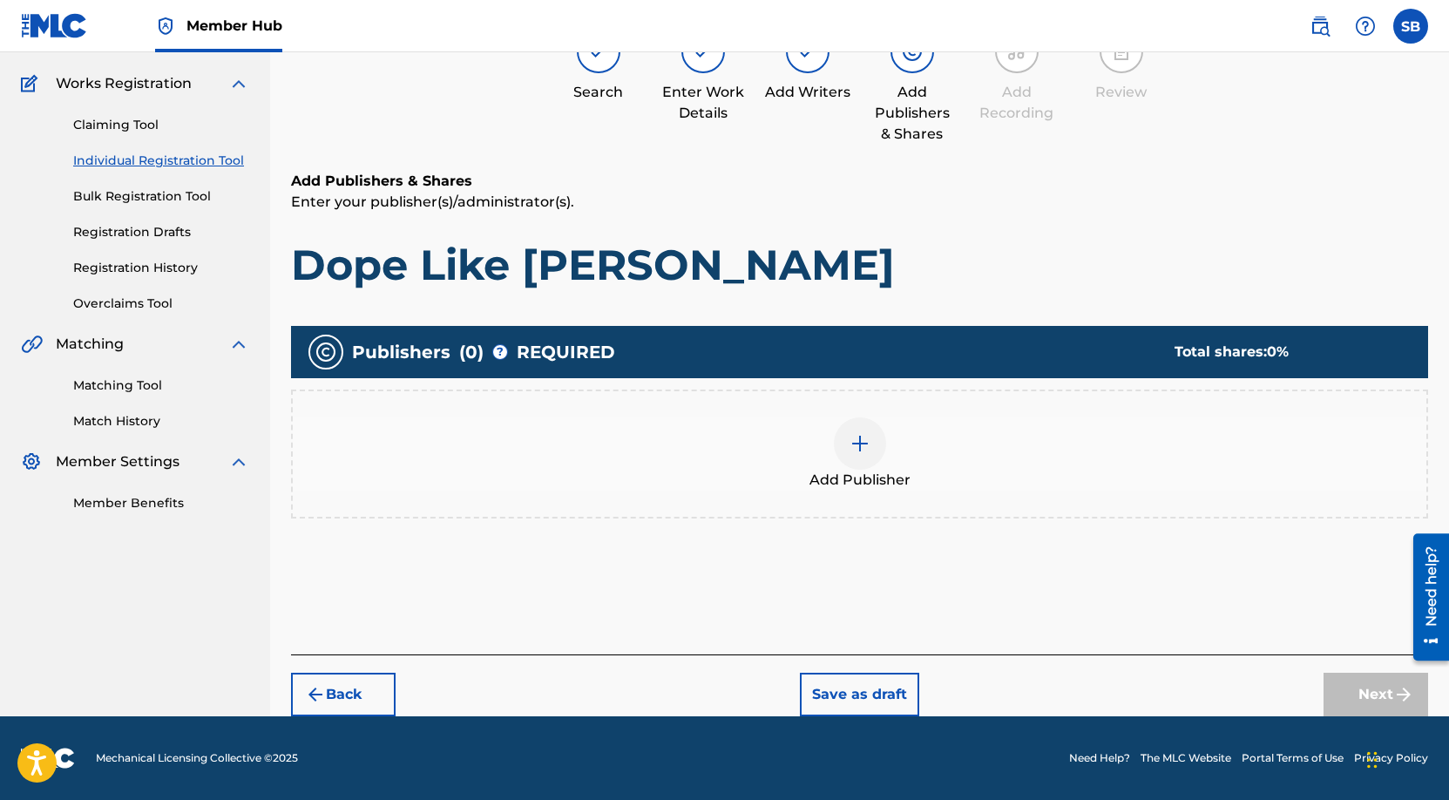
scroll to position [78, 0]
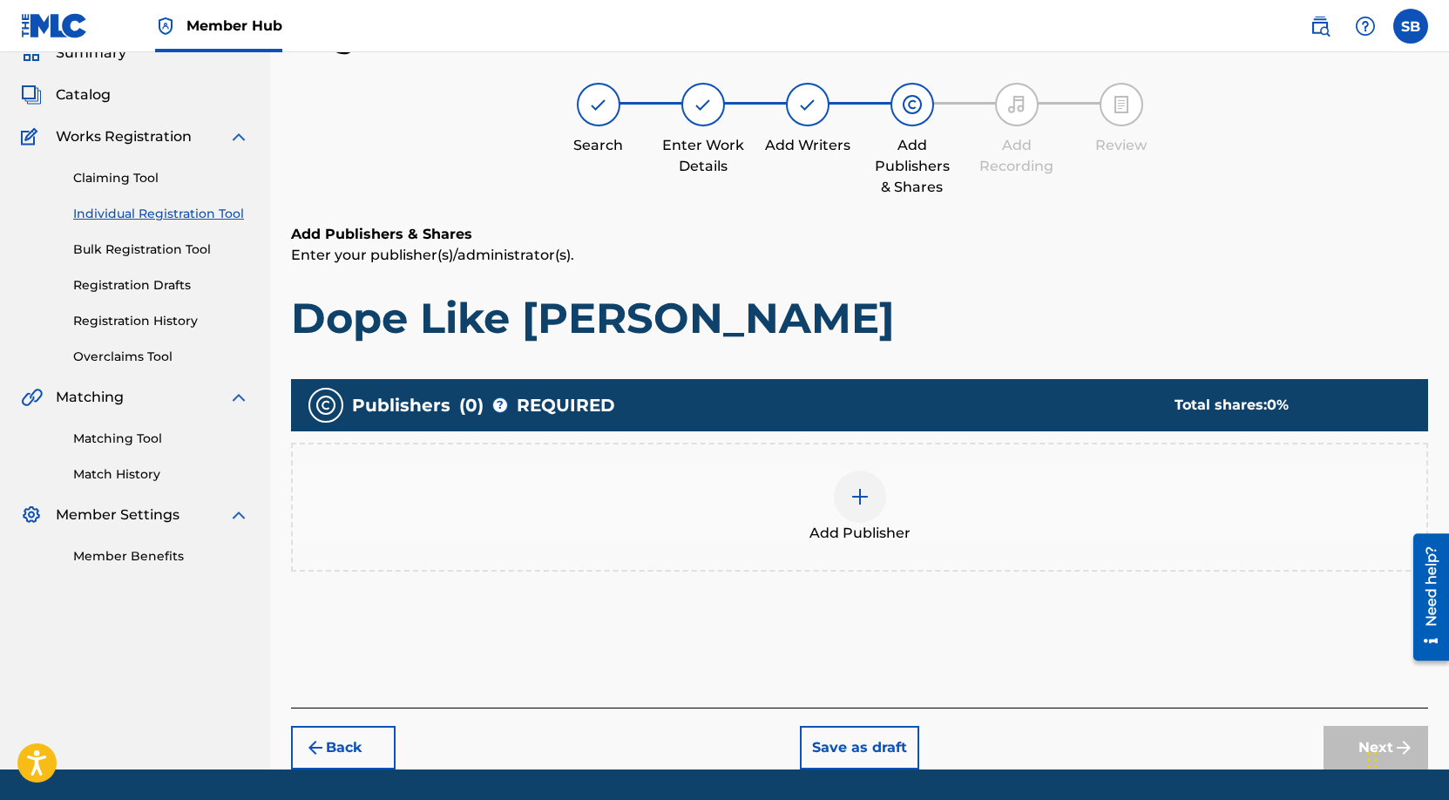
click at [853, 505] on img at bounding box center [860, 496] width 21 height 21
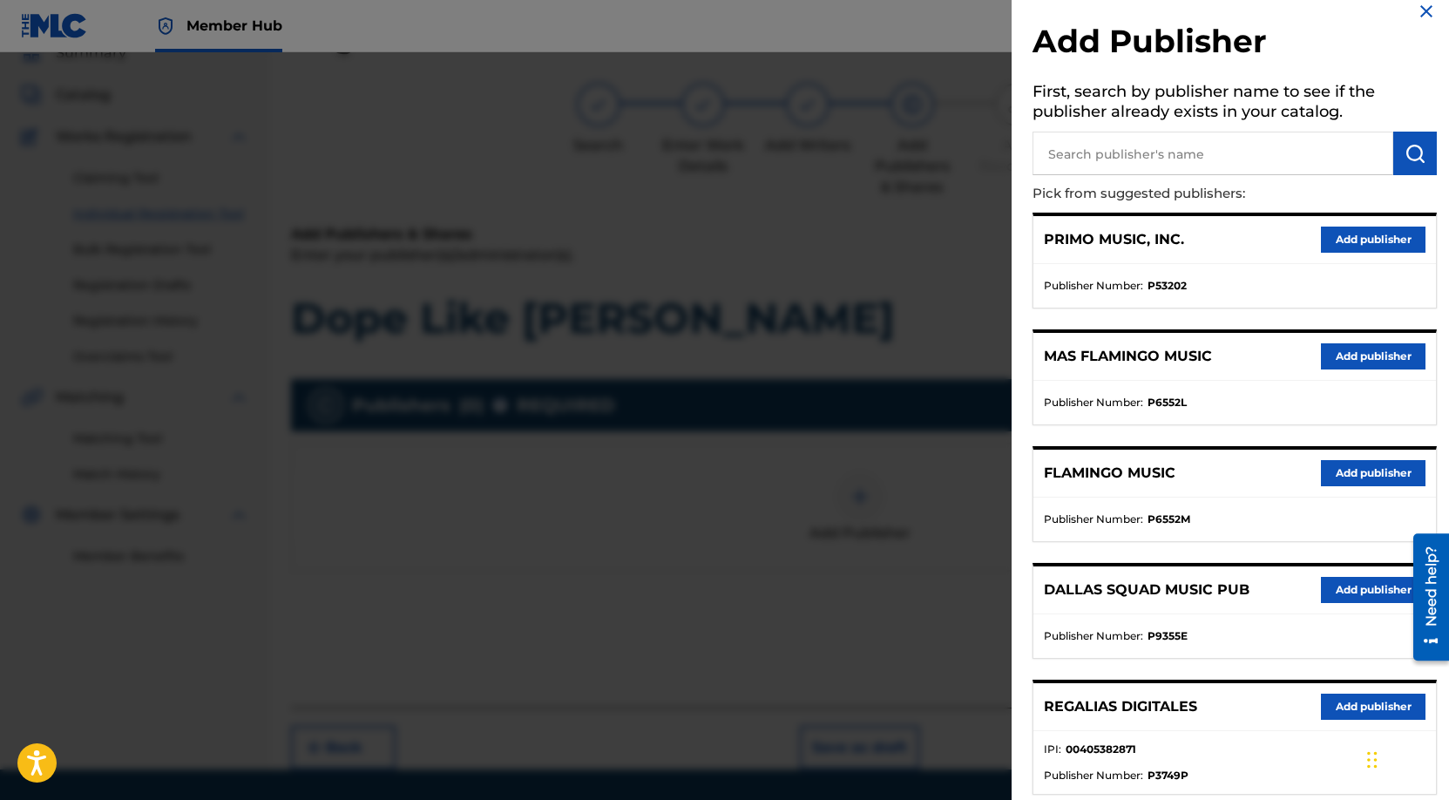
scroll to position [134, 0]
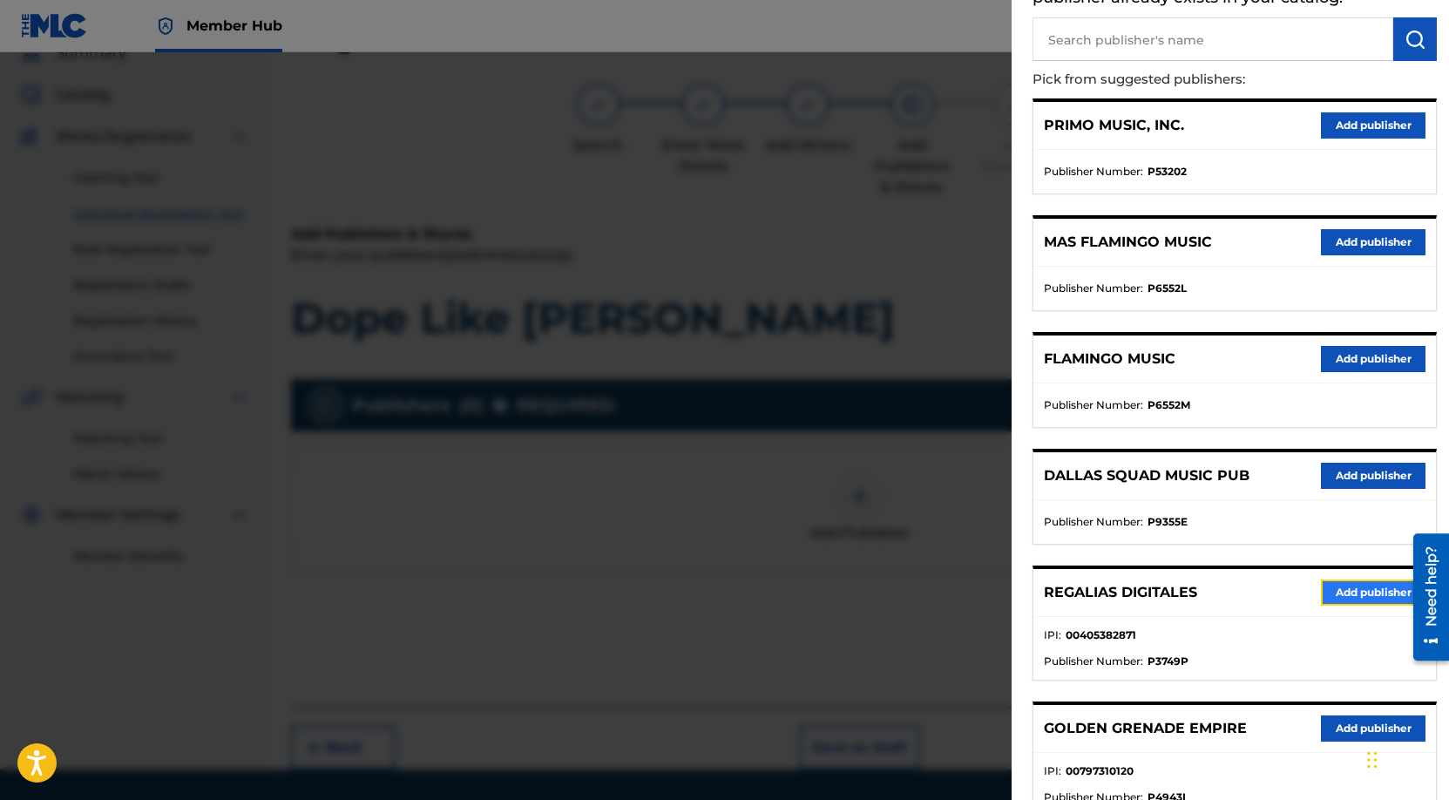
click at [1354, 595] on button "Add publisher" at bounding box center [1373, 593] width 105 height 26
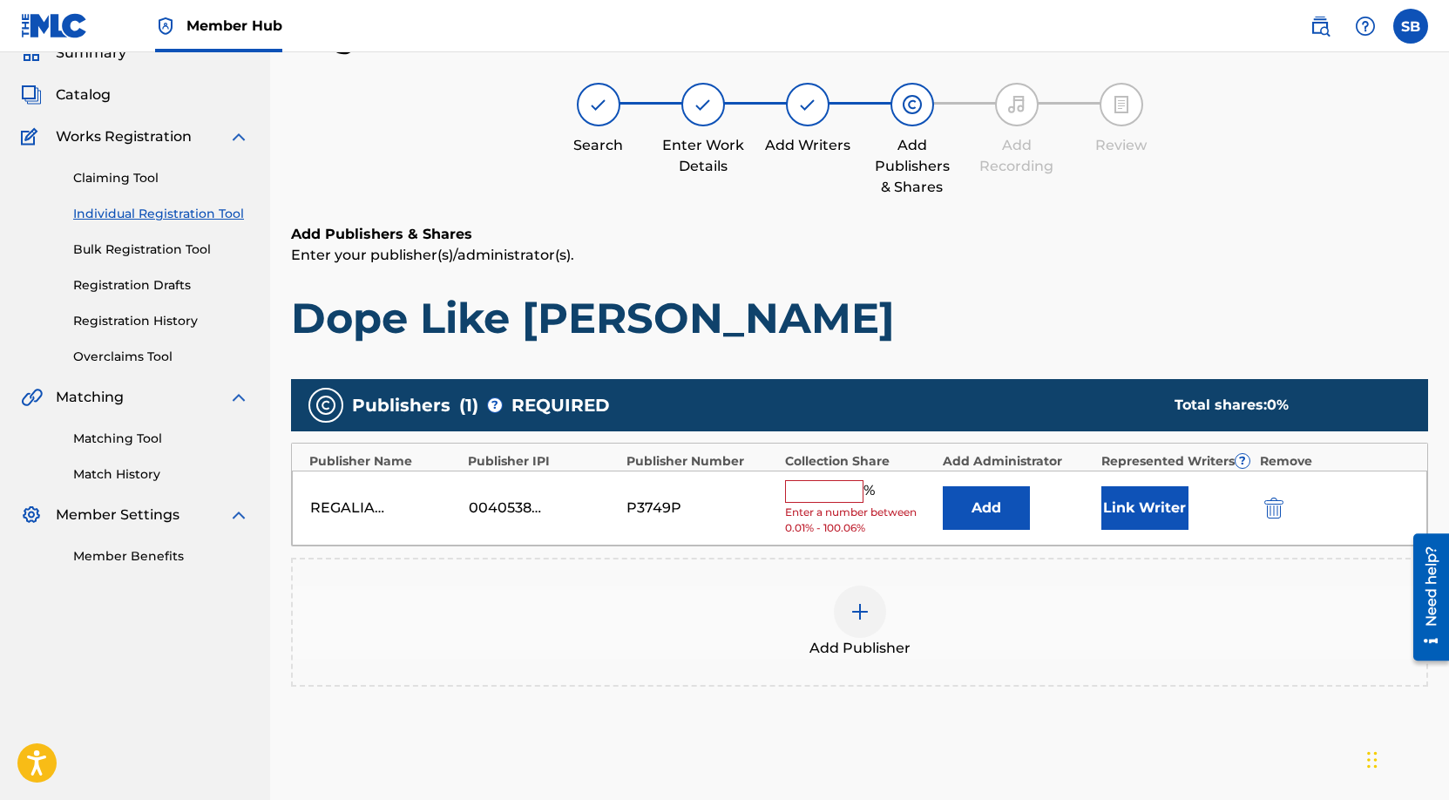
click at [837, 491] on input "text" at bounding box center [824, 491] width 78 height 23
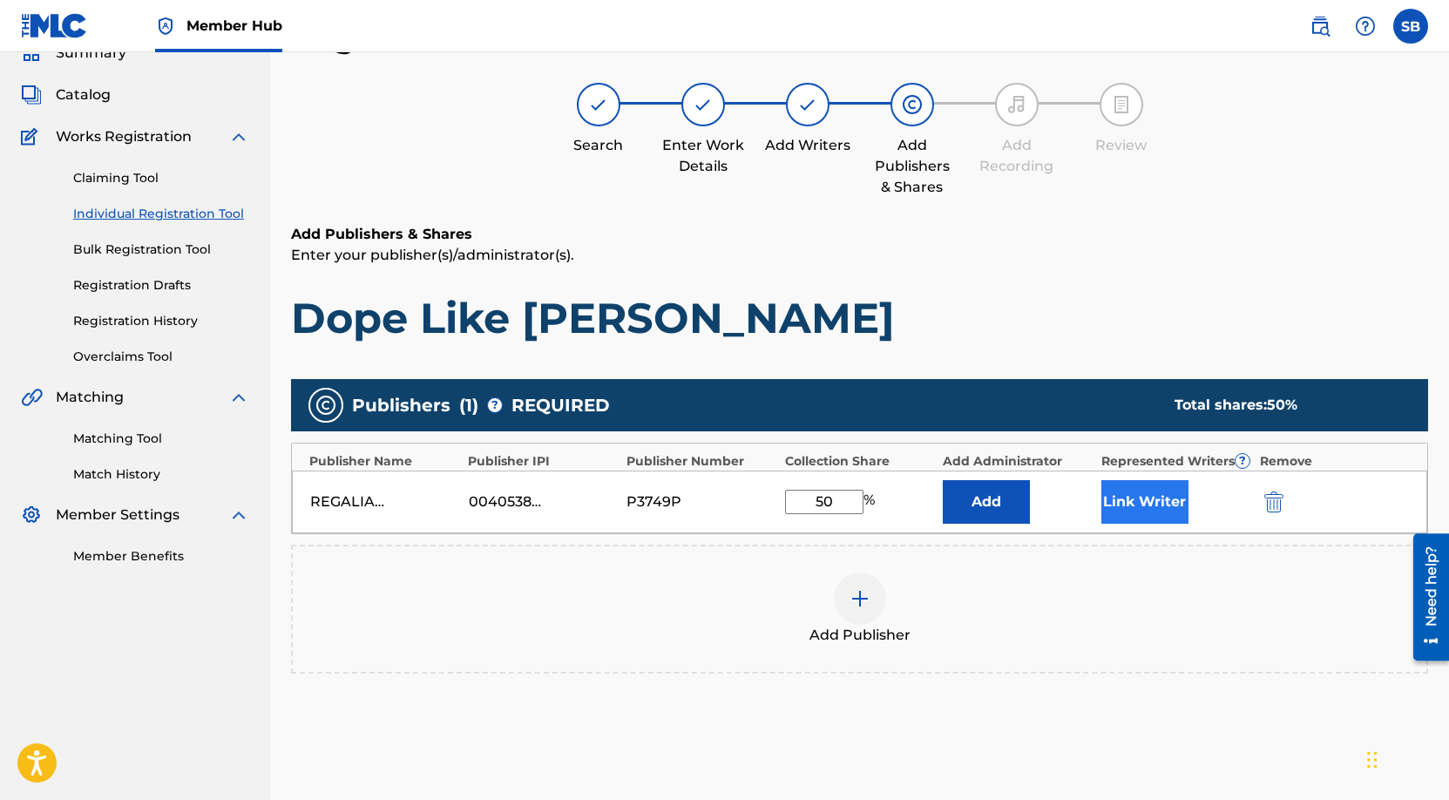
type input "50"
click at [1145, 506] on button "Link Writer" at bounding box center [1145, 502] width 87 height 44
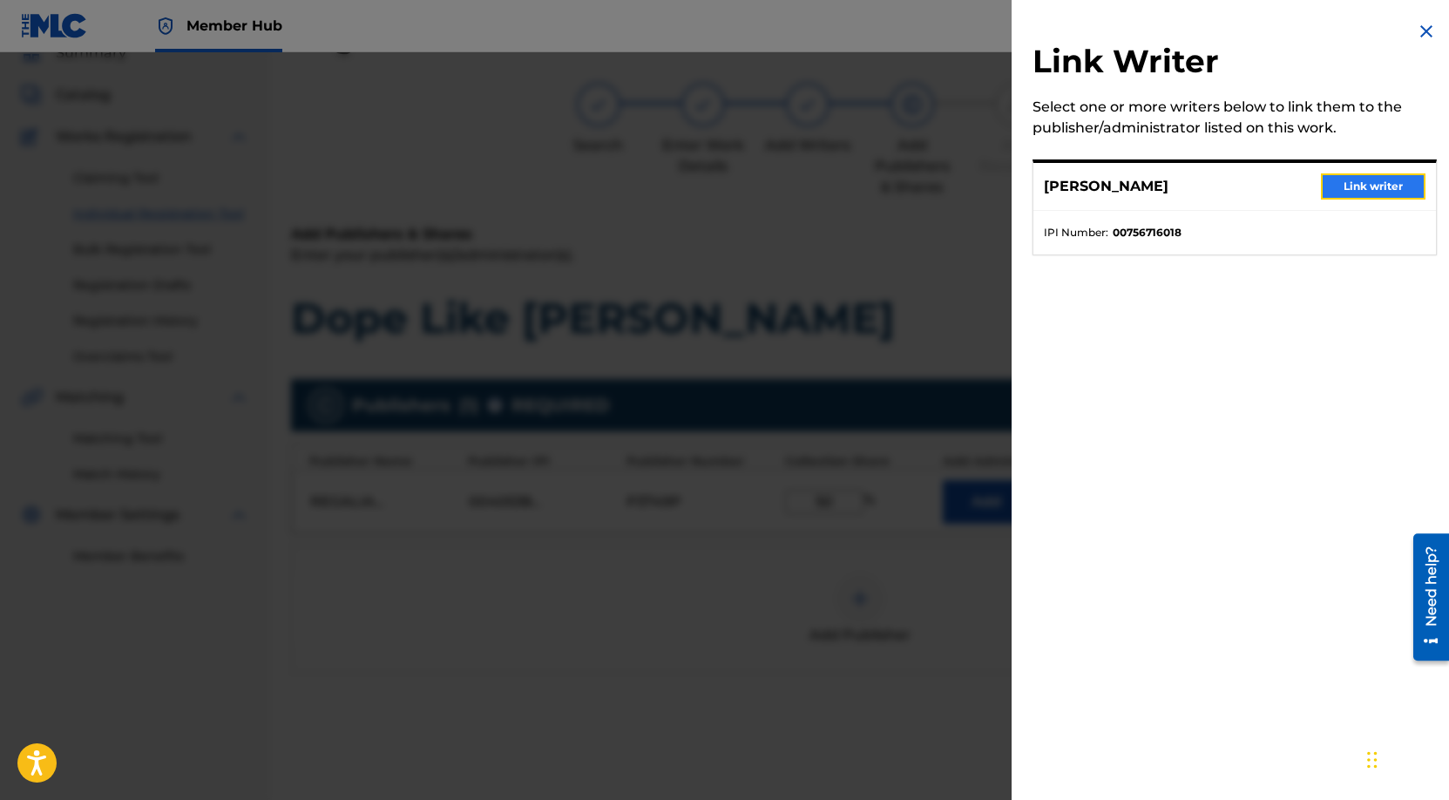
click at [1403, 187] on button "Link writer" at bounding box center [1373, 186] width 105 height 26
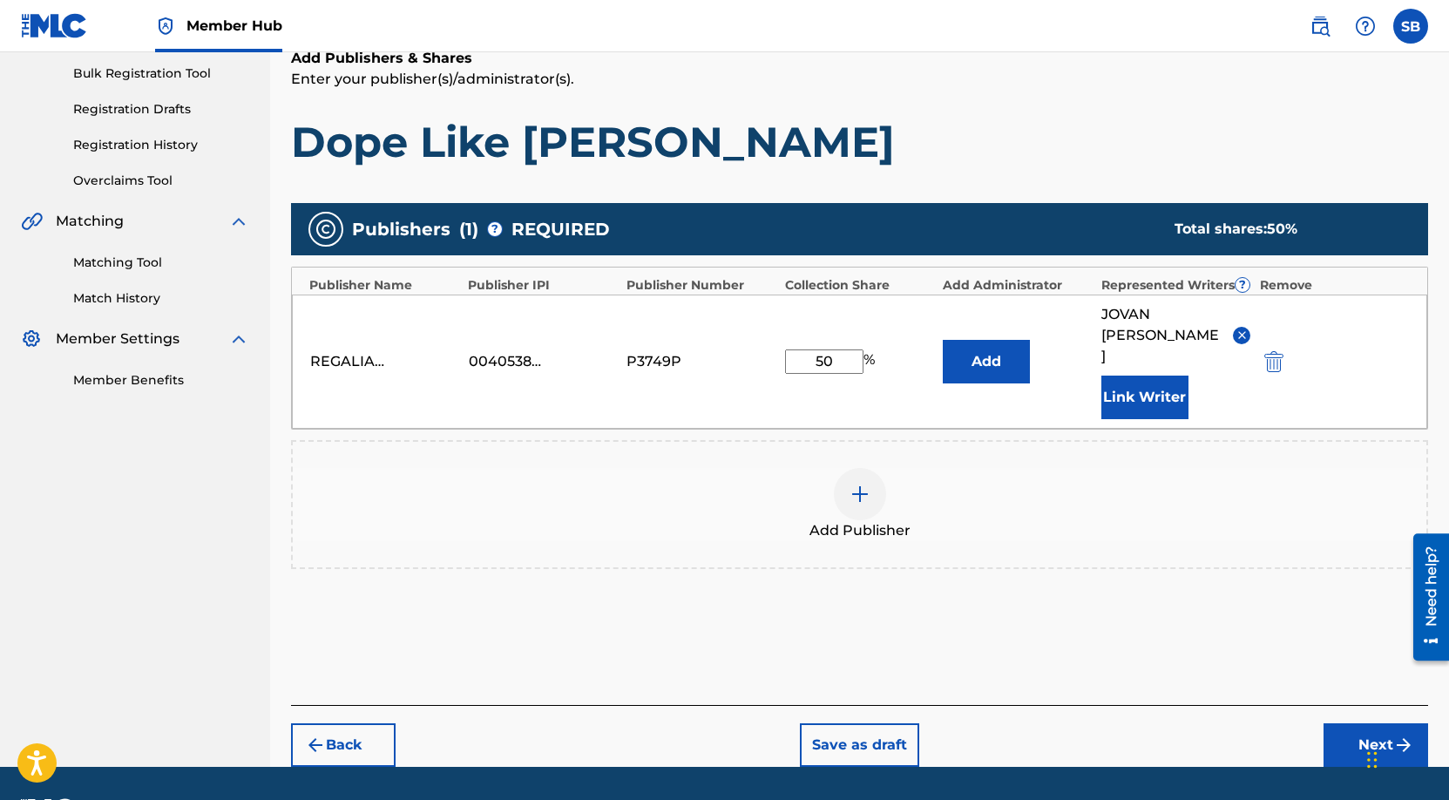
scroll to position [262, 0]
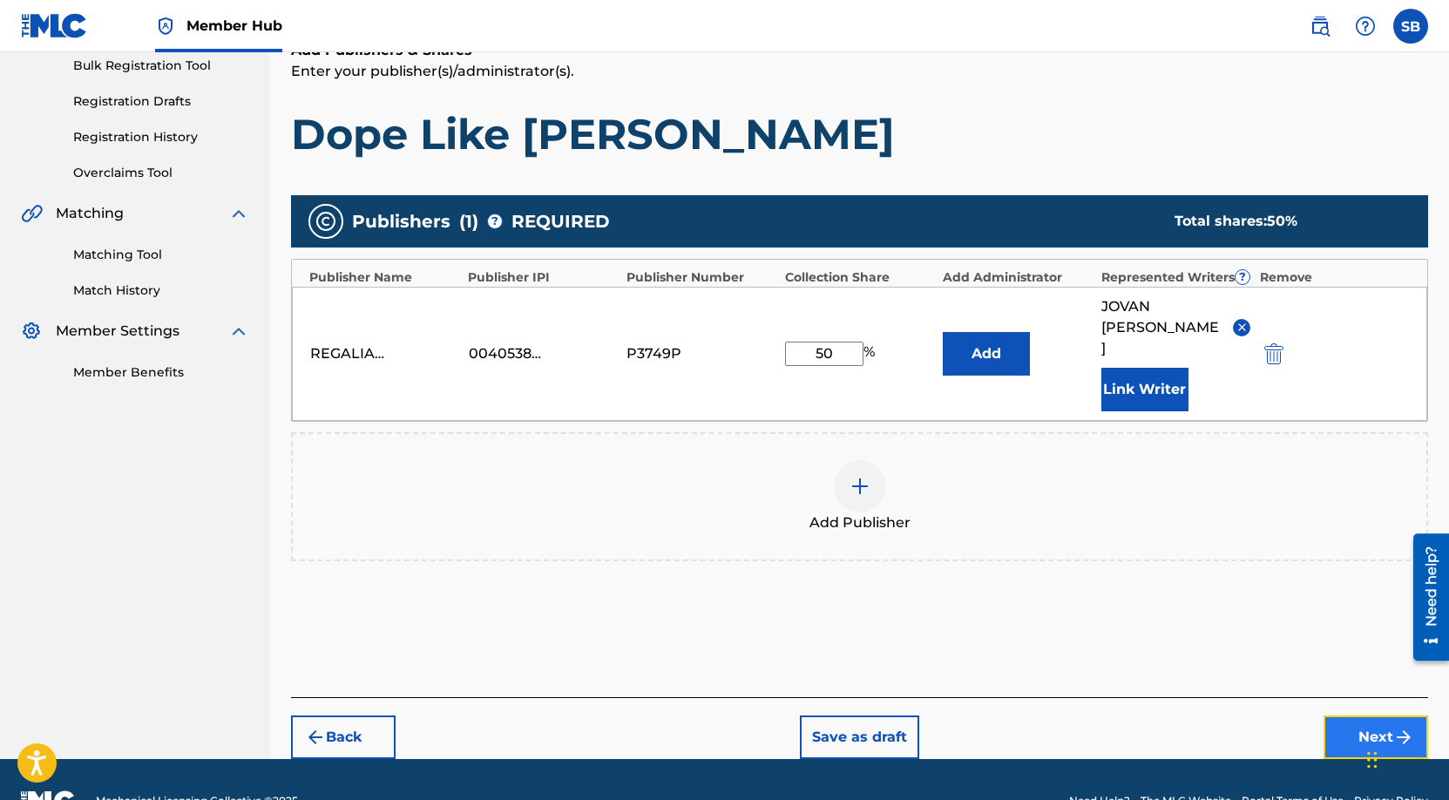
click at [1358, 716] on button "Next" at bounding box center [1376, 738] width 105 height 44
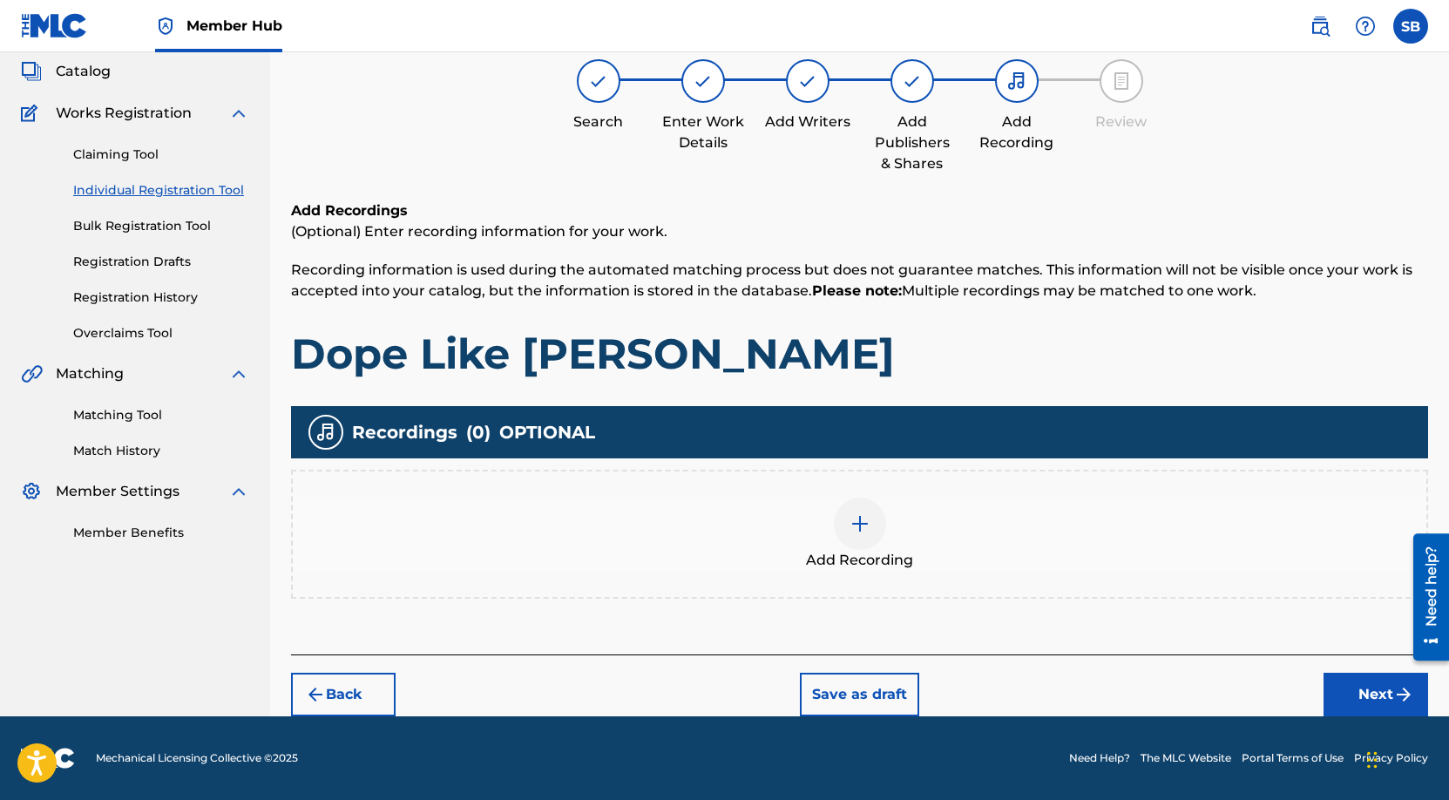
scroll to position [78, 0]
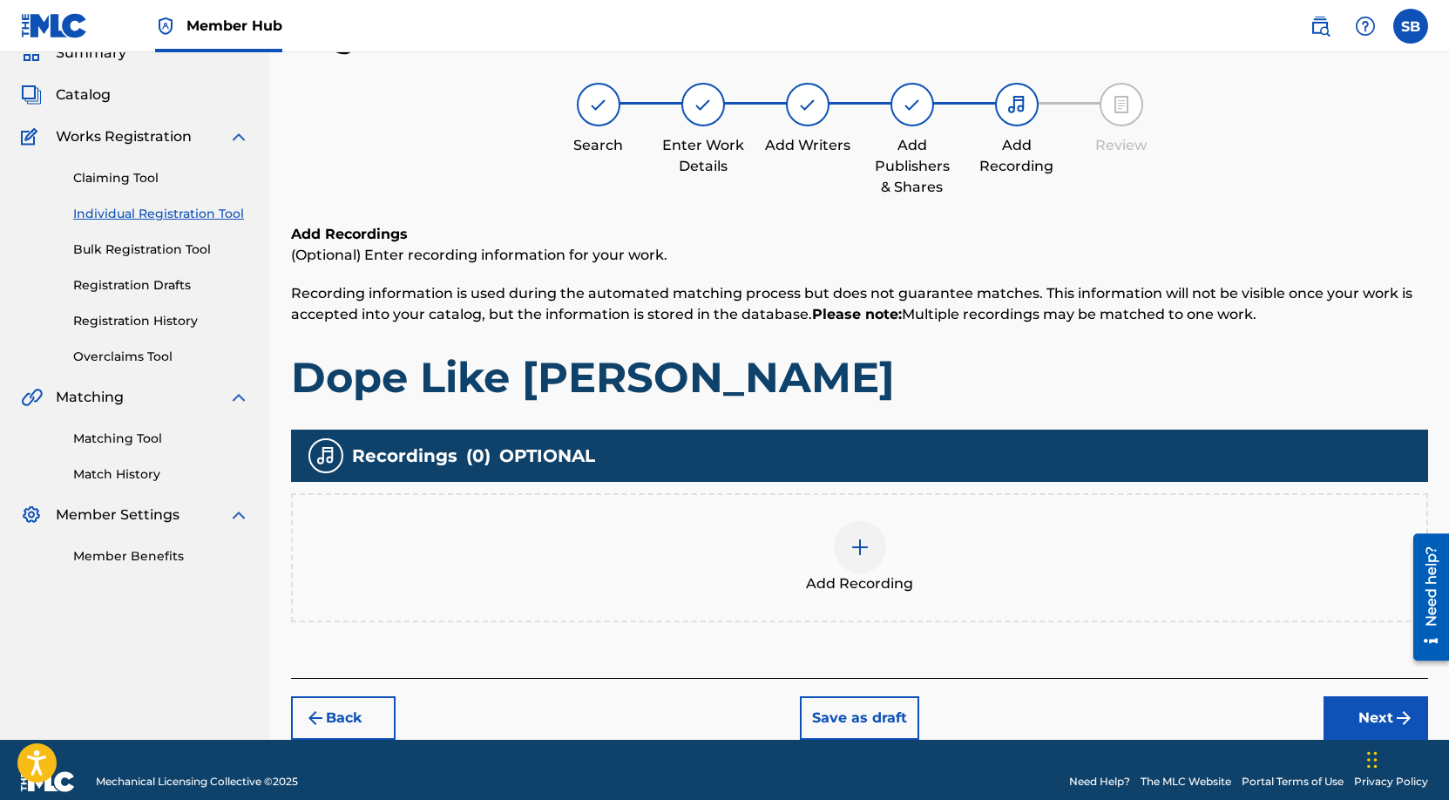
click at [894, 538] on div "Add Recording" at bounding box center [860, 557] width 1134 height 73
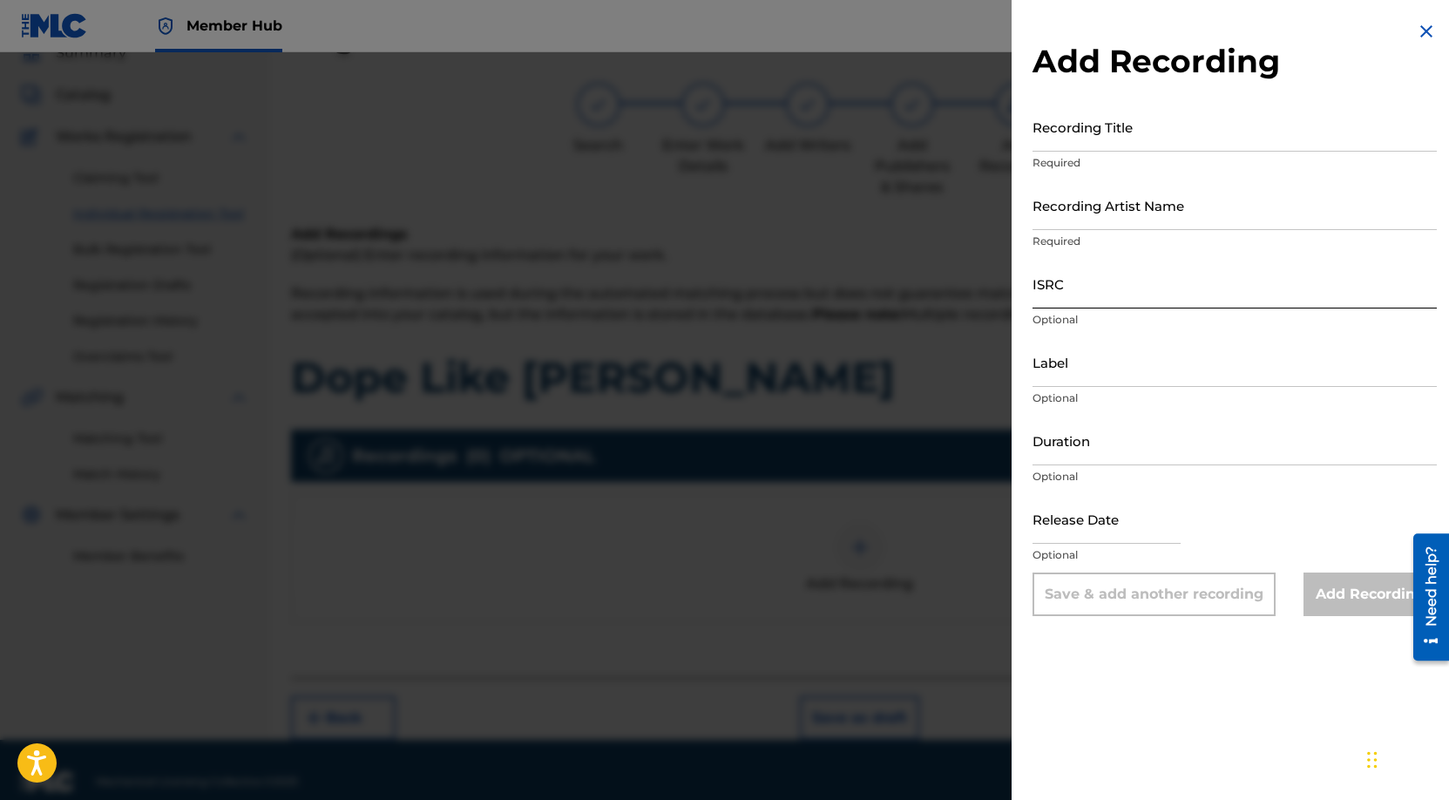
click at [1248, 295] on input "ISRC" at bounding box center [1235, 284] width 404 height 50
paste input "USUYG1757898"
type input "USUYG1757898"
click at [1217, 209] on input "Recording Artist Name" at bounding box center [1235, 205] width 404 height 50
paste input "[PERSON_NAME]"
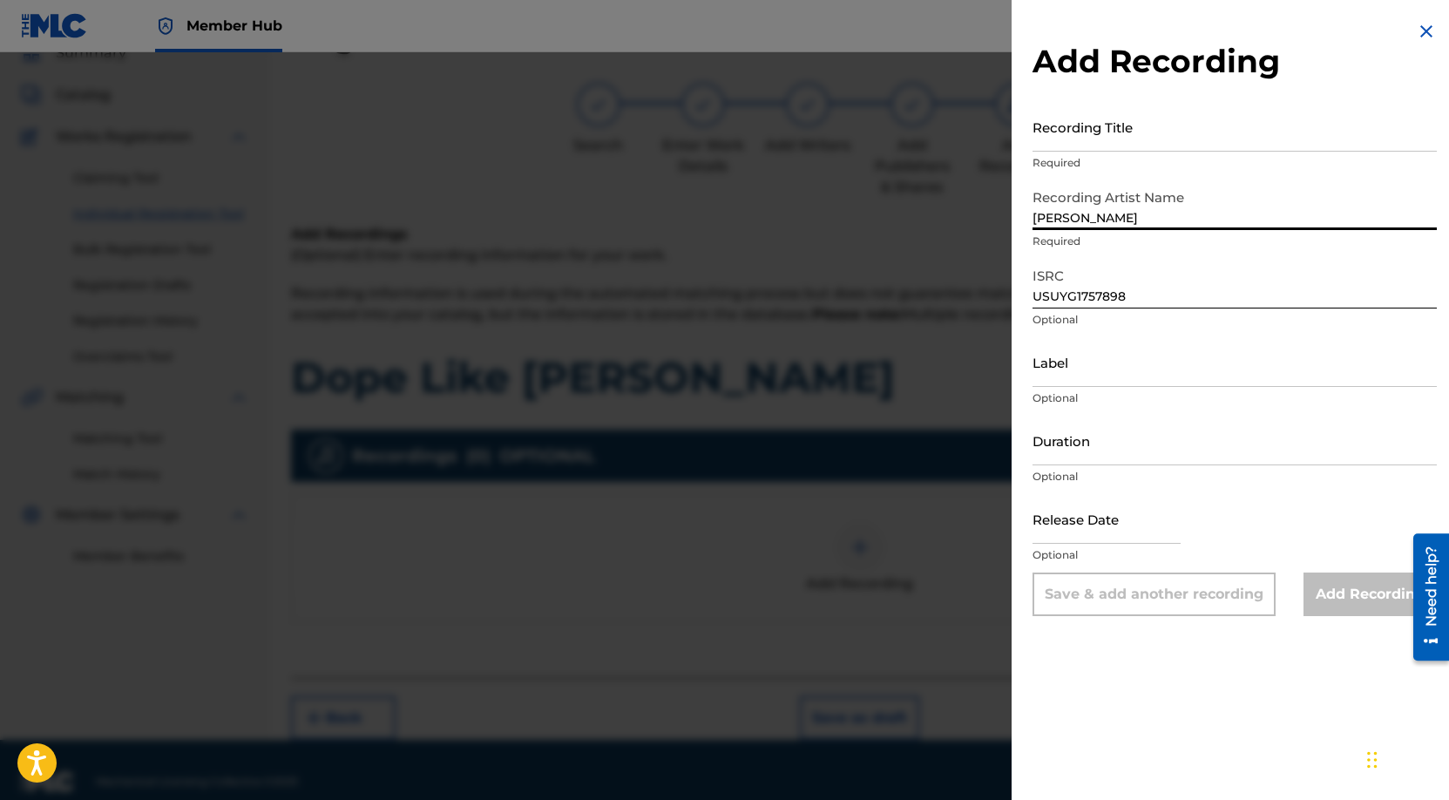
type input "[PERSON_NAME]"
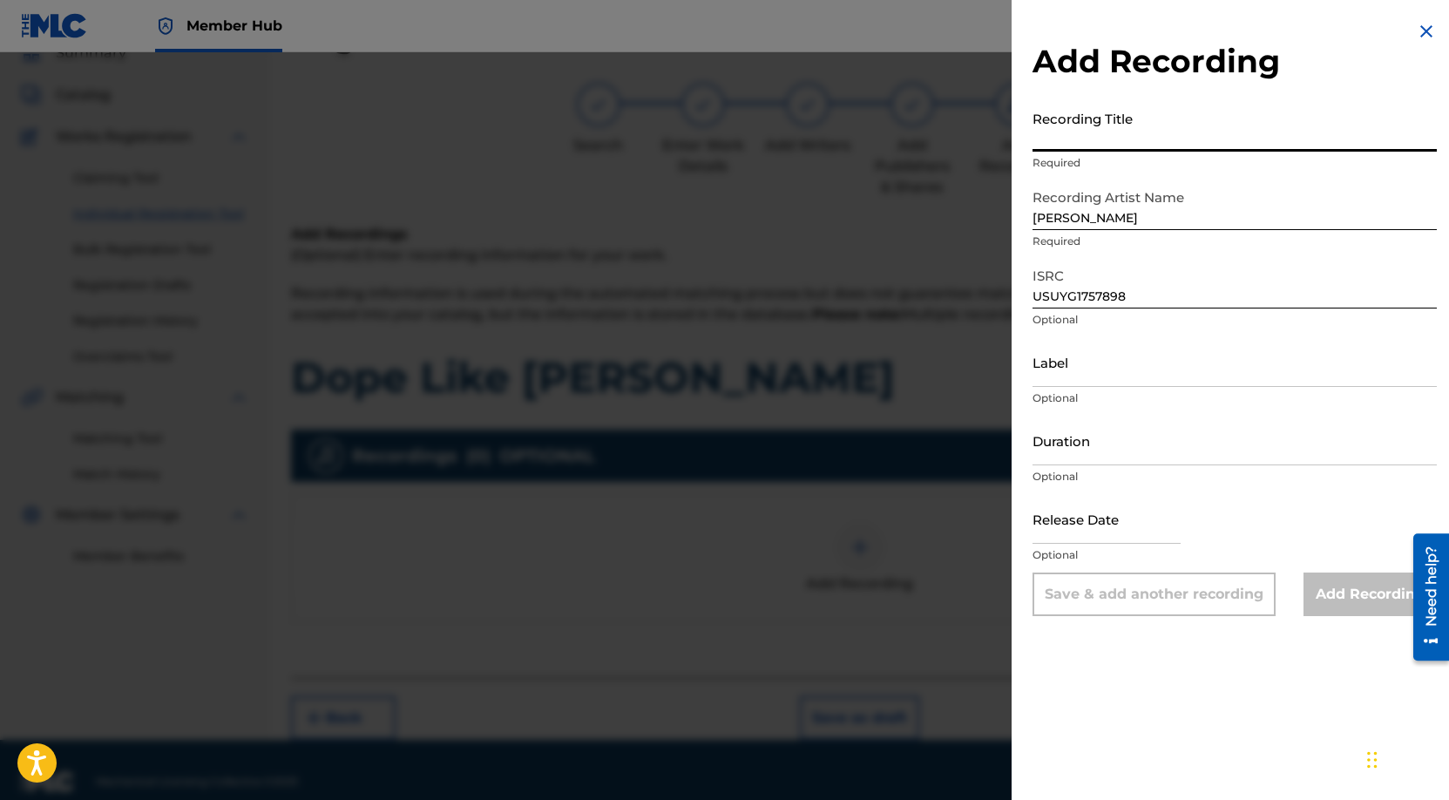
click at [1204, 133] on input "Recording Title" at bounding box center [1235, 127] width 404 height 50
paste input "Dope Like [PERSON_NAME]"
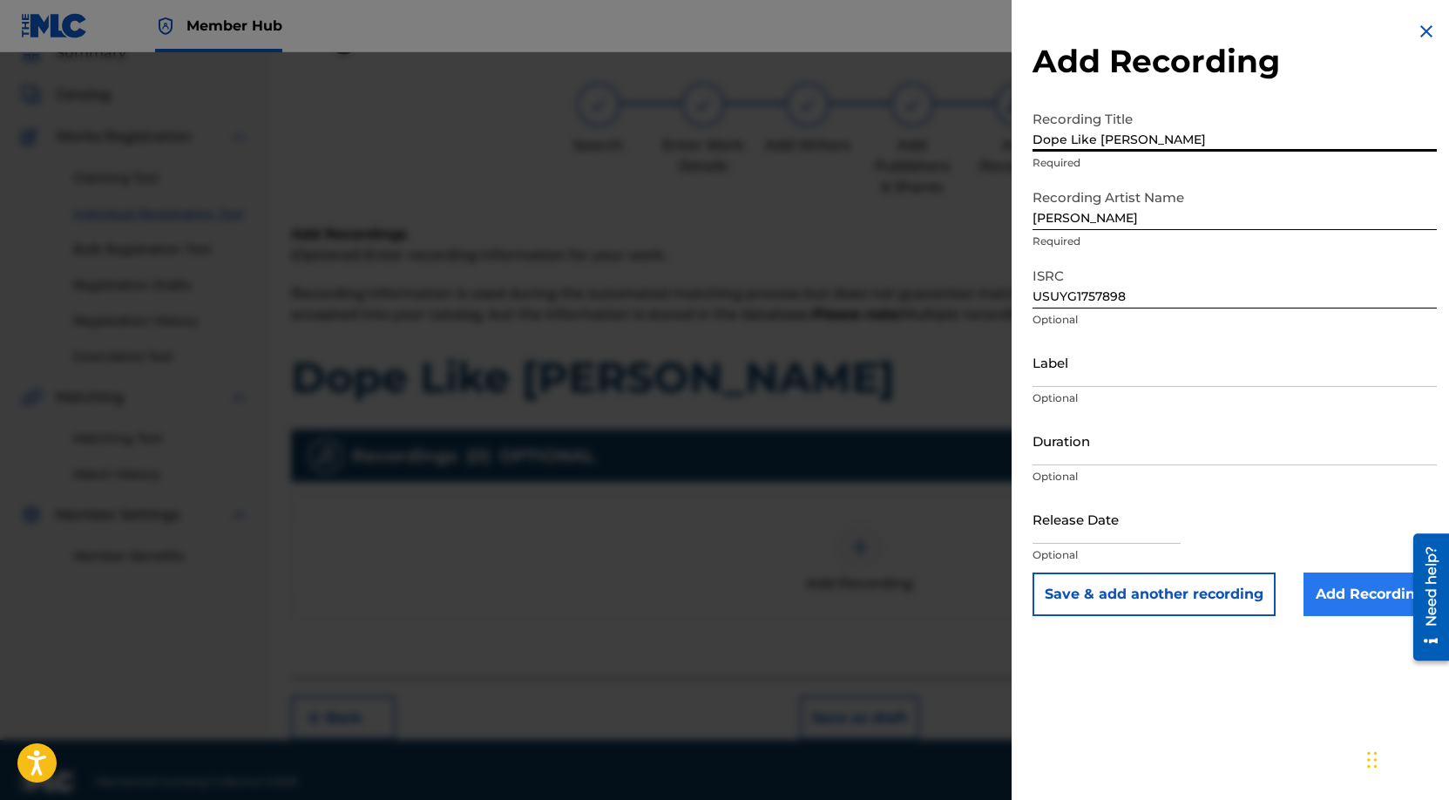
type input "Dope Like [PERSON_NAME]"
click at [1360, 605] on input "Add Recording" at bounding box center [1370, 595] width 133 height 44
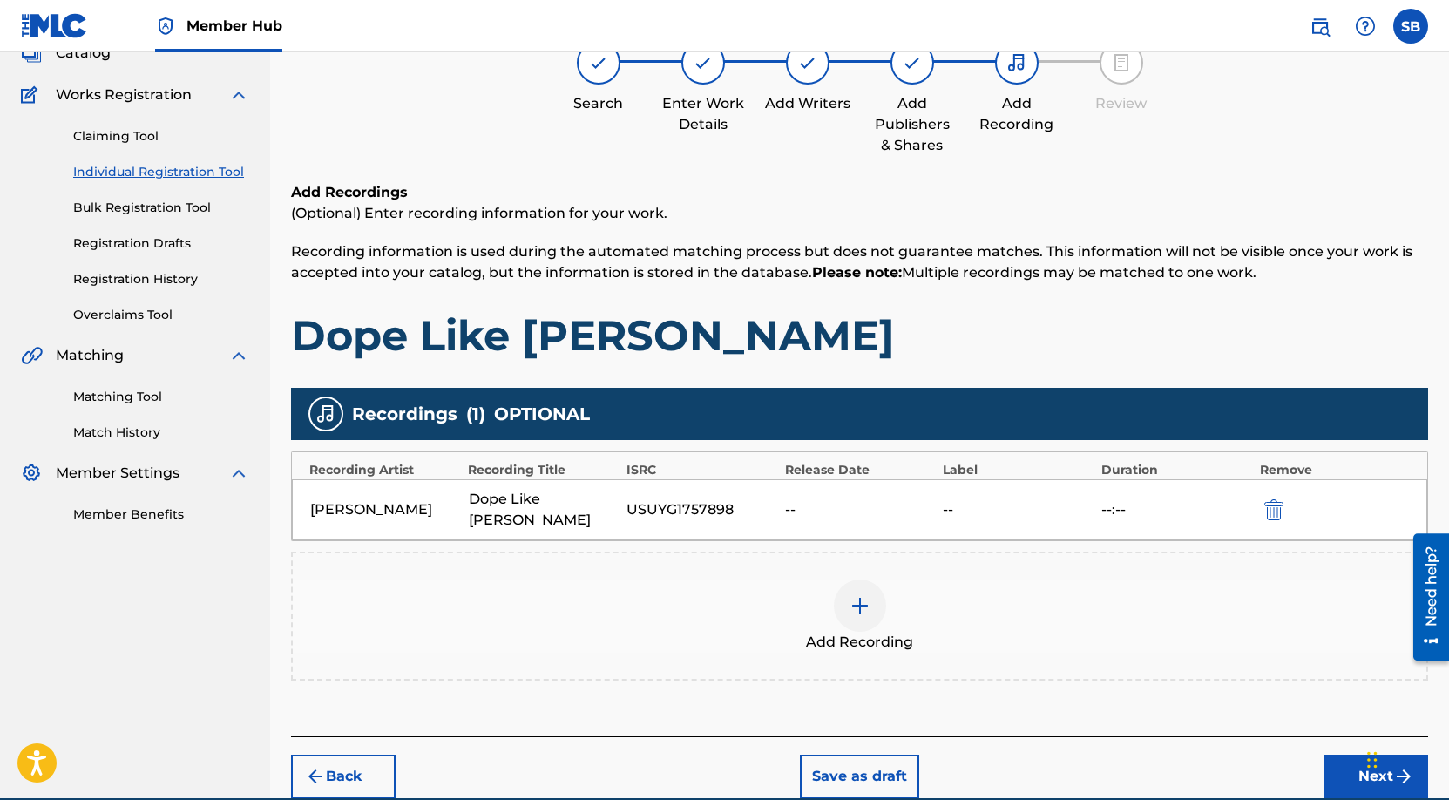
scroll to position [181, 0]
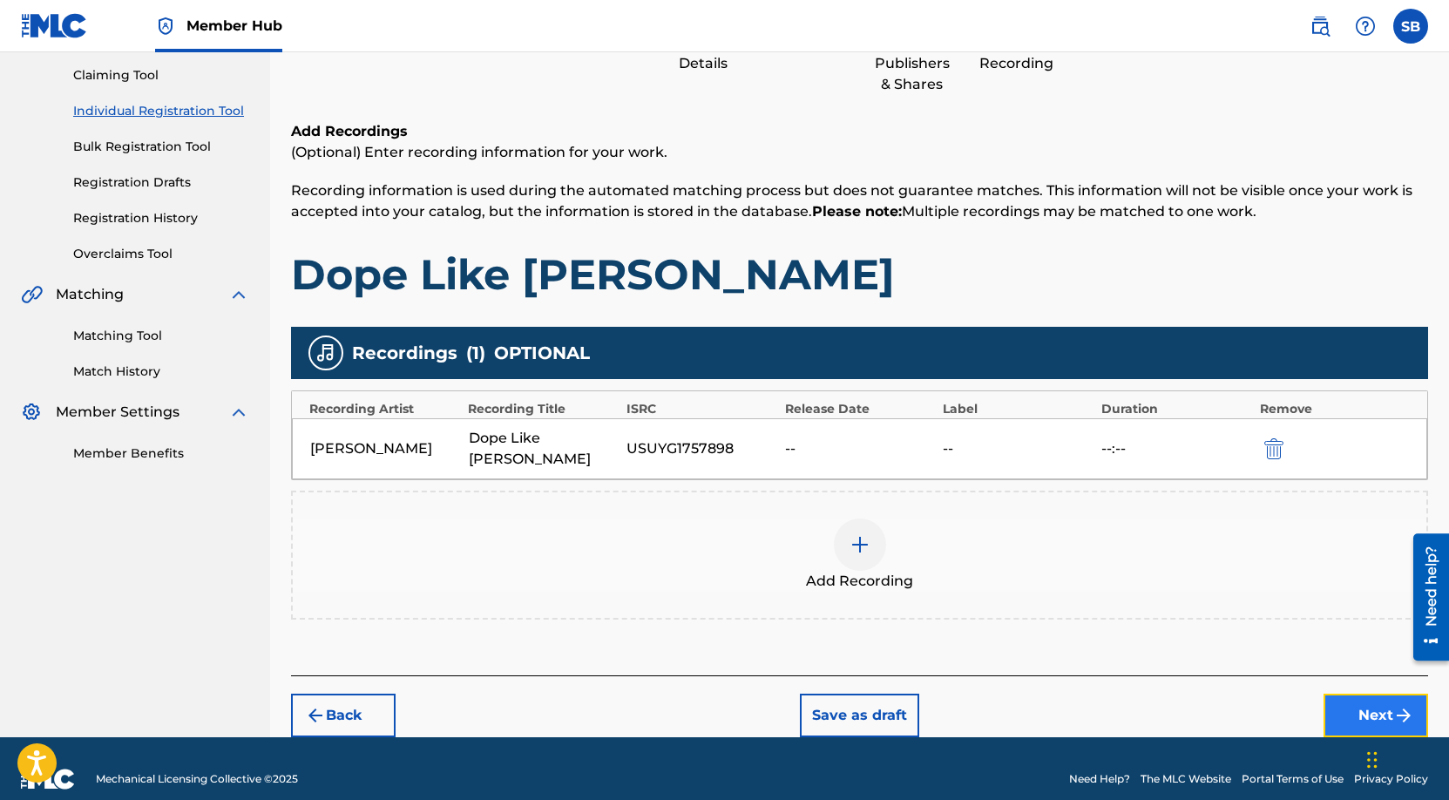
click at [1355, 694] on button "Next" at bounding box center [1376, 716] width 105 height 44
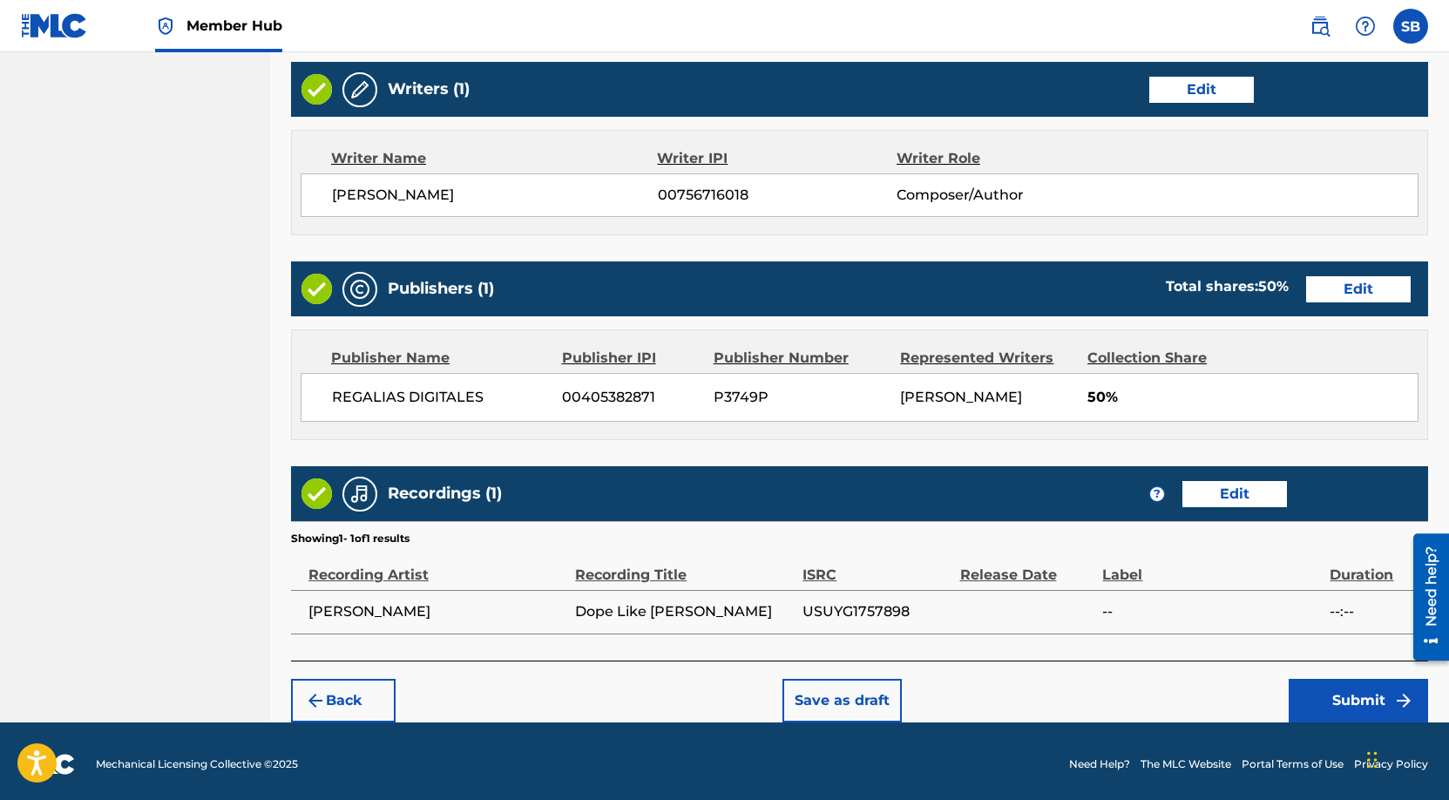
scroll to position [674, 0]
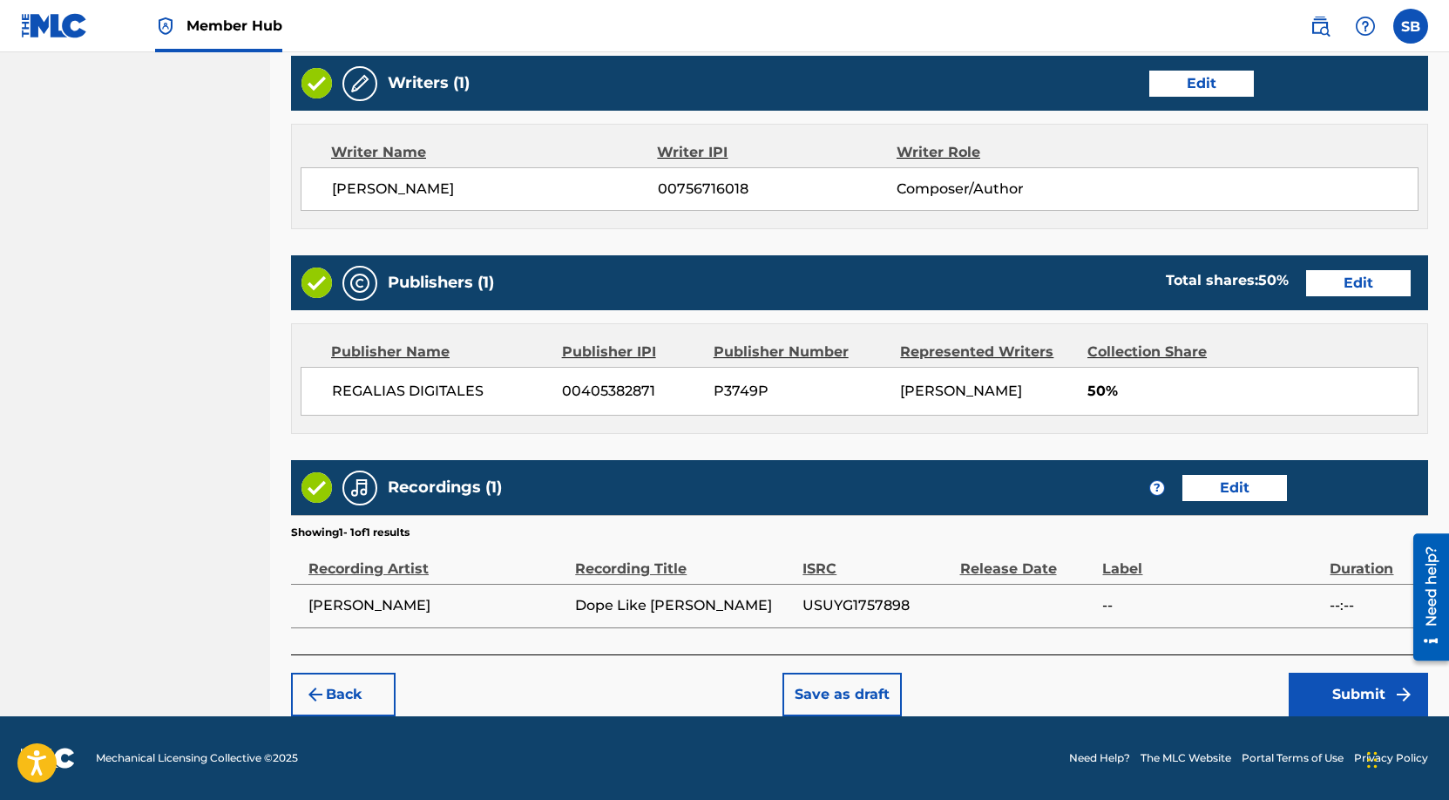
click at [1158, 697] on div "Back Save as draft Submit" at bounding box center [859, 686] width 1137 height 62
click at [1335, 695] on button "Submit" at bounding box center [1358, 695] width 139 height 44
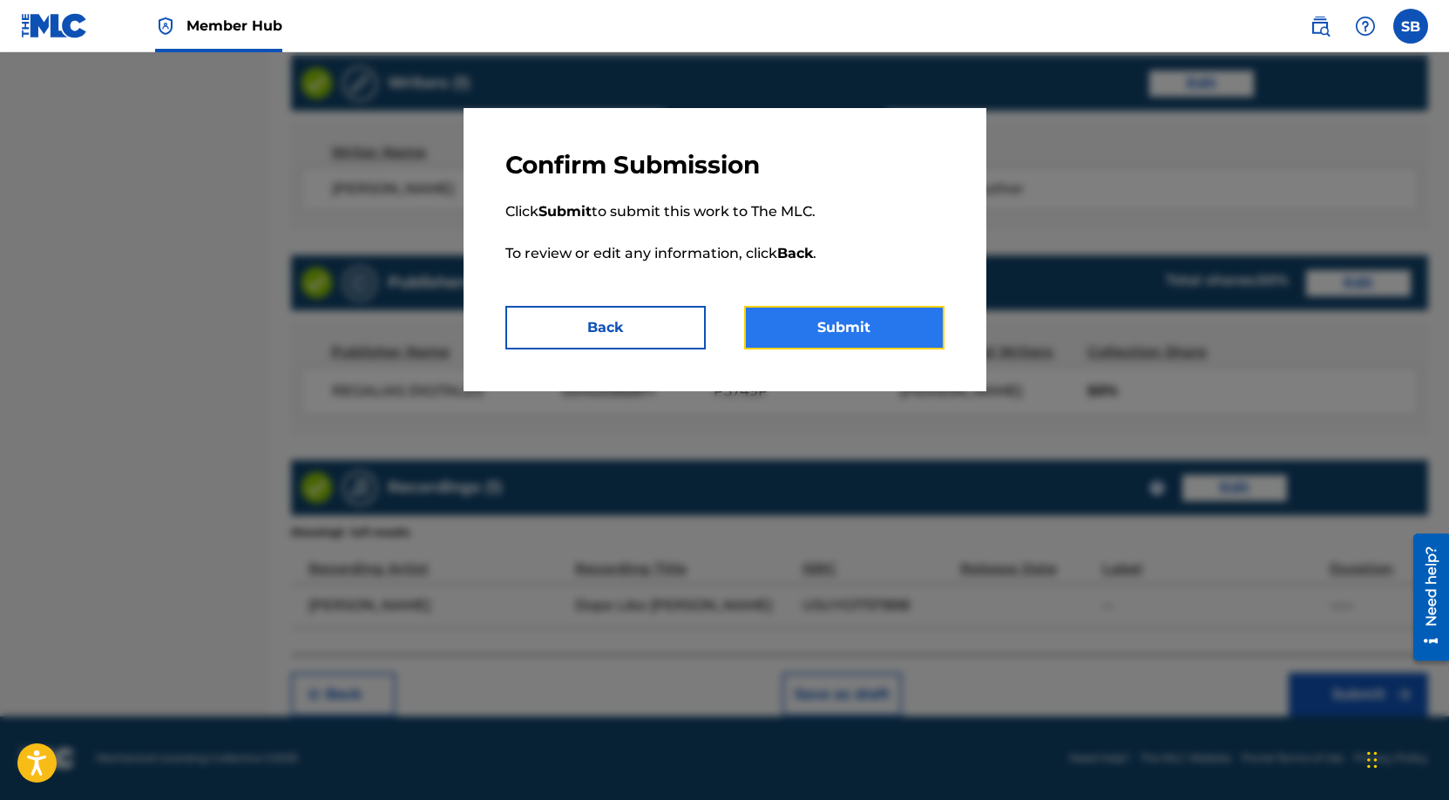
click at [895, 331] on button "Submit" at bounding box center [844, 328] width 200 height 44
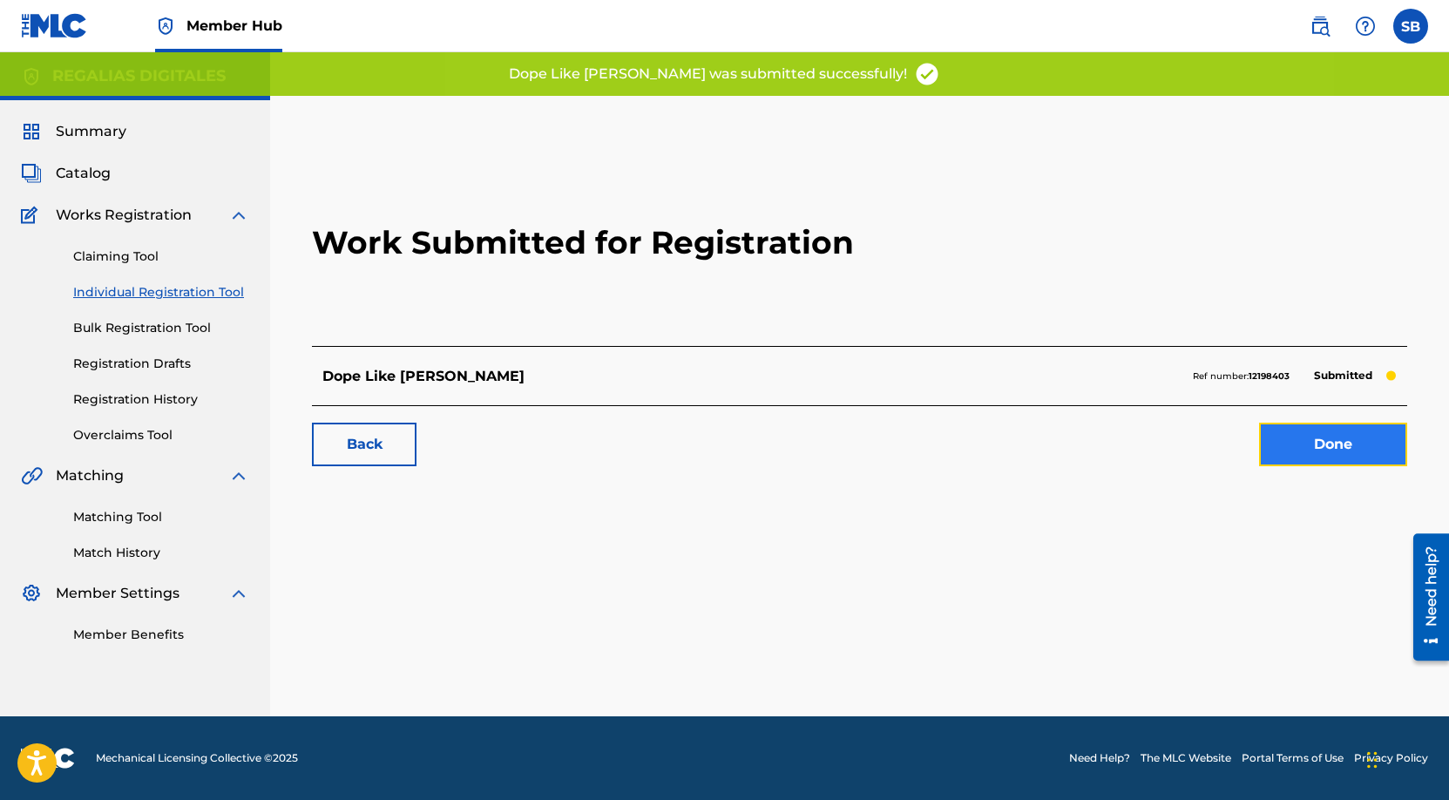
click at [1340, 461] on link "Done" at bounding box center [1333, 445] width 148 height 44
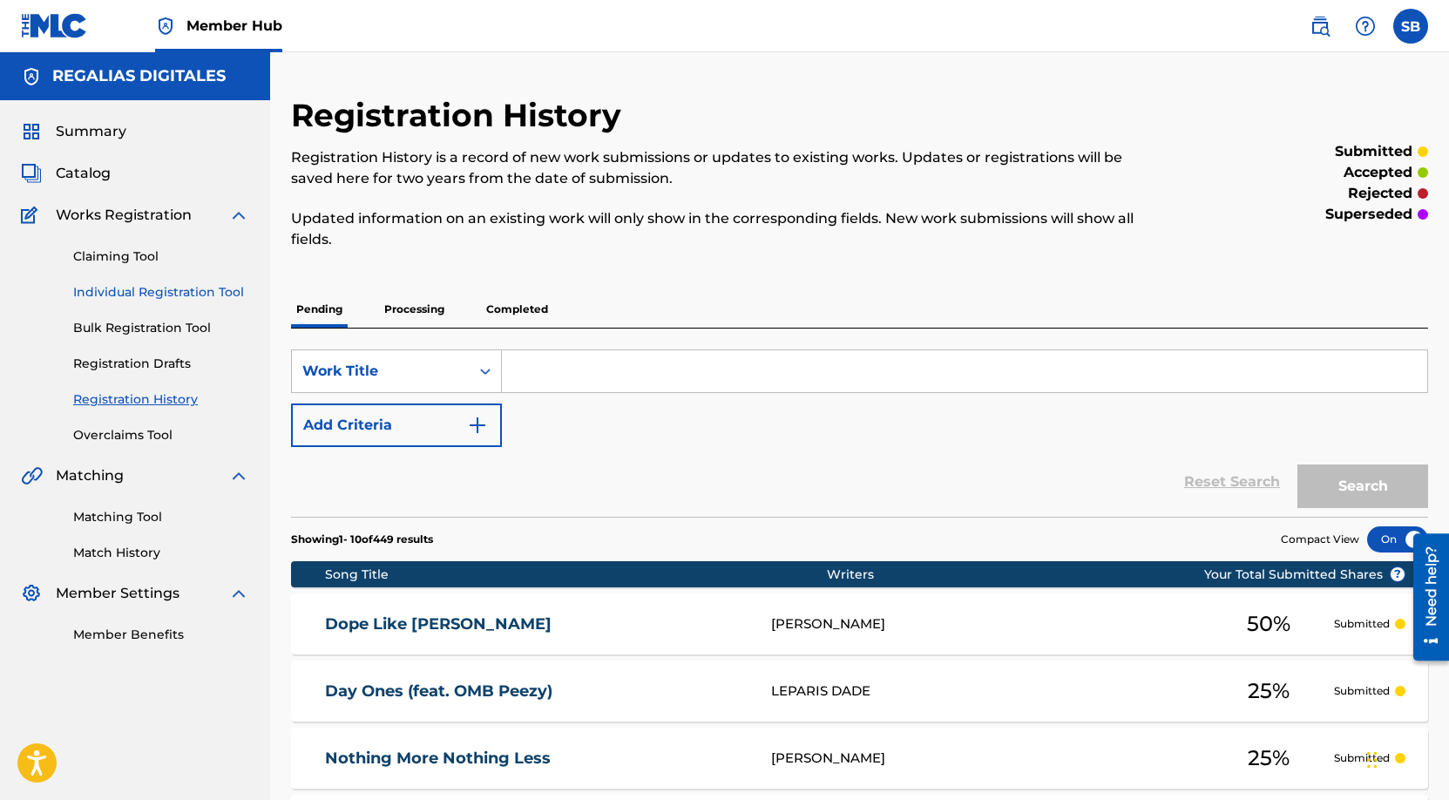
click at [194, 299] on link "Individual Registration Tool" at bounding box center [161, 292] width 176 height 18
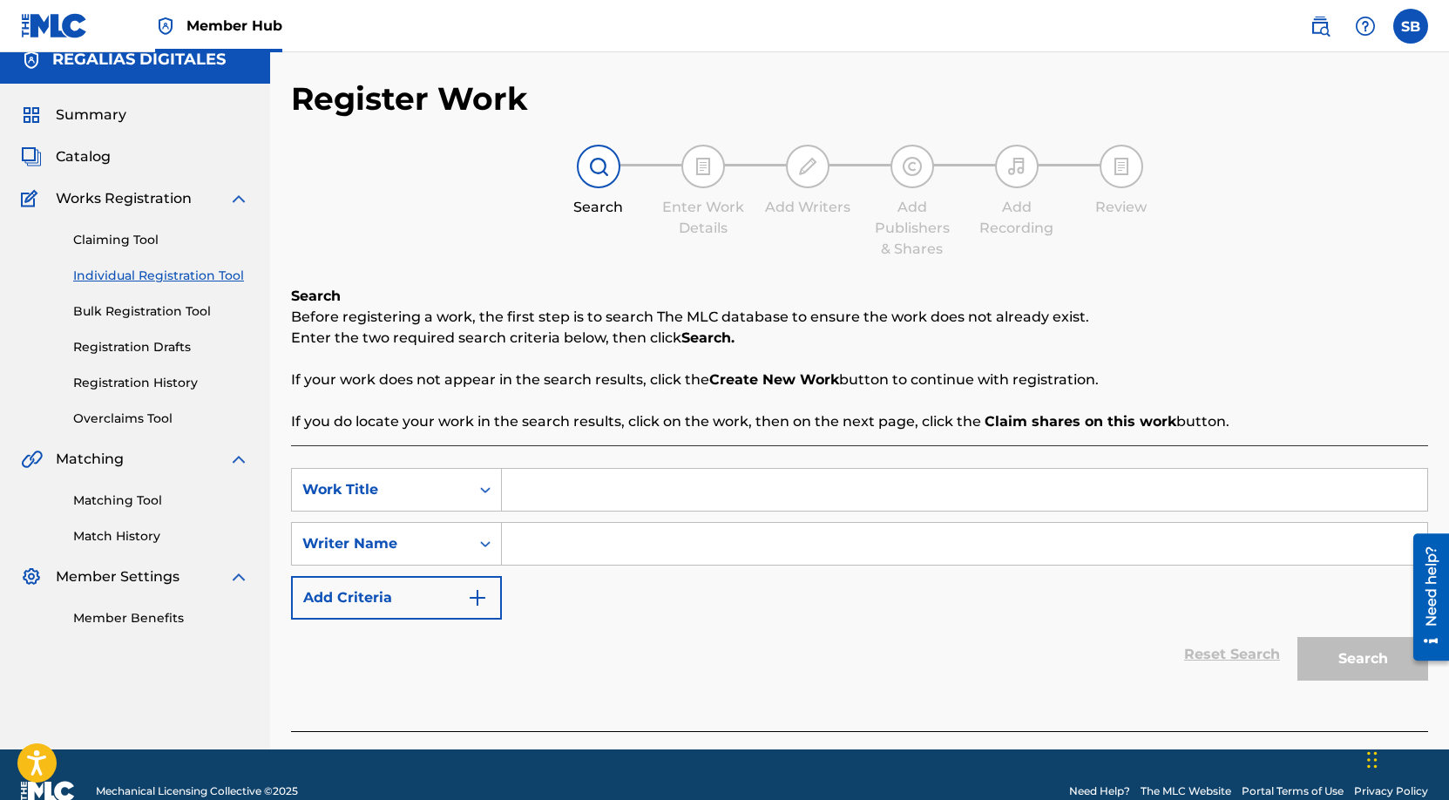
scroll to position [50, 0]
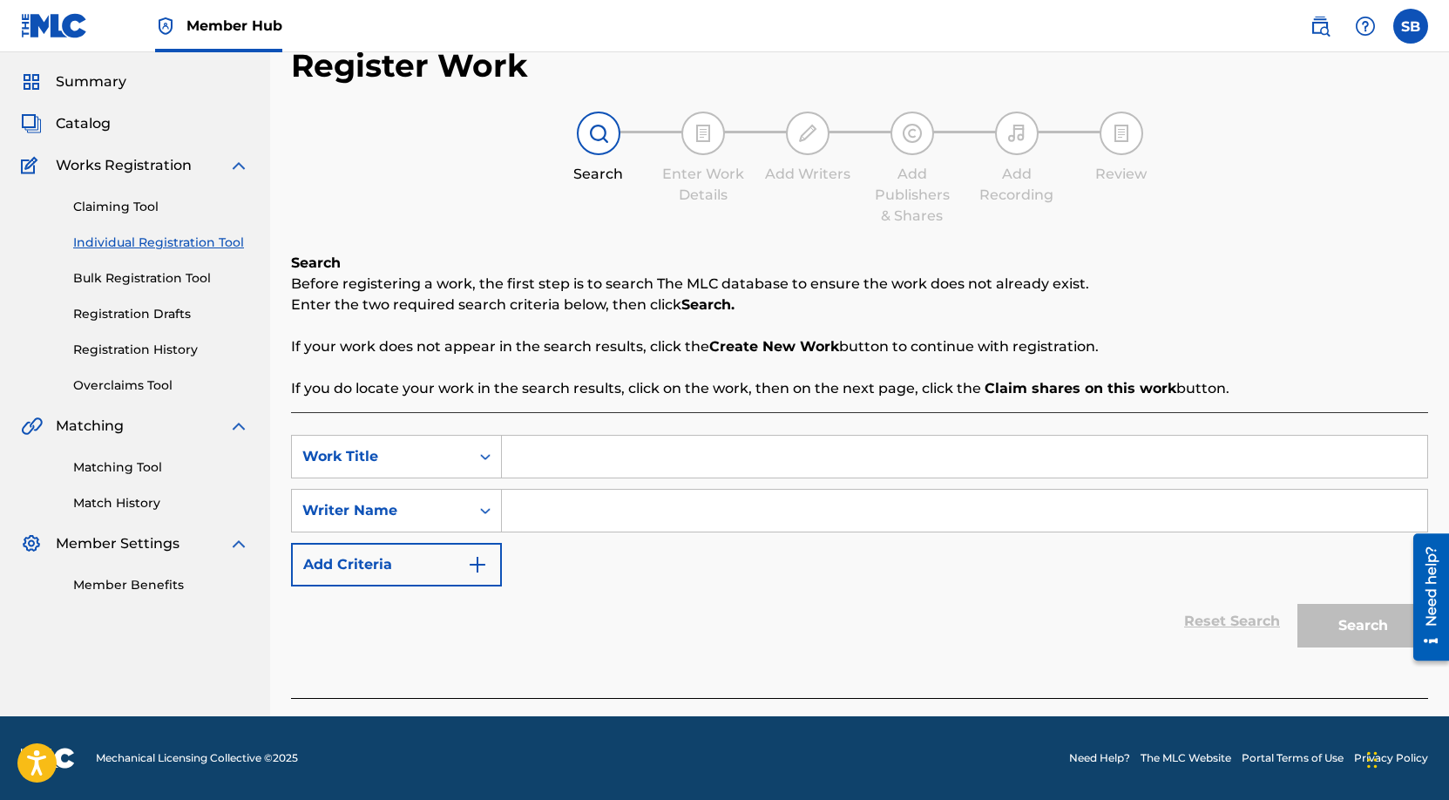
click at [632, 444] on input "Search Form" at bounding box center [965, 457] width 926 height 42
paste input "[PERSON_NAME]"
type input "[PERSON_NAME]"
click at [642, 514] on input "Search Form" at bounding box center [965, 511] width 926 height 42
click at [704, 490] on input "Search Form" at bounding box center [965, 511] width 926 height 42
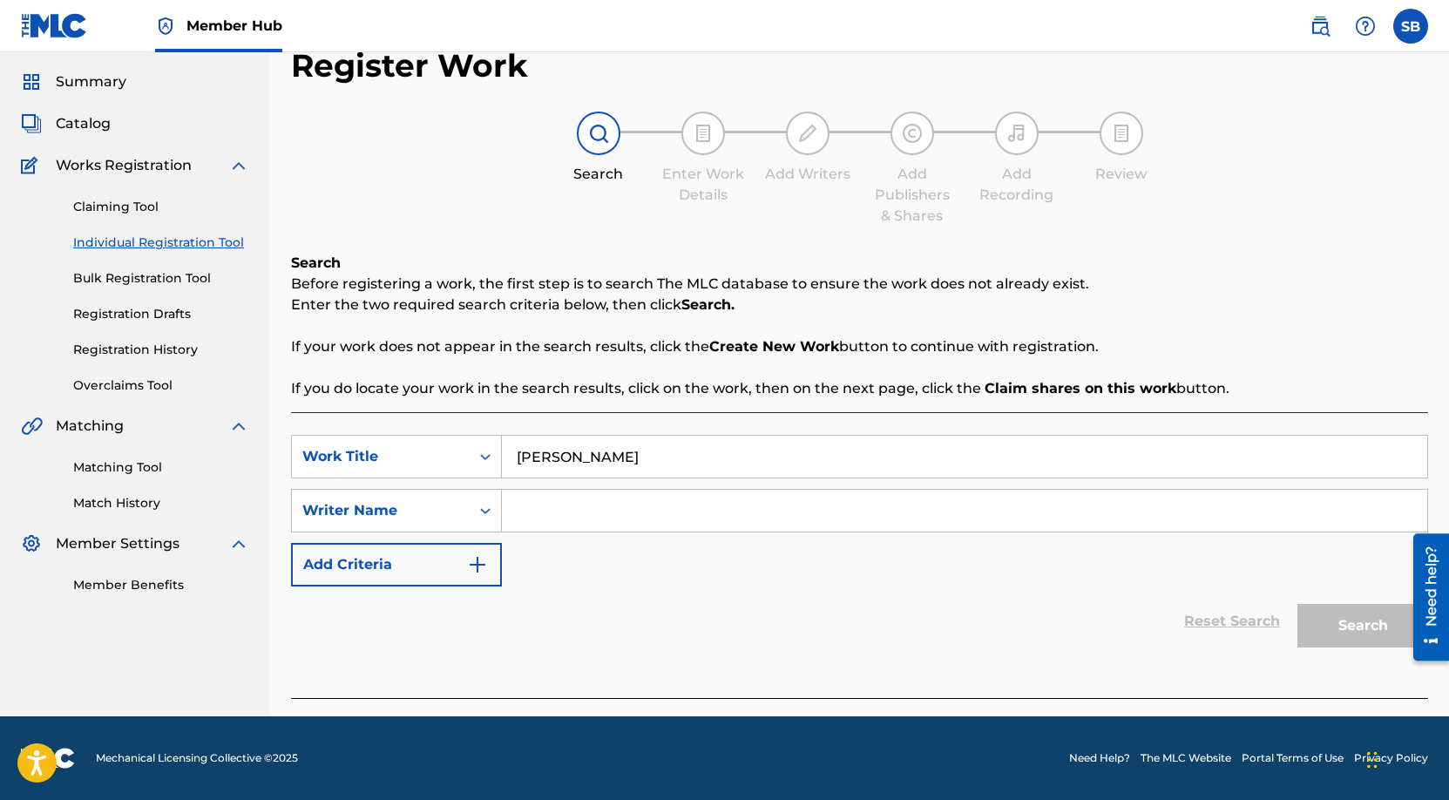
paste input "[PERSON_NAME]"
type input "[PERSON_NAME]"
click at [1344, 627] on button "Search" at bounding box center [1363, 626] width 131 height 44
